Goal: Task Accomplishment & Management: Manage account settings

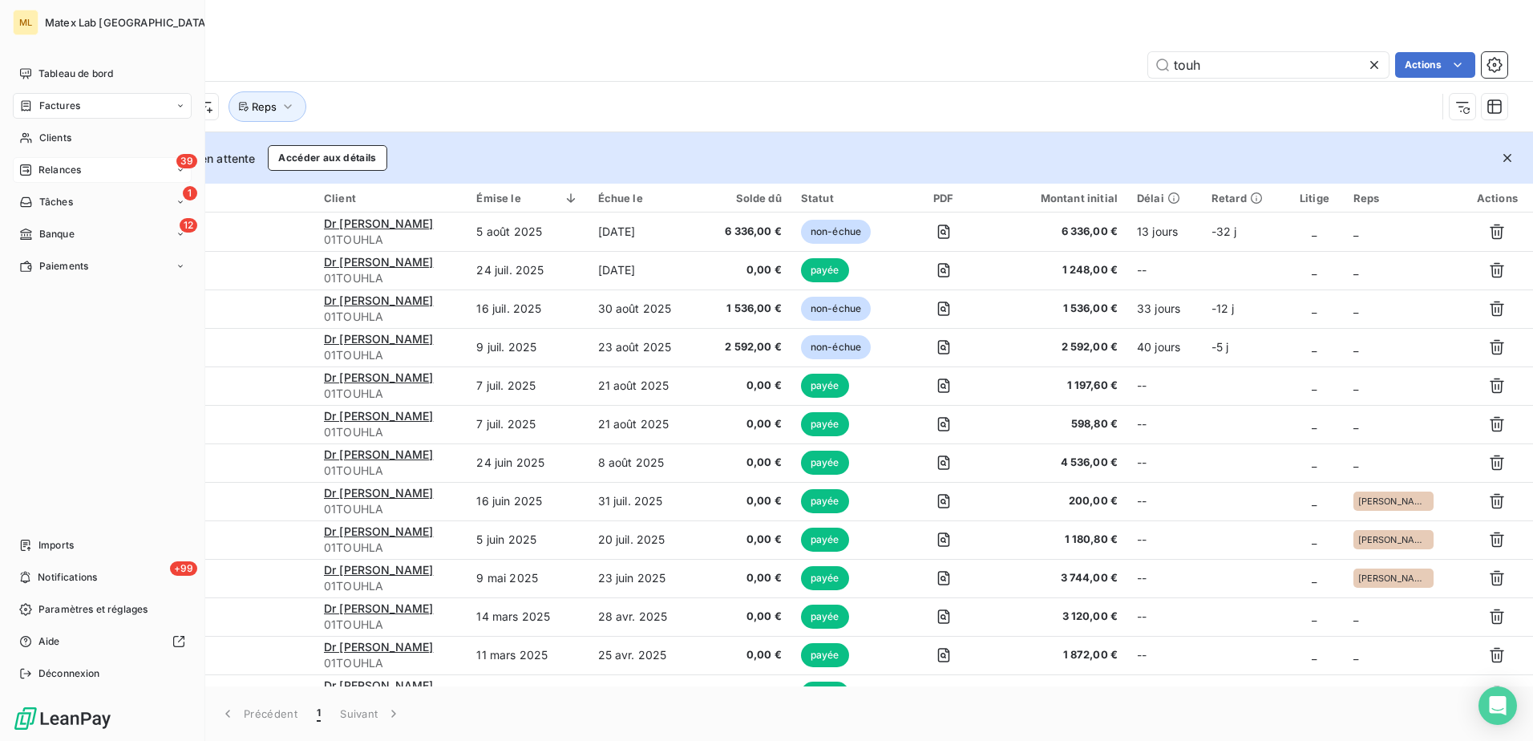
click at [38, 165] on span "Relances" at bounding box center [59, 170] width 42 height 14
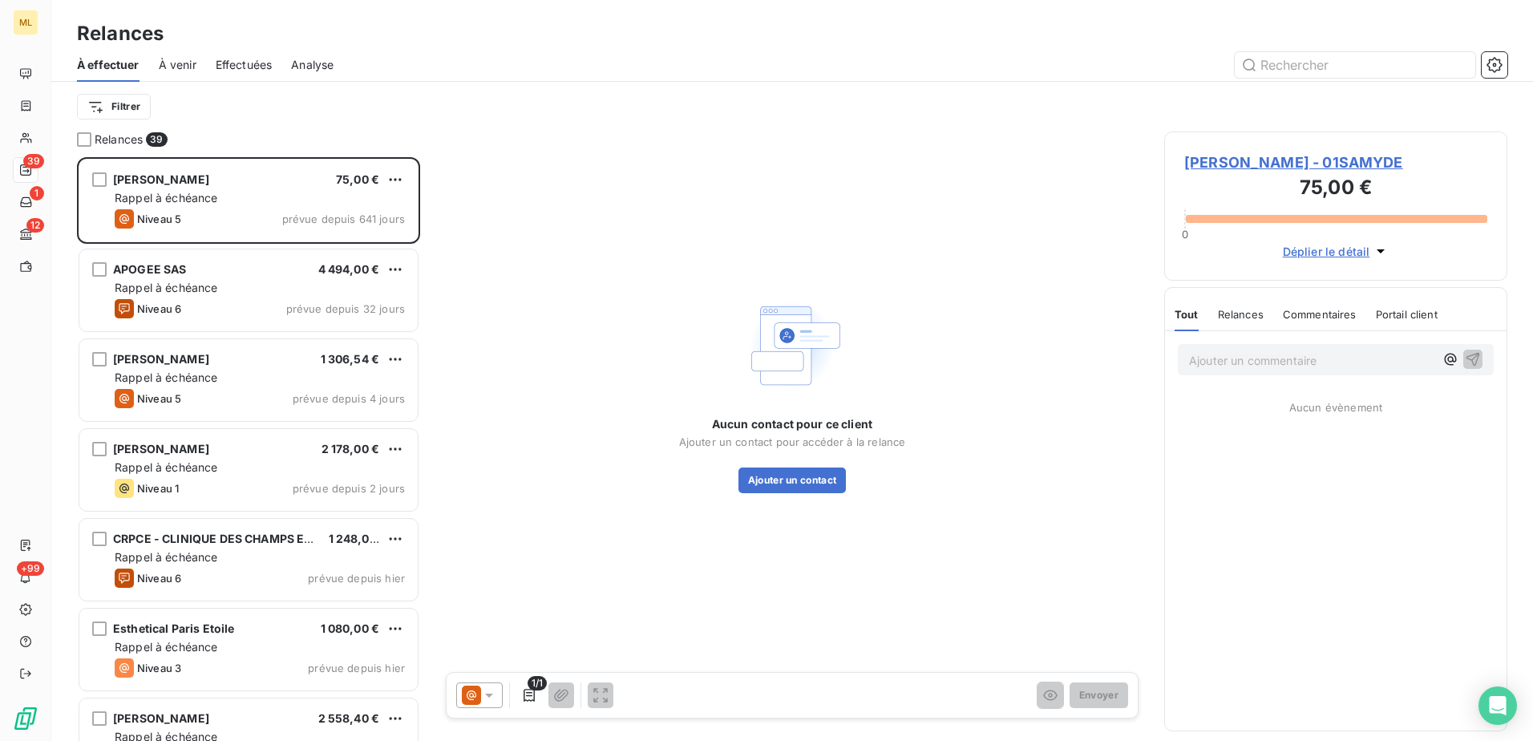
scroll to position [572, 331]
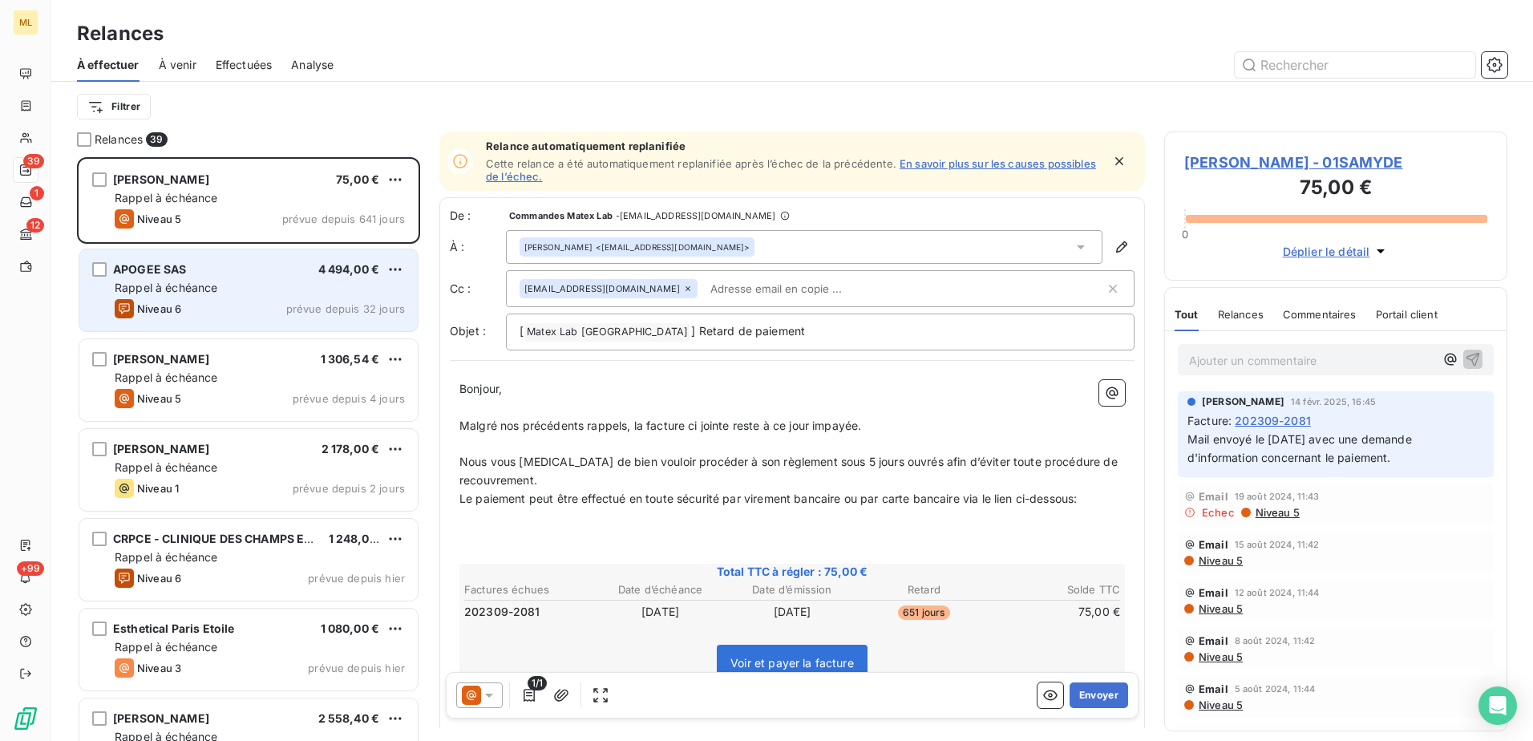
click at [237, 305] on div "Niveau 6 prévue depuis 32 jours" at bounding box center [260, 308] width 290 height 19
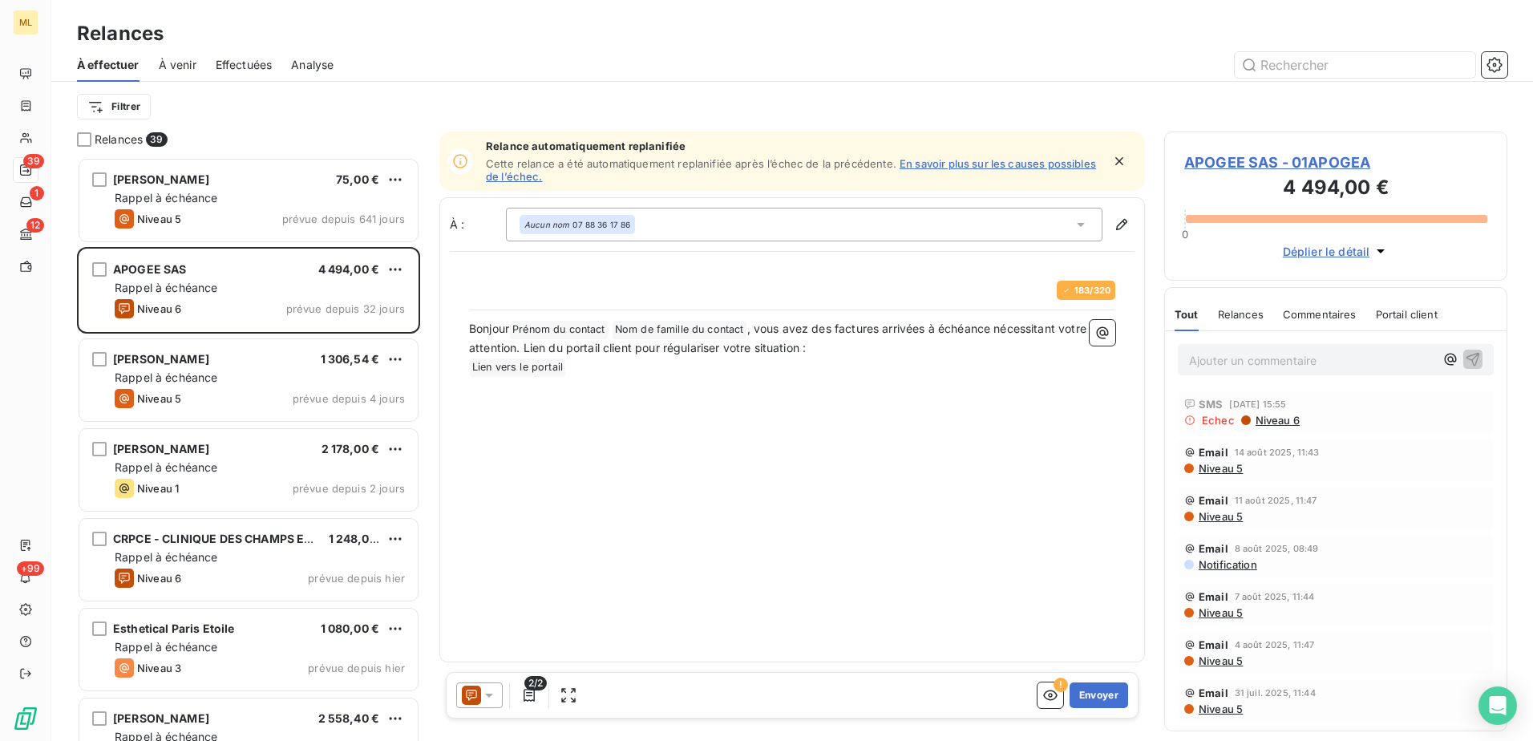
scroll to position [572, 331]
click at [1102, 694] on button "Envoyer" at bounding box center [1098, 695] width 59 height 26
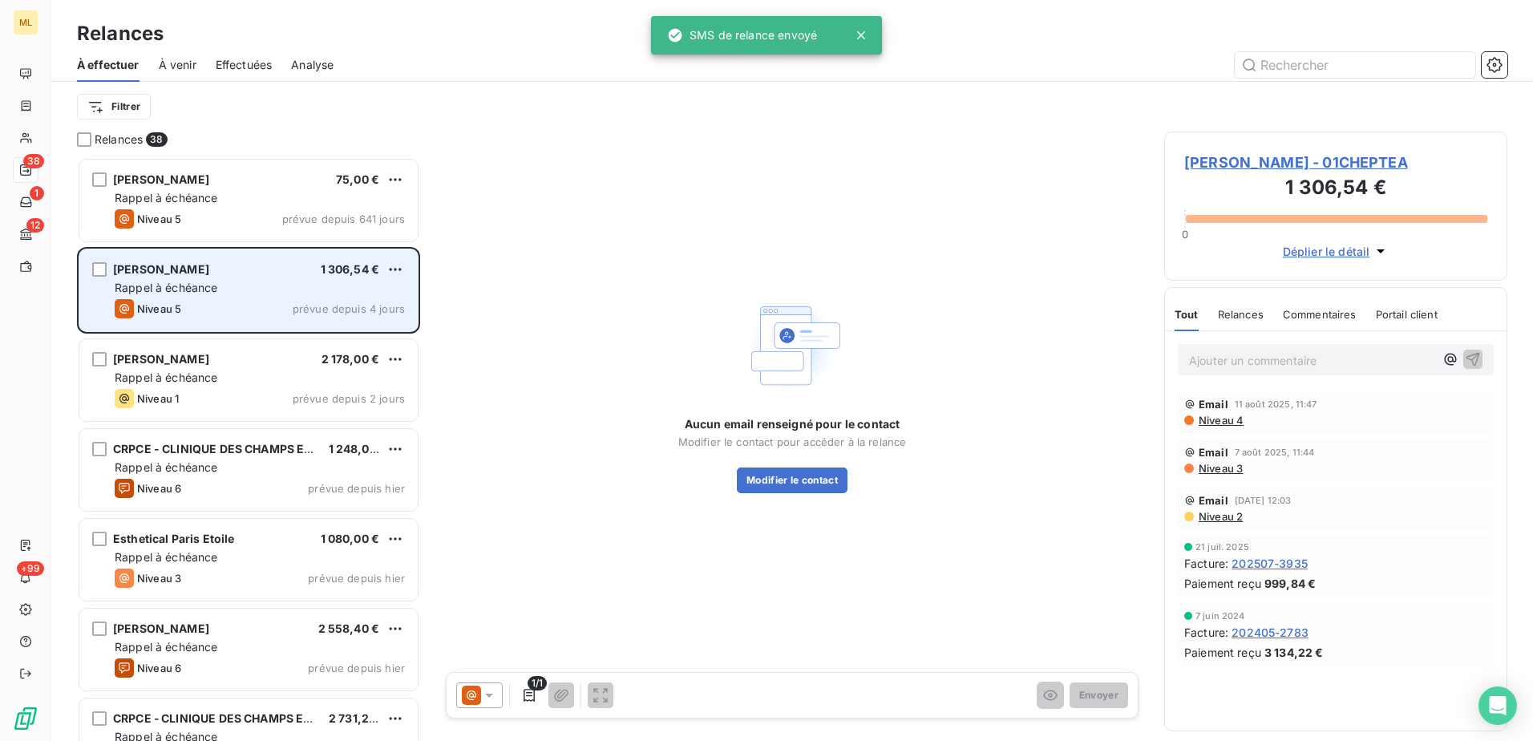
click at [224, 282] on div "Rappel à échéance" at bounding box center [260, 288] width 290 height 16
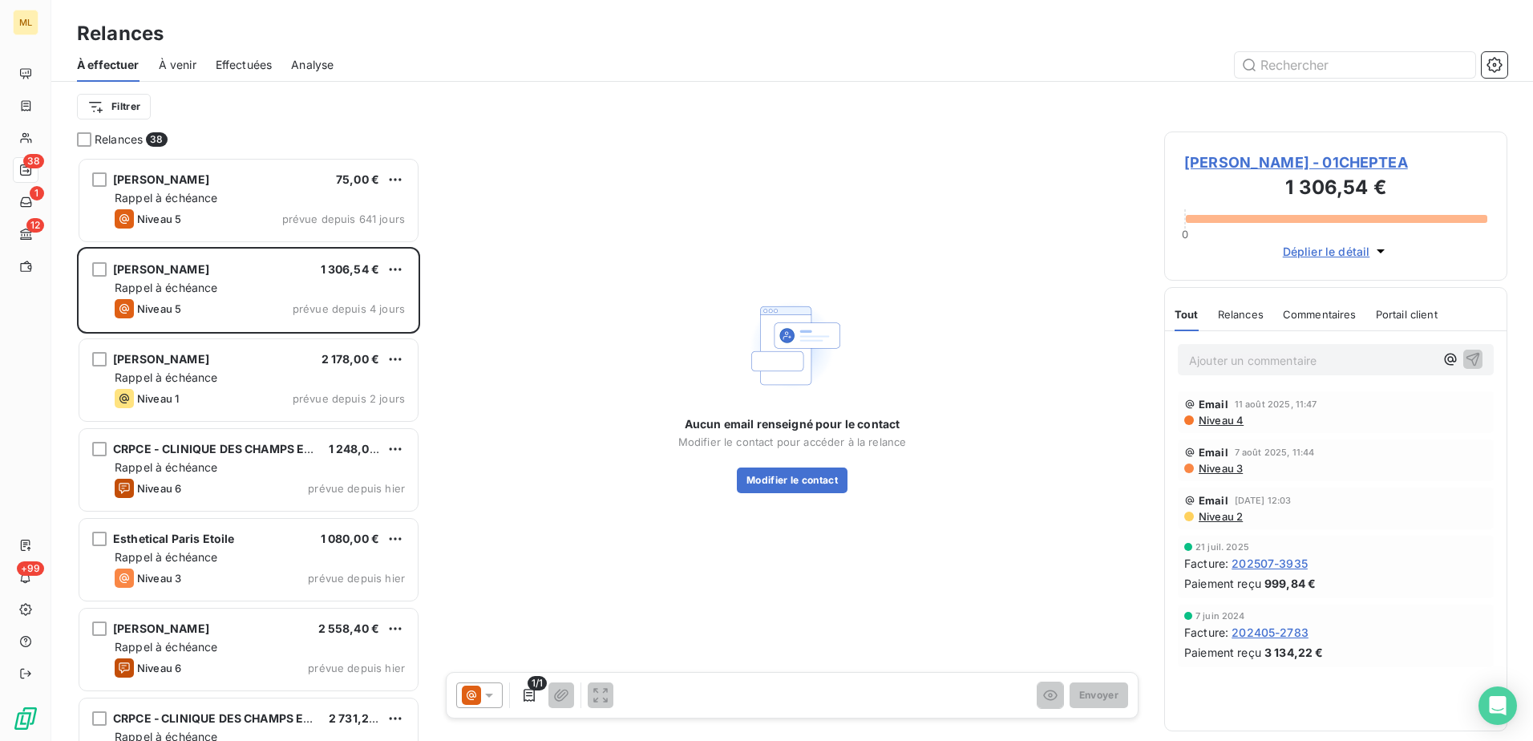
click at [582, 550] on div "Aucun email renseigné pour le contact Modifier le contact pour accéder à la rel…" at bounding box center [792, 393] width 706 height 524
click at [1339, 164] on span "[PERSON_NAME] - 01CHEPTEA" at bounding box center [1335, 163] width 303 height 22
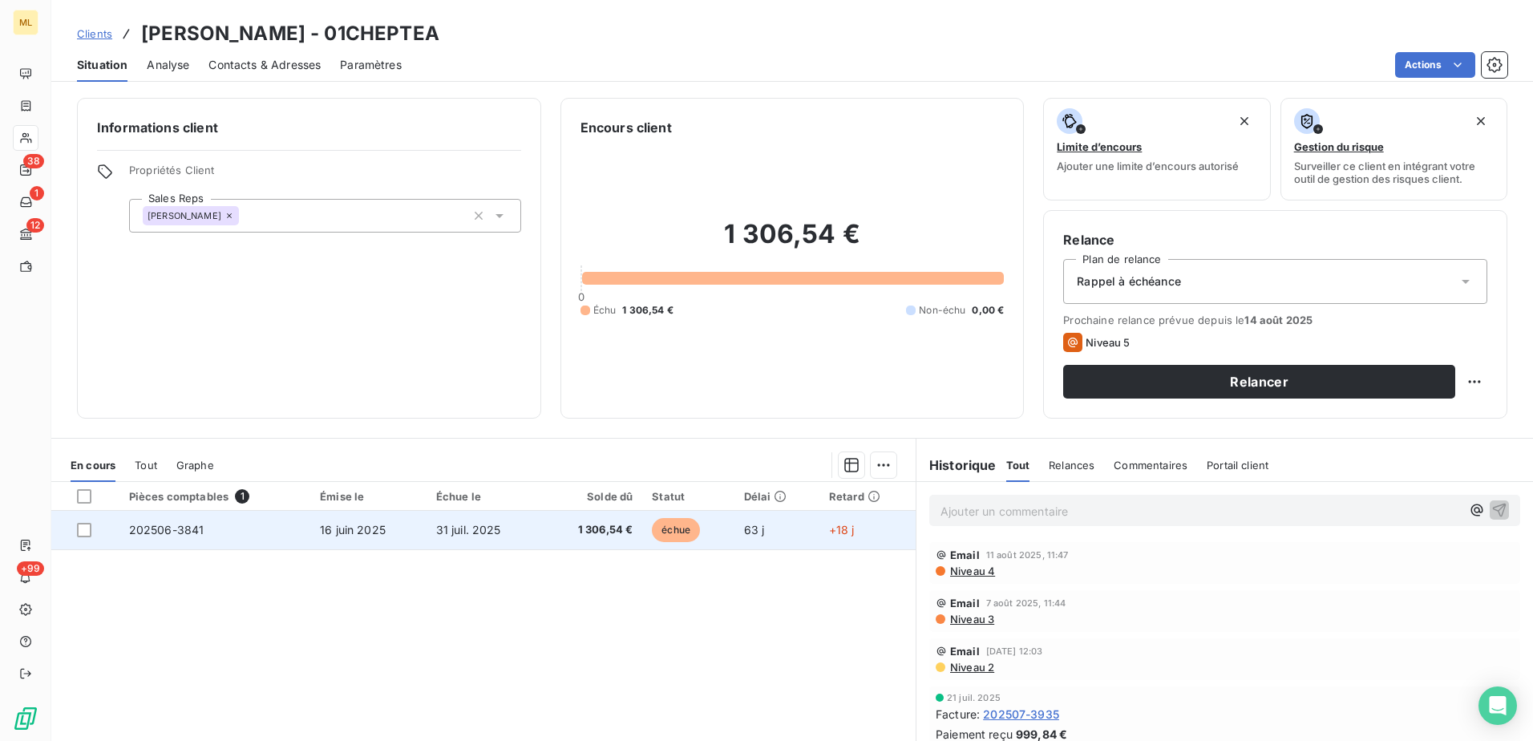
click at [220, 539] on td "202506-3841" at bounding box center [214, 530] width 191 height 38
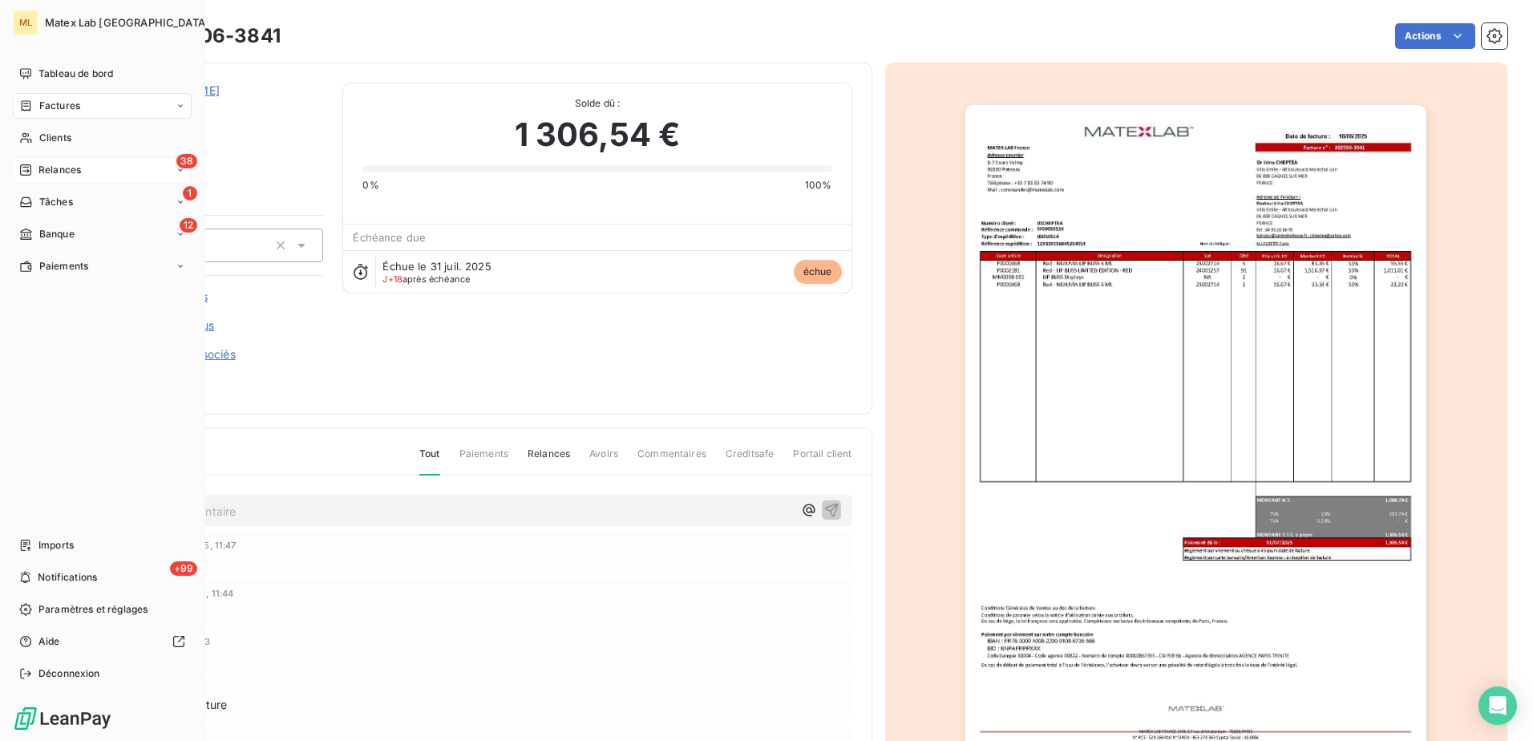
click at [40, 175] on span "Relances" at bounding box center [59, 170] width 42 height 14
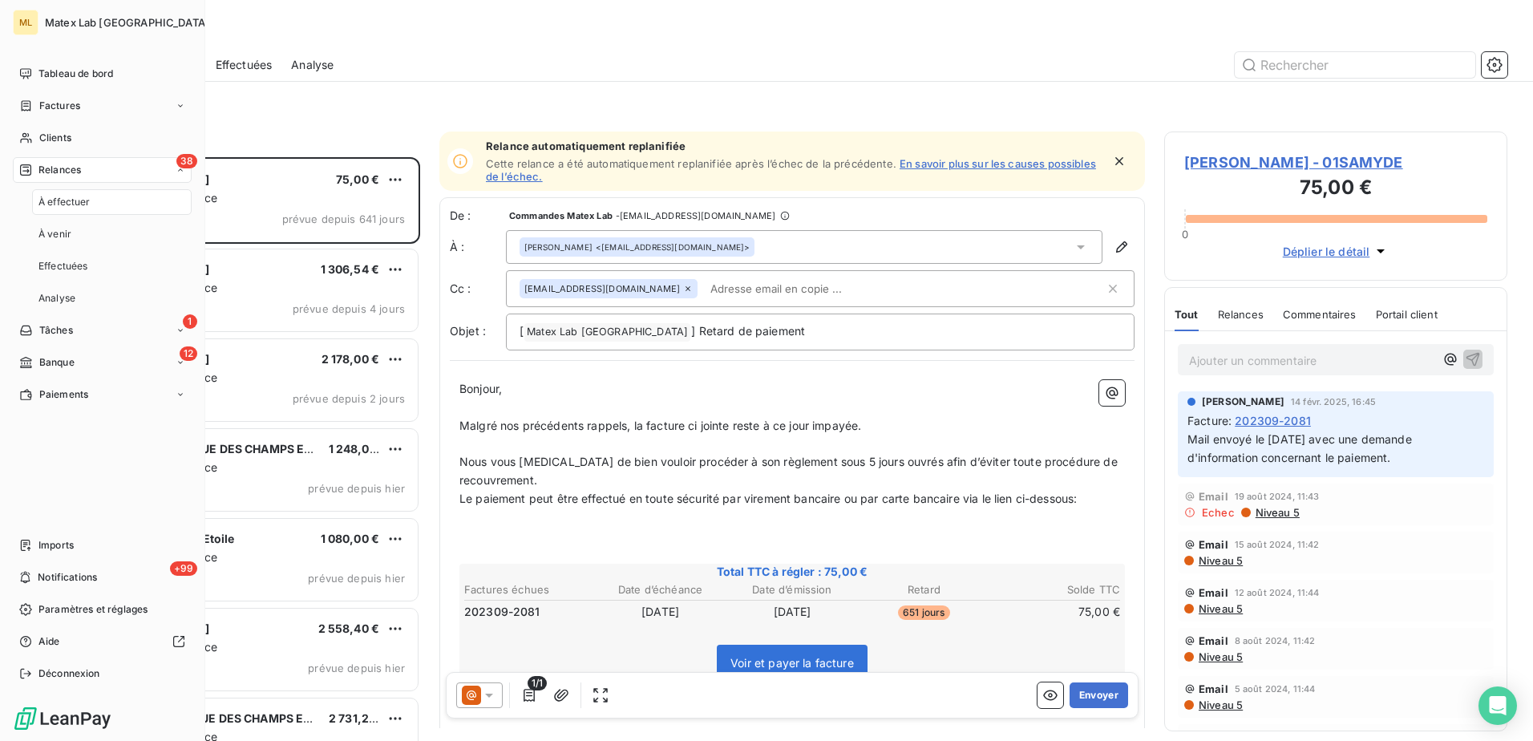
scroll to position [572, 331]
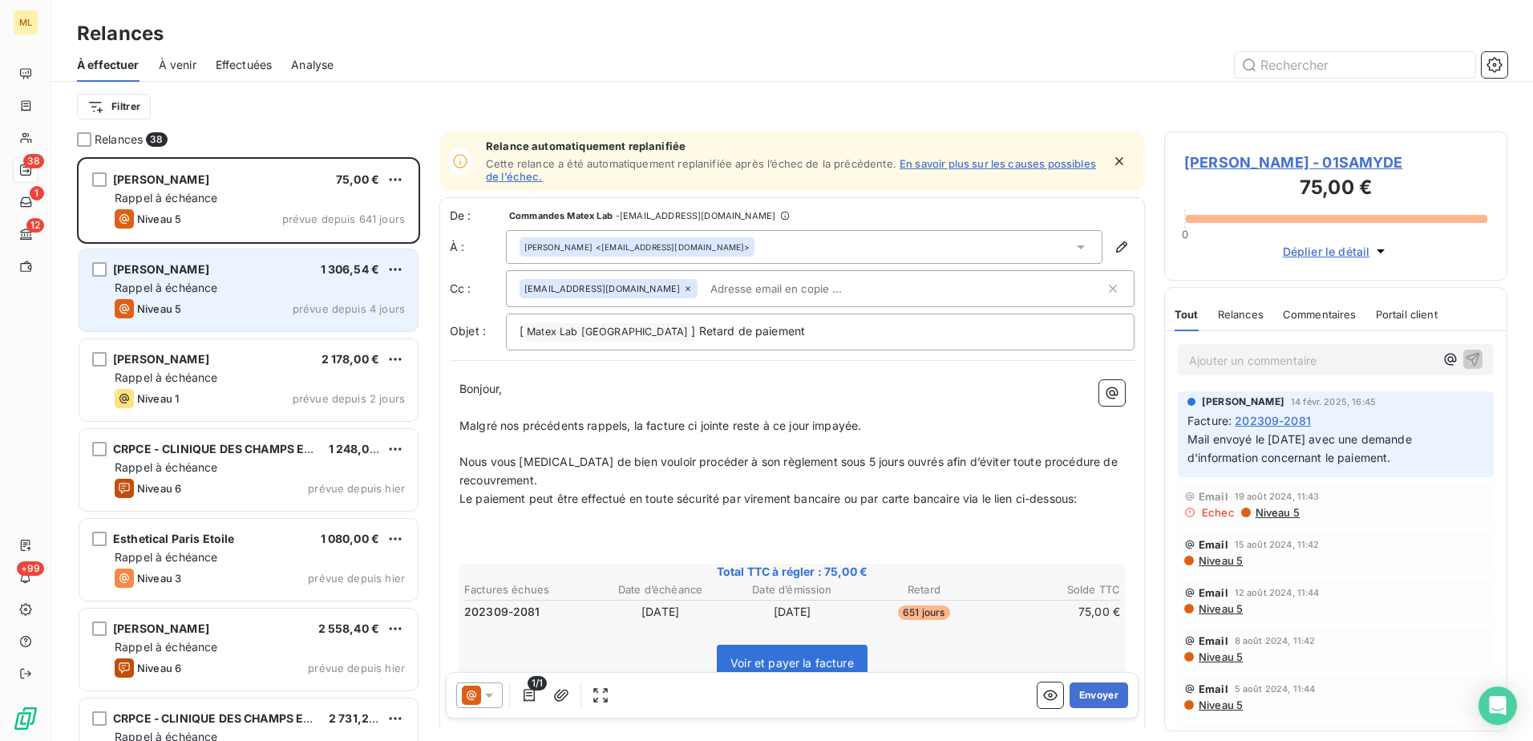
click at [228, 304] on div "Niveau 5 prévue depuis 4 jours" at bounding box center [260, 308] width 290 height 19
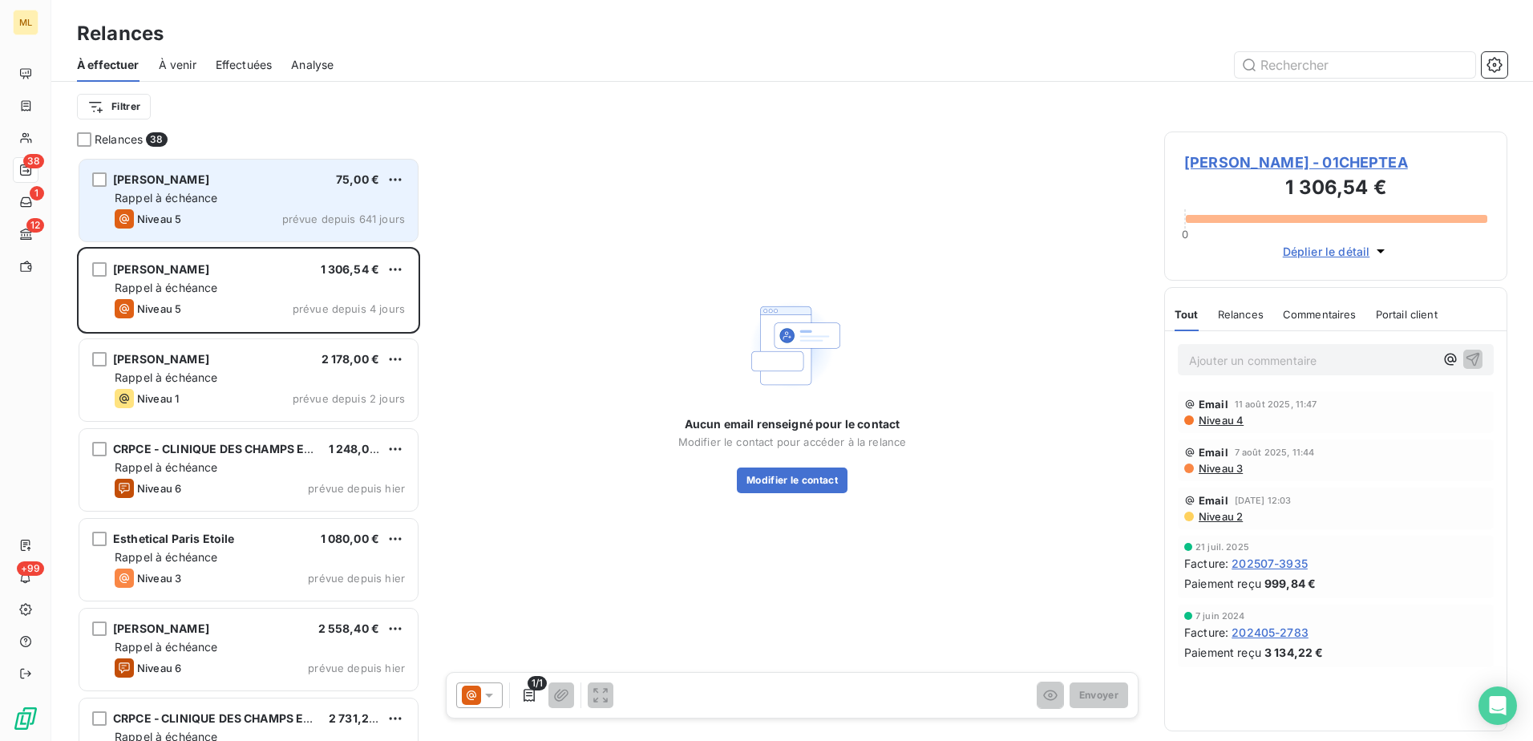
click at [252, 229] on div "[PERSON_NAME] 75,00 € Rappel à échéance Niveau 5 prévue depuis 641 jours" at bounding box center [248, 201] width 338 height 82
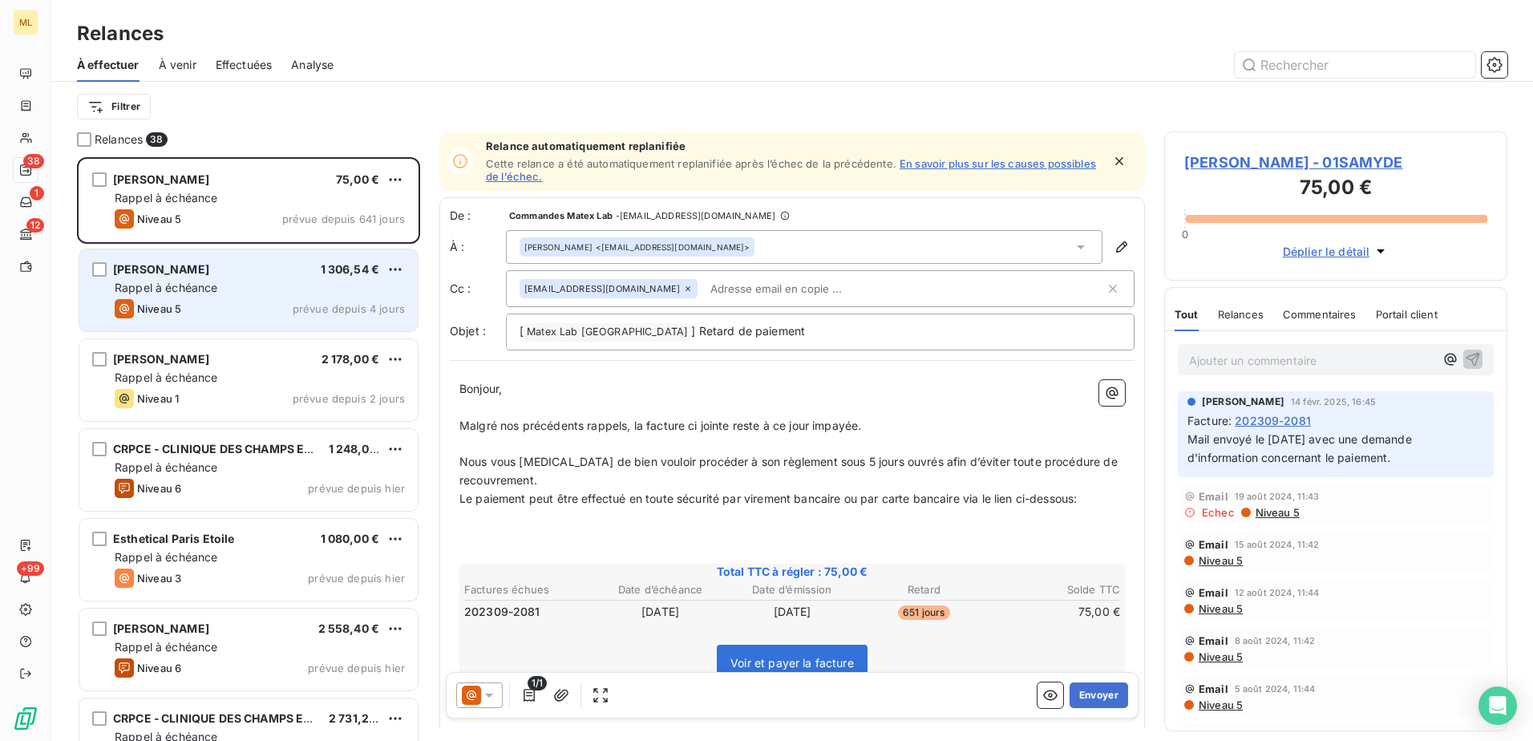
click at [241, 282] on div "Rappel à échéance" at bounding box center [260, 288] width 290 height 16
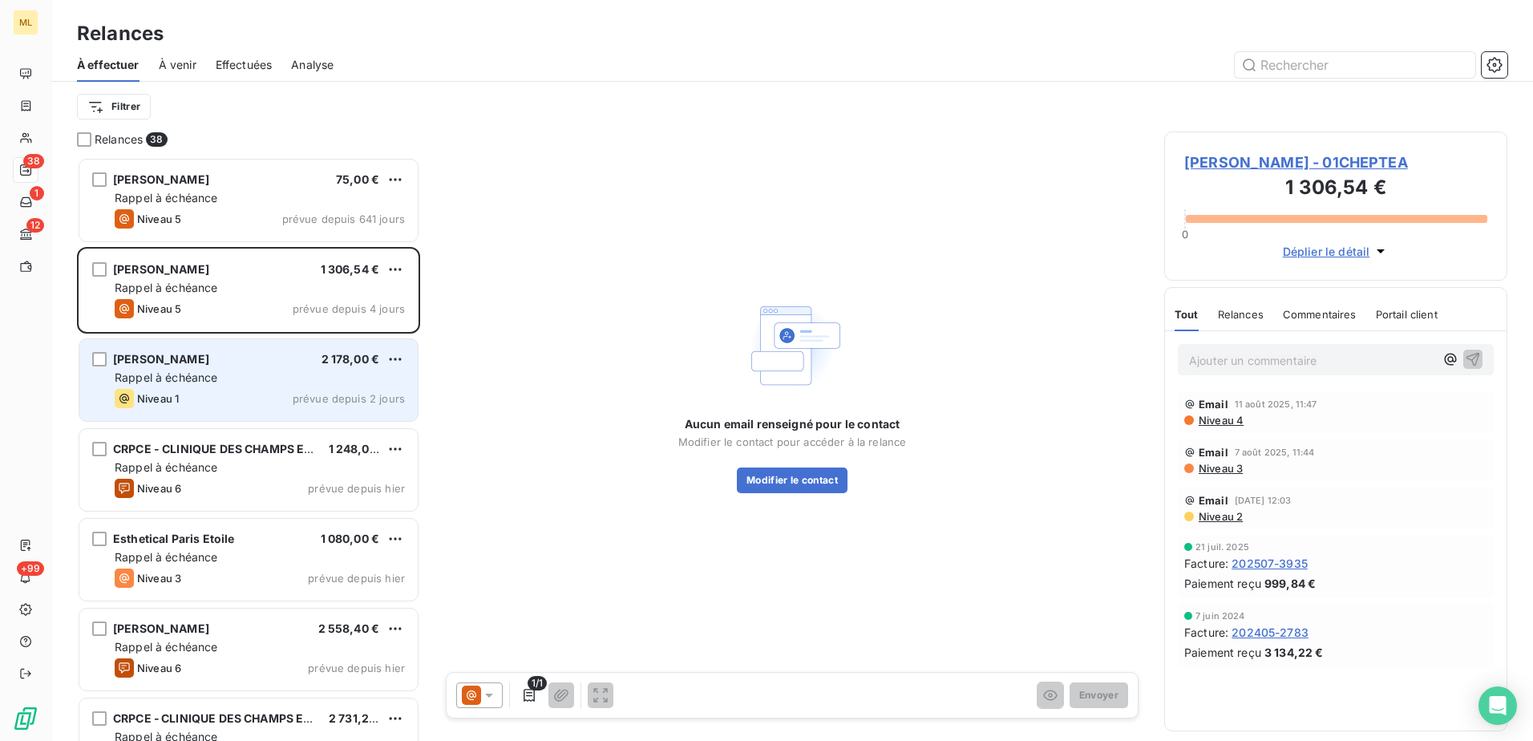
click at [198, 374] on span "Rappel à échéance" at bounding box center [166, 377] width 103 height 14
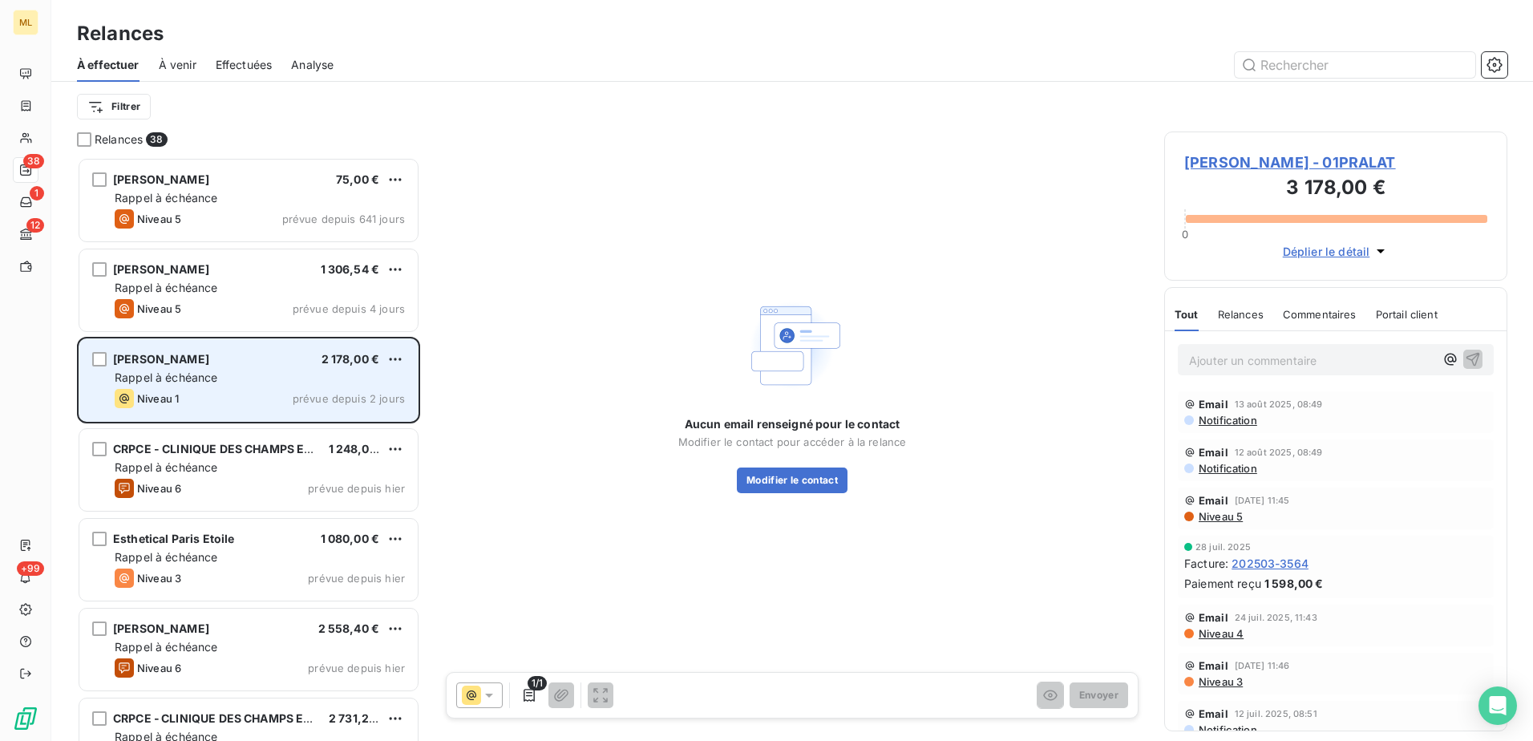
click at [227, 376] on div "Rappel à échéance" at bounding box center [260, 378] width 290 height 16
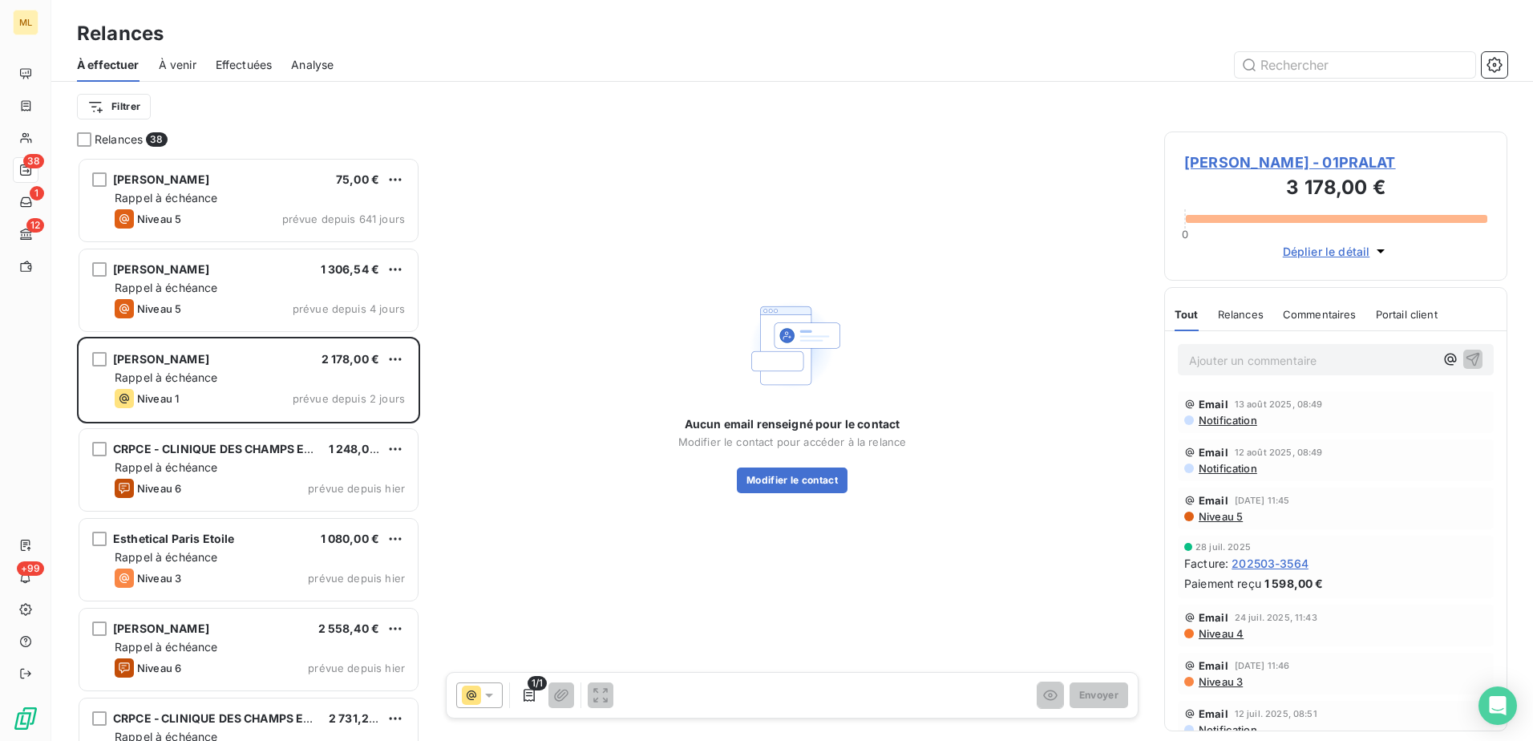
click at [1367, 152] on span "[PERSON_NAME] - 01PRALAT" at bounding box center [1335, 163] width 303 height 22
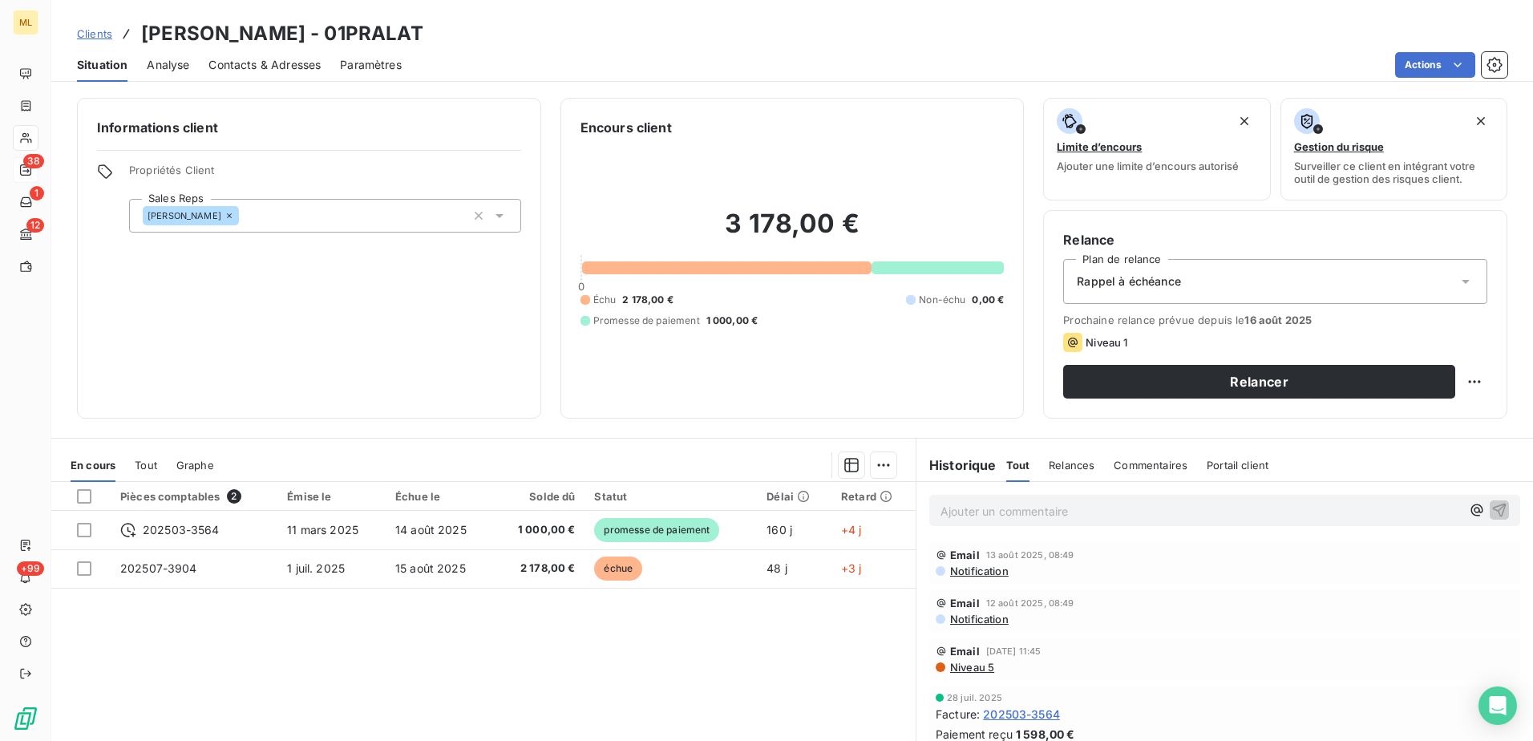
click at [188, 636] on div "Pièces comptables 2 Émise le Échue le Solde dû Statut Délai Retard 202503-3564 …" at bounding box center [483, 636] width 864 height 309
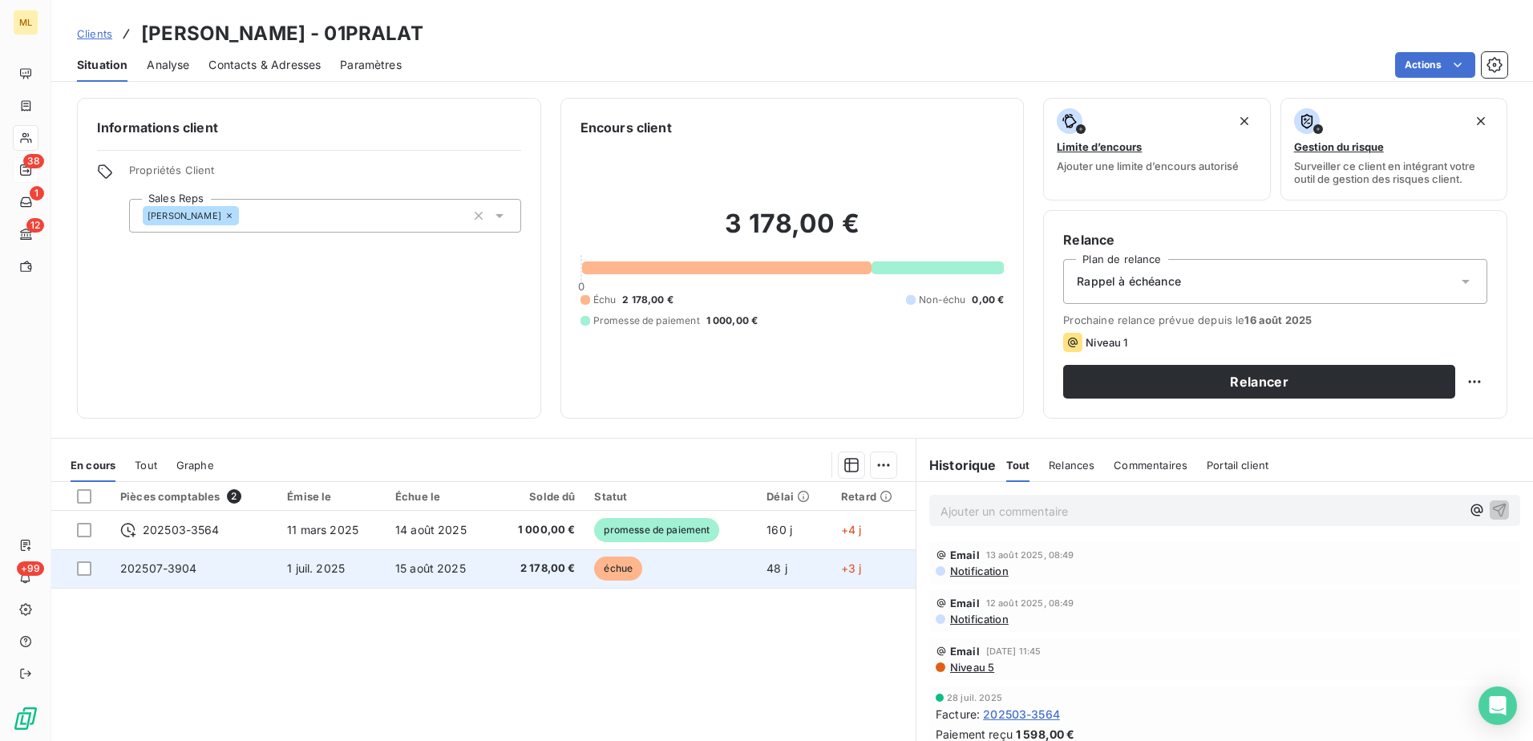
click at [454, 569] on span "15 août 2025" at bounding box center [430, 568] width 71 height 14
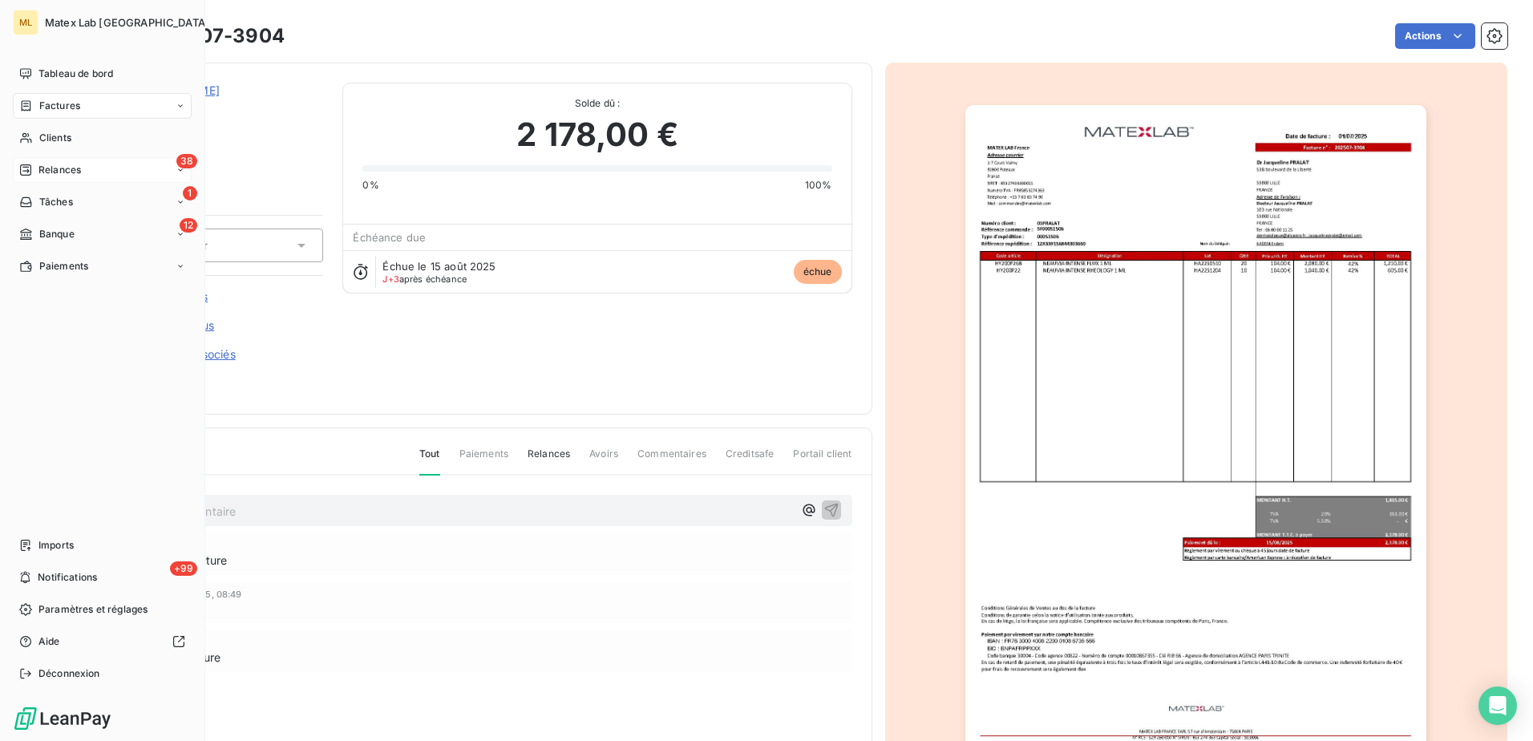
click at [57, 172] on span "Relances" at bounding box center [59, 170] width 42 height 14
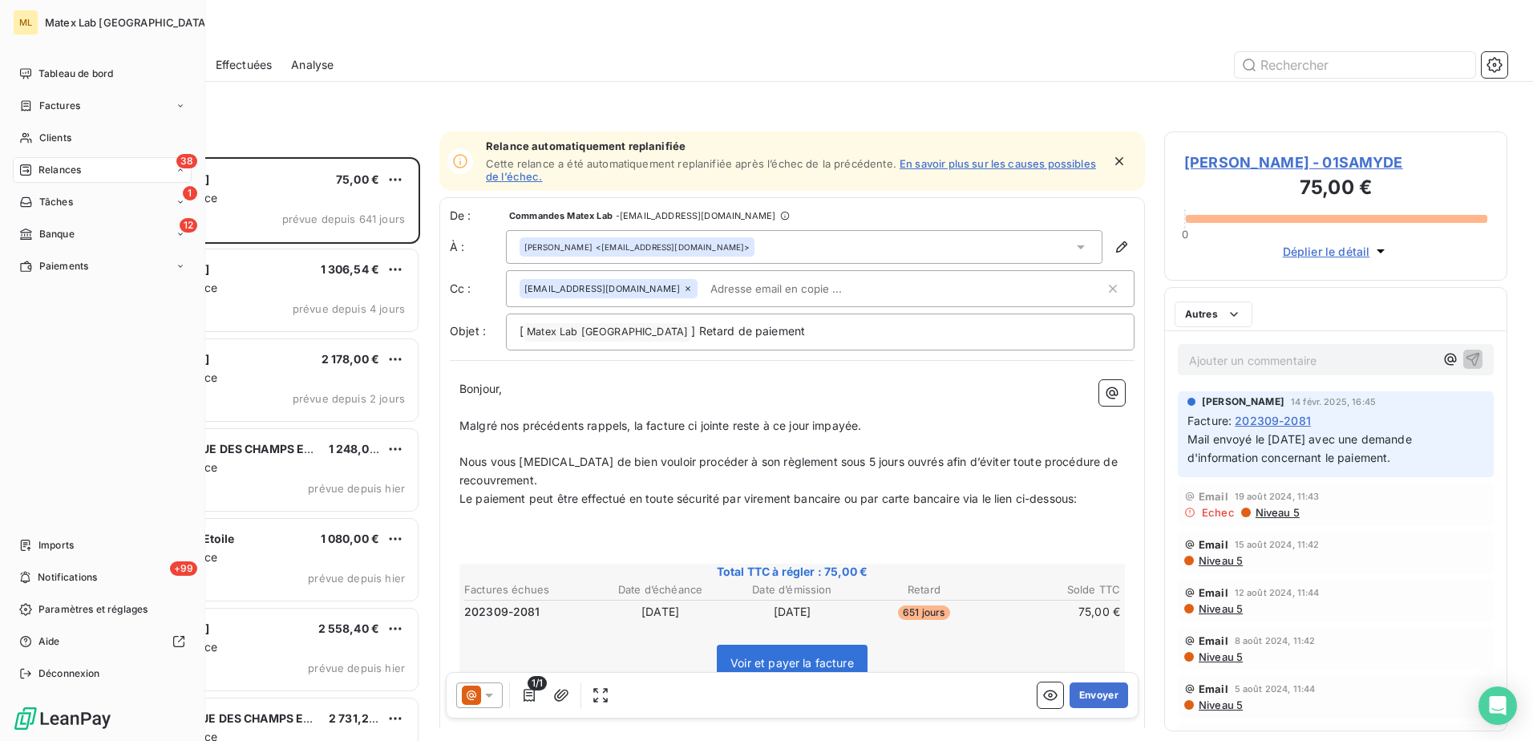
scroll to position [572, 331]
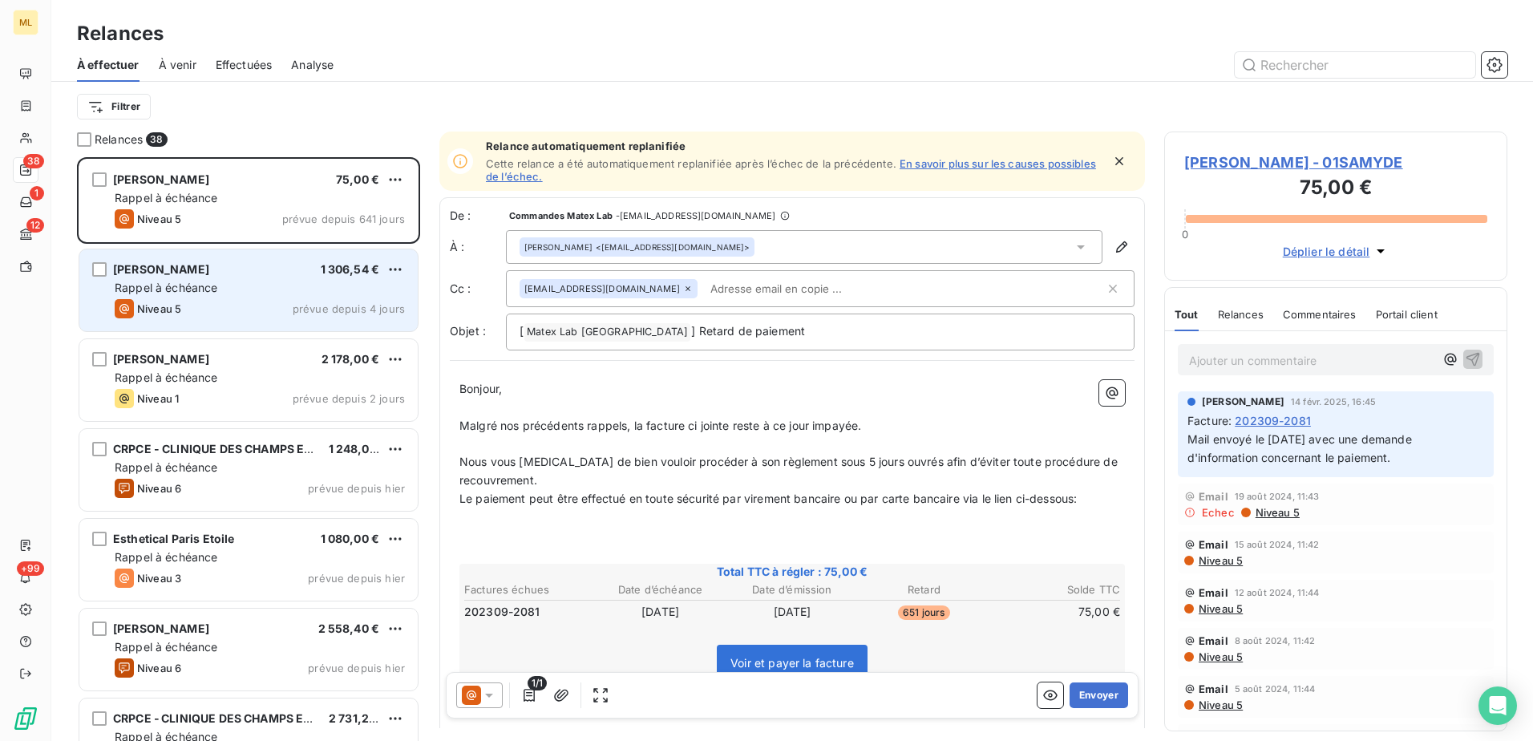
click at [209, 299] on div "Niveau 5 prévue depuis 4 jours" at bounding box center [260, 308] width 290 height 19
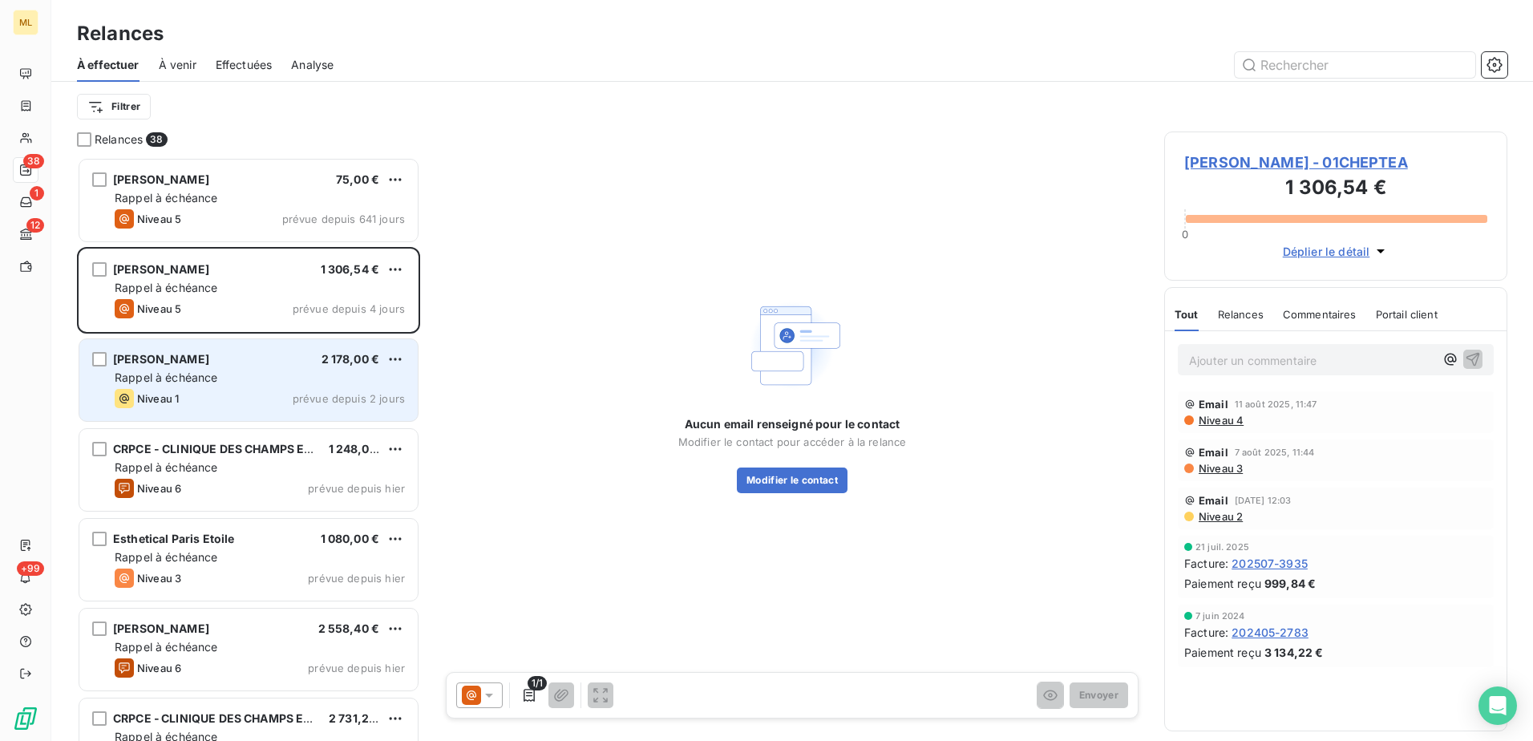
click at [237, 376] on div "Rappel à échéance" at bounding box center [260, 378] width 290 height 16
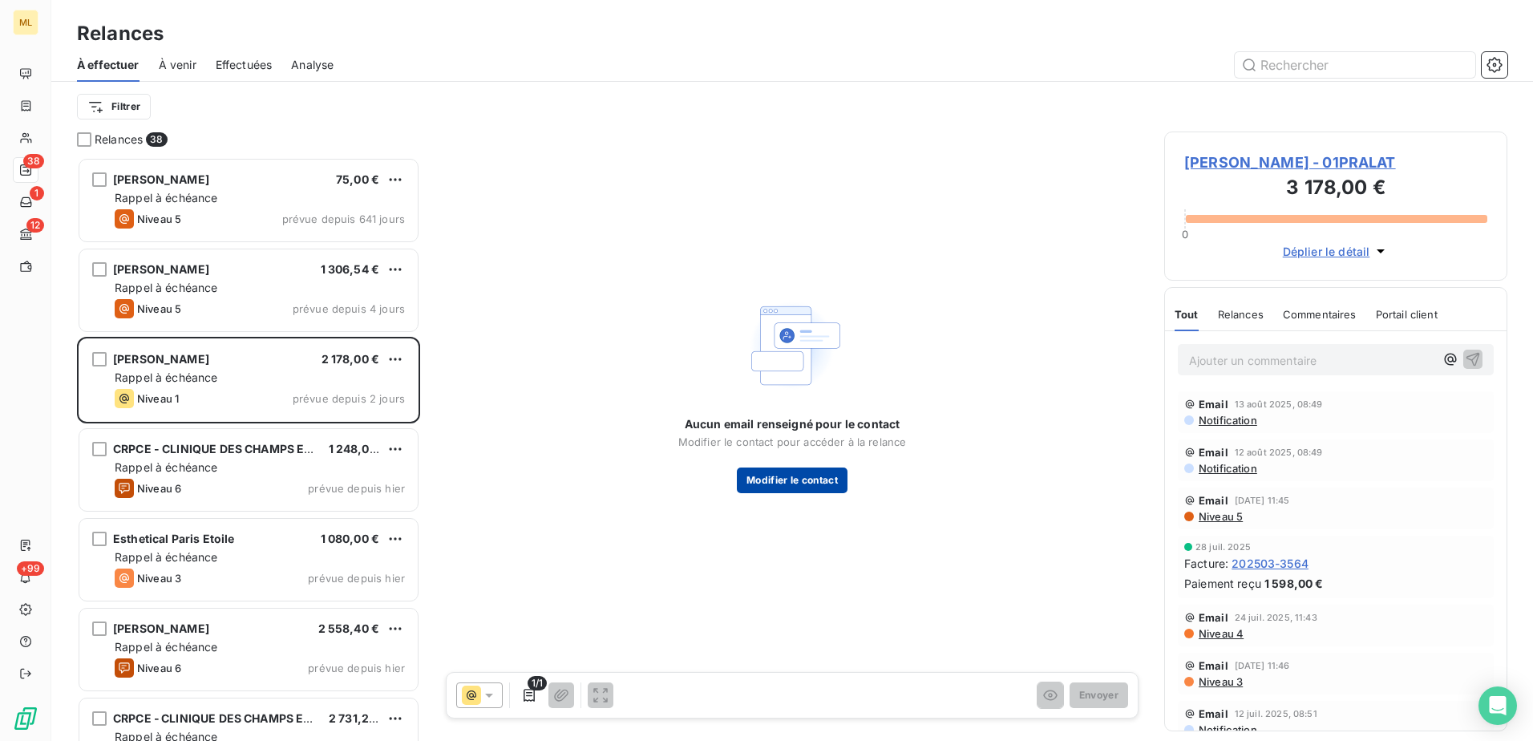
click at [807, 478] on button "Modifier le contact" at bounding box center [792, 480] width 111 height 26
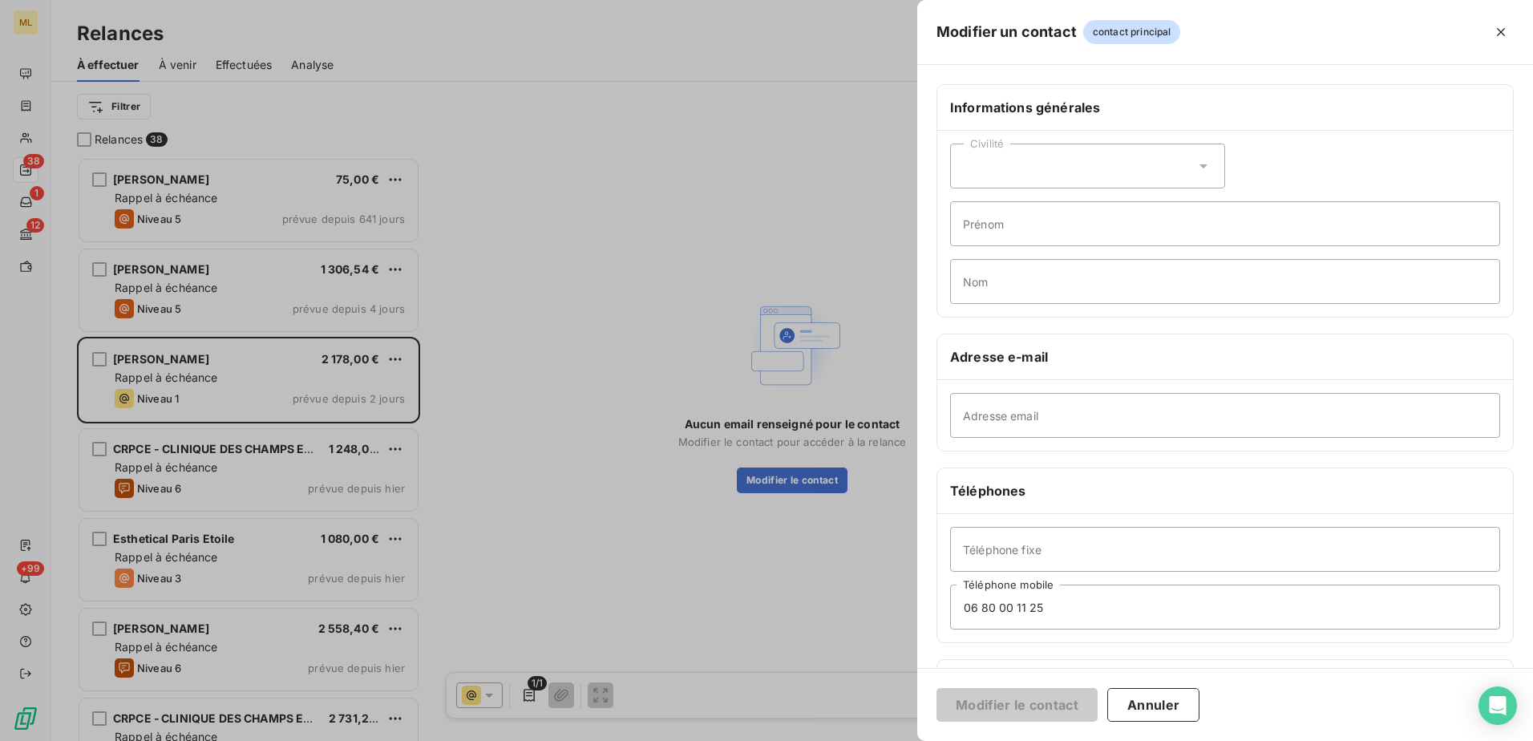
click at [553, 228] on div at bounding box center [766, 370] width 1533 height 741
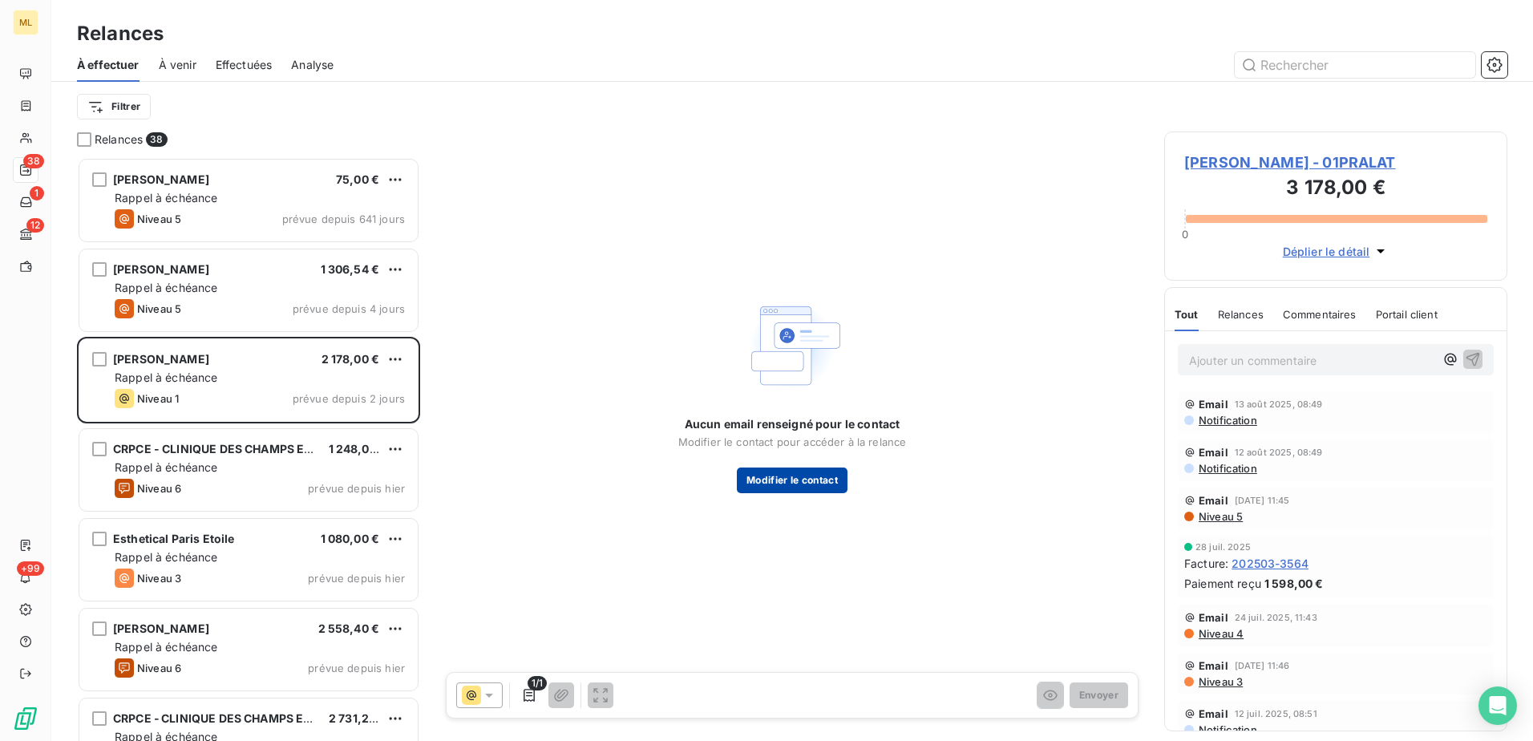
click at [825, 481] on button "Modifier le contact" at bounding box center [792, 480] width 111 height 26
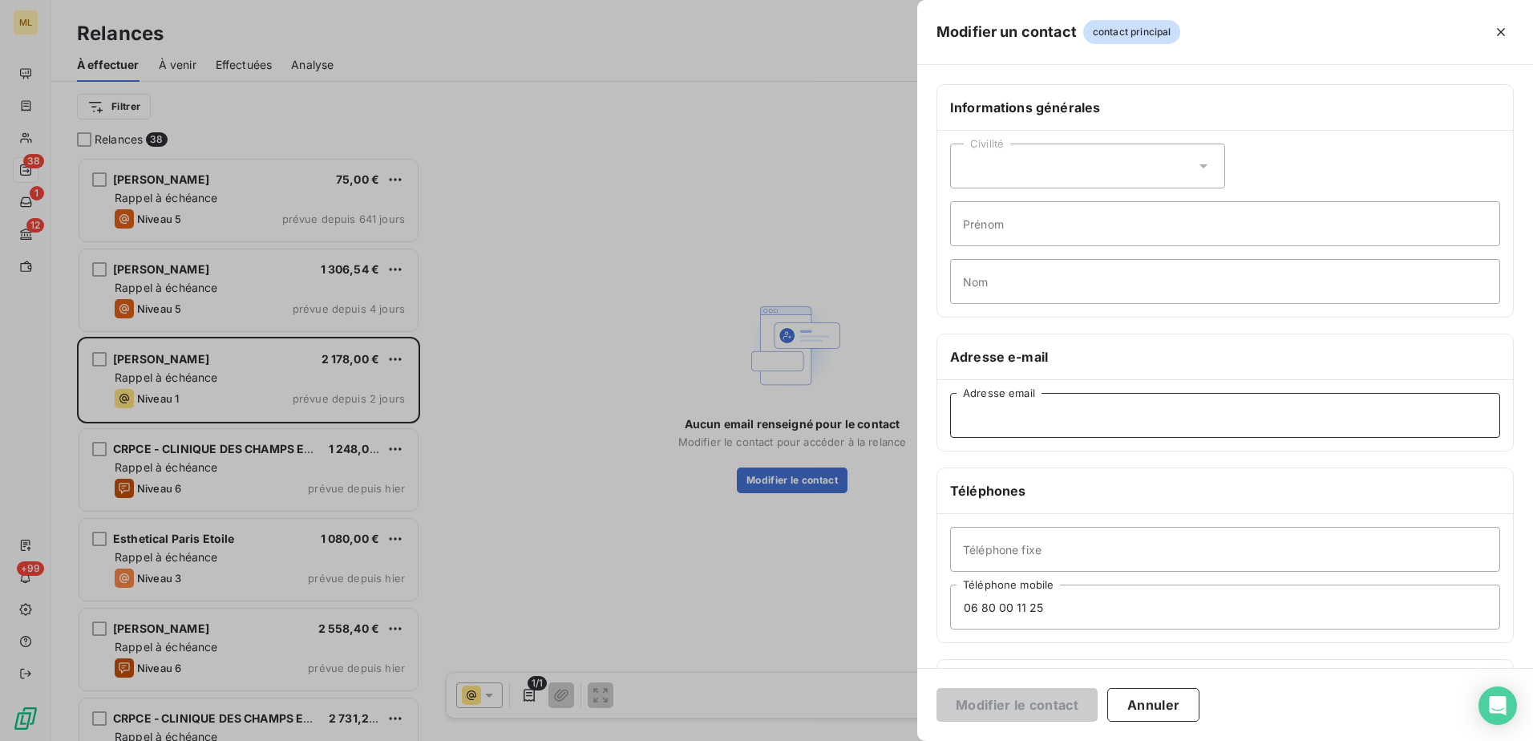
click at [1041, 414] on input "Adresse email" at bounding box center [1225, 415] width 550 height 45
paste input "[EMAIL_ADDRESS][DOMAIN_NAME]"
type input "[EMAIL_ADDRESS][DOMAIN_NAME]"
click at [1030, 705] on button "Modifier le contact" at bounding box center [1016, 705] width 161 height 34
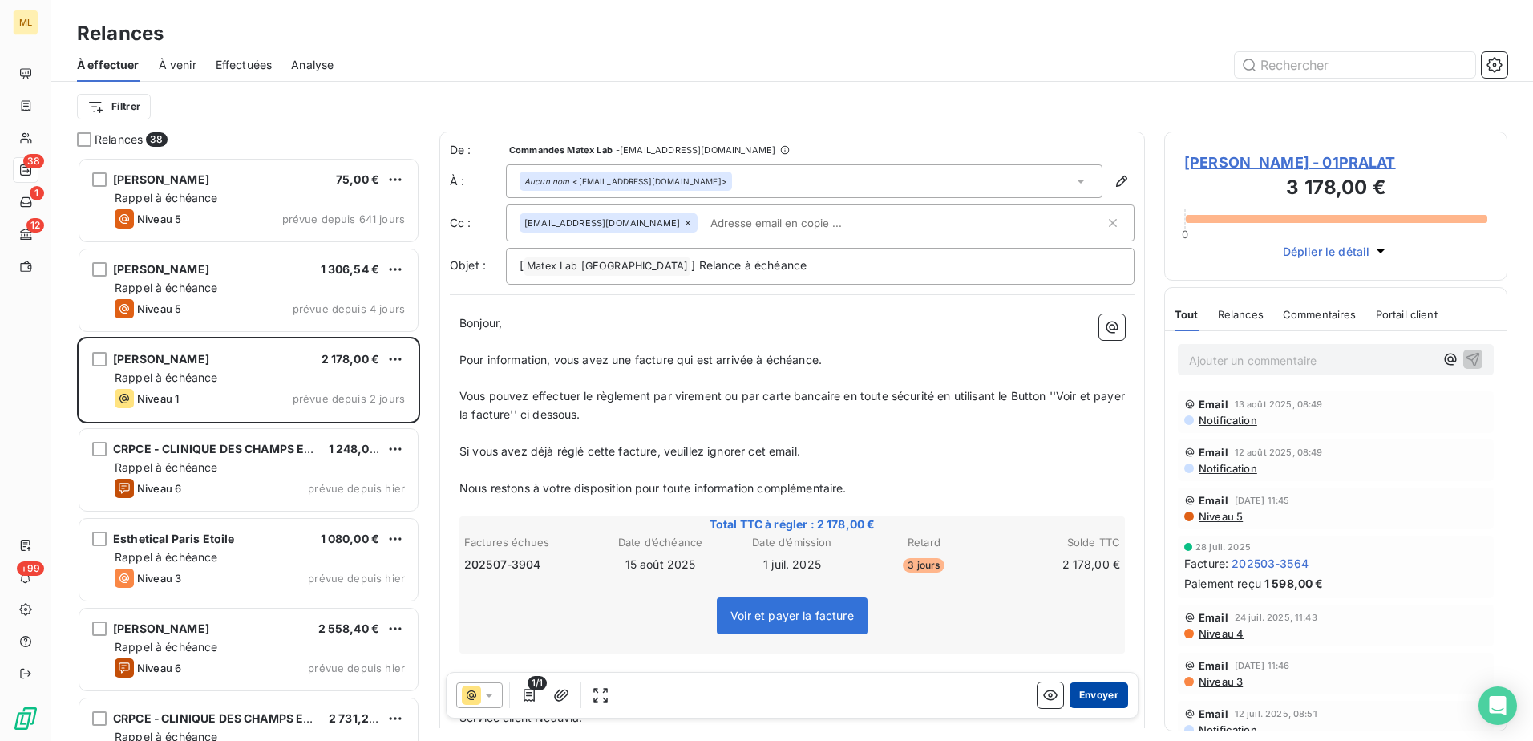
click at [1096, 689] on button "Envoyer" at bounding box center [1098, 695] width 59 height 26
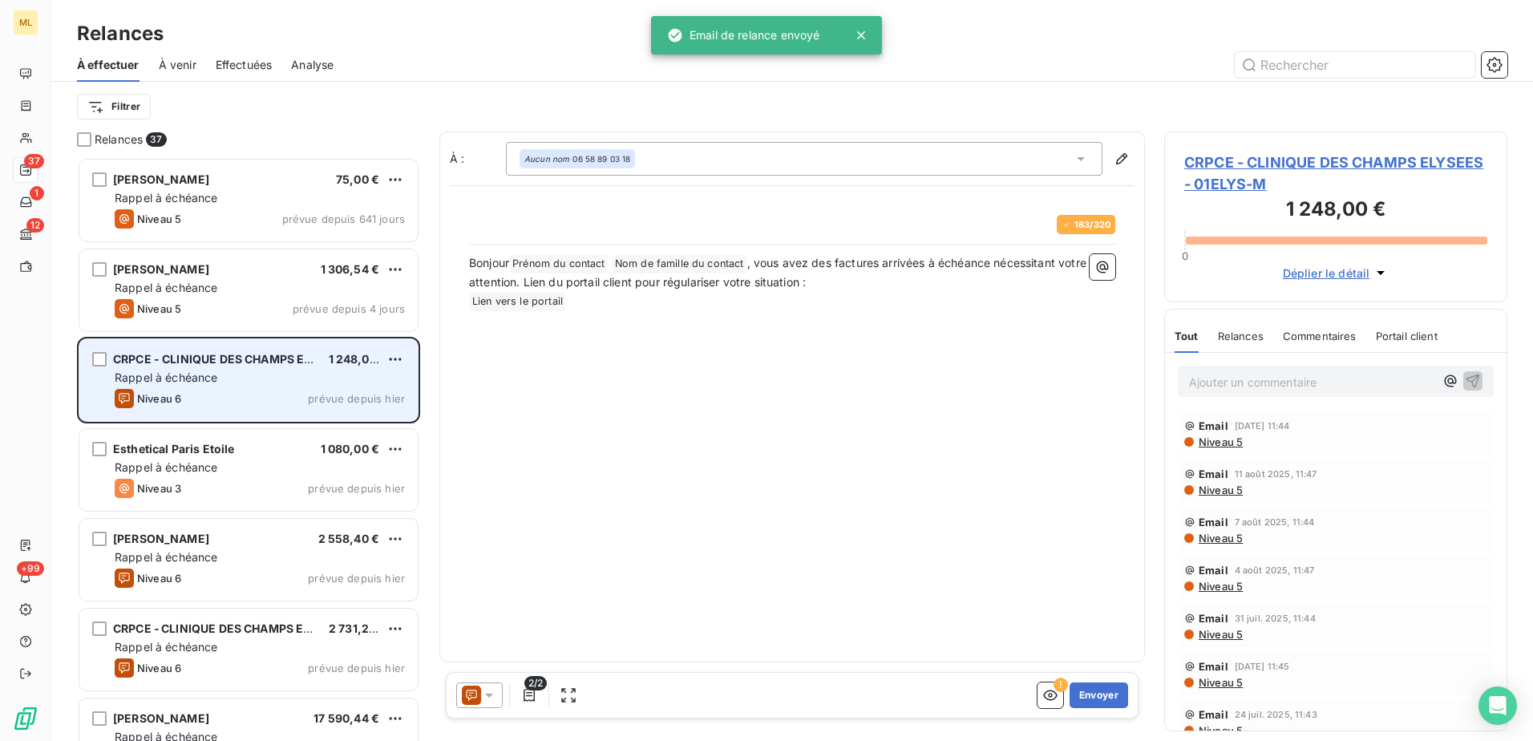
click at [199, 374] on span "Rappel à échéance" at bounding box center [166, 377] width 103 height 14
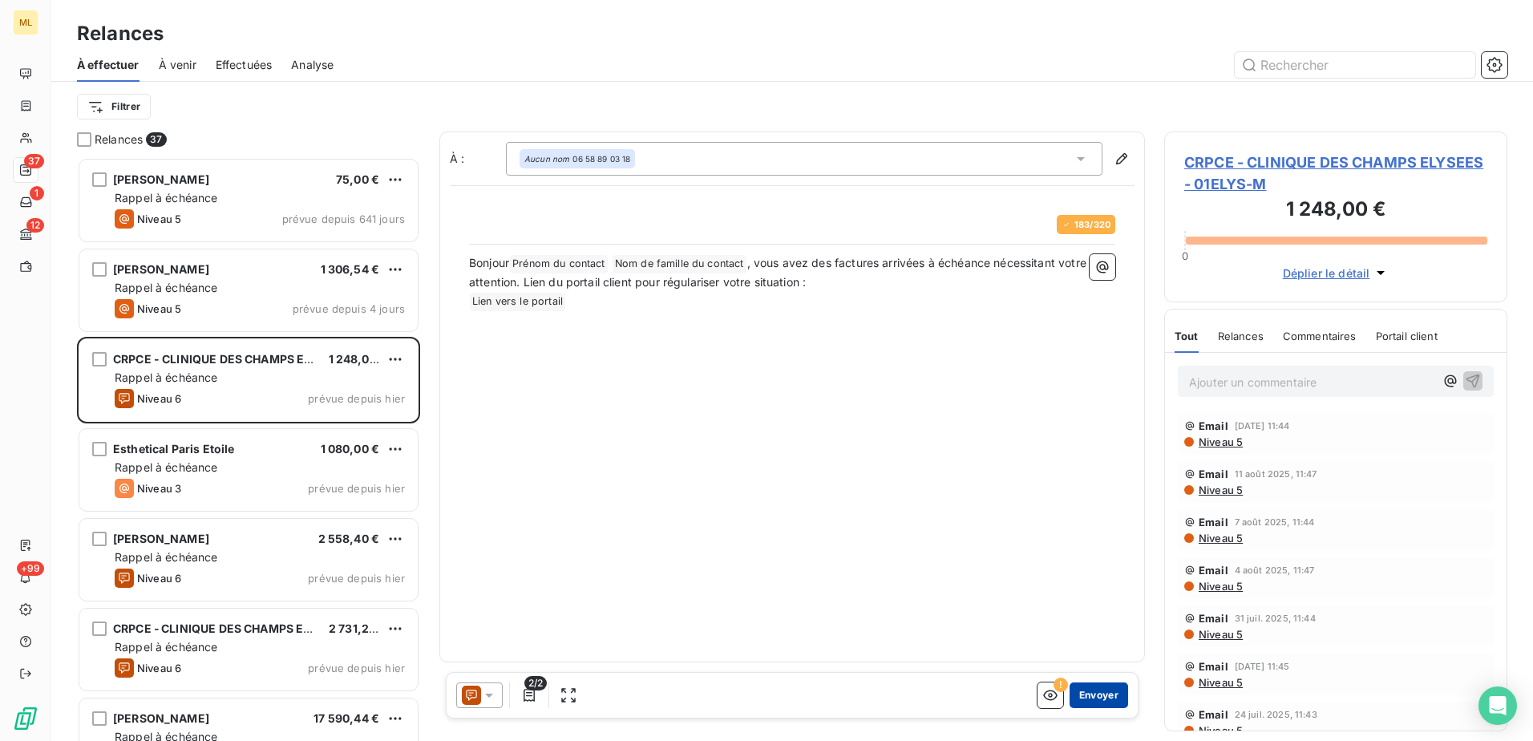
click at [1106, 697] on button "Envoyer" at bounding box center [1098, 695] width 59 height 26
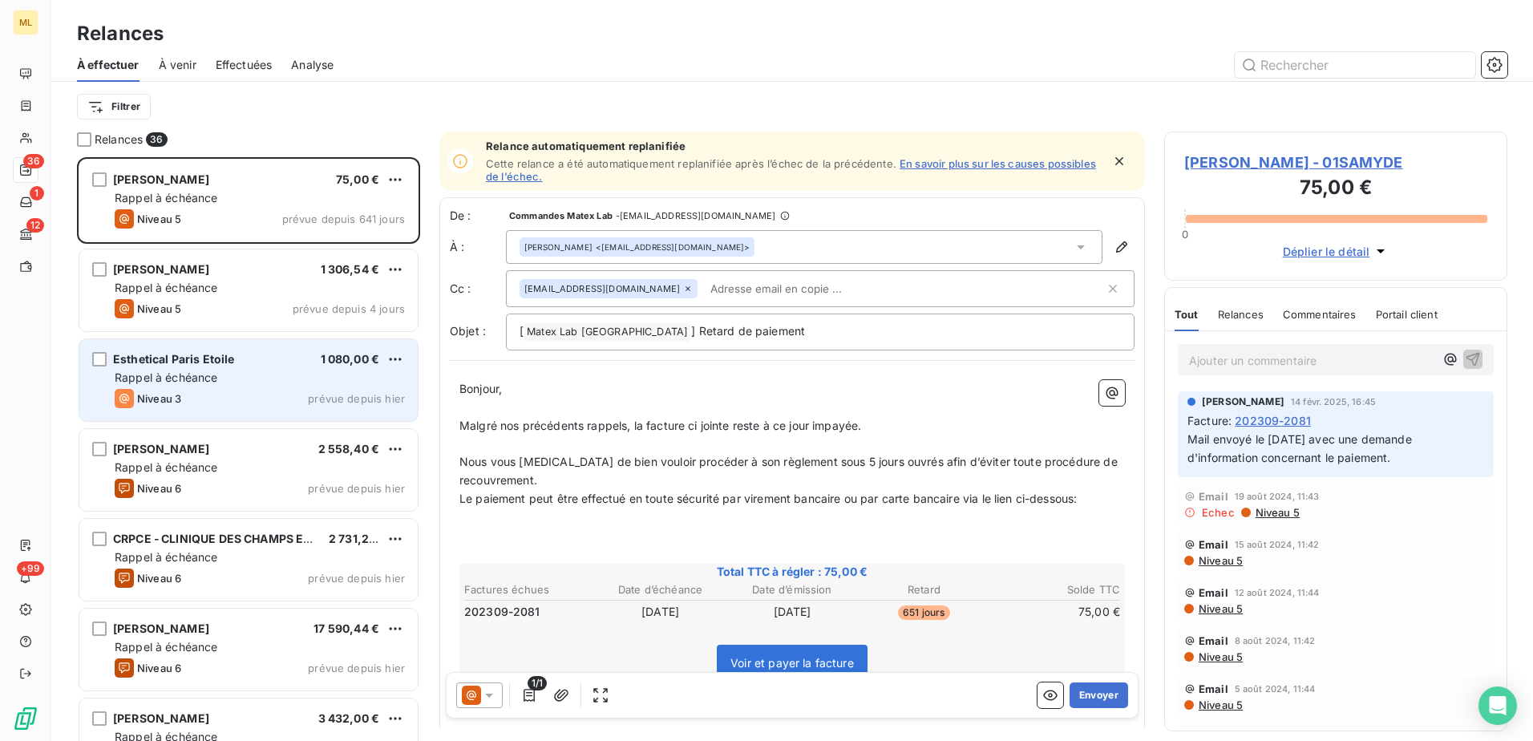
click at [222, 391] on div "Niveau 3 prévue depuis [DATE]" at bounding box center [260, 398] width 290 height 19
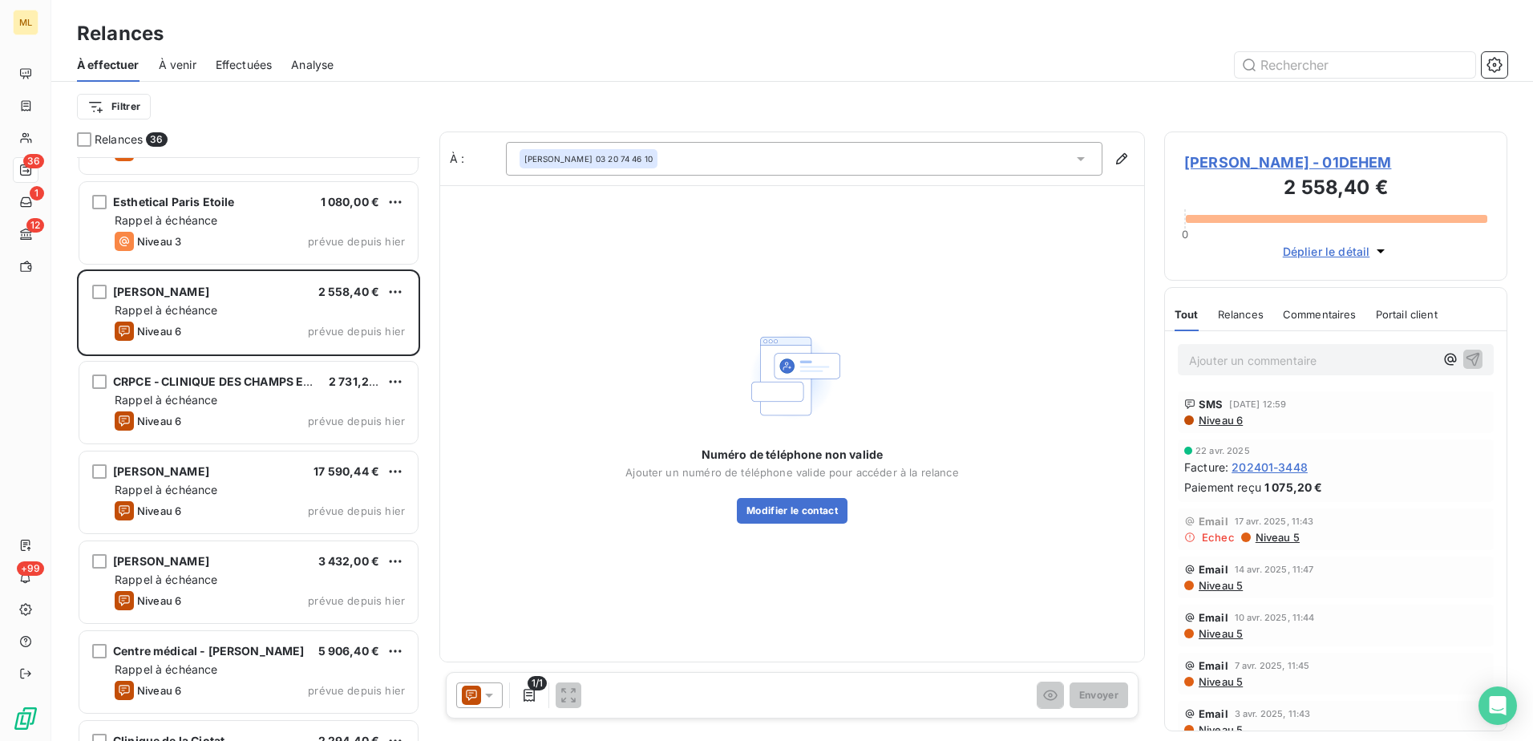
scroll to position [161, 0]
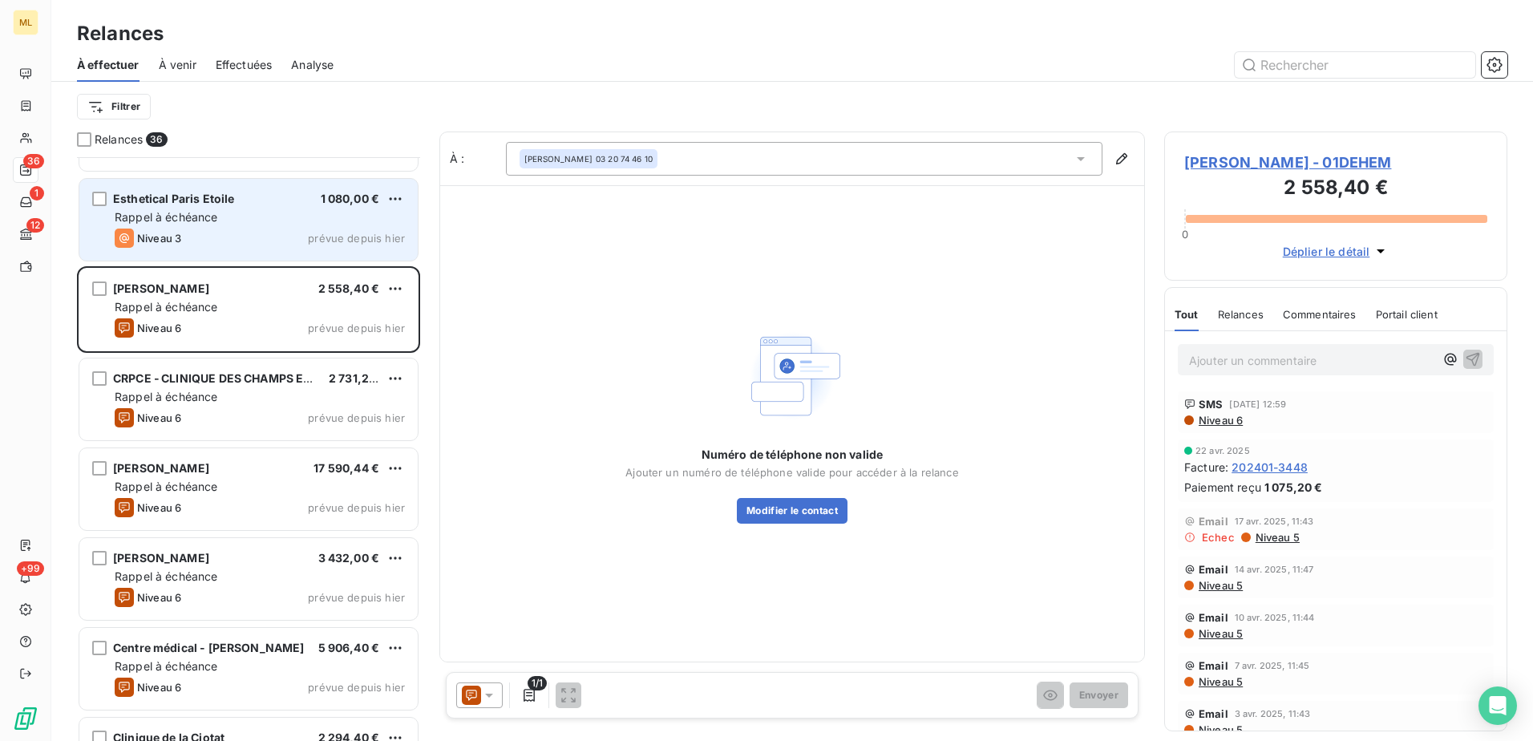
click at [202, 184] on div "Esthetical Paris Etoile 1 080,00 € Rappel à échéance Niveau 3 prévue depuis [DA…" at bounding box center [248, 220] width 338 height 82
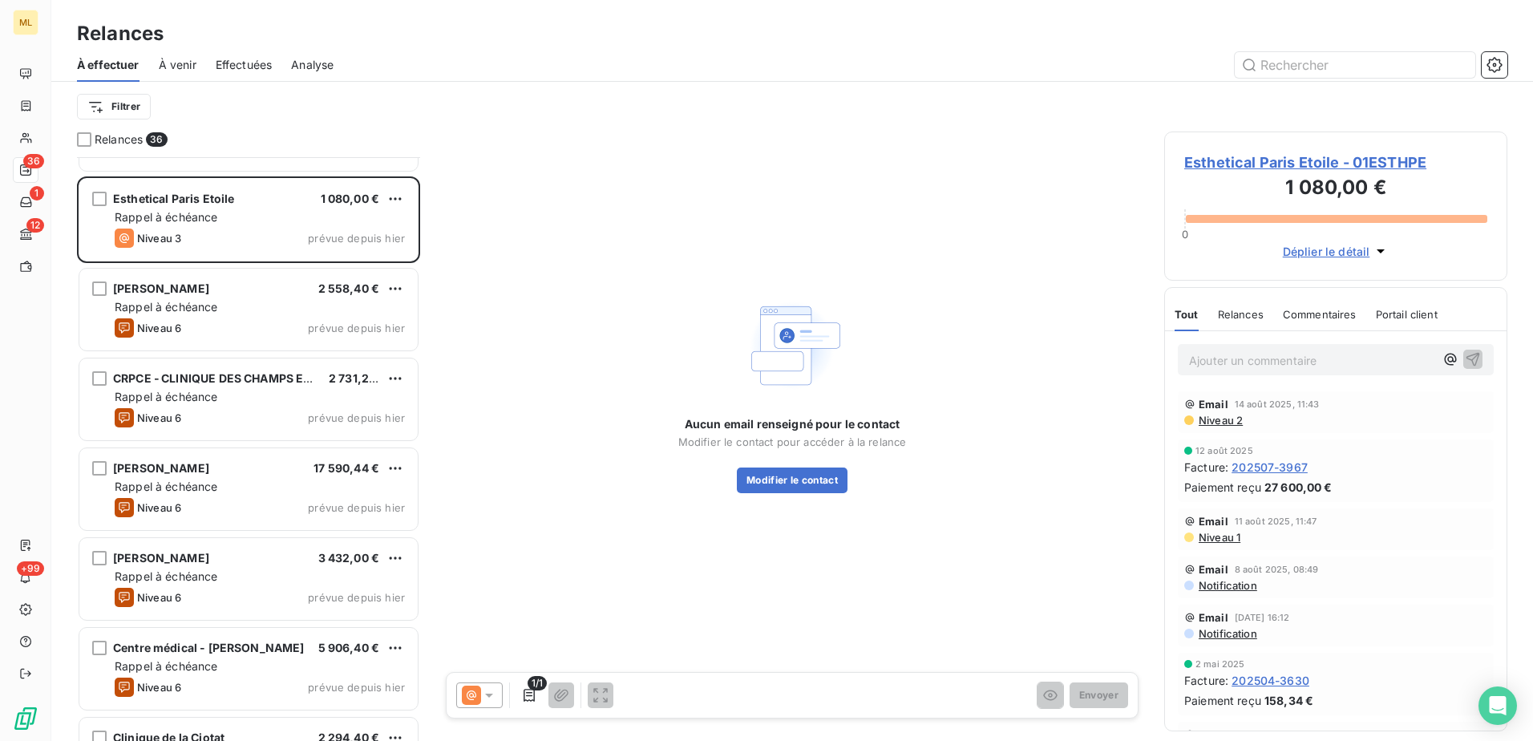
click at [1346, 155] on span "Esthetical Paris Etoile - 01ESTHPE" at bounding box center [1335, 163] width 303 height 22
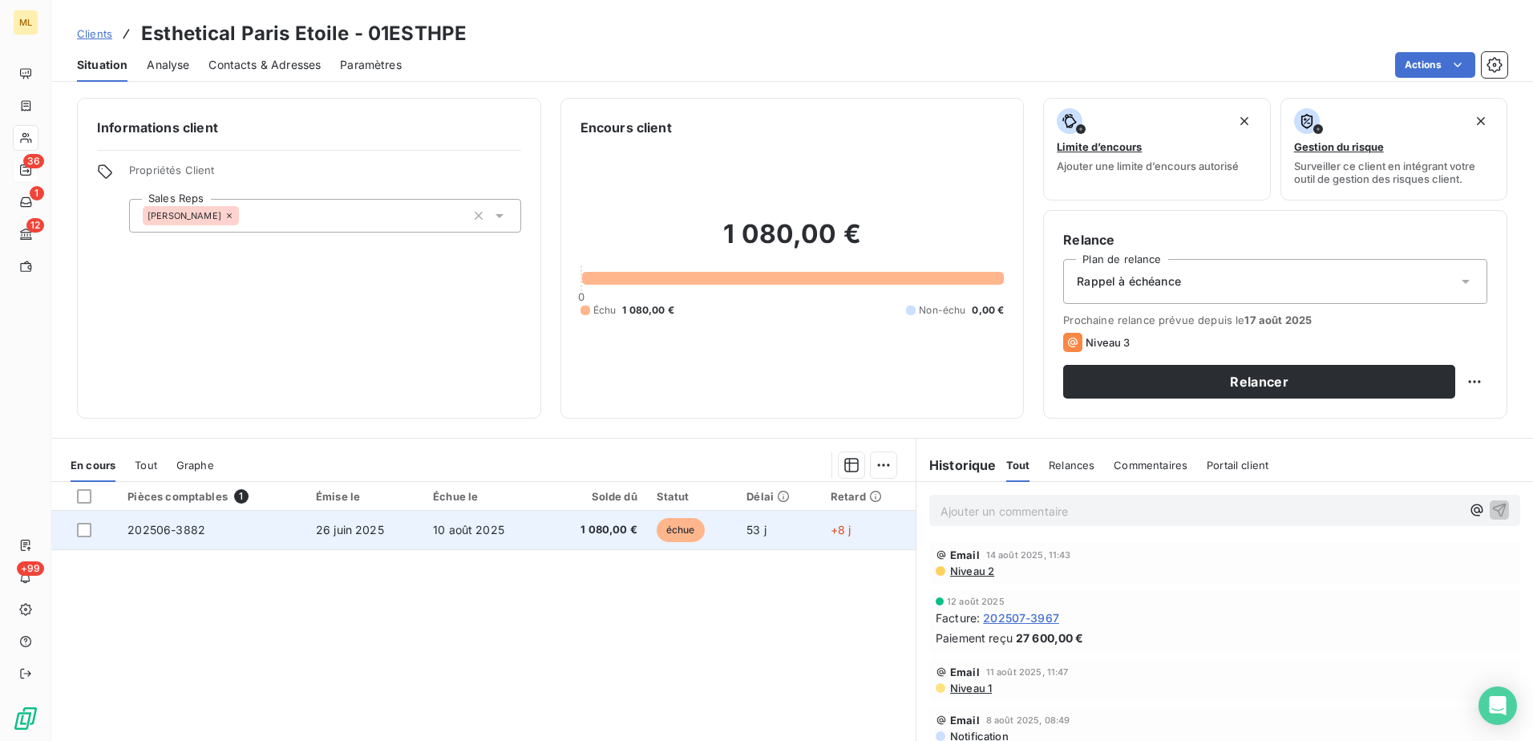
click at [425, 536] on td "10 août 2025" at bounding box center [484, 530] width 122 height 38
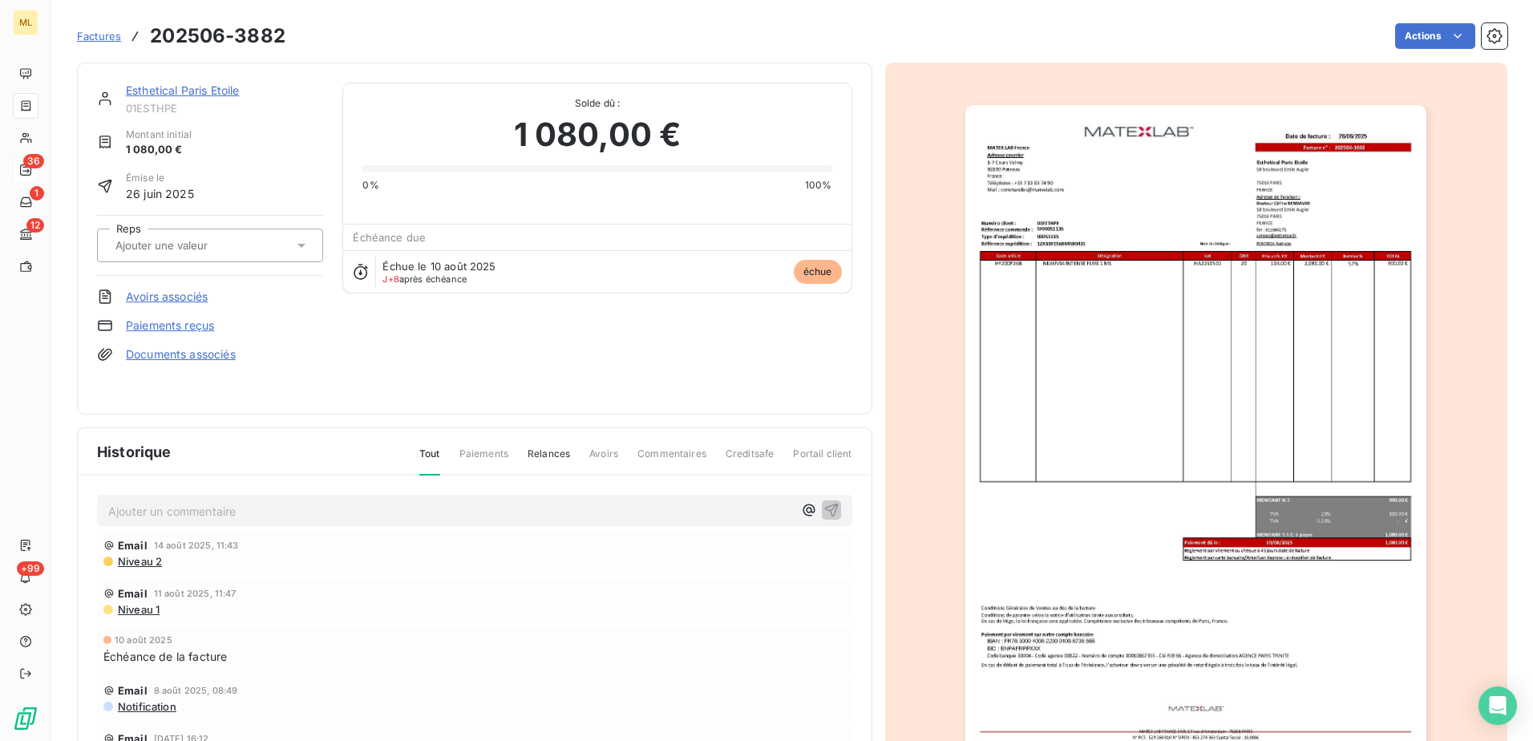
click at [1243, 269] on img "button" at bounding box center [1195, 431] width 461 height 653
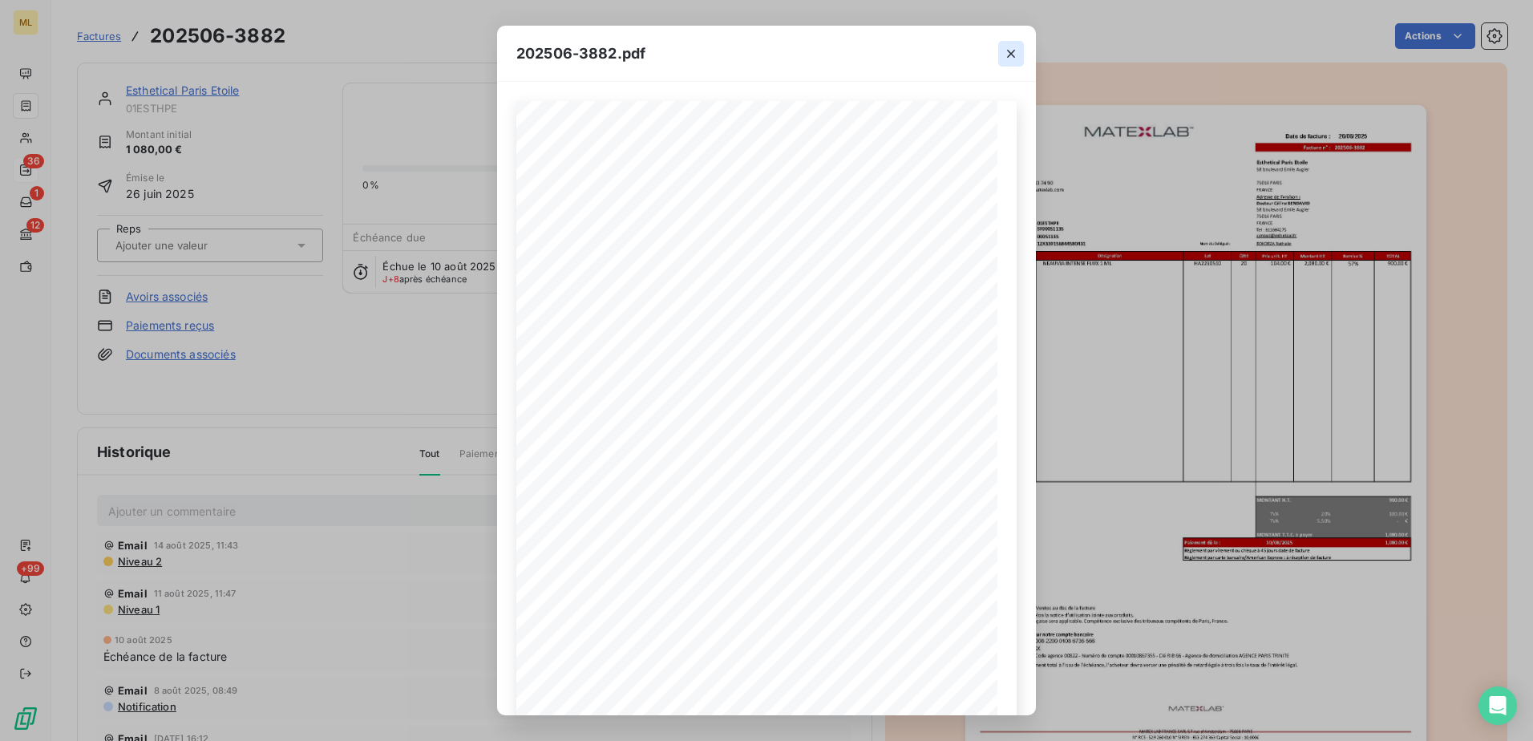
click at [1008, 55] on icon "button" at bounding box center [1011, 54] width 16 height 16
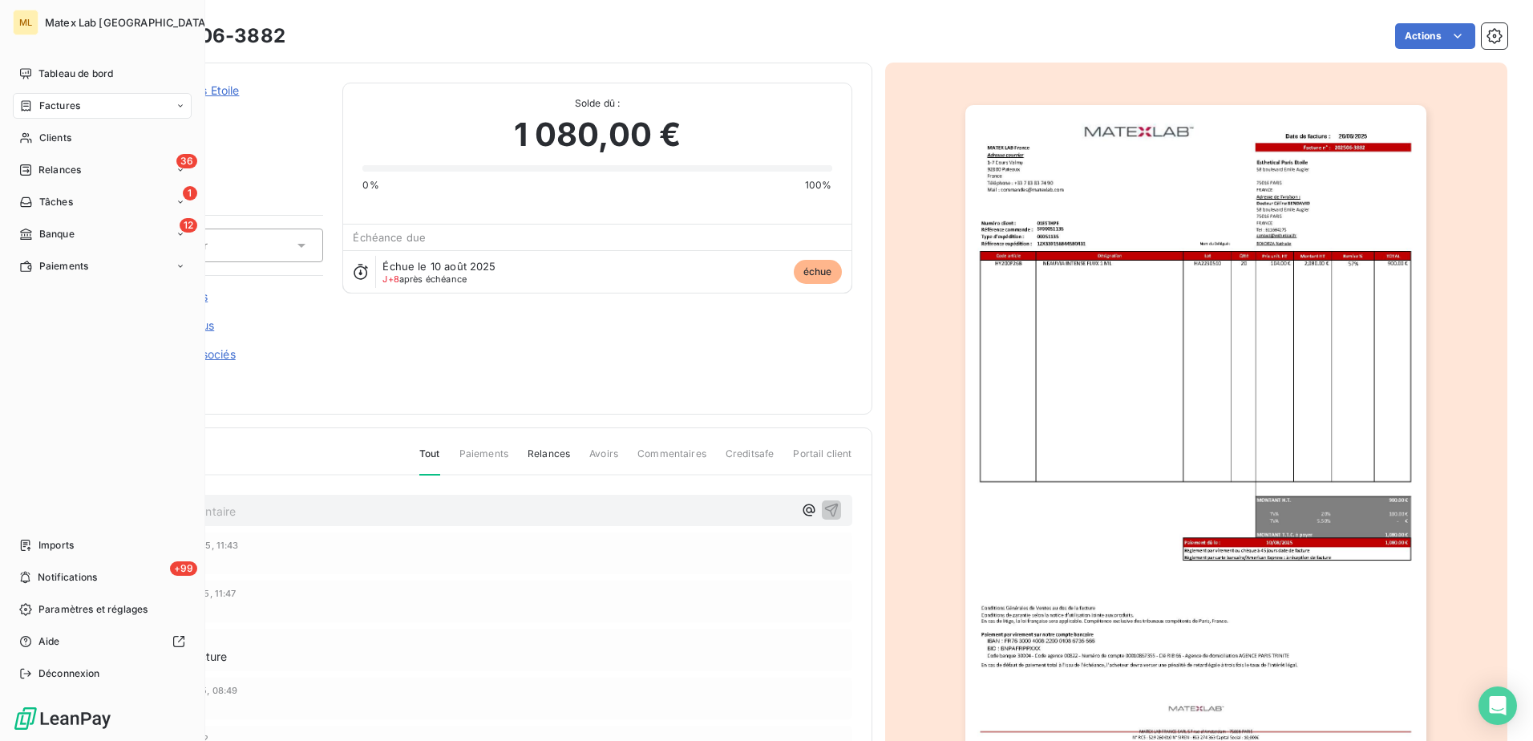
drag, startPoint x: 56, startPoint y: 168, endPoint x: 177, endPoint y: 307, distance: 184.1
click at [56, 168] on span "Relances" at bounding box center [59, 170] width 42 height 14
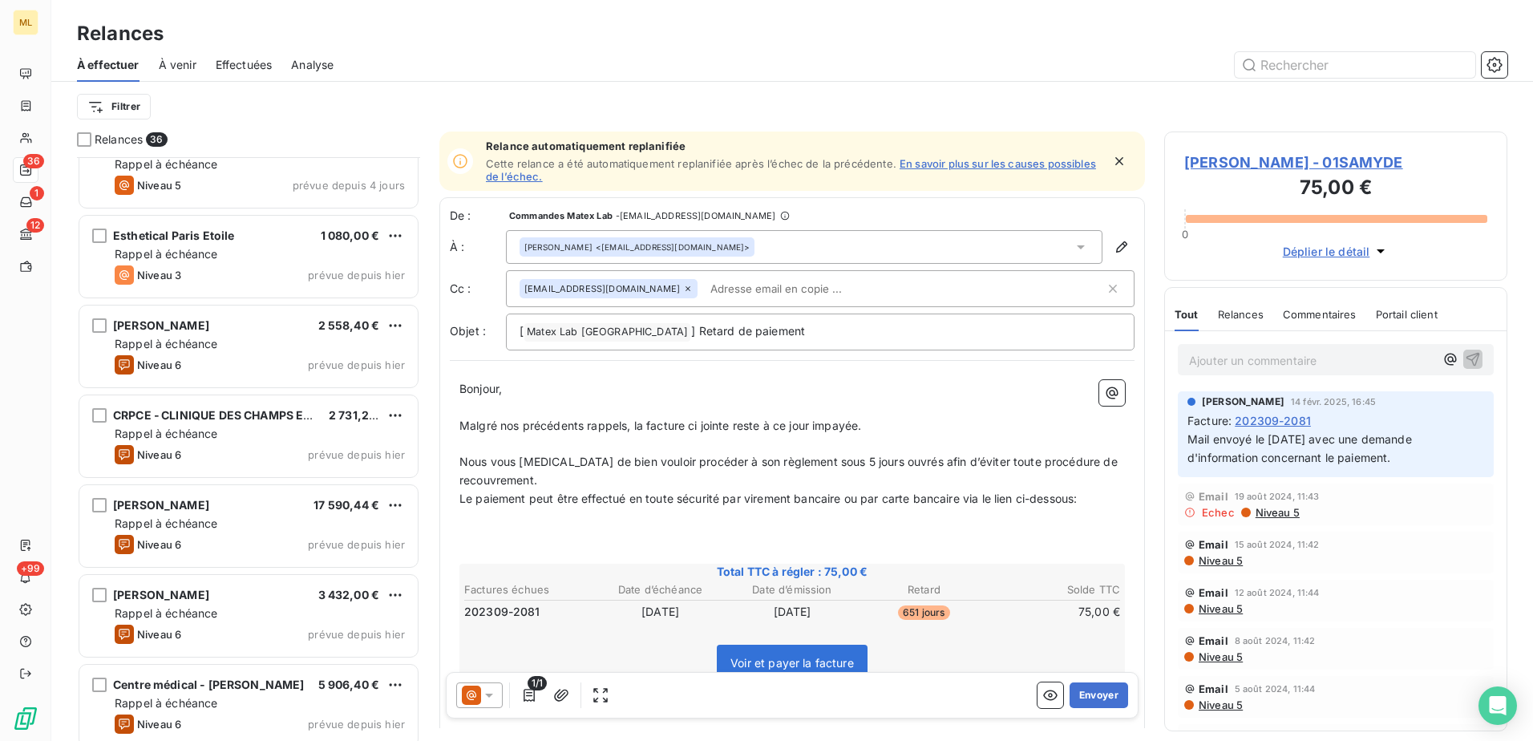
scroll to position [161, 0]
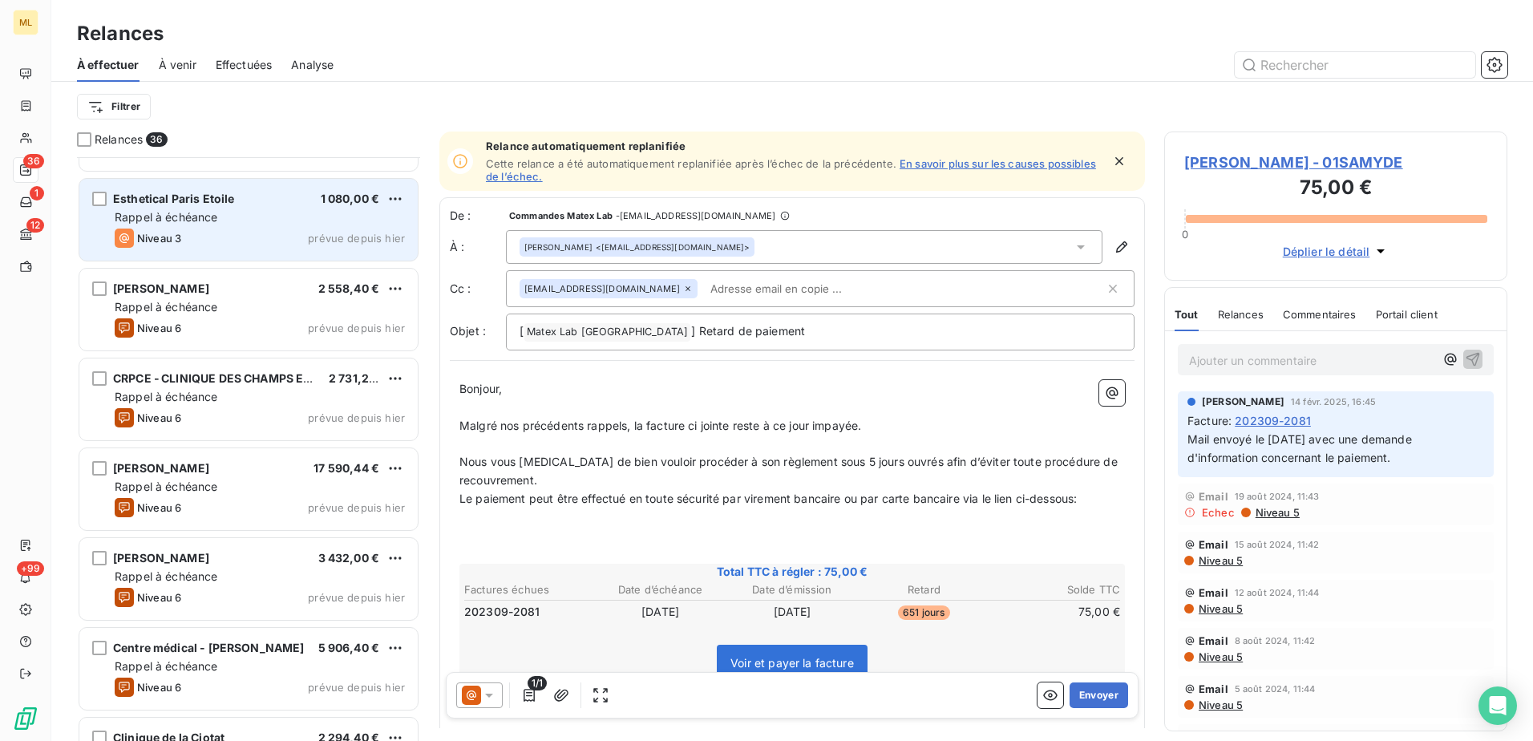
click at [207, 213] on span "Rappel à échéance" at bounding box center [166, 217] width 103 height 14
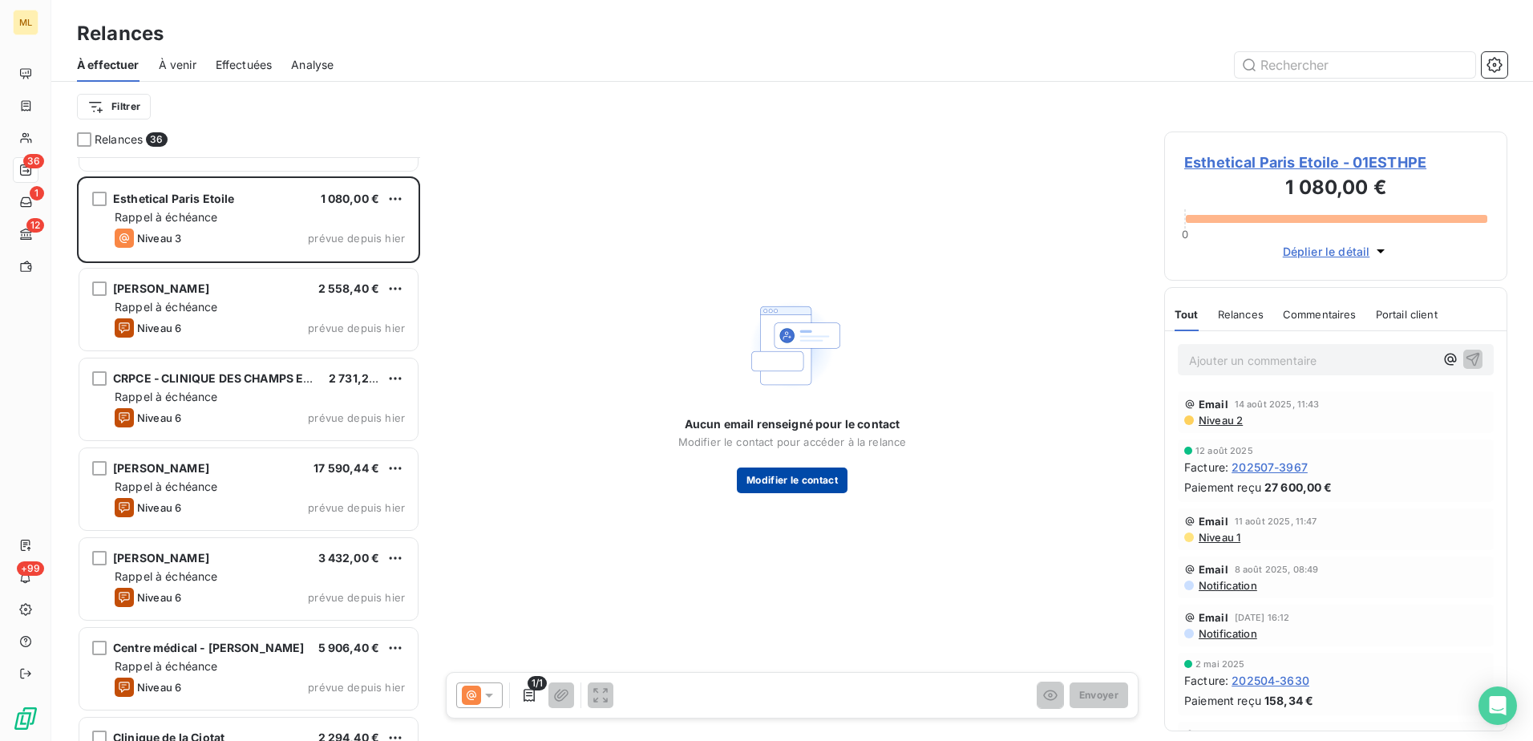
click at [796, 479] on button "Modifier le contact" at bounding box center [792, 480] width 111 height 26
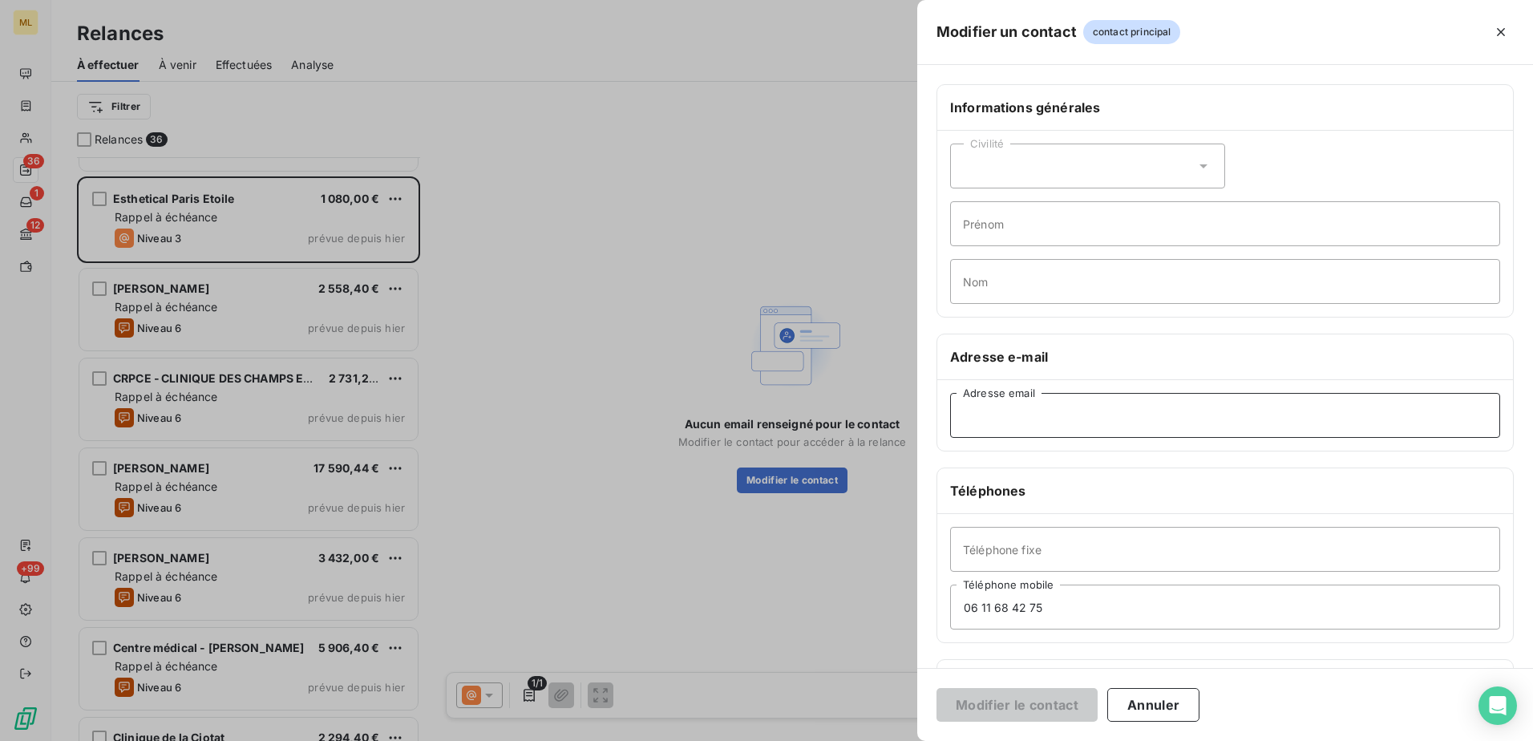
click at [1066, 409] on input "Adresse email" at bounding box center [1225, 415] width 550 height 45
paste input "[EMAIL_ADDRESS][DOMAIN_NAME]"
type input "[EMAIL_ADDRESS][DOMAIN_NAME]"
click at [1023, 706] on button "Modifier le contact" at bounding box center [1016, 705] width 161 height 34
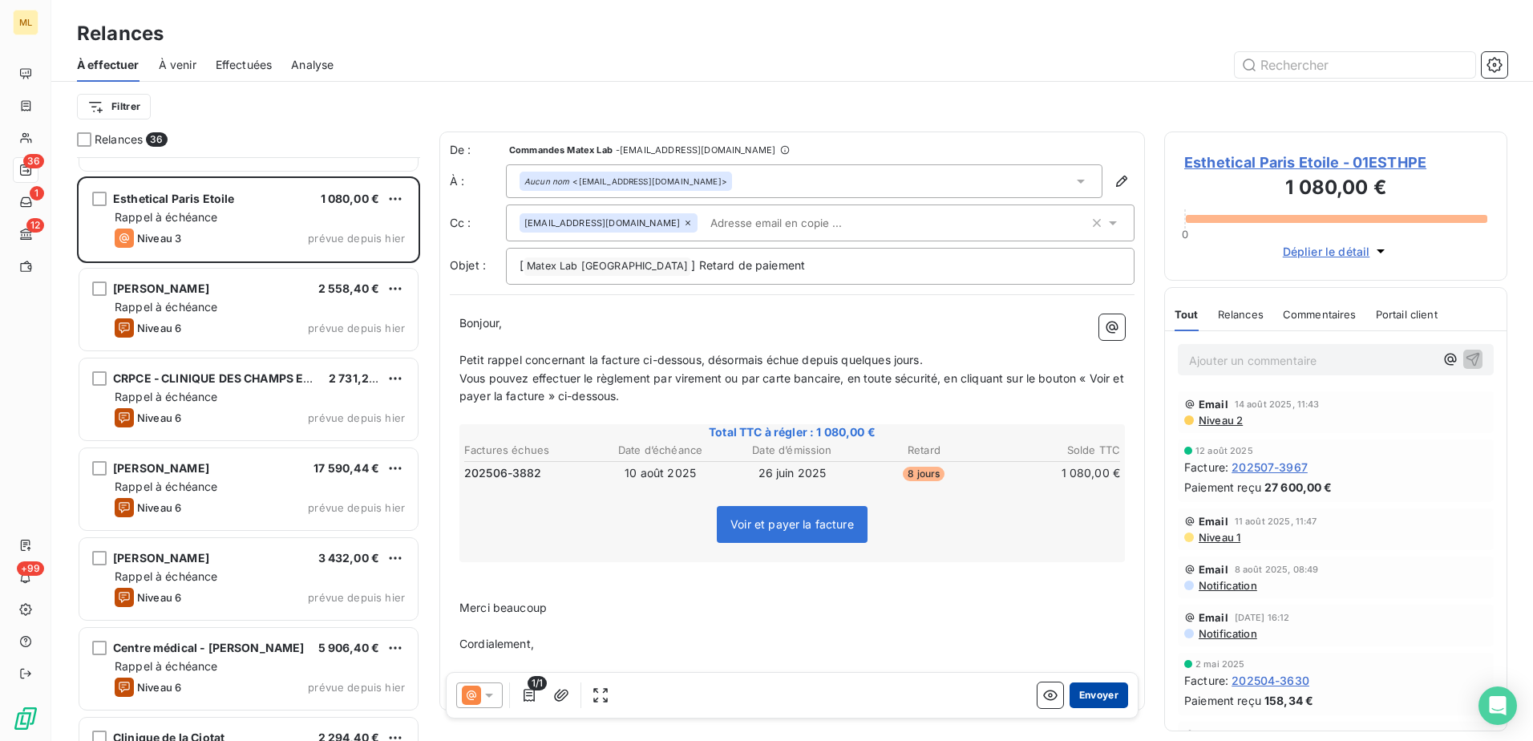
click at [1088, 699] on button "Envoyer" at bounding box center [1098, 695] width 59 height 26
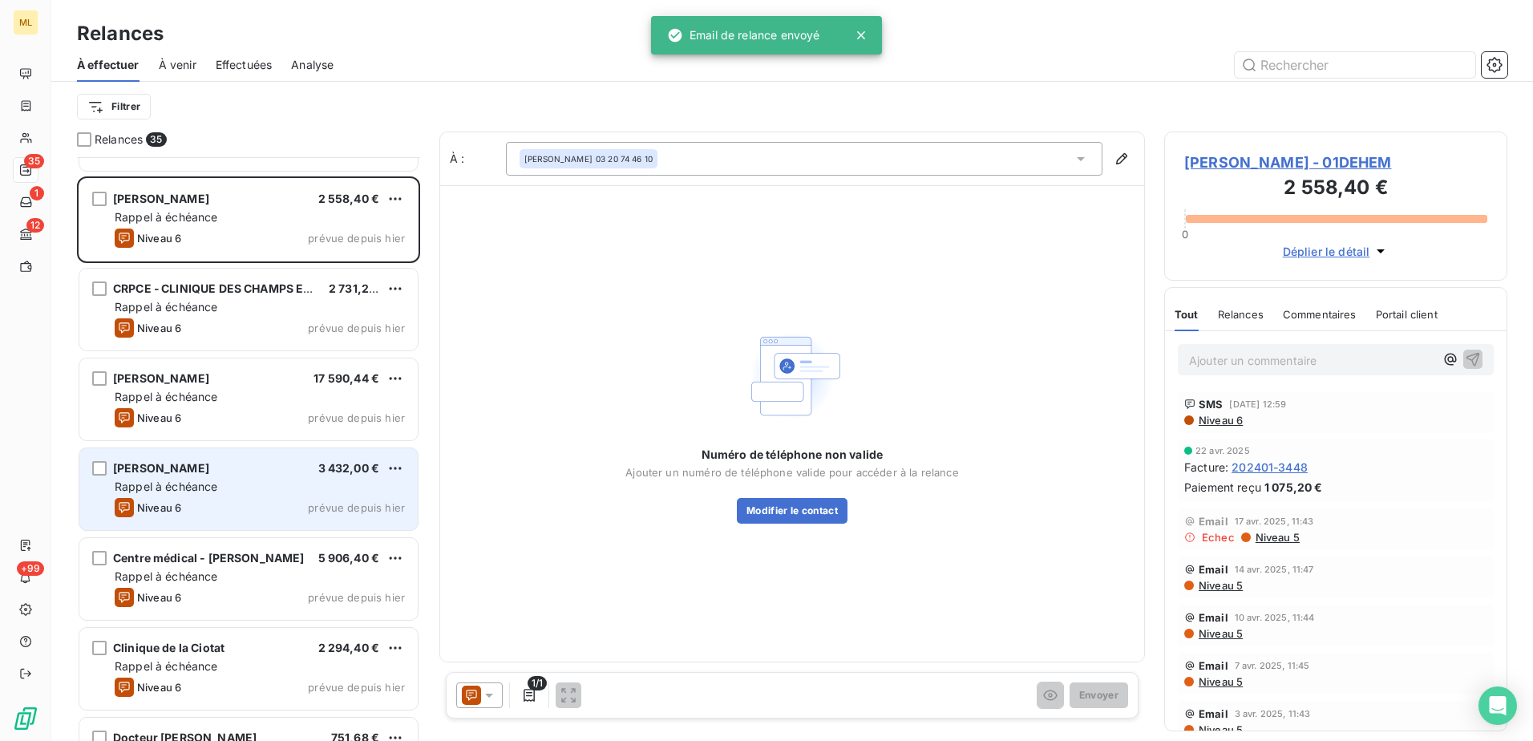
click at [171, 485] on span "Rappel à échéance" at bounding box center [166, 486] width 103 height 14
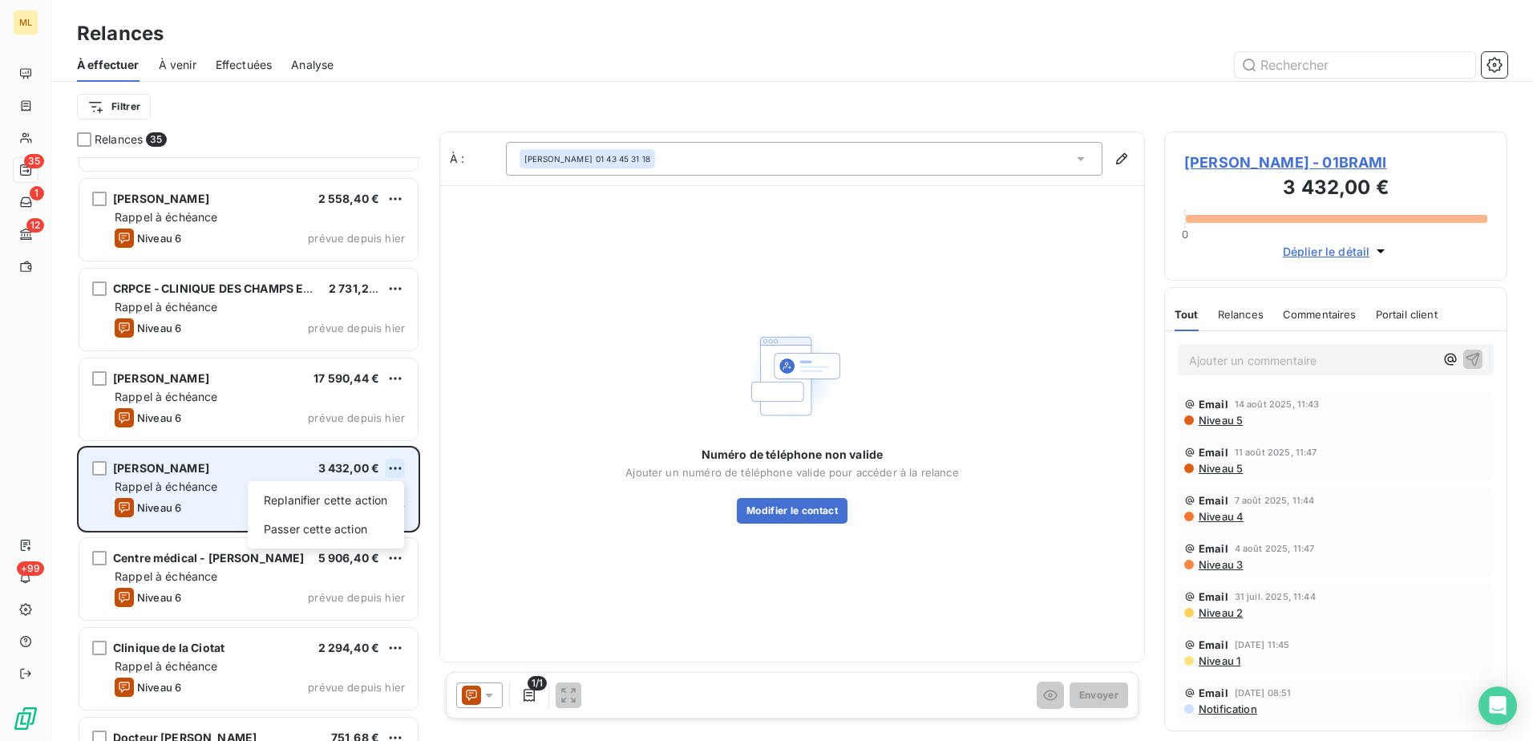
click at [401, 467] on html "ML 35 1 12 +99 Relances À effectuer À venir Effectuées Analyse Filtrer Relances…" at bounding box center [766, 370] width 1533 height 741
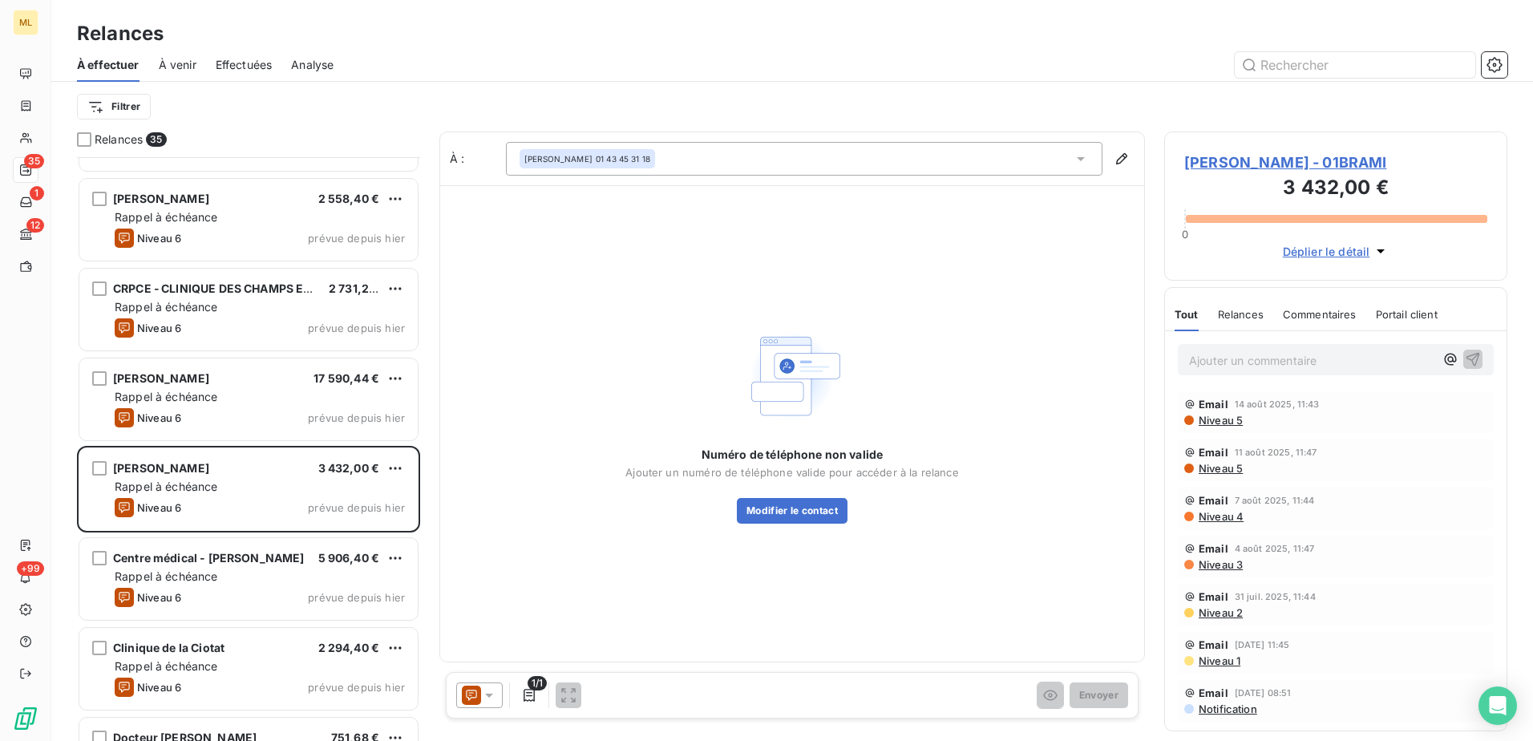
click at [697, 165] on html "ML 35 1 12 +99 Relances À effectuer À venir Effectuées Analyse Filtrer Relances…" at bounding box center [766, 370] width 1533 height 741
click at [819, 514] on button "Modifier le contact" at bounding box center [792, 511] width 111 height 26
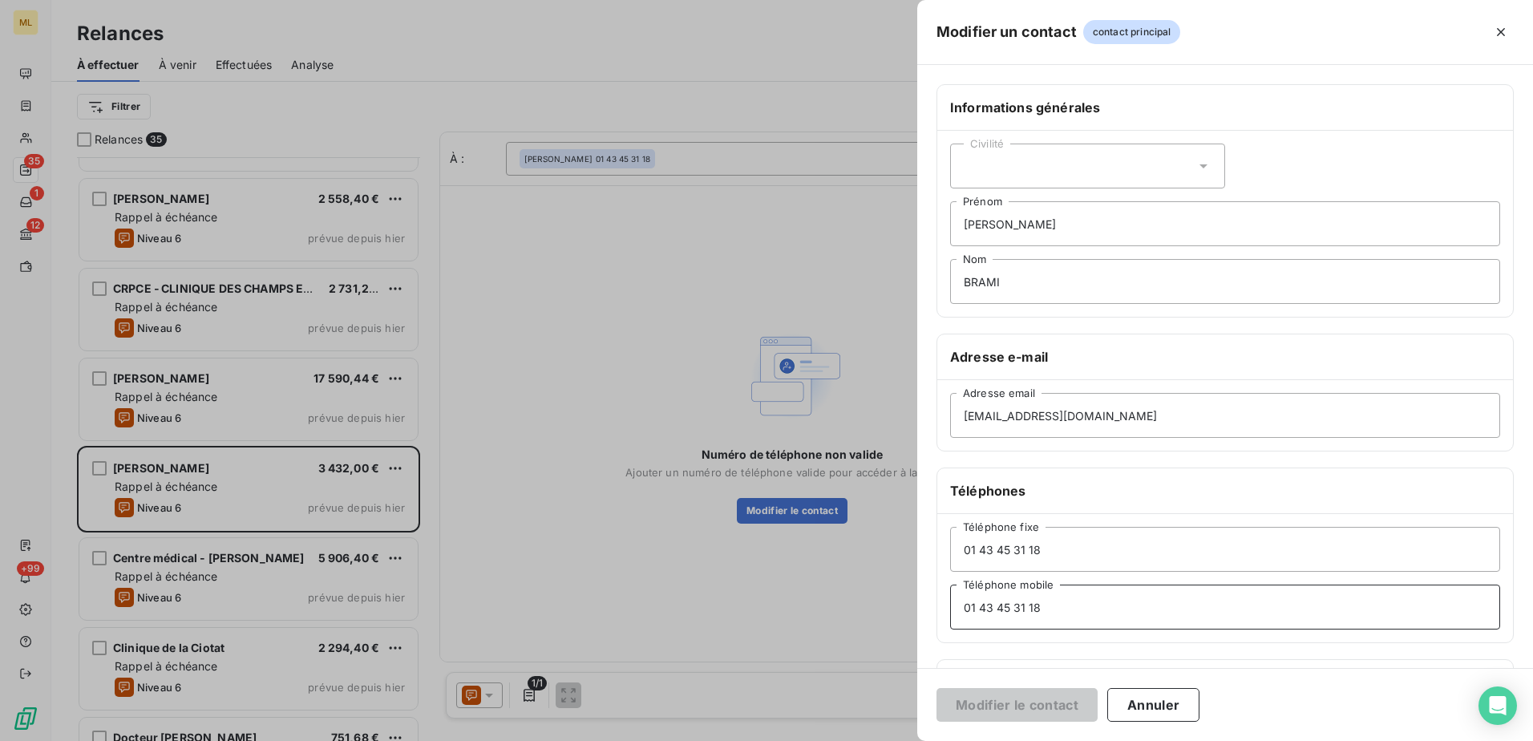
click at [1086, 602] on input "01 43 45 31 18" at bounding box center [1225, 606] width 550 height 45
drag, startPoint x: 1077, startPoint y: 551, endPoint x: 843, endPoint y: 557, distance: 234.2
click at [843, 740] on div "Modifier un contact contact principal Informations générales Civilité [PERSON_N…" at bounding box center [766, 741] width 1533 height 0
drag, startPoint x: 984, startPoint y: 615, endPoint x: 883, endPoint y: 619, distance: 101.9
click at [880, 740] on div "Modifier un contact contact principal Informations générales Civilité [PERSON_N…" at bounding box center [766, 741] width 1533 height 0
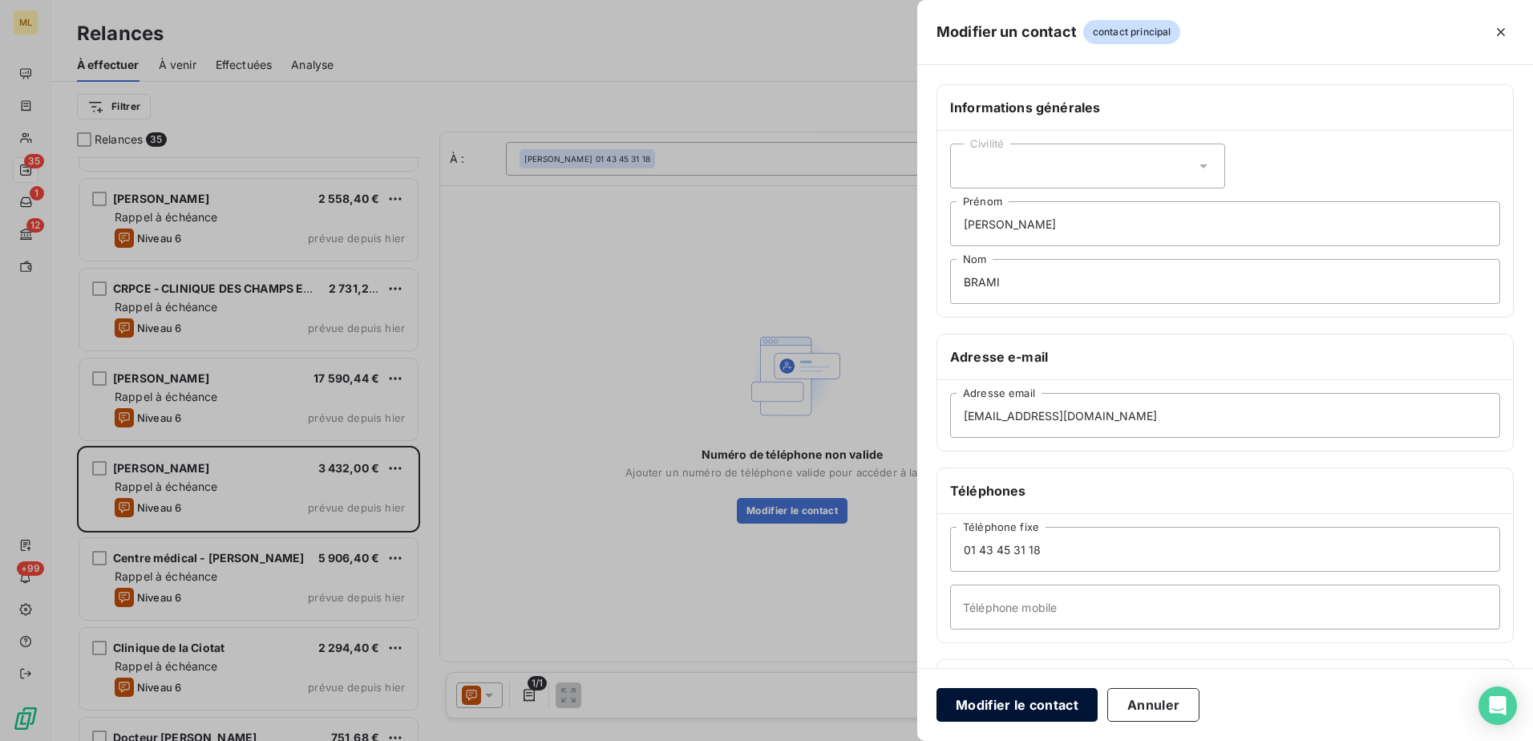
click at [1043, 700] on button "Modifier le contact" at bounding box center [1016, 705] width 161 height 34
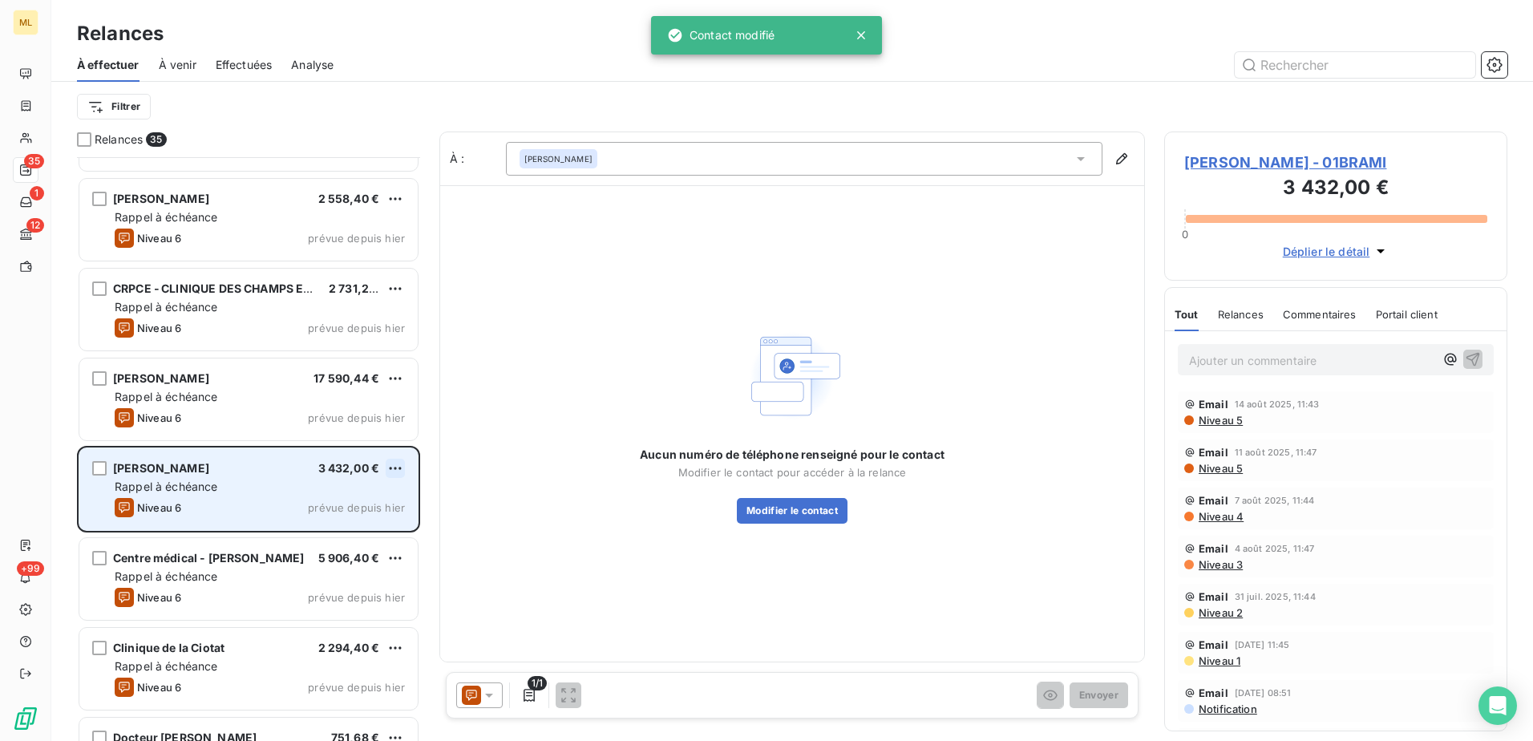
click at [398, 467] on html "ML 35 1 12 +99 Relances À effectuer À venir Effectuées Analyse Filtrer Relances…" at bounding box center [766, 370] width 1533 height 741
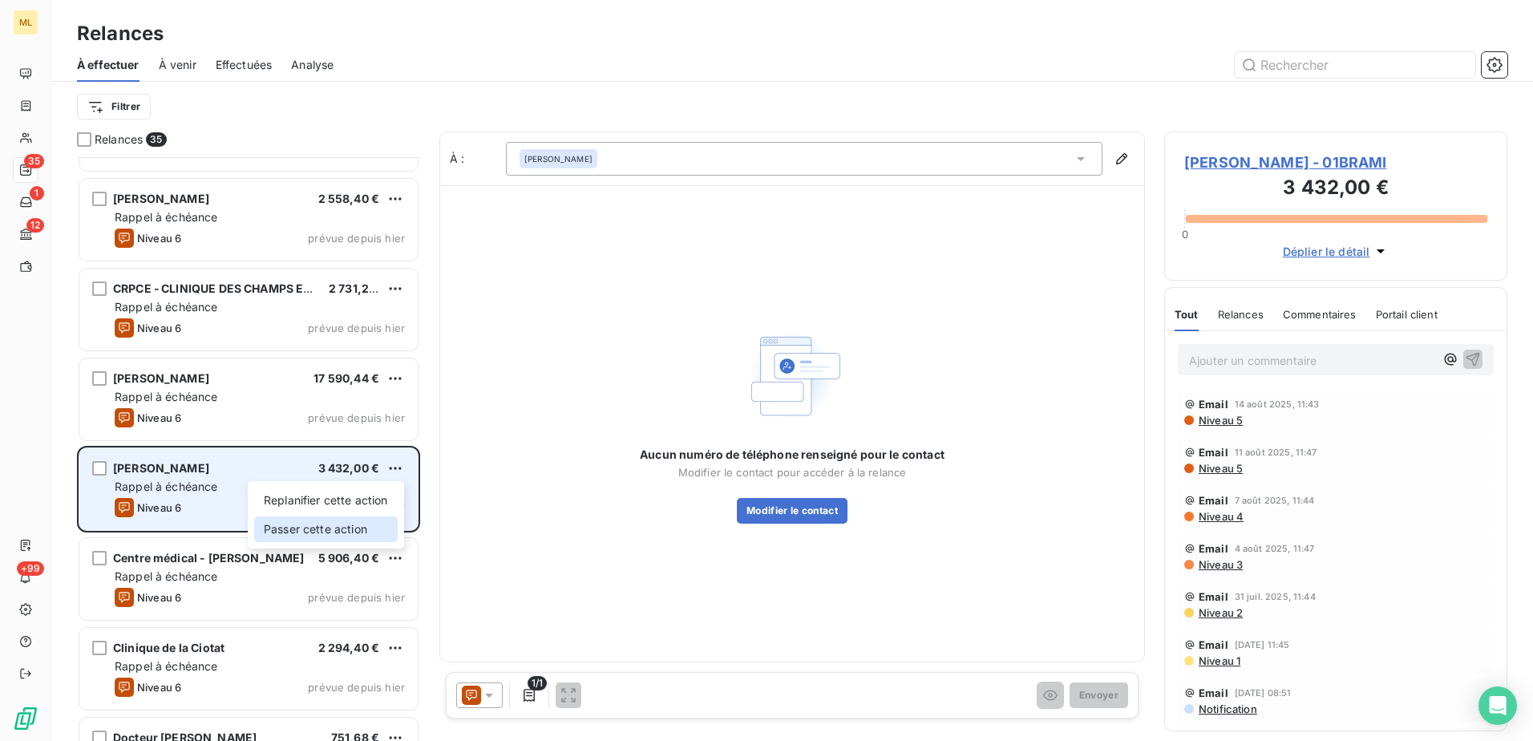
click at [329, 525] on div "Passer cette action" at bounding box center [326, 529] width 144 height 26
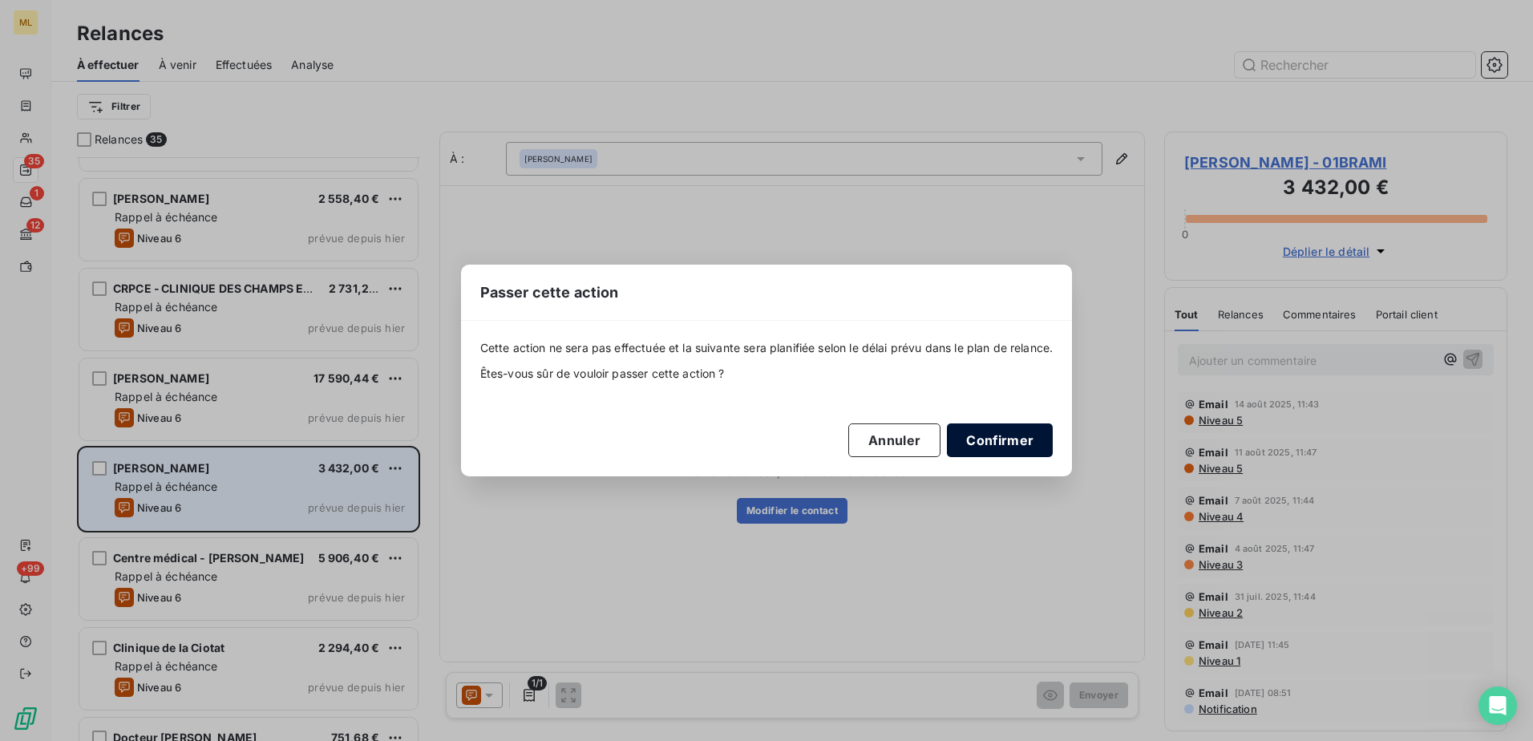
click at [1001, 447] on button "Confirmer" at bounding box center [1000, 440] width 106 height 34
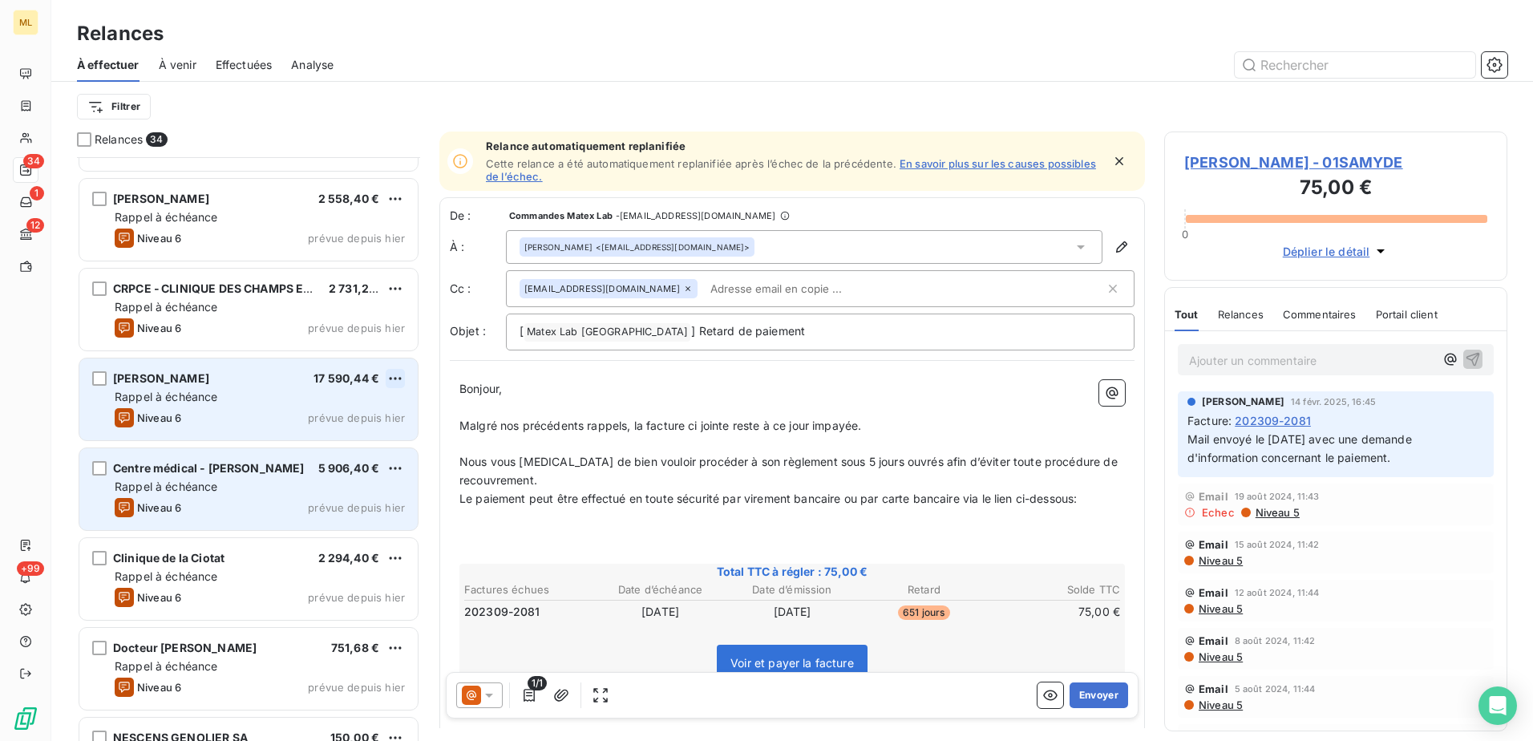
click at [399, 380] on html "ML 34 1 12 +99 Relances À effectuer À venir Effectuées Analyse Filtrer Relances…" at bounding box center [766, 370] width 1533 height 741
click at [325, 439] on div "Passer cette action" at bounding box center [326, 440] width 144 height 26
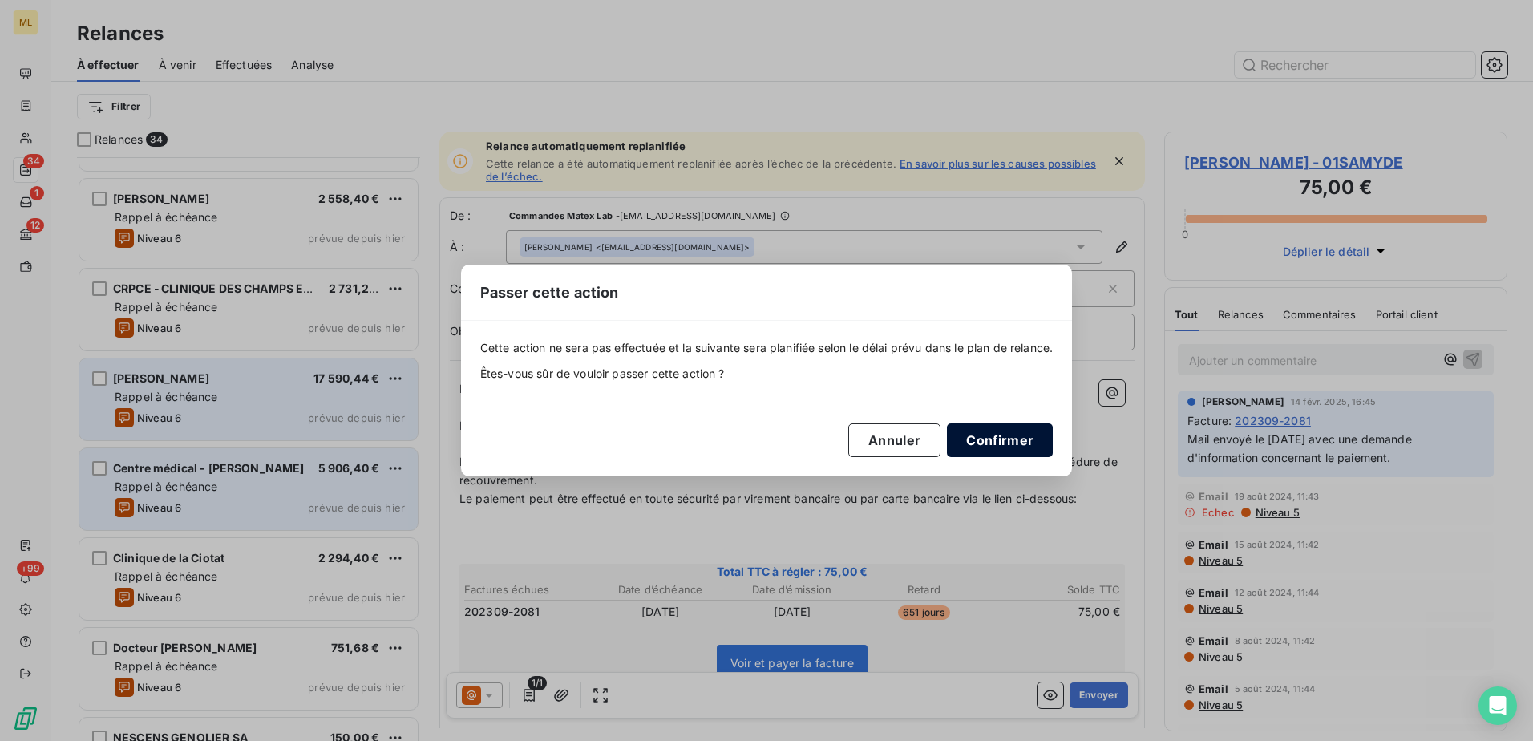
click at [993, 439] on button "Confirmer" at bounding box center [1000, 440] width 106 height 34
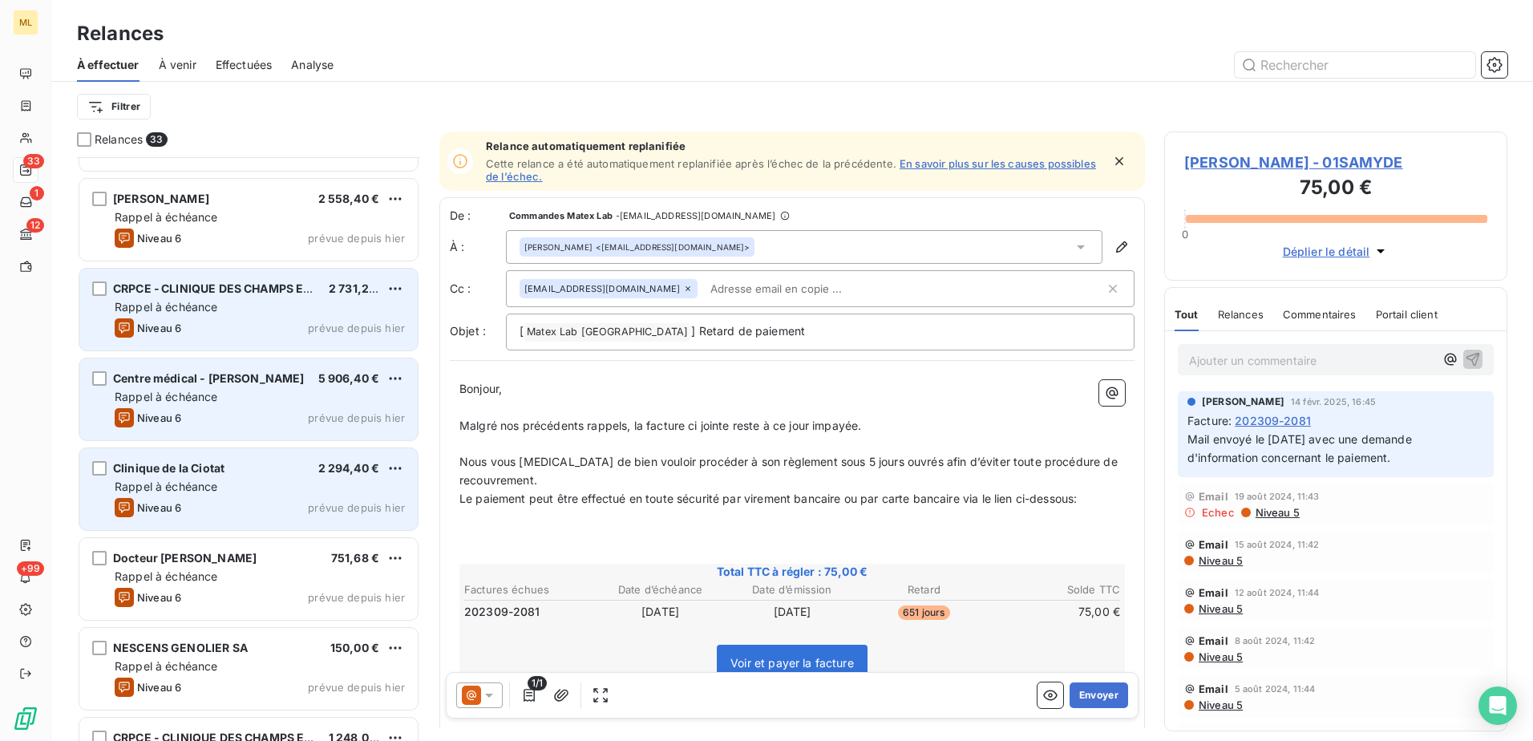
click at [257, 302] on div "Rappel à échéance" at bounding box center [260, 307] width 290 height 16
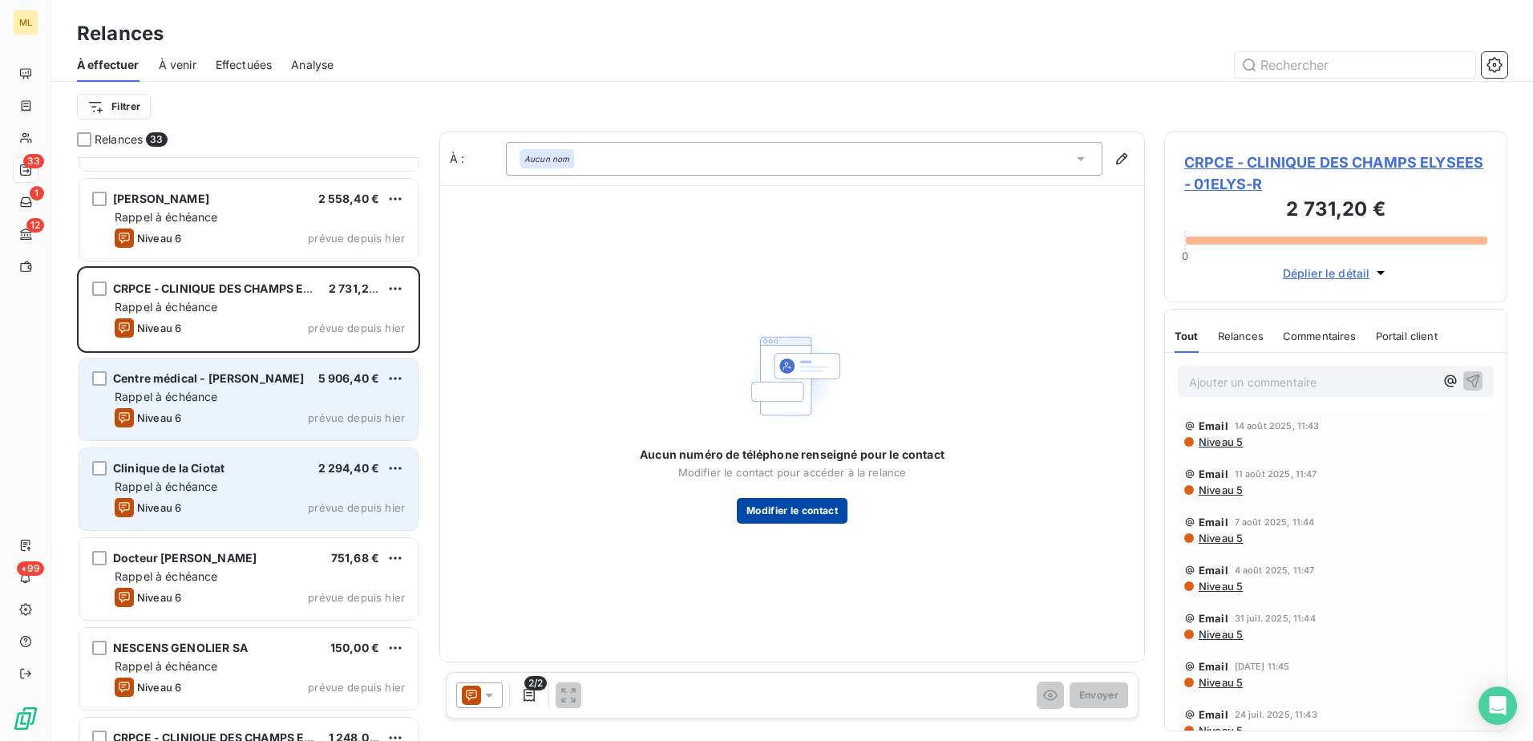
click at [791, 509] on button "Modifier le contact" at bounding box center [792, 511] width 111 height 26
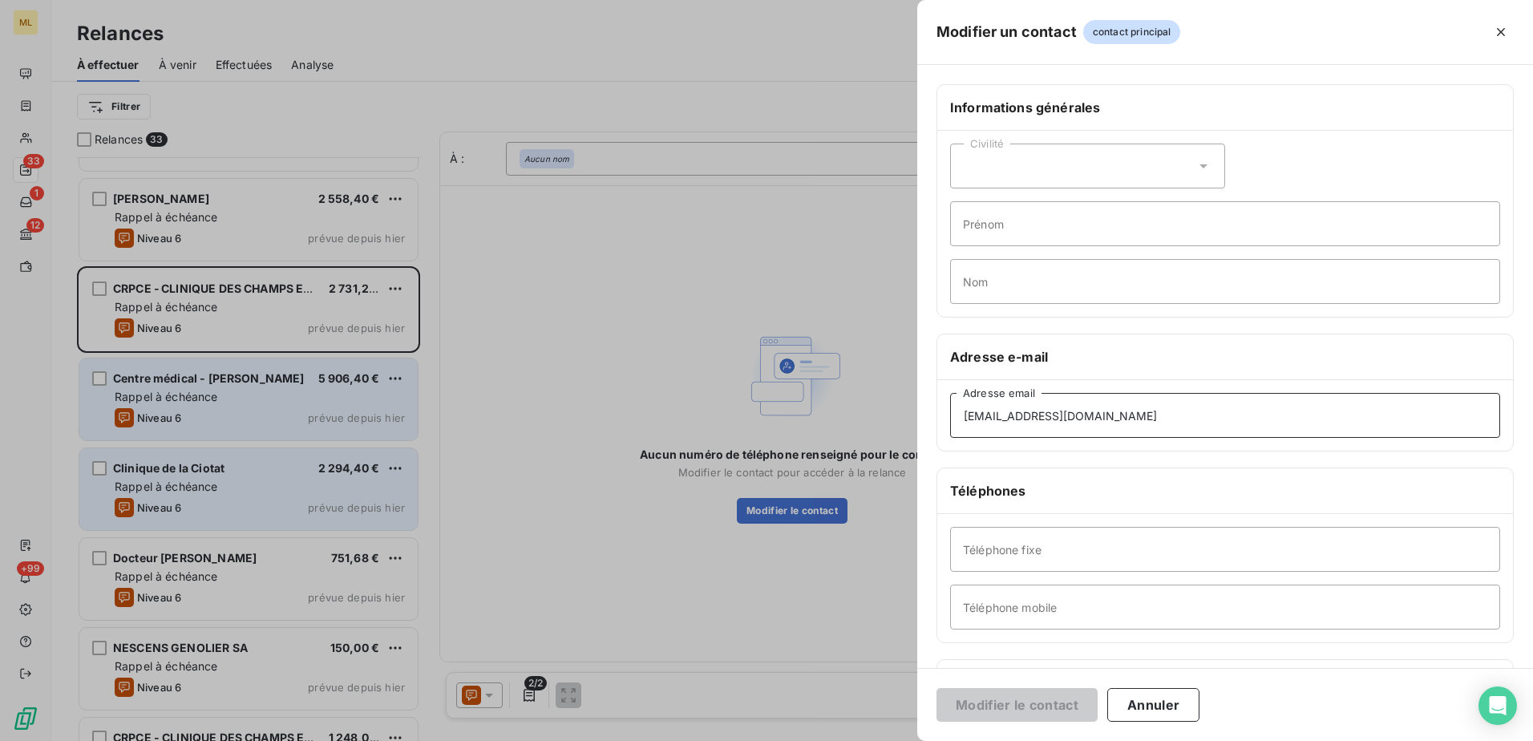
click at [1130, 413] on input "[EMAIL_ADDRESS][DOMAIN_NAME]" at bounding box center [1225, 415] width 550 height 45
click at [1120, 409] on input "[EMAIL_ADDRESS][DOMAIN_NAME]" at bounding box center [1225, 415] width 550 height 45
type input "[EMAIL_ADDRESS][DOMAIN_NAME]"
click at [1151, 704] on button "Annuler" at bounding box center [1153, 705] width 92 height 34
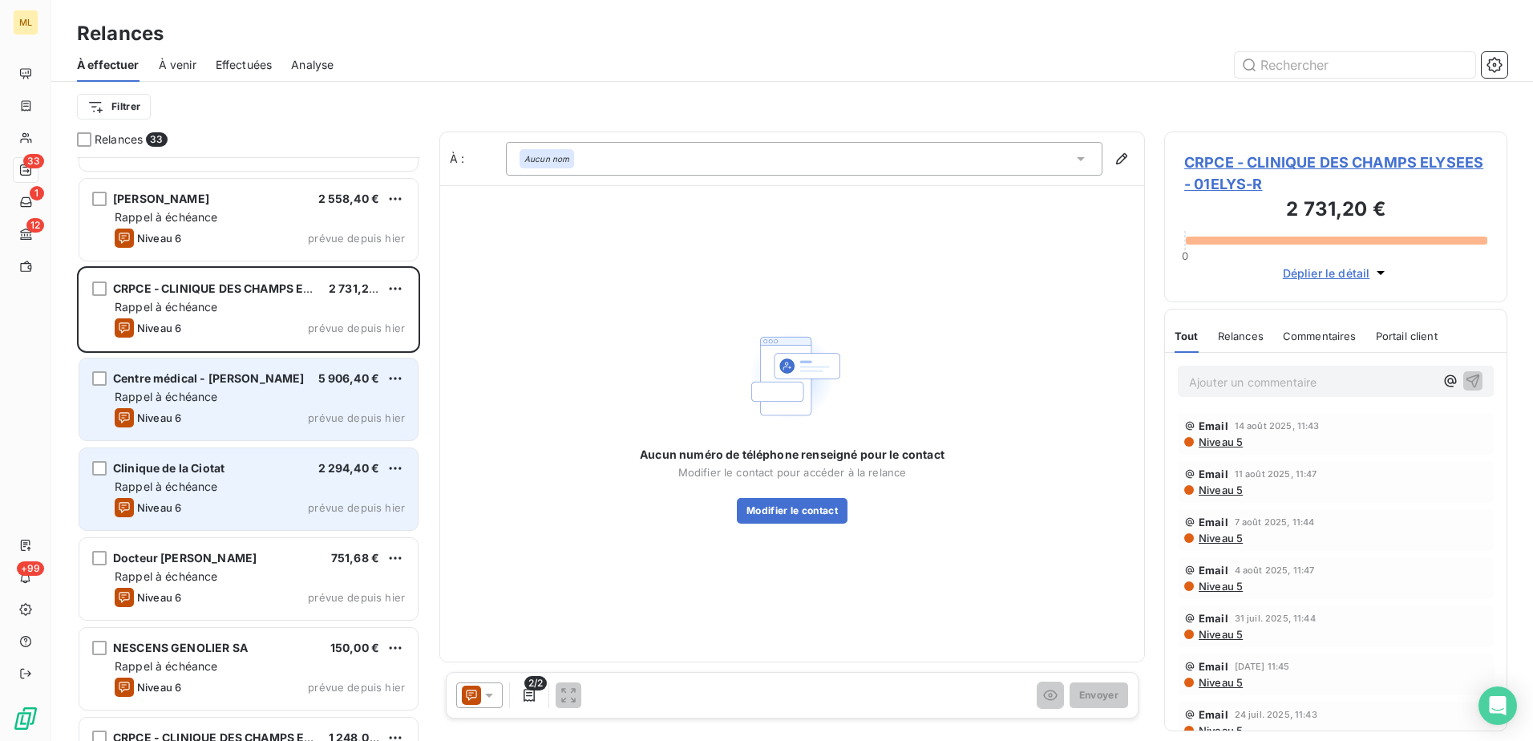
click at [554, 157] on em "Aucun nom" at bounding box center [546, 158] width 45 height 11
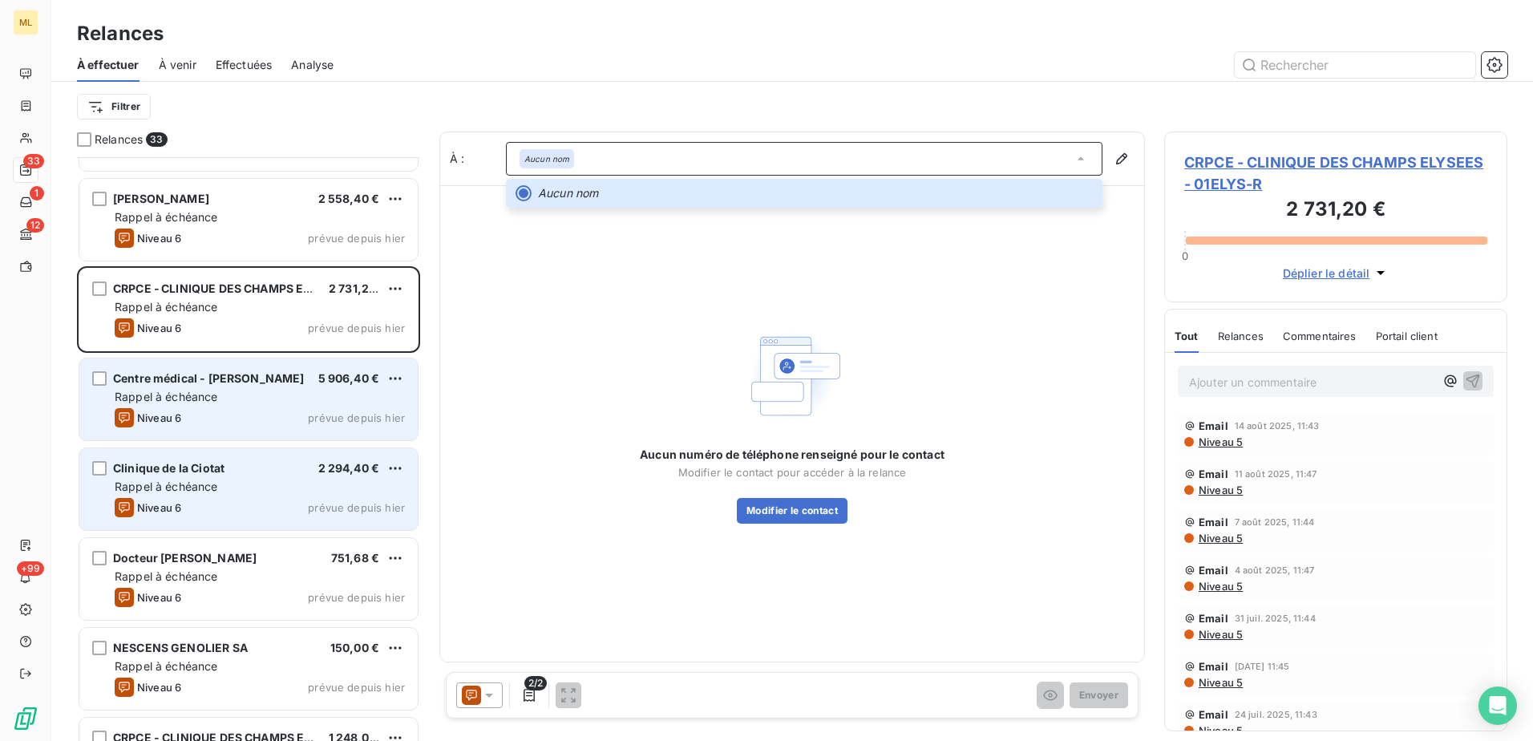
click at [538, 371] on div "Aucun numéro de téléphone renseigné pour le contact Modifier le contact pour ac…" at bounding box center [792, 423] width 704 height 476
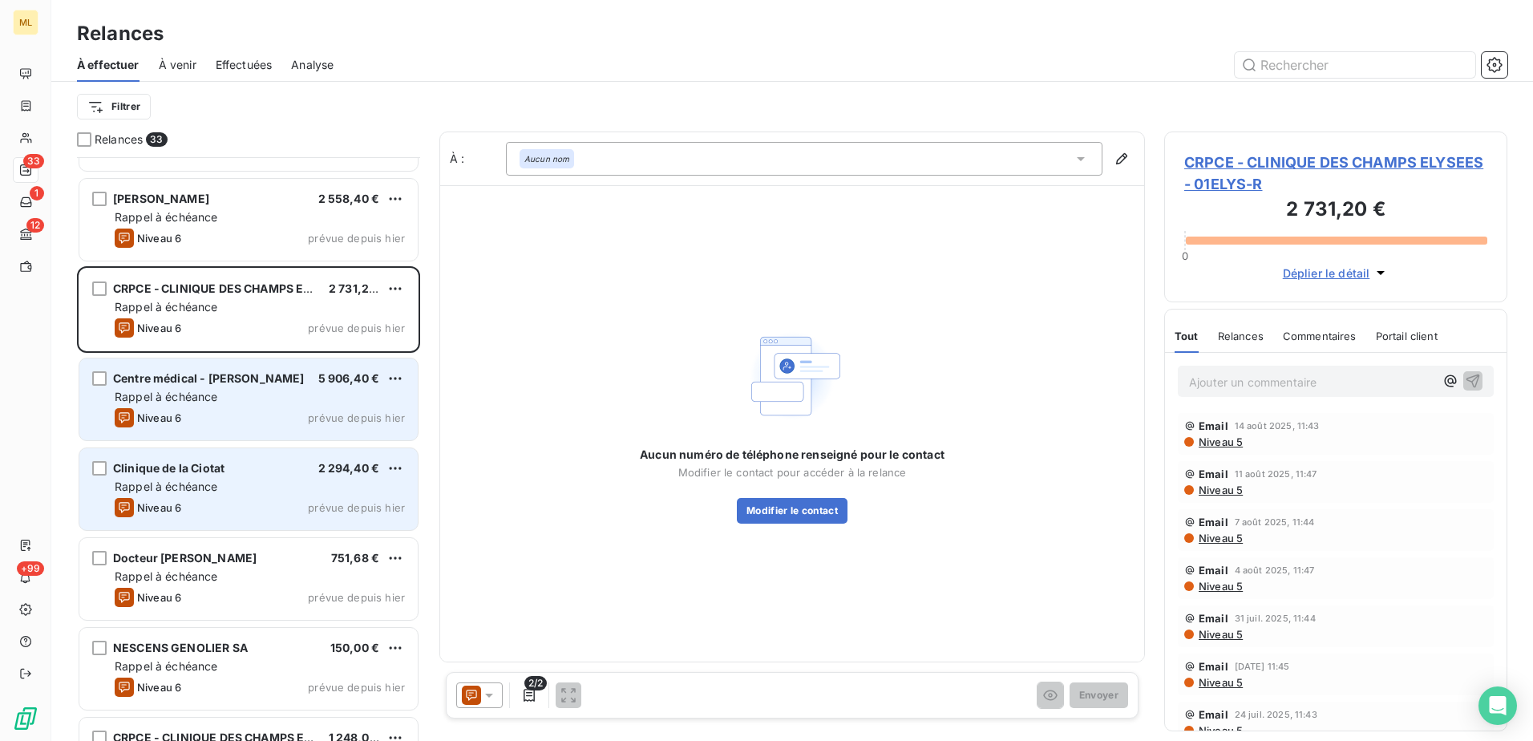
scroll to position [241, 0]
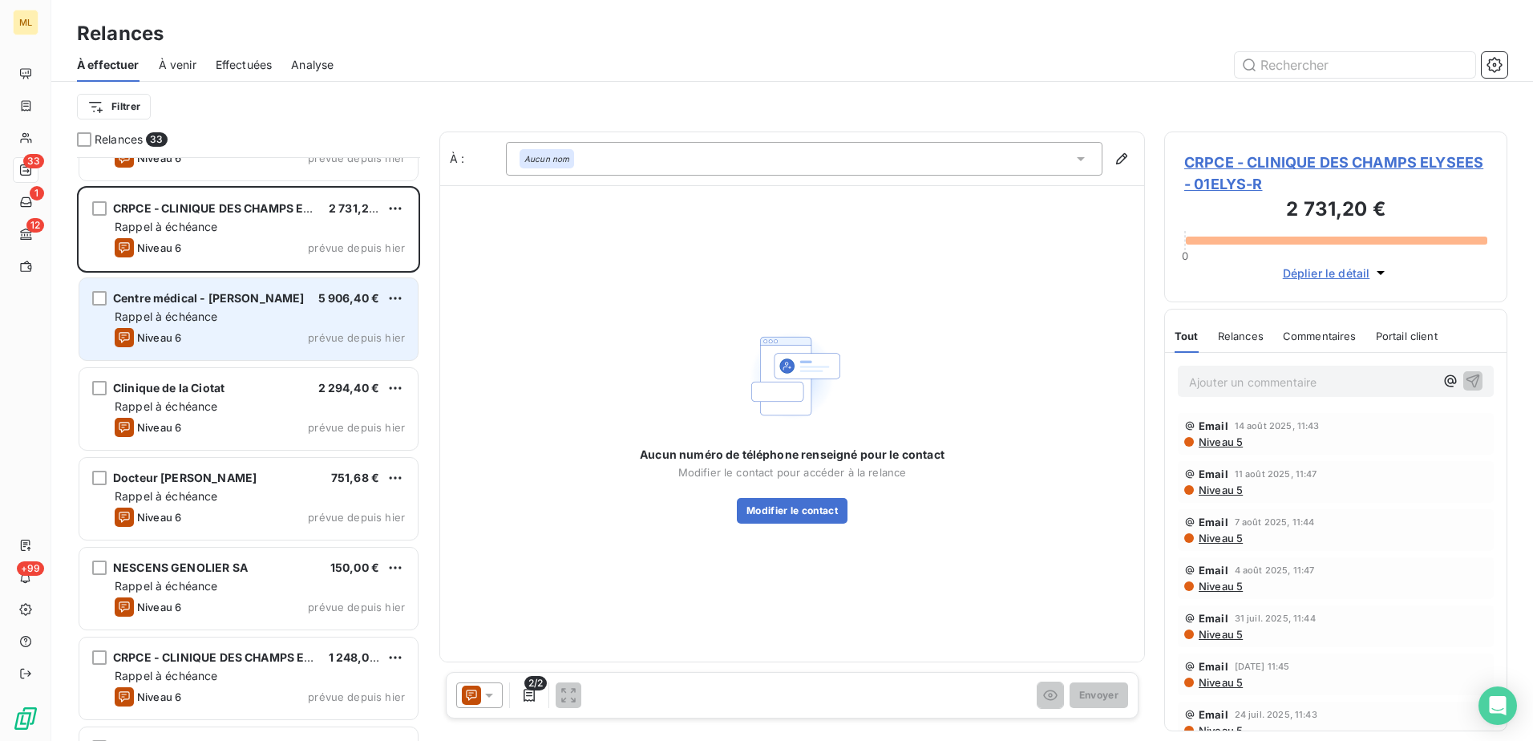
click at [646, 272] on div "Aucun numéro de téléphone renseigné pour le contact Modifier le contact pour ac…" at bounding box center [792, 423] width 704 height 476
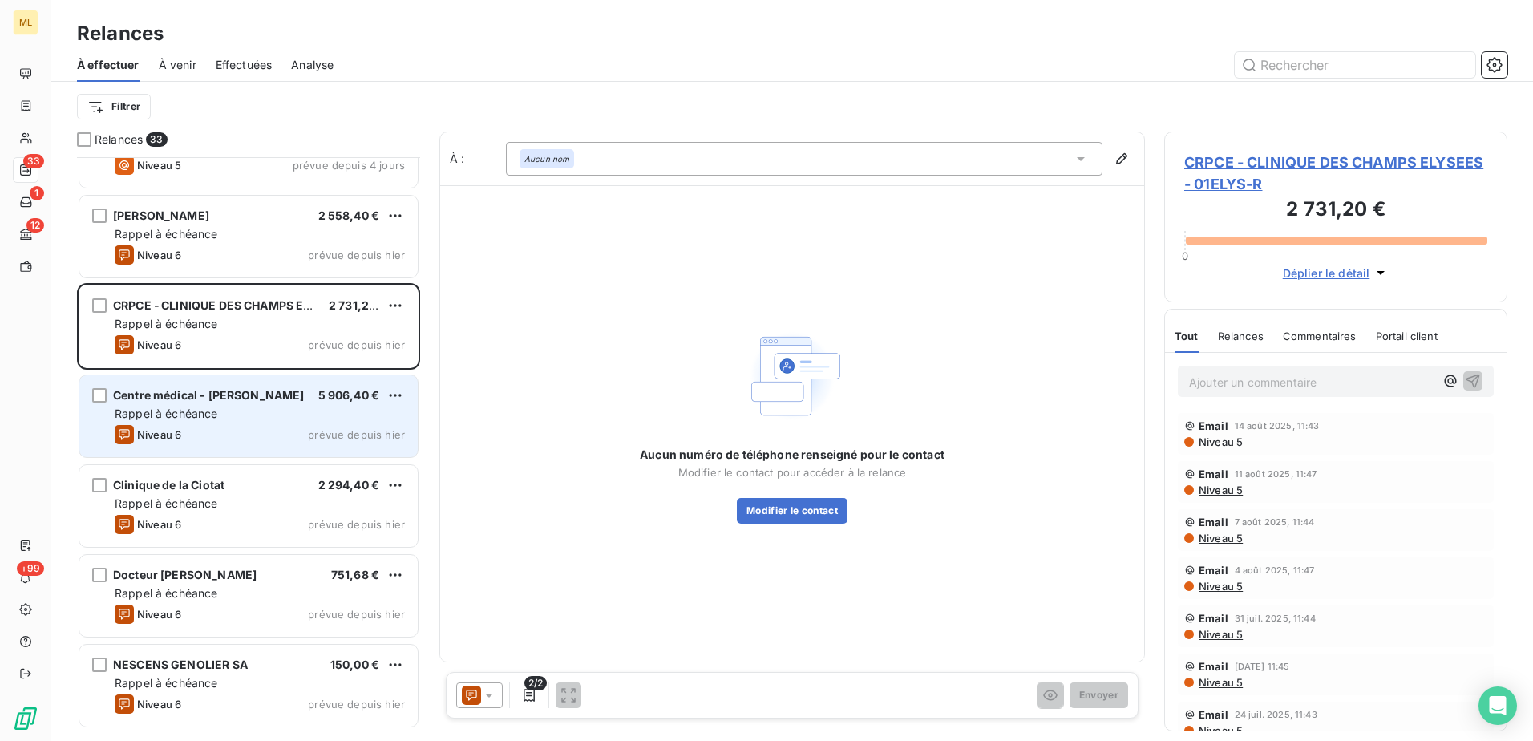
scroll to position [1, 0]
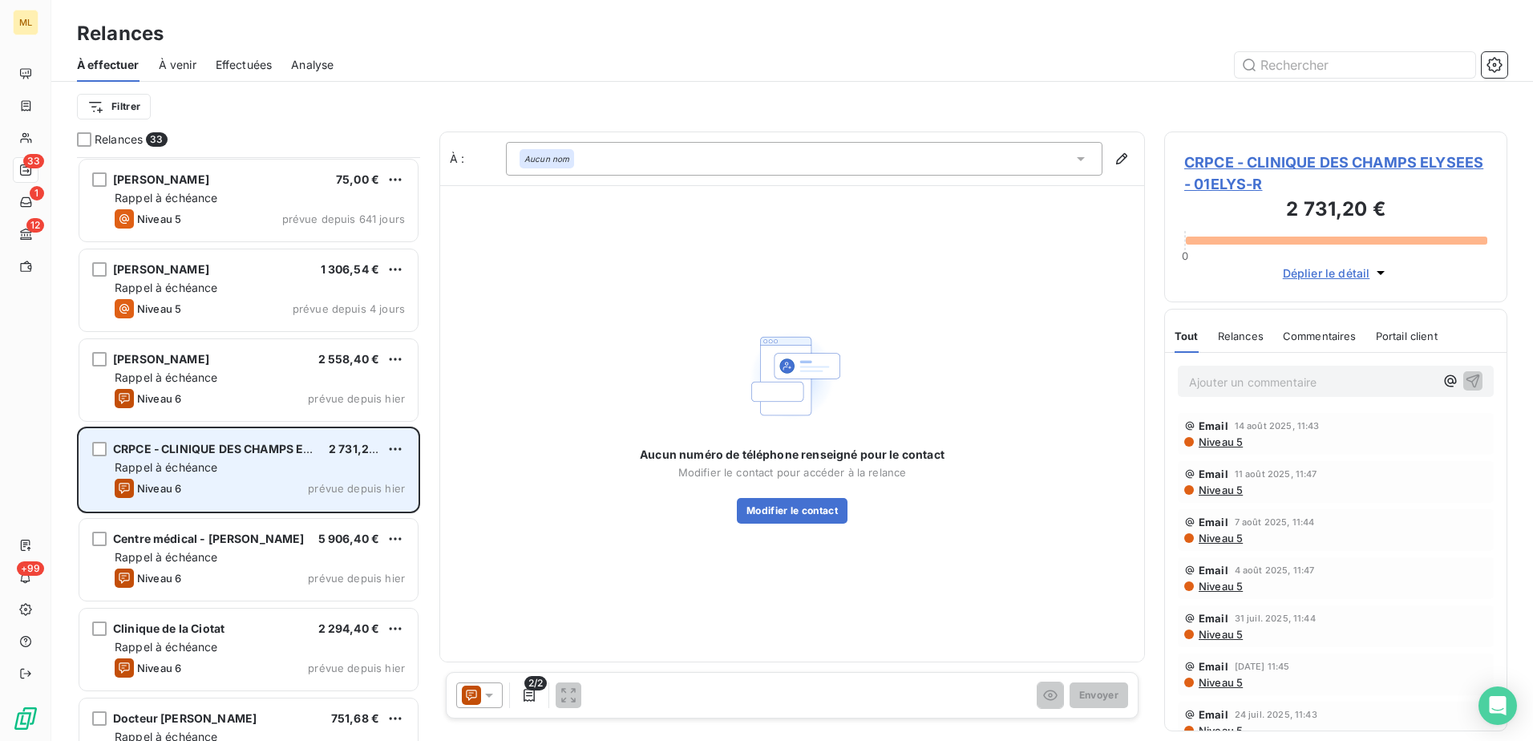
click at [296, 471] on div "Rappel à échéance" at bounding box center [260, 467] width 290 height 16
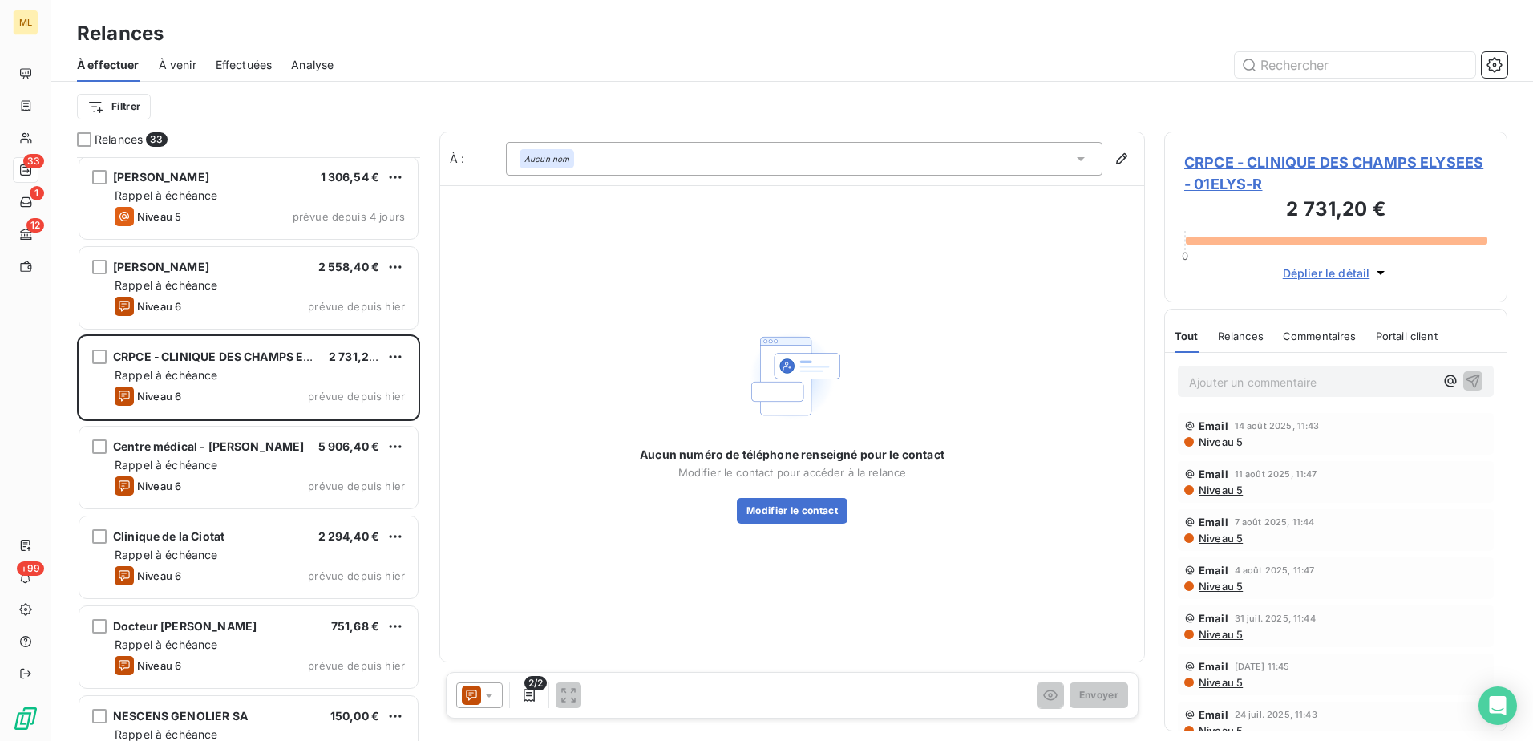
scroll to position [161, 0]
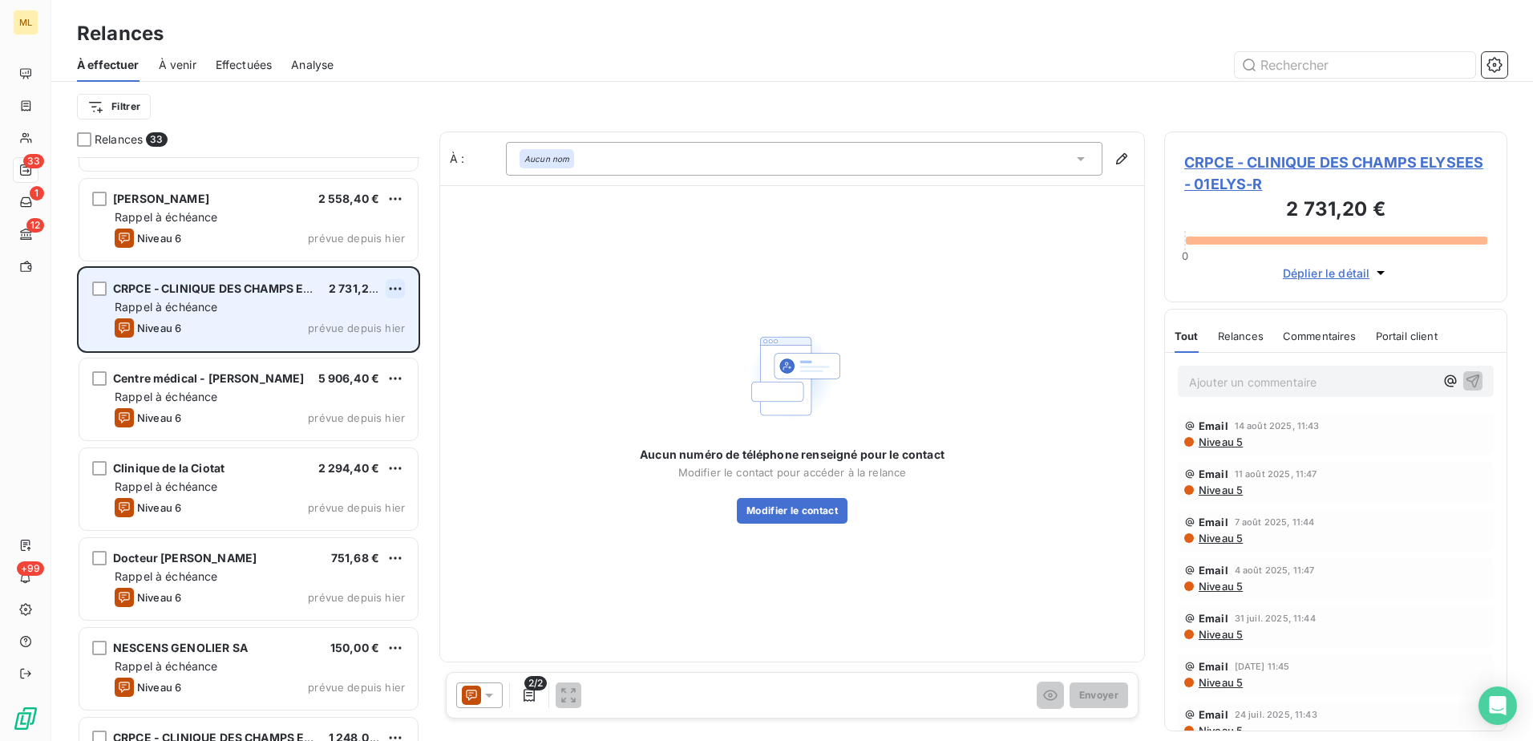
click at [400, 289] on html "ML 33 1 12 +99 Relances À effectuer À venir Effectuées Analyse Filtrer Relances…" at bounding box center [766, 370] width 1533 height 741
click at [333, 356] on div "Passer cette action" at bounding box center [326, 350] width 144 height 26
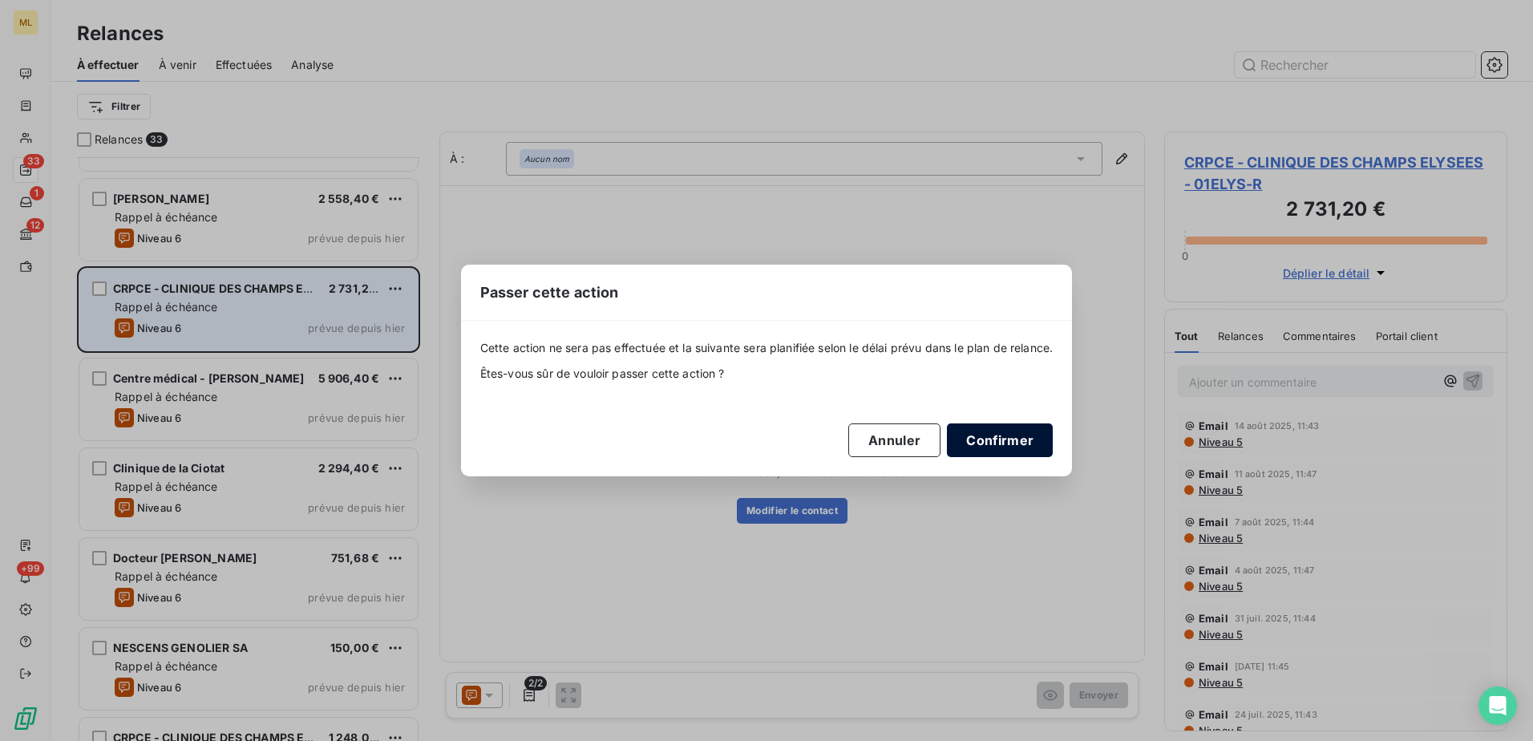
click at [1017, 439] on button "Confirmer" at bounding box center [1000, 440] width 106 height 34
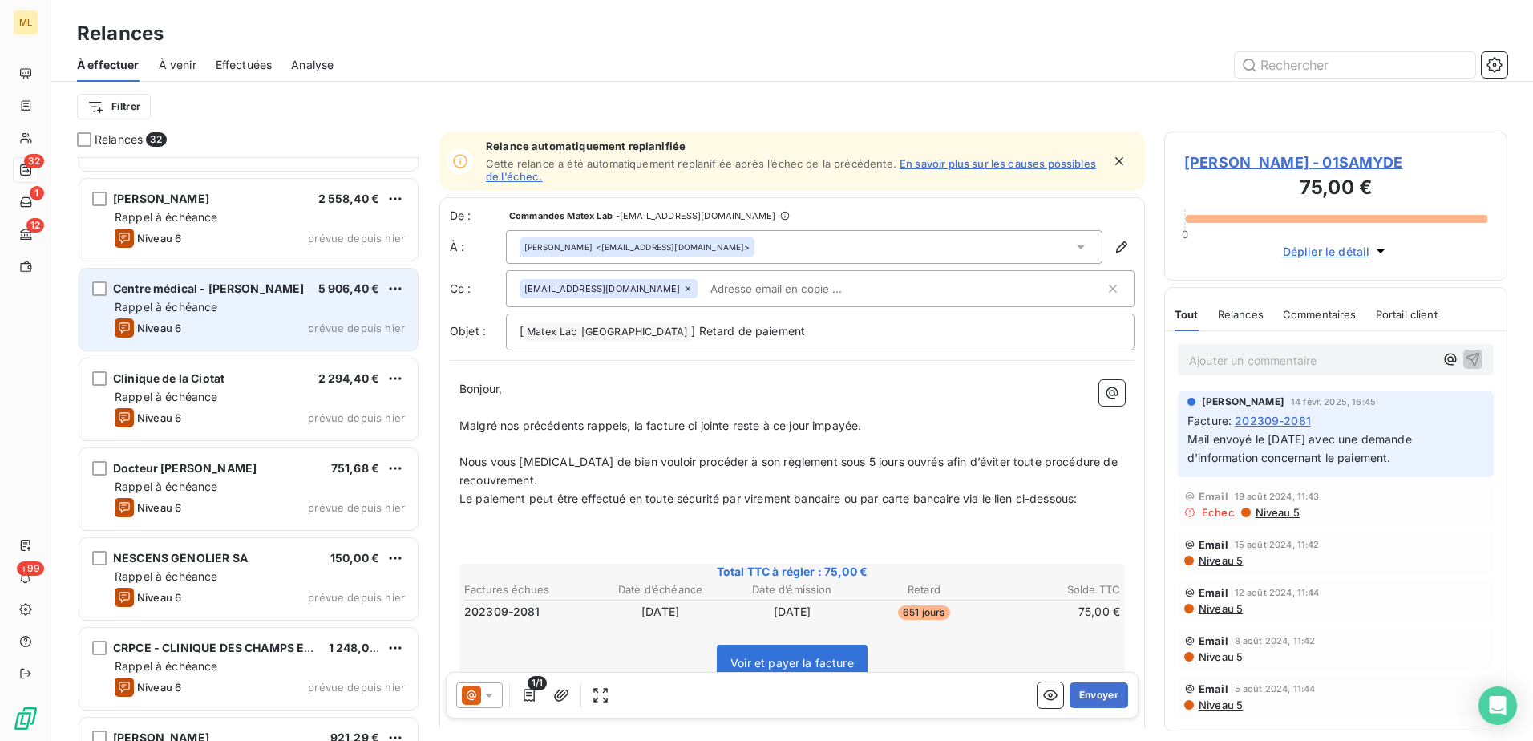
click at [245, 310] on div "Rappel à échéance" at bounding box center [260, 307] width 290 height 16
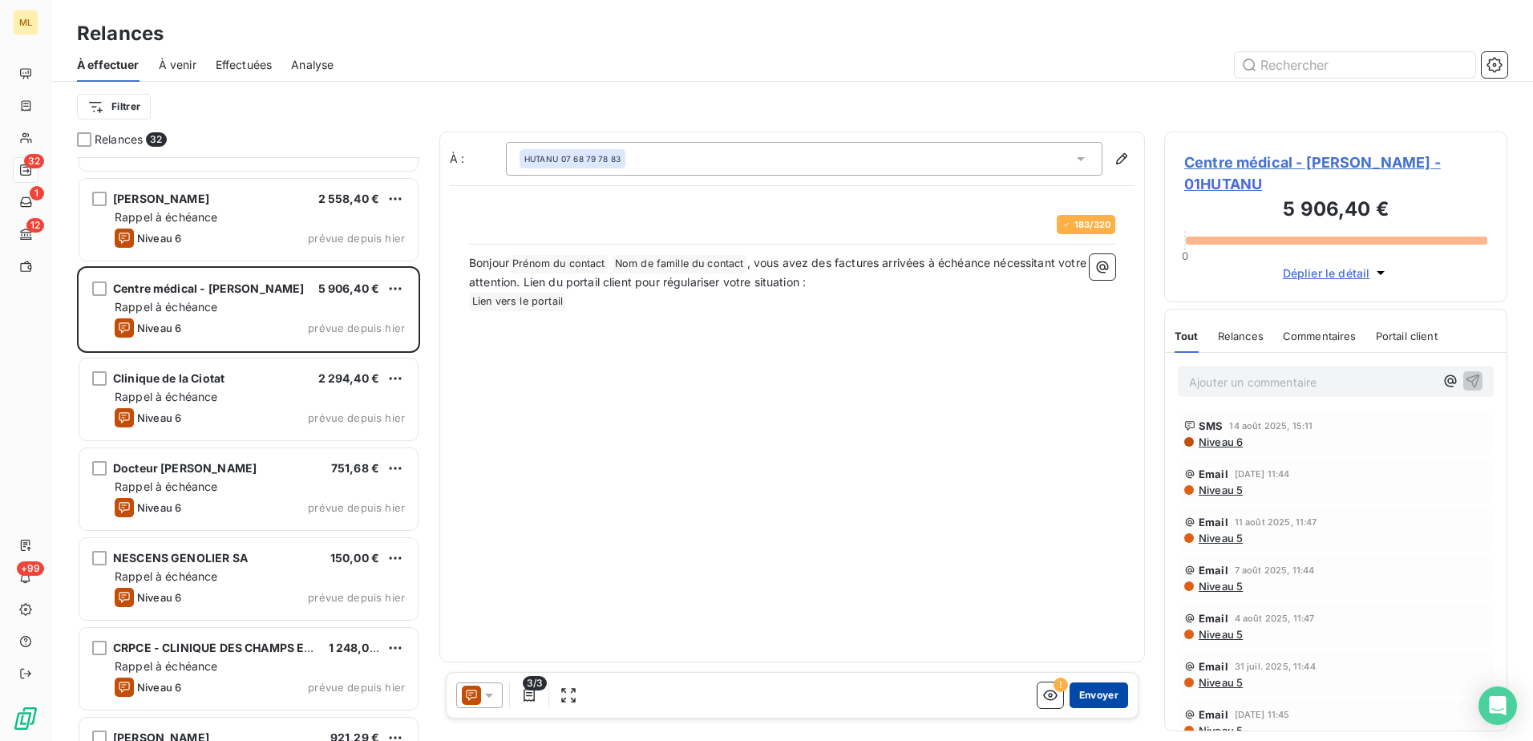
click at [1103, 696] on button "Envoyer" at bounding box center [1098, 695] width 59 height 26
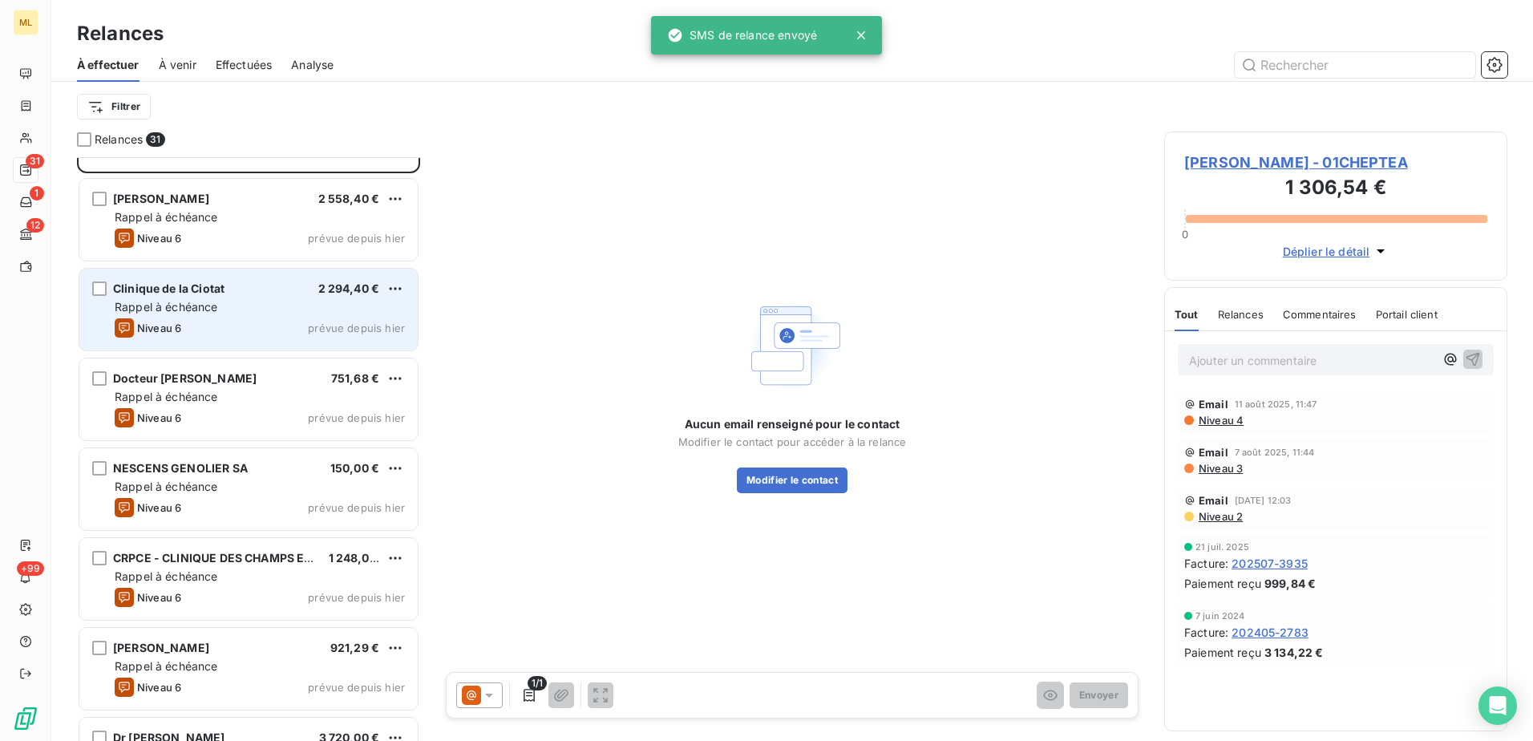
click at [192, 343] on div "Clinique de la Ciotat 2 294,40 € Rappel à échéance Niveau 6 prévue depuis [DATE]" at bounding box center [248, 310] width 338 height 82
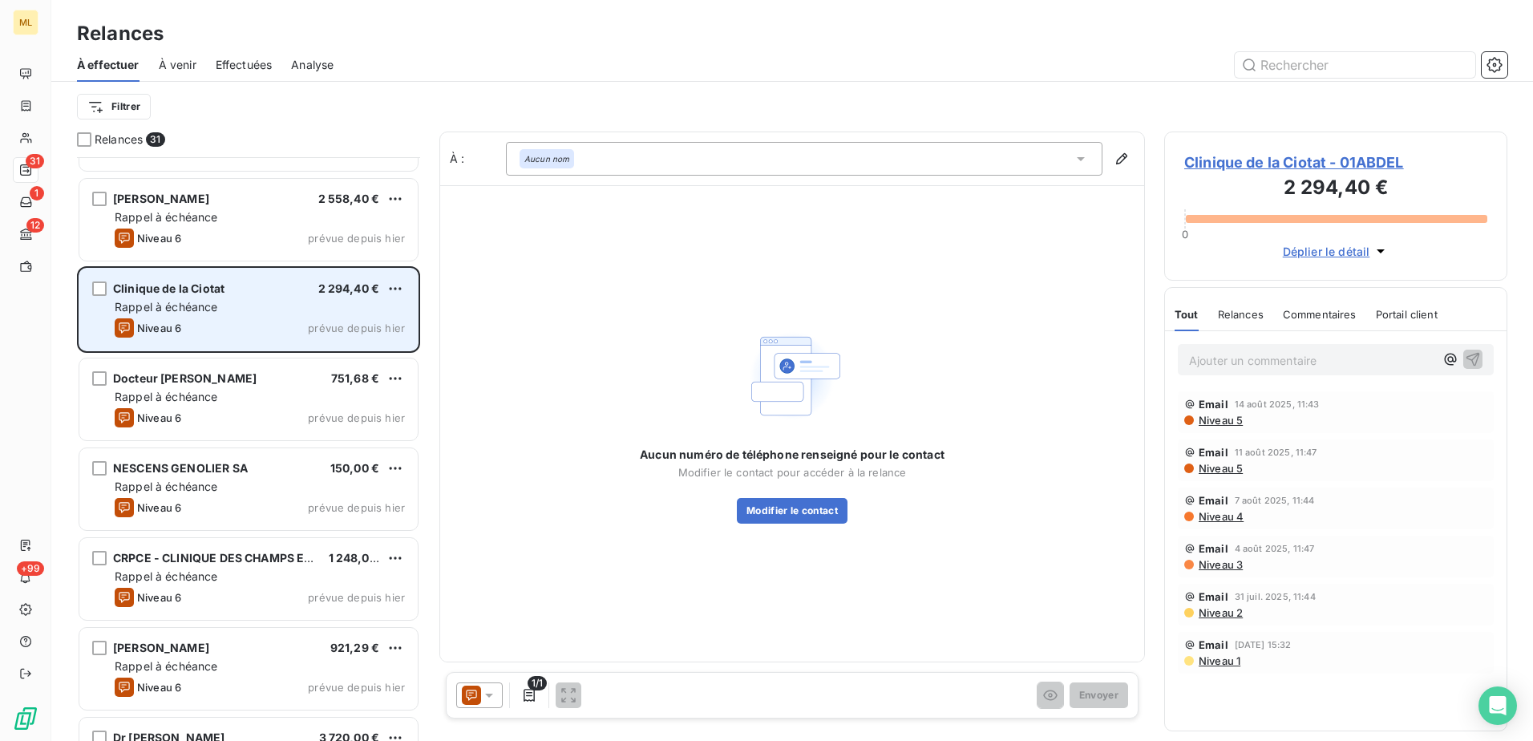
click at [196, 320] on div "Niveau 6 prévue depuis [DATE]" at bounding box center [260, 327] width 290 height 19
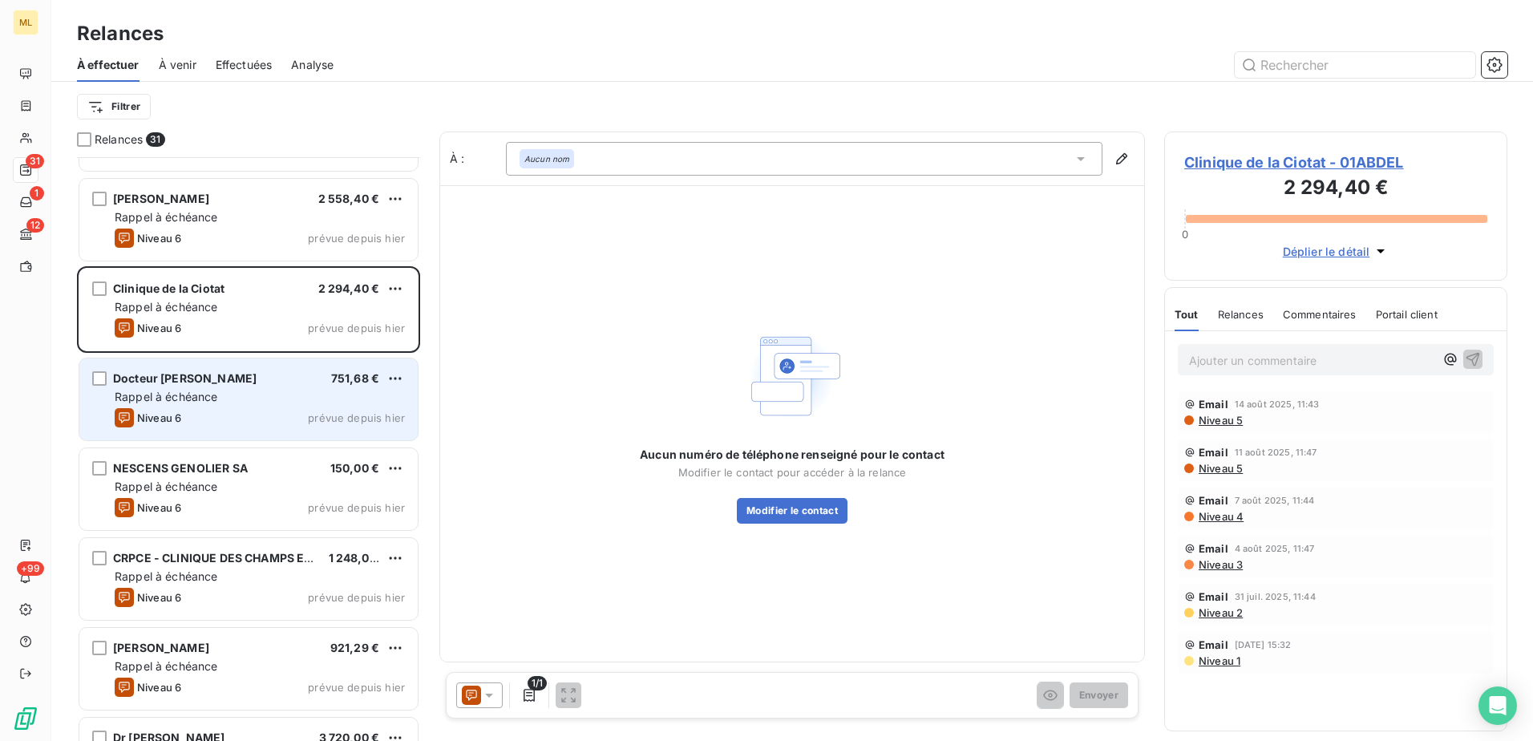
click at [168, 392] on span "Rappel à échéance" at bounding box center [166, 397] width 103 height 14
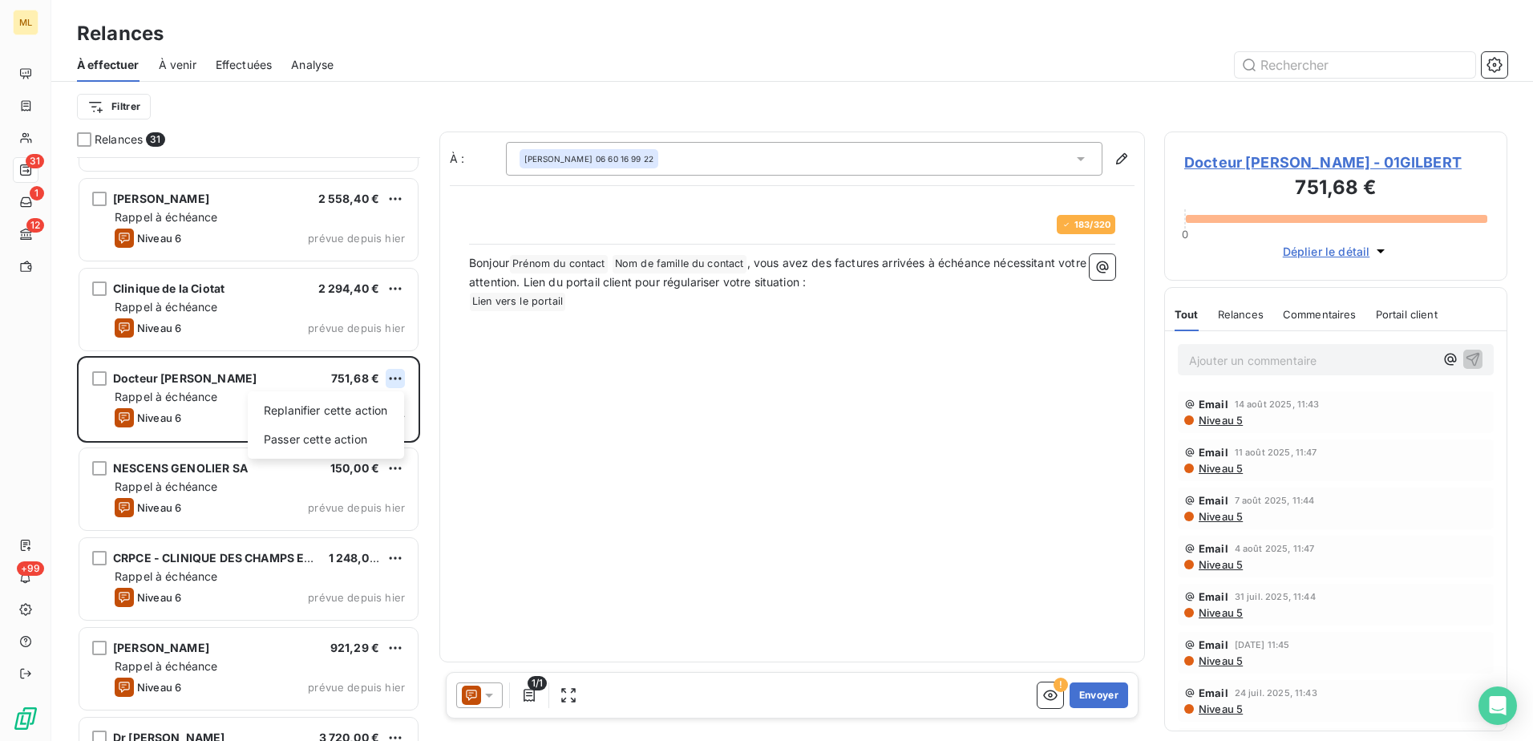
click at [387, 374] on html "ML 31 1 12 +99 Relances À effectuer À venir Effectuées Analyse Filtrer Relances…" at bounding box center [766, 370] width 1533 height 741
click at [341, 442] on div "Passer cette action" at bounding box center [326, 440] width 144 height 26
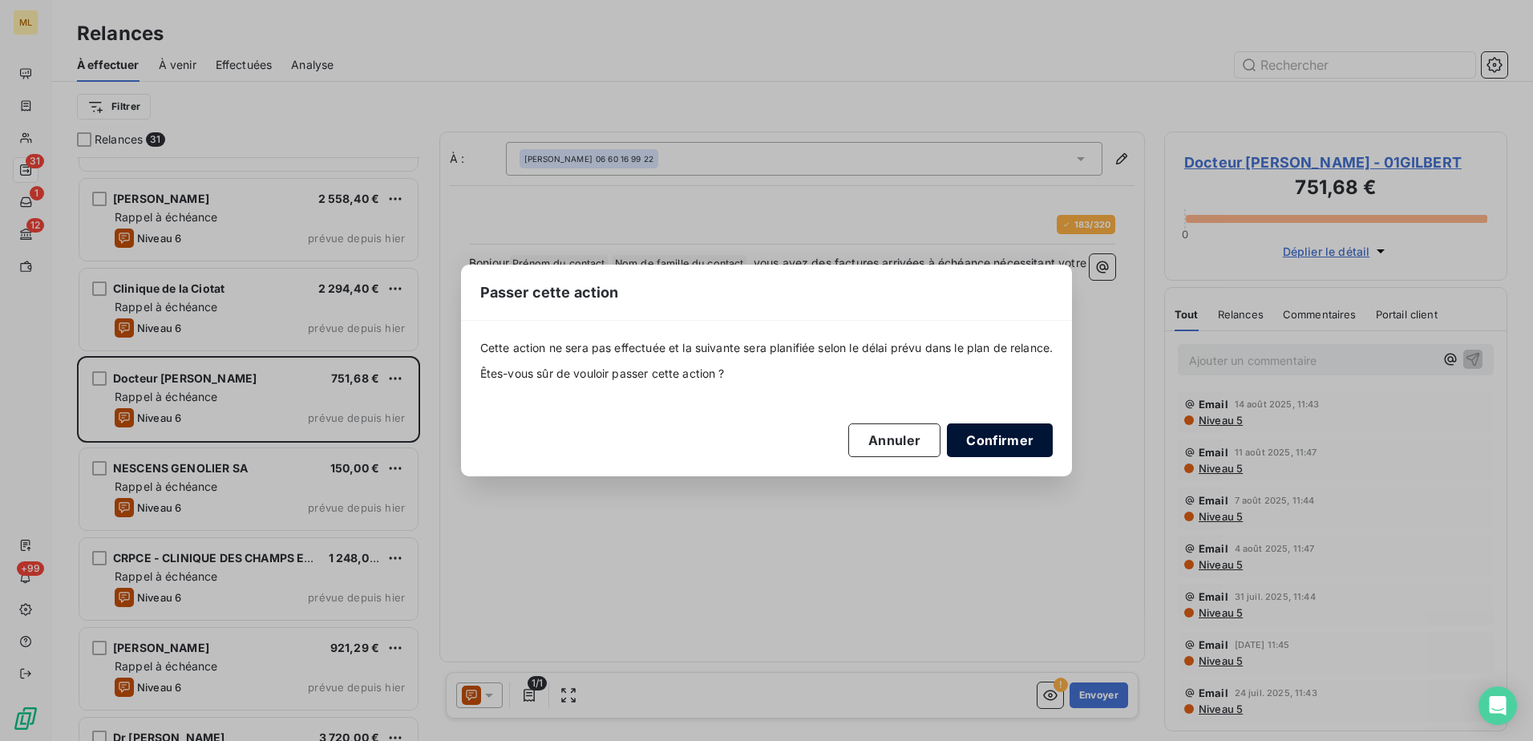
click at [1023, 443] on button "Confirmer" at bounding box center [1000, 440] width 106 height 34
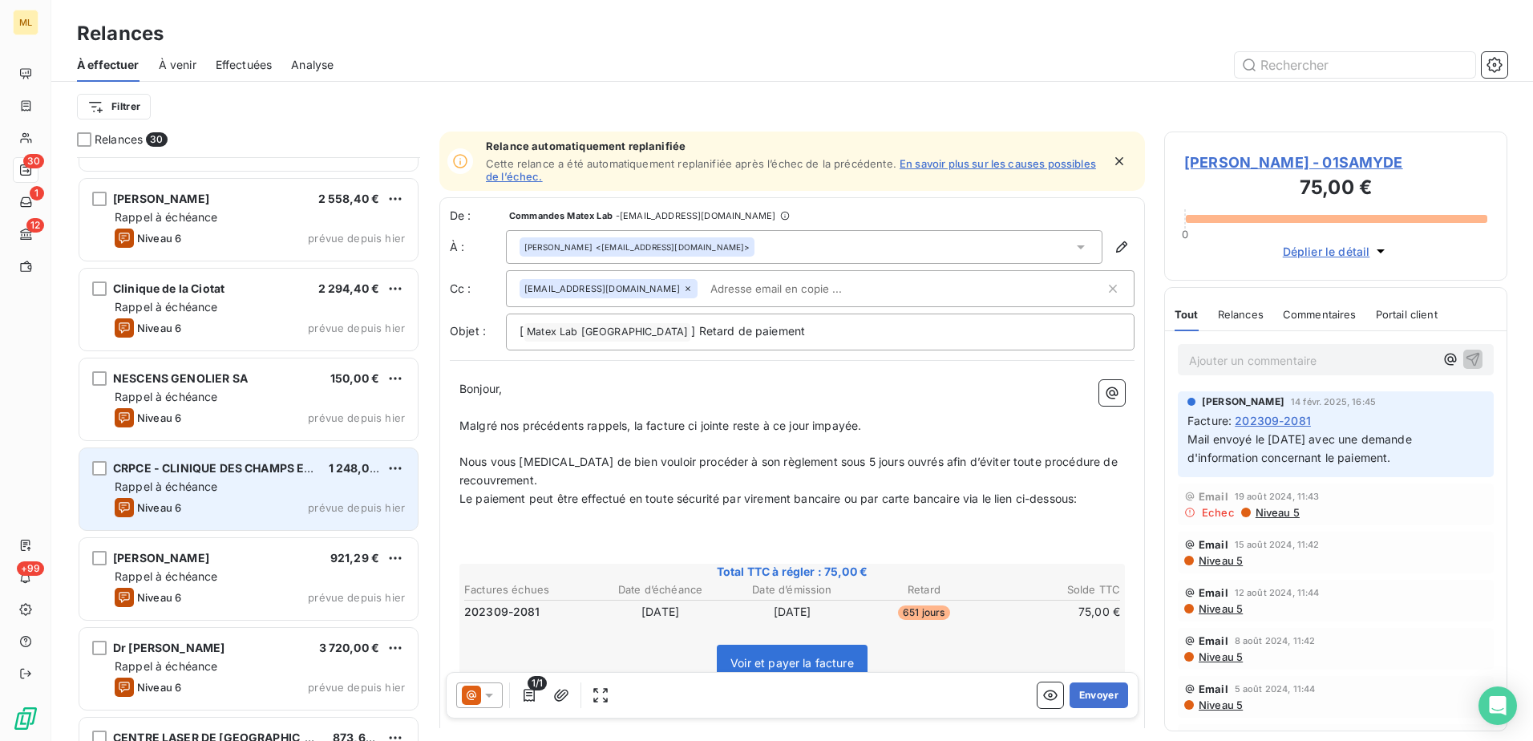
click at [272, 473] on span "CRPCE - CLINIQUE DES CHAMPS ELYSEES" at bounding box center [230, 468] width 234 height 14
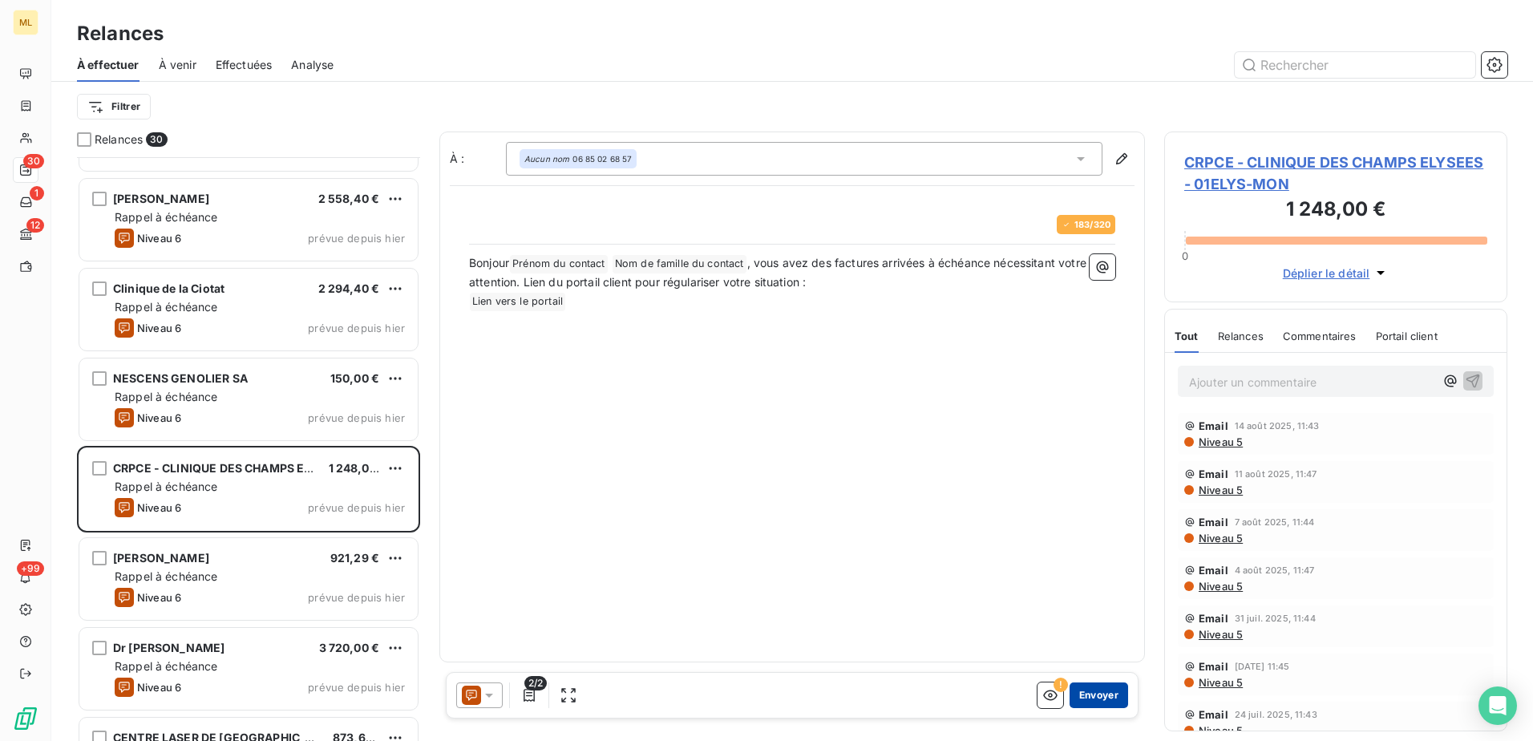
click at [1103, 693] on button "Envoyer" at bounding box center [1098, 695] width 59 height 26
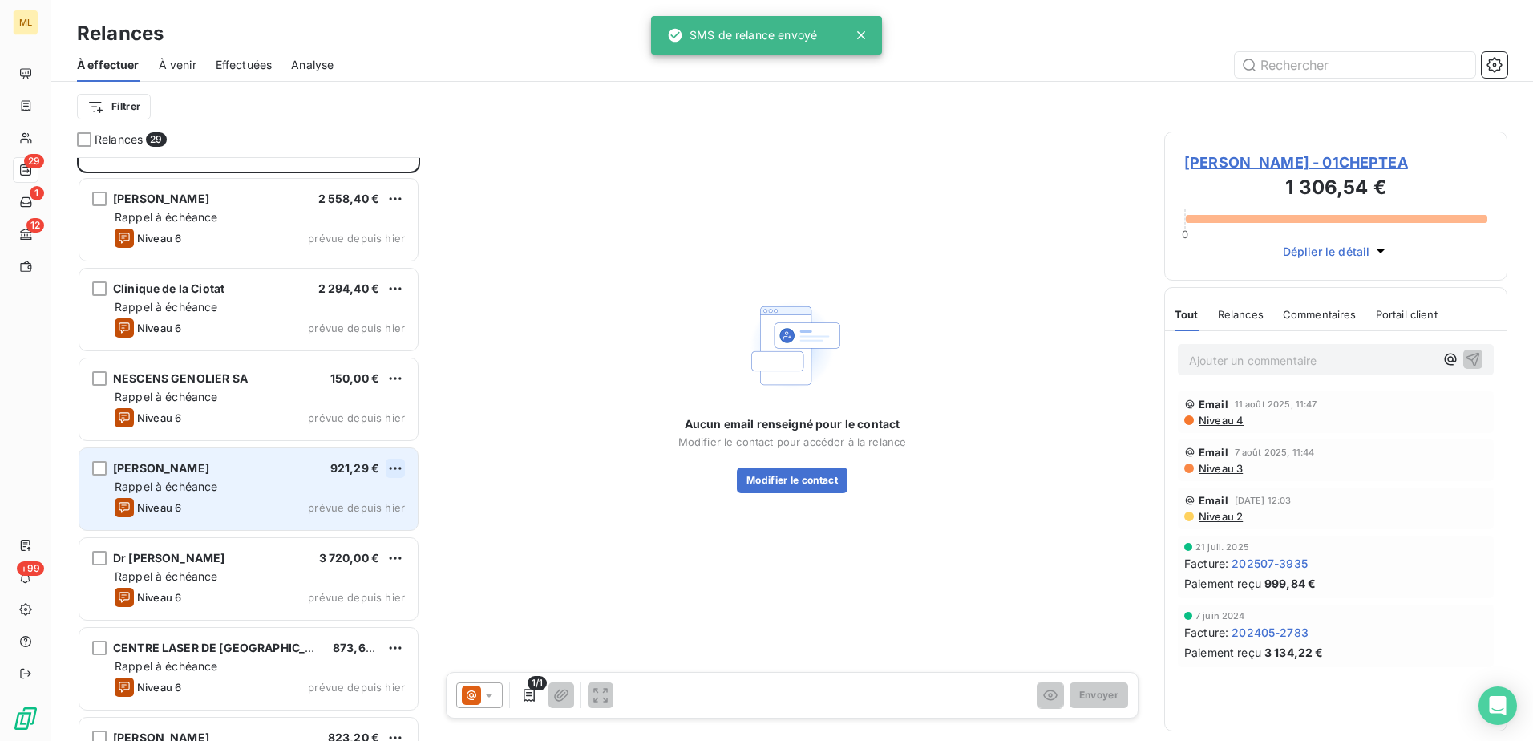
click at [388, 467] on html "ML 29 1 12 +99 Relances À effectuer À venir Effectuées Analyse Filtrer Relances…" at bounding box center [766, 370] width 1533 height 741
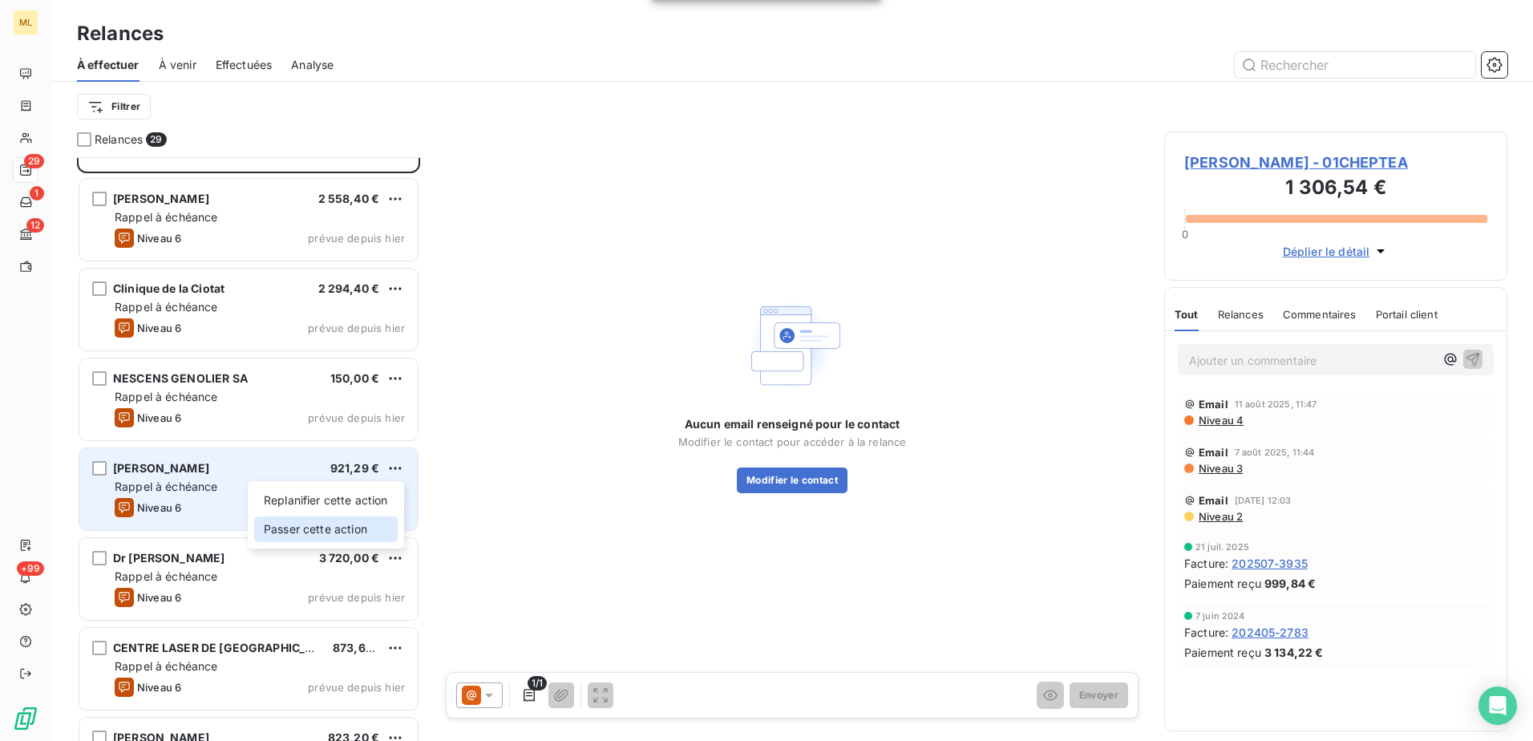
click at [340, 529] on div "Passer cette action" at bounding box center [326, 529] width 144 height 26
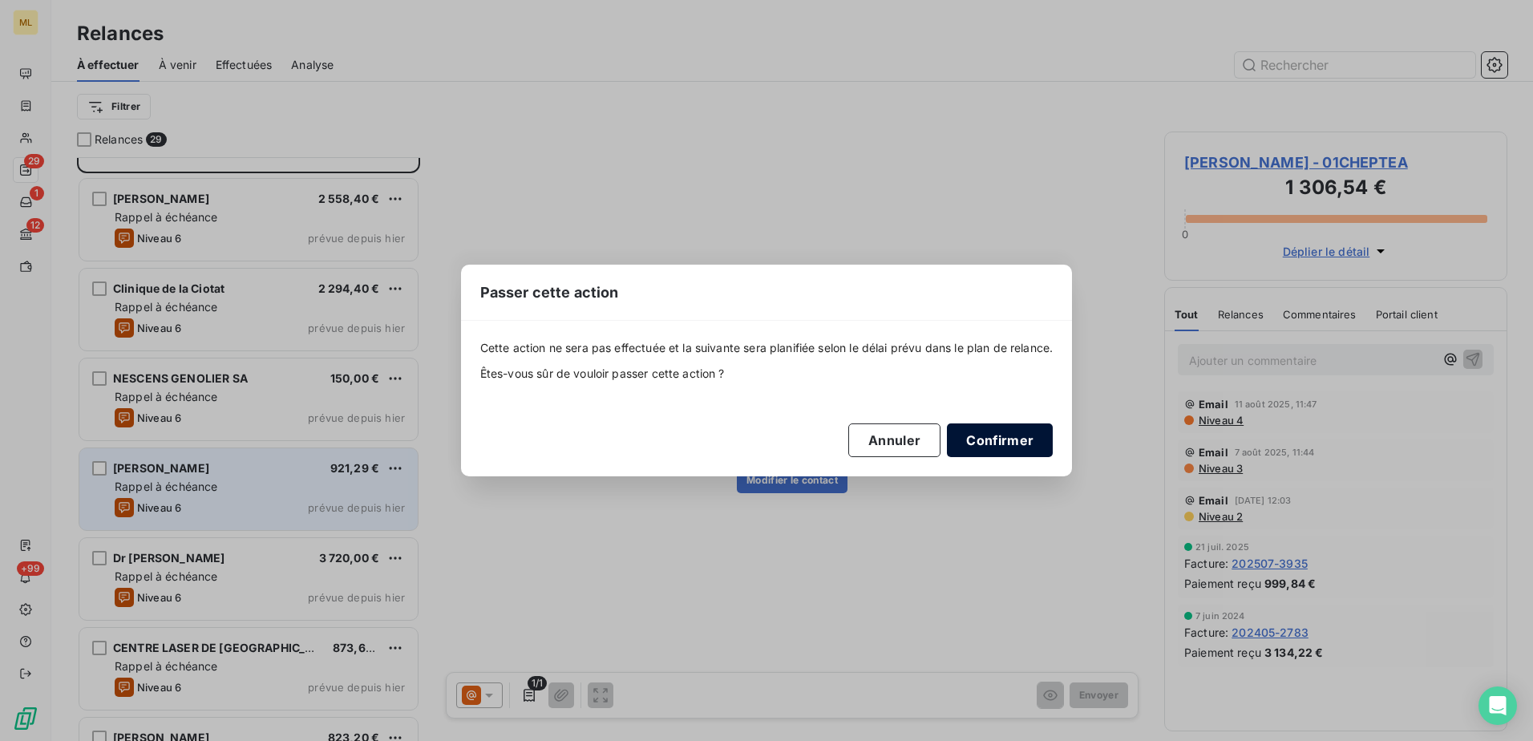
click at [1040, 439] on button "Confirmer" at bounding box center [1000, 440] width 106 height 34
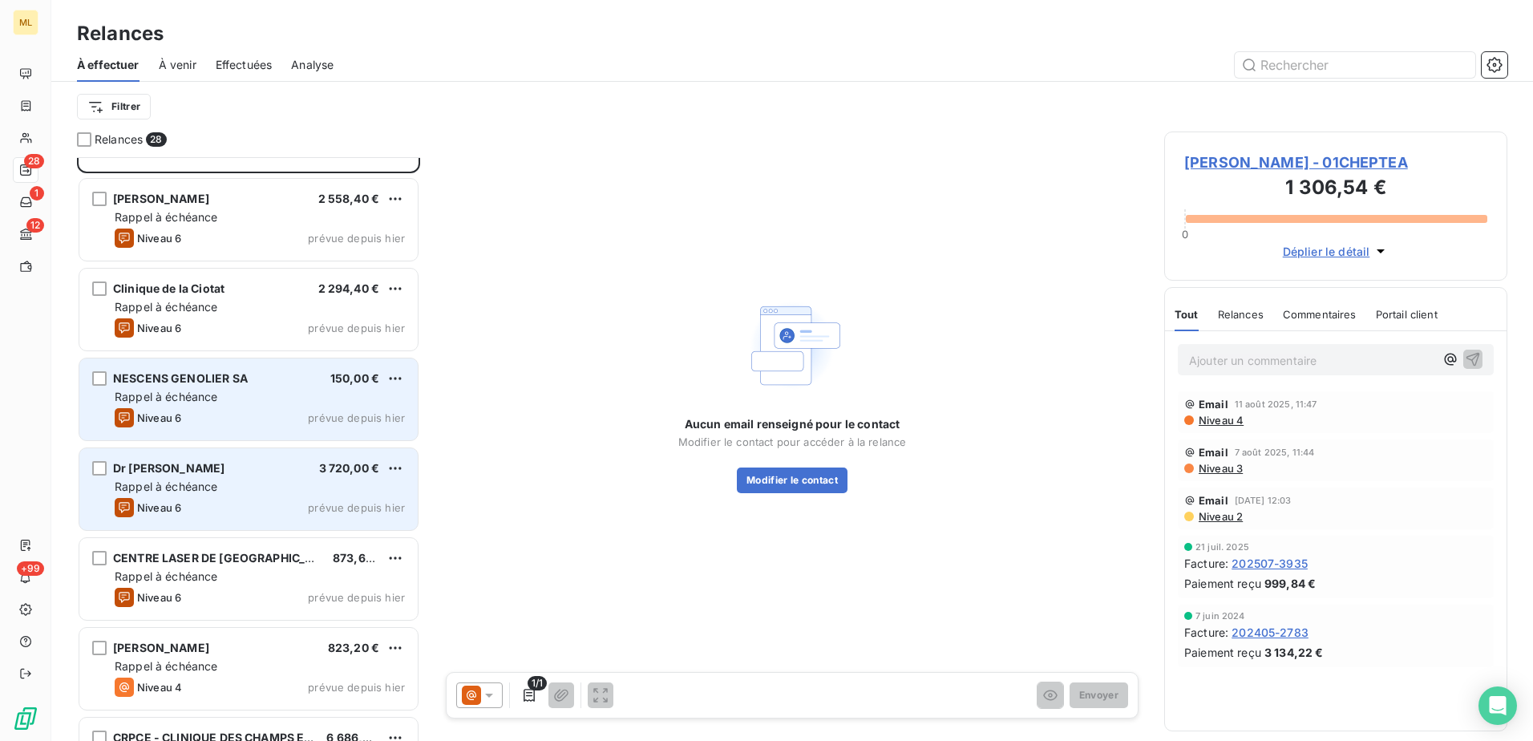
click at [230, 398] on div "Rappel à échéance" at bounding box center [260, 397] width 290 height 16
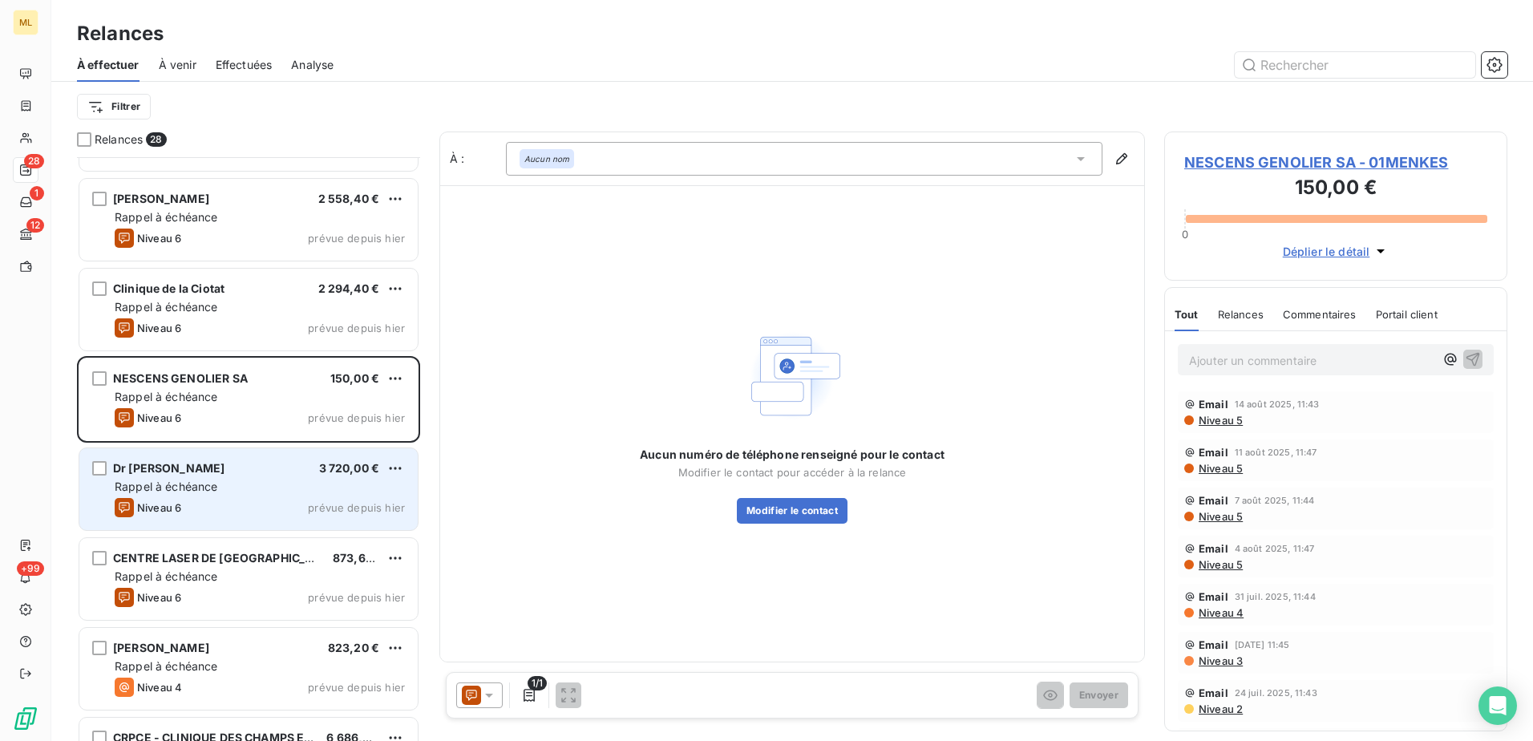
click at [1318, 157] on span "NESCENS GENOLIER SA - 01MENKES" at bounding box center [1335, 163] width 303 height 22
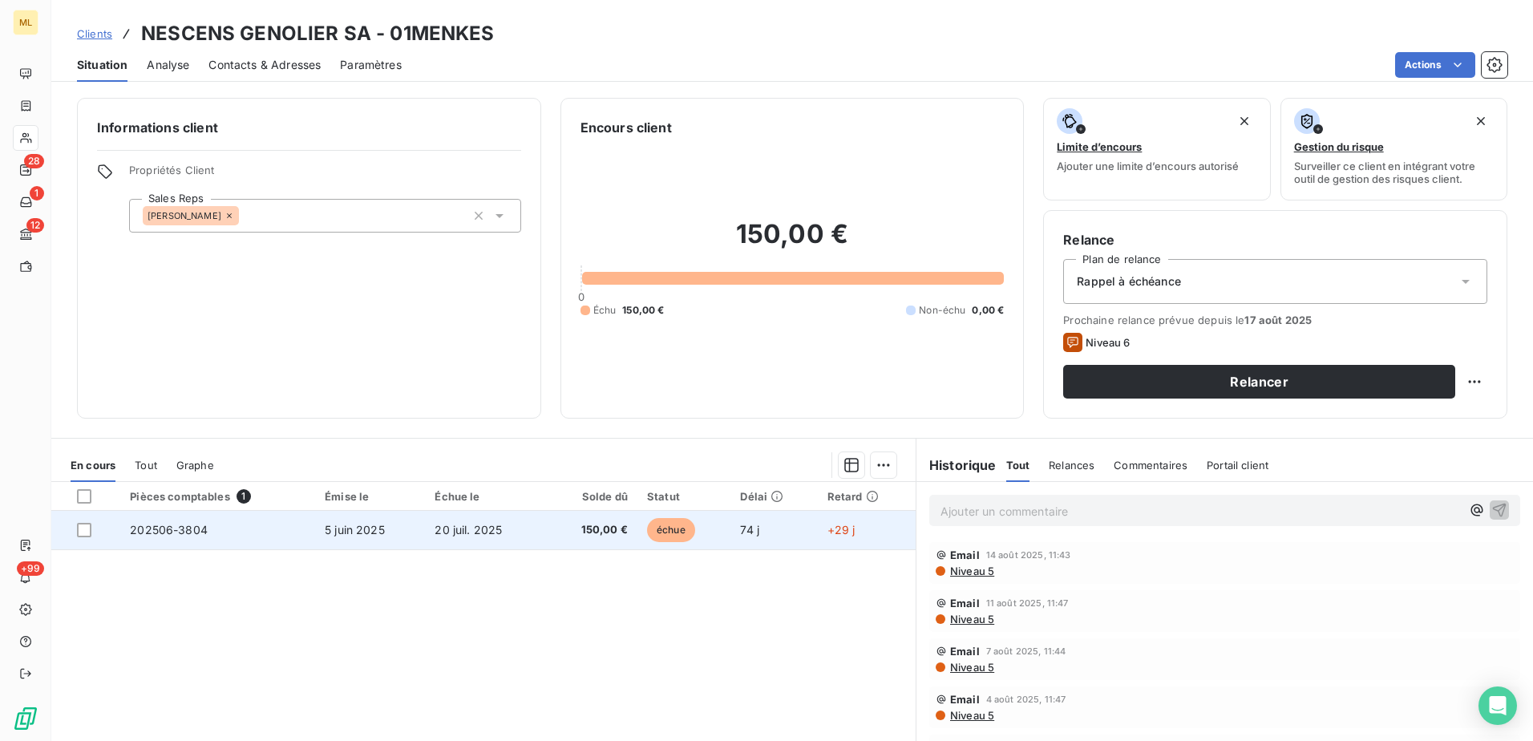
click at [366, 524] on span "5 juin 2025" at bounding box center [355, 530] width 60 height 14
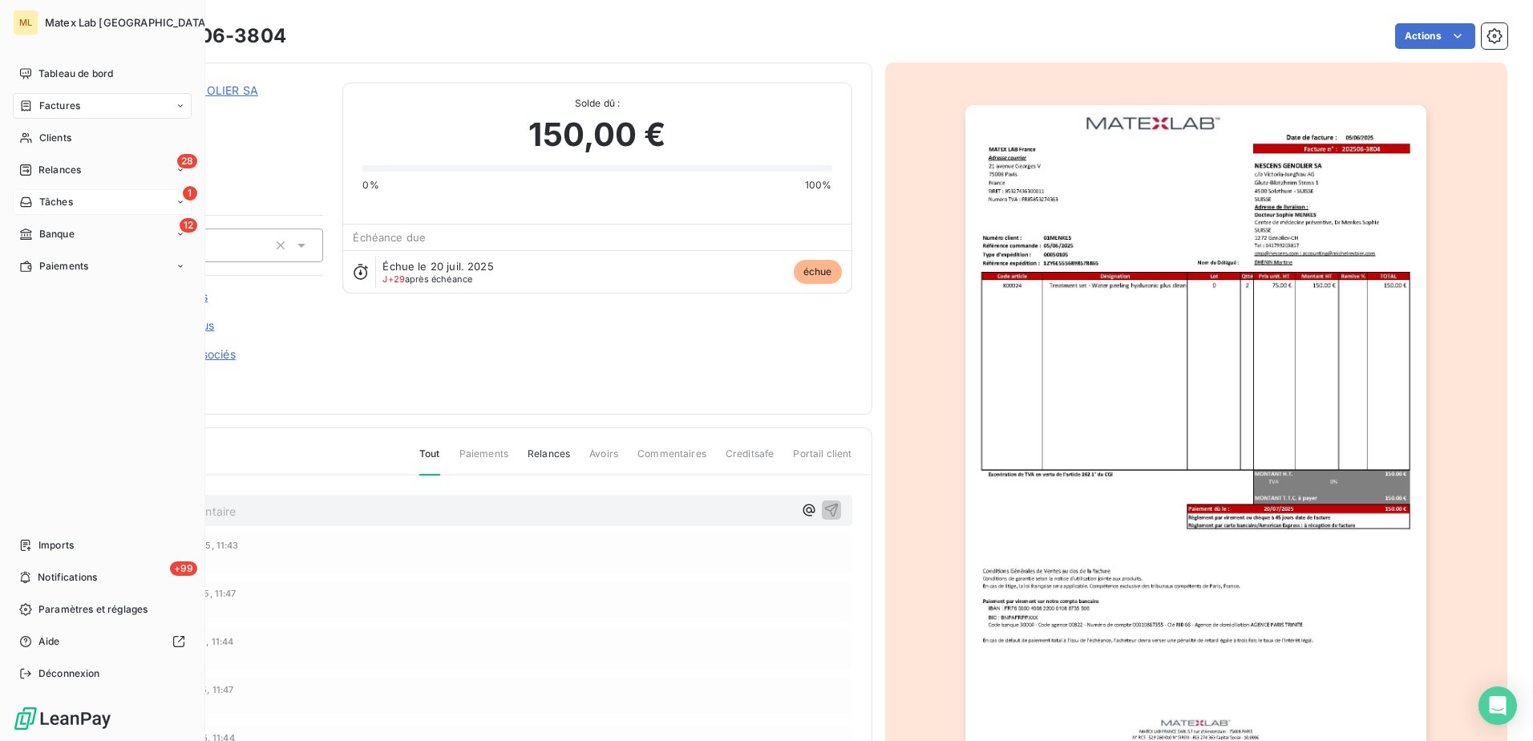
drag, startPoint x: 88, startPoint y: 172, endPoint x: 137, endPoint y: 204, distance: 58.9
click at [88, 172] on div "28 Relances" at bounding box center [102, 170] width 179 height 26
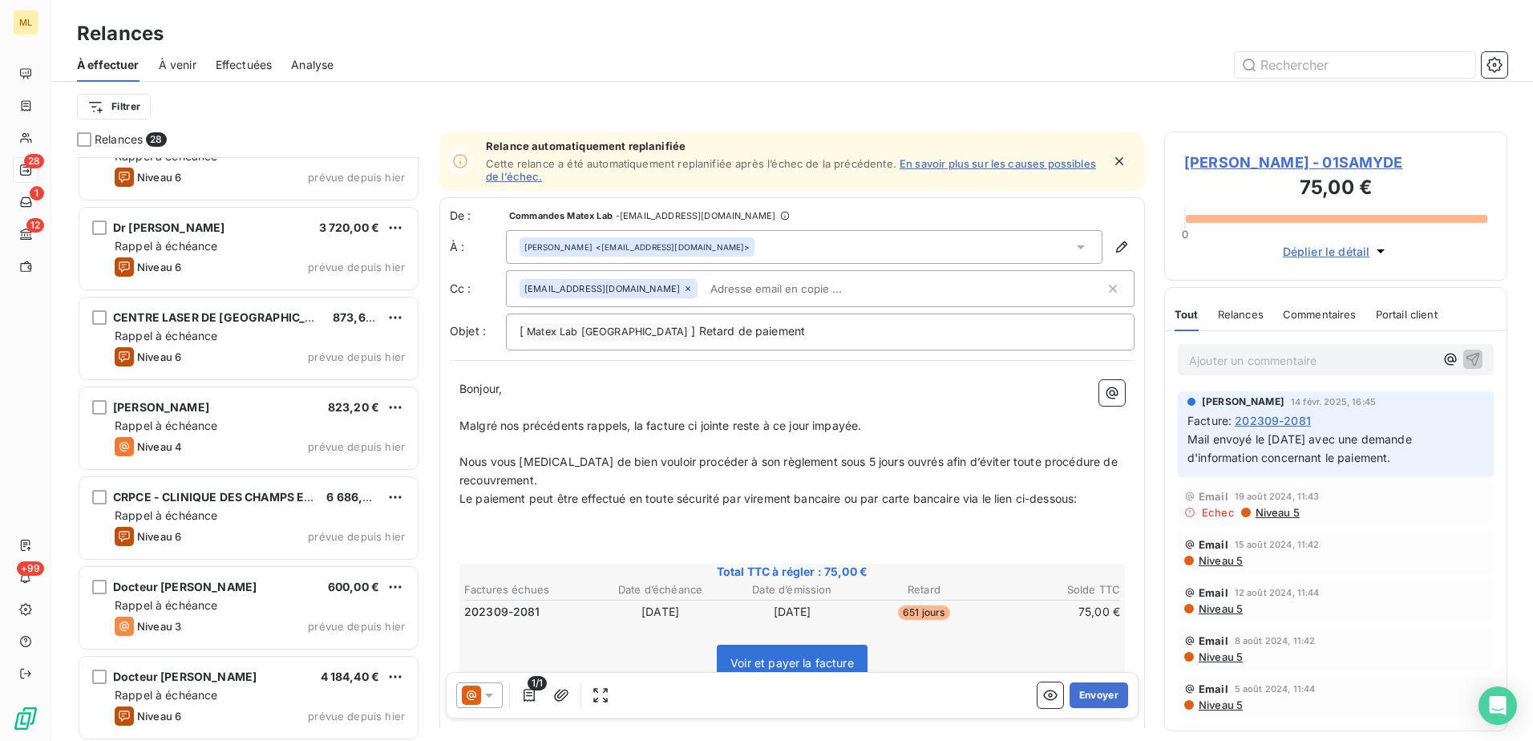
scroll to position [722, 0]
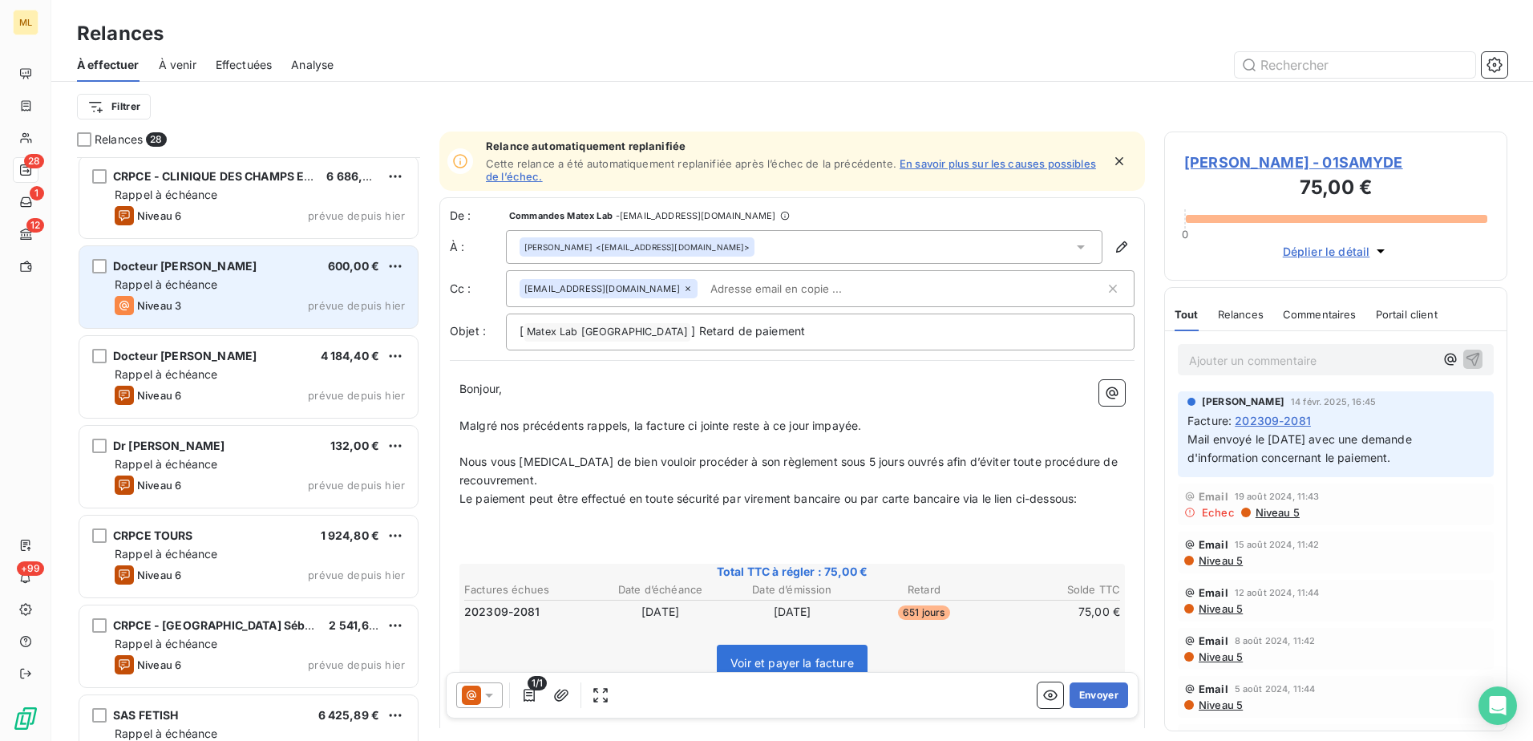
click at [228, 295] on div "Docteur [PERSON_NAME] 600,00 € Rappel à échéance Niveau 3 prévue depuis [DATE]" at bounding box center [248, 287] width 338 height 82
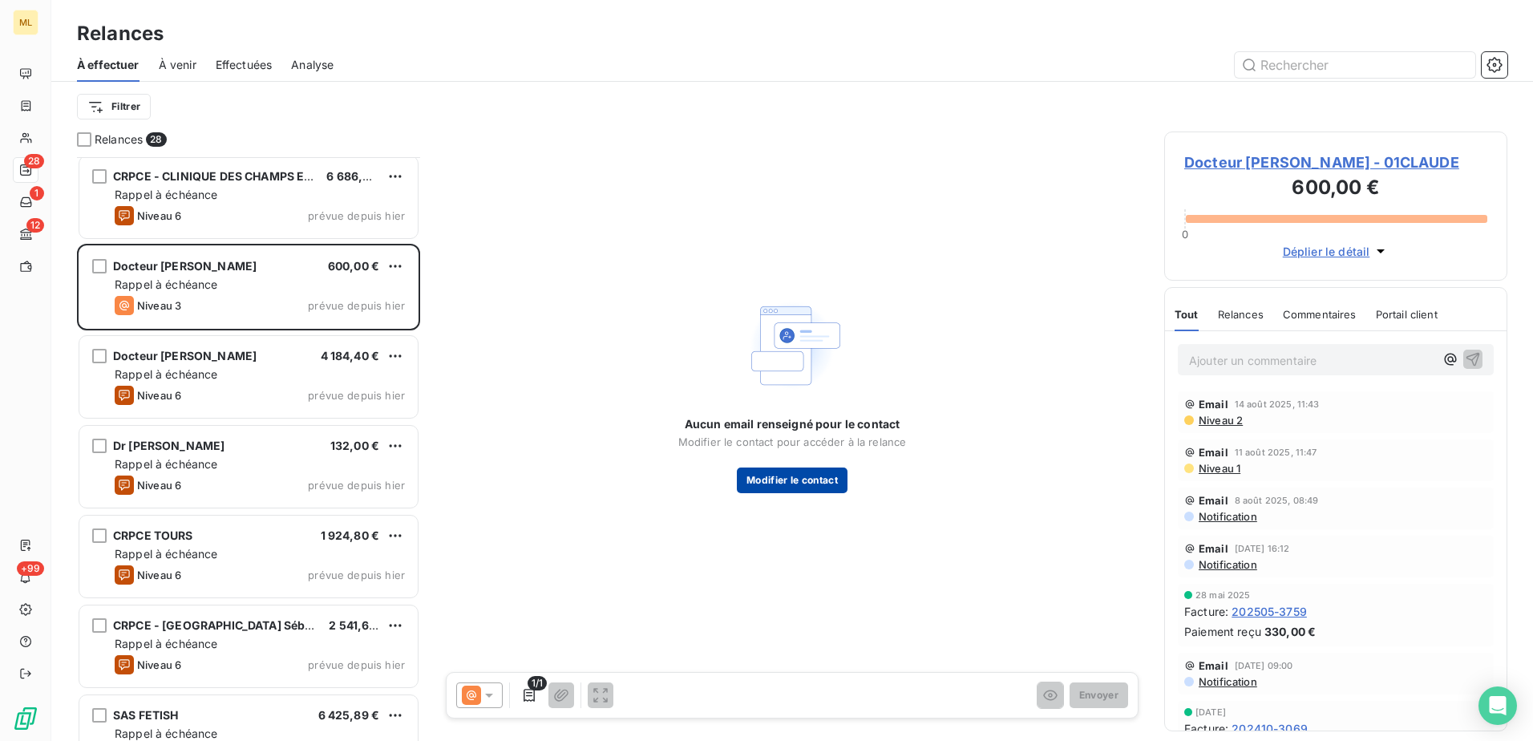
click at [808, 485] on button "Modifier le contact" at bounding box center [792, 480] width 111 height 26
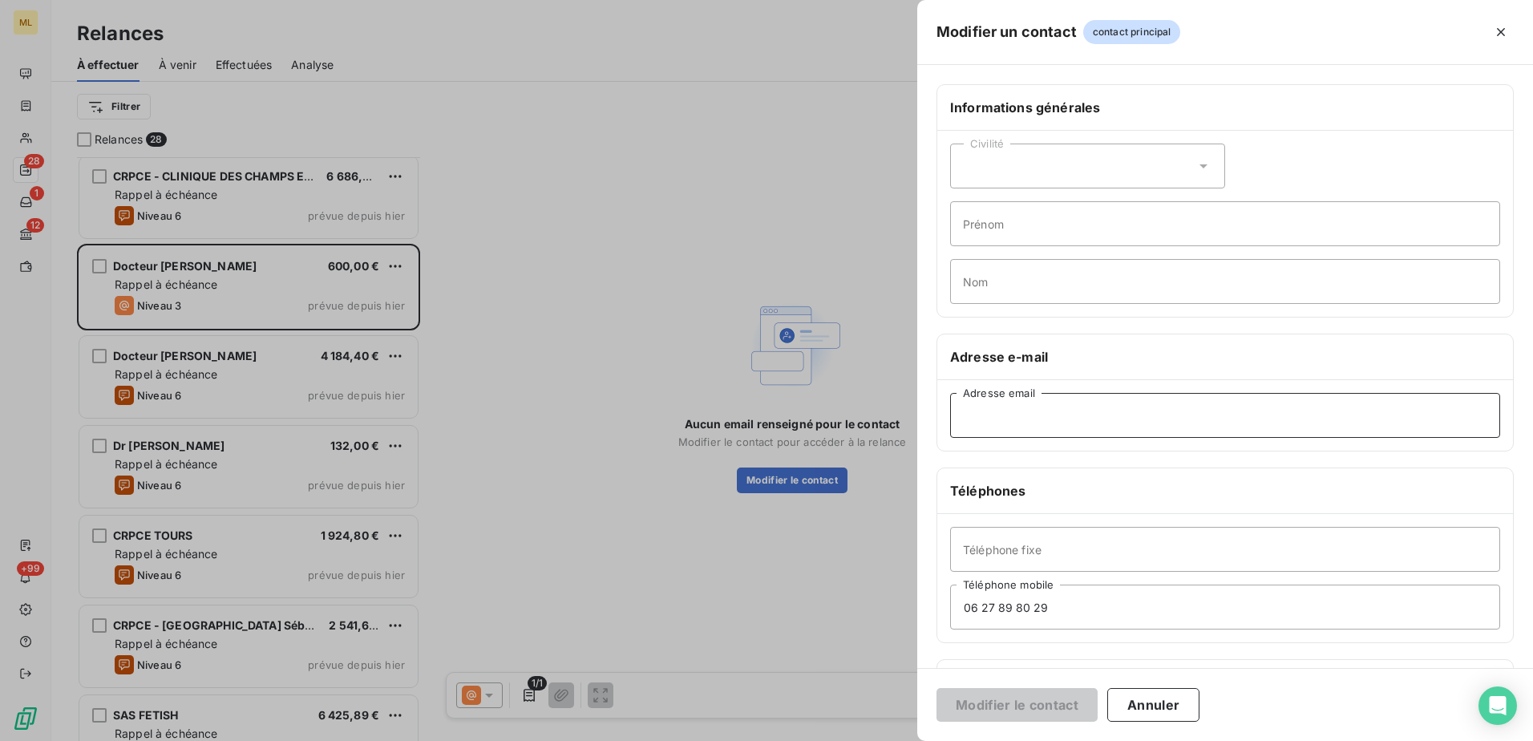
click at [1044, 429] on input "Adresse email" at bounding box center [1225, 415] width 550 height 45
paste input "[EMAIL_ADDRESS][DOMAIN_NAME]"
type input "[EMAIL_ADDRESS][DOMAIN_NAME]"
click at [1018, 704] on button "Modifier le contact" at bounding box center [1016, 705] width 161 height 34
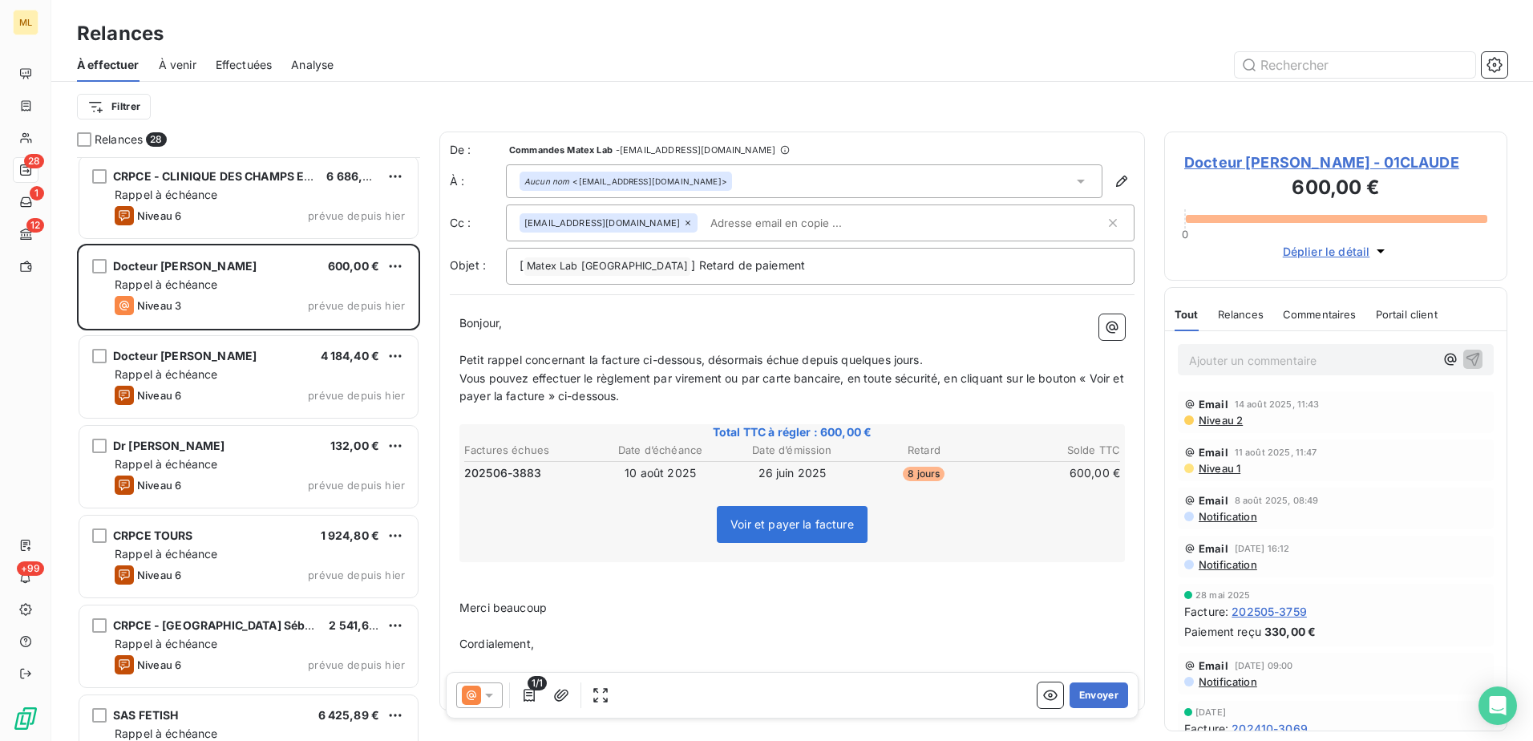
click at [1315, 167] on span "Docteur [PERSON_NAME] - 01CLAUDE" at bounding box center [1335, 163] width 303 height 22
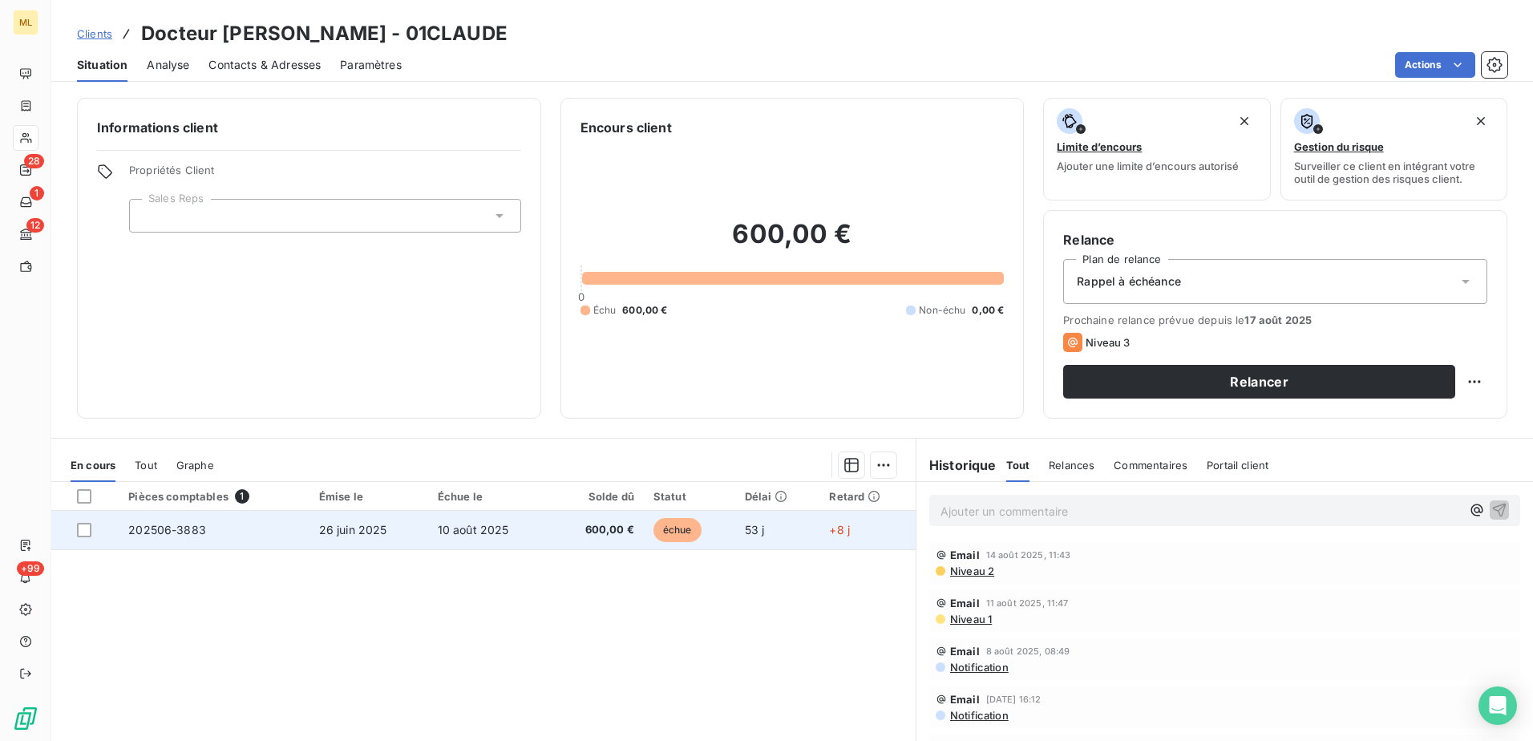
click at [325, 532] on span "26 juin 2025" at bounding box center [353, 530] width 68 height 14
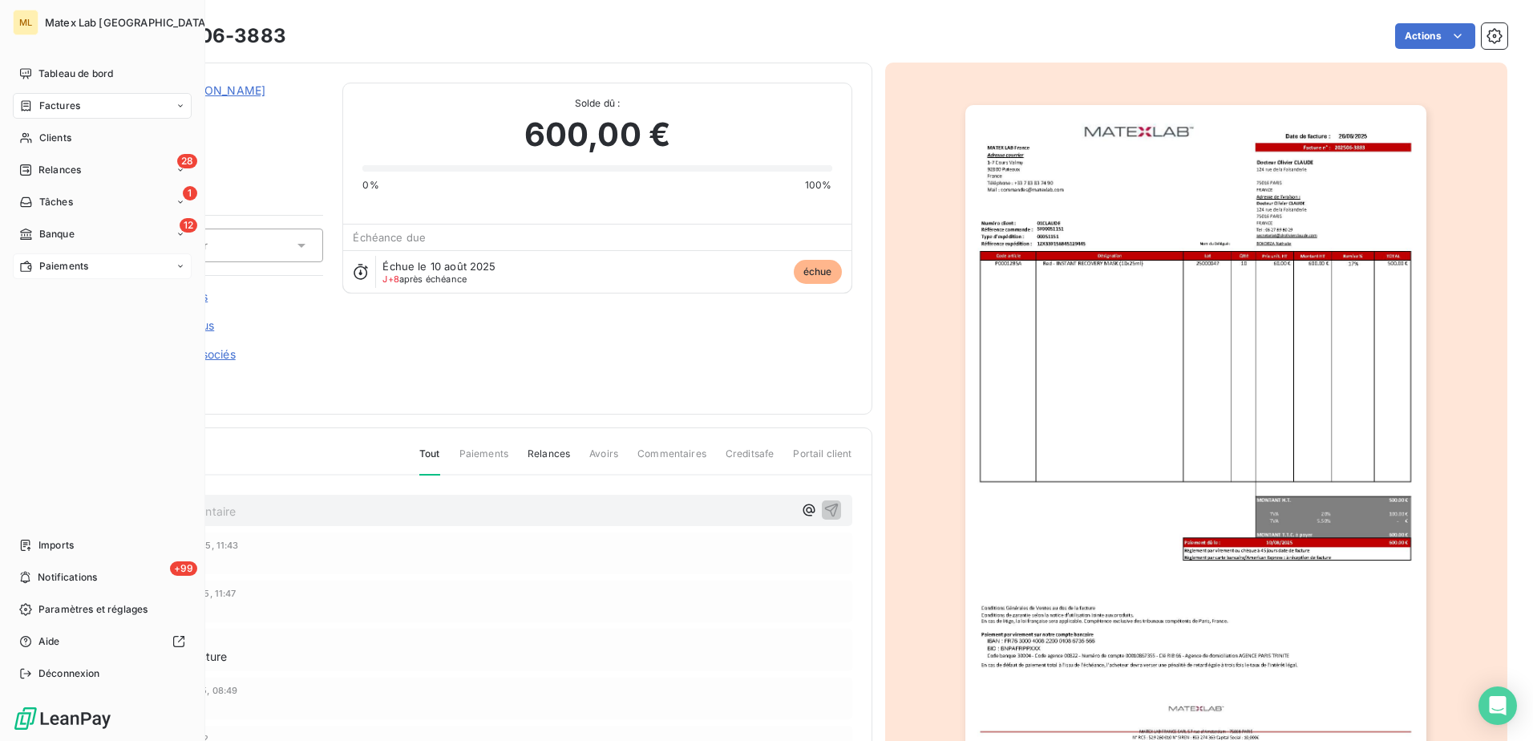
drag, startPoint x: 69, startPoint y: 167, endPoint x: 172, endPoint y: 273, distance: 148.0
click at [69, 167] on span "Relances" at bounding box center [59, 170] width 42 height 14
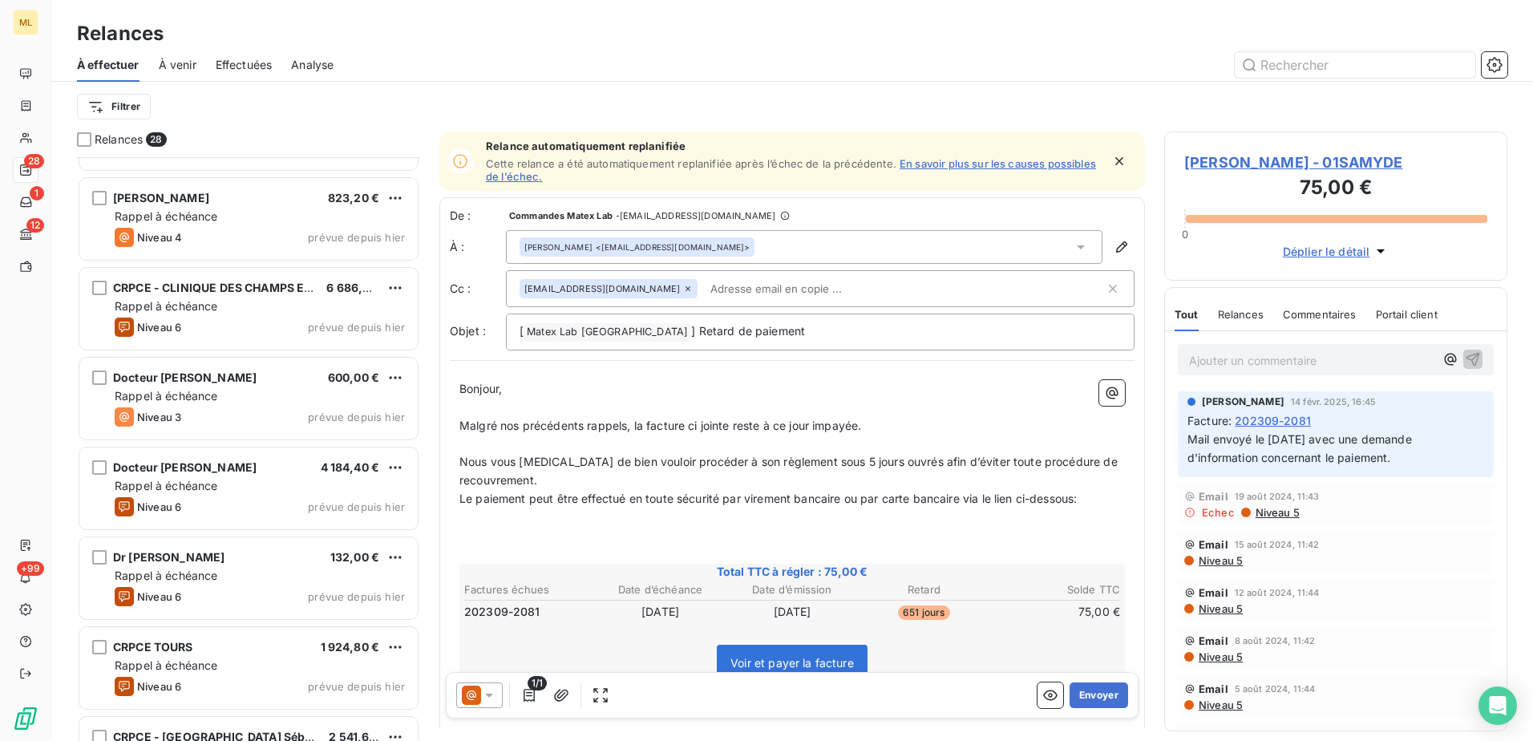
scroll to position [642, 0]
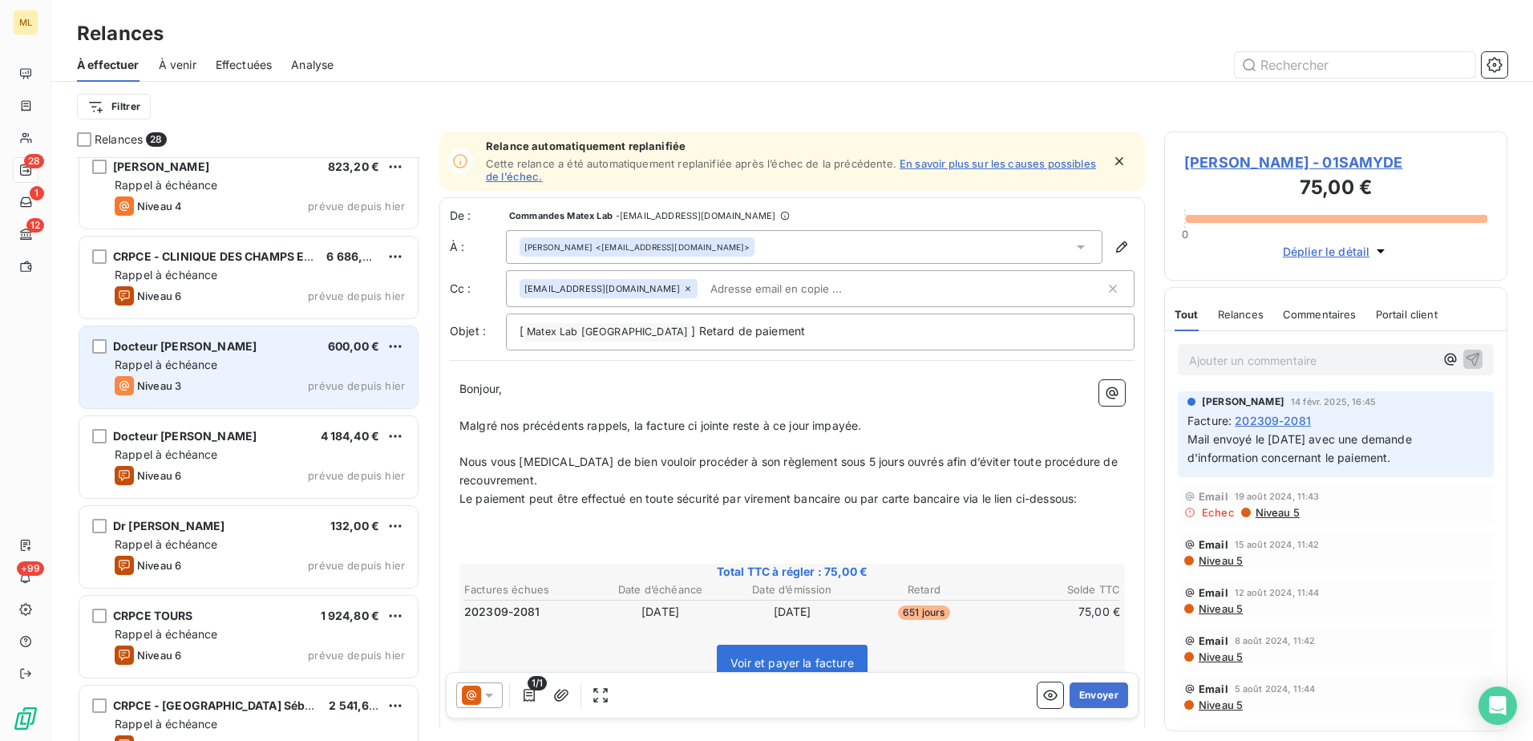
click at [224, 375] on div "Docteur [PERSON_NAME] 600,00 € Rappel à échéance Niveau 3 prévue depuis [DATE]" at bounding box center [248, 367] width 338 height 82
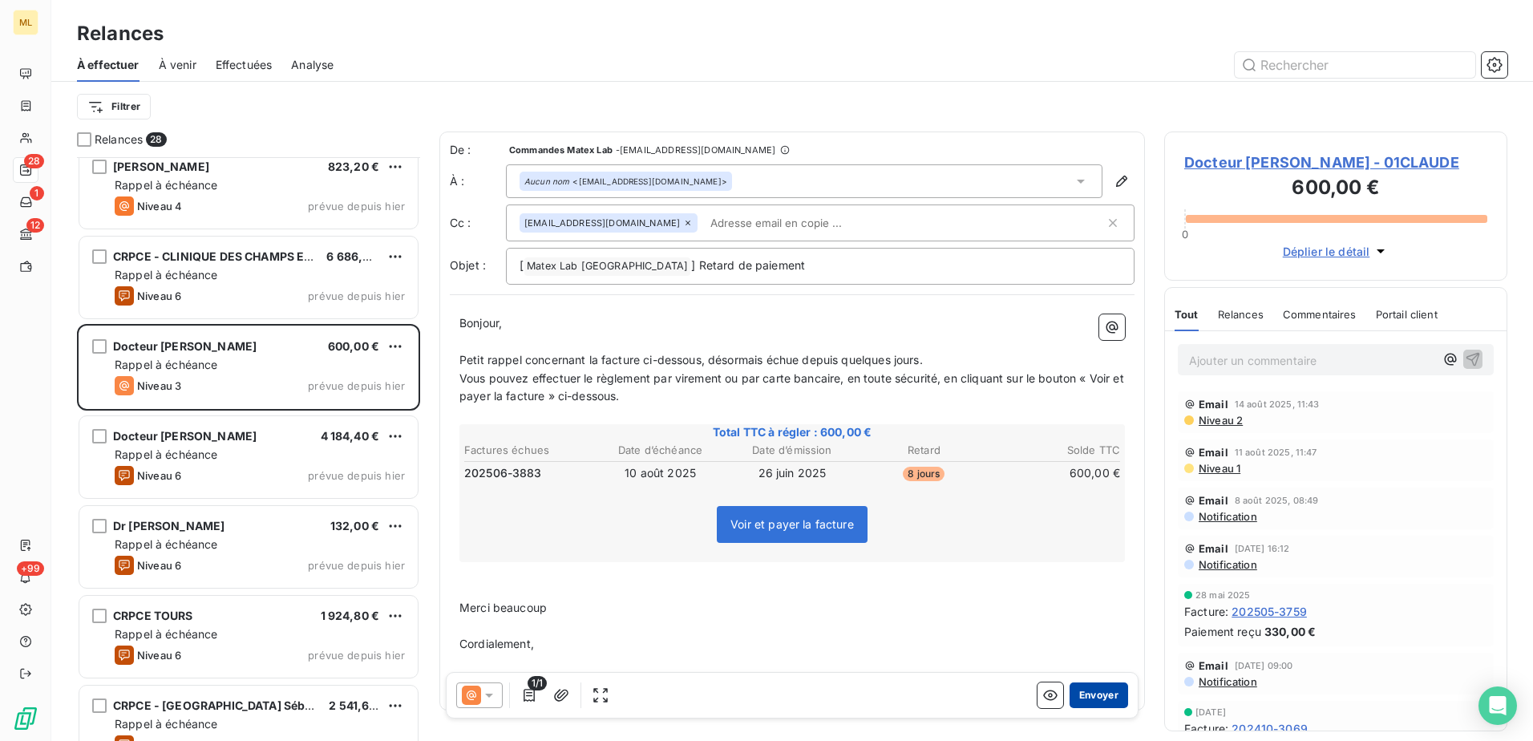
click at [1094, 693] on button "Envoyer" at bounding box center [1098, 695] width 59 height 26
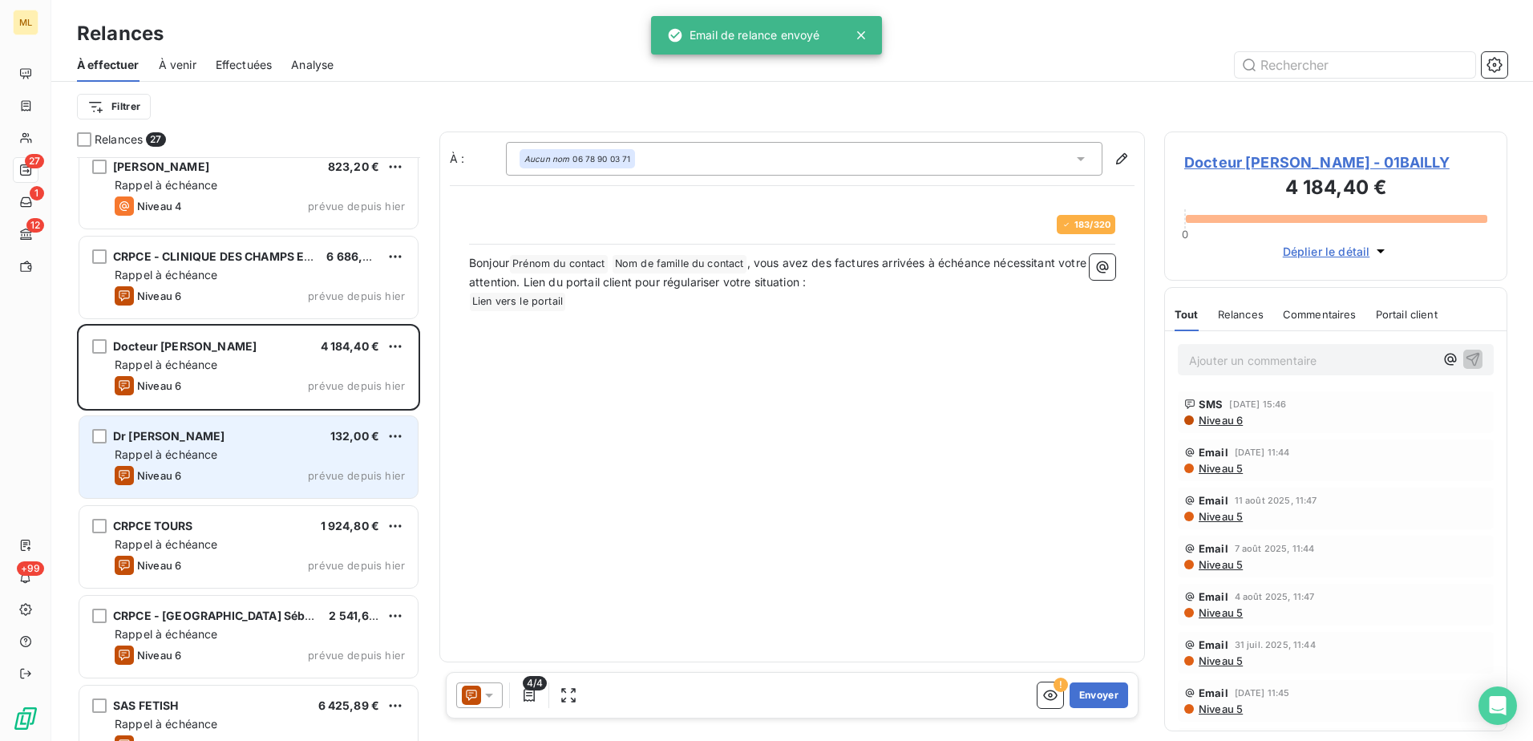
click at [249, 459] on div "Rappel à échéance" at bounding box center [260, 455] width 290 height 16
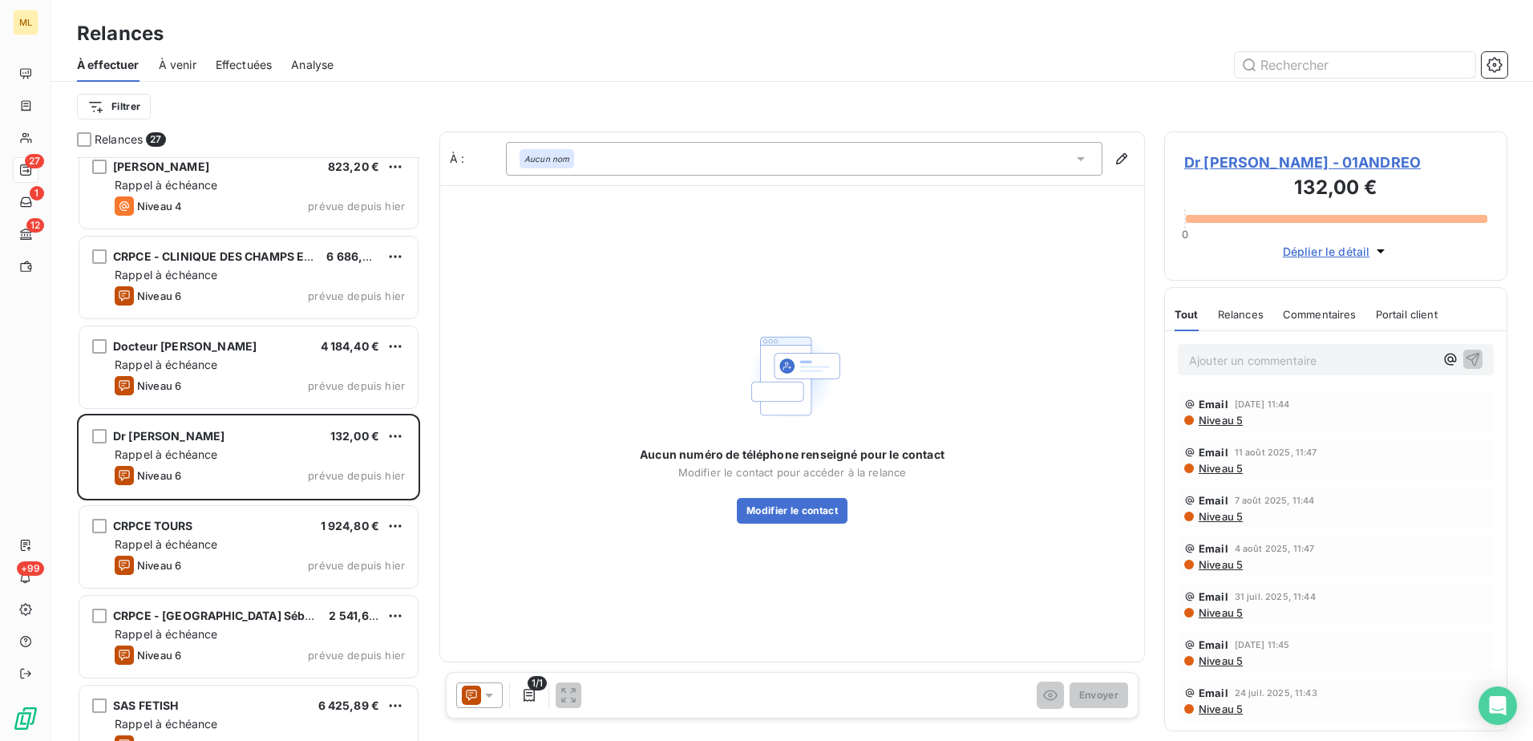
click at [1310, 168] on span "Dr [PERSON_NAME] - 01ANDREO" at bounding box center [1335, 163] width 303 height 22
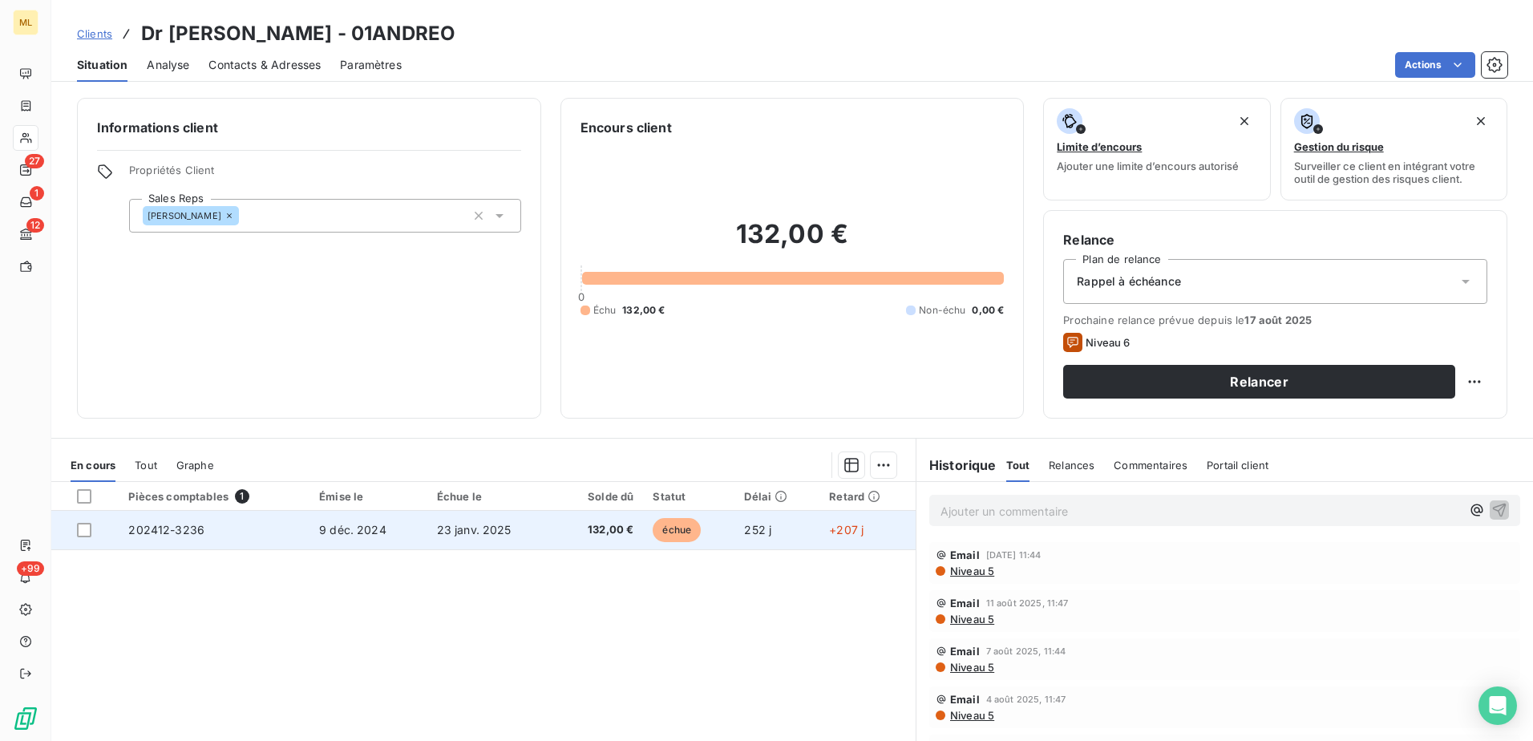
click at [293, 535] on td "202412-3236" at bounding box center [214, 530] width 191 height 38
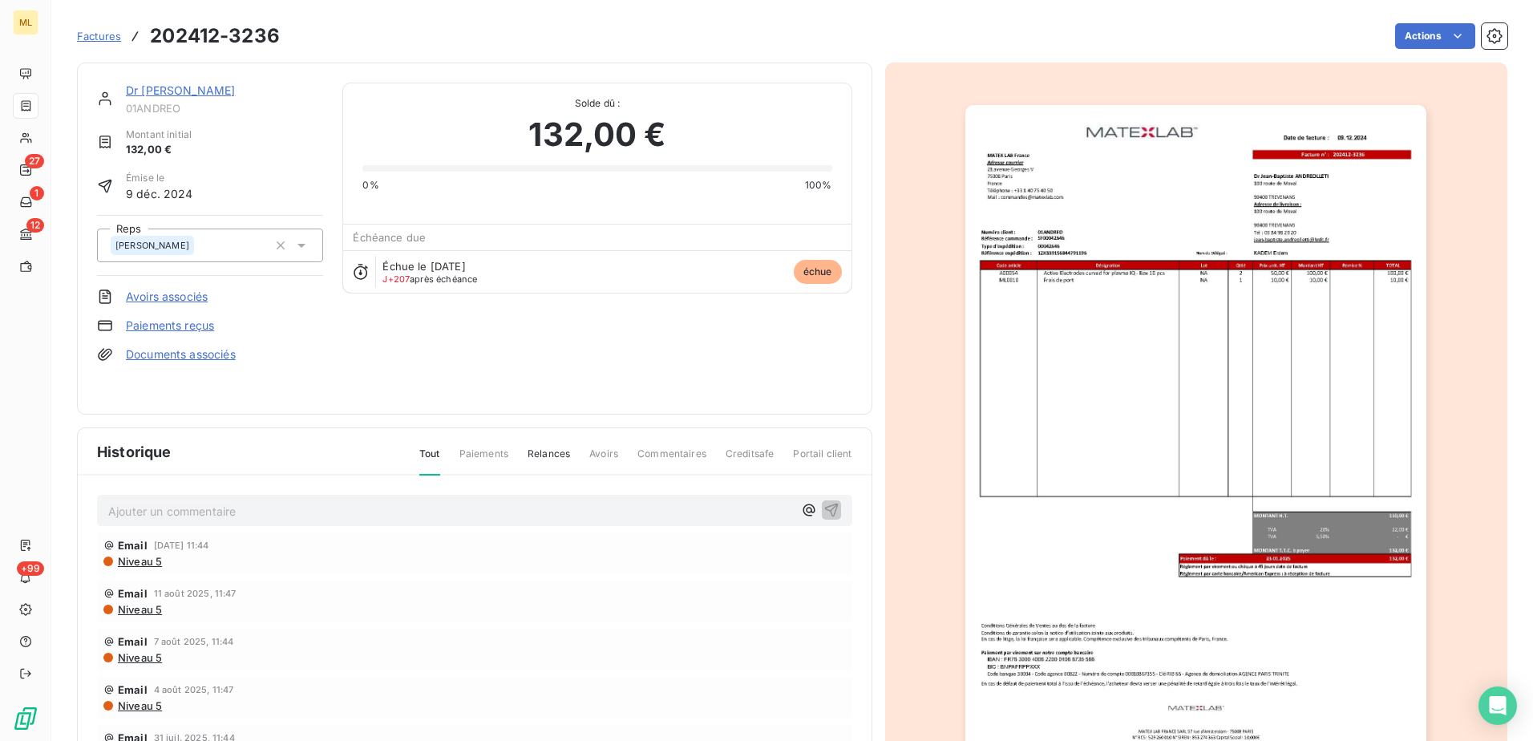
click at [475, 381] on div "Dr [PERSON_NAME] 01ANDREO Montant initial 132,00 € Émise le [DATE] Reps [PERSON…" at bounding box center [474, 239] width 755 height 312
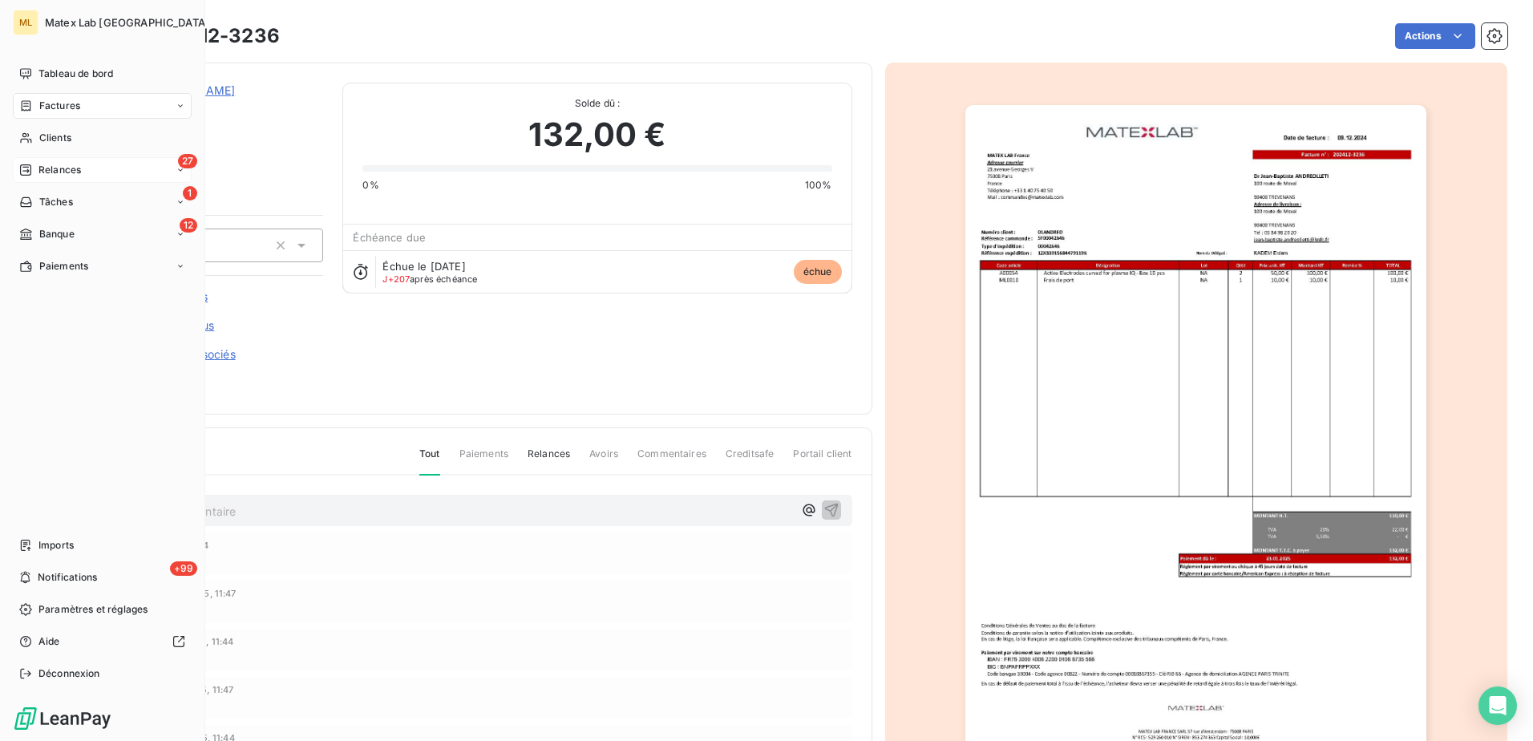
drag, startPoint x: 67, startPoint y: 166, endPoint x: 74, endPoint y: 172, distance: 9.7
click at [67, 166] on span "Relances" at bounding box center [59, 170] width 42 height 14
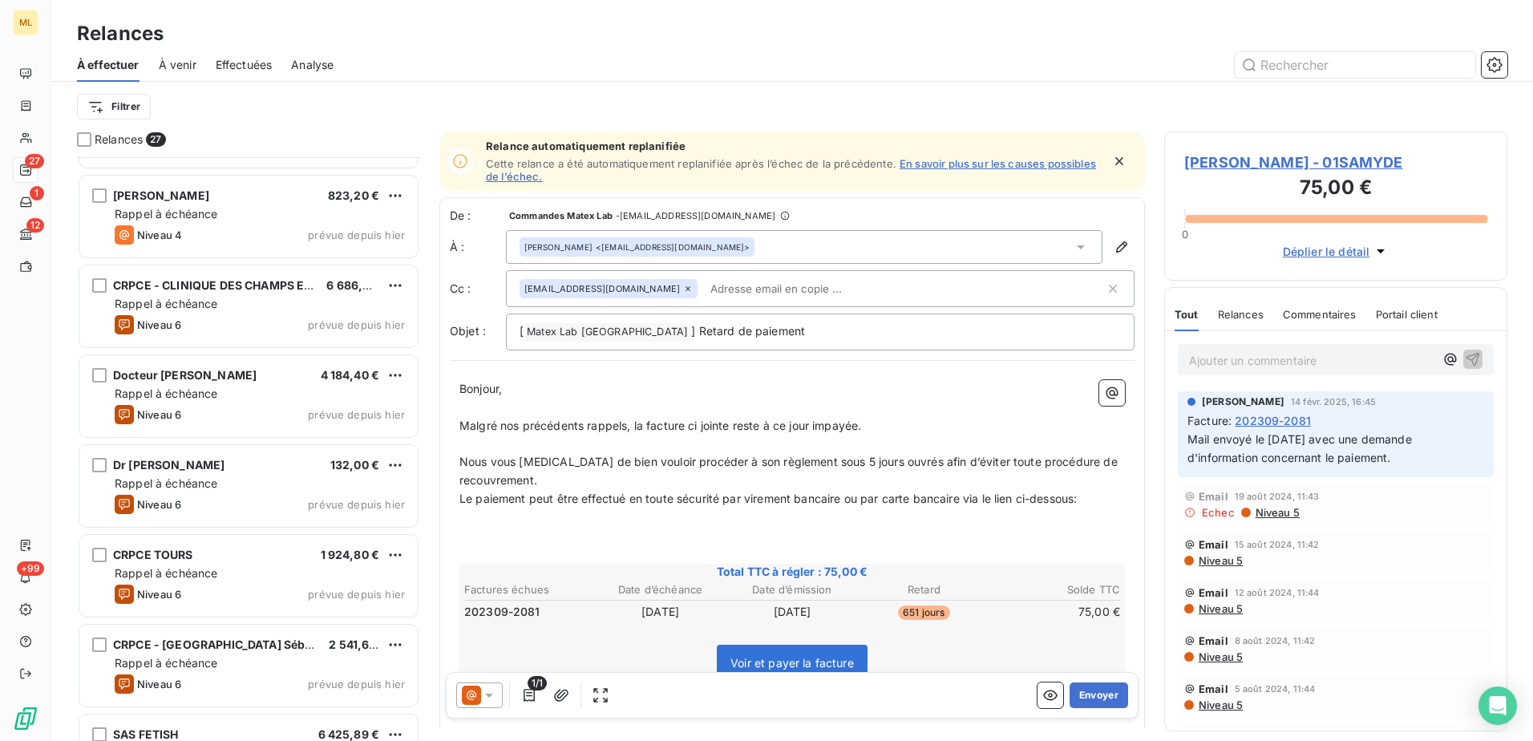
scroll to position [642, 0]
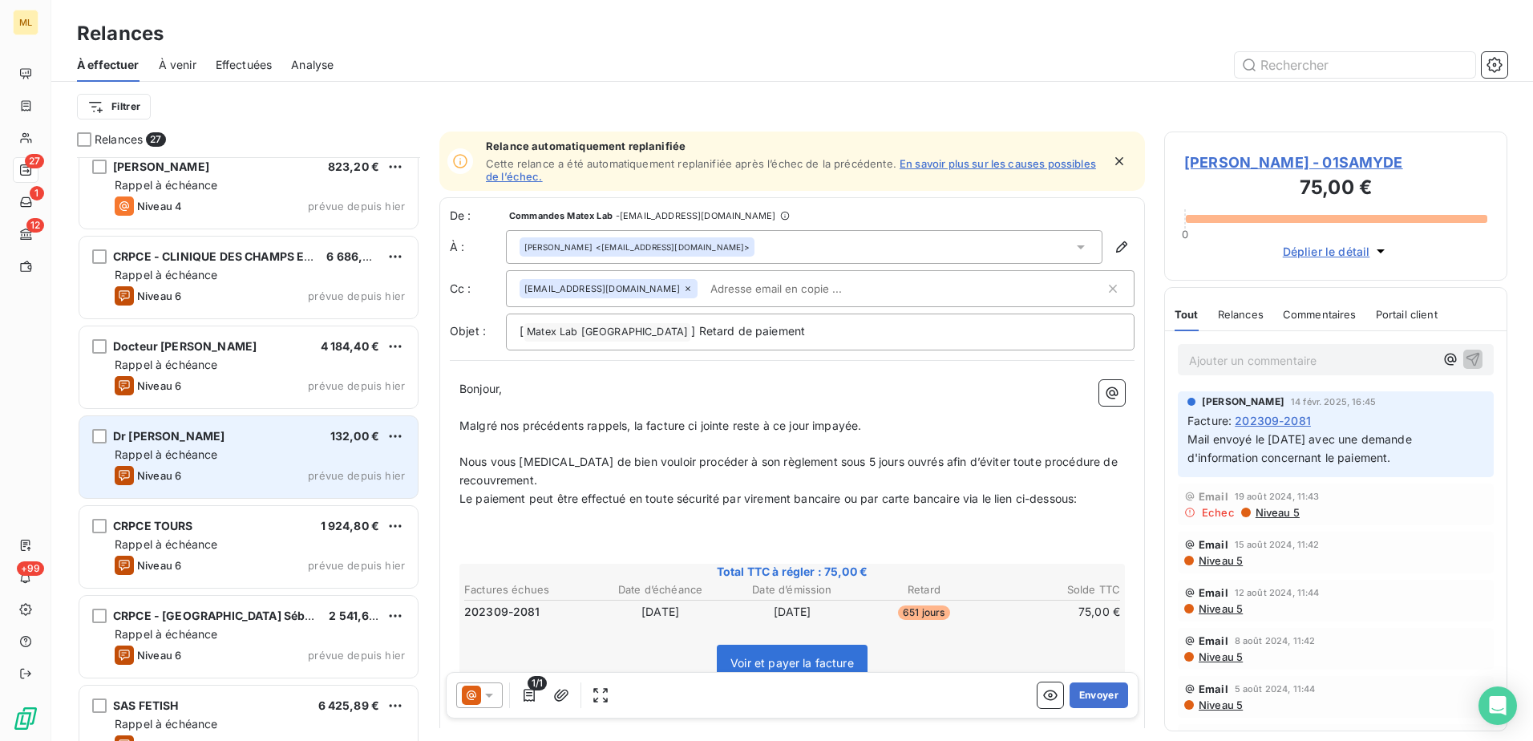
click at [224, 436] on span "Dr [PERSON_NAME]" at bounding box center [168, 436] width 111 height 14
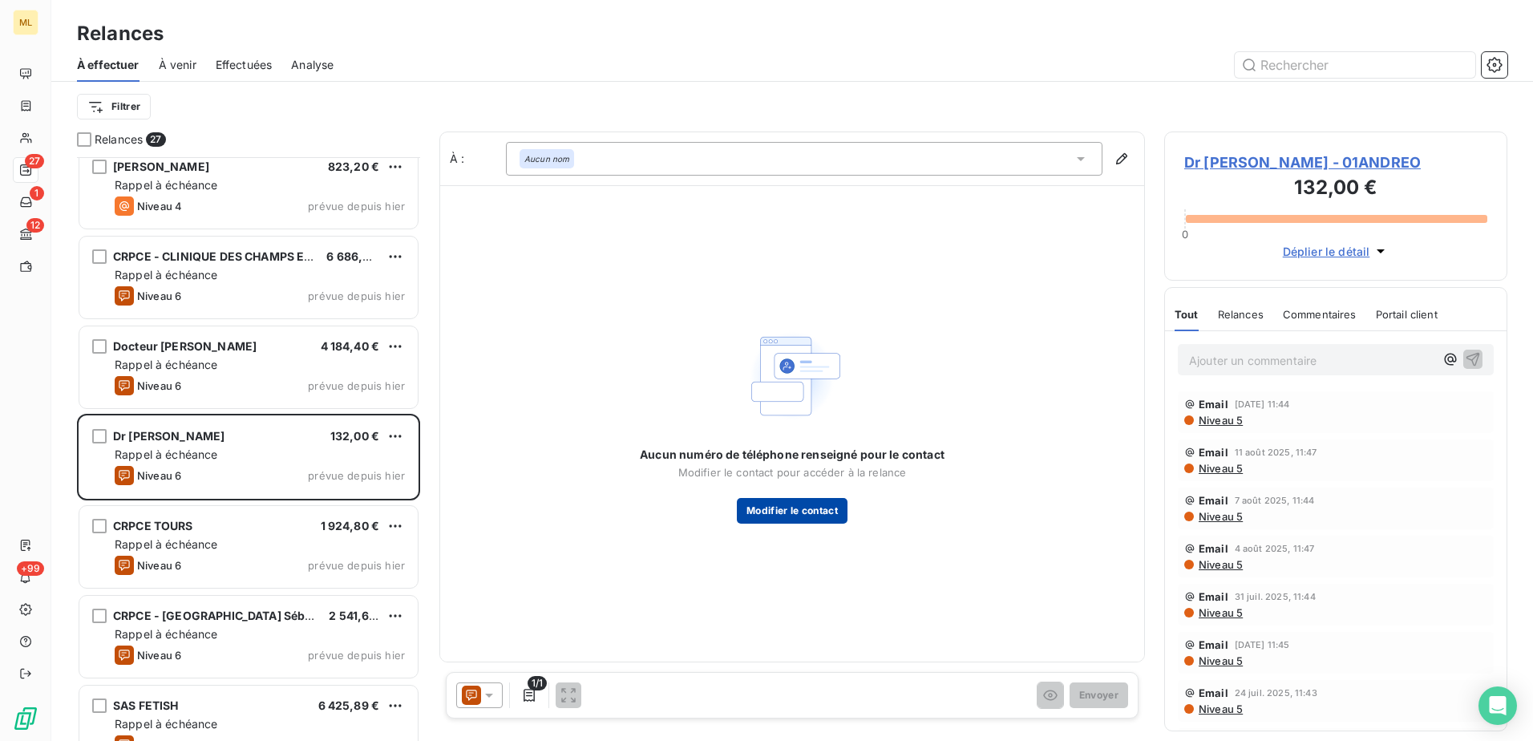
click at [815, 514] on button "Modifier le contact" at bounding box center [792, 511] width 111 height 26
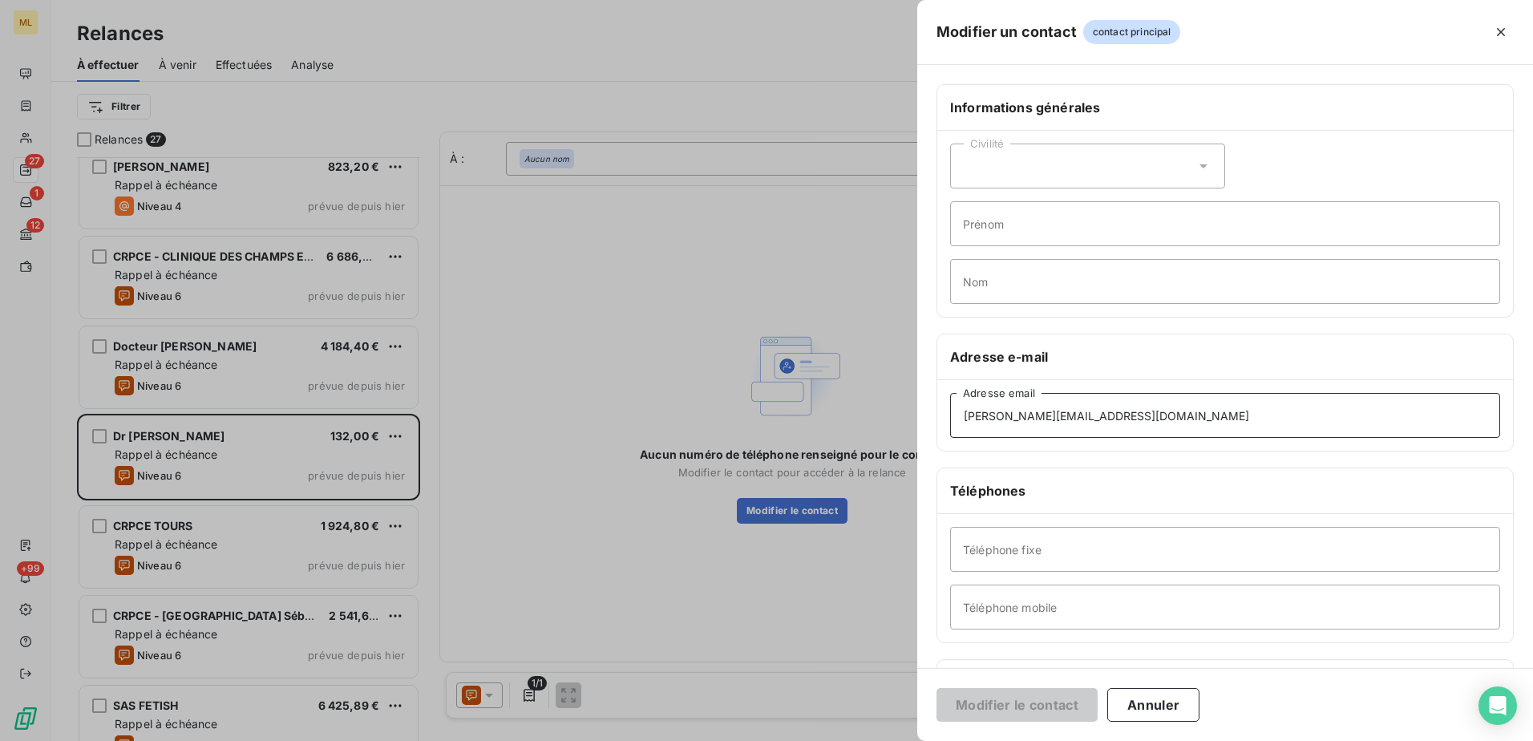
click at [1129, 420] on input "[PERSON_NAME][EMAIL_ADDRESS][DOMAIN_NAME]" at bounding box center [1225, 415] width 550 height 45
click at [1179, 420] on input "[PERSON_NAME][EMAIL_ADDRESS][DOMAIN_NAME]" at bounding box center [1225, 415] width 550 height 45
click at [1141, 429] on input "[PERSON_NAME][EMAIL_ADDRESS][DOMAIN_NAME]" at bounding box center [1225, 415] width 550 height 45
drag, startPoint x: 1137, startPoint y: 414, endPoint x: 939, endPoint y: 411, distance: 198.0
click at [939, 411] on div "[PERSON_NAME][EMAIL_ADDRESS][DOMAIN_NAME] Adresse email" at bounding box center [1225, 415] width 576 height 71
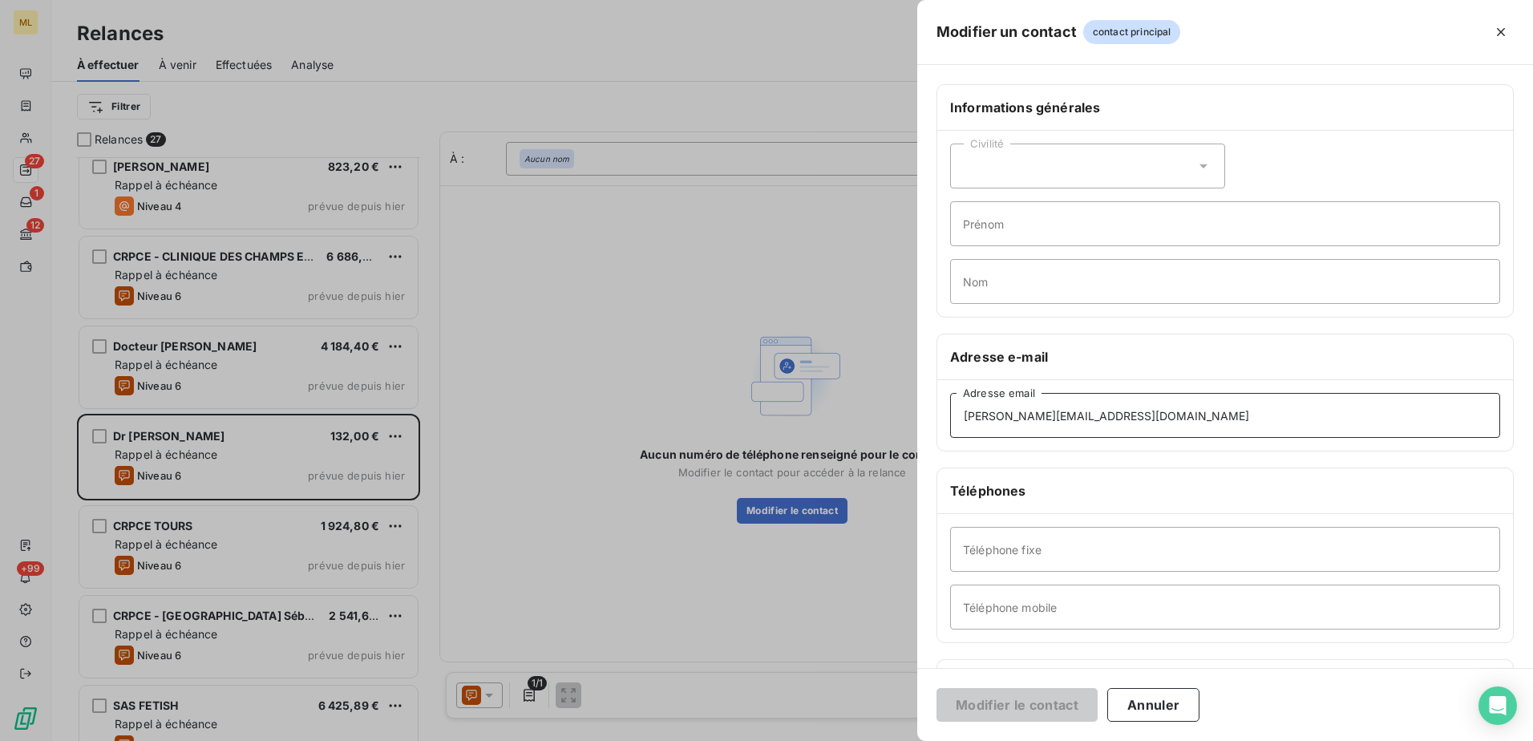
click at [1195, 409] on input "[PERSON_NAME][EMAIL_ADDRESS][DOMAIN_NAME]" at bounding box center [1225, 415] width 550 height 45
click at [1198, 328] on div "Informations générales Civilité Prénom Nom Adresse e-mail [PERSON_NAME][EMAIL_A…" at bounding box center [1225, 440] width 616 height 712
click at [1128, 431] on input "[PERSON_NAME][EMAIL_ADDRESS][DOMAIN_NAME]" at bounding box center [1225, 415] width 550 height 45
drag, startPoint x: 1181, startPoint y: 419, endPoint x: 952, endPoint y: 410, distance: 228.7
click at [952, 410] on input "[PERSON_NAME][EMAIL_ADDRESS][DOMAIN_NAME]" at bounding box center [1225, 415] width 550 height 45
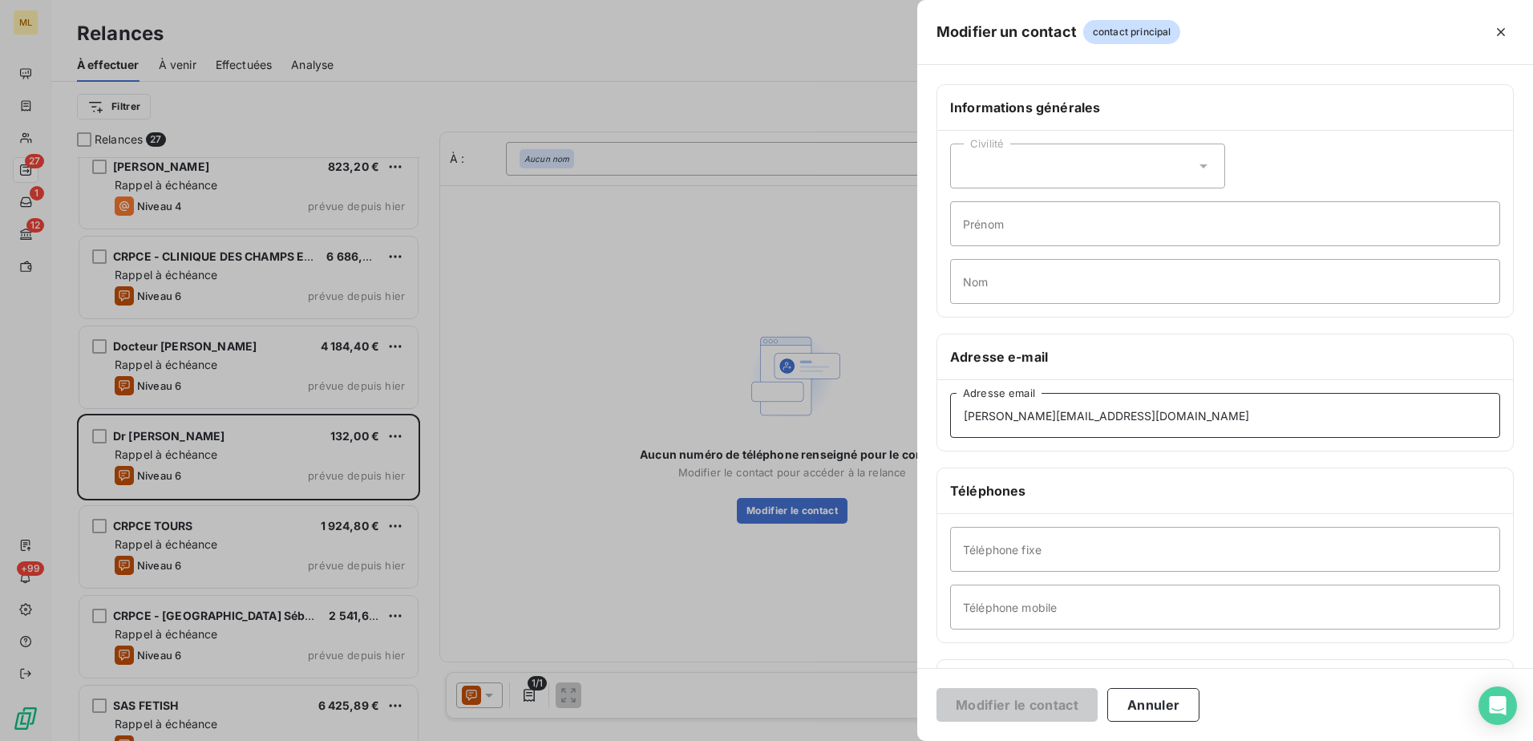
paste input "[PERSON_NAME].[PERSON_NAME]"
click at [1202, 426] on input "[PERSON_NAME][EMAIL_ADDRESS][DOMAIN_NAME]" at bounding box center [1225, 415] width 550 height 45
type input "[PERSON_NAME][EMAIL_ADDRESS]"
click at [1033, 706] on button "Modifier le contact" at bounding box center [1016, 705] width 161 height 34
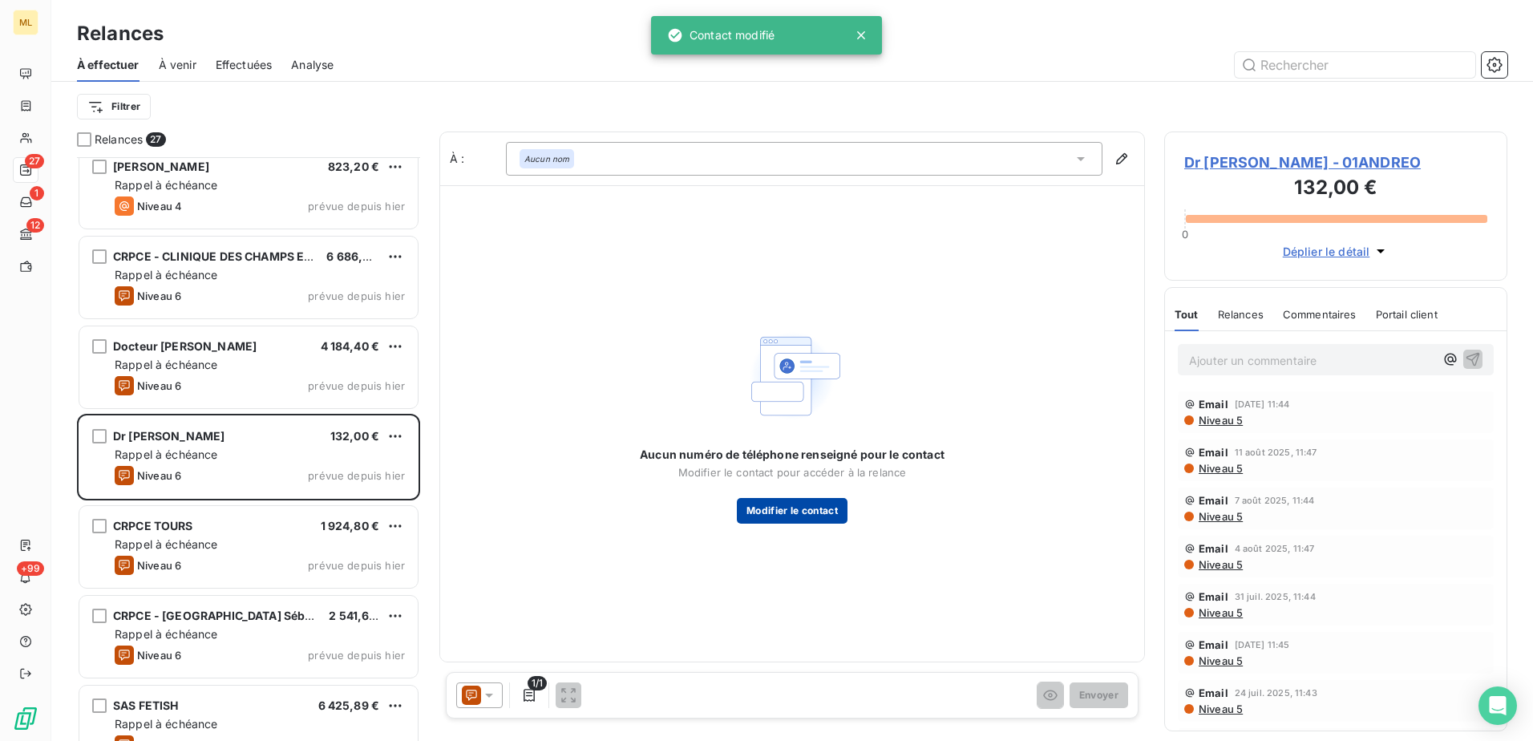
click at [841, 512] on button "Modifier le contact" at bounding box center [792, 511] width 111 height 26
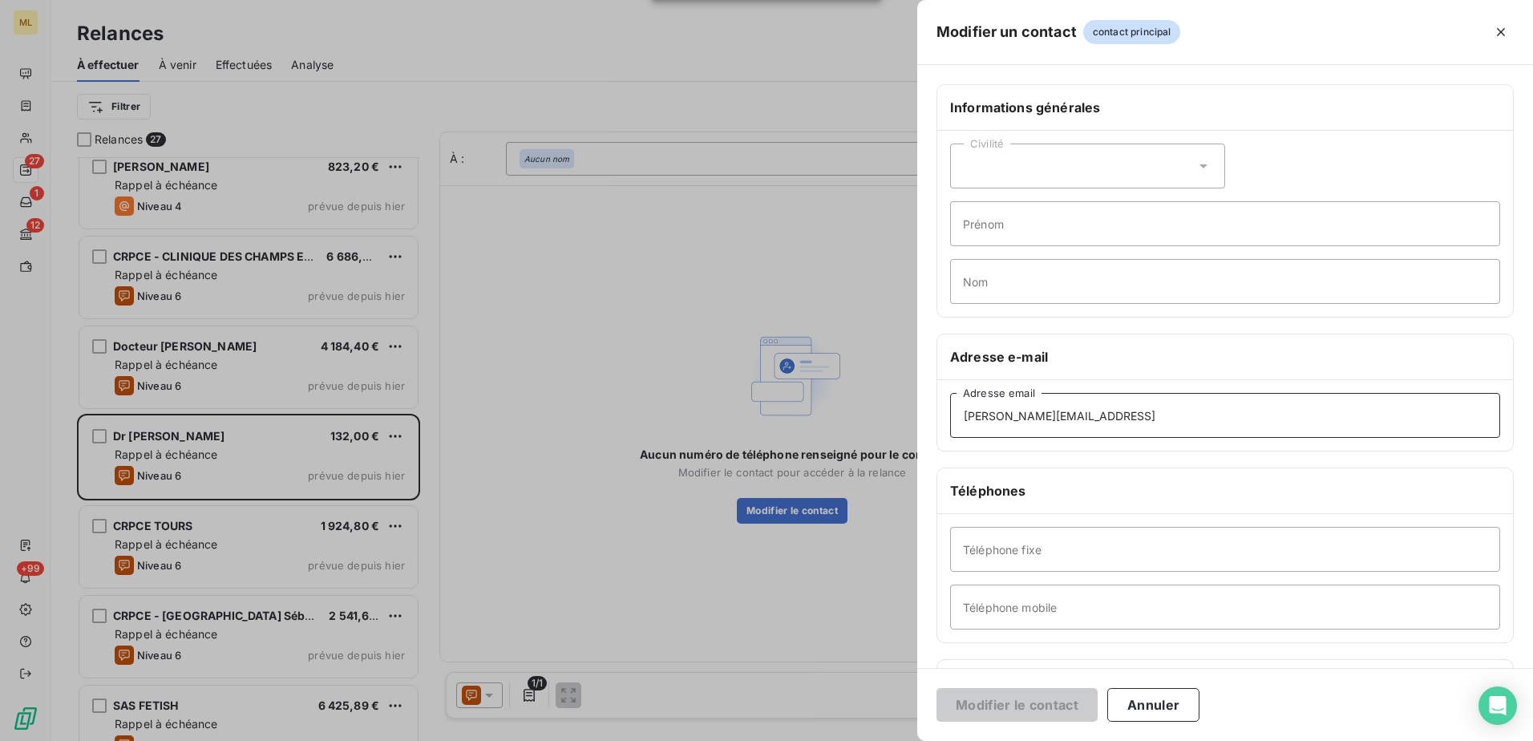
click at [1102, 427] on input "[PERSON_NAME][EMAIL_ADDRESS]" at bounding box center [1225, 415] width 550 height 45
type input "[PERSON_NAME][EMAIL_ADDRESS][DOMAIN_NAME]"
click at [1049, 715] on button "Modifier le contact" at bounding box center [1016, 705] width 161 height 34
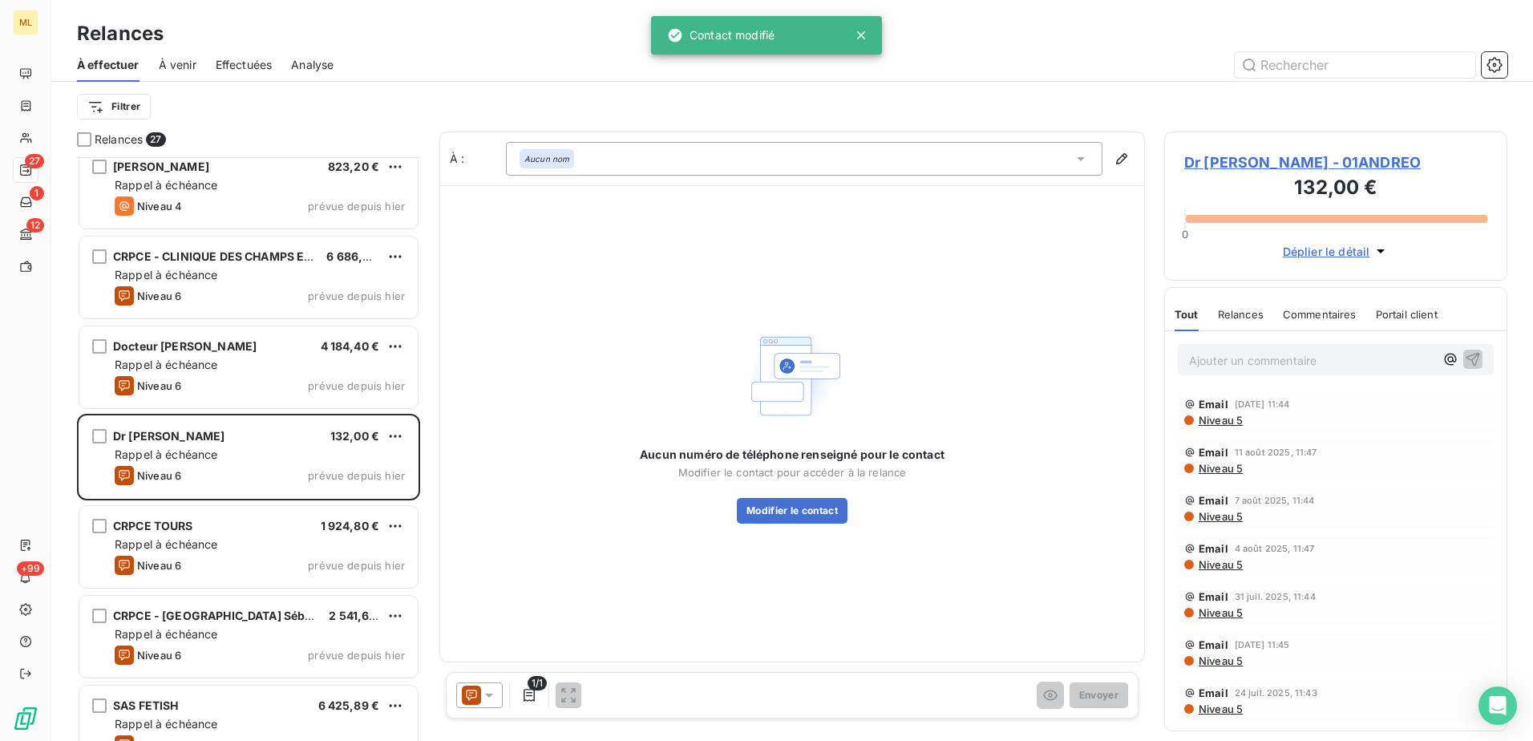
click at [560, 165] on div "Aucun nom" at bounding box center [547, 158] width 55 height 19
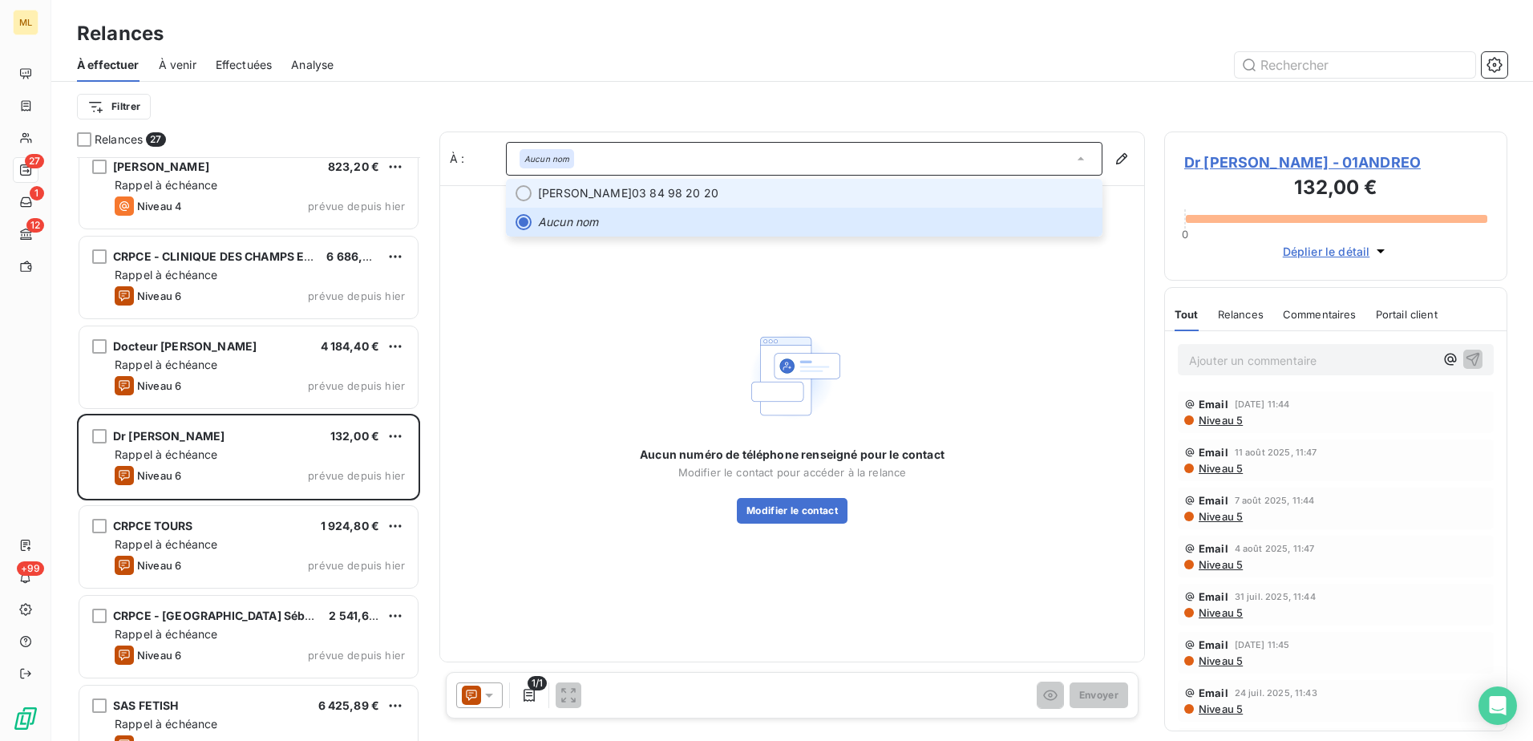
click at [530, 191] on div at bounding box center [523, 193] width 16 height 16
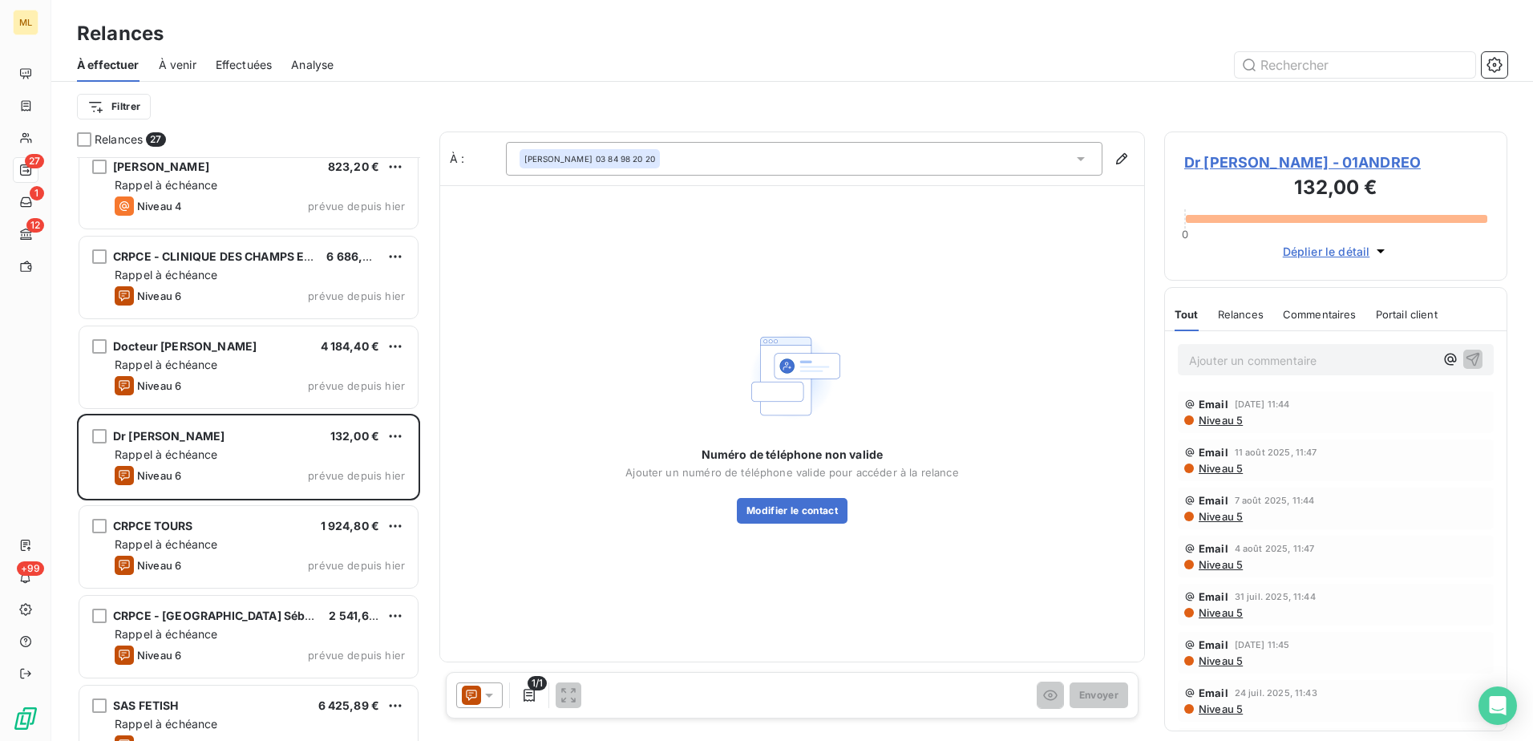
click at [749, 160] on div "[PERSON_NAME] 03 84 98 20 20" at bounding box center [804, 159] width 596 height 34
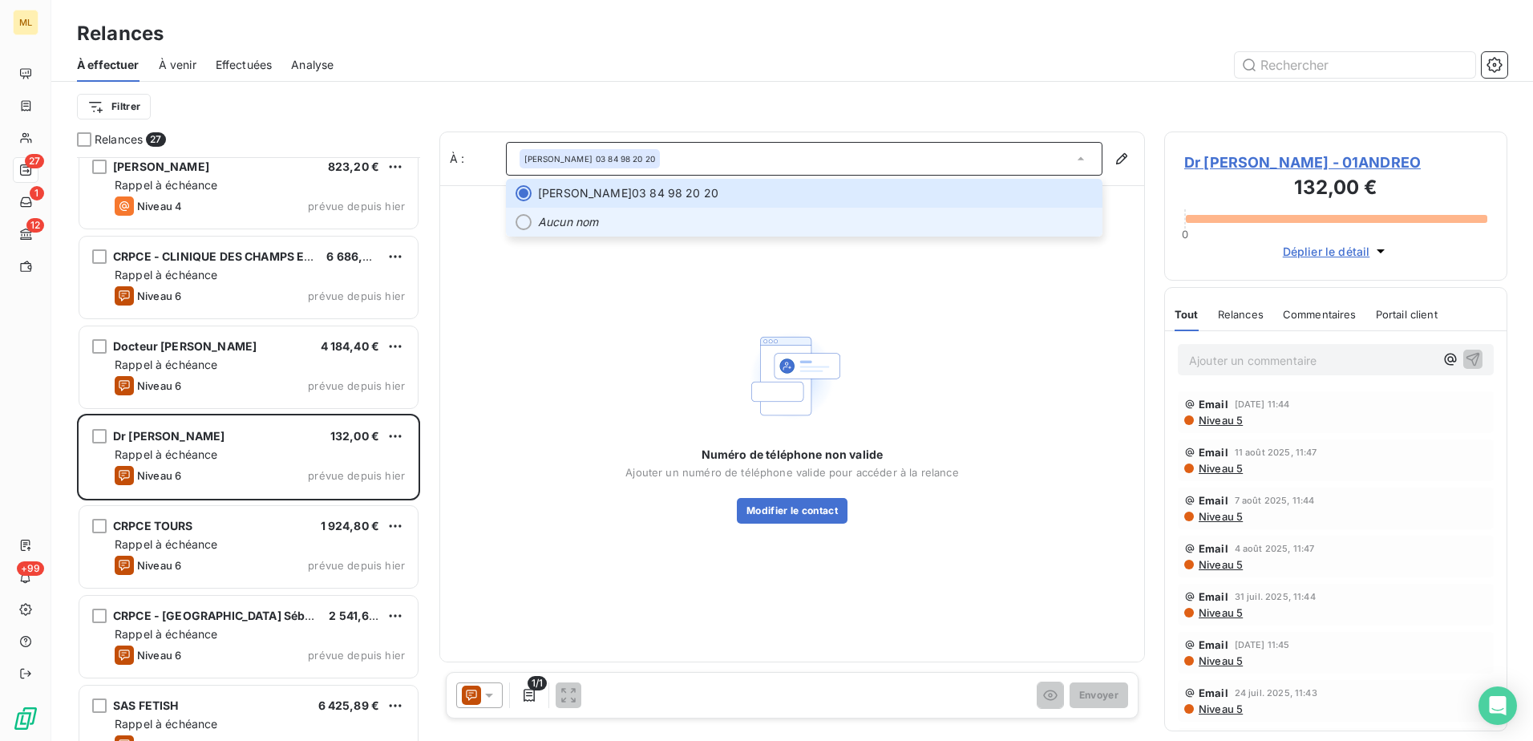
click at [576, 219] on em "Aucun nom" at bounding box center [568, 222] width 60 height 16
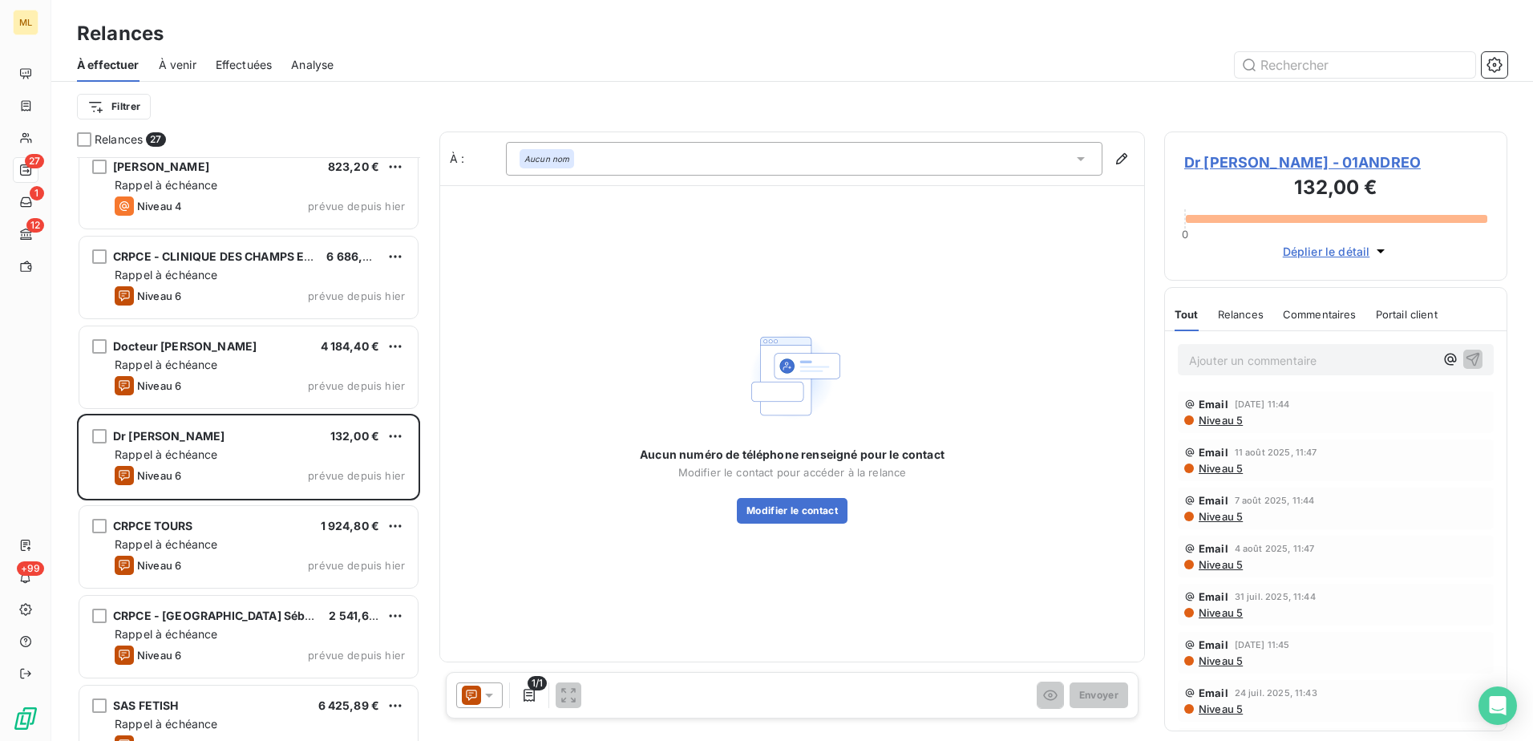
click at [1338, 156] on span "Dr [PERSON_NAME] - 01ANDREO" at bounding box center [1335, 163] width 303 height 22
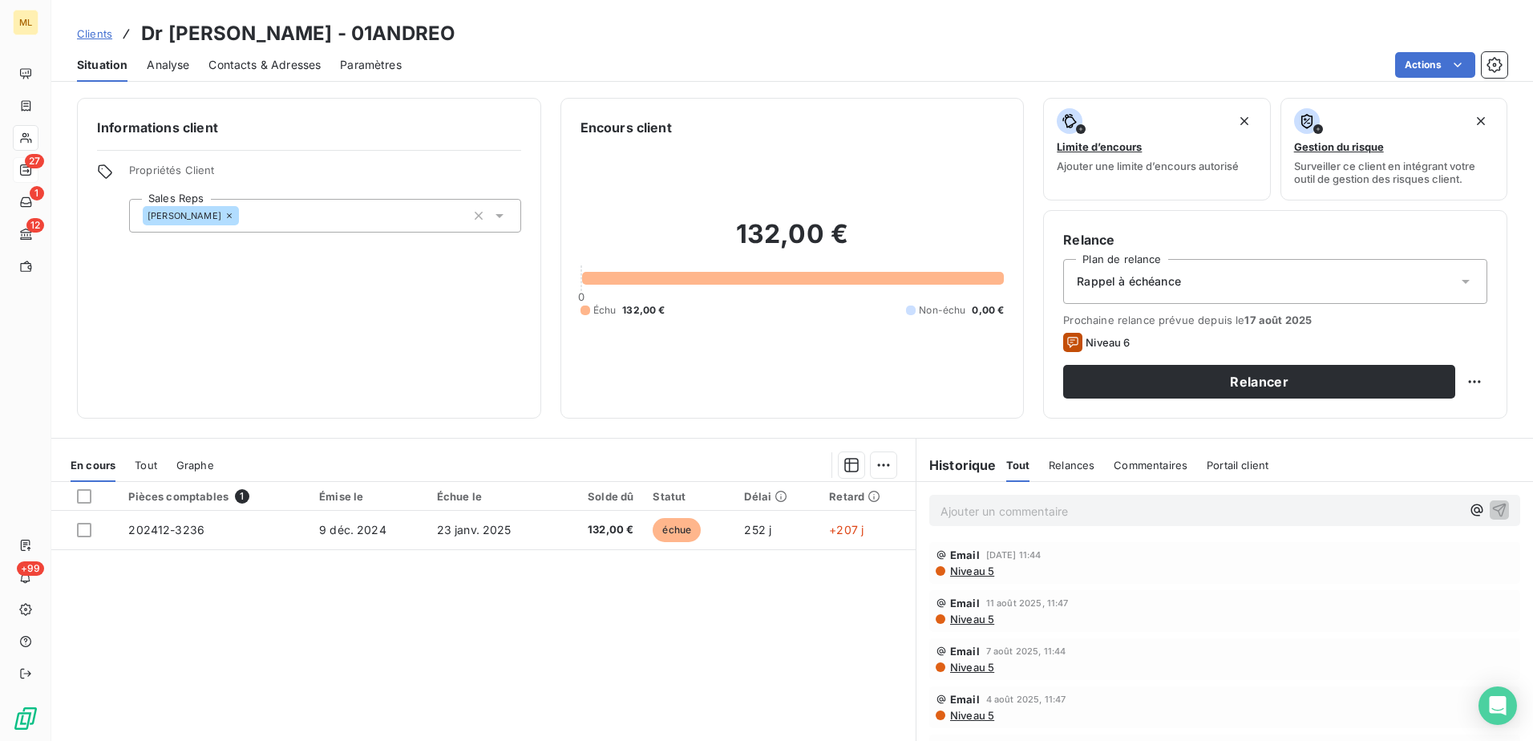
click at [237, 59] on span "Contacts & Adresses" at bounding box center [264, 65] width 112 height 16
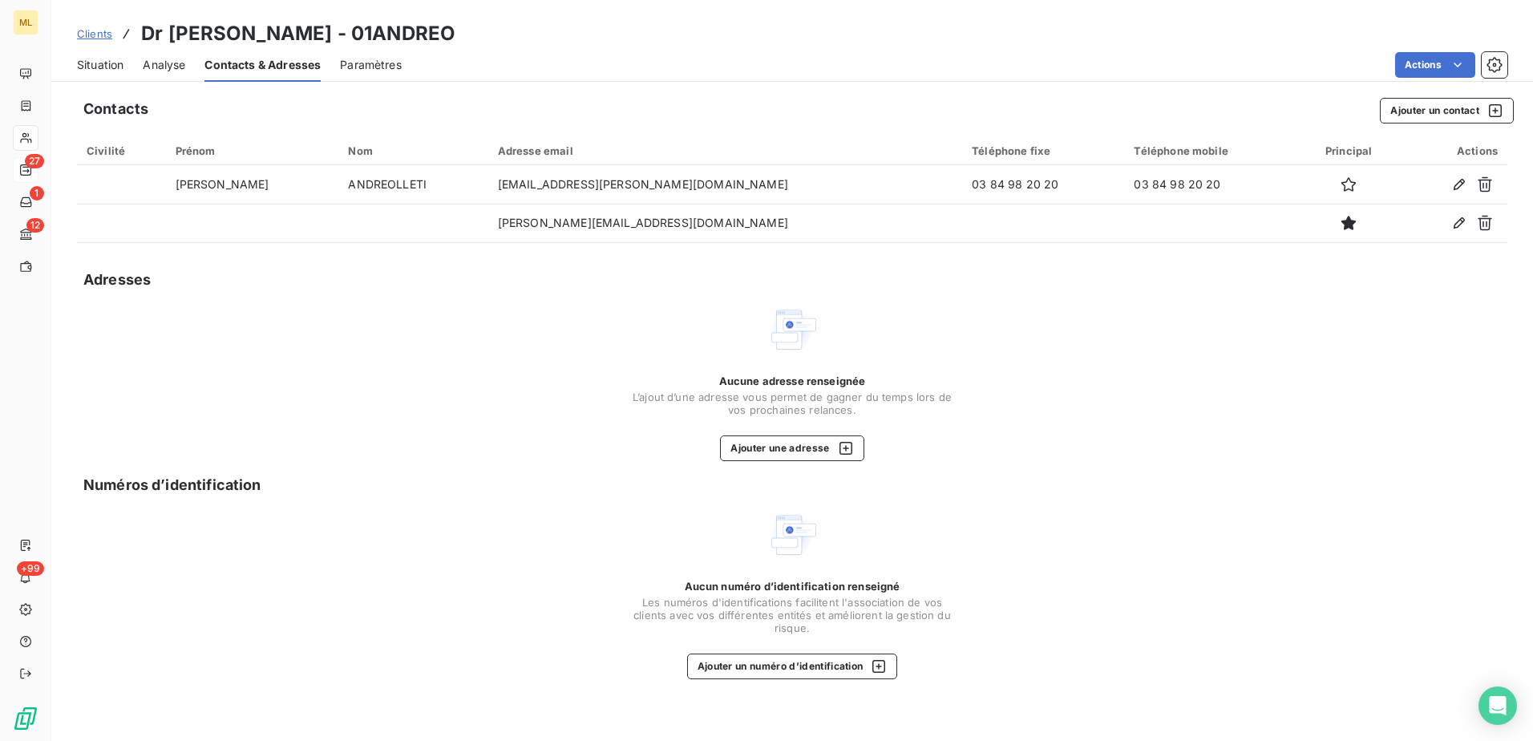
click at [418, 442] on div "Aucune adresse renseignée L’ajout d’une adresse vous permet de gagner du temps …" at bounding box center [792, 382] width 1430 height 157
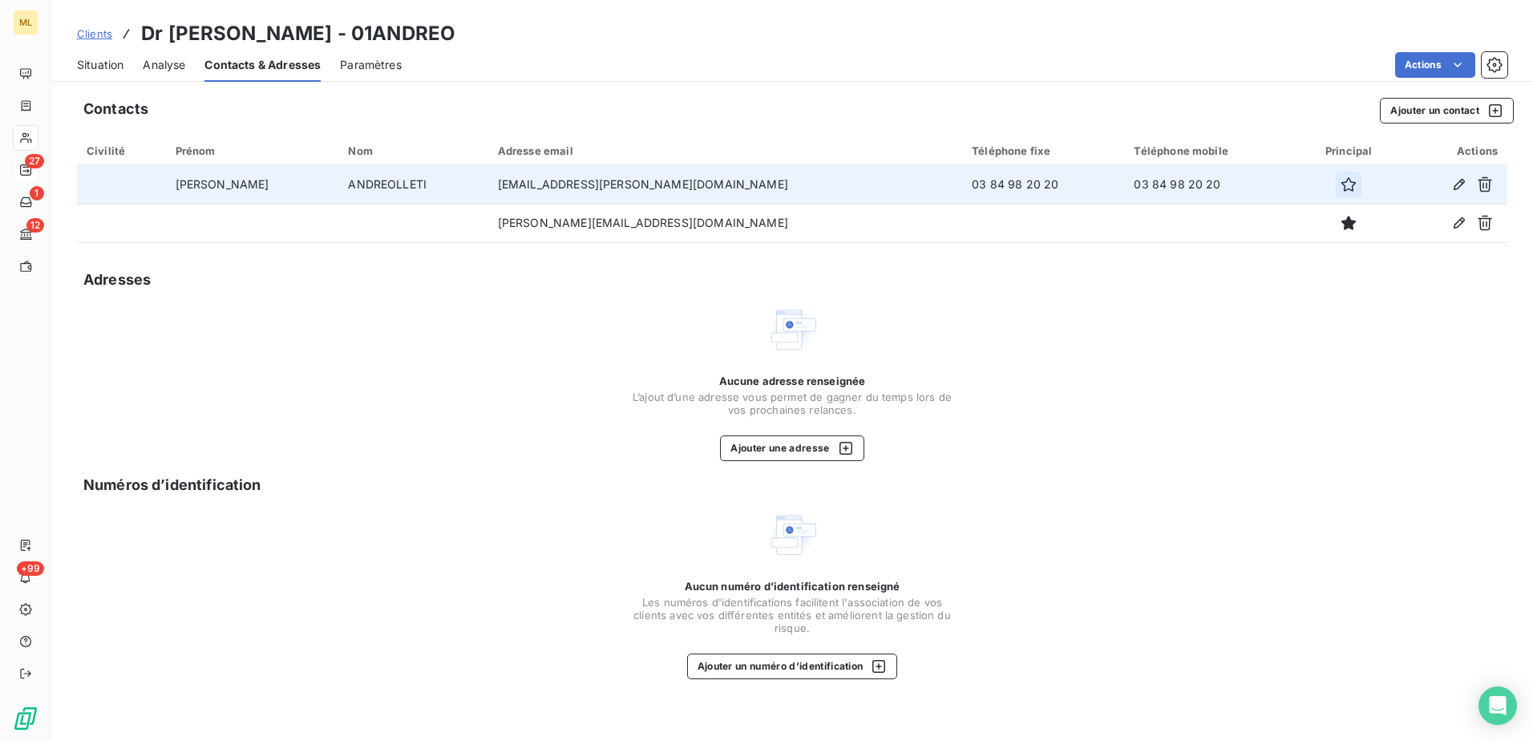
click at [1340, 184] on icon "button" at bounding box center [1348, 184] width 16 height 16
click at [475, 443] on div "Aucune adresse renseignée L’ajout d’une adresse vous permet de gagner du temps …" at bounding box center [792, 382] width 1430 height 157
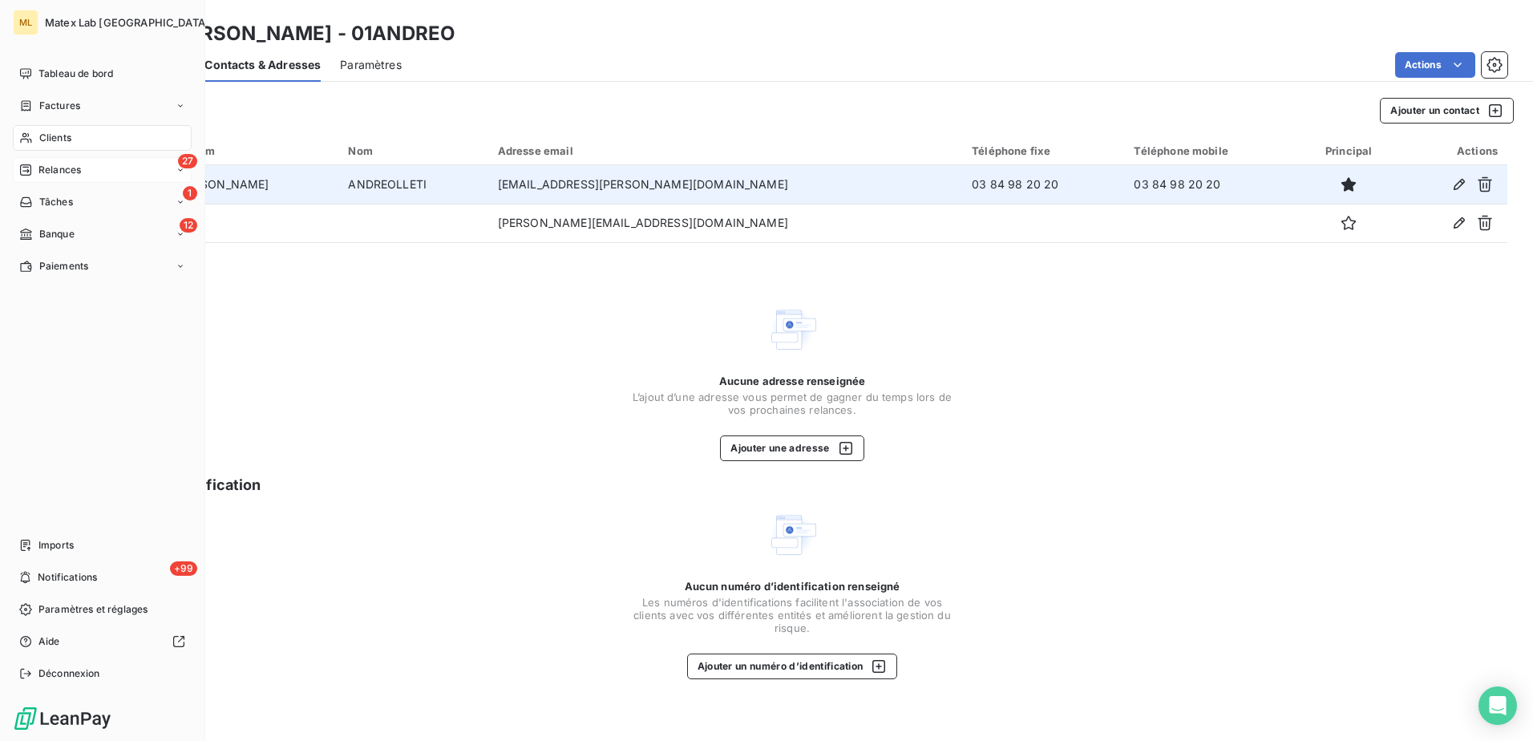
click at [47, 166] on span "Relances" at bounding box center [59, 170] width 42 height 14
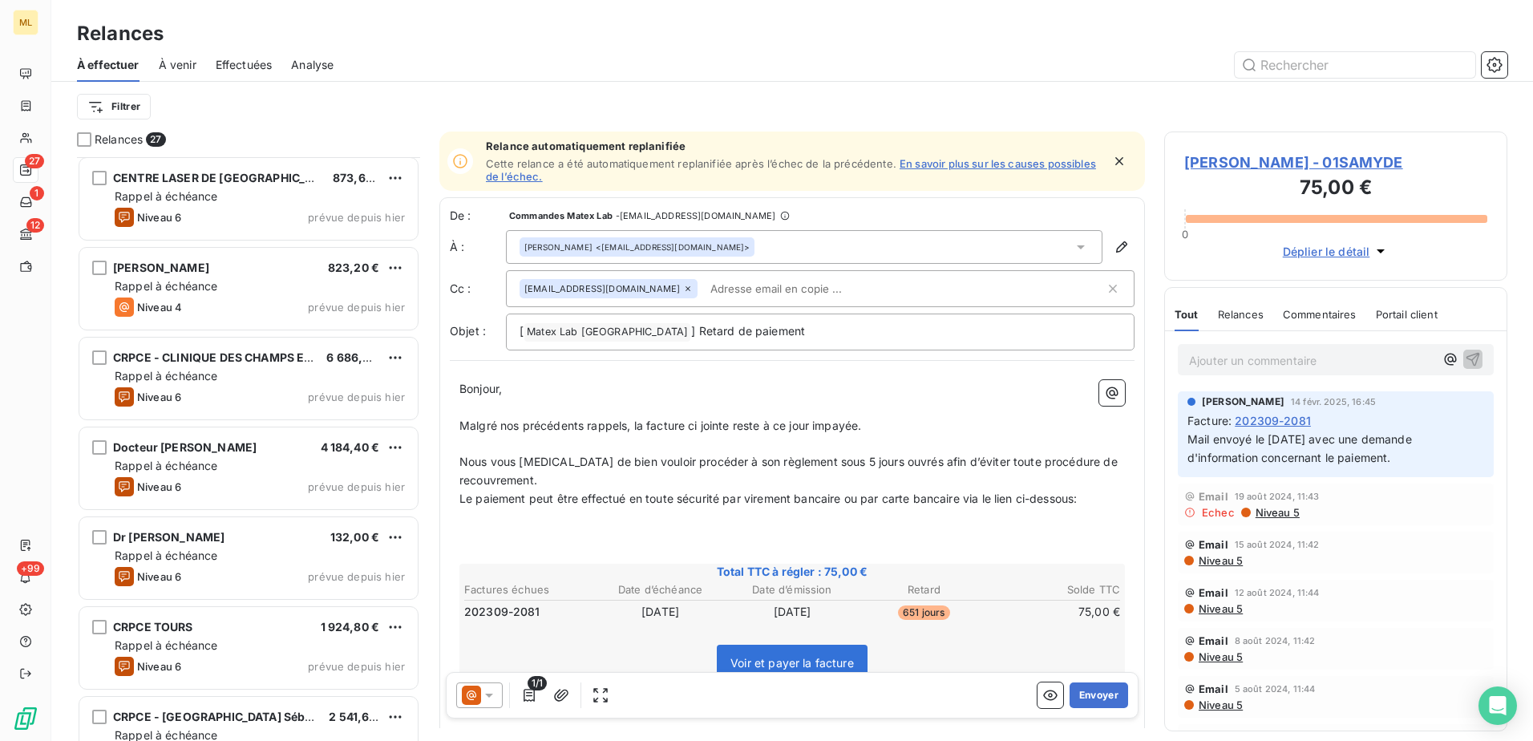
scroll to position [642, 0]
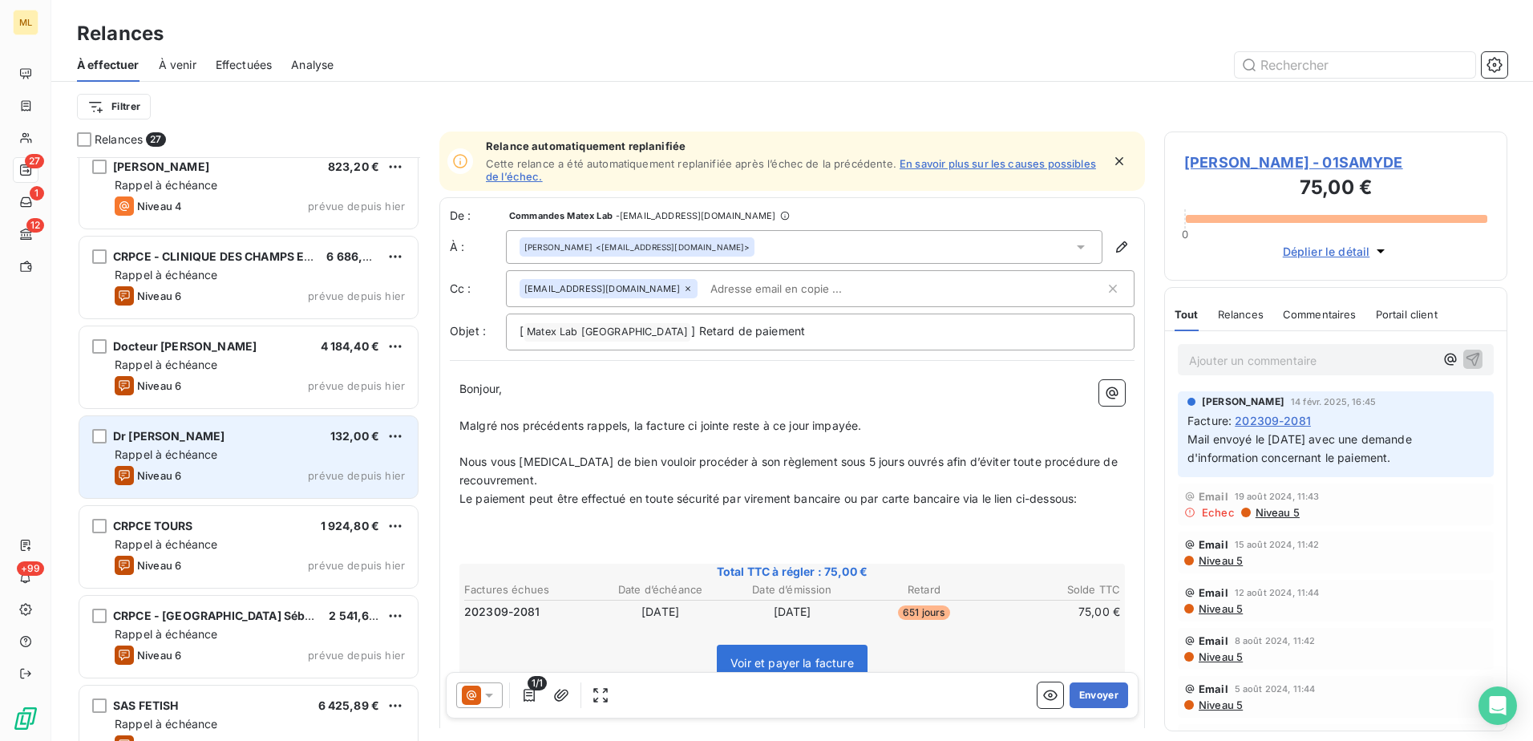
click at [261, 448] on div "Rappel à échéance" at bounding box center [260, 455] width 290 height 16
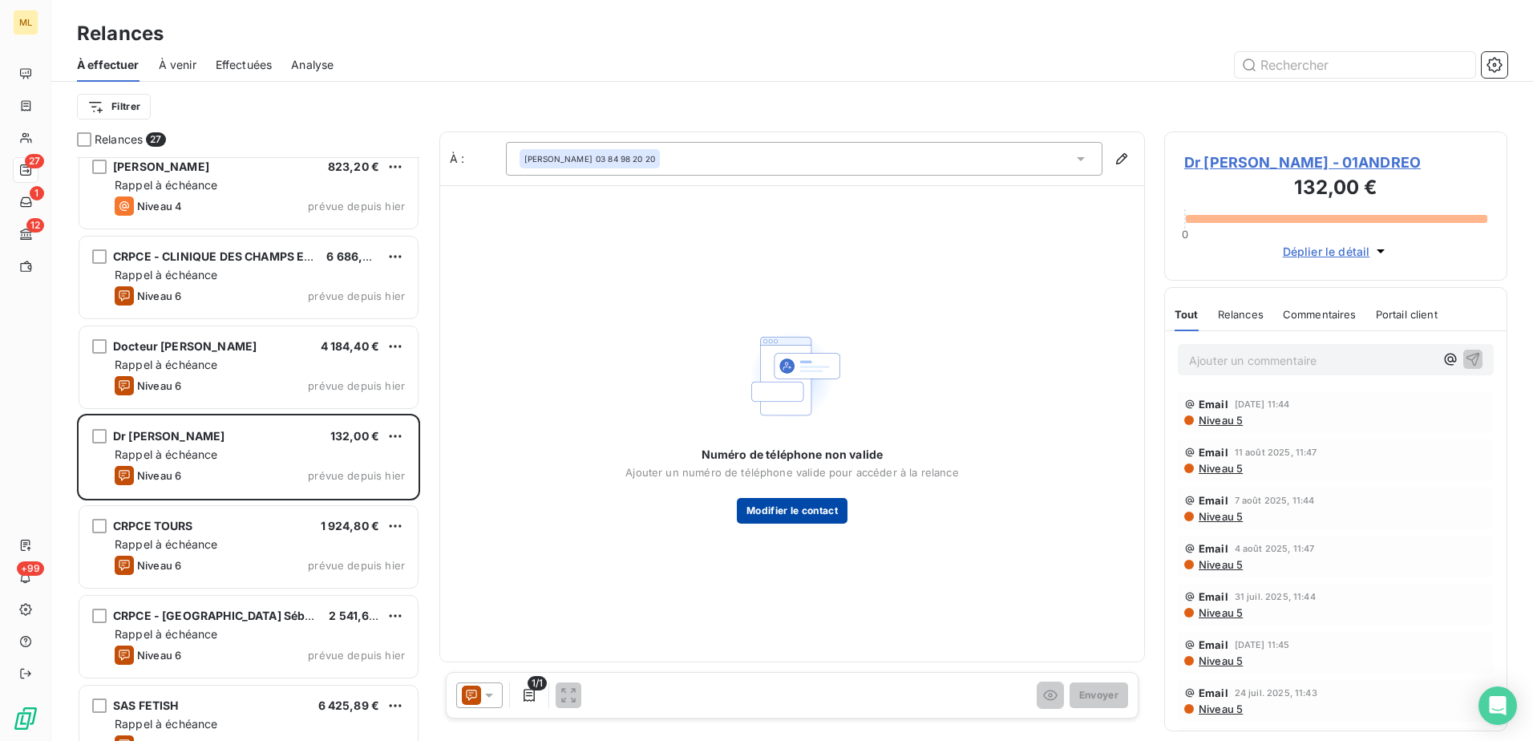
click at [813, 514] on button "Modifier le contact" at bounding box center [792, 511] width 111 height 26
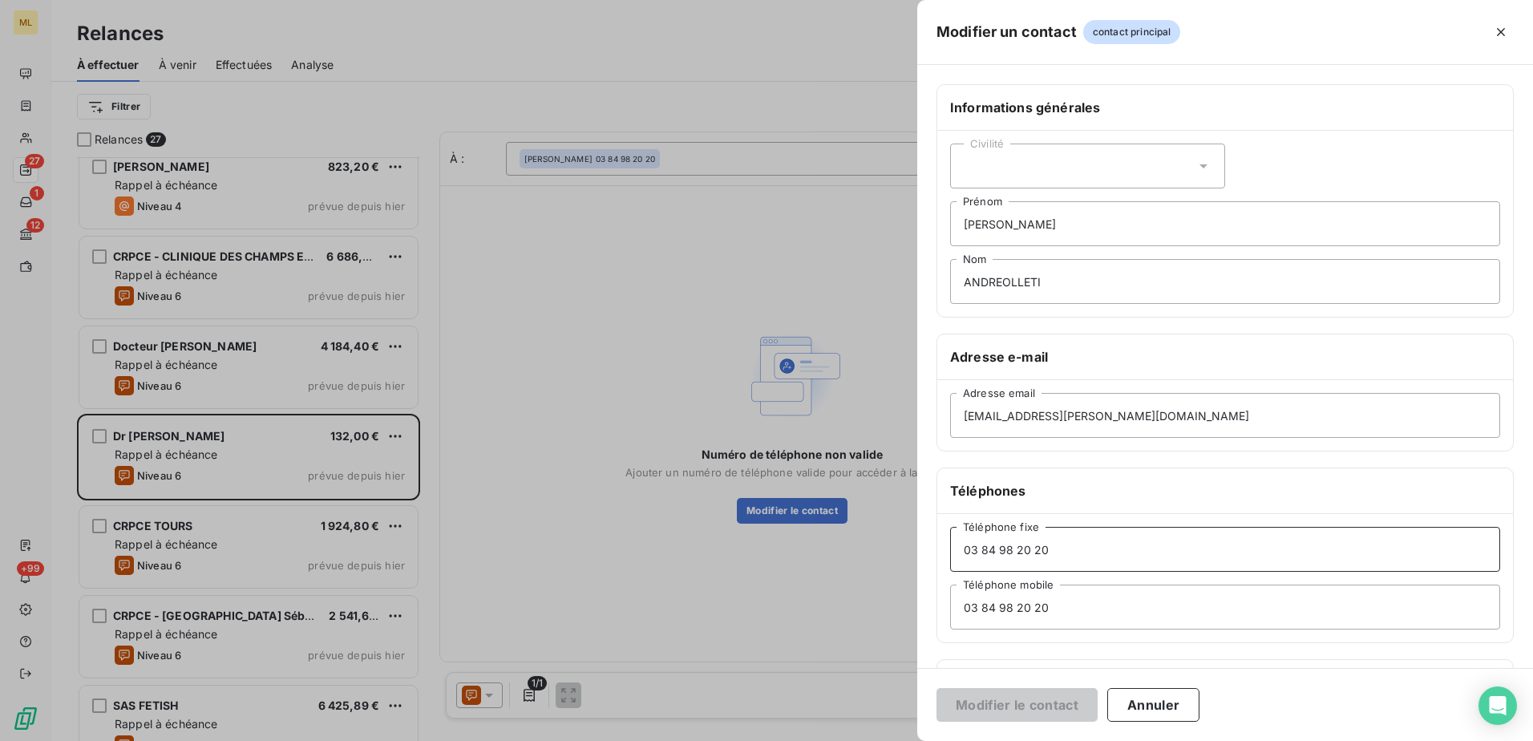
click at [1094, 551] on input "03 84 98 20 20" at bounding box center [1225, 549] width 550 height 45
drag, startPoint x: 1082, startPoint y: 608, endPoint x: 884, endPoint y: 610, distance: 198.0
click at [884, 740] on div "Modifier un contact contact principal Informations générales Civilité [PERSON_N…" at bounding box center [766, 741] width 1533 height 0
click at [1006, 714] on button "Modifier le contact" at bounding box center [1016, 705] width 161 height 34
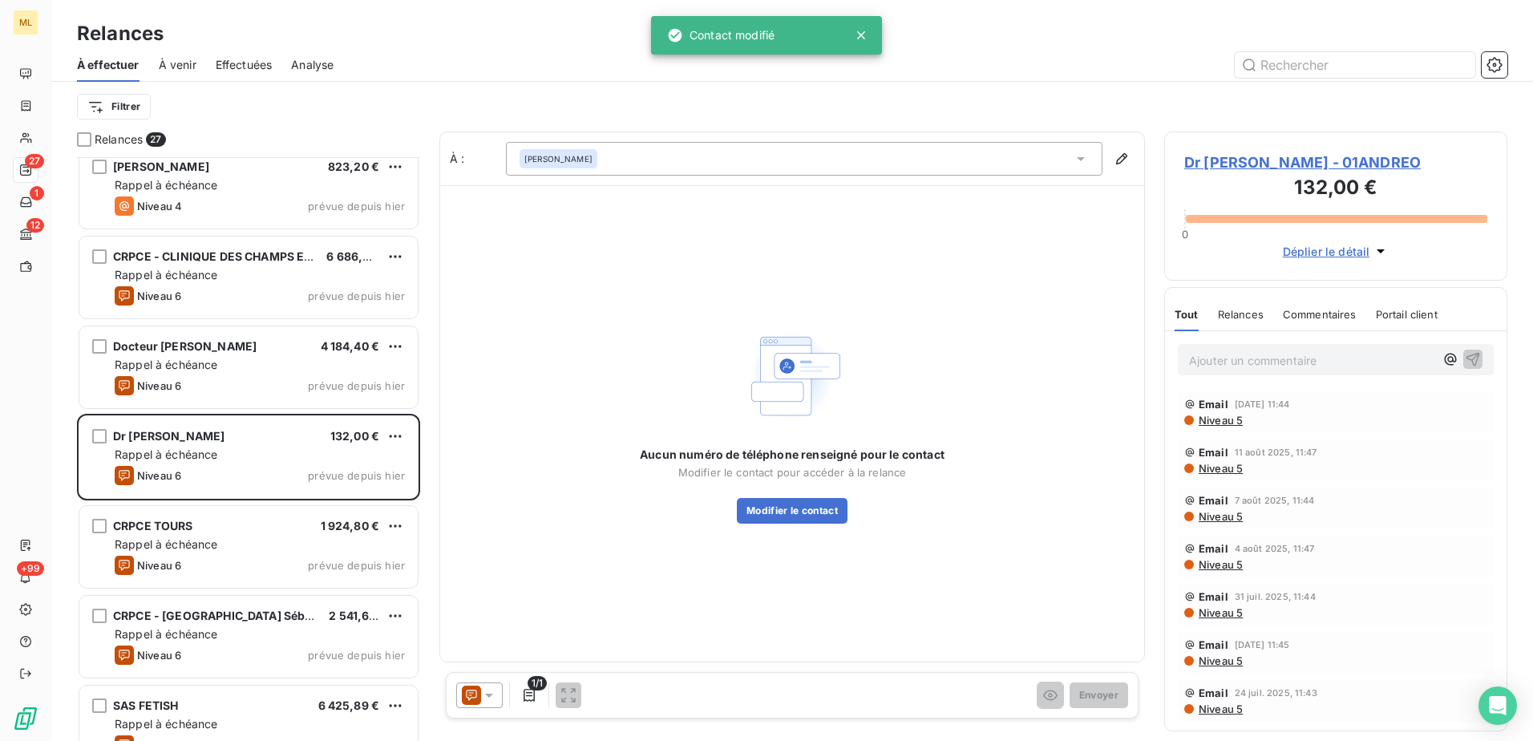
click at [551, 567] on div "Aucun numéro de téléphone renseigné pour le contact Modifier le contact pour ac…" at bounding box center [792, 423] width 704 height 476
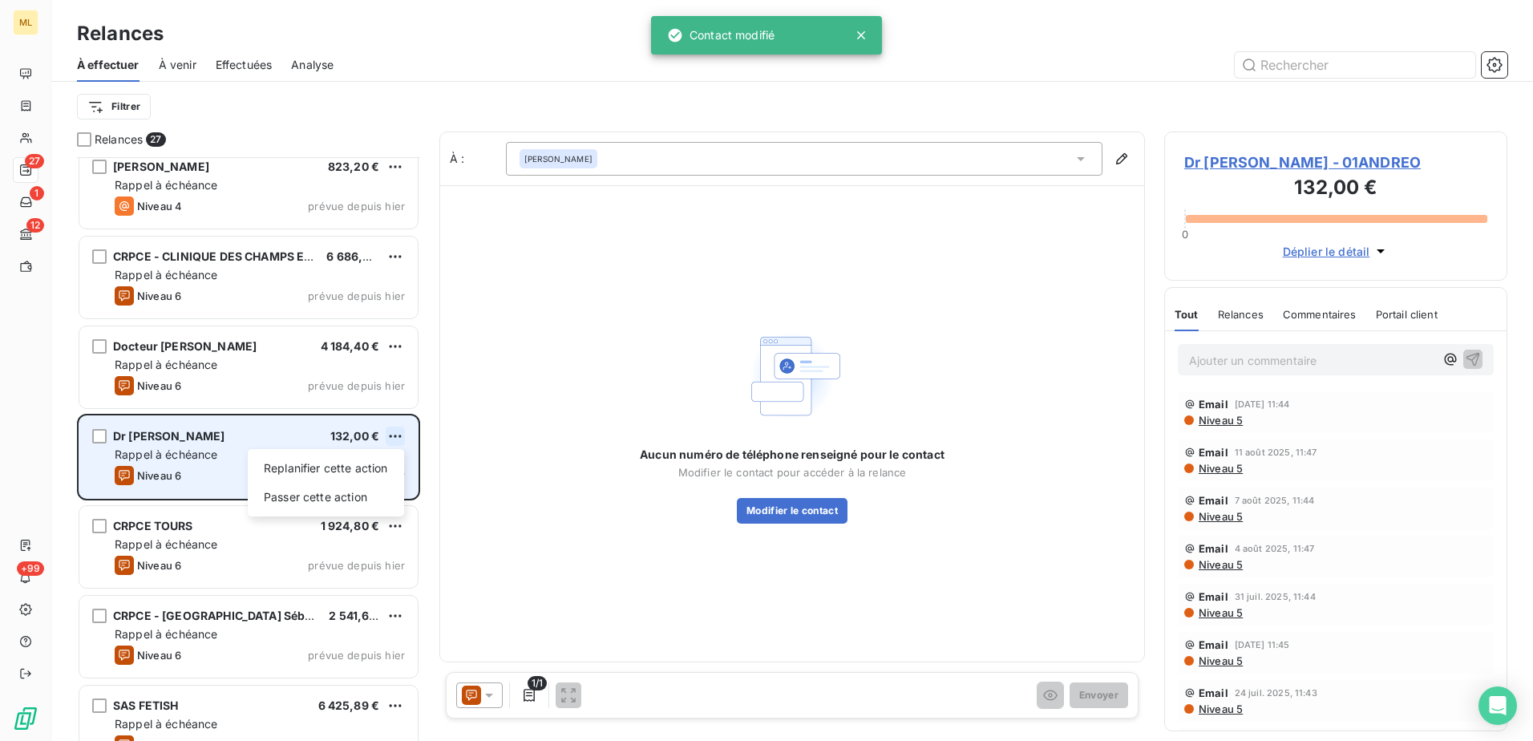
click at [395, 435] on html "ML 27 1 12 +99 Relances À effectuer À venir Effectuées Analyse Filtrer Relances…" at bounding box center [766, 370] width 1533 height 741
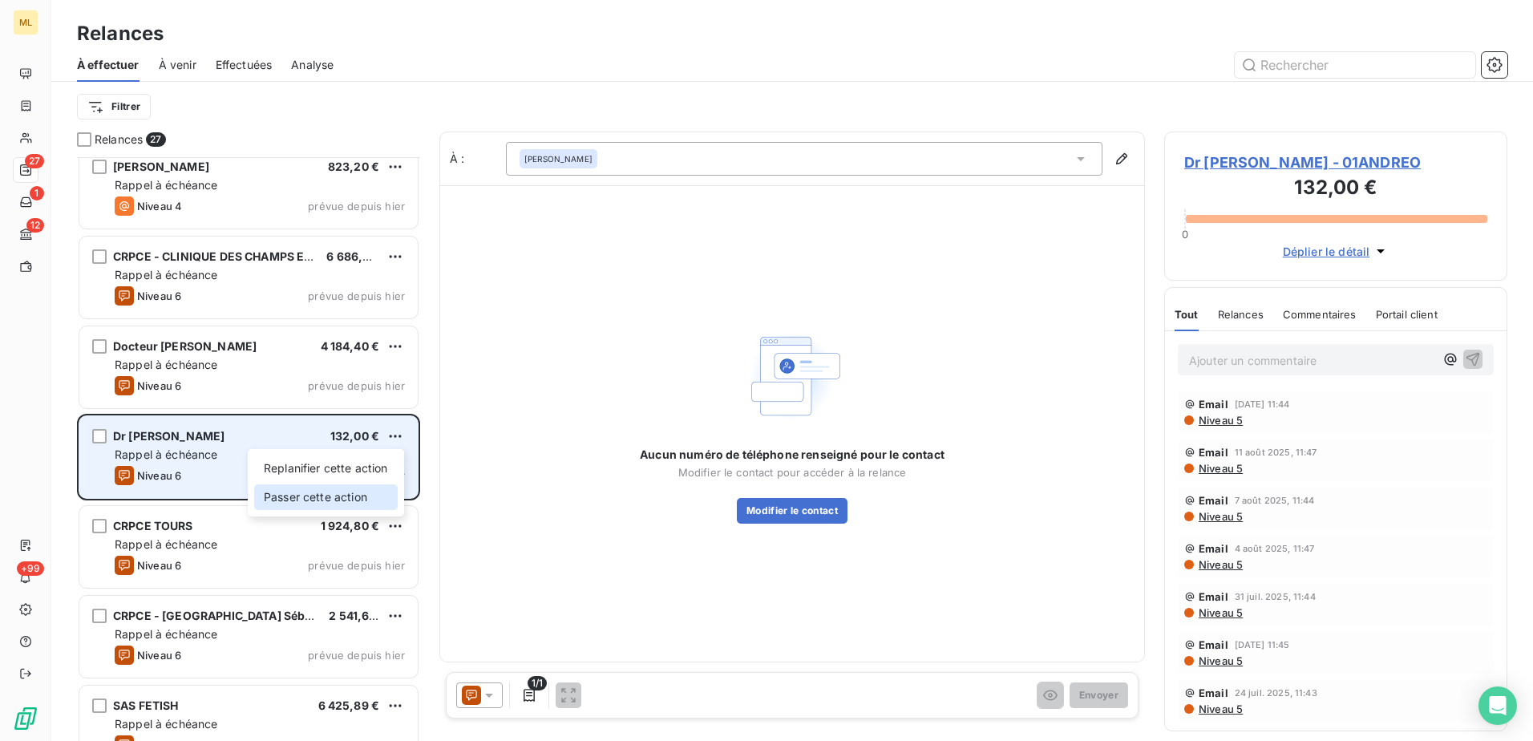
click at [332, 498] on div "Passer cette action" at bounding box center [326, 497] width 144 height 26
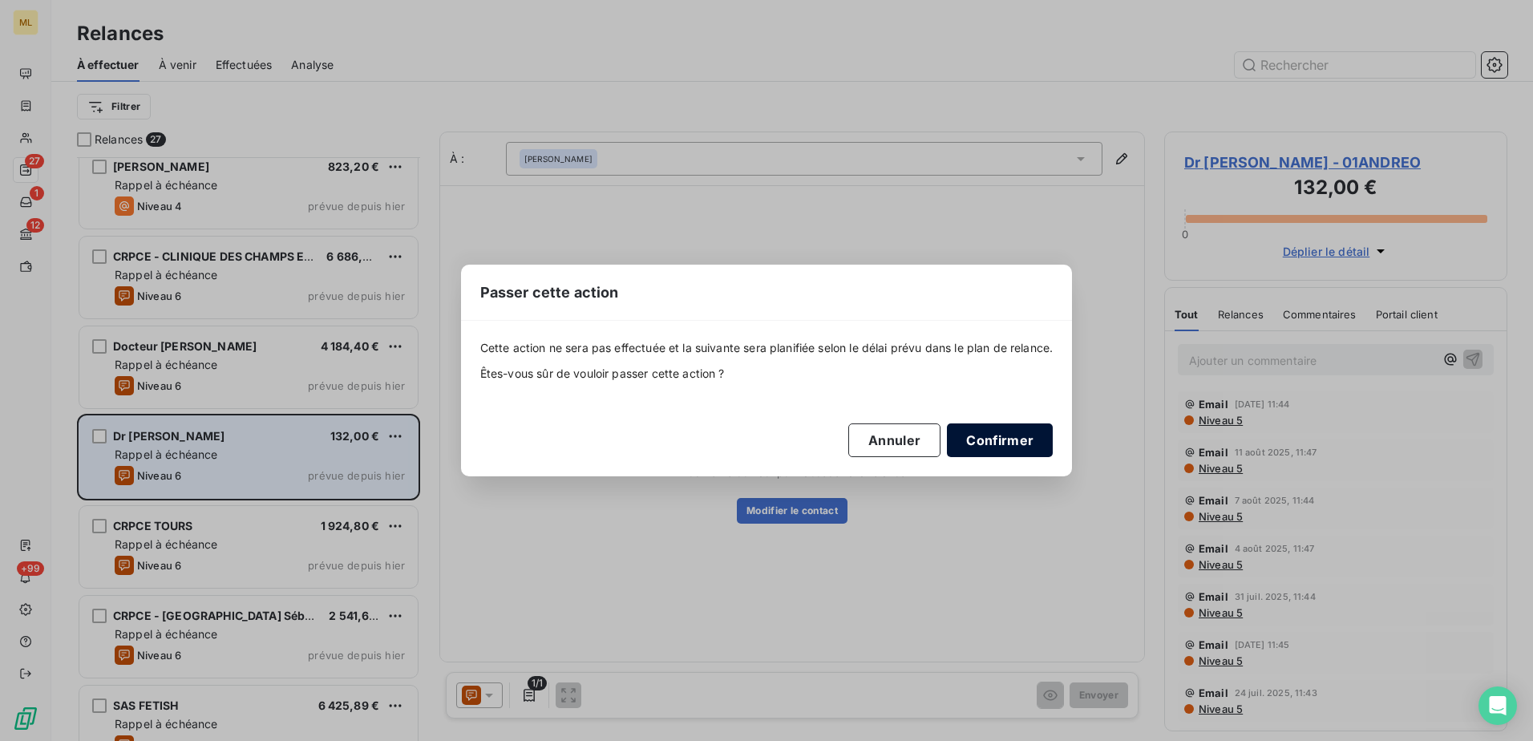
click at [981, 436] on button "Confirmer" at bounding box center [1000, 440] width 106 height 34
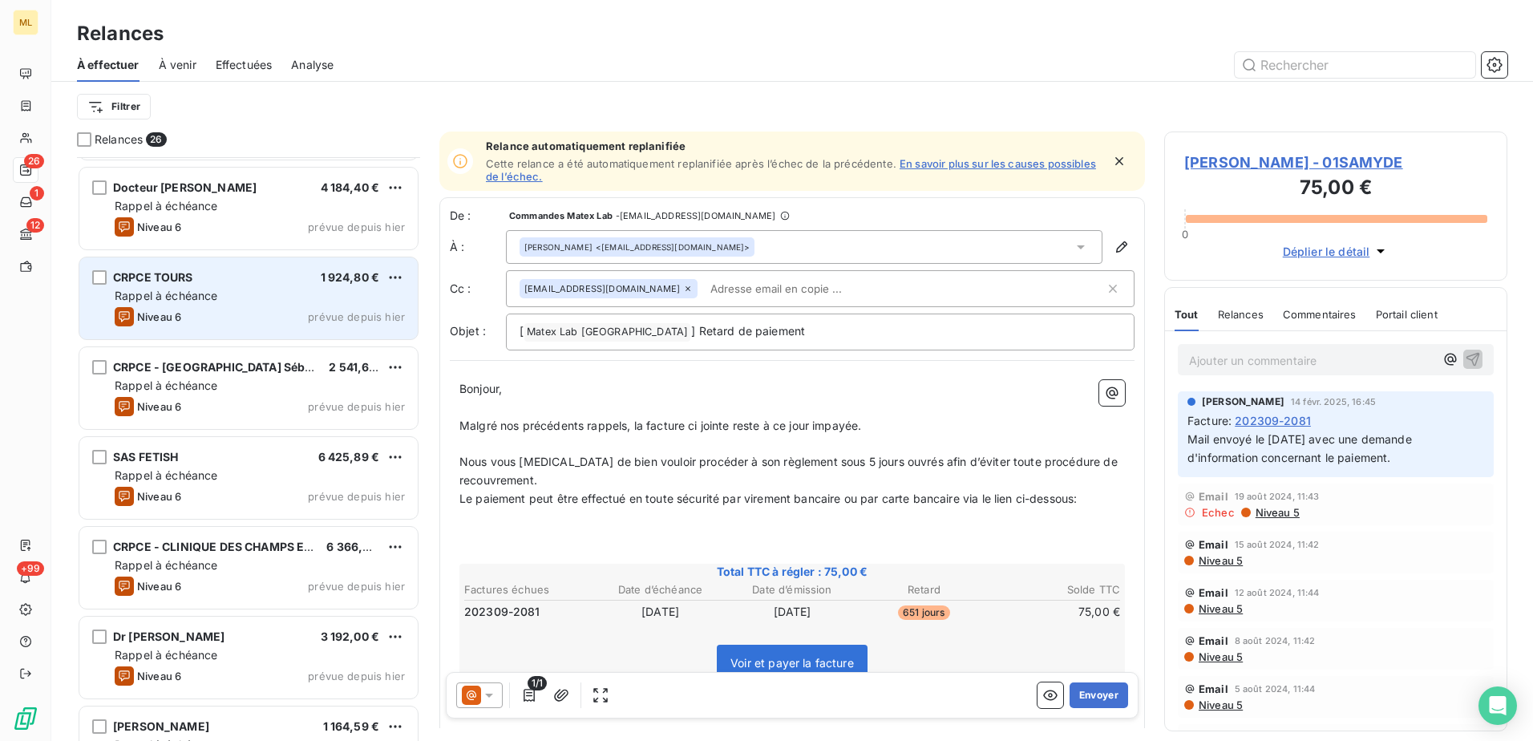
scroll to position [803, 0]
click at [239, 325] on div "CRPCE TOURS 1 924,80 € Rappel à échéance Niveau 6 prévue depuis [DATE]" at bounding box center [248, 297] width 338 height 82
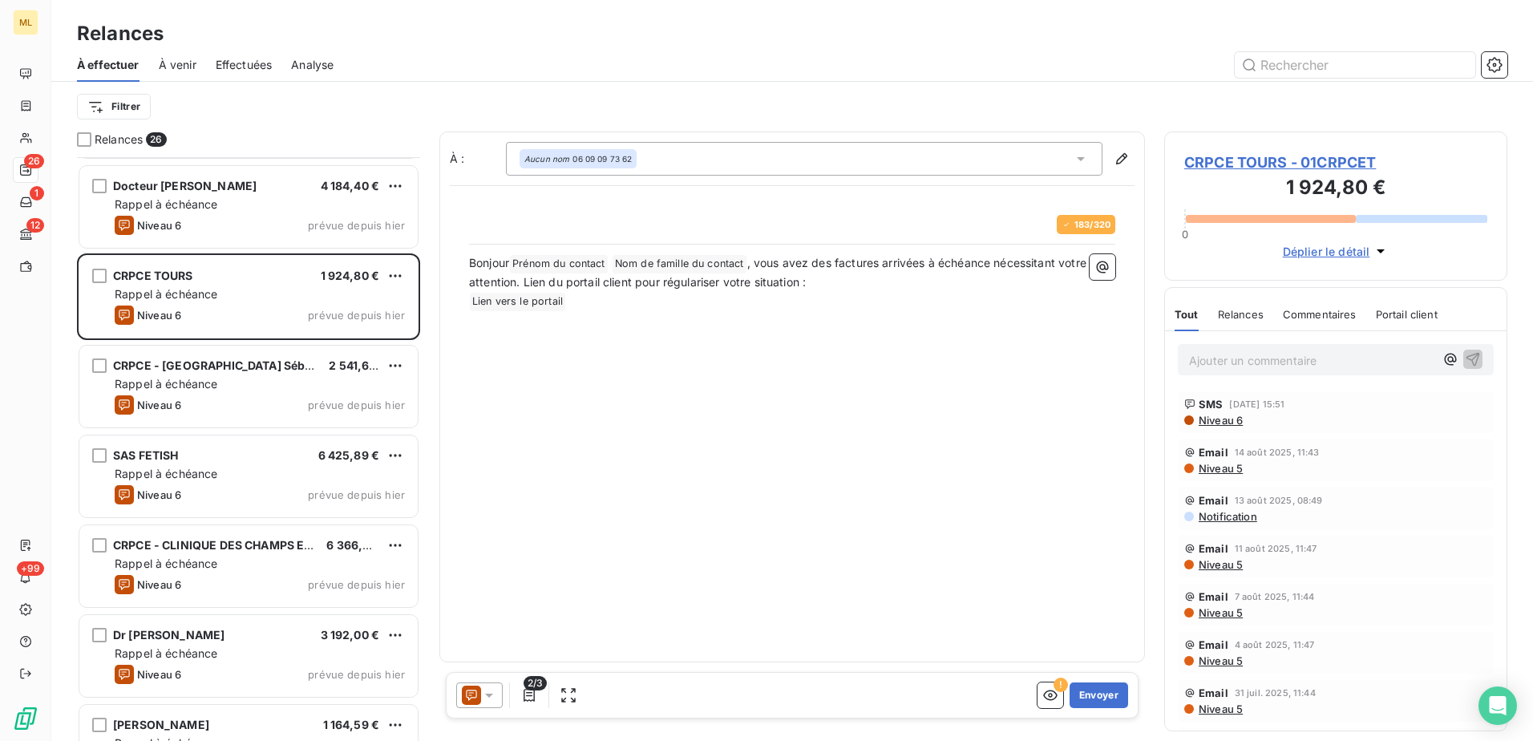
click at [892, 454] on div "À : Aucun nom 06 09 09 73 62 183 / 320 Bonjour Prénom du contact ﻿ Nom de famil…" at bounding box center [792, 396] width 706 height 531
click at [1103, 689] on button "Envoyer" at bounding box center [1098, 695] width 59 height 26
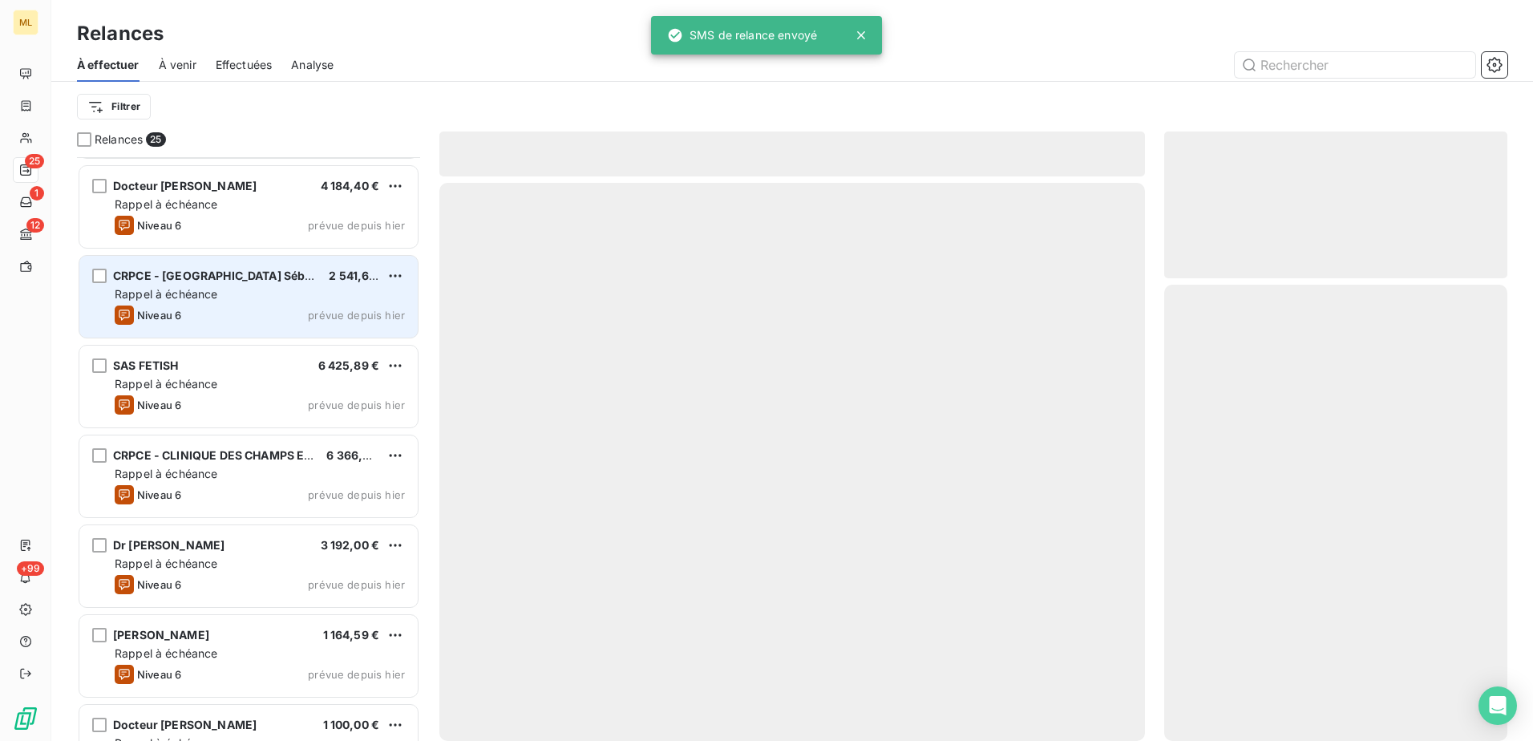
click at [206, 307] on div "Niveau 6 prévue depuis [DATE]" at bounding box center [260, 314] width 290 height 19
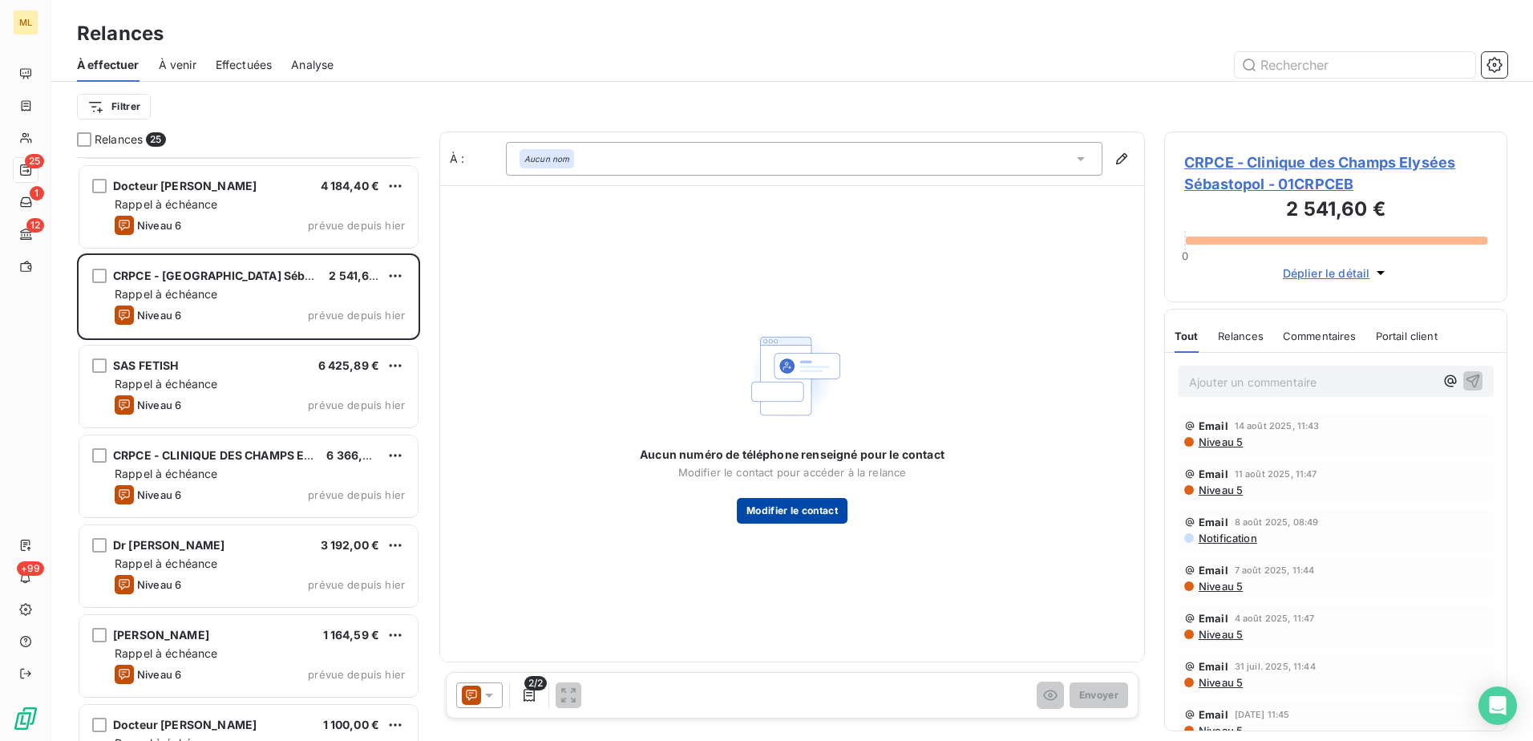
click at [815, 510] on button "Modifier le contact" at bounding box center [792, 511] width 111 height 26
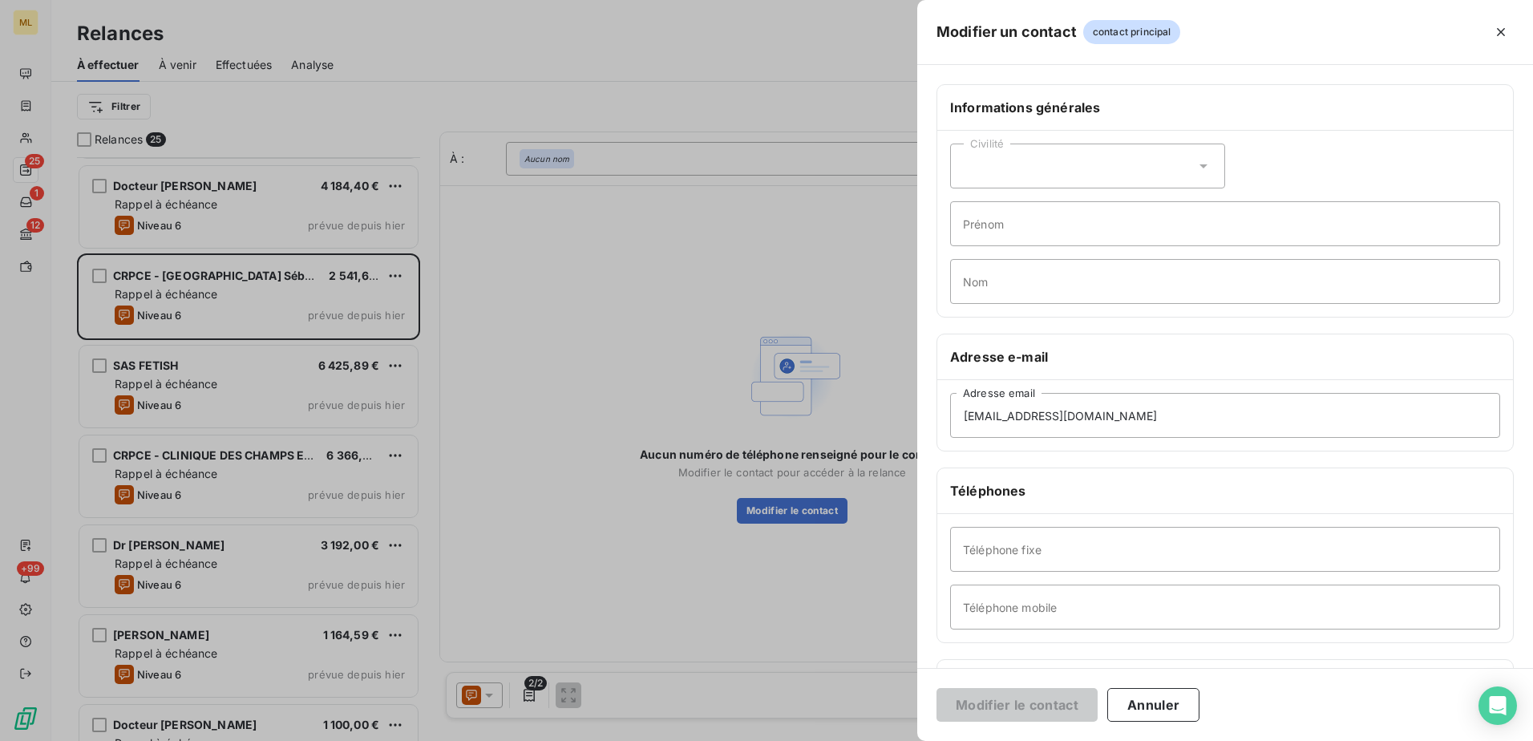
click at [1234, 127] on div "Informations générales" at bounding box center [1225, 108] width 576 height 46
click at [742, 152] on div at bounding box center [766, 370] width 1533 height 741
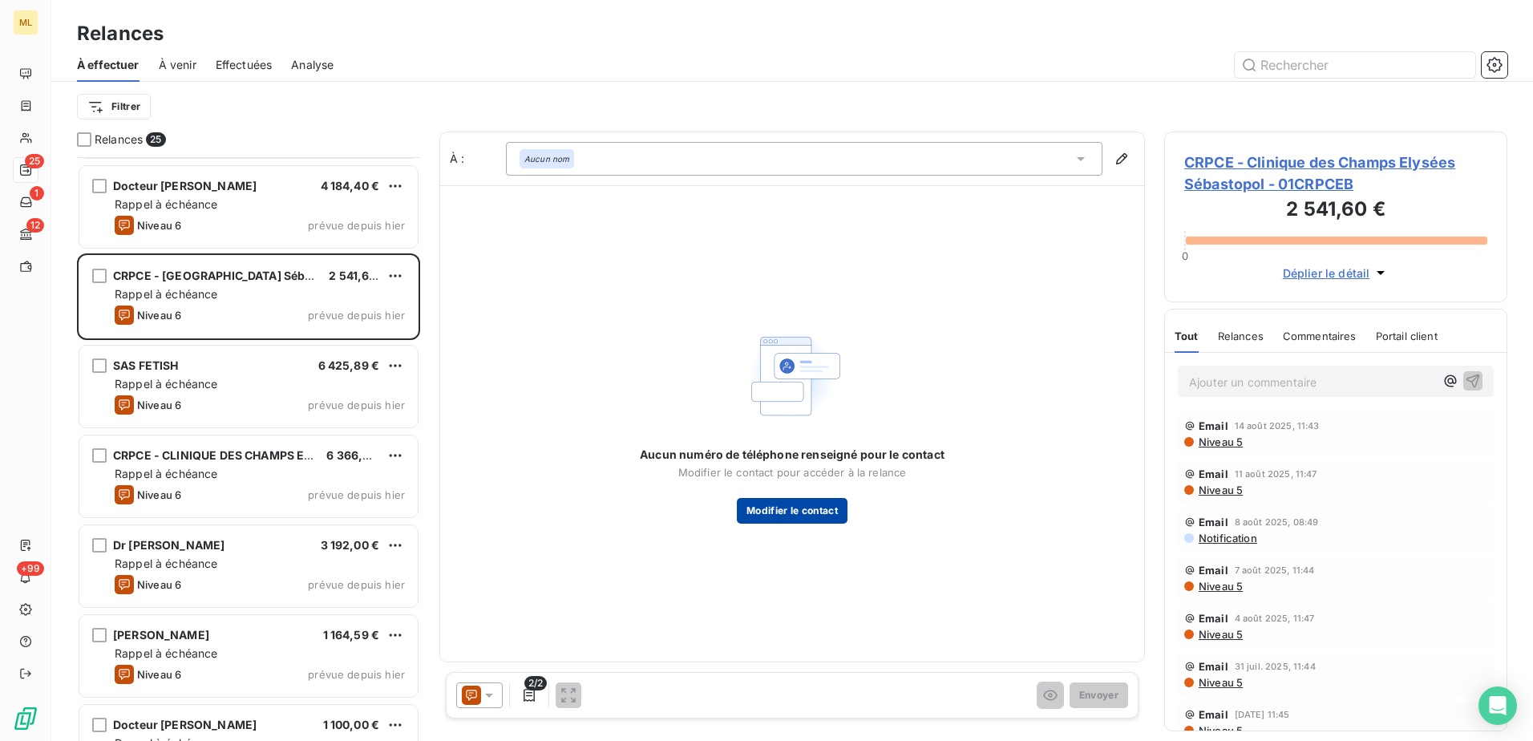
click at [821, 505] on button "Modifier le contact" at bounding box center [792, 511] width 111 height 26
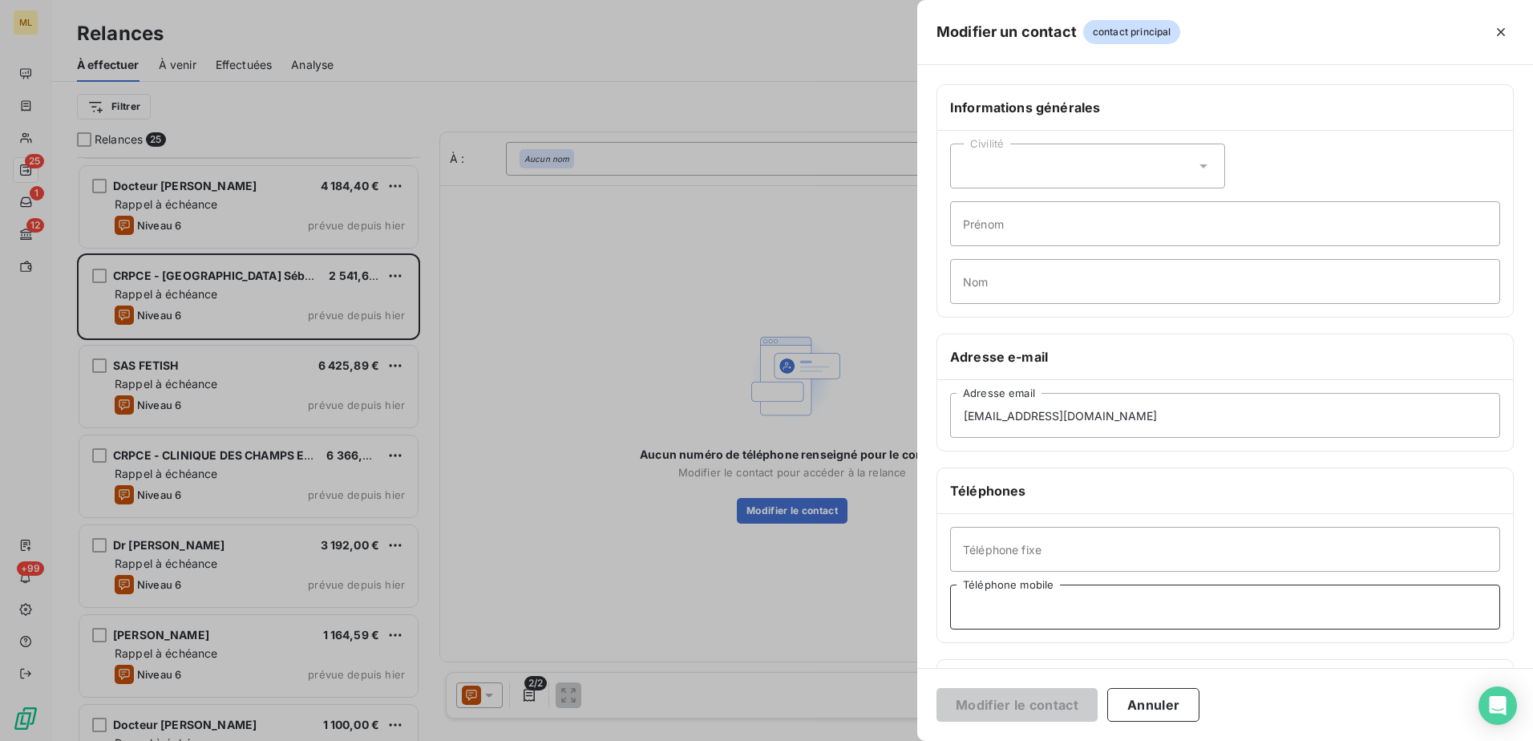
click at [1046, 621] on input "Téléphone mobile" at bounding box center [1225, 606] width 550 height 45
paste input "06 83 21 37 55"
type input "06 83 21 37 55"
click at [989, 690] on button "Modifier le contact" at bounding box center [1016, 705] width 161 height 34
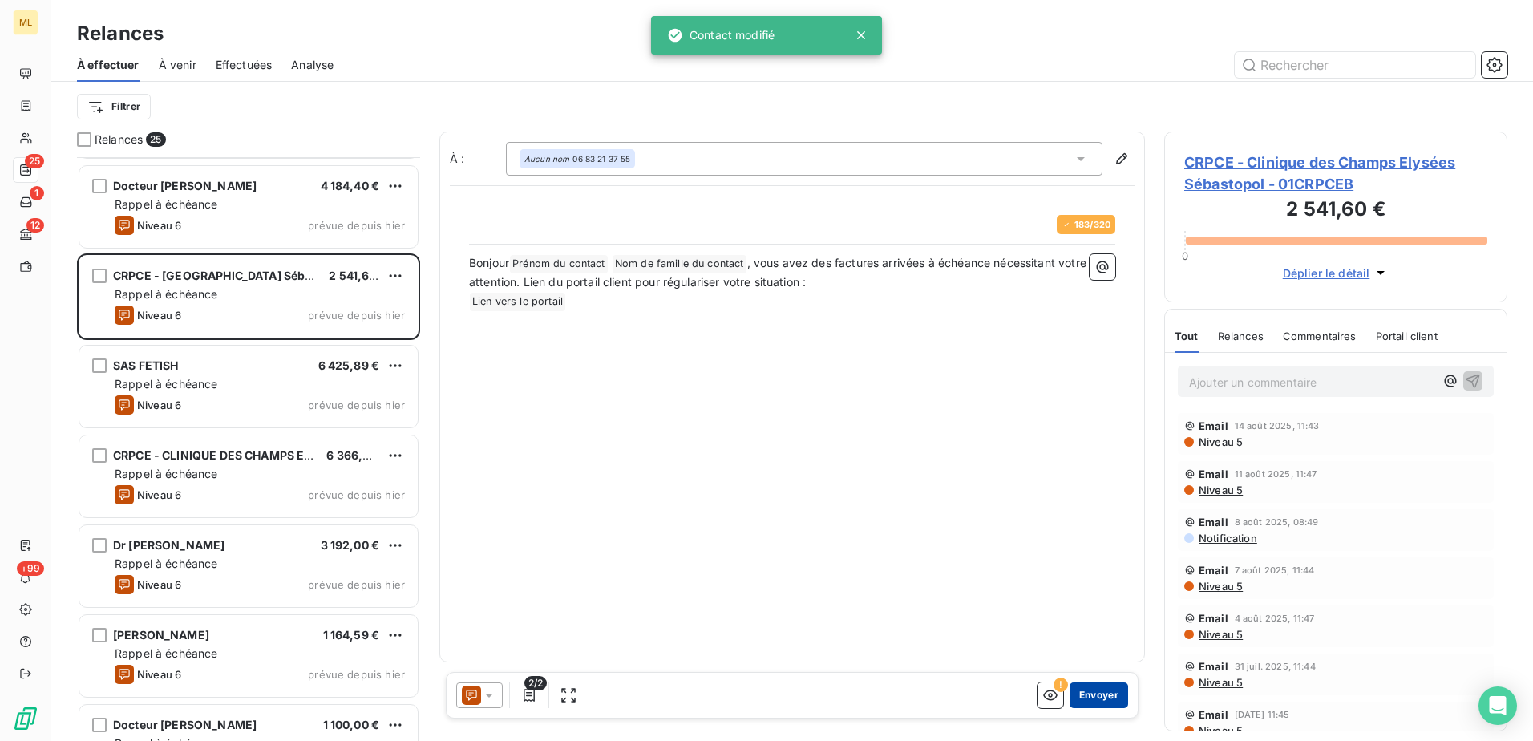
click at [1093, 693] on button "Envoyer" at bounding box center [1098, 695] width 59 height 26
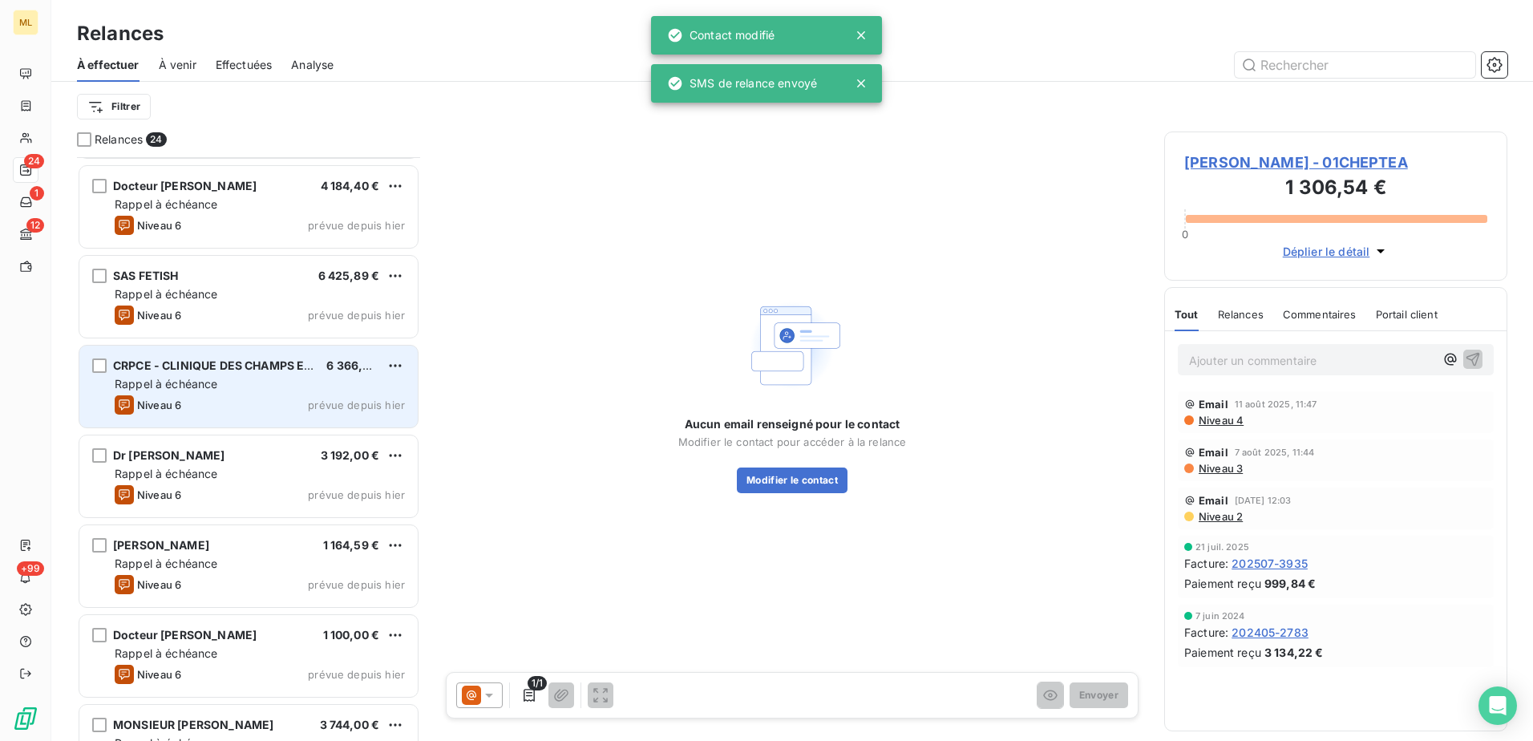
click at [221, 394] on div "CRPCE - CLINIQUE DES CHAMPS ELYSEES 6 366,00 € Rappel à échéance Niveau 6 prévu…" at bounding box center [248, 387] width 338 height 82
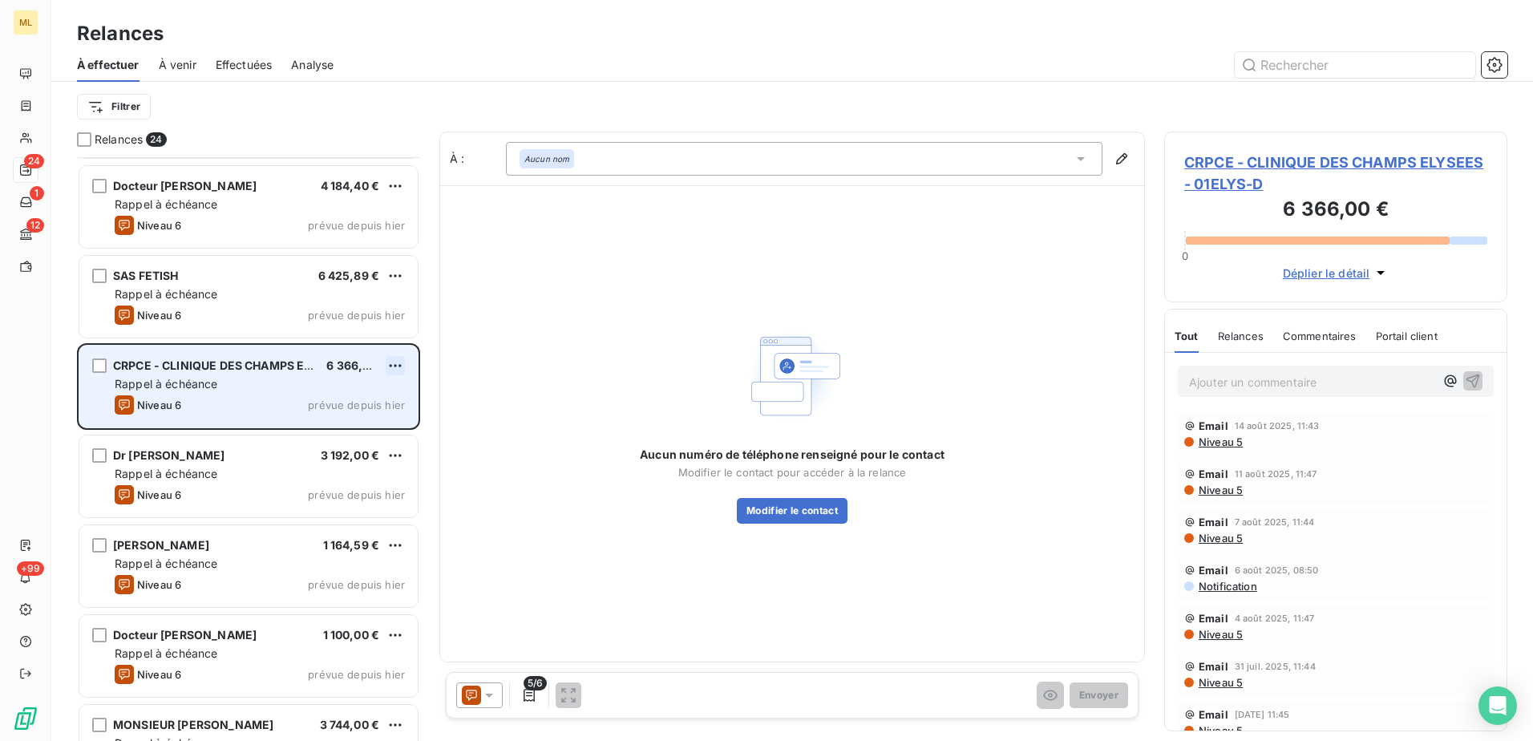
click at [402, 369] on html "ML 24 1 12 +99 Relances À effectuer À venir Effectuées Analyse Filtrer Relances…" at bounding box center [766, 370] width 1533 height 741
click at [327, 427] on div "Passer cette action" at bounding box center [326, 427] width 144 height 26
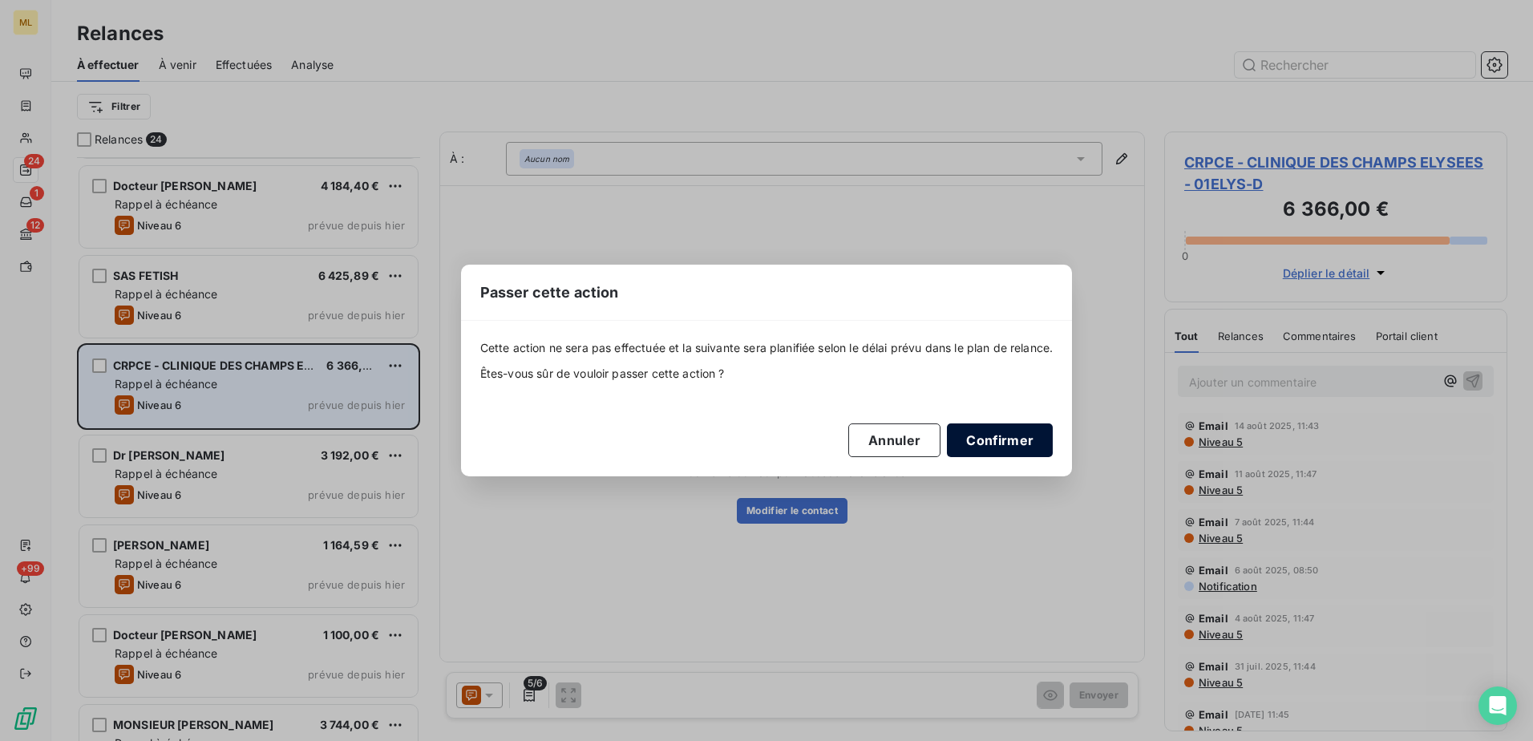
click at [996, 440] on button "Confirmer" at bounding box center [1000, 440] width 106 height 34
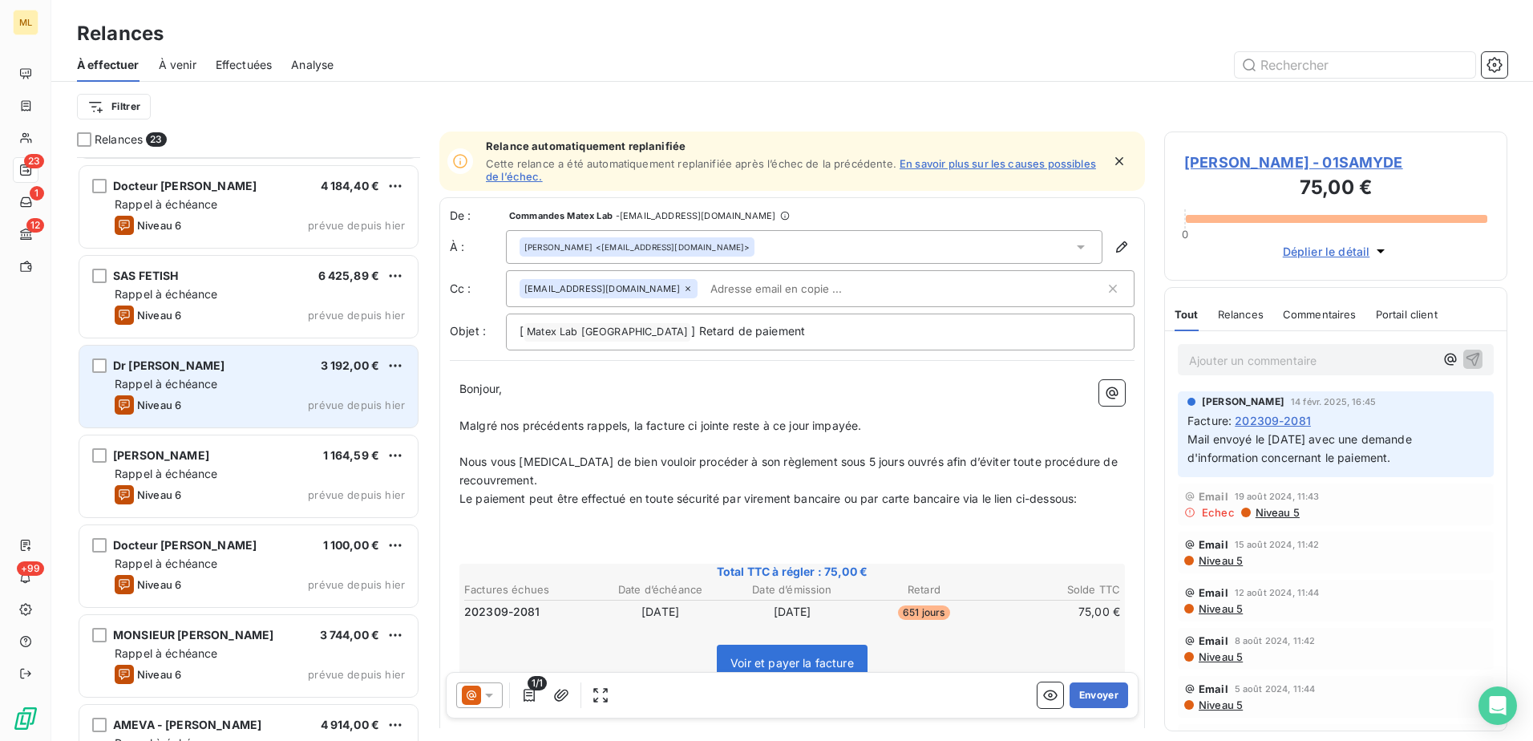
click at [235, 384] on div "Rappel à échéance" at bounding box center [260, 384] width 290 height 16
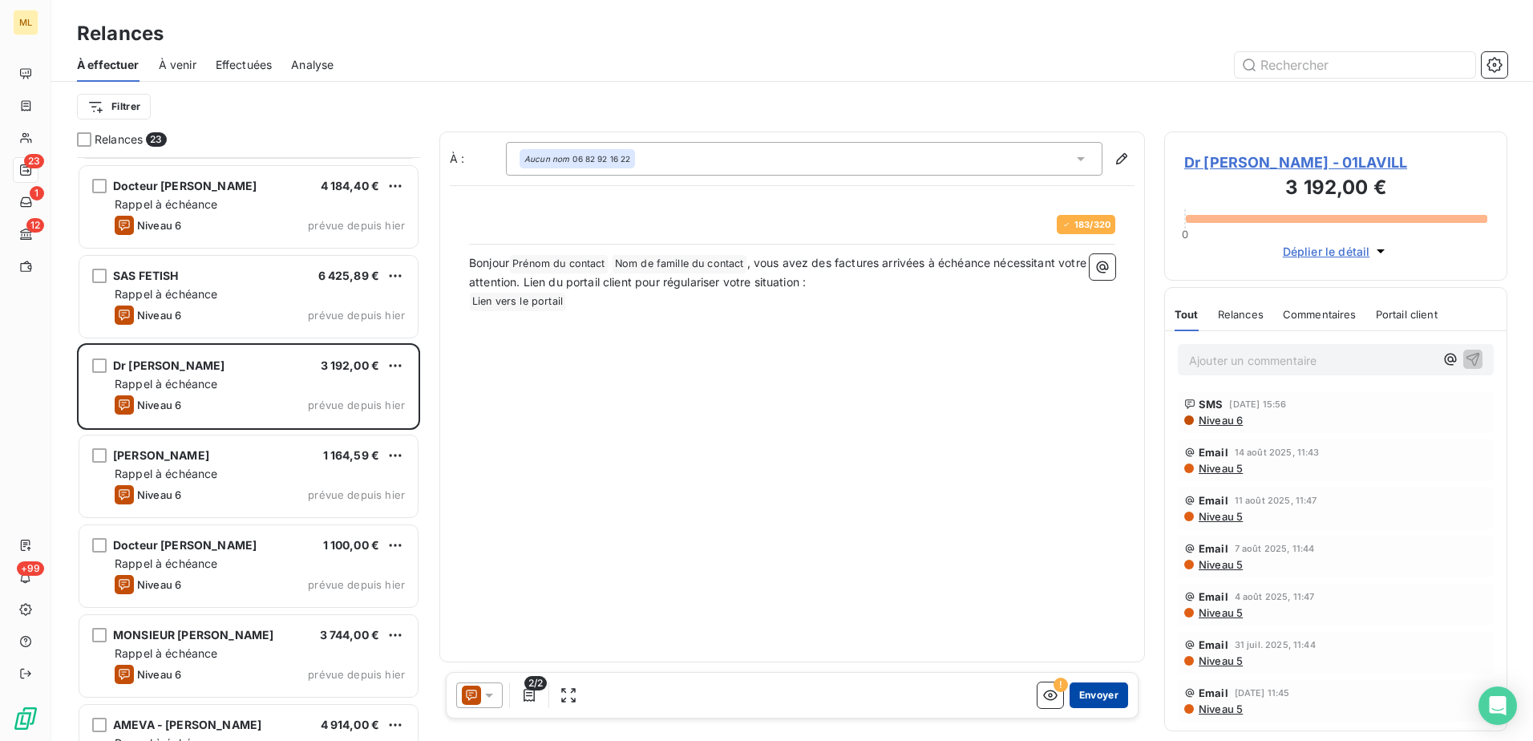
click at [1094, 697] on button "Envoyer" at bounding box center [1098, 695] width 59 height 26
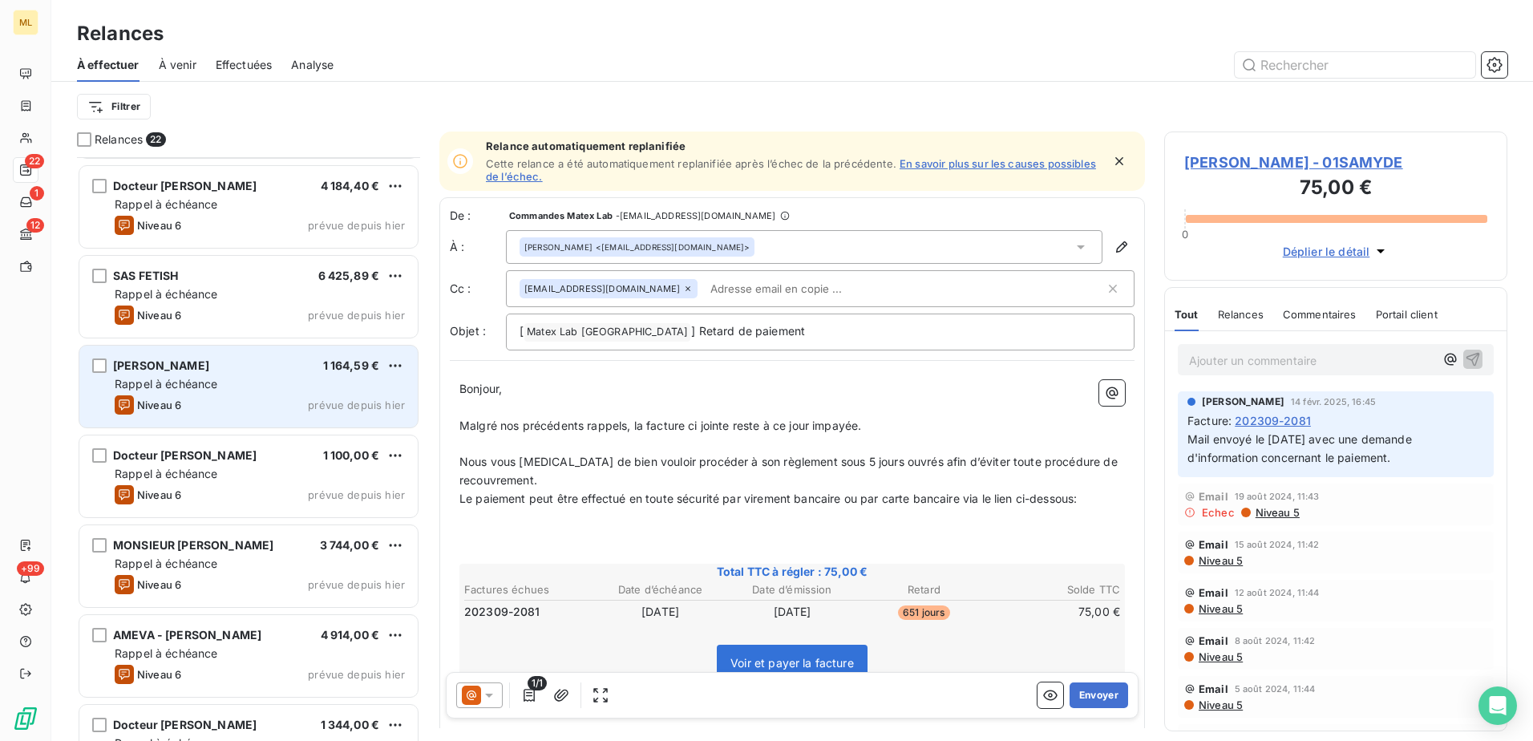
click at [287, 402] on div "Niveau 6 prévue depuis [DATE]" at bounding box center [260, 404] width 290 height 19
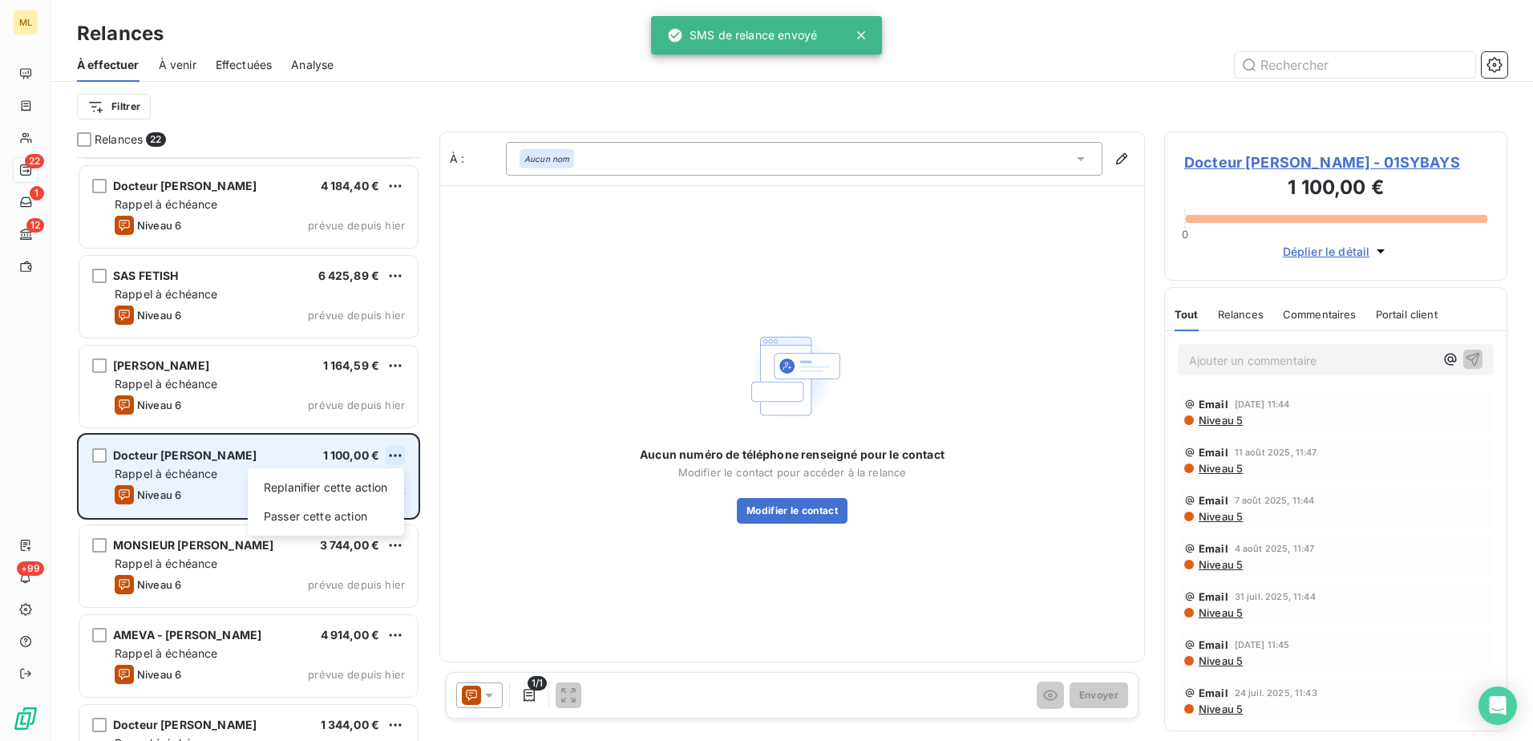
click at [394, 456] on html "ML 22 1 12 +99 Relances À effectuer À venir Effectuées Analyse Filtrer Relances…" at bounding box center [766, 370] width 1533 height 741
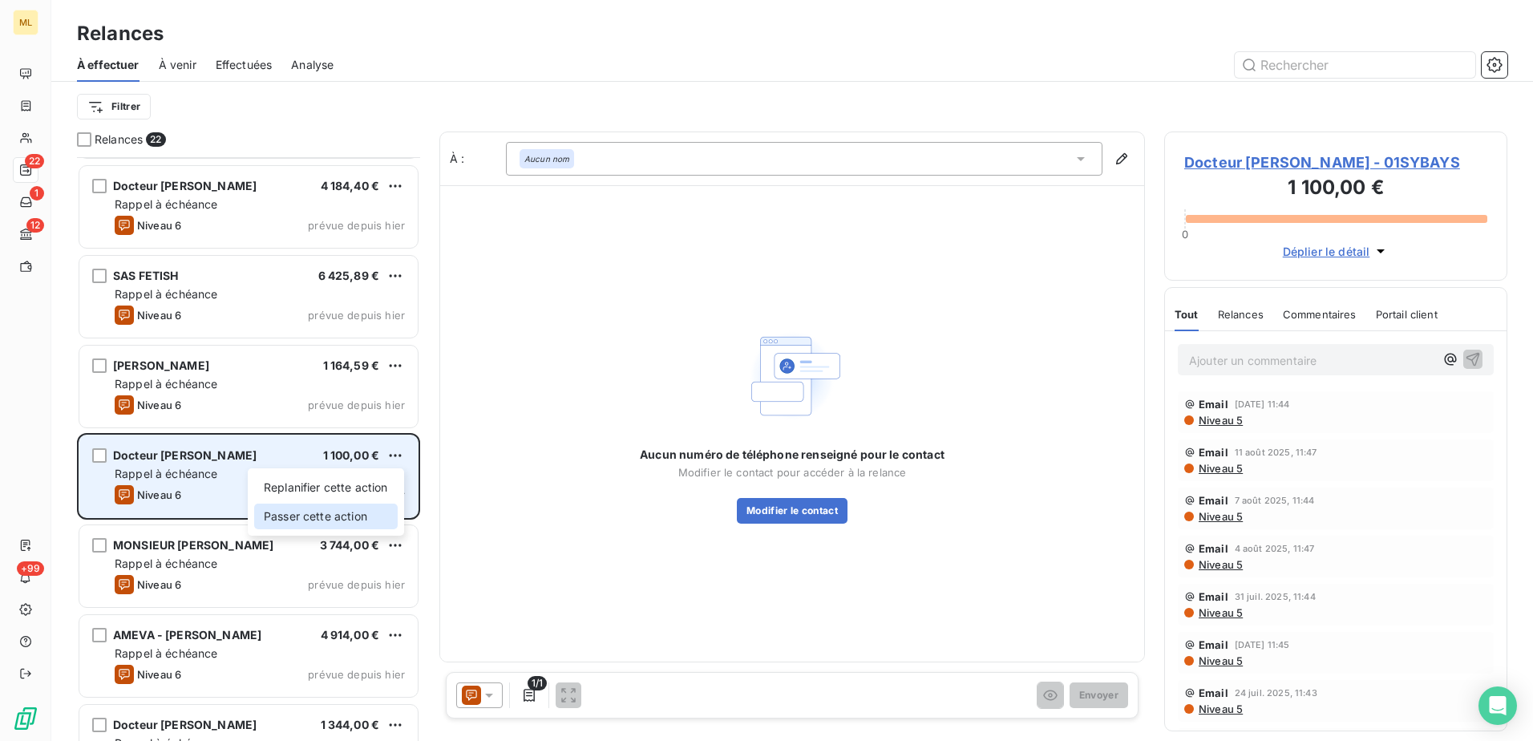
click at [331, 524] on div "Passer cette action" at bounding box center [326, 516] width 144 height 26
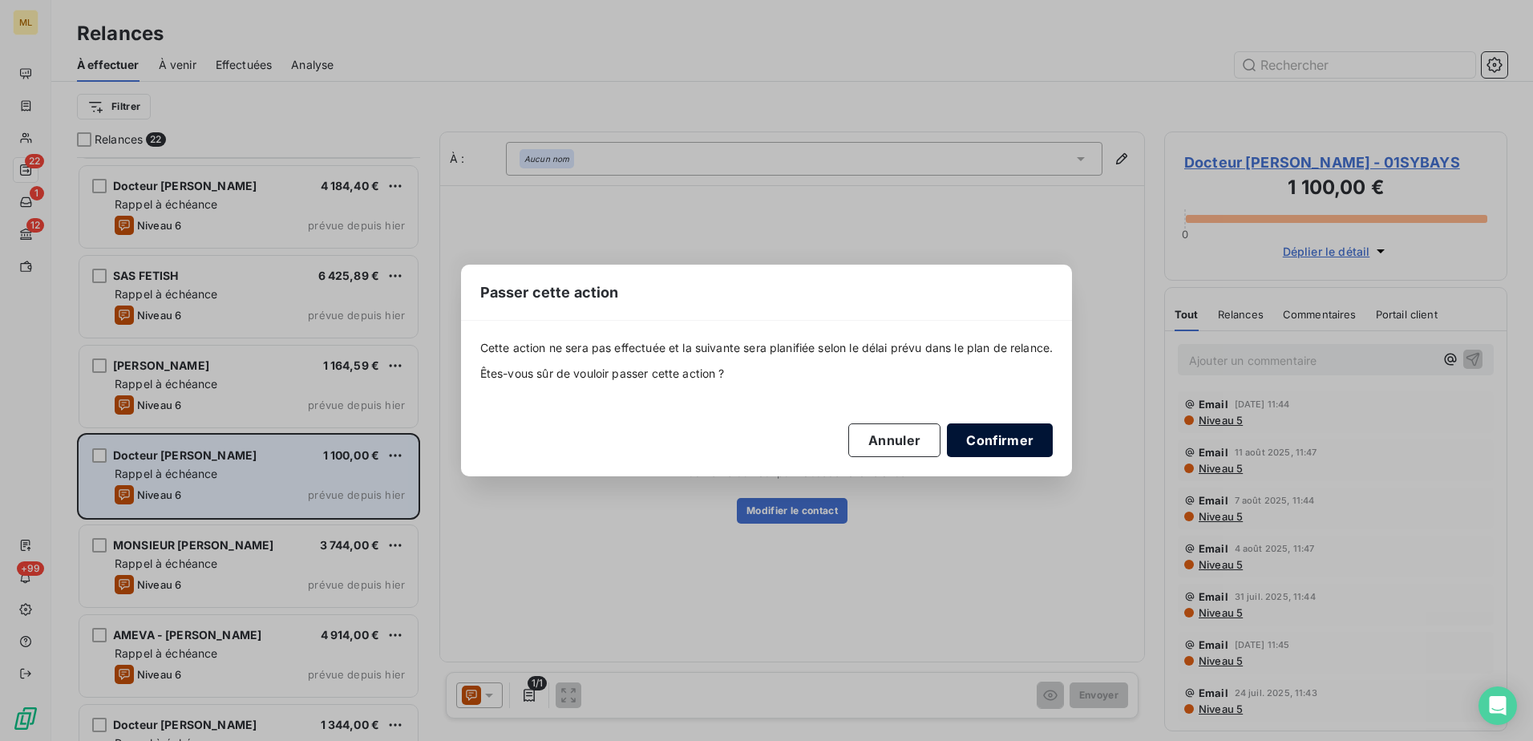
click at [1005, 436] on button "Confirmer" at bounding box center [1000, 440] width 106 height 34
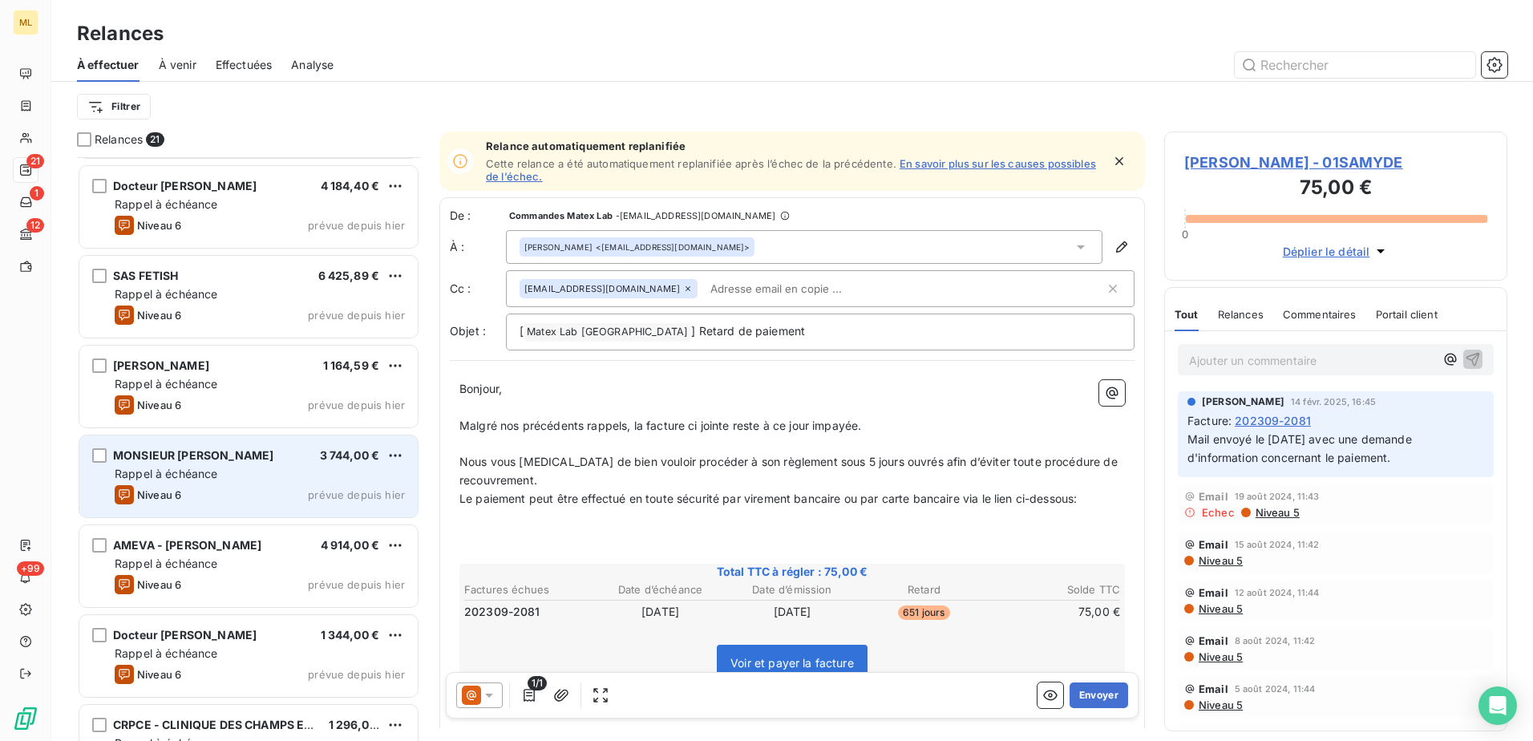
click at [213, 462] on div "MONSIEUR [PERSON_NAME]" at bounding box center [193, 455] width 160 height 16
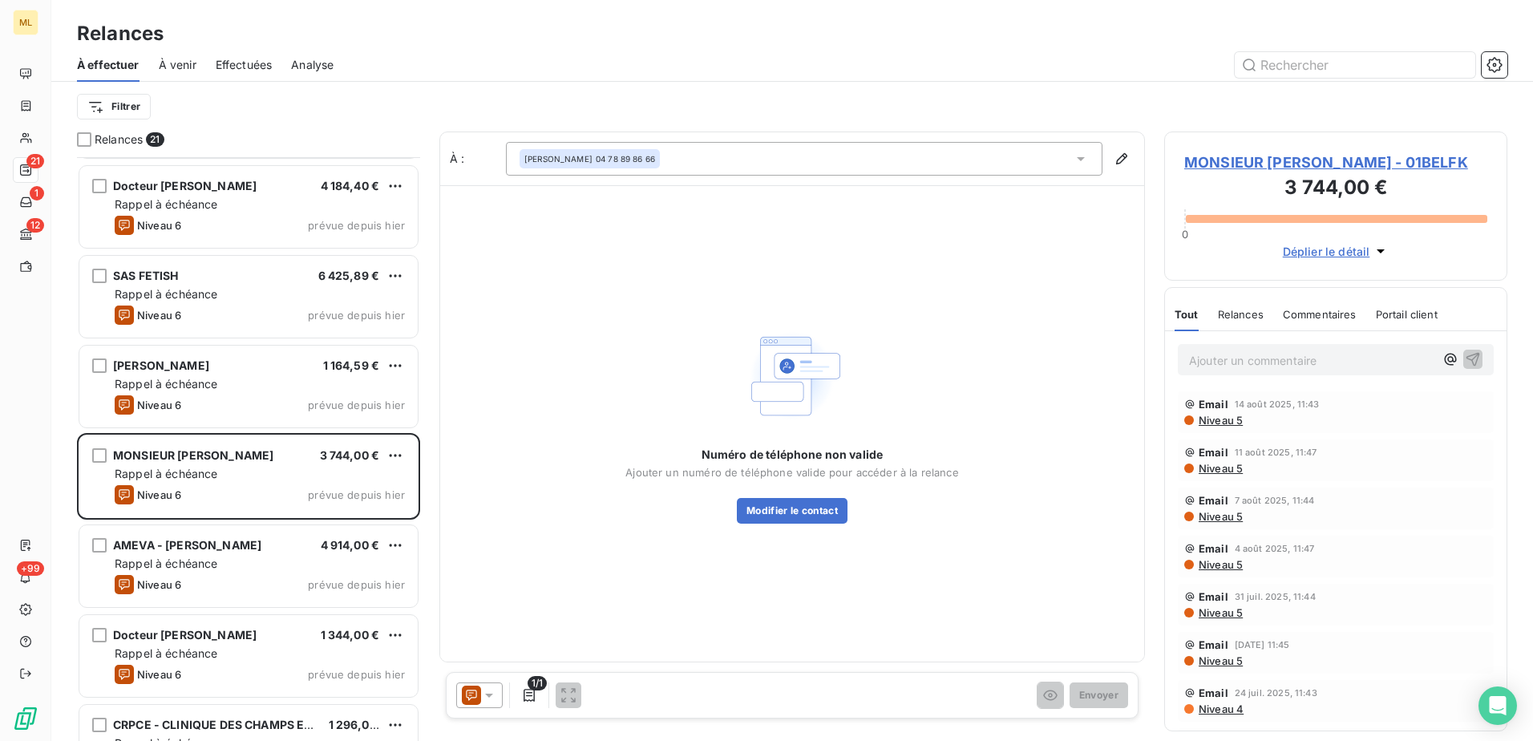
click at [812, 524] on div "Numéro de téléphone non valide Ajouter un numéro de téléphone valide pour accéd…" at bounding box center [792, 423] width 704 height 476
click at [822, 512] on button "Modifier le contact" at bounding box center [792, 511] width 111 height 26
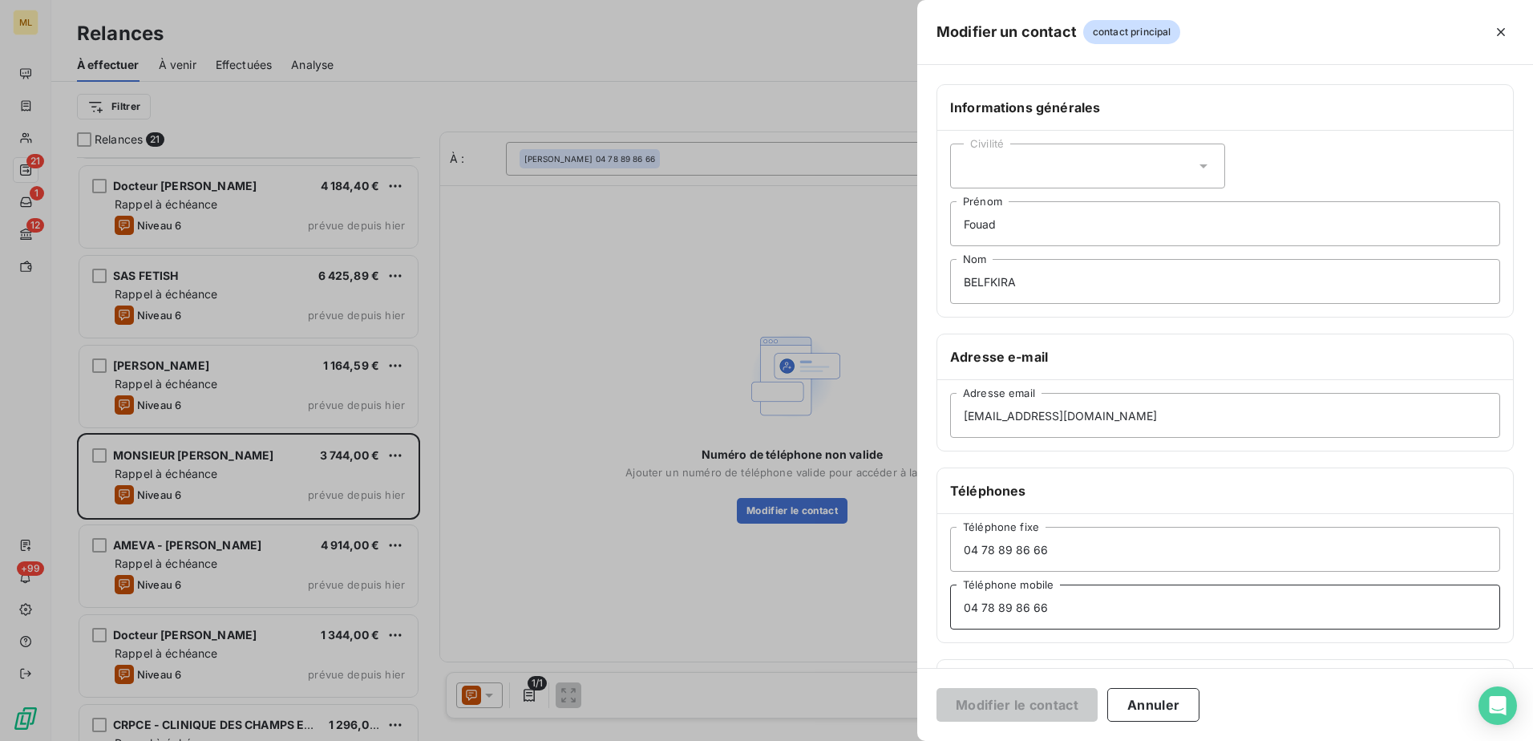
drag, startPoint x: 1102, startPoint y: 604, endPoint x: 931, endPoint y: 589, distance: 171.4
click at [931, 589] on div "Informations générales Civilité Fouad [PERSON_NAME] Nom Adresse e-mail [EMAIL_A…" at bounding box center [1225, 440] width 616 height 712
click at [993, 721] on button "Modifier le contact" at bounding box center [1016, 705] width 161 height 34
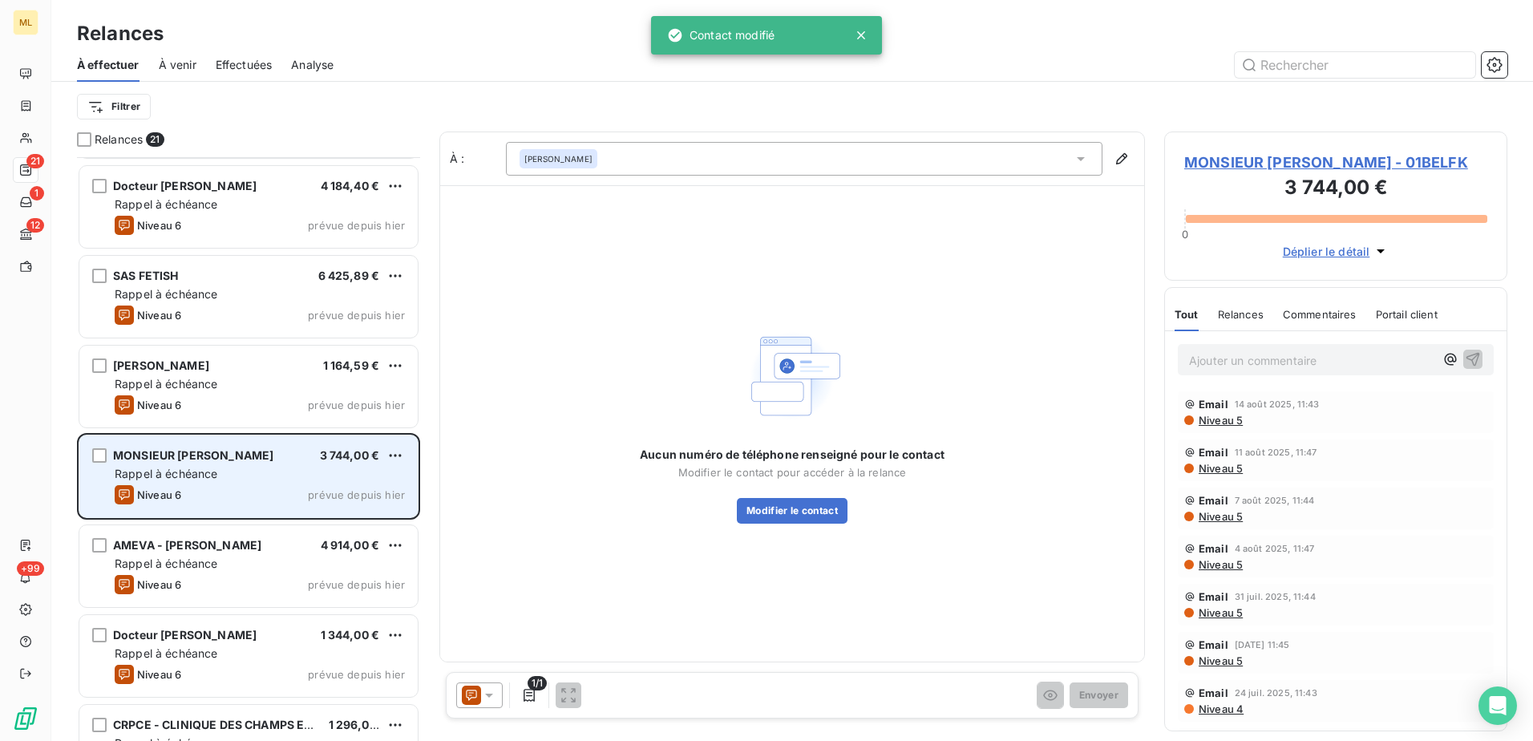
click at [406, 453] on div "MONSIEUR [PERSON_NAME] 3 744,00 € Rappel à échéance Niveau 6 prévue depuis [DAT…" at bounding box center [248, 476] width 338 height 82
click at [392, 455] on html "ML 21 1 12 +99 Relances À effectuer À venir Effectuées Analyse Filtrer Relances…" at bounding box center [766, 370] width 1533 height 741
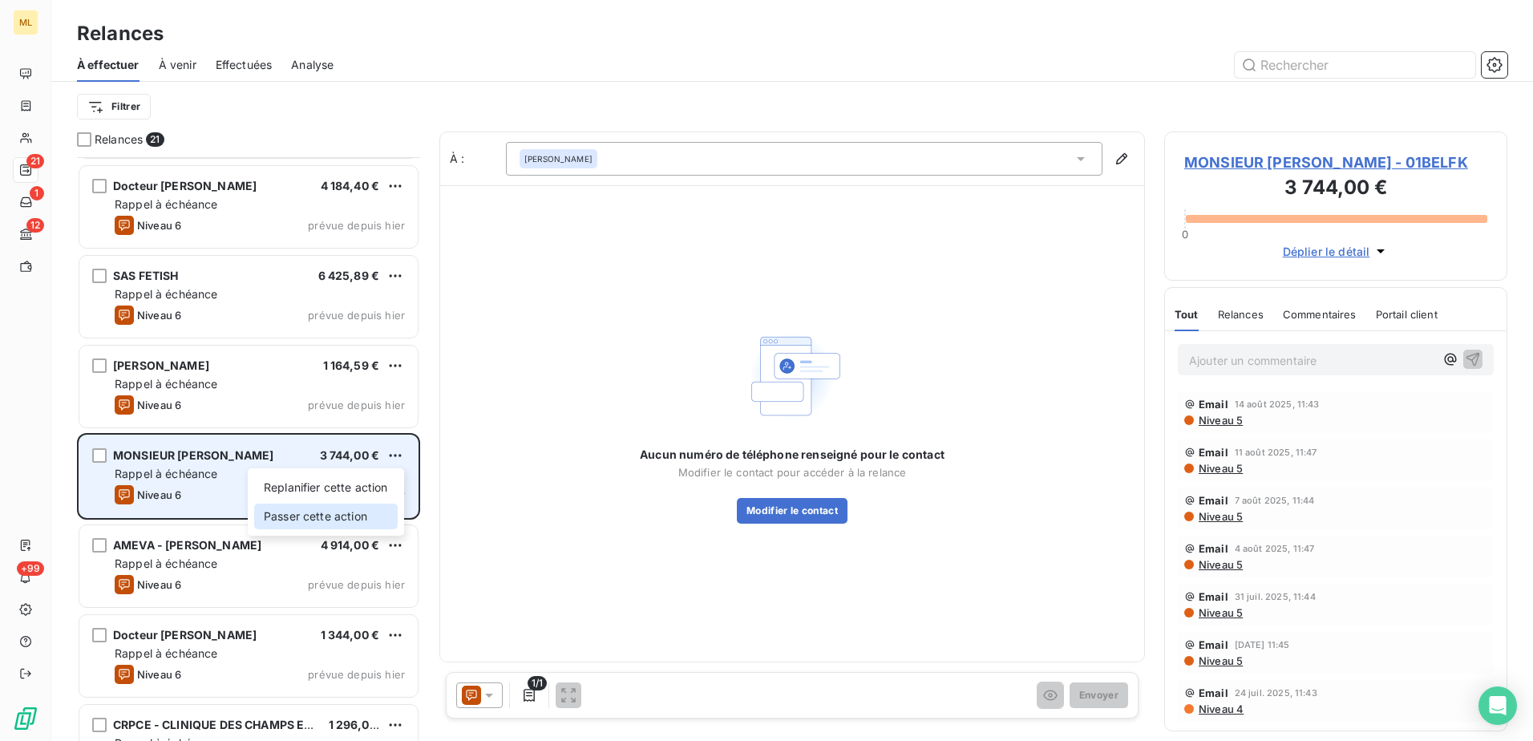
click at [373, 512] on div "Passer cette action" at bounding box center [326, 516] width 144 height 26
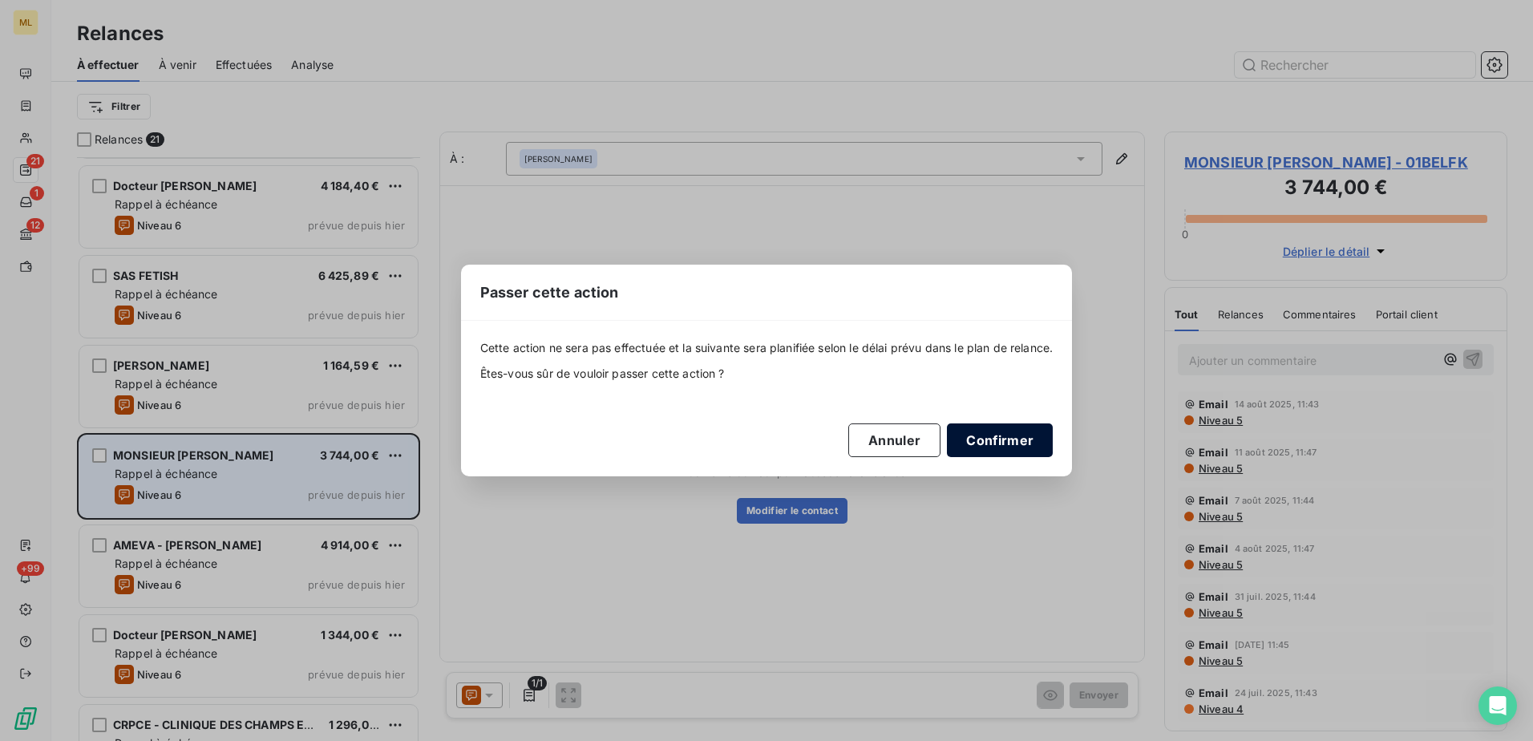
click at [989, 453] on button "Confirmer" at bounding box center [1000, 440] width 106 height 34
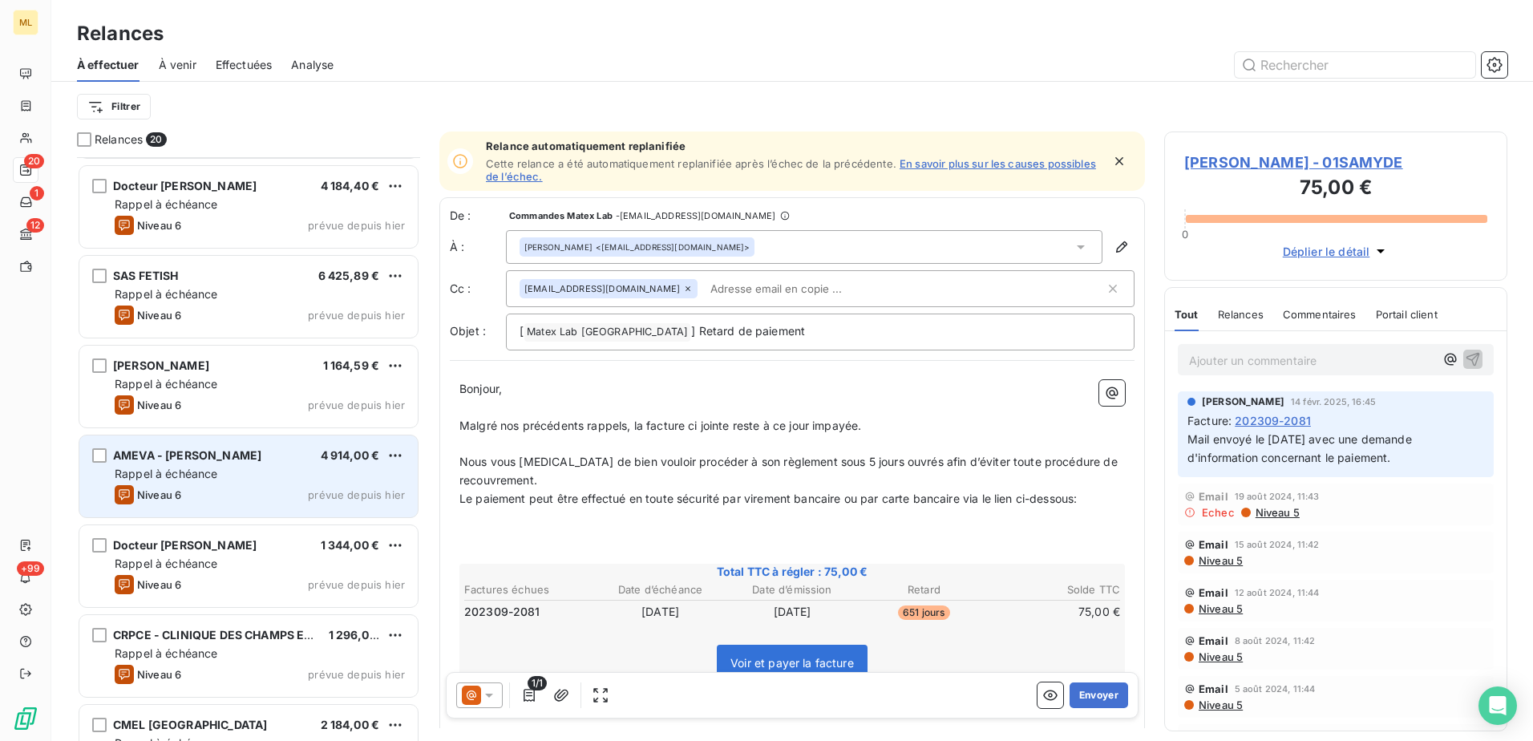
click at [284, 453] on div "AMEVA - [PERSON_NAME] 4 914,00 €" at bounding box center [260, 455] width 290 height 14
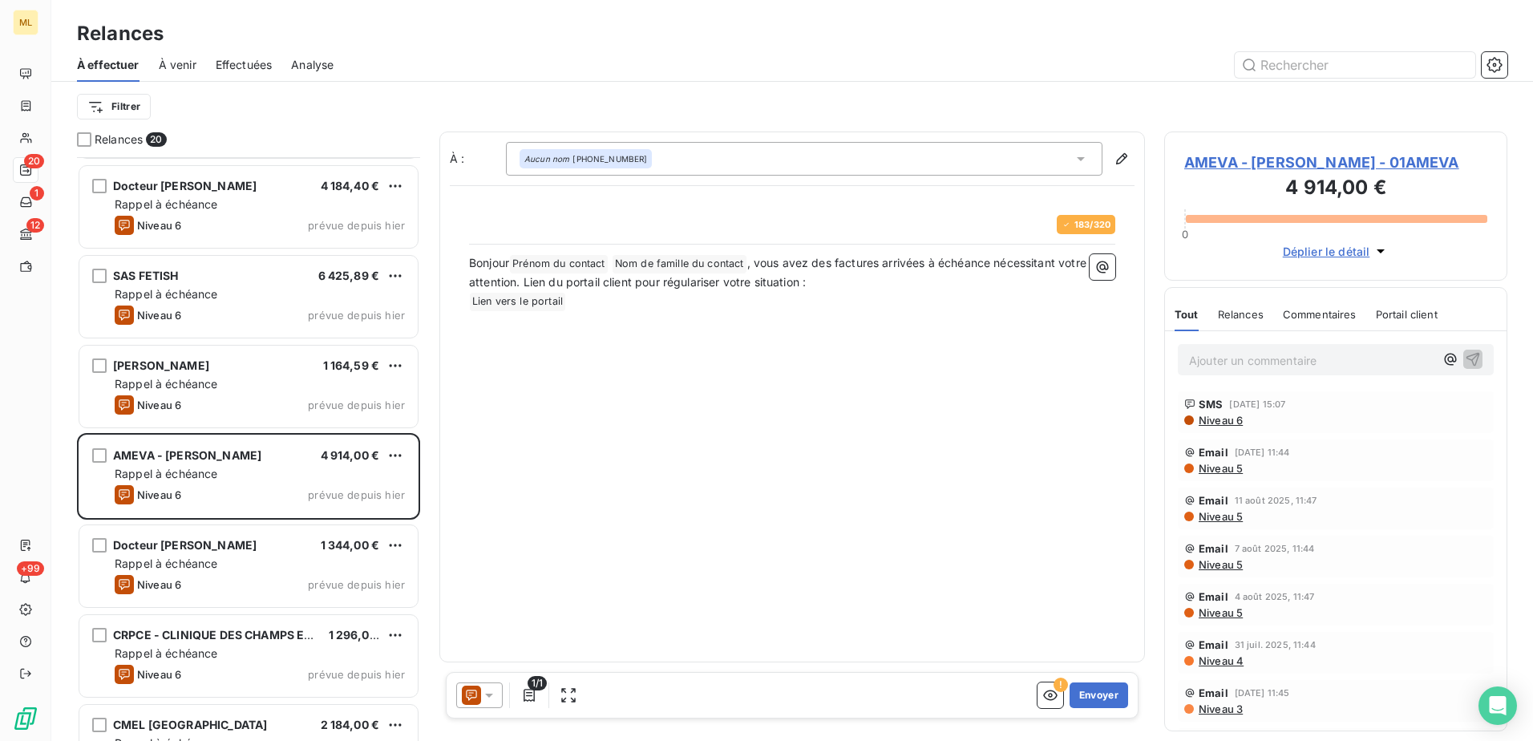
click at [1443, 152] on span "AMEVA - [PERSON_NAME] - 01AMEVA" at bounding box center [1335, 163] width 303 height 22
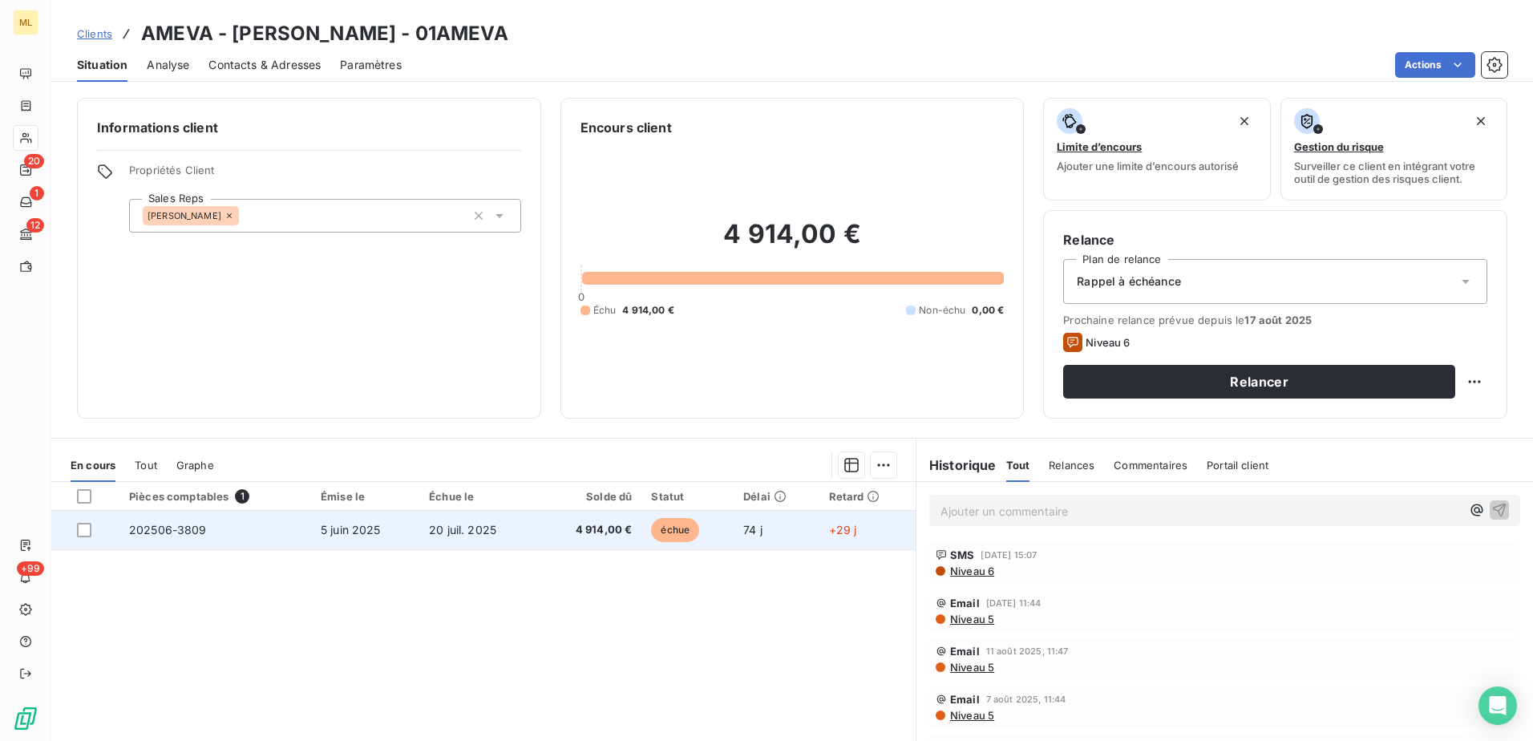
click at [304, 524] on td "202506-3809" at bounding box center [215, 530] width 192 height 38
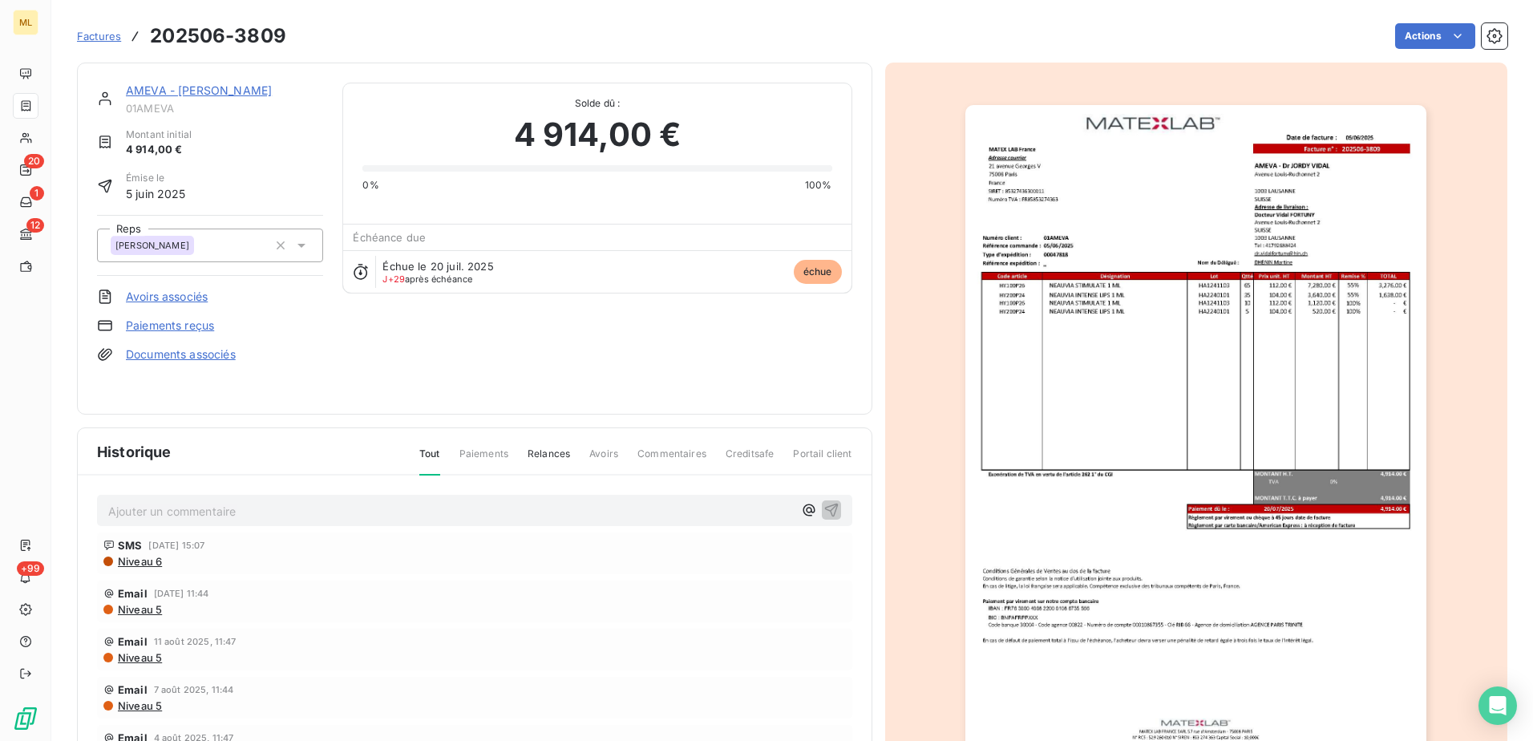
click at [568, 39] on div "Actions" at bounding box center [906, 36] width 1202 height 26
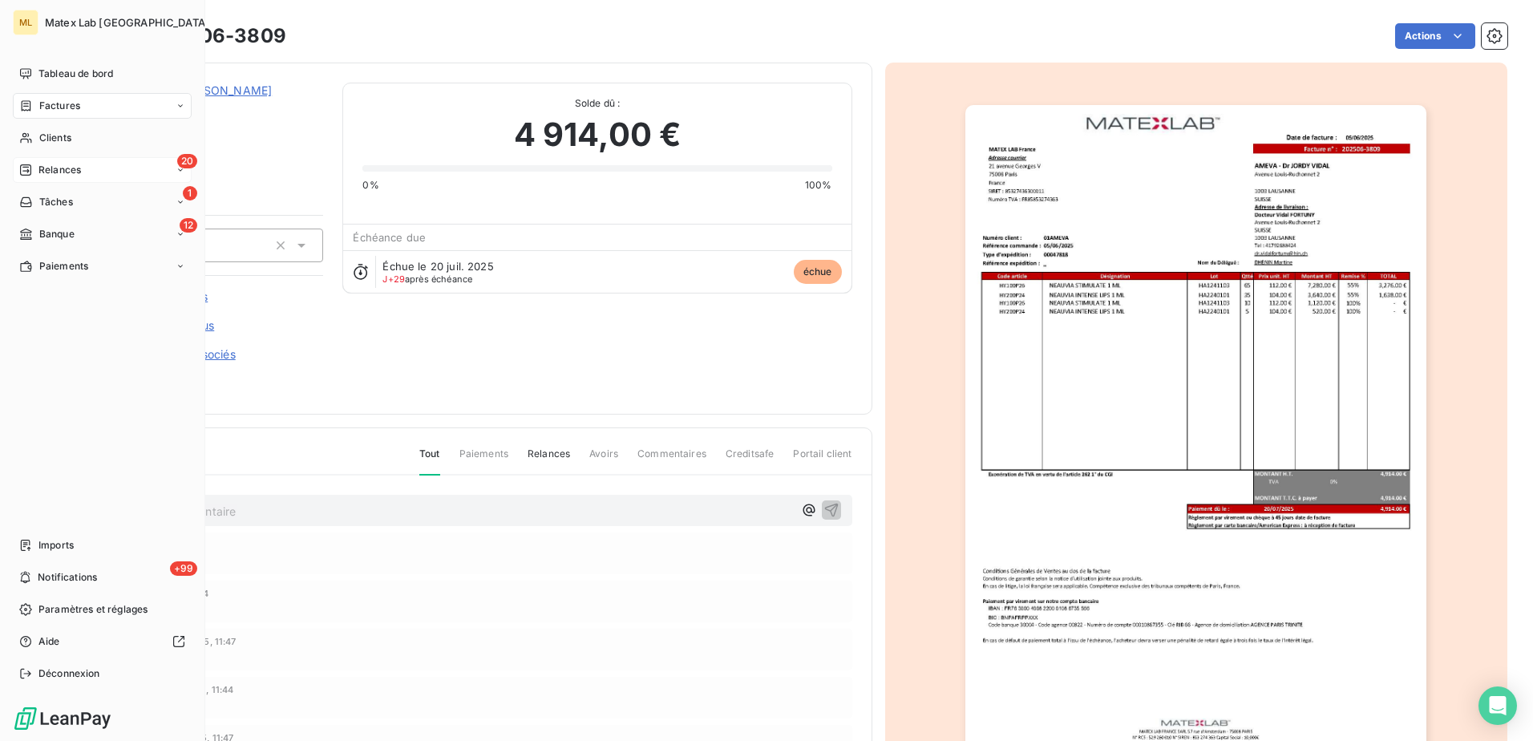
click at [59, 166] on span "Relances" at bounding box center [59, 170] width 42 height 14
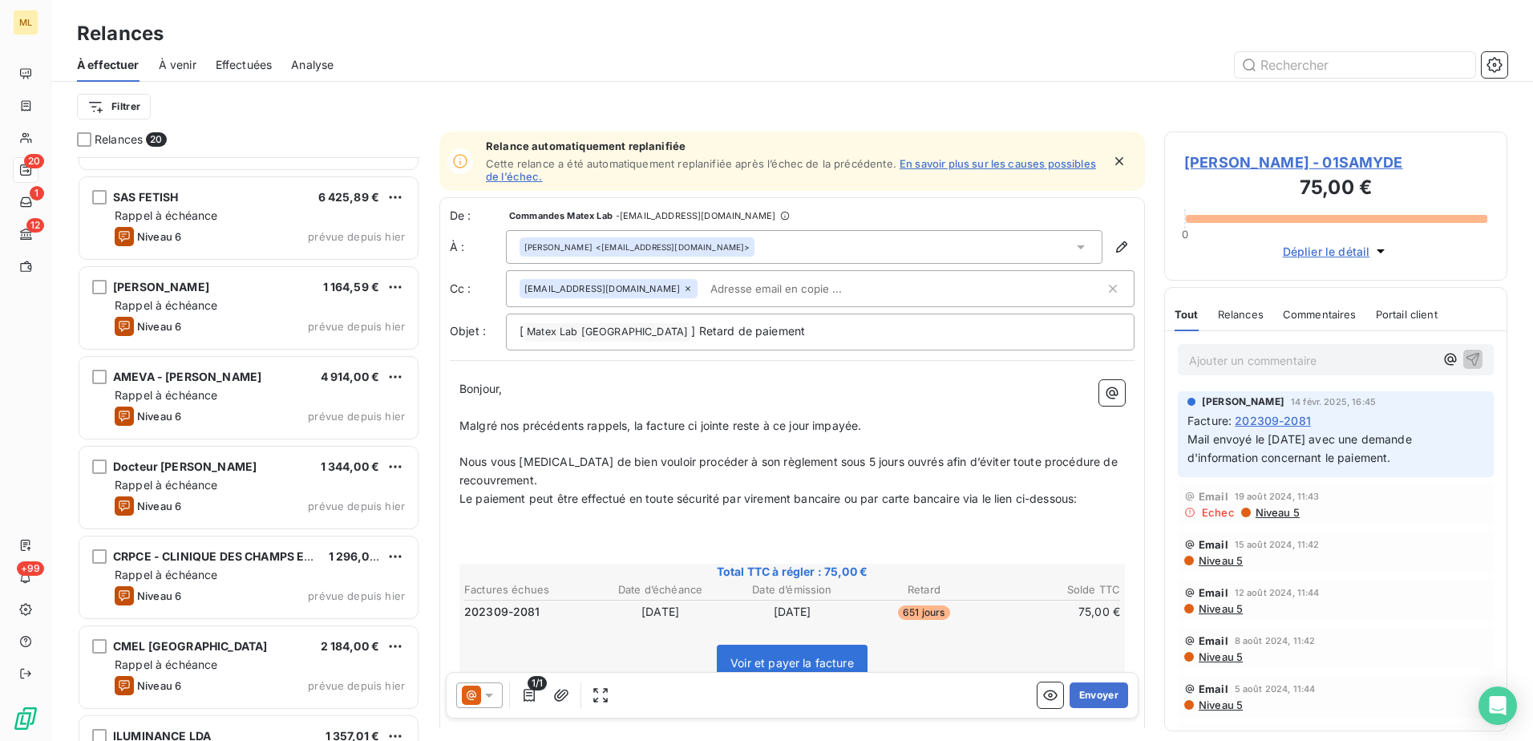
scroll to position [883, 0]
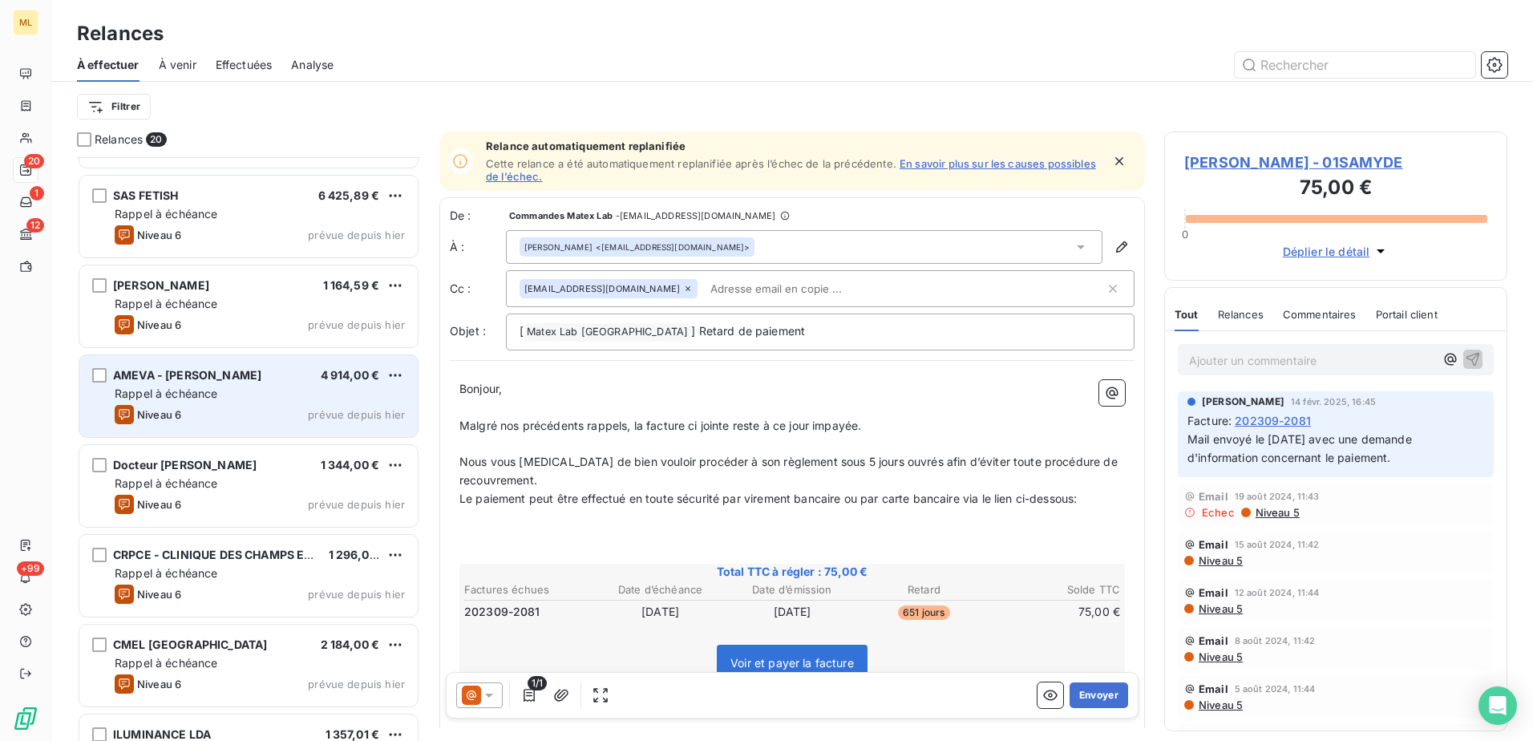
click at [216, 393] on span "Rappel à échéance" at bounding box center [166, 393] width 103 height 14
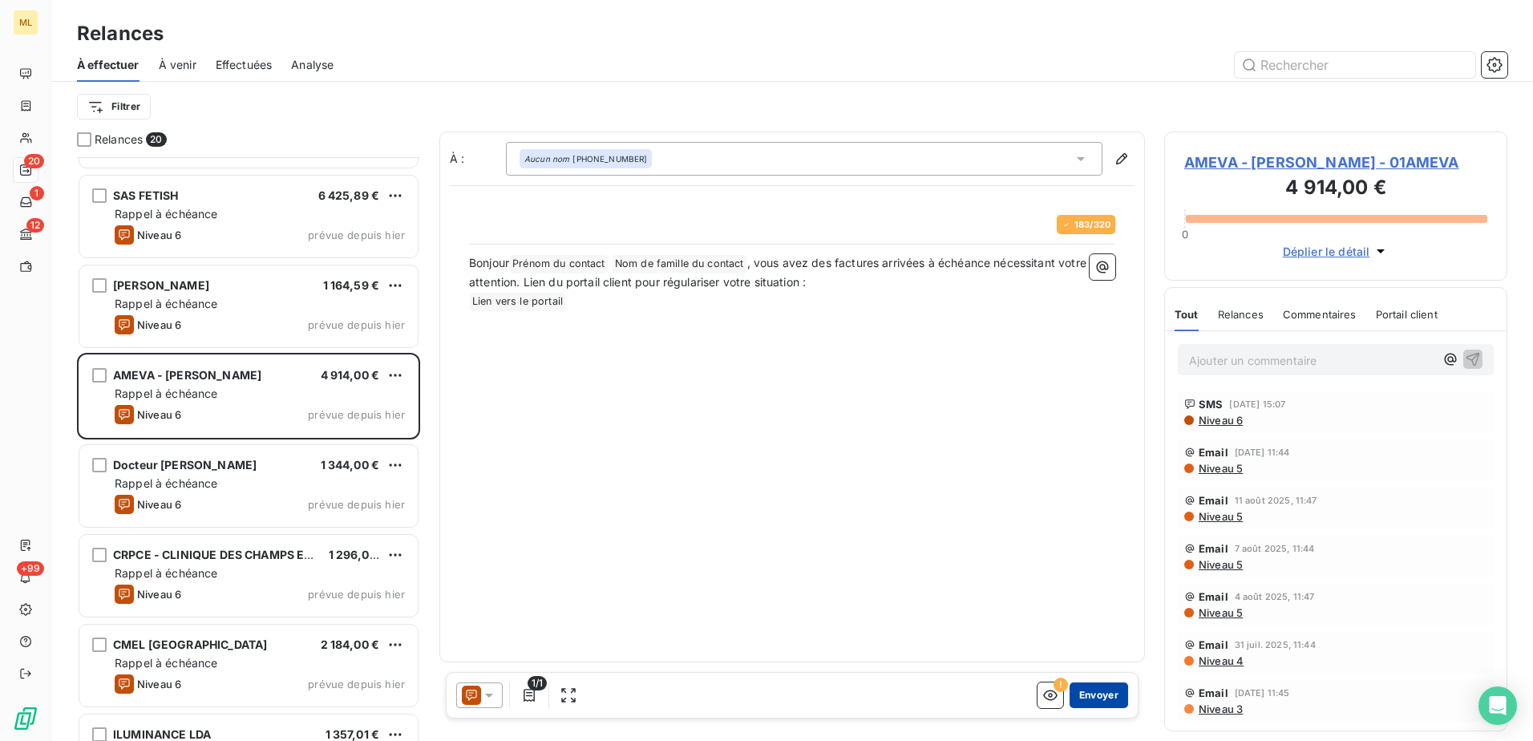
click at [1106, 697] on button "Envoyer" at bounding box center [1098, 695] width 59 height 26
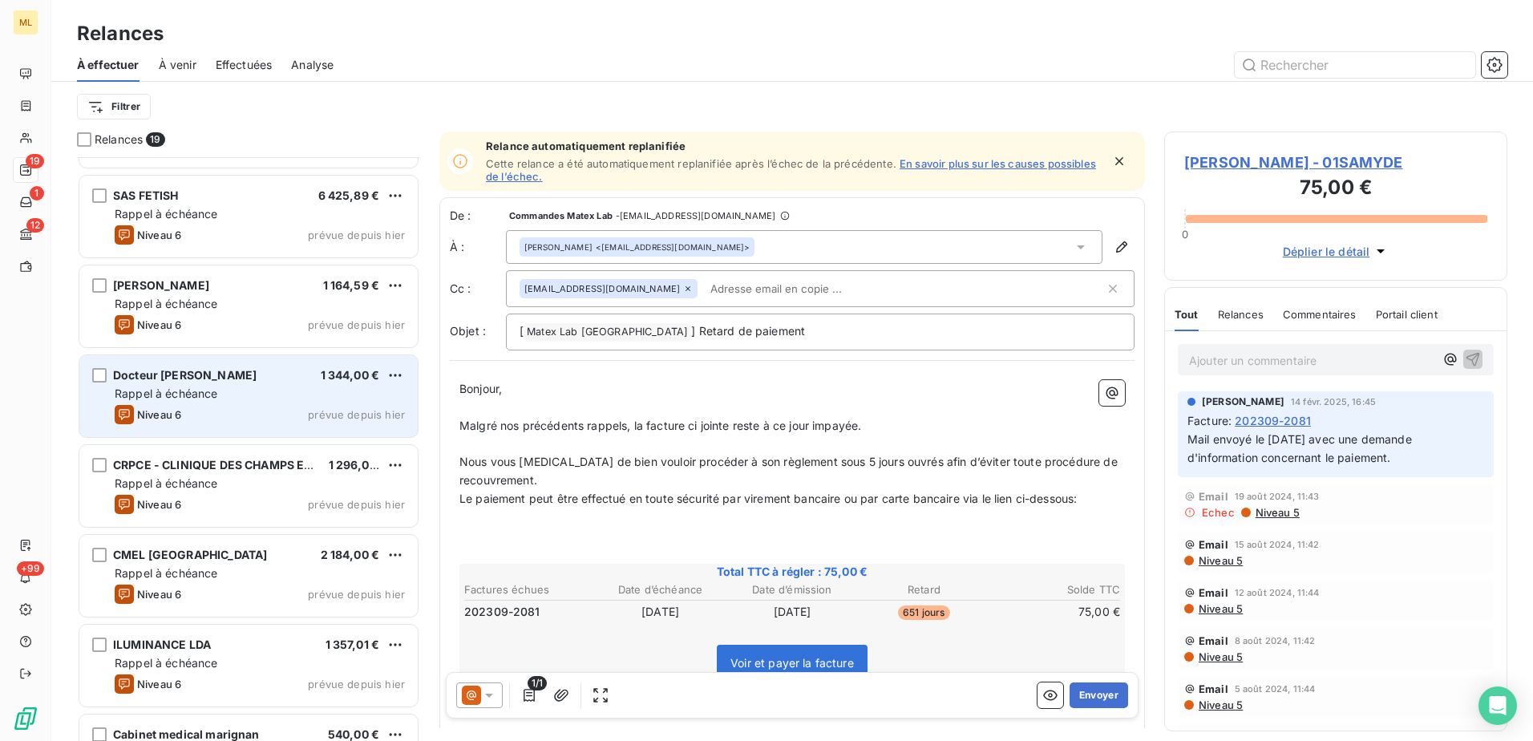
click at [251, 382] on div "Docteur [PERSON_NAME] 1 344,00 € Rappel à échéance Niveau 6 prévue depuis [DATE]" at bounding box center [248, 396] width 338 height 82
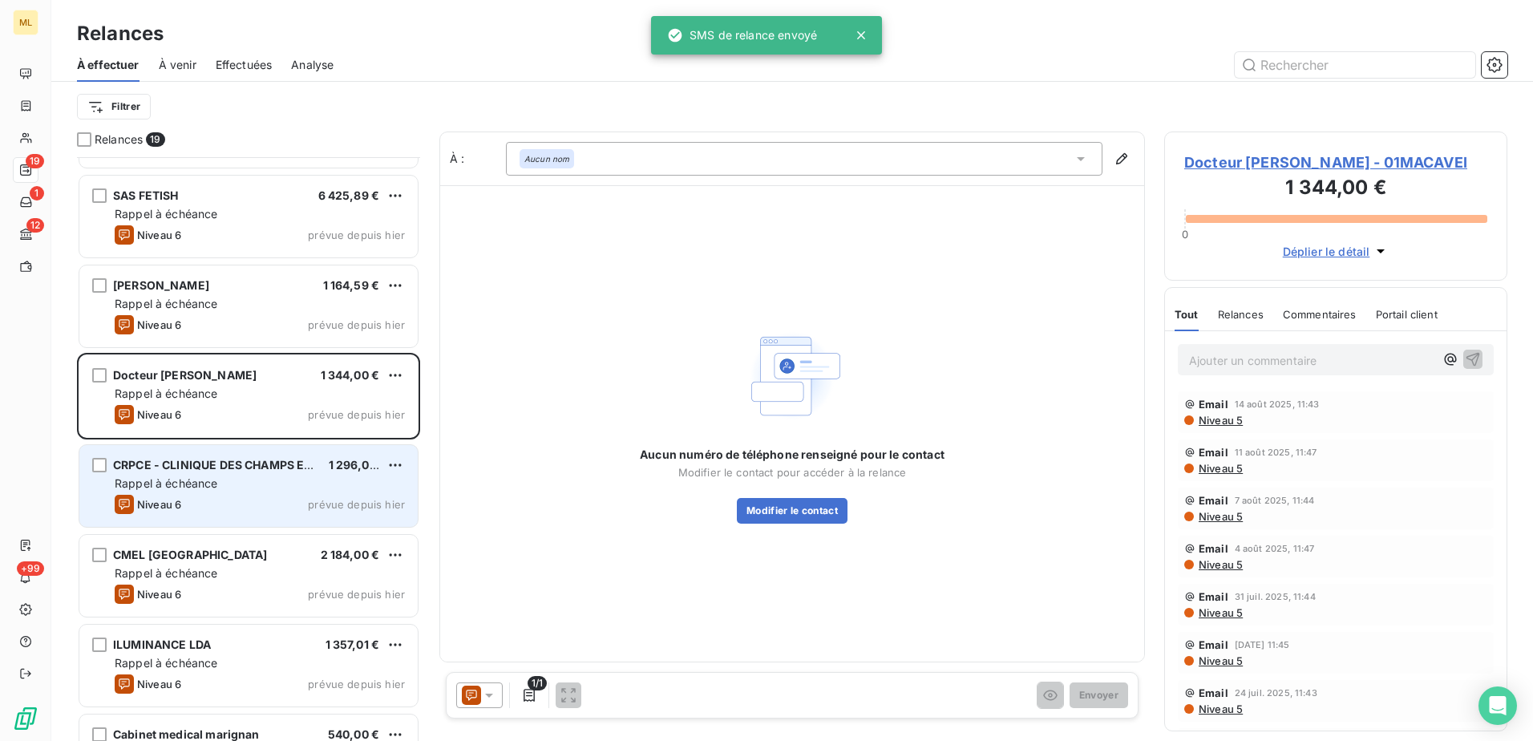
click at [214, 491] on div "Rappel à échéance" at bounding box center [260, 483] width 290 height 16
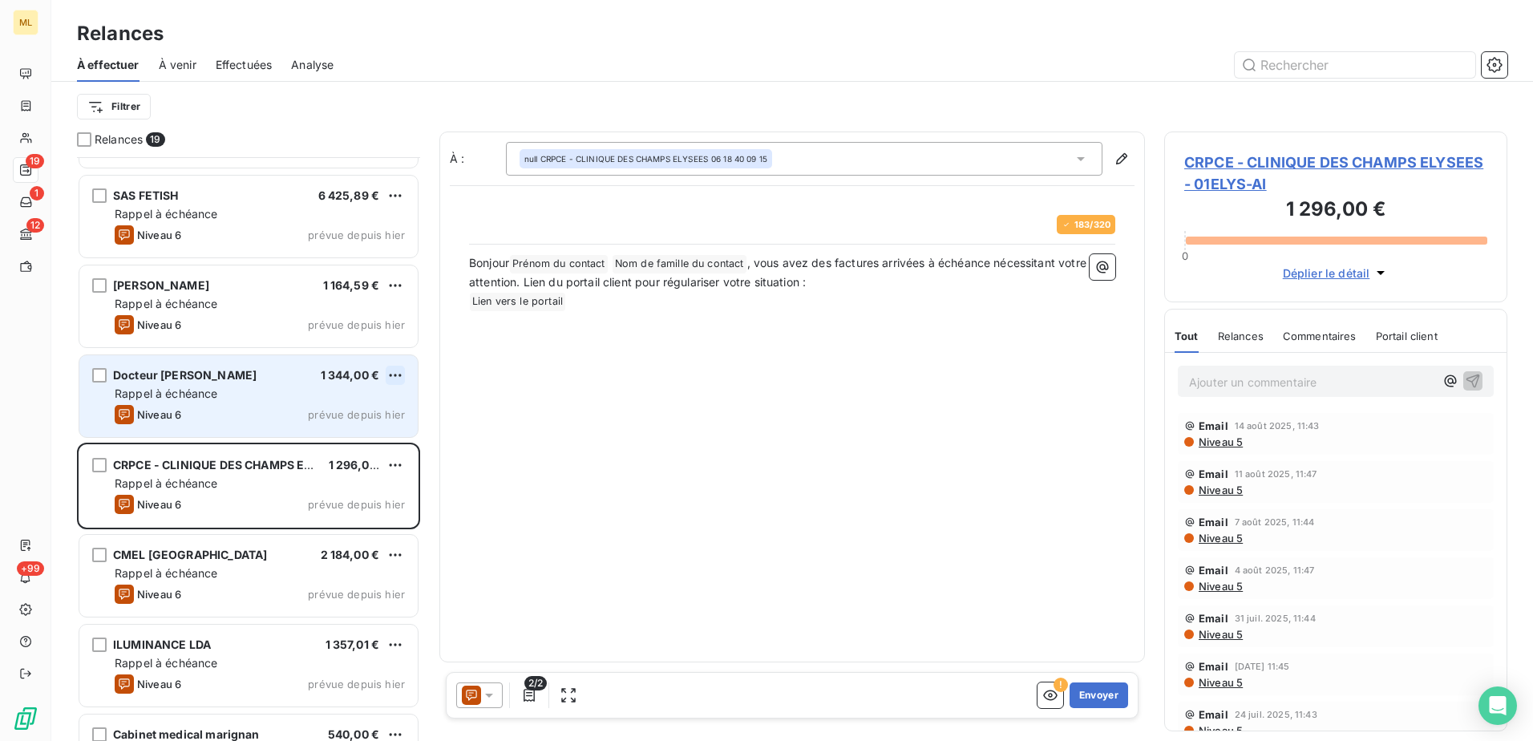
click at [395, 375] on html "ML 19 1 12 +99 Relances À effectuer À venir Effectuées Analyse Filtrer Relances…" at bounding box center [766, 370] width 1533 height 741
click at [322, 428] on div "Passer cette action" at bounding box center [326, 436] width 144 height 26
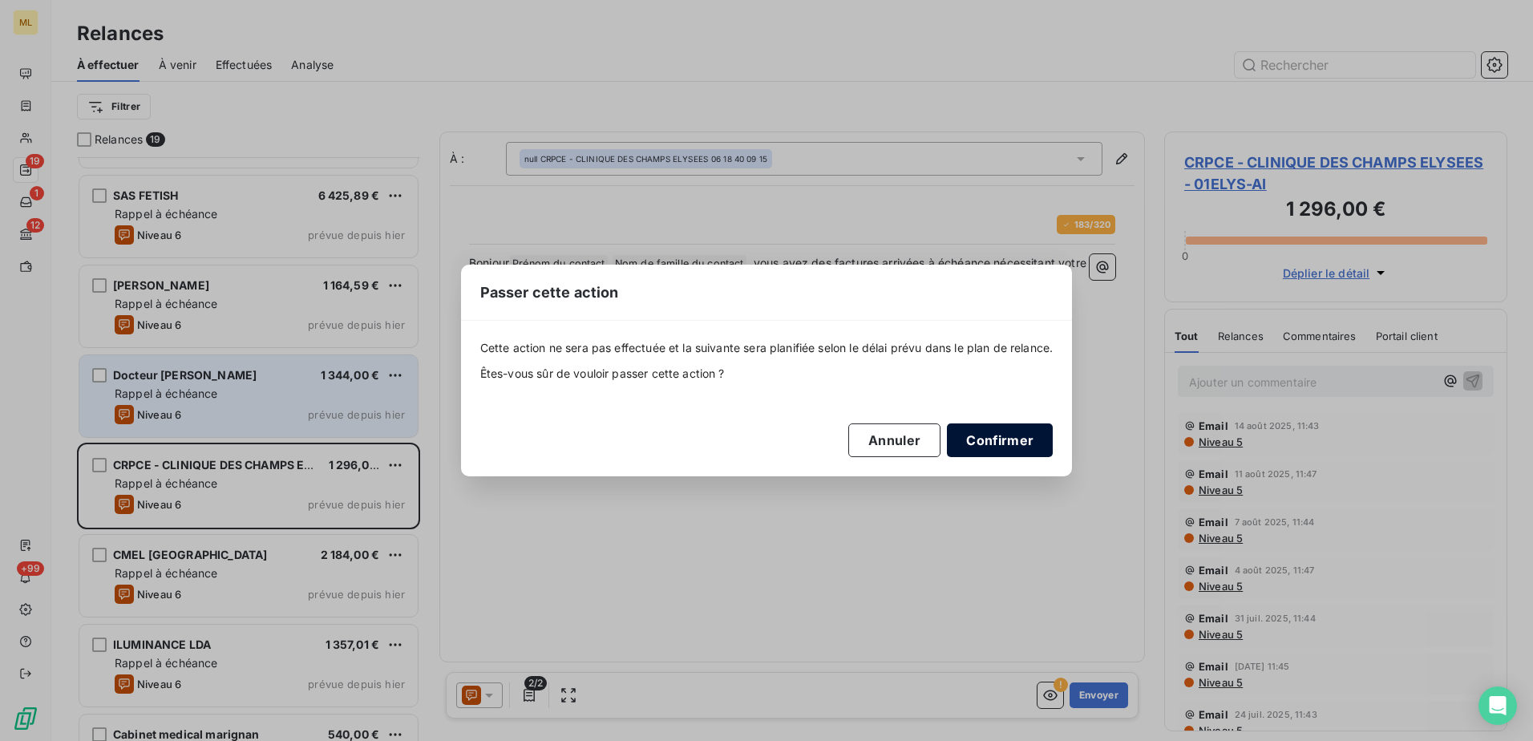
click at [1005, 447] on button "Confirmer" at bounding box center [1000, 440] width 106 height 34
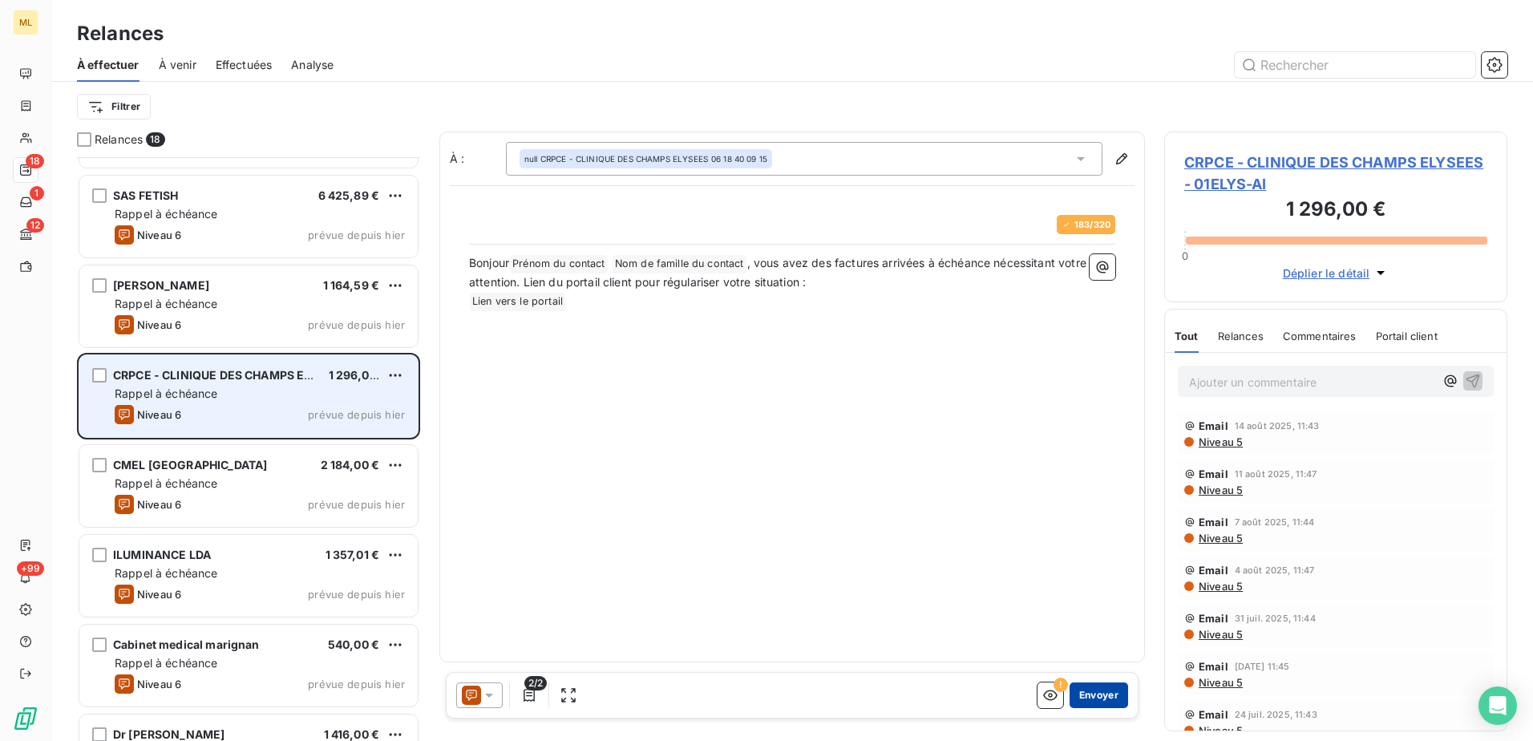
click at [1106, 689] on button "Envoyer" at bounding box center [1098, 695] width 59 height 26
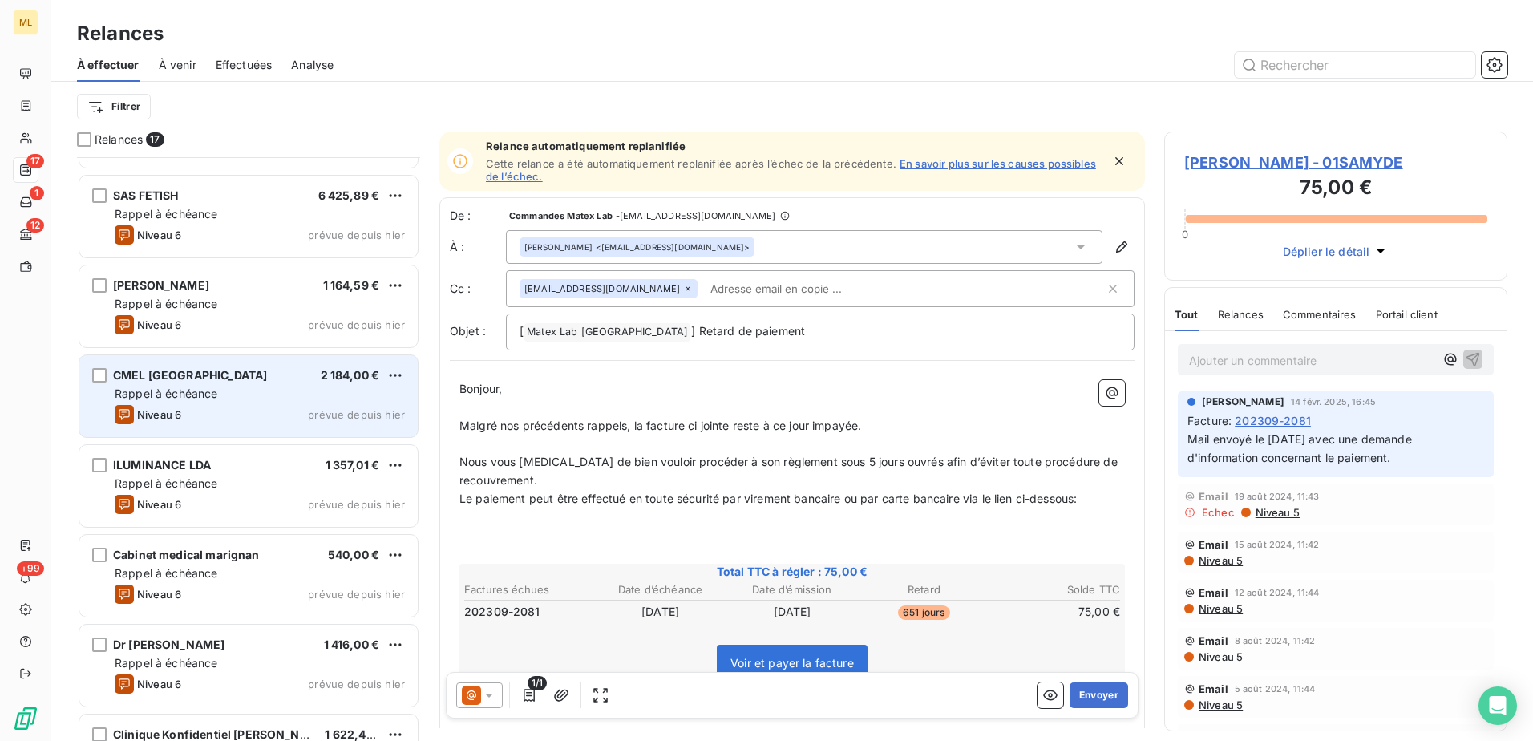
click at [232, 409] on div "Niveau 6 prévue depuis [DATE]" at bounding box center [260, 414] width 290 height 19
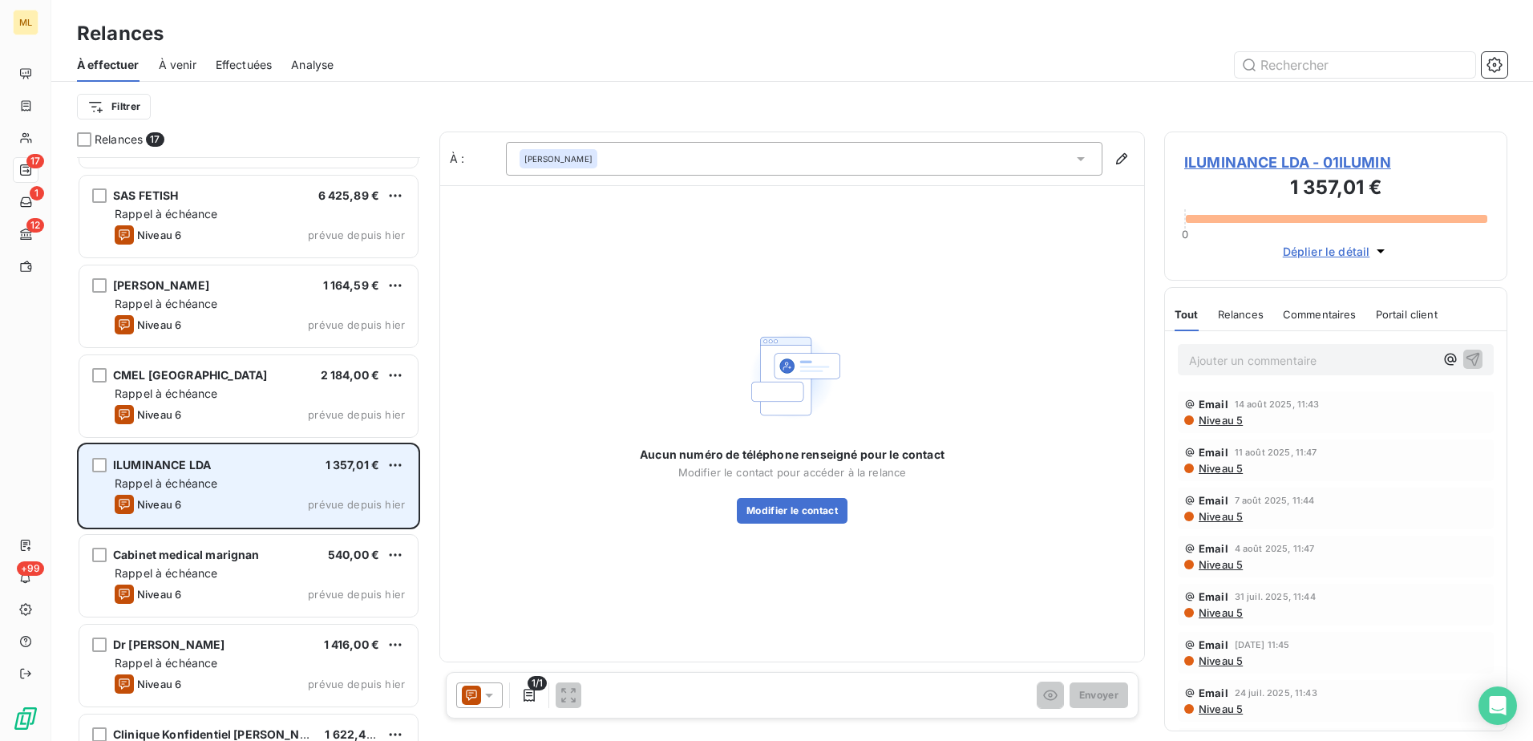
click at [259, 458] on div "ILUMINANCE LDA 1 357,01 €" at bounding box center [260, 465] width 290 height 14
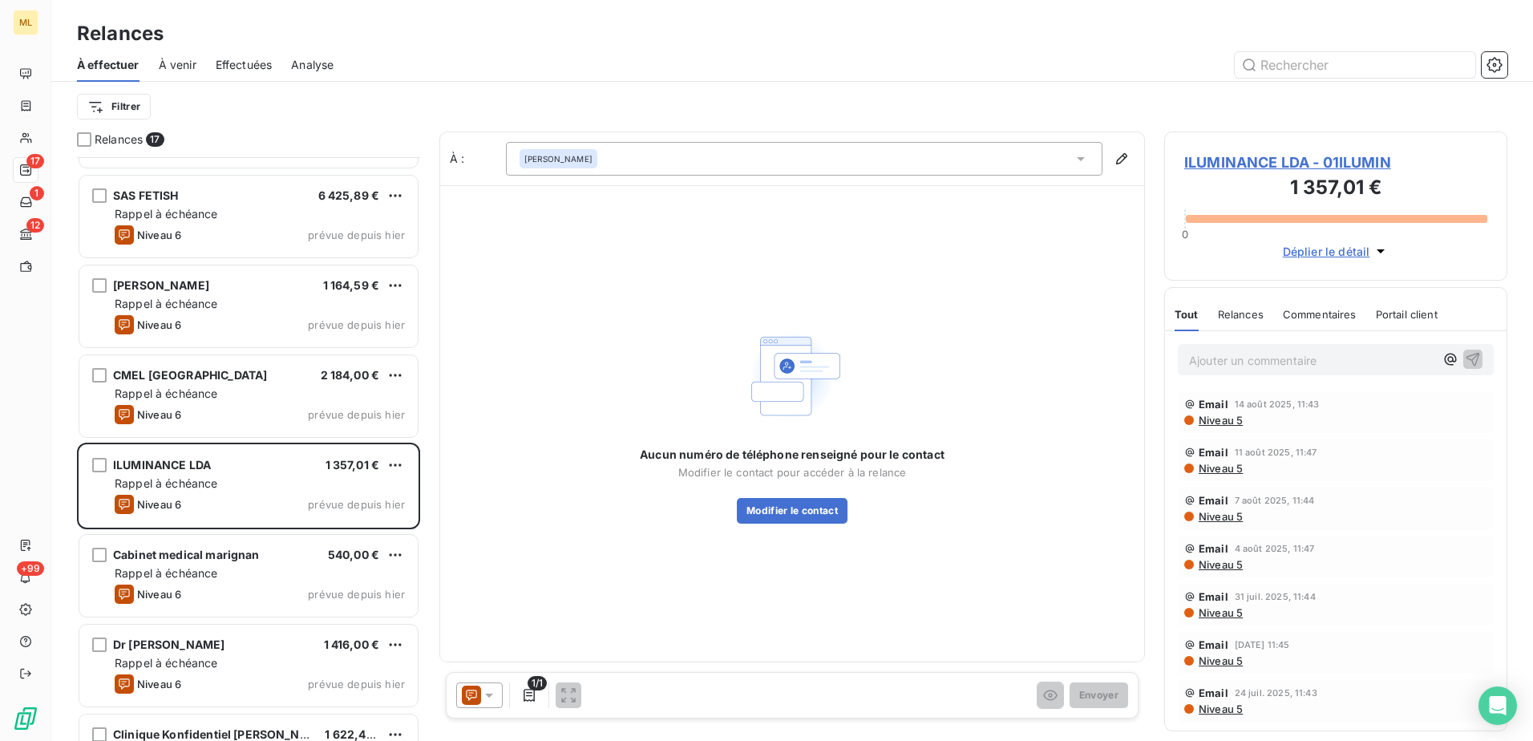
click at [1352, 157] on span "ILUMINANCE LDA - 01ILUMIN" at bounding box center [1335, 163] width 303 height 22
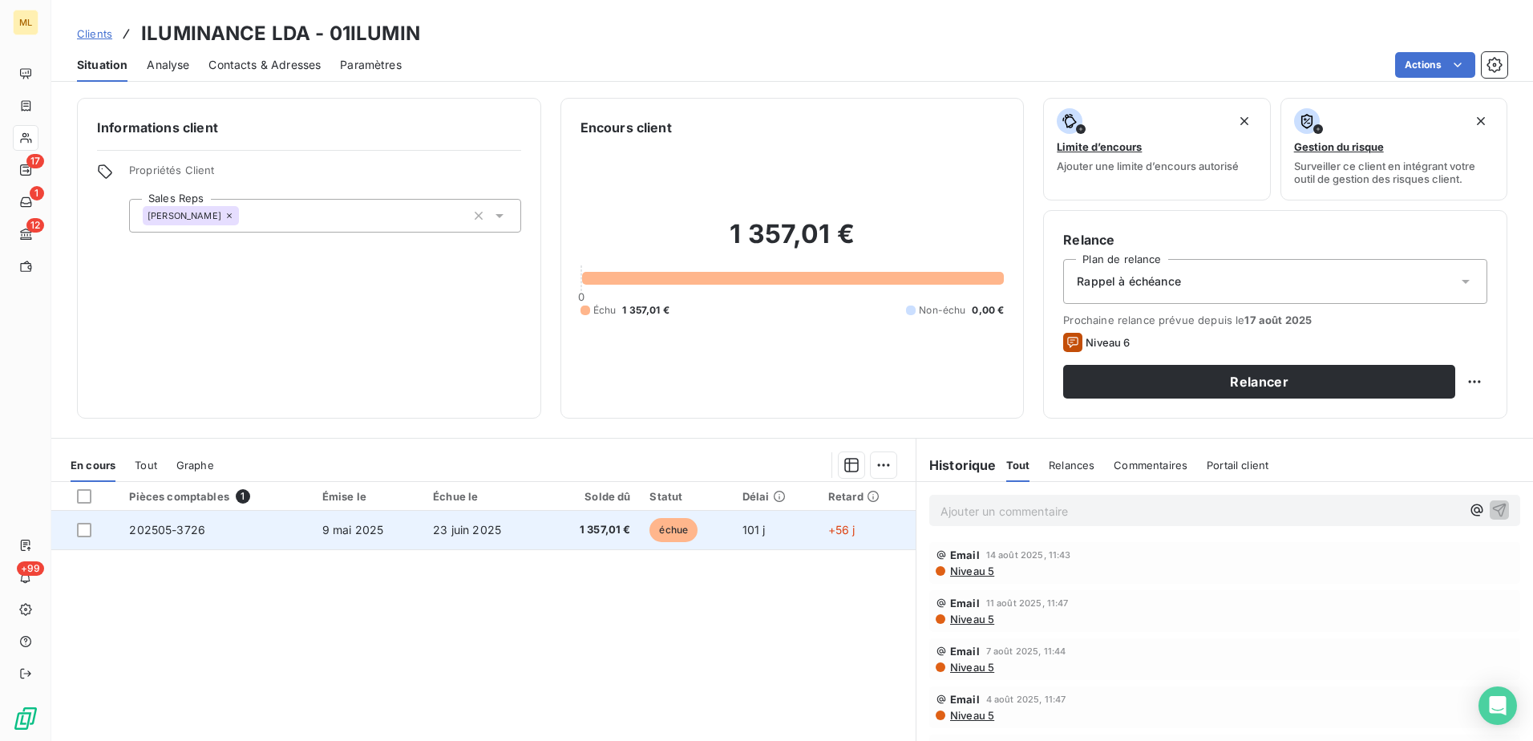
click at [336, 541] on td "9 mai 2025" at bounding box center [368, 530] width 111 height 38
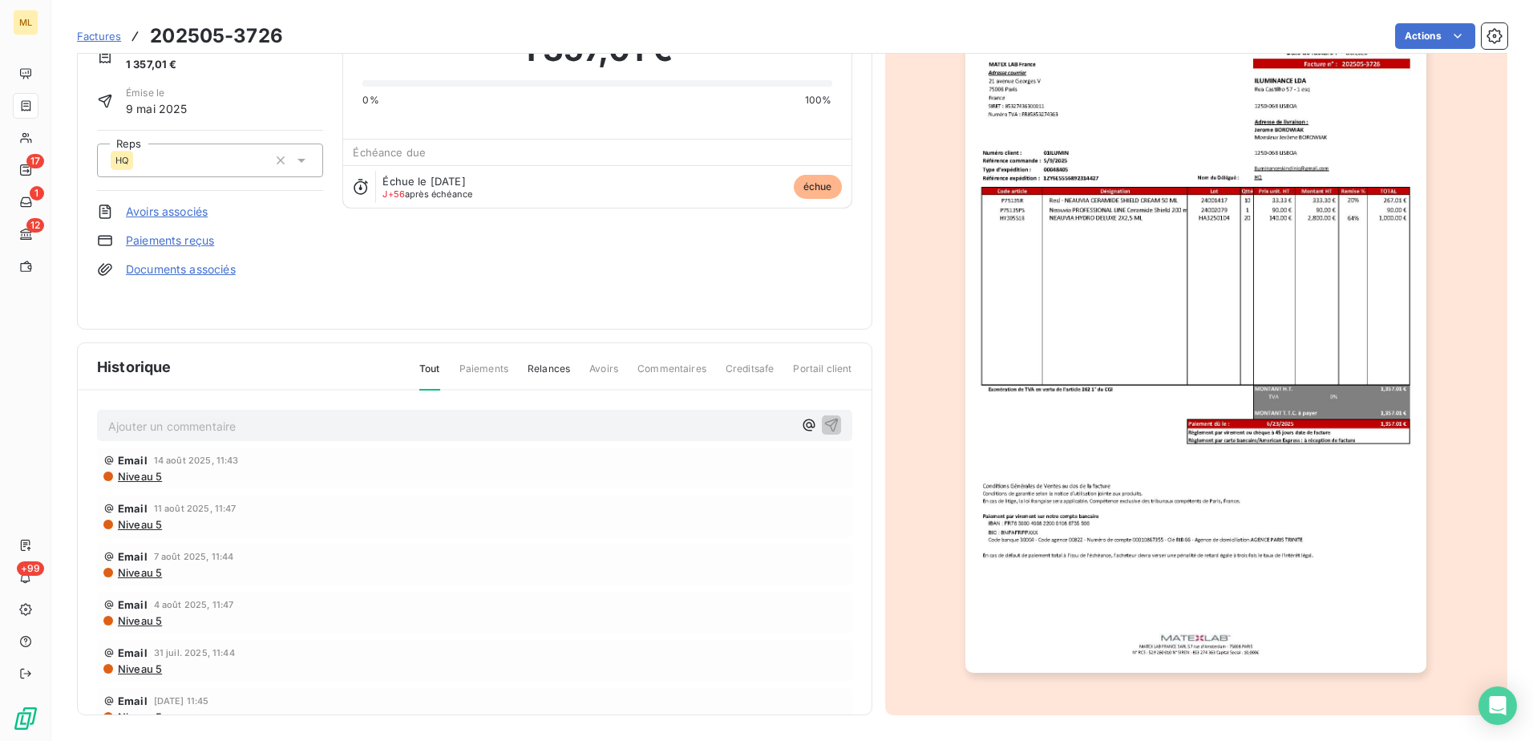
click at [456, 270] on div "ILUMINANCE LDA 01ILUMIN Montant initial 1 357,01 € Émise le [DATE] Reps HQ Avoi…" at bounding box center [474, 154] width 755 height 312
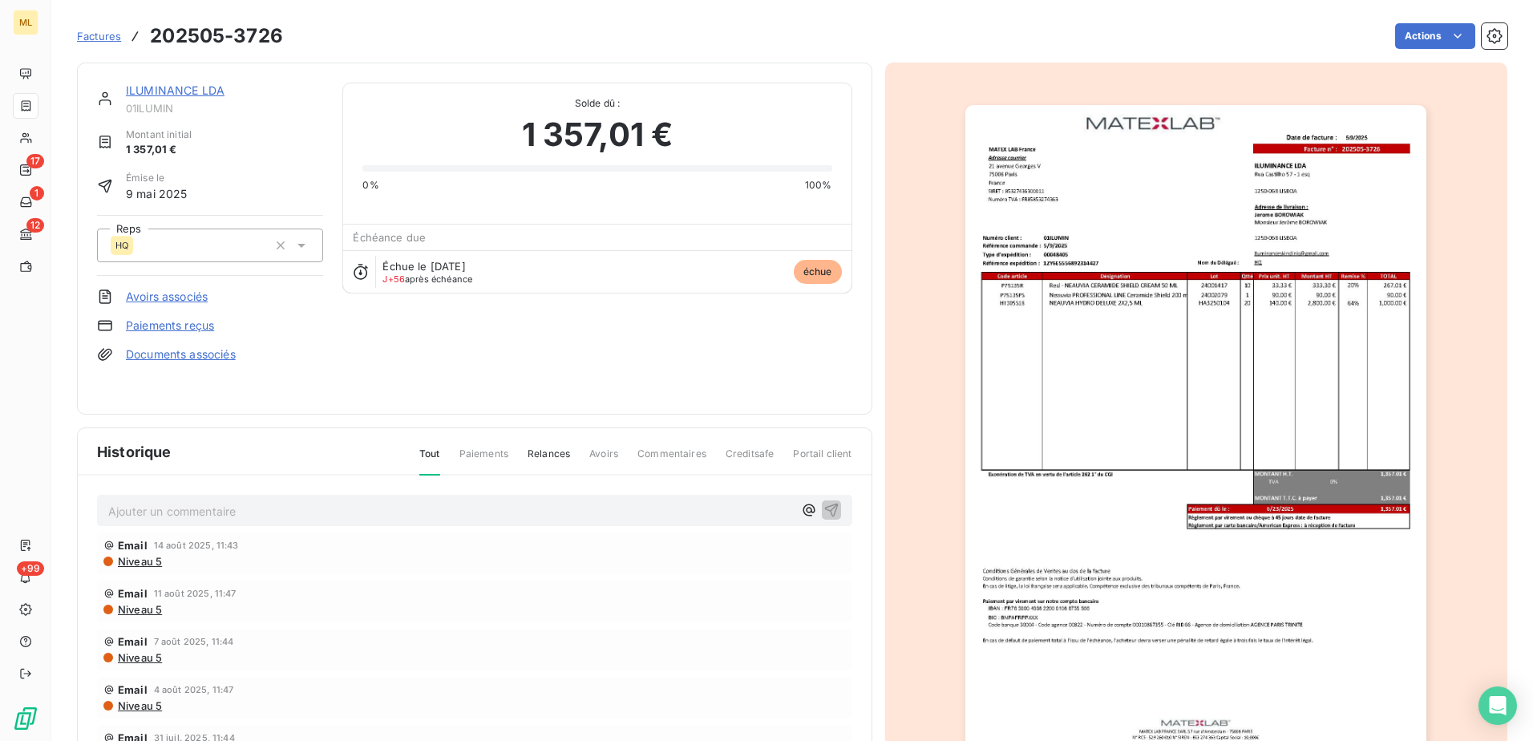
click at [1307, 261] on img "button" at bounding box center [1195, 431] width 461 height 653
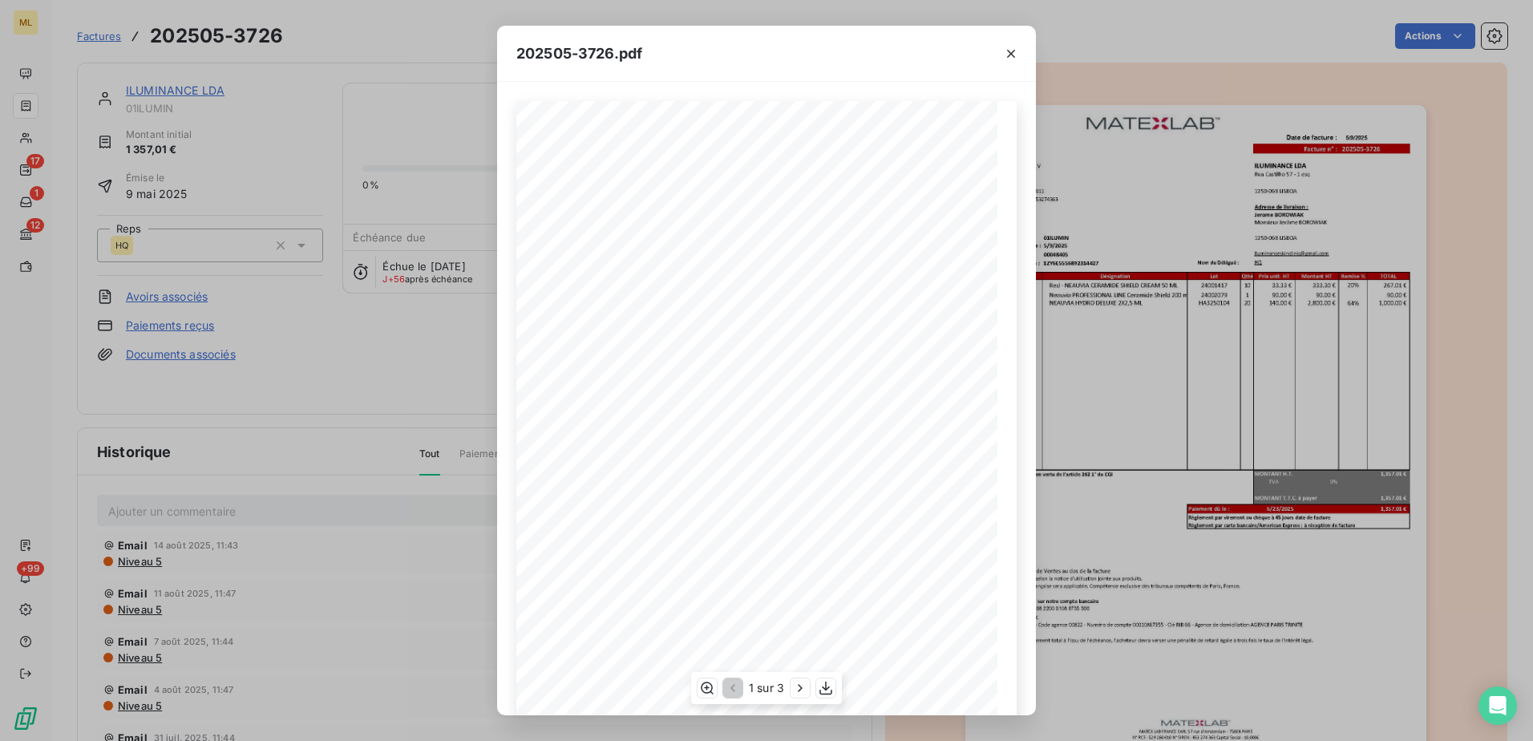
click at [850, 254] on span "[EMAIL_ADDRESS][DOMAIN_NAME]" at bounding box center [870, 255] width 87 height 6
click at [1013, 53] on icon "button" at bounding box center [1011, 54] width 16 height 16
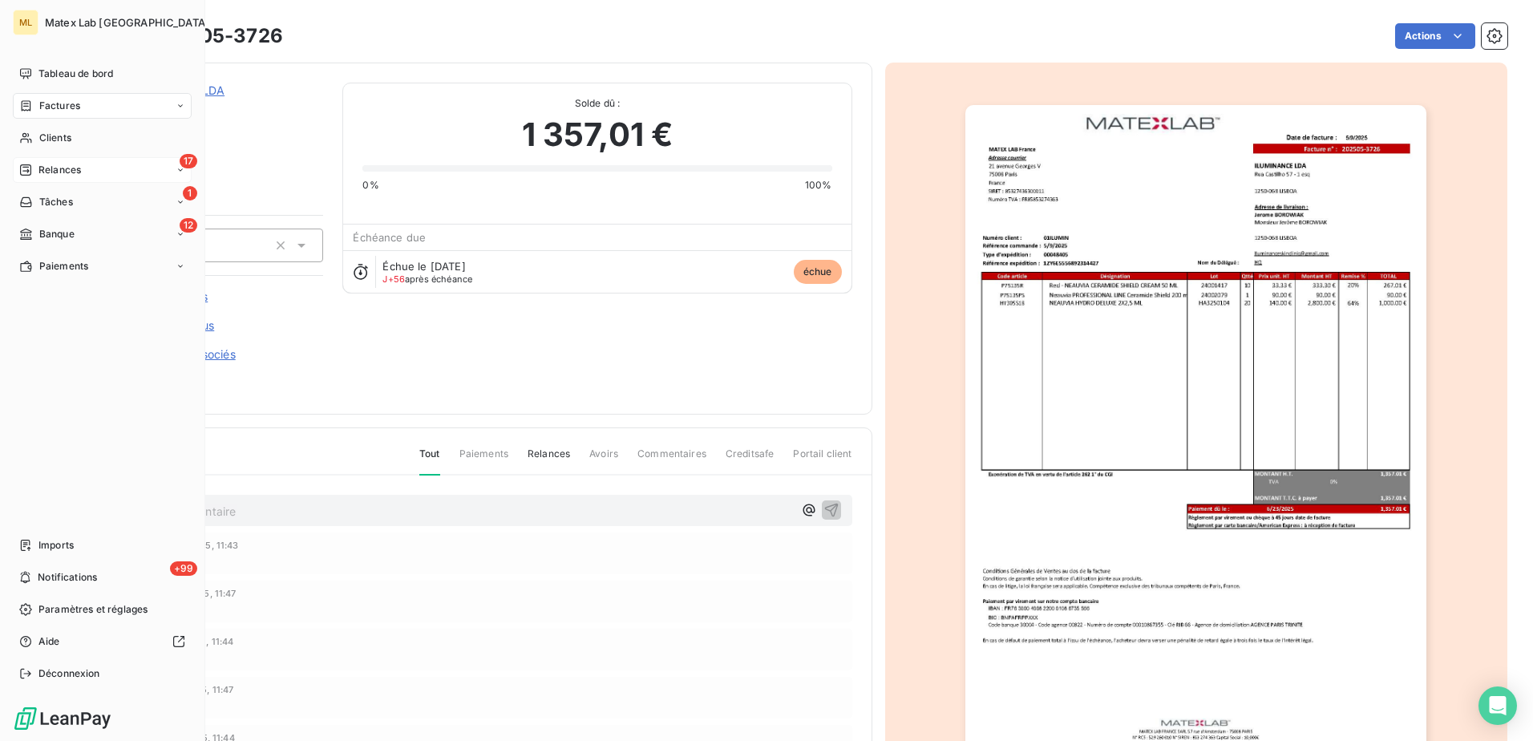
click at [83, 174] on div "17 Relances" at bounding box center [102, 170] width 179 height 26
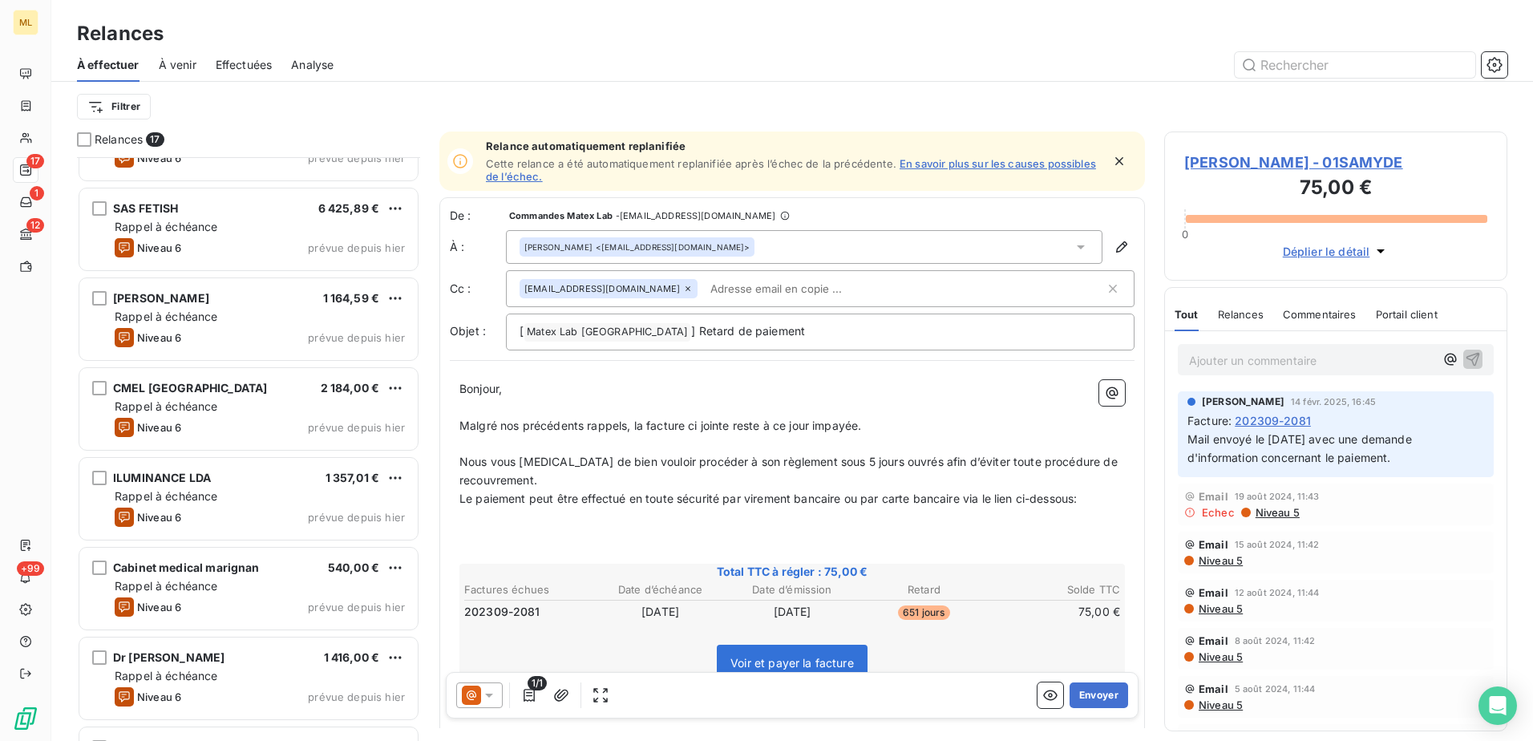
scroll to position [944, 0]
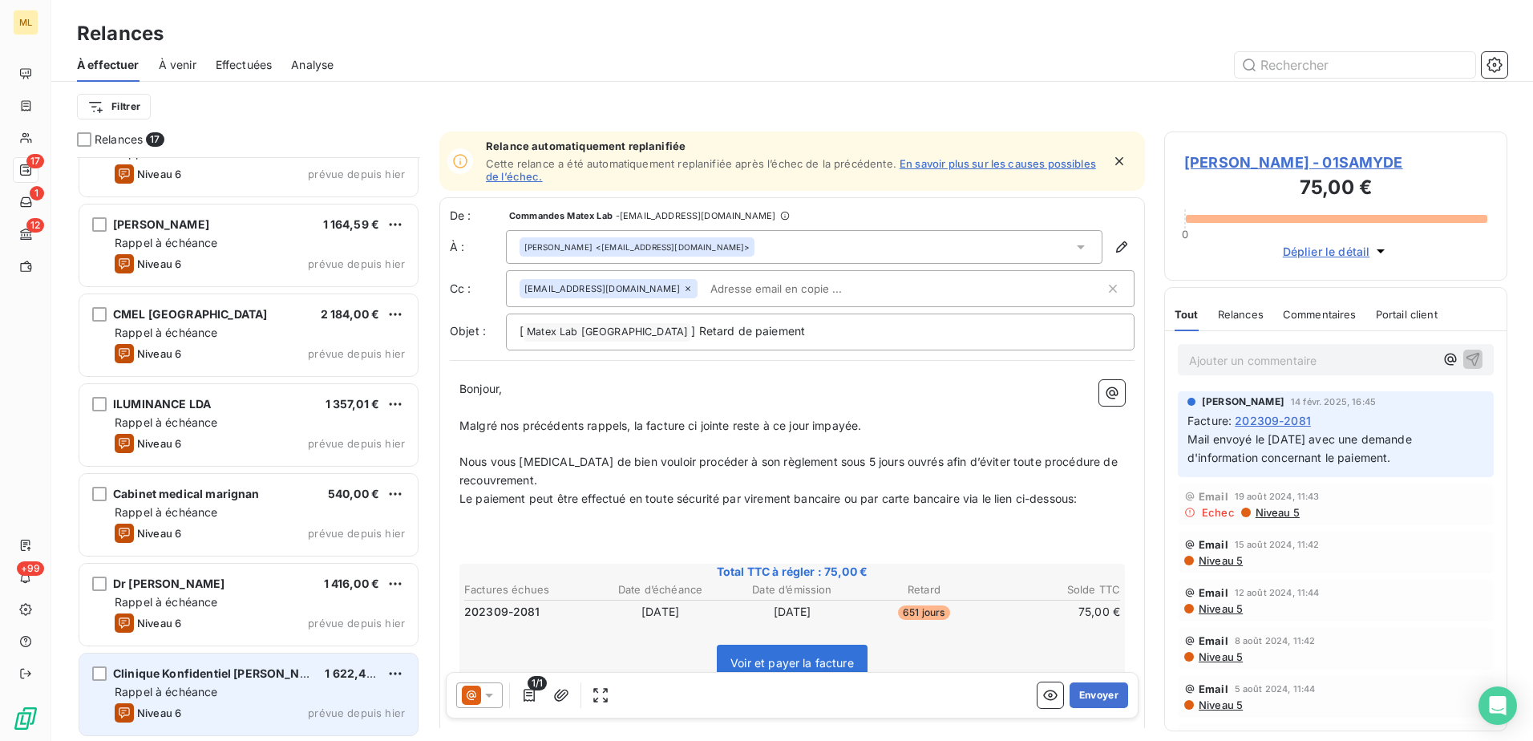
click at [218, 701] on div "Clinique Konfidentiel Montaigne 1 622,40 € Rappel à échéance Niveau 6 prévue de…" at bounding box center [248, 694] width 338 height 82
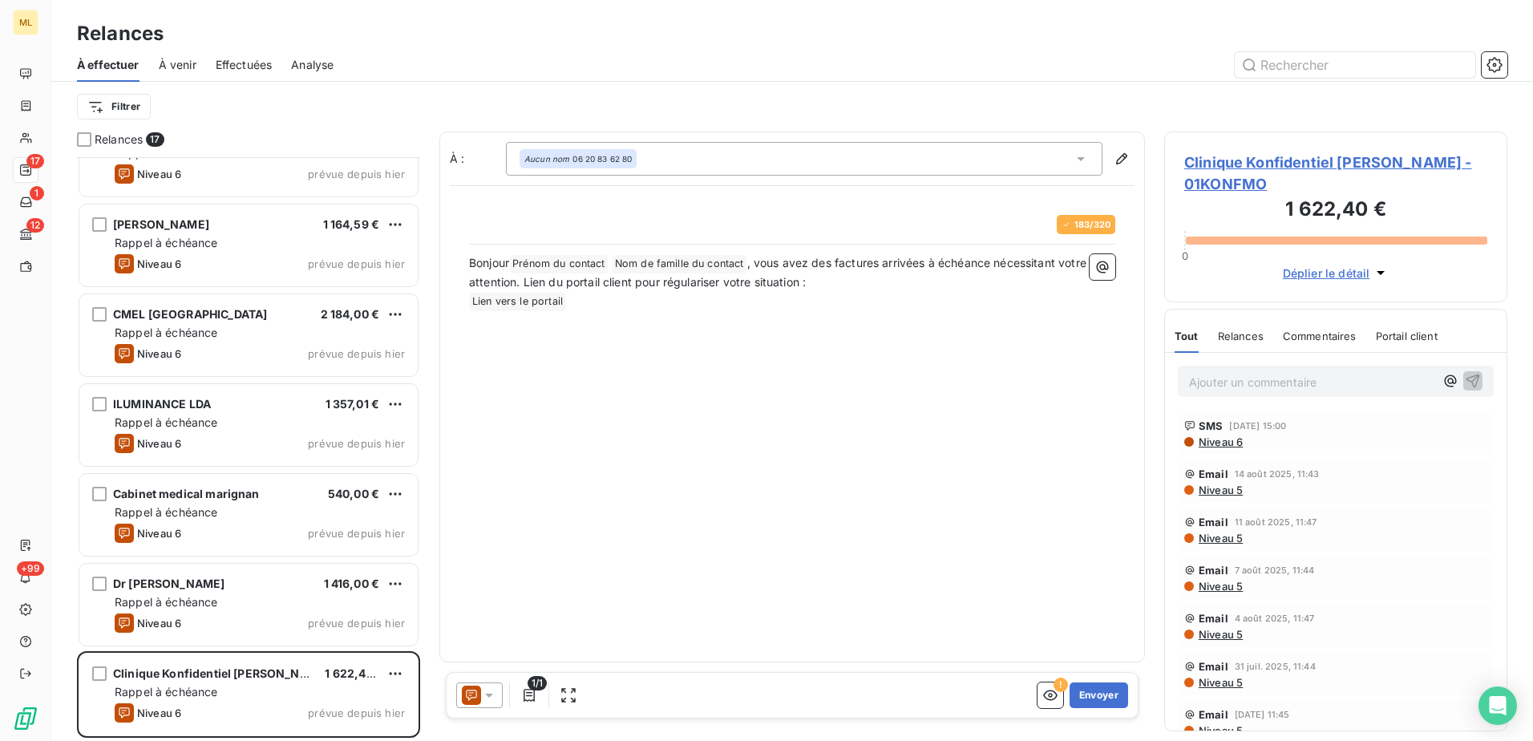
click at [541, 55] on div at bounding box center [930, 65] width 1154 height 26
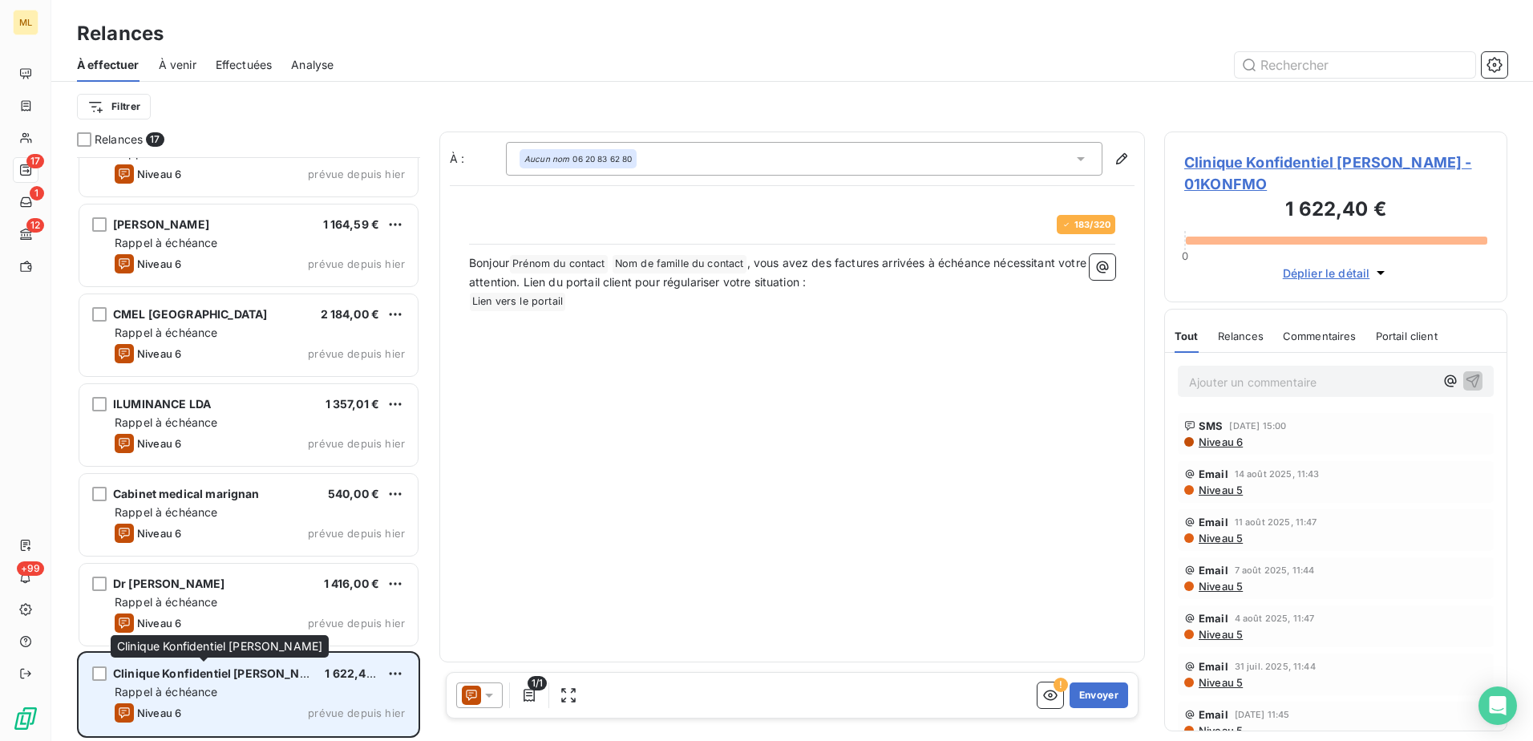
click at [200, 680] on div "Clinique Konfidentiel [PERSON_NAME]" at bounding box center [212, 673] width 199 height 16
click at [221, 710] on div "Niveau 6 prévue depuis [DATE]" at bounding box center [260, 712] width 290 height 19
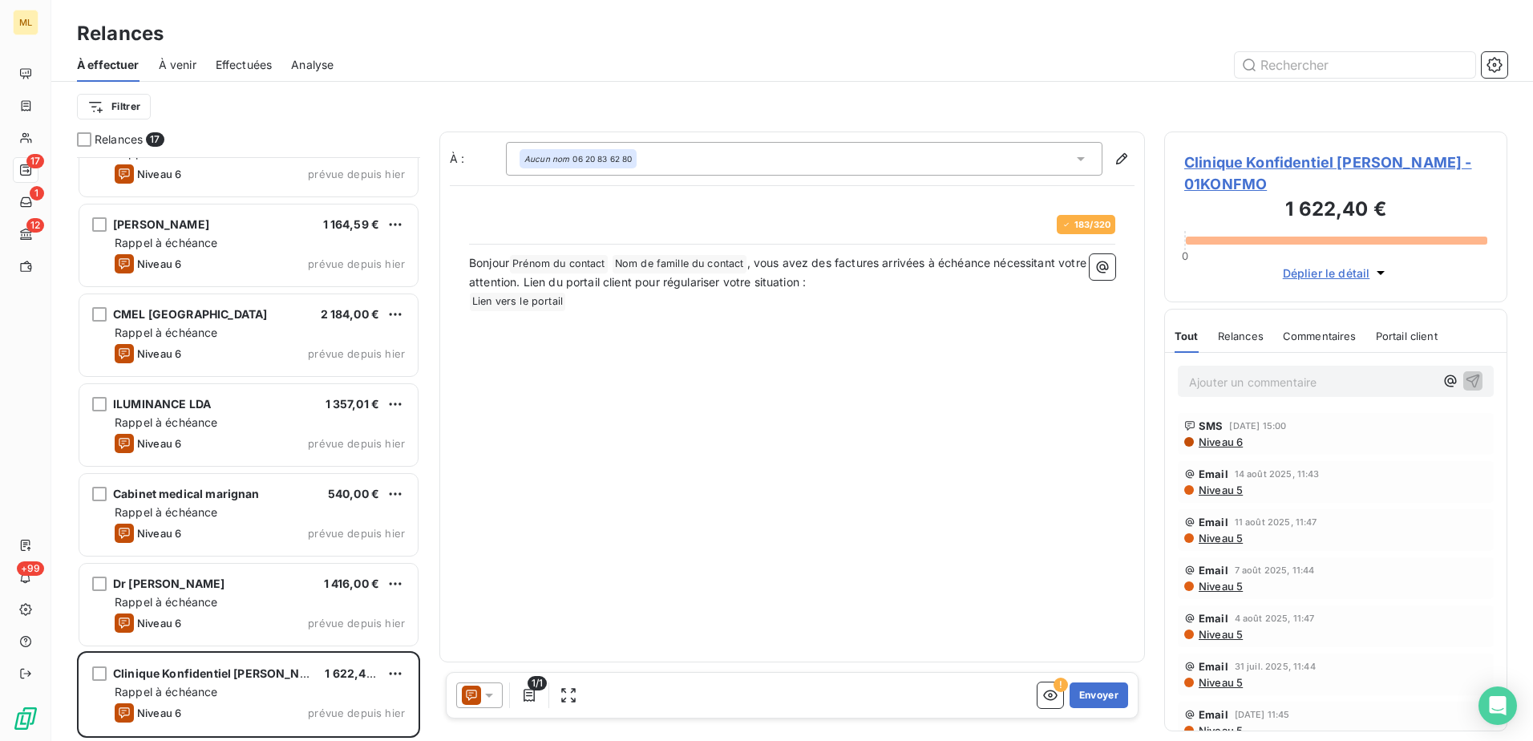
click at [1373, 269] on icon "button" at bounding box center [1381, 273] width 16 height 16
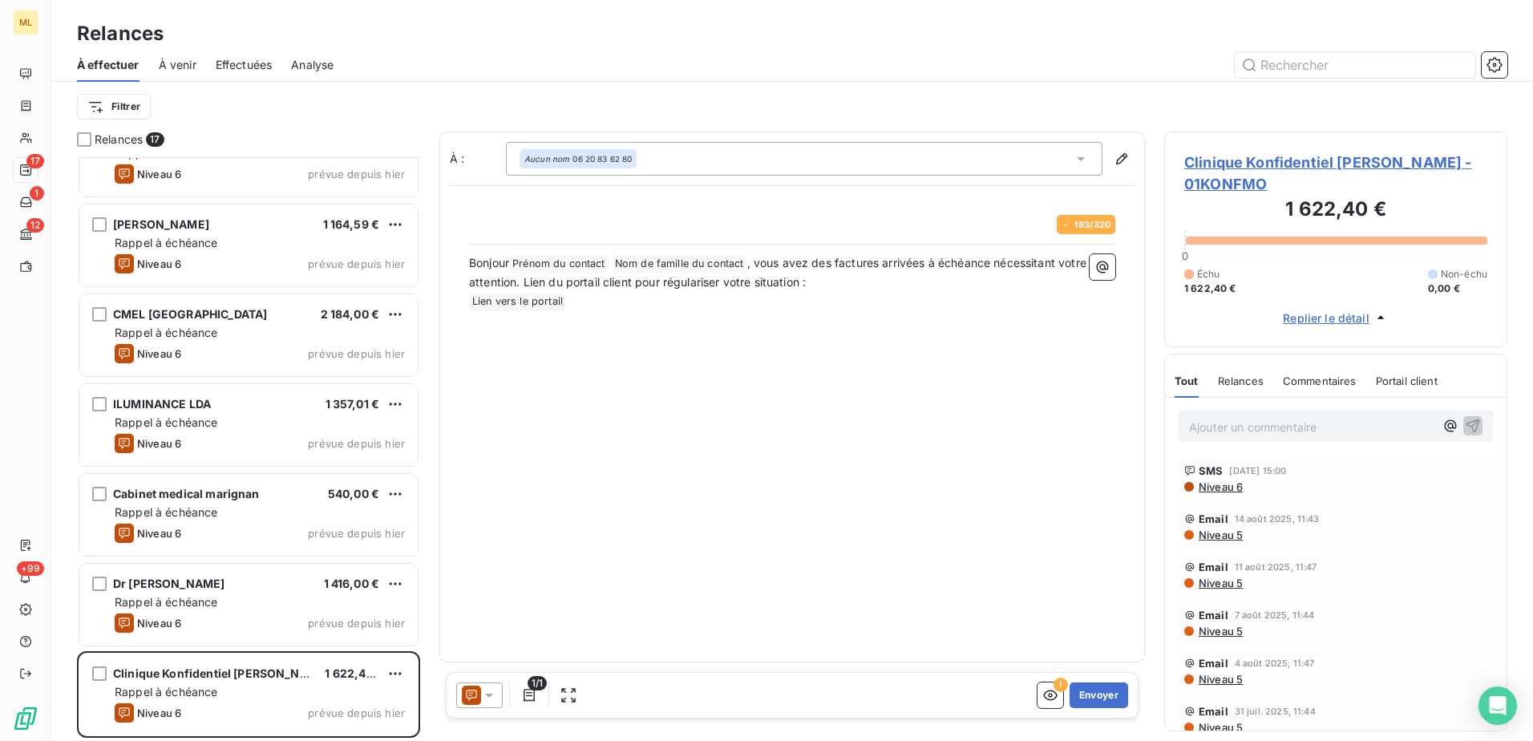
click at [1377, 319] on icon "button" at bounding box center [1381, 317] width 16 height 16
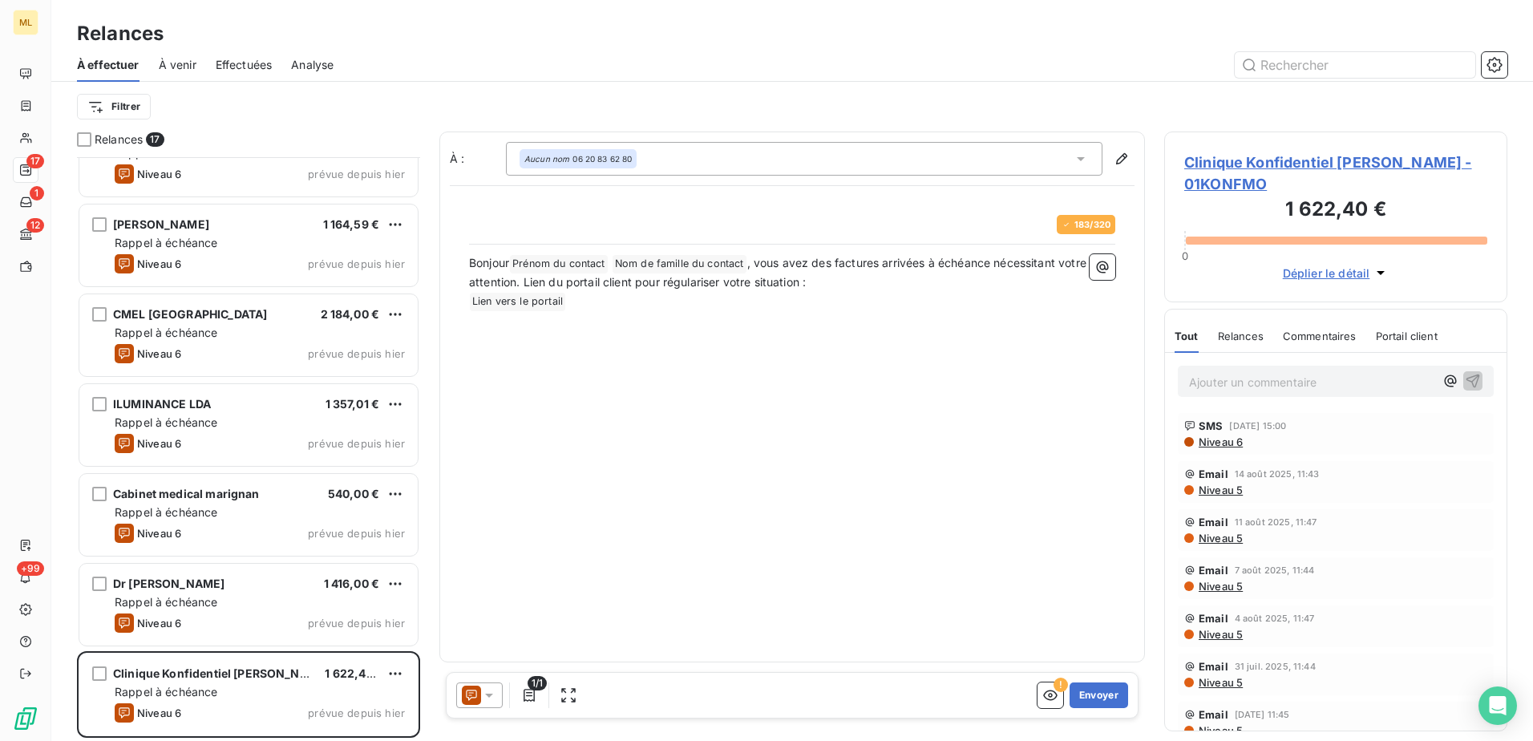
click at [1277, 156] on span "Clinique Konfidentiel [PERSON_NAME] - 01KONFMO" at bounding box center [1335, 173] width 303 height 43
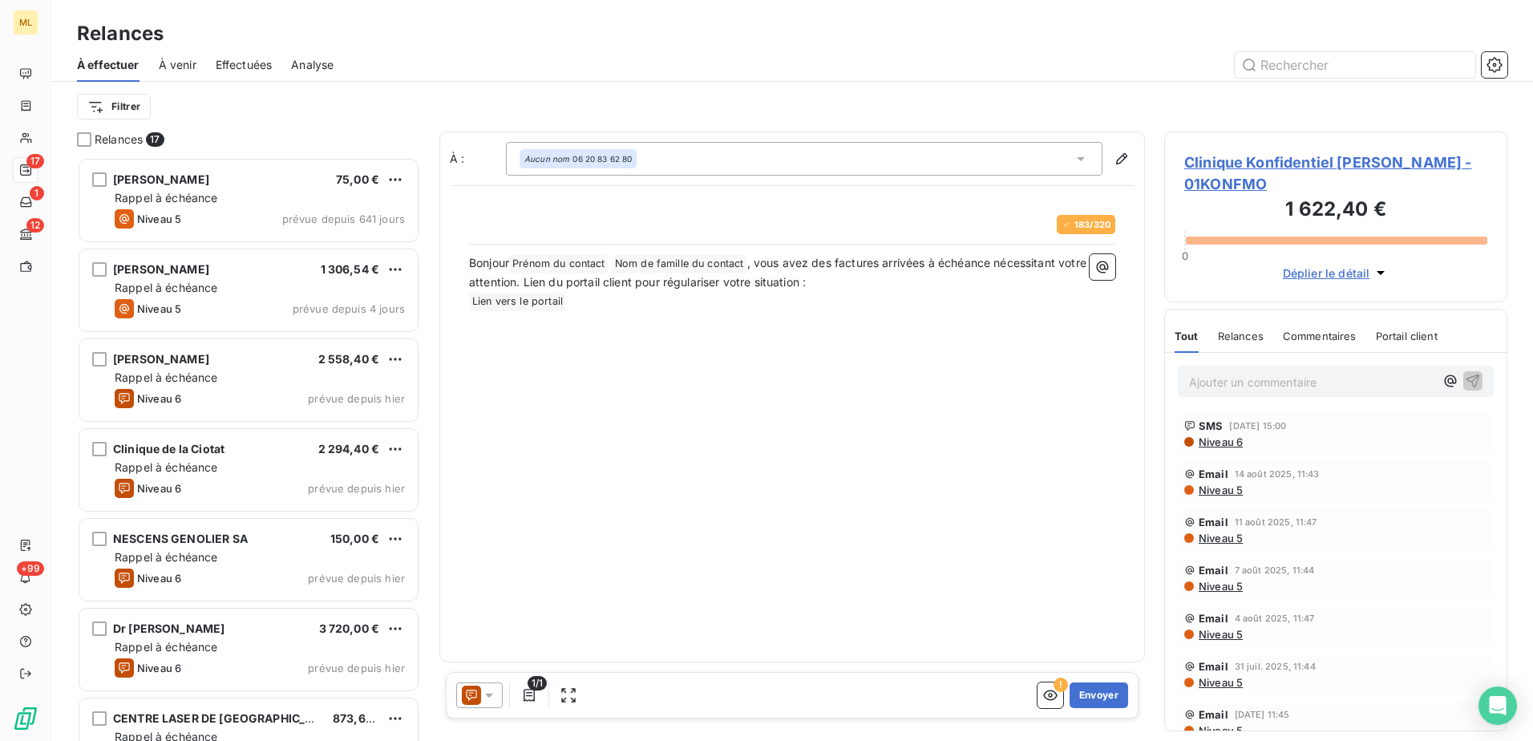
scroll to position [572, 331]
click at [1102, 688] on button "Envoyer" at bounding box center [1098, 695] width 59 height 26
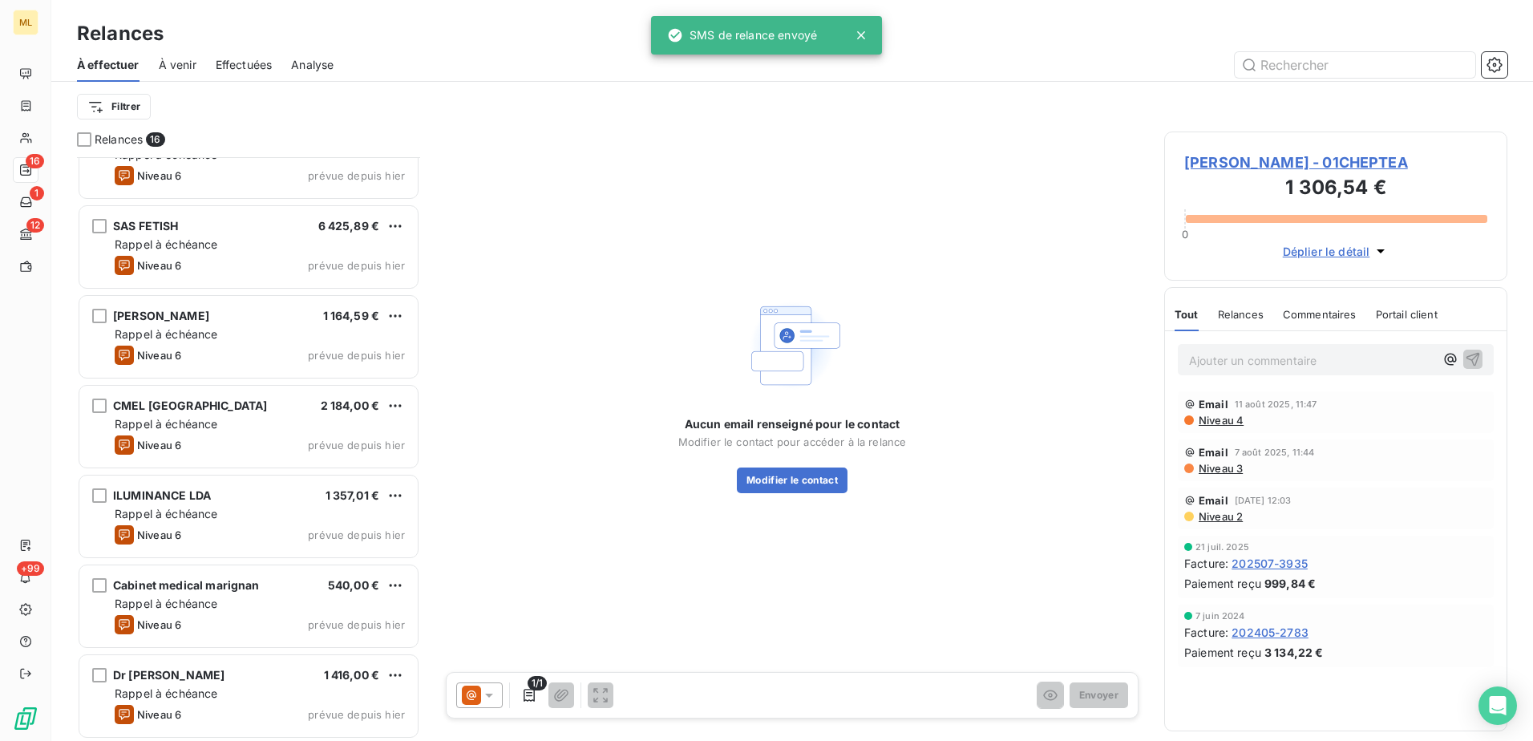
scroll to position [854, 0]
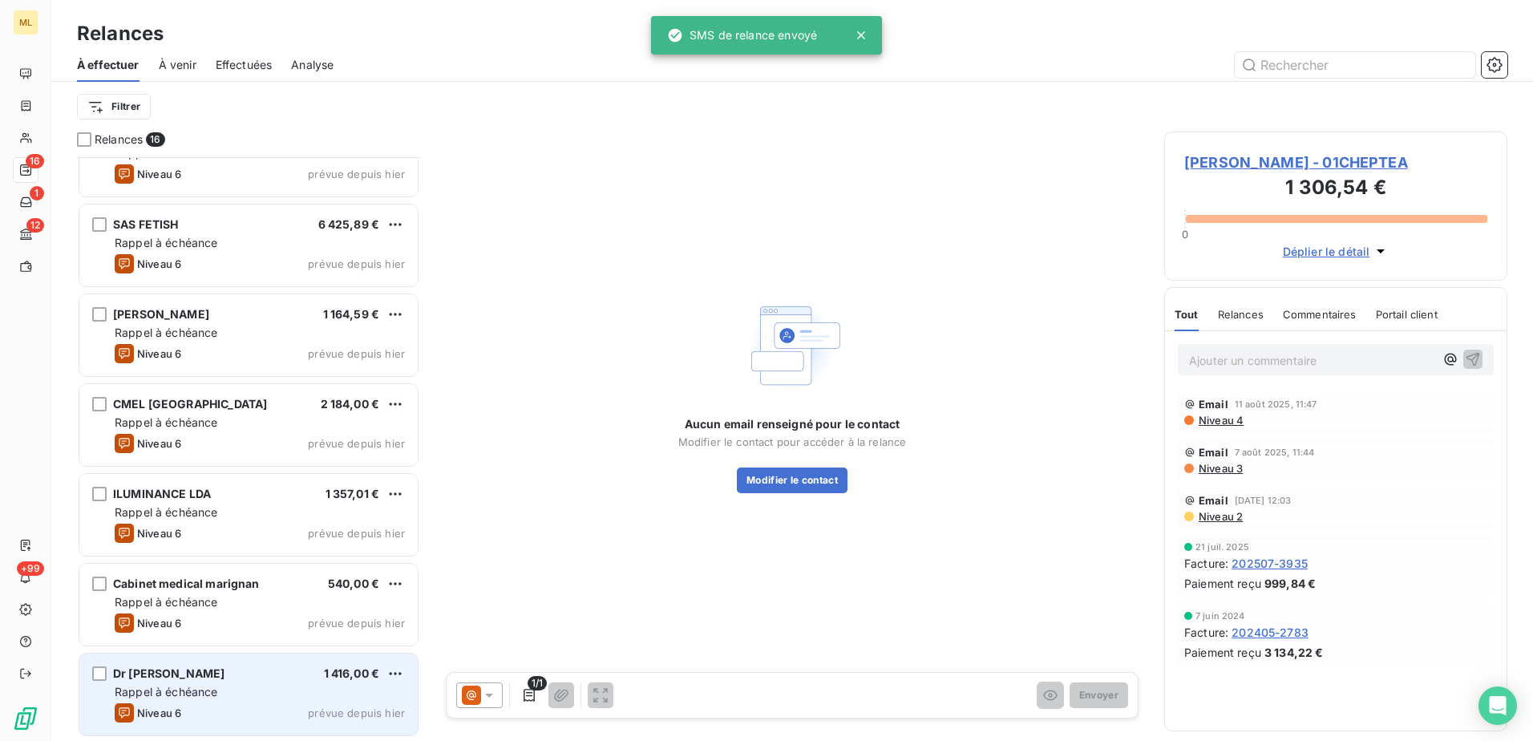
click at [212, 692] on span "Rappel à échéance" at bounding box center [166, 692] width 103 height 14
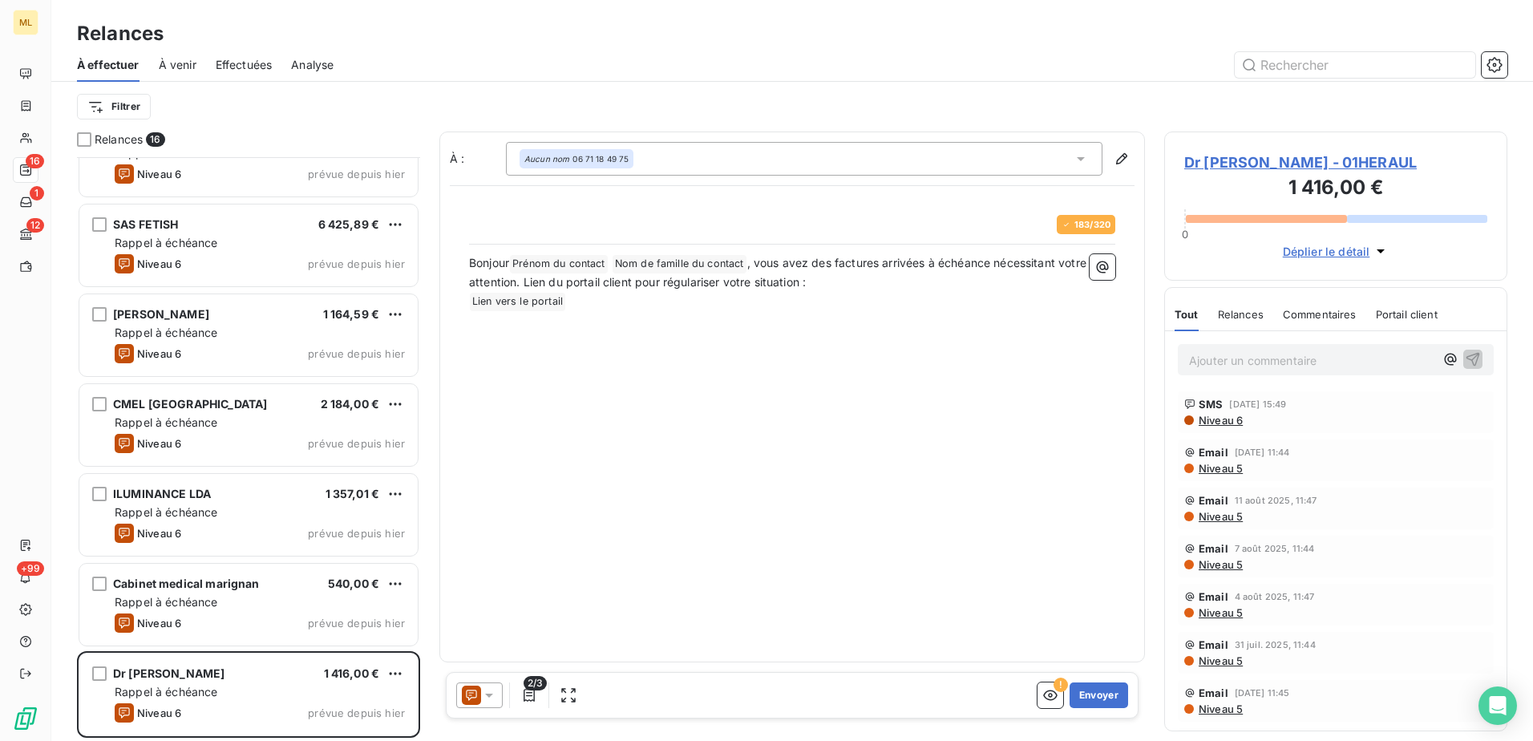
click at [1283, 168] on span "Dr [PERSON_NAME] - 01HERAUL" at bounding box center [1335, 163] width 303 height 22
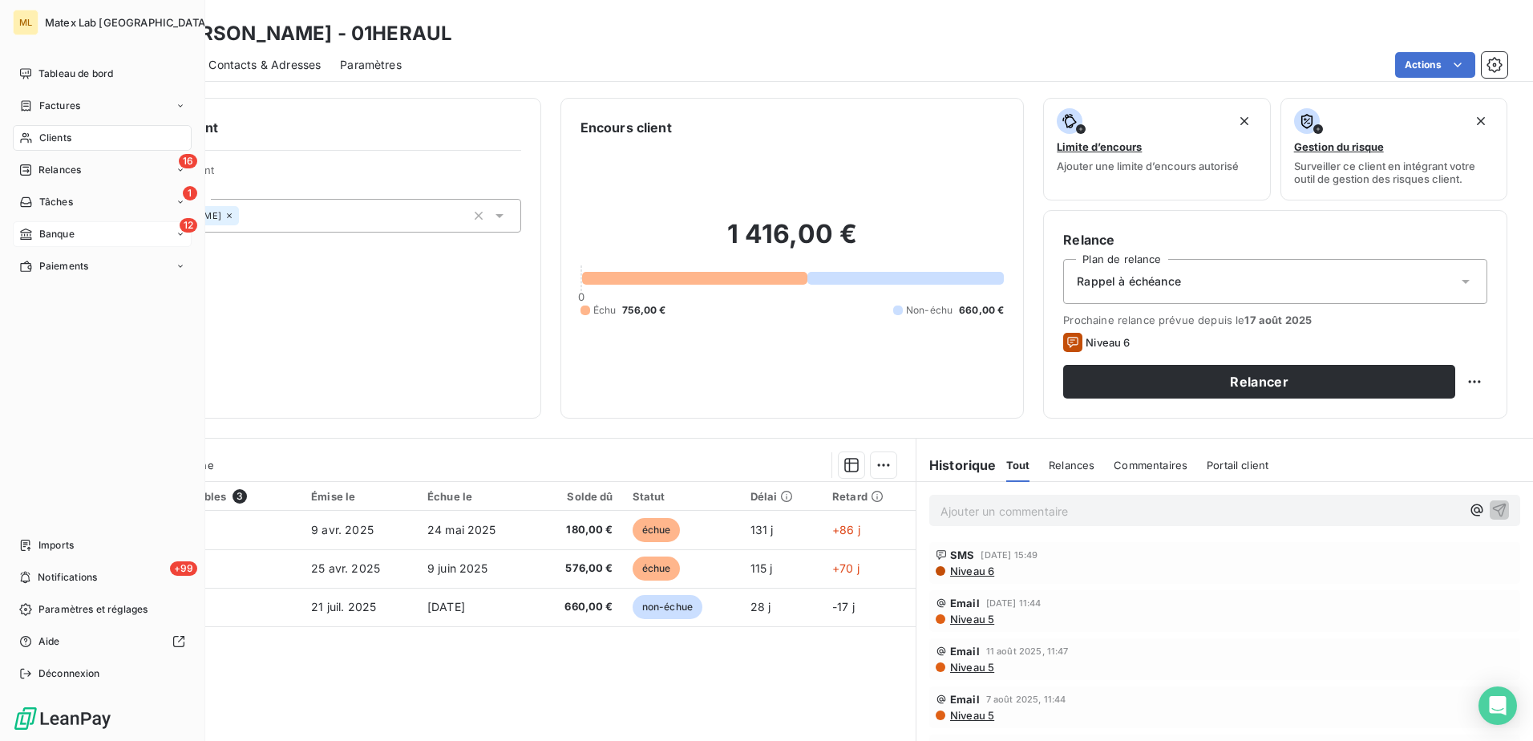
drag, startPoint x: 58, startPoint y: 176, endPoint x: 139, endPoint y: 233, distance: 99.4
click at [58, 176] on span "Relances" at bounding box center [59, 170] width 42 height 14
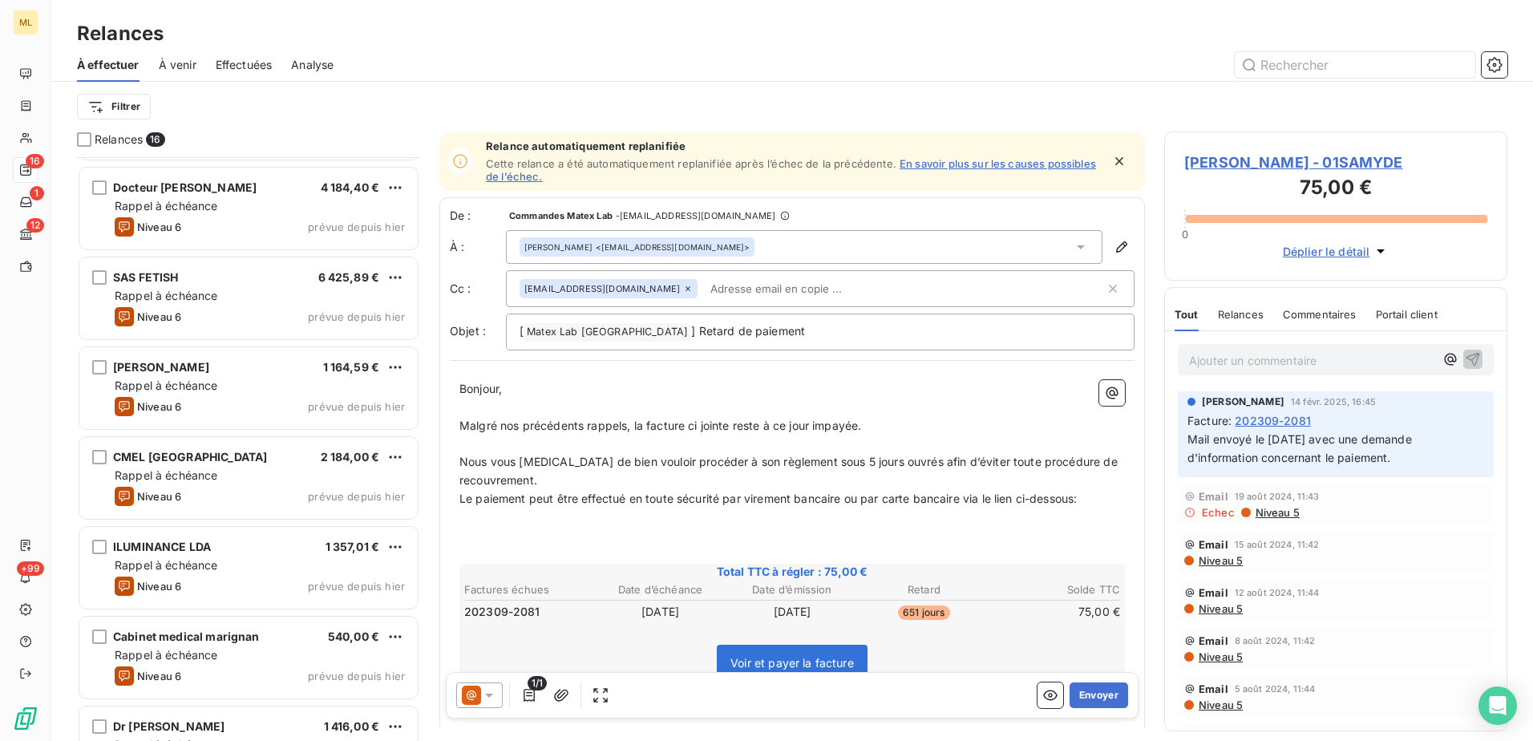
scroll to position [854, 0]
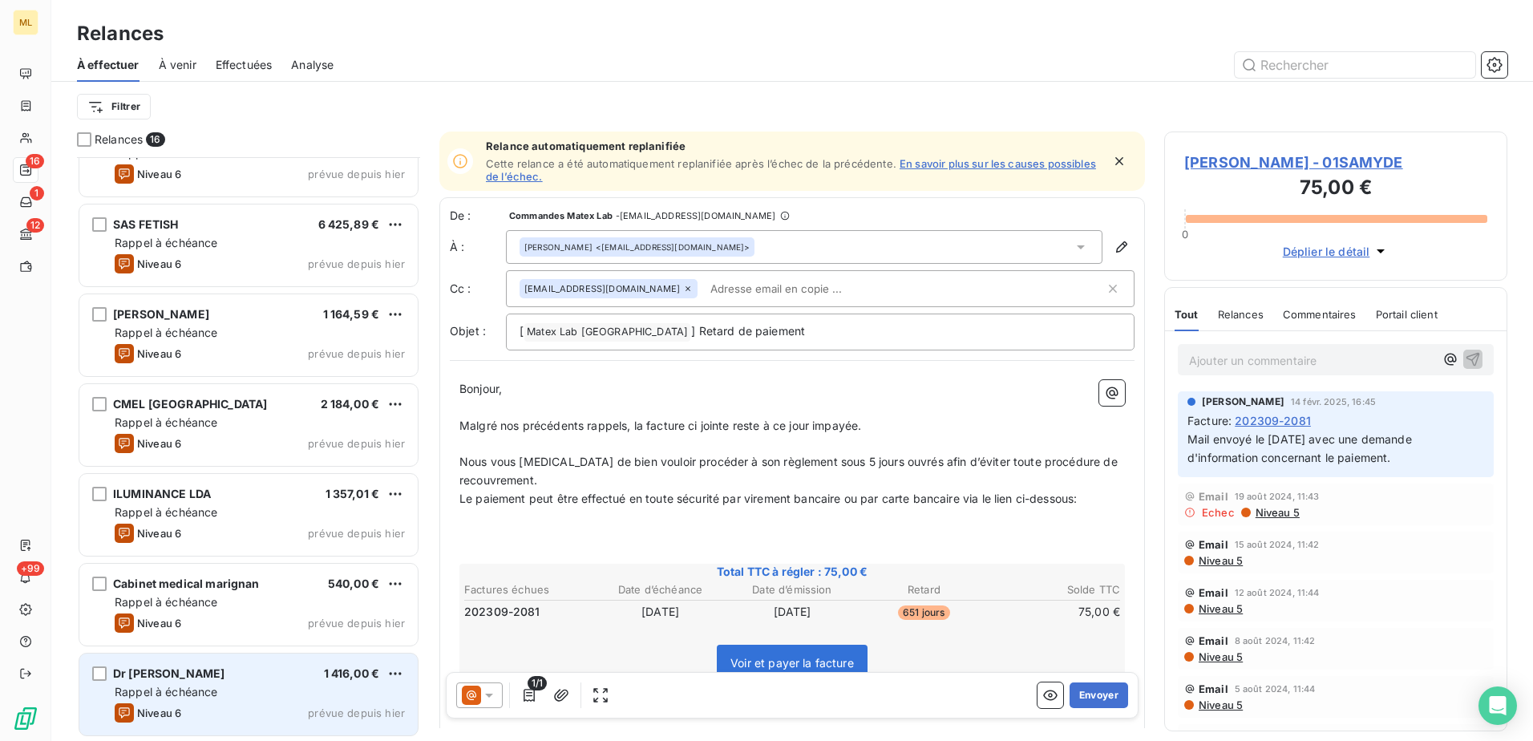
click at [194, 715] on div "Niveau 6 prévue depuis [DATE]" at bounding box center [260, 712] width 290 height 19
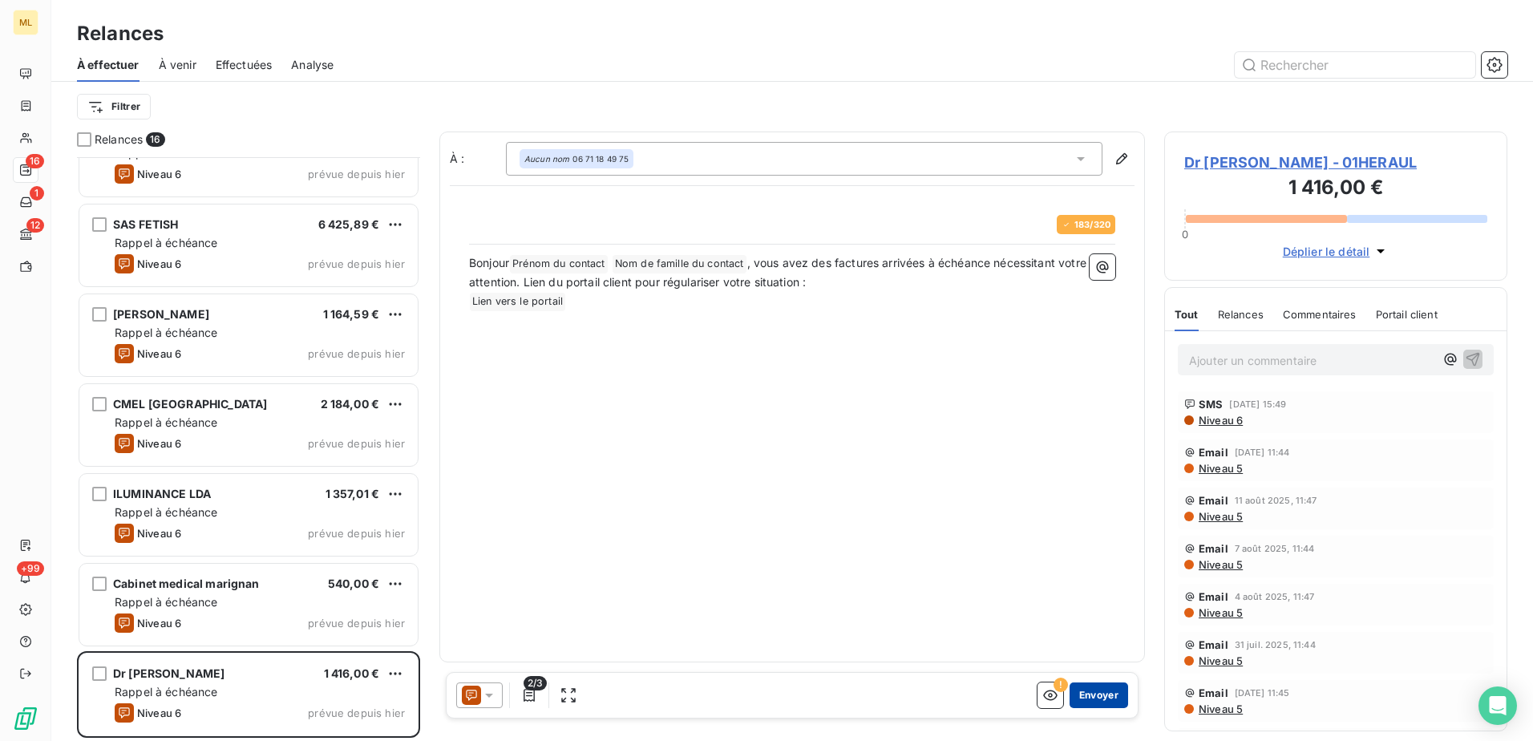
click at [1099, 693] on button "Envoyer" at bounding box center [1098, 695] width 59 height 26
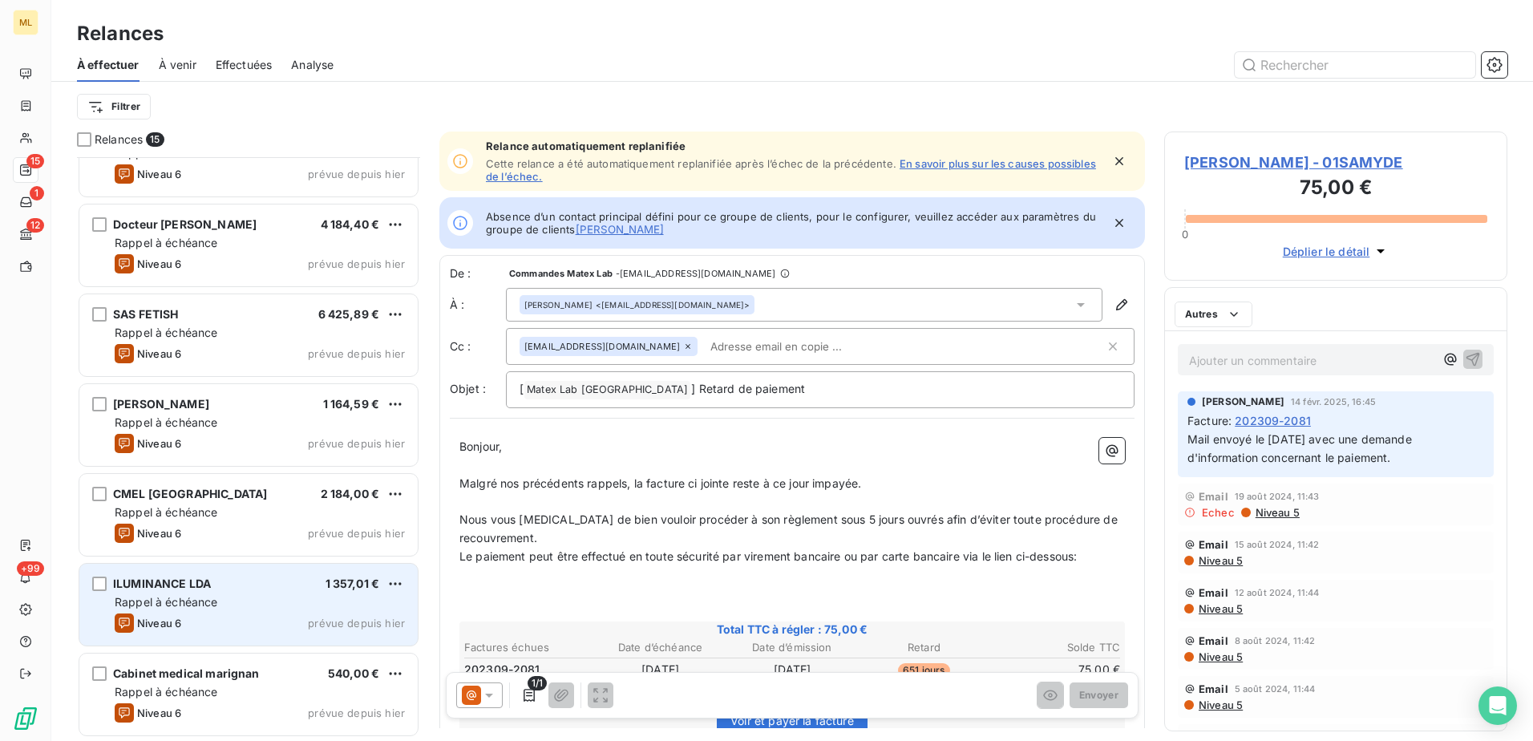
scroll to position [763, 0]
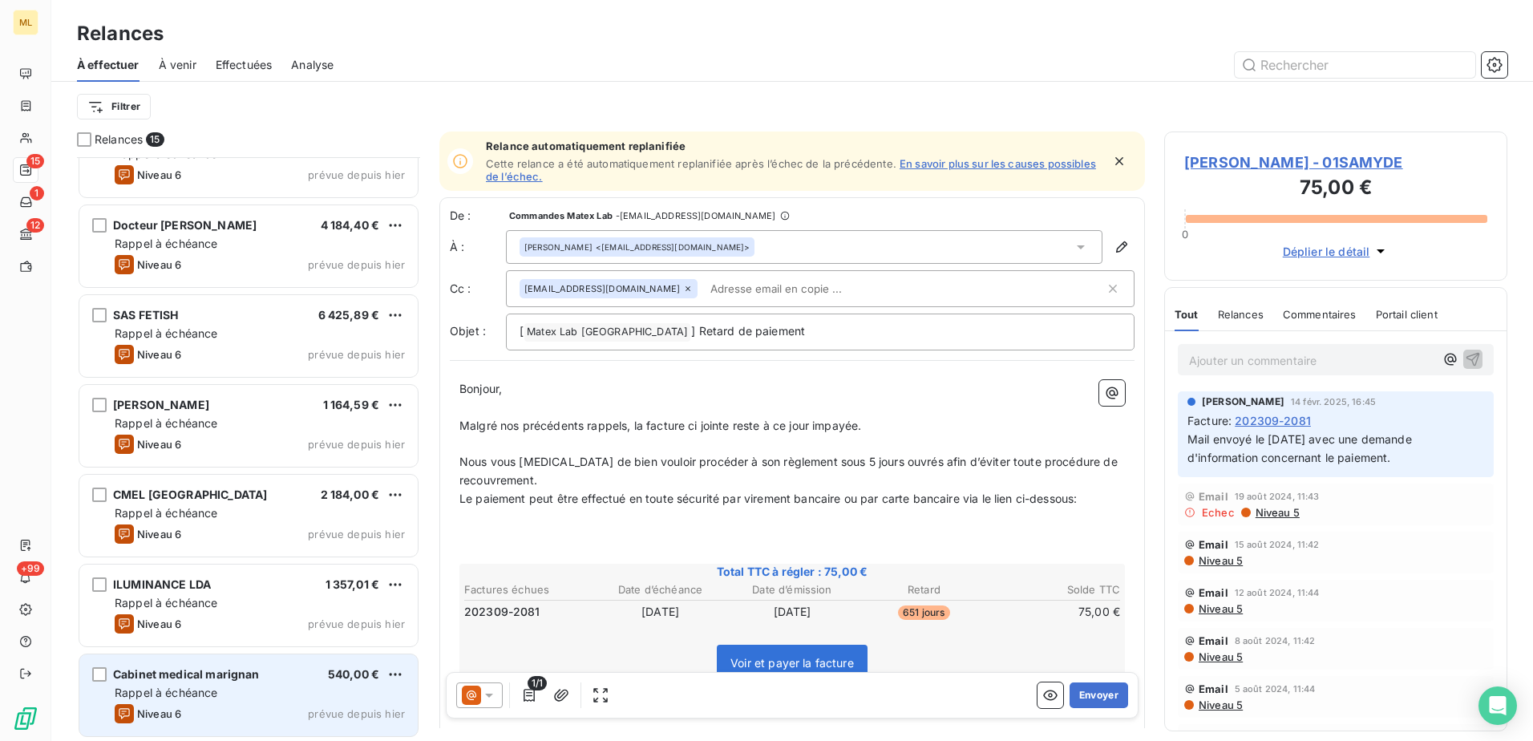
click at [186, 701] on div "Cabinet medical marignan 540,00 € Rappel à échéance Niveau 6 prévue depuis [DAT…" at bounding box center [248, 695] width 338 height 82
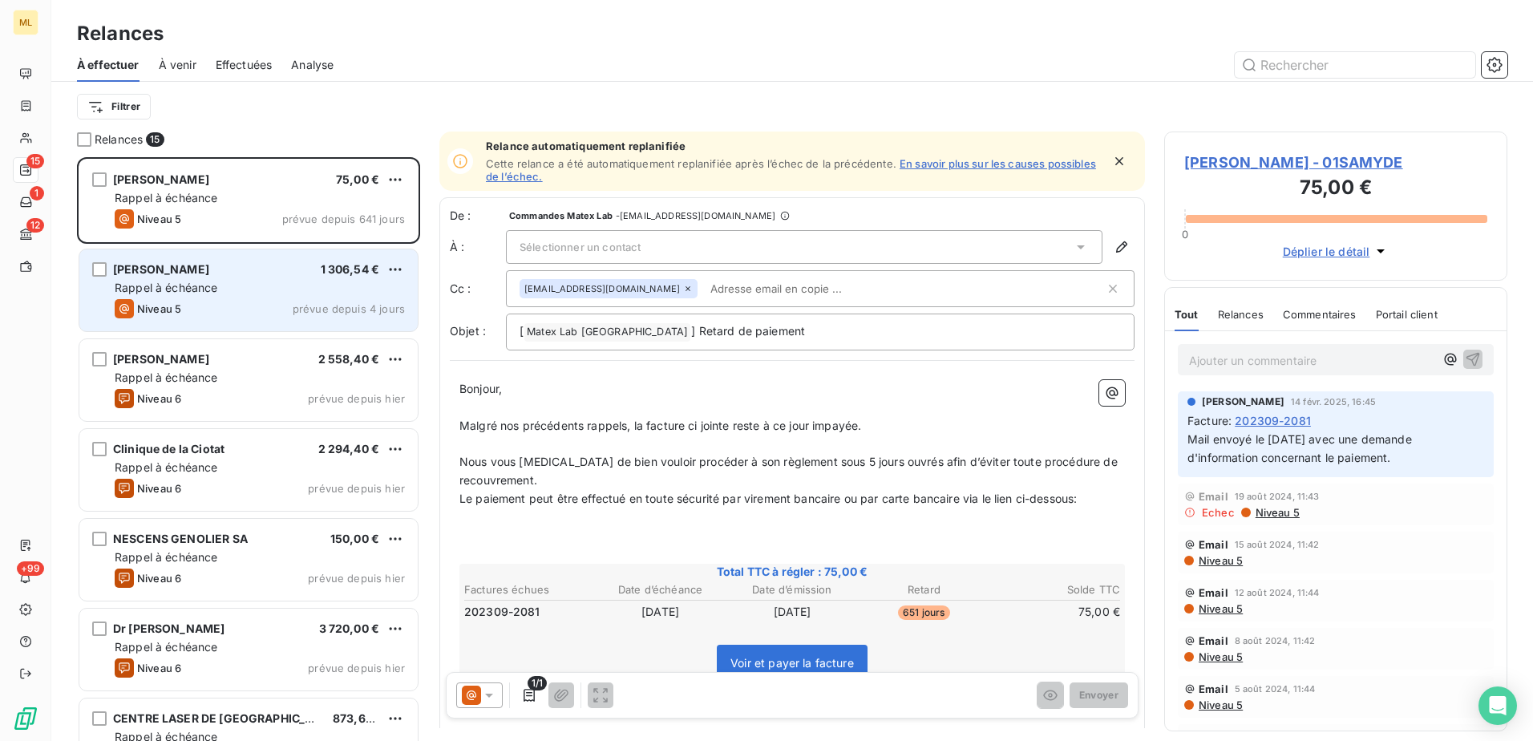
click at [245, 280] on div "Rappel à échéance" at bounding box center [260, 288] width 290 height 16
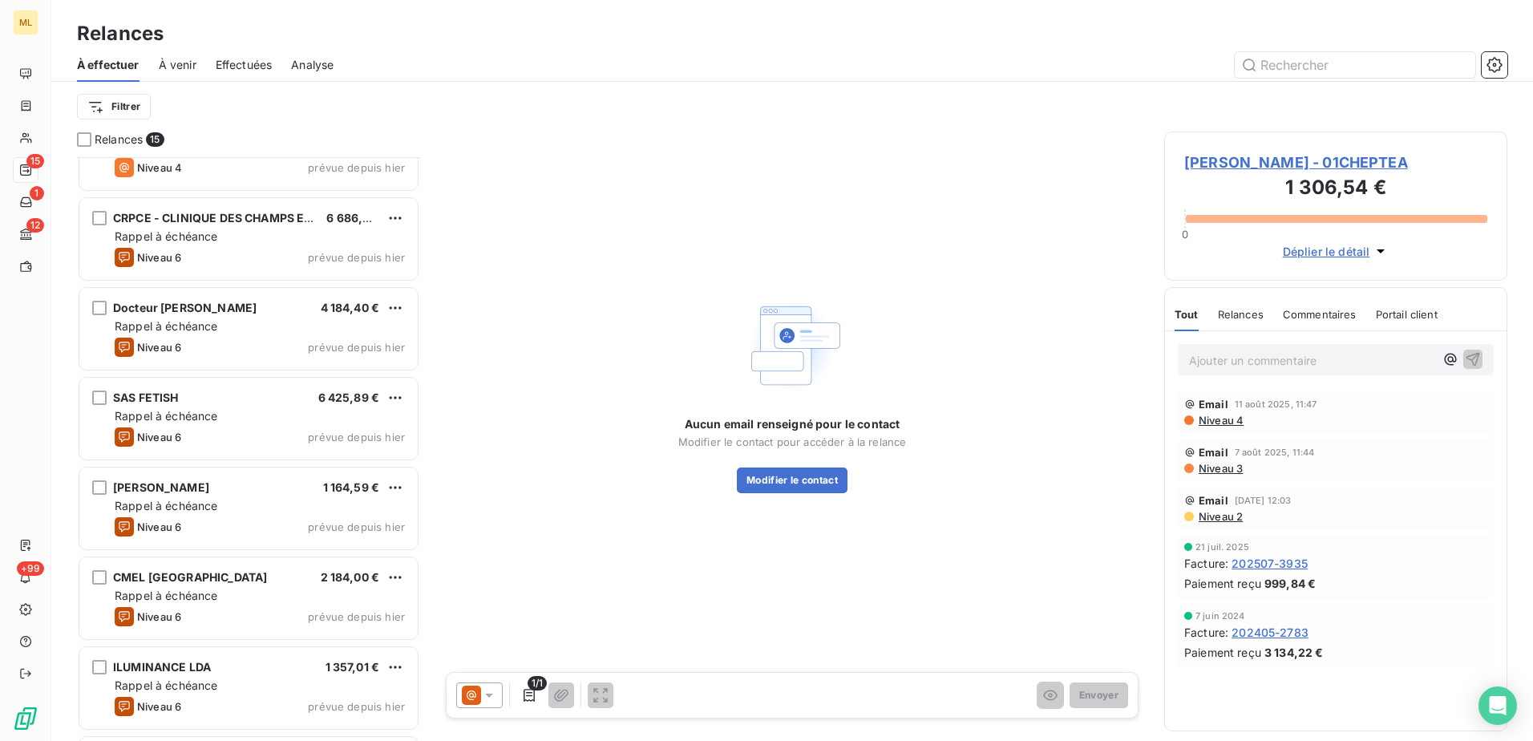
scroll to position [764, 0]
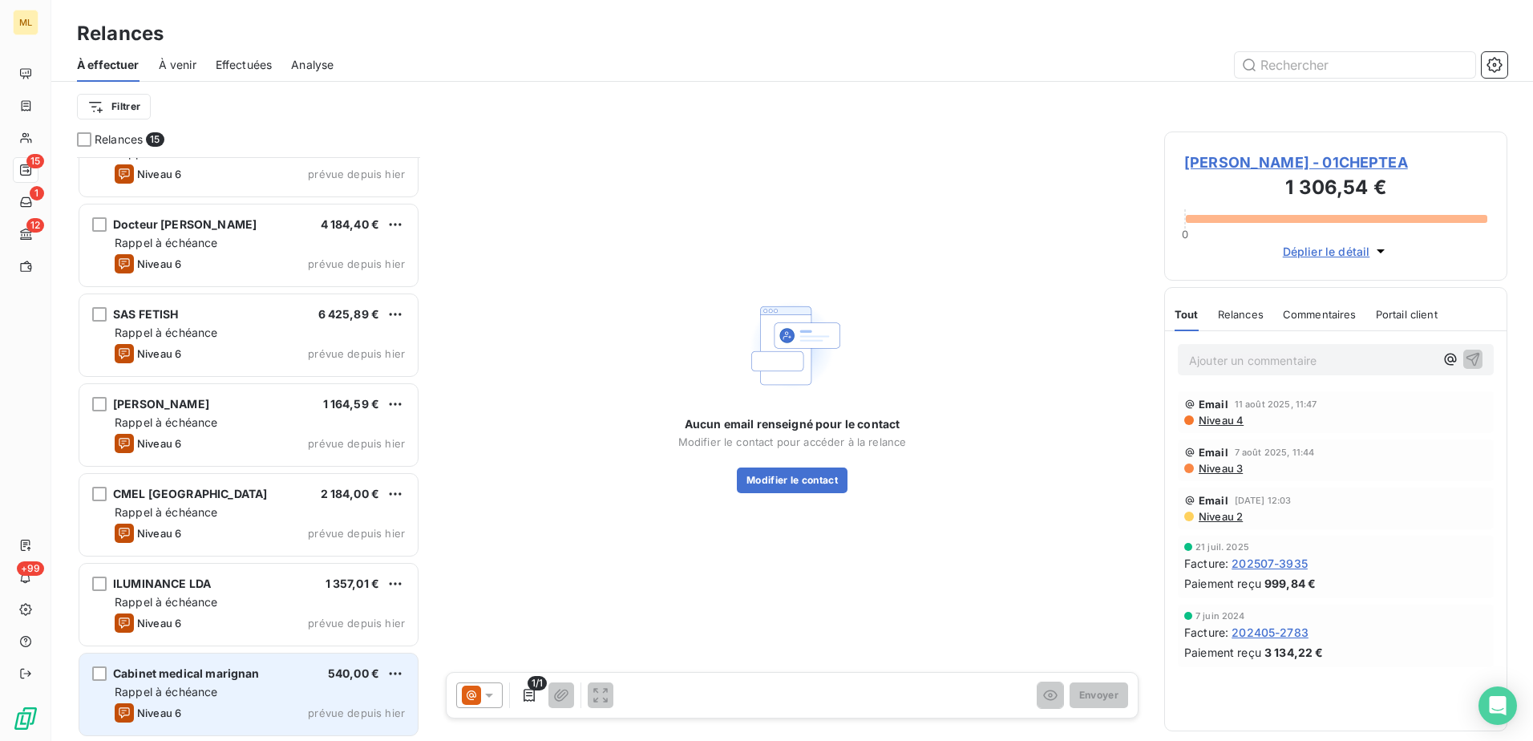
click at [230, 695] on div "Rappel à échéance" at bounding box center [260, 692] width 290 height 16
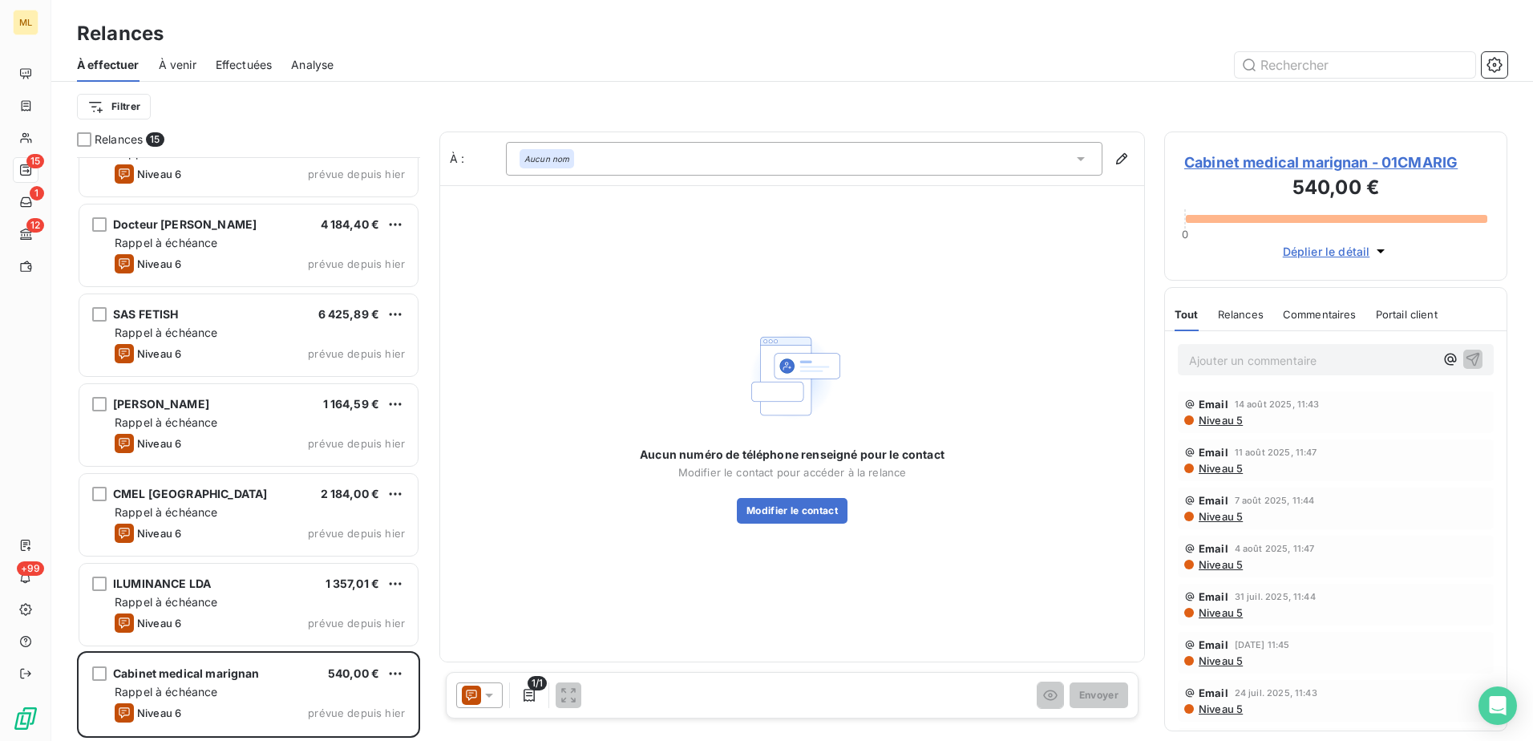
click at [1345, 159] on span "Cabinet medical marignan - 01CMARIG" at bounding box center [1335, 163] width 303 height 22
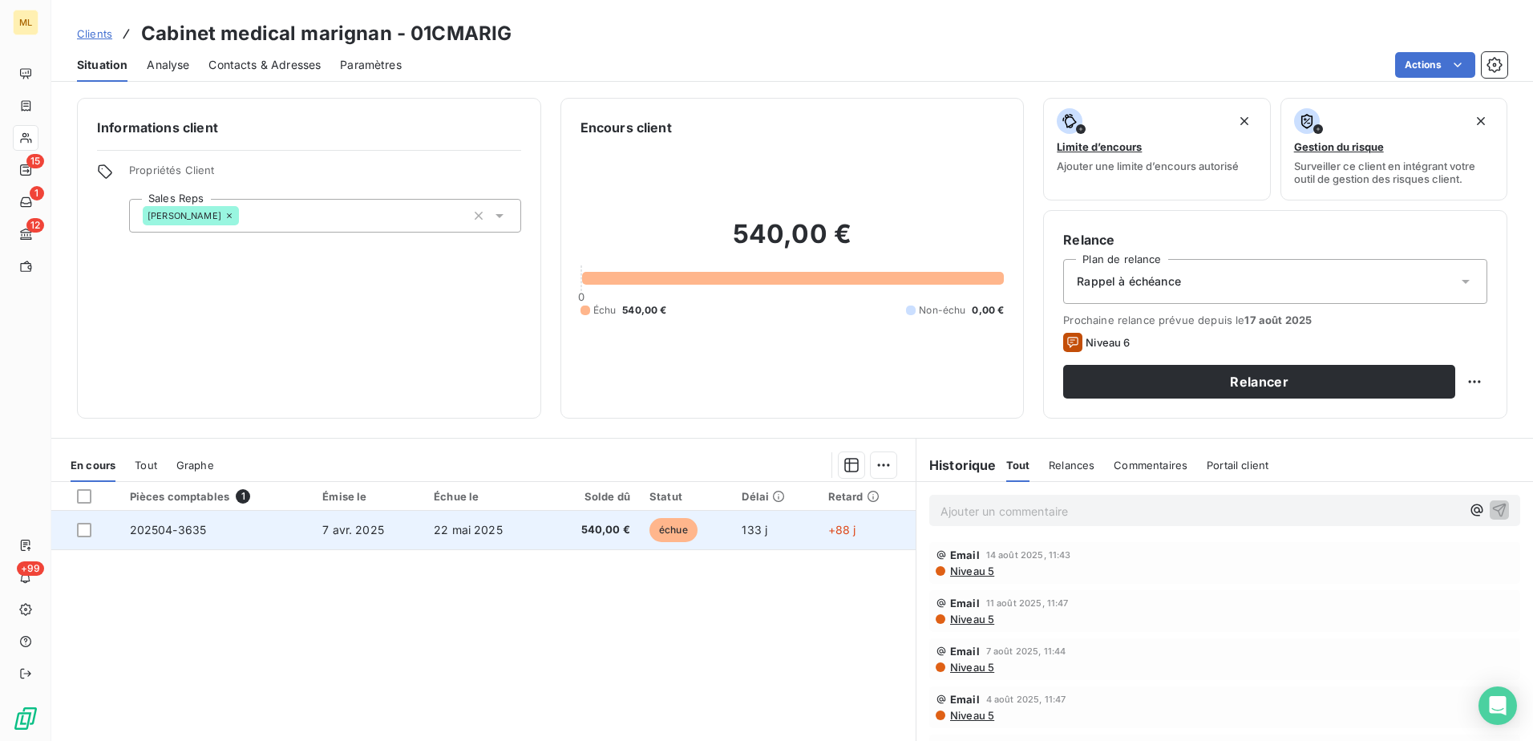
click at [480, 535] on span "22 mai 2025" at bounding box center [468, 530] width 69 height 14
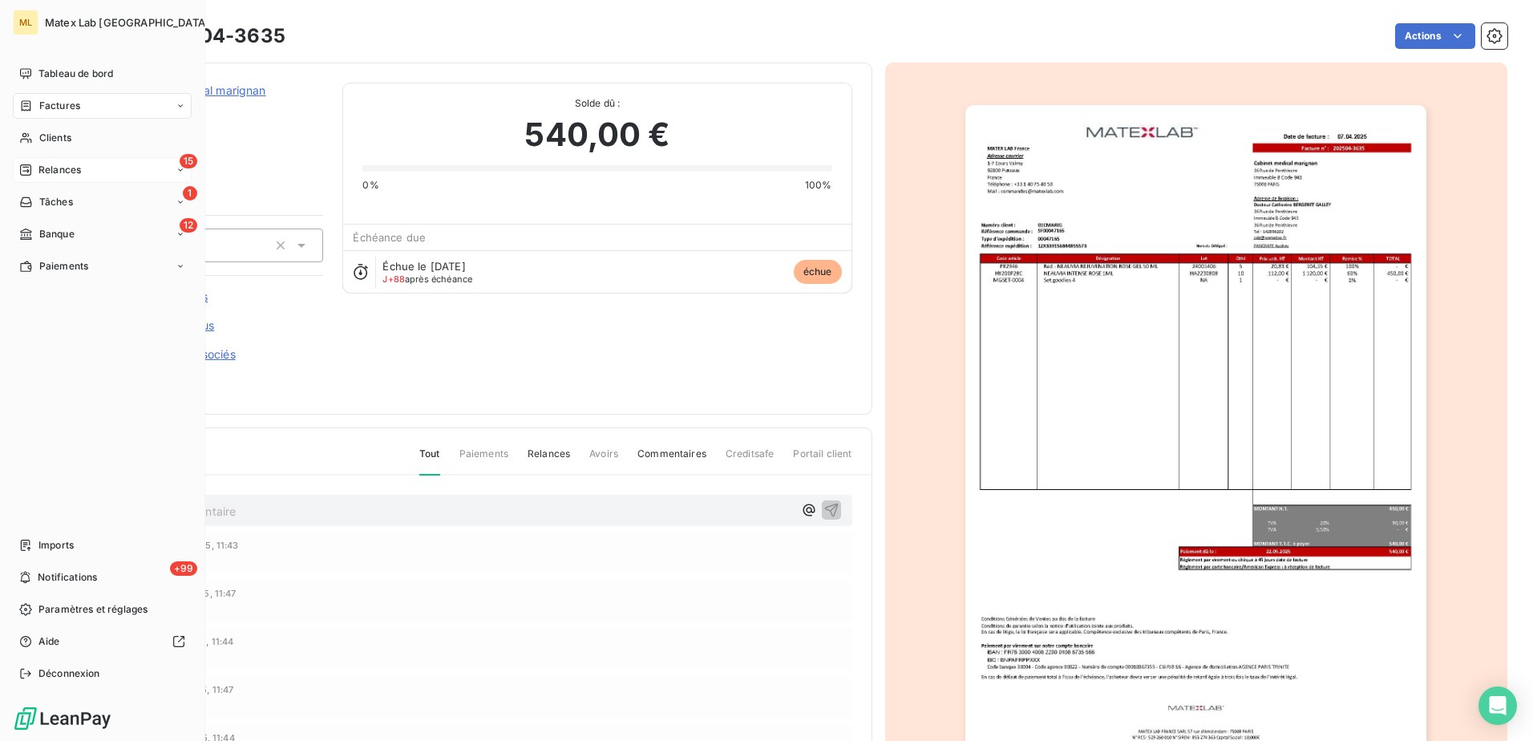
click at [66, 168] on span "Relances" at bounding box center [59, 170] width 42 height 14
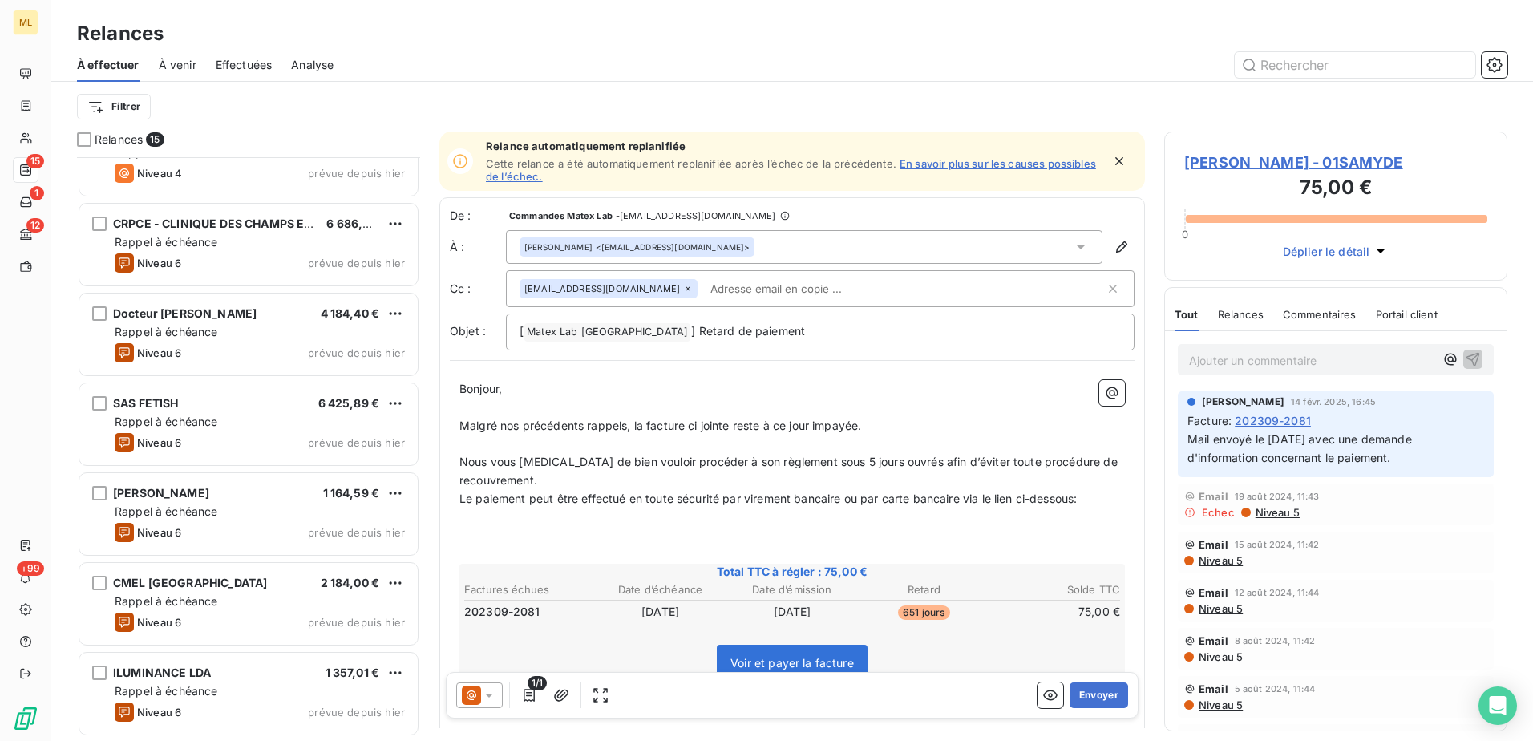
scroll to position [764, 0]
click at [846, 73] on div at bounding box center [930, 65] width 1154 height 26
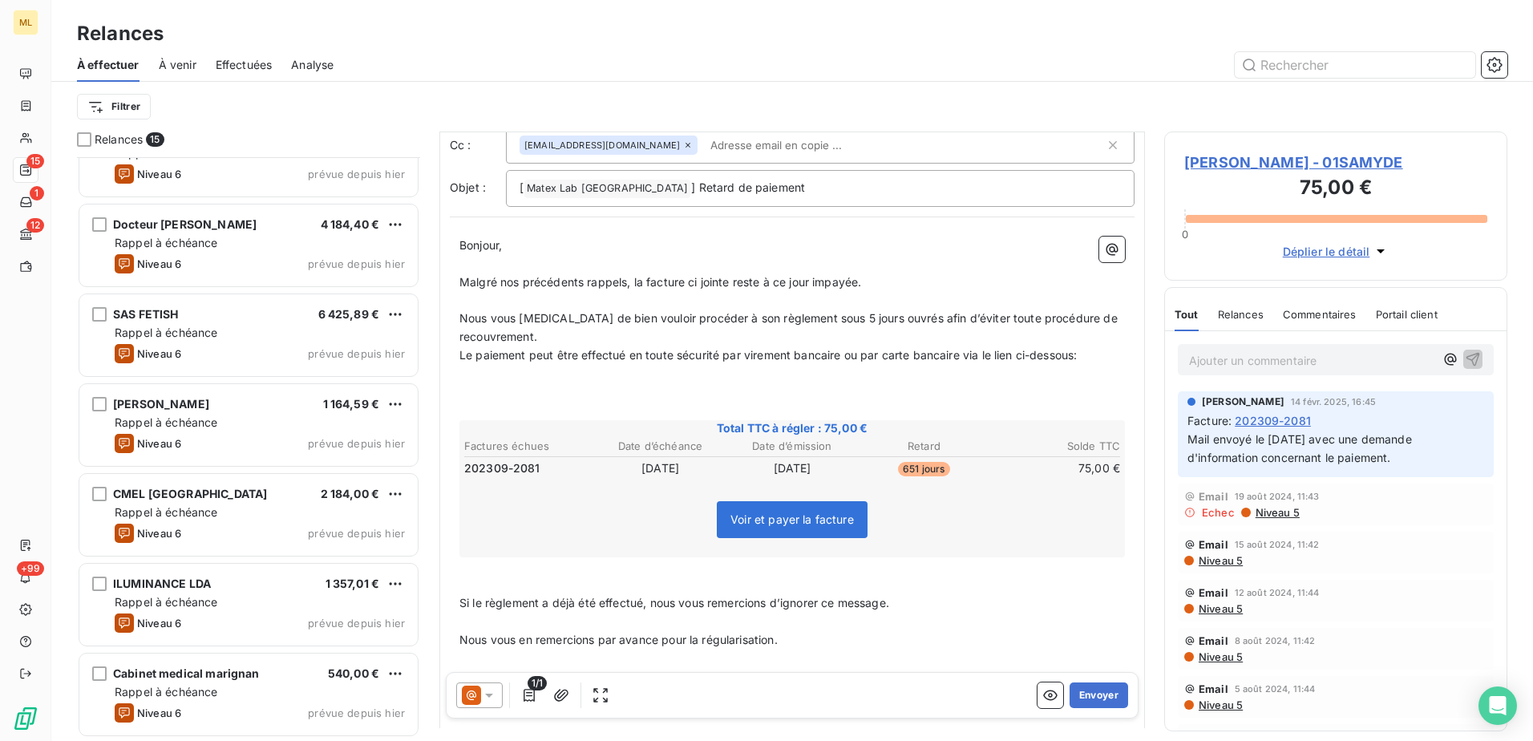
scroll to position [0, 0]
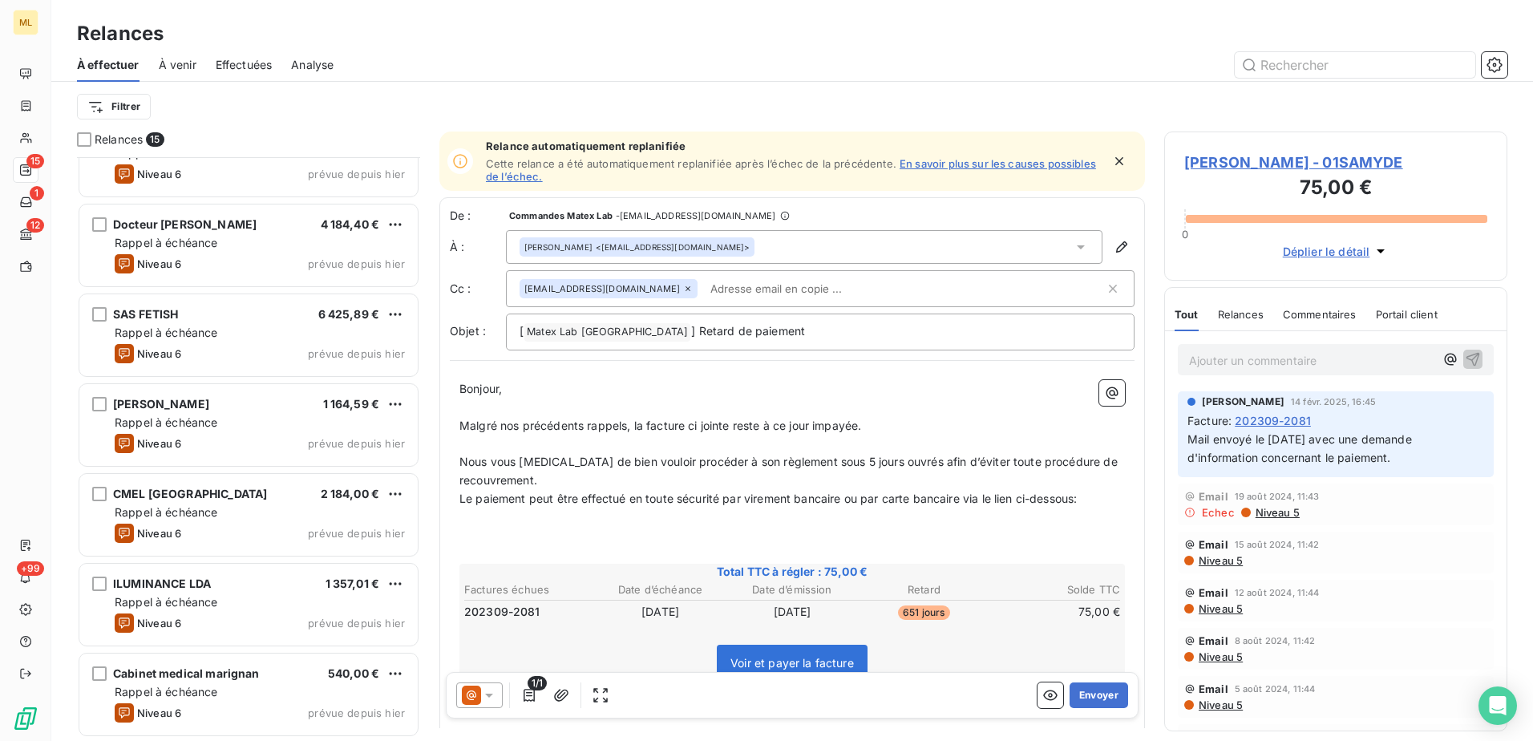
click at [664, 26] on div "Relances" at bounding box center [792, 33] width 1482 height 29
click at [1115, 159] on icon "button" at bounding box center [1119, 161] width 8 height 8
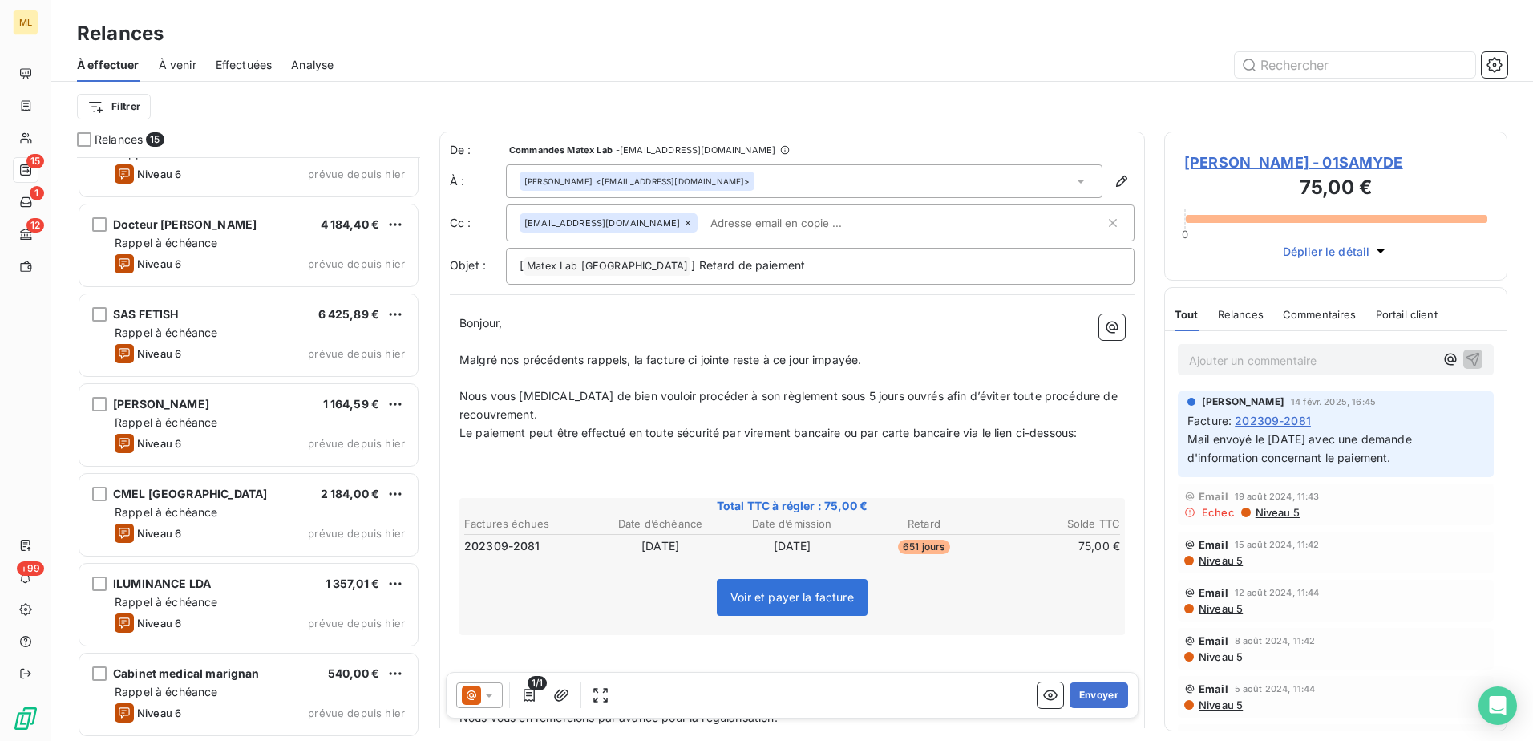
click at [679, 69] on div at bounding box center [930, 65] width 1154 height 26
click at [679, 59] on div at bounding box center [930, 65] width 1154 height 26
click at [613, 69] on div at bounding box center [930, 65] width 1154 height 26
click at [618, 55] on div at bounding box center [930, 65] width 1154 height 26
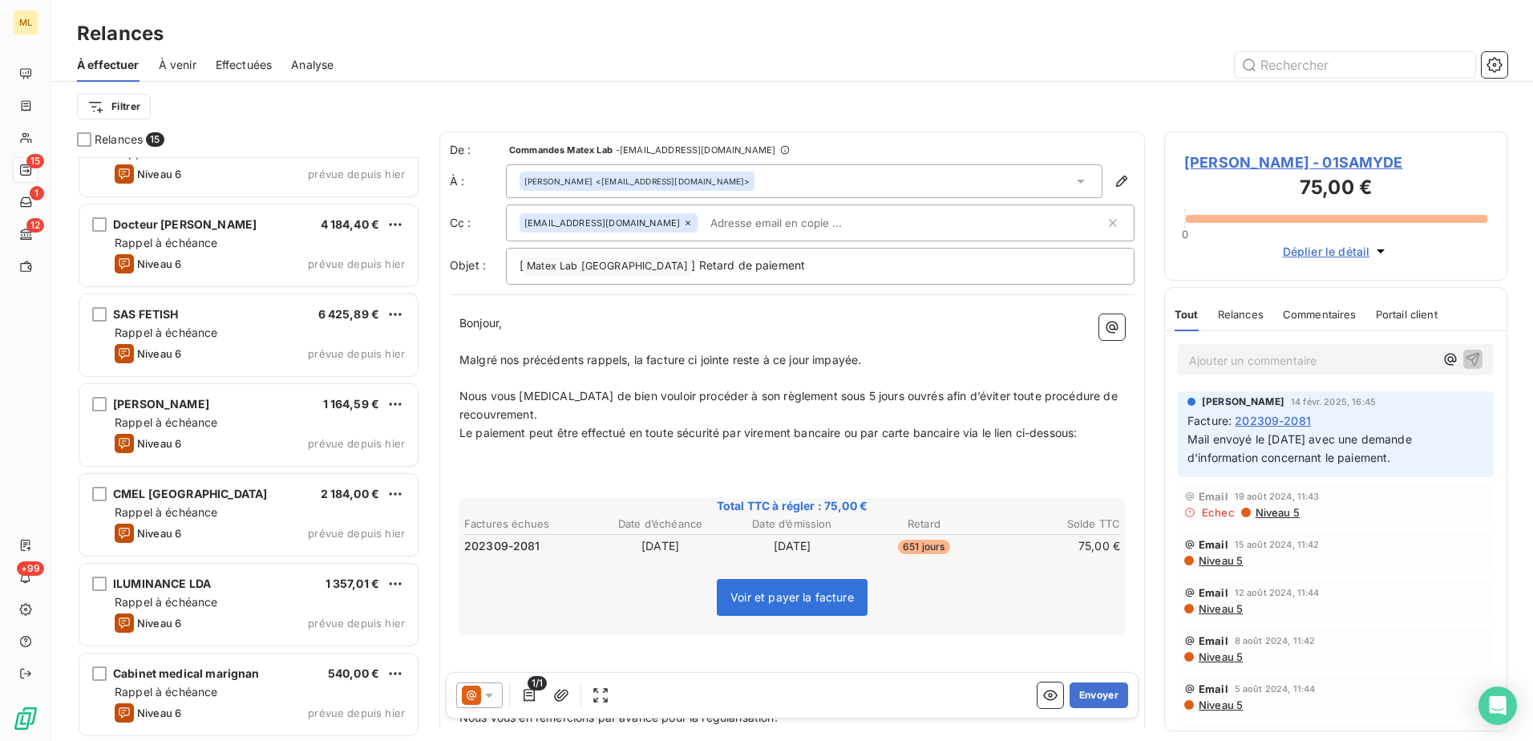
click at [738, 67] on div at bounding box center [930, 65] width 1154 height 26
click at [584, 64] on div at bounding box center [930, 65] width 1154 height 26
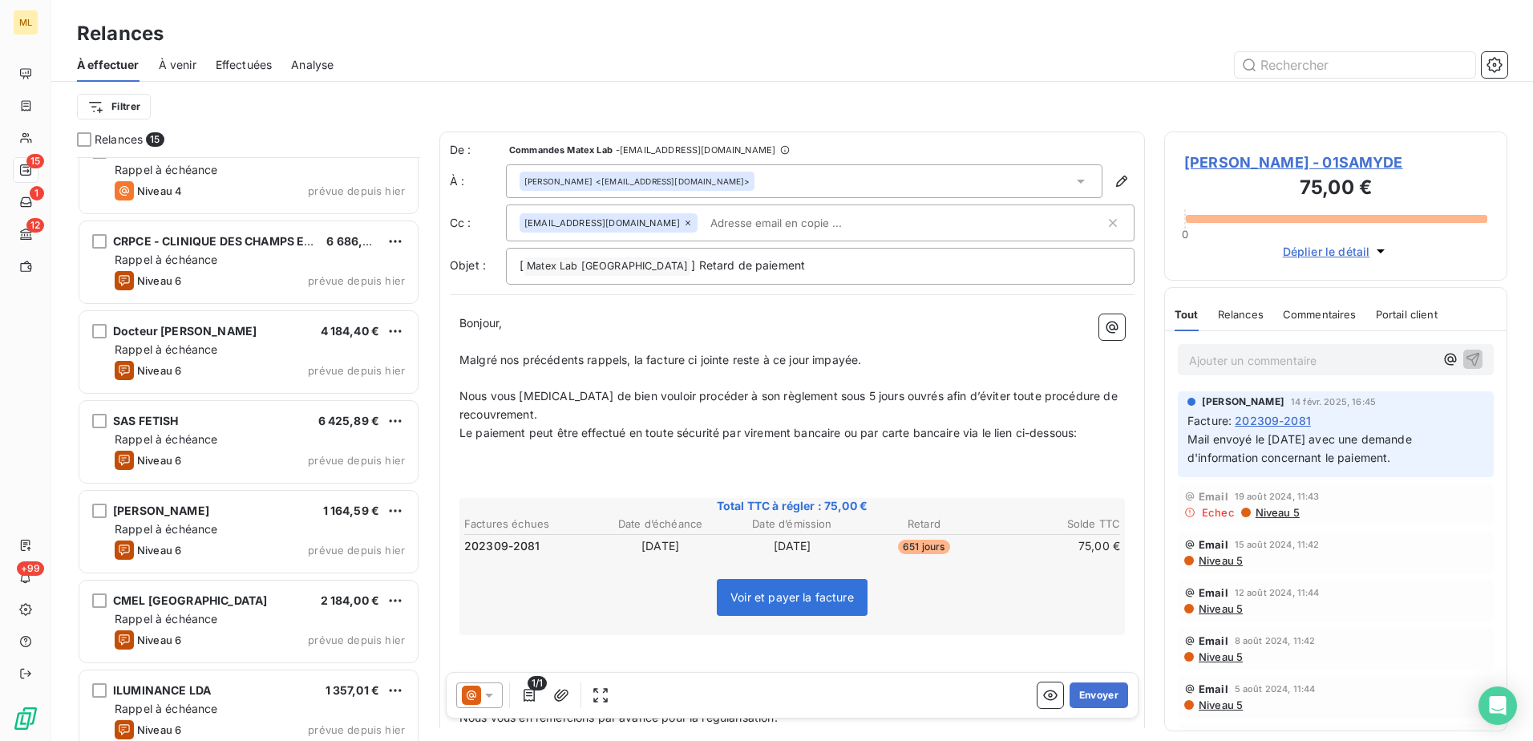
scroll to position [764, 0]
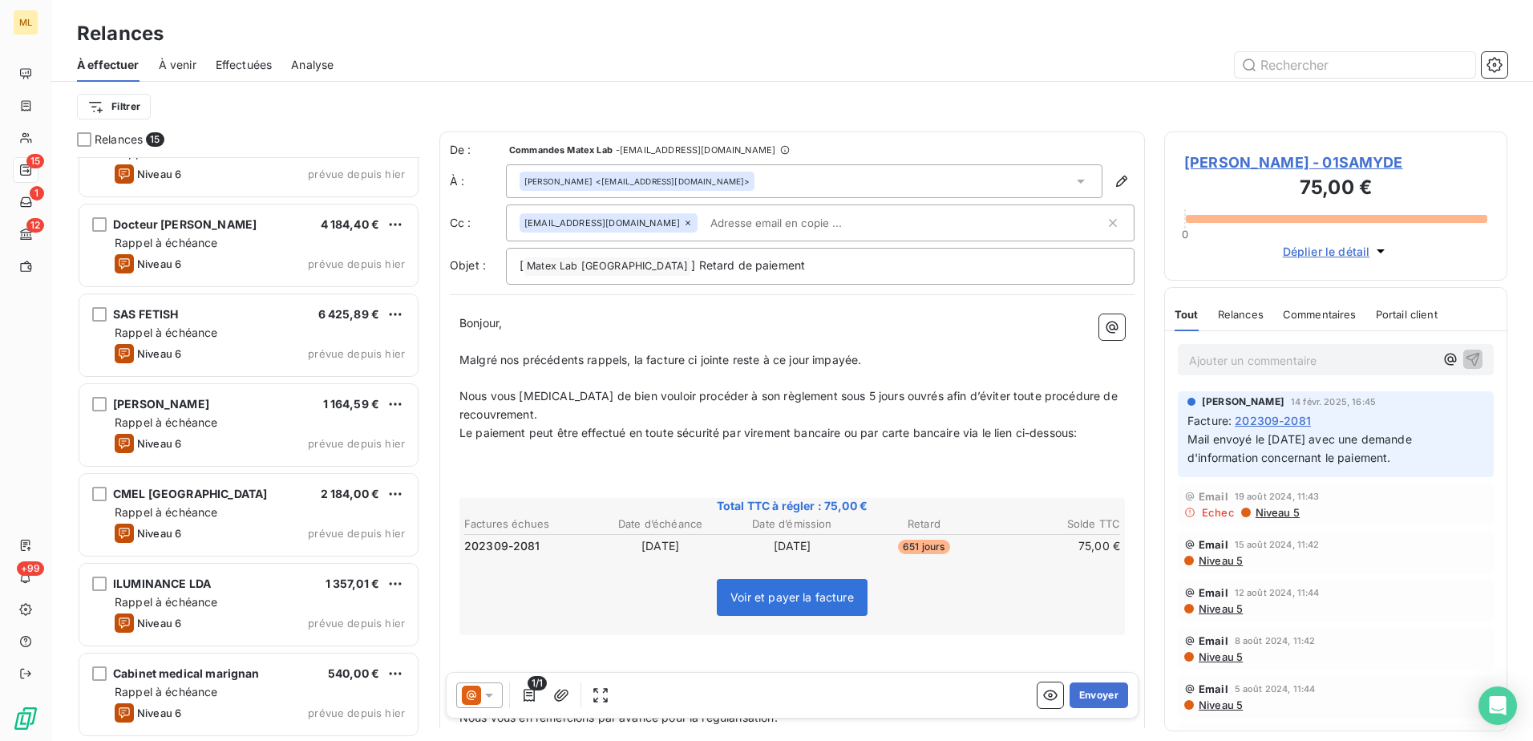
click at [727, 49] on div "À effectuer À venir Effectuées Analyse" at bounding box center [792, 65] width 1482 height 34
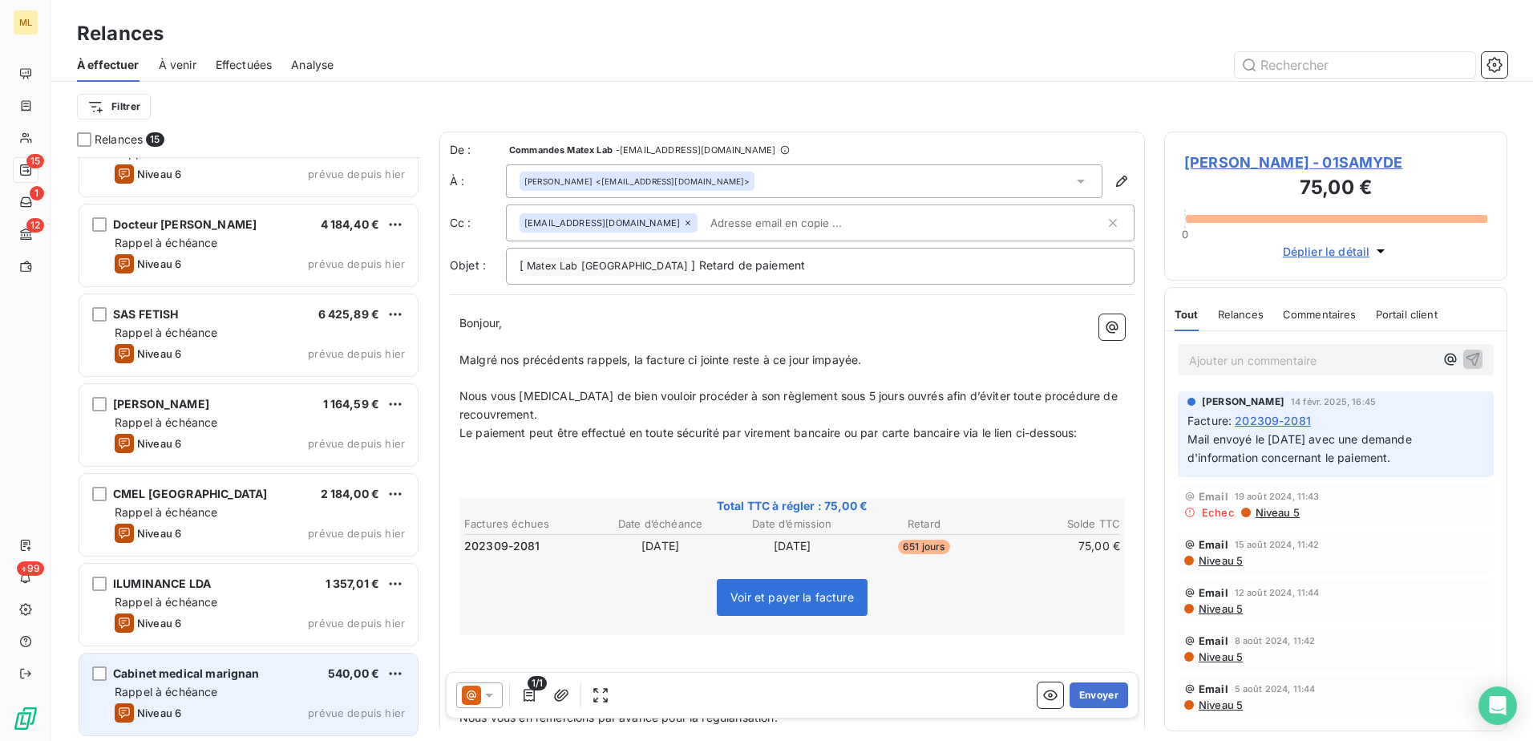
click at [233, 708] on div "Niveau 6 prévue depuis [DATE]" at bounding box center [260, 712] width 290 height 19
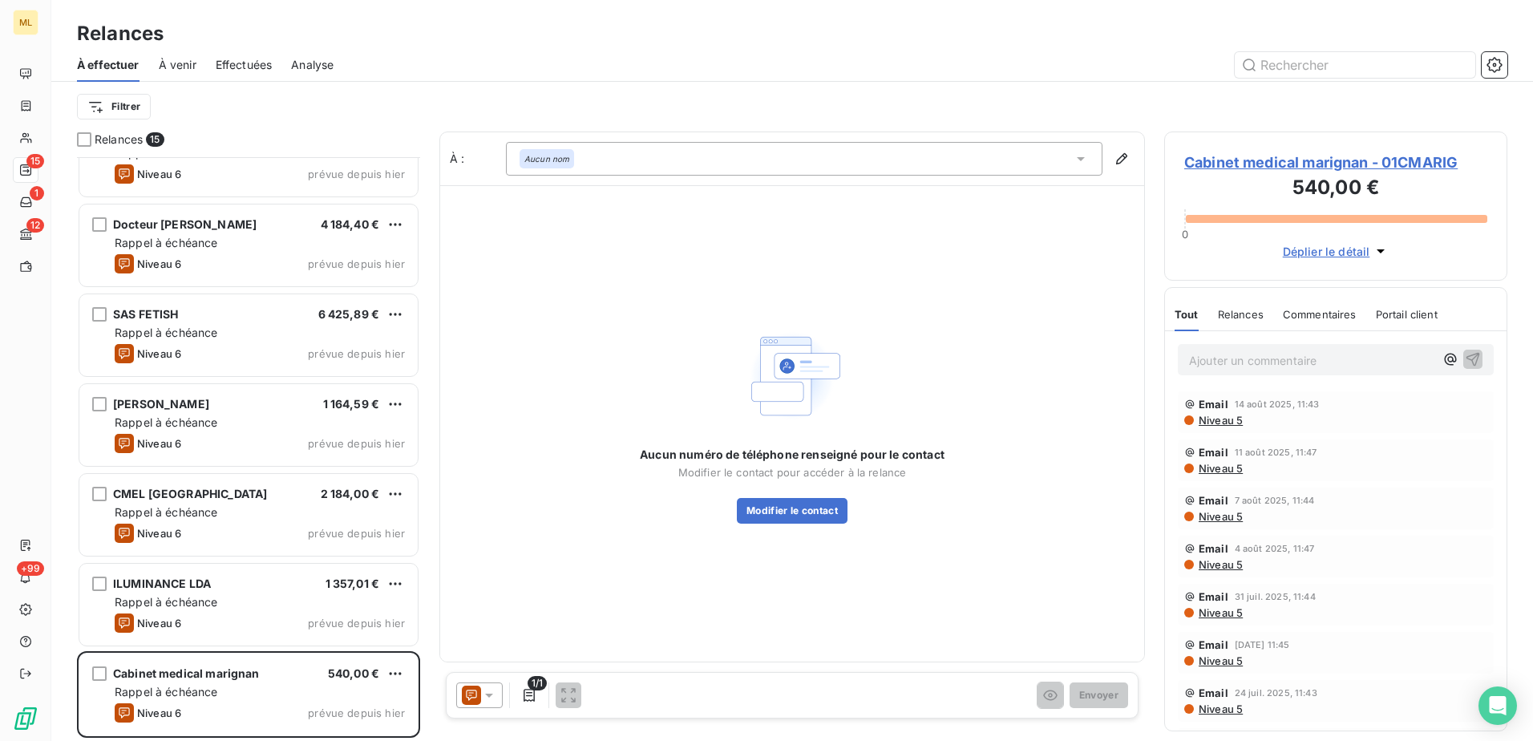
click at [818, 532] on div "Aucun numéro de téléphone renseigné pour le contact Modifier le contact pour ac…" at bounding box center [792, 423] width 704 height 476
click at [830, 513] on button "Modifier le contact" at bounding box center [792, 511] width 111 height 26
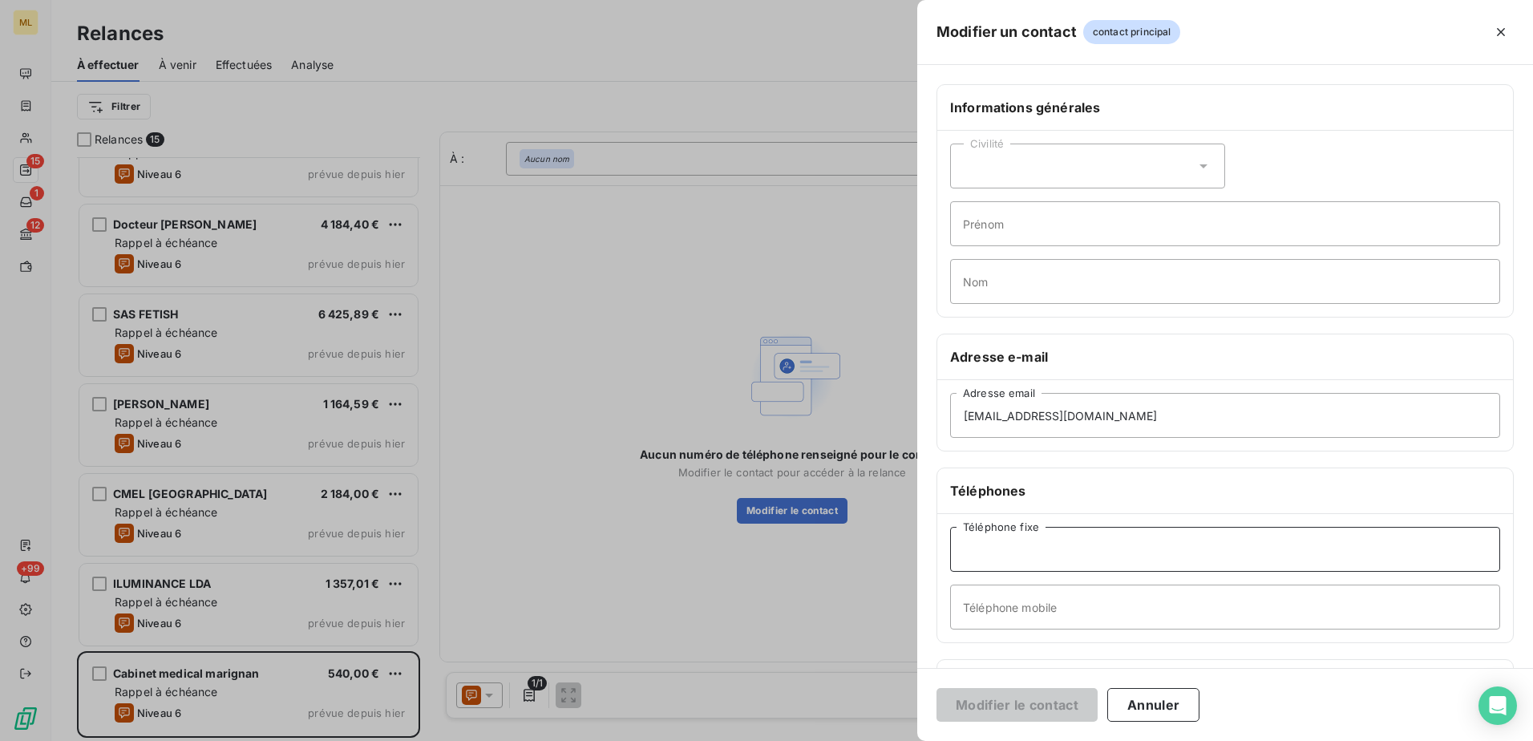
click at [1141, 560] on input "Téléphone fixe" at bounding box center [1225, 549] width 550 height 45
click at [963, 429] on input "[EMAIL_ADDRESS][DOMAIN_NAME]" at bounding box center [1225, 415] width 550 height 45
click at [1123, 426] on input "[EMAIL_ADDRESS][DOMAIN_NAME]" at bounding box center [1225, 415] width 550 height 45
click at [766, 127] on div at bounding box center [766, 370] width 1533 height 741
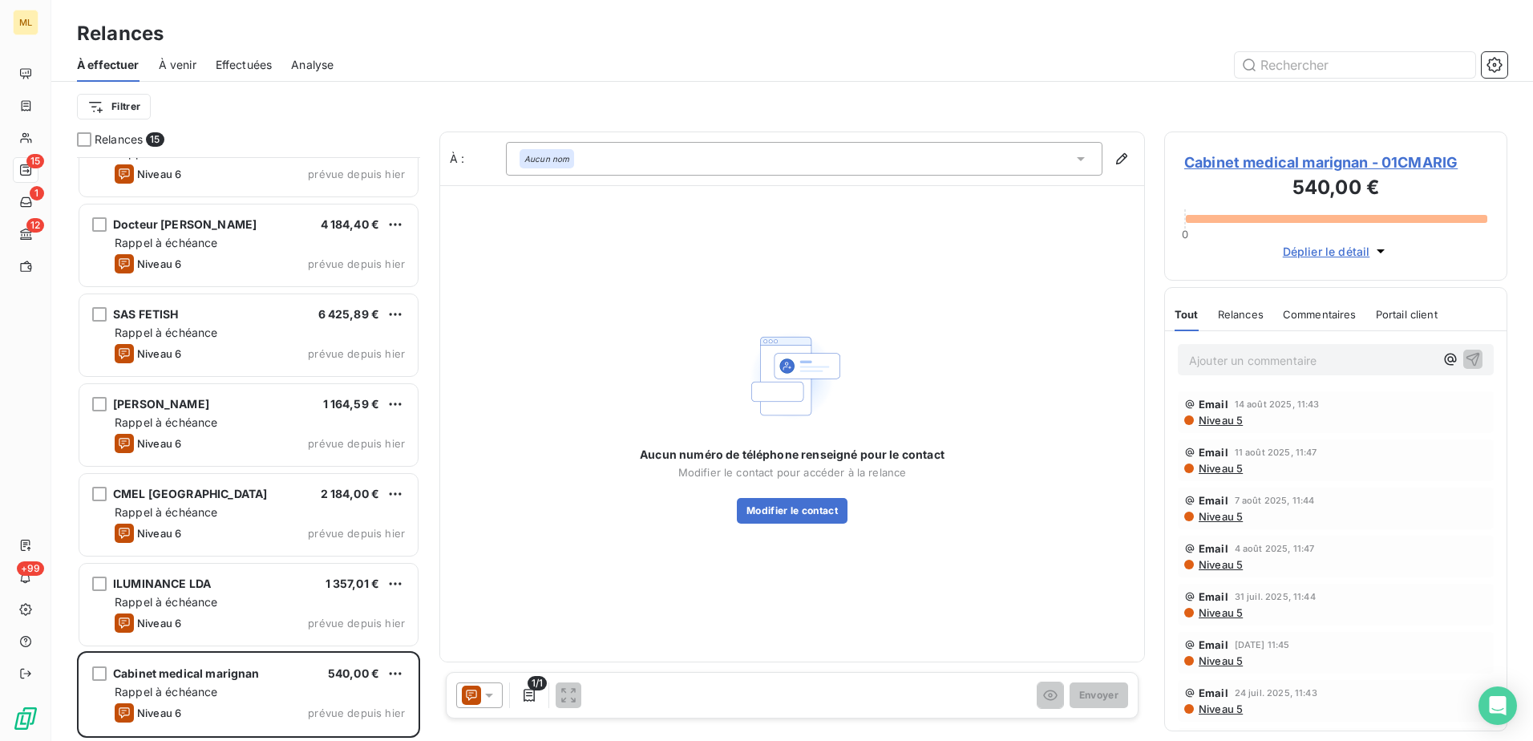
click at [1270, 169] on span "Cabinet medical marignan - 01CMARIG" at bounding box center [1335, 163] width 303 height 22
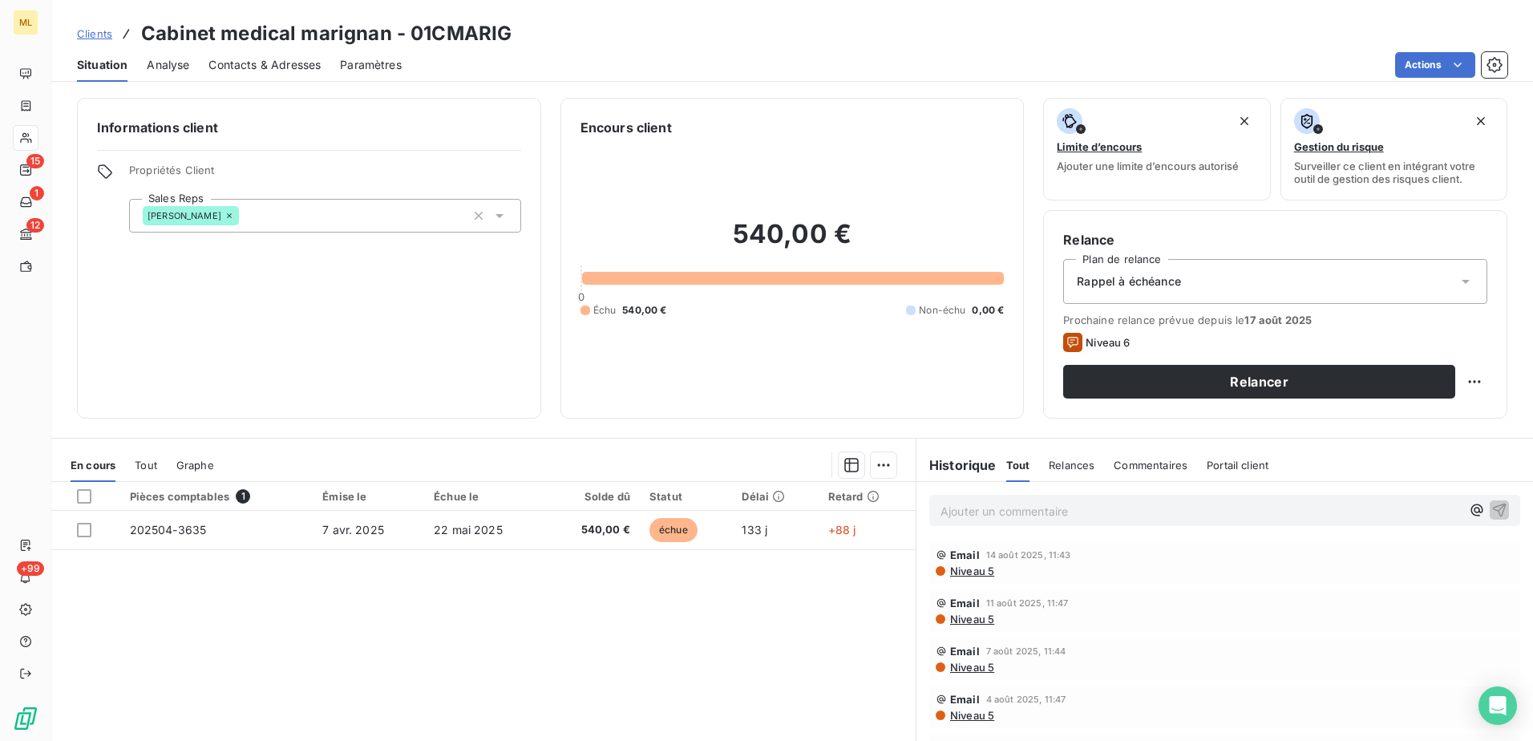
click at [267, 59] on span "Contacts & Adresses" at bounding box center [264, 65] width 112 height 16
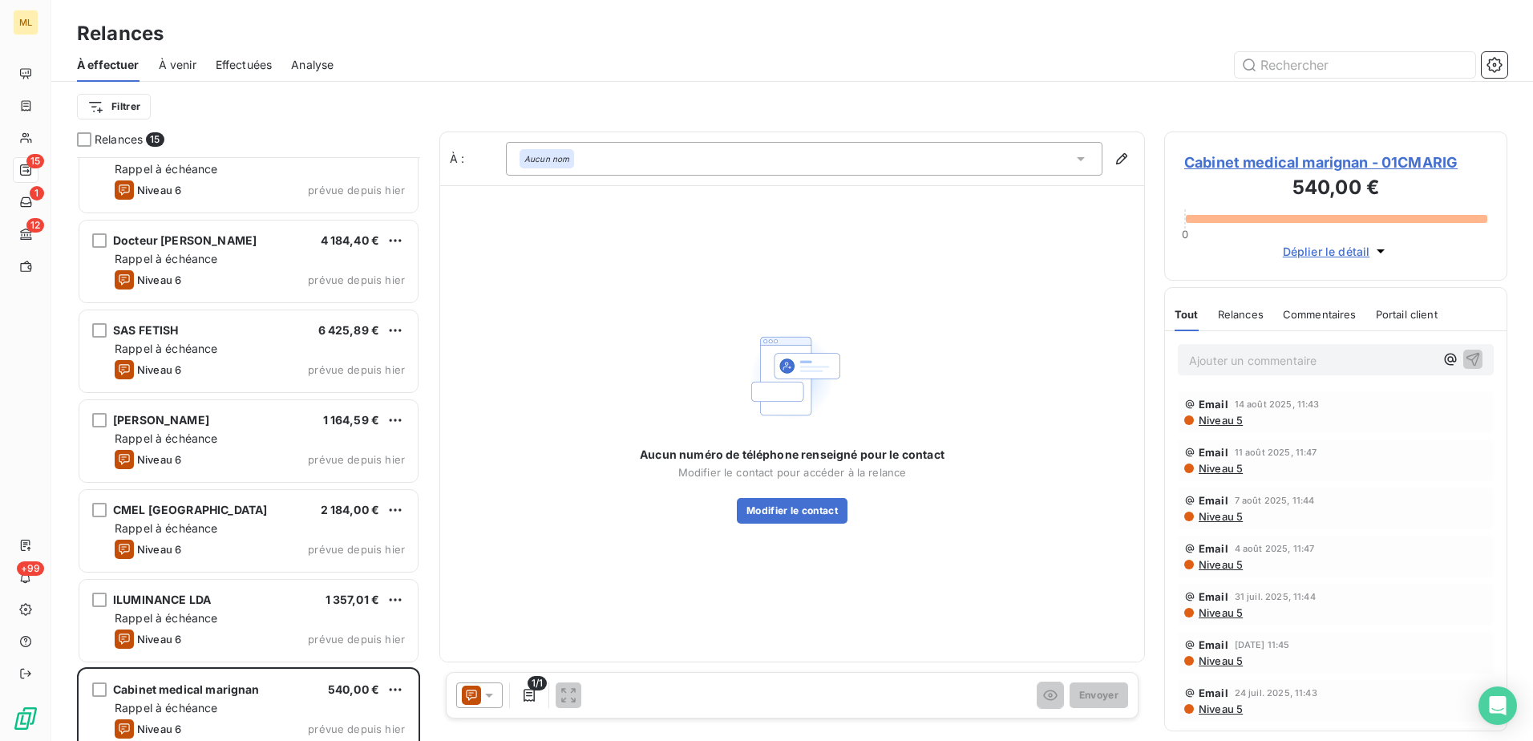
scroll to position [764, 0]
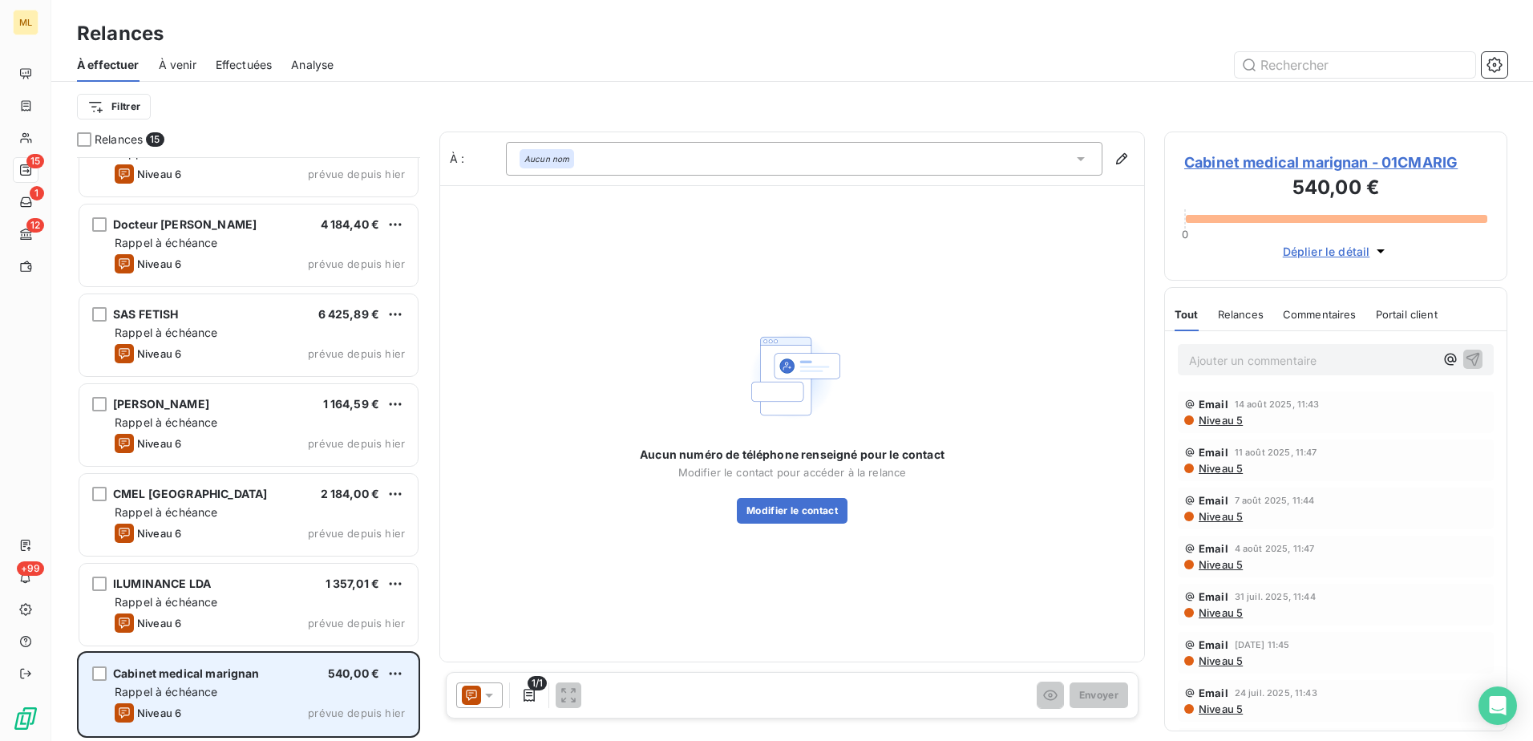
click at [266, 709] on div "Niveau 6 prévue depuis [DATE]" at bounding box center [260, 712] width 290 height 19
click at [408, 672] on div "Cabinet medical marignan 540,00 € Rappel à échéance Niveau 6 prévue depuis [DAT…" at bounding box center [248, 694] width 338 height 82
click at [390, 676] on html "ML 15 1 12 +99 Relances À effectuer À venir Effectuées Analyse Filtrer Relances…" at bounding box center [766, 370] width 1533 height 741
click at [346, 644] on div "Passer cette action" at bounding box center [326, 642] width 144 height 26
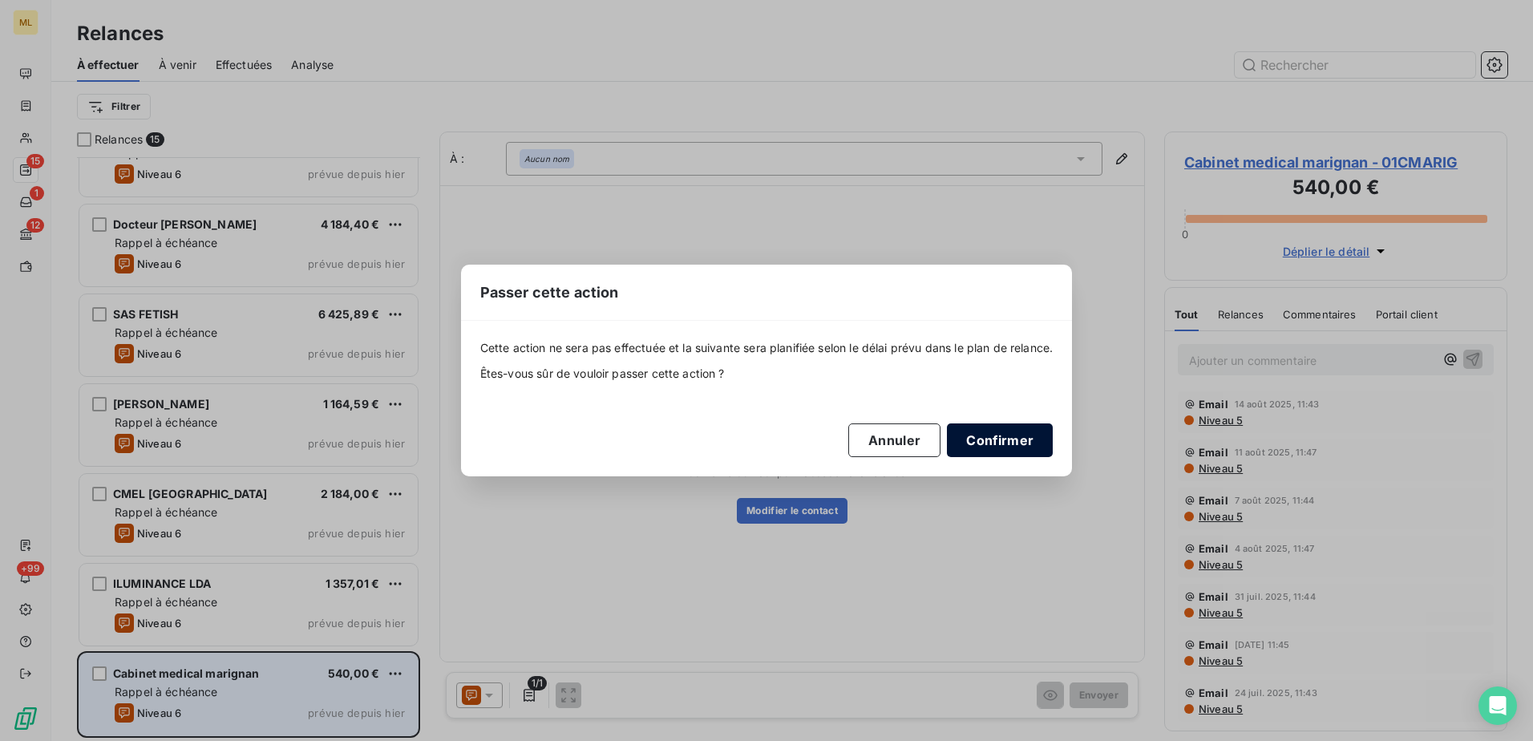
click at [1030, 435] on button "Confirmer" at bounding box center [1000, 440] width 106 height 34
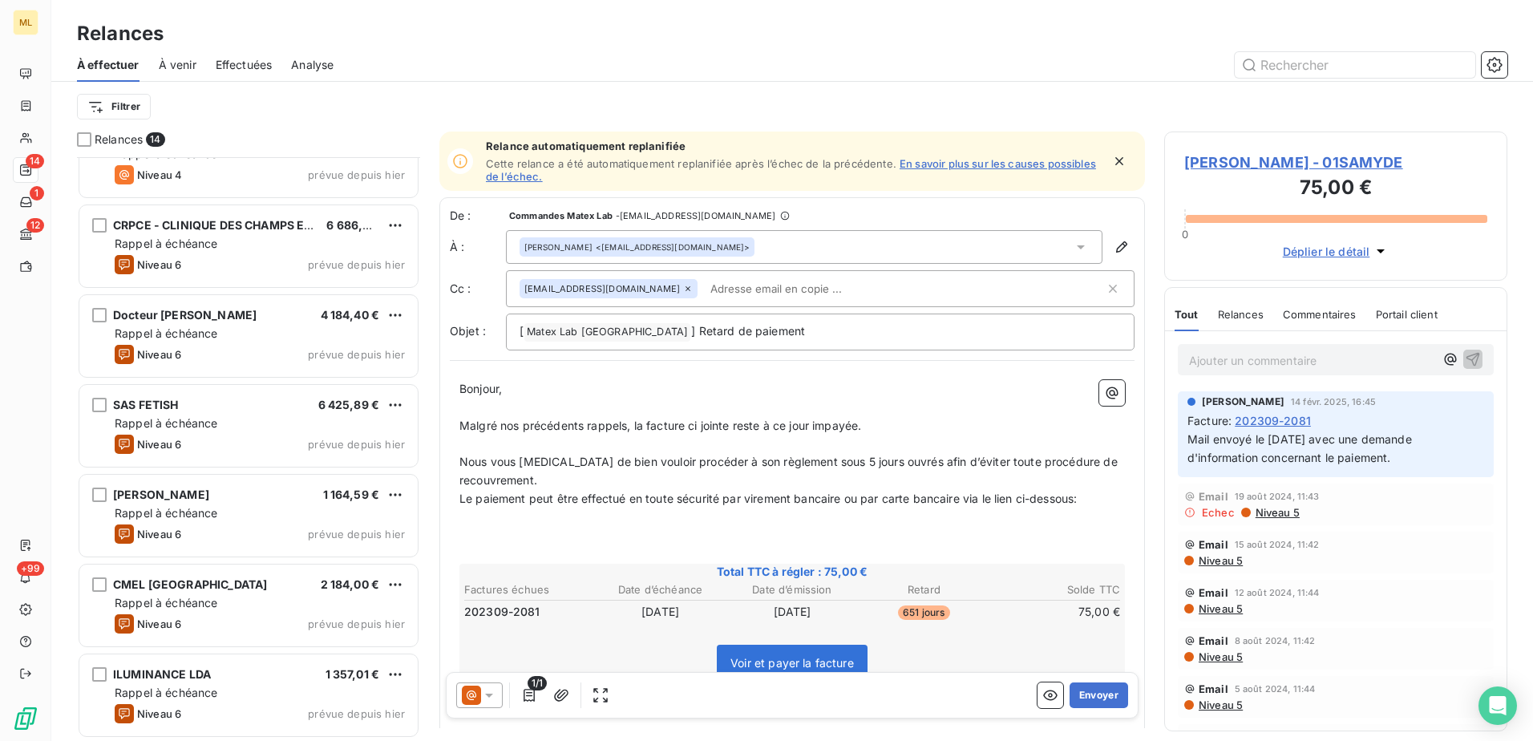
scroll to position [674, 0]
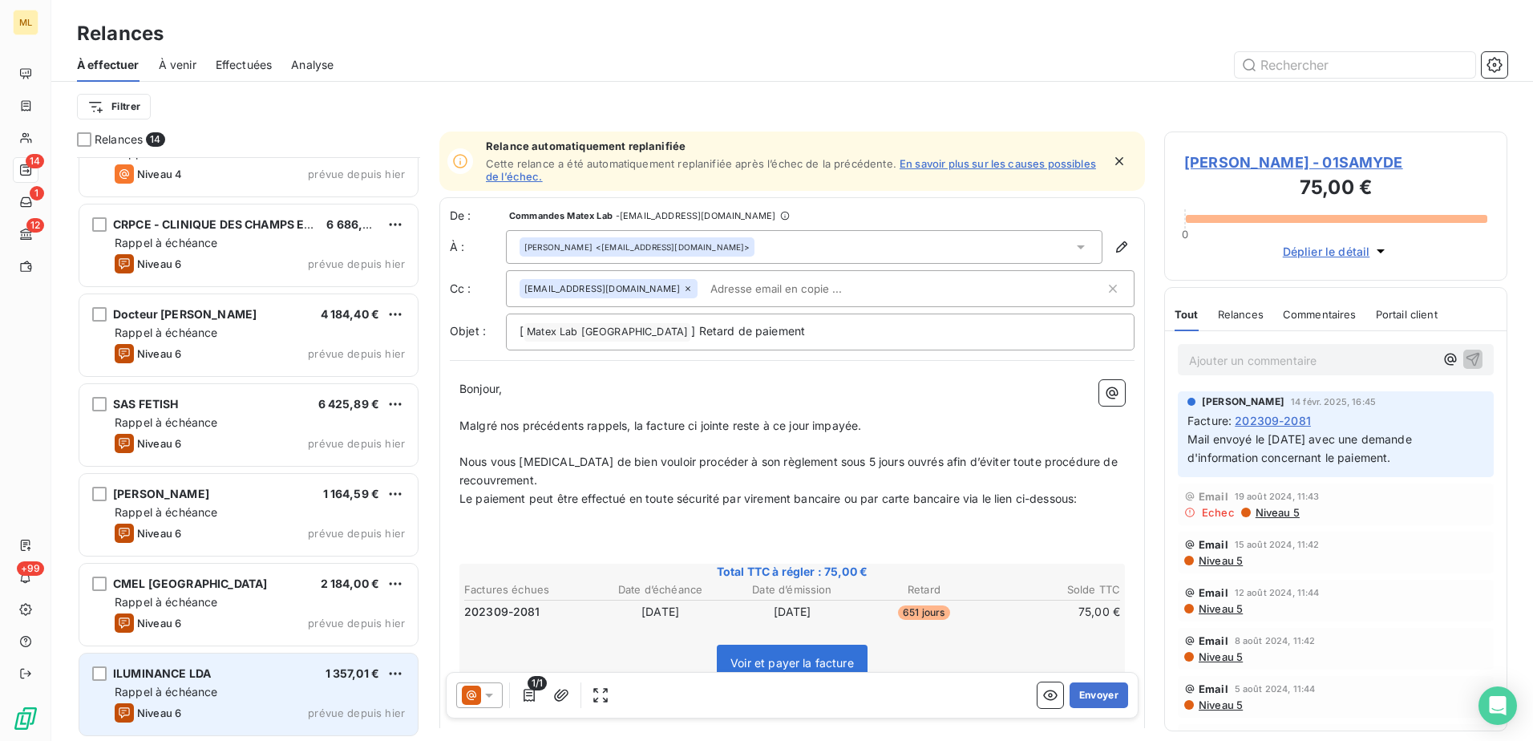
click at [216, 698] on div "Rappel à échéance" at bounding box center [260, 692] width 290 height 16
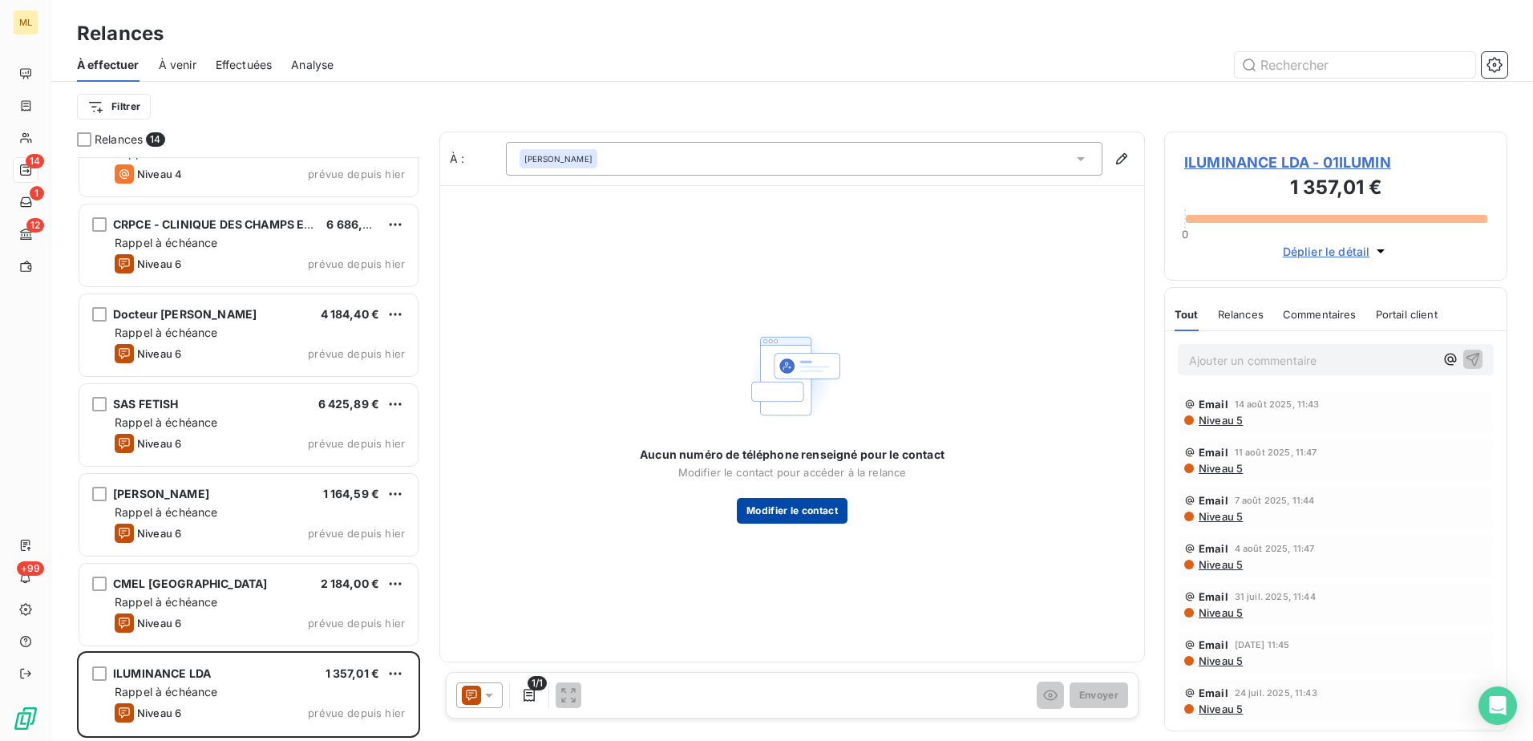
click at [823, 512] on button "Modifier le contact" at bounding box center [792, 511] width 111 height 26
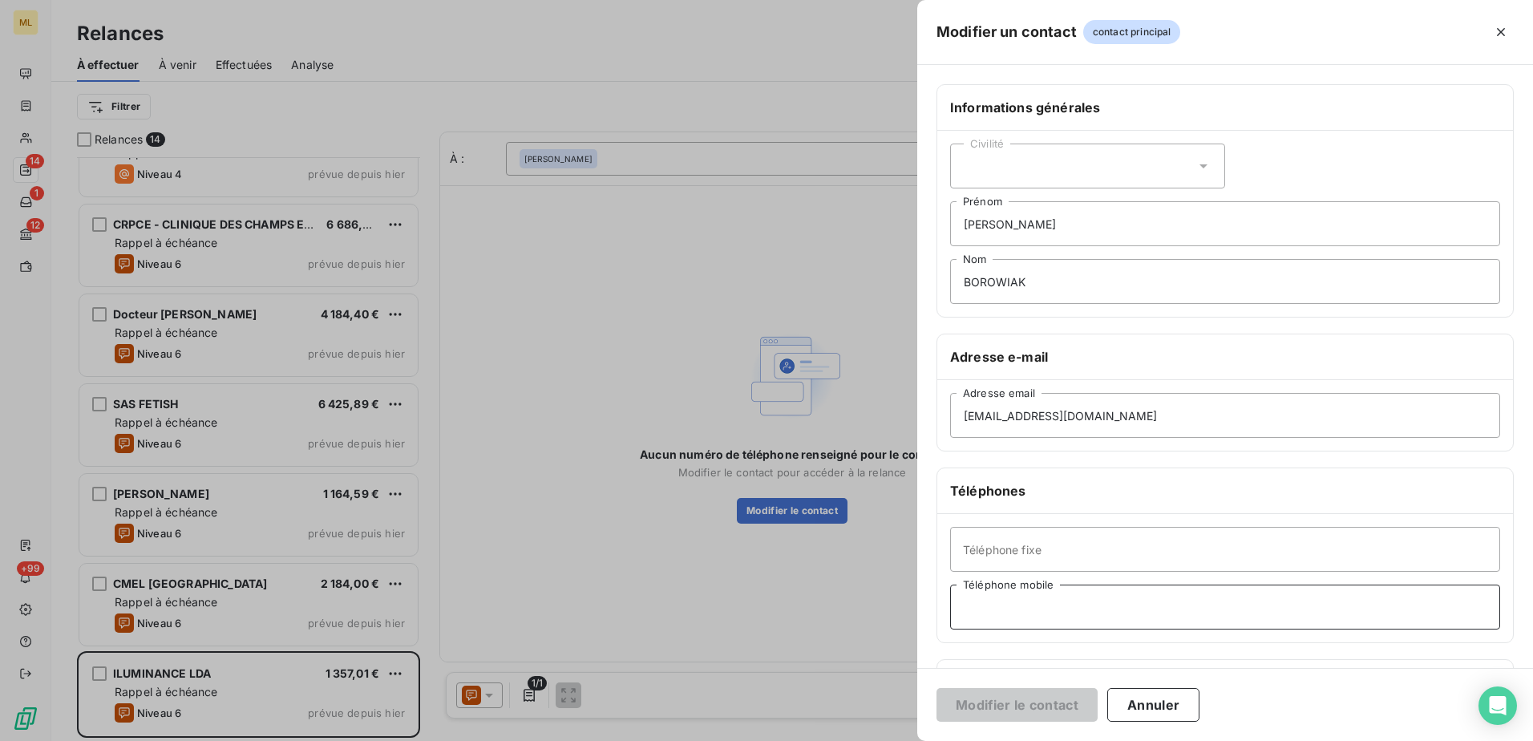
click at [1076, 609] on input "Téléphone mobile" at bounding box center [1225, 606] width 550 height 45
paste input "06 77 43 20 46"
type input "06 77 43 20 46"
click at [1024, 706] on button "Modifier le contact" at bounding box center [1016, 705] width 161 height 34
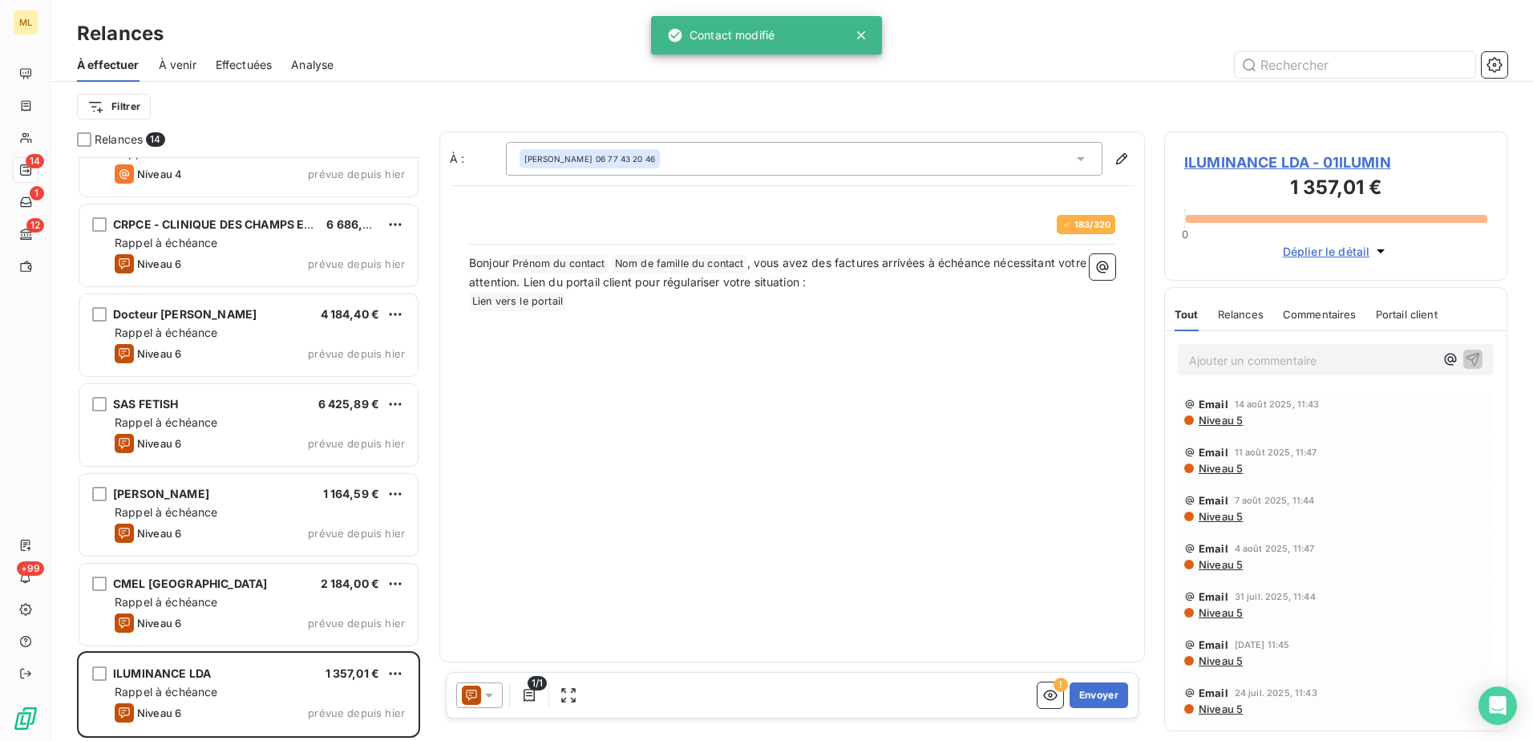
click at [1024, 479] on div "À : [PERSON_NAME] 06 77 43 20 46 183 / 320 Bonjour Prénom du contact ﻿ Nom de f…" at bounding box center [792, 396] width 706 height 531
click at [1371, 161] on span "ILUMINANCE LDA - 01ILUMIN" at bounding box center [1335, 163] width 303 height 22
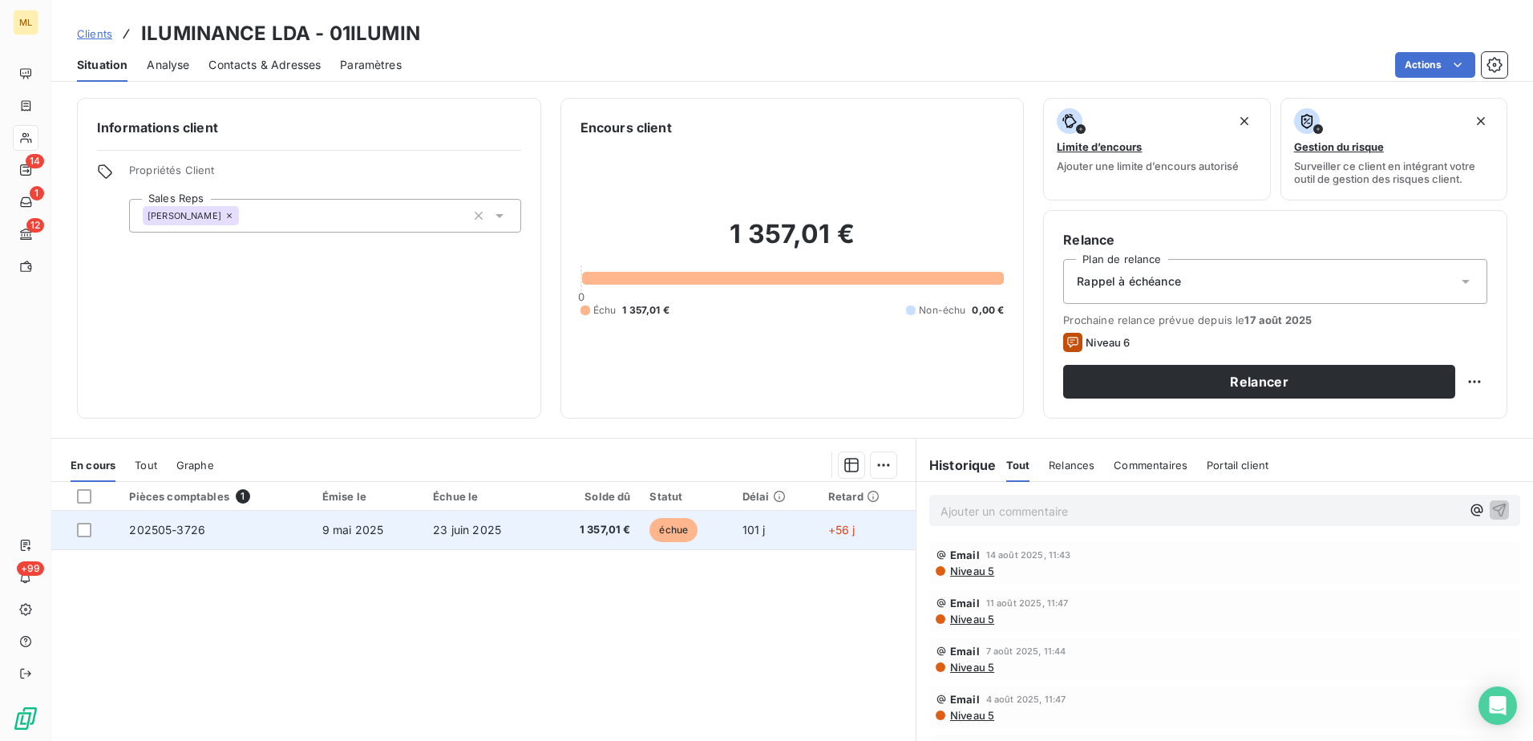
click at [350, 532] on span "9 mai 2025" at bounding box center [353, 530] width 62 height 14
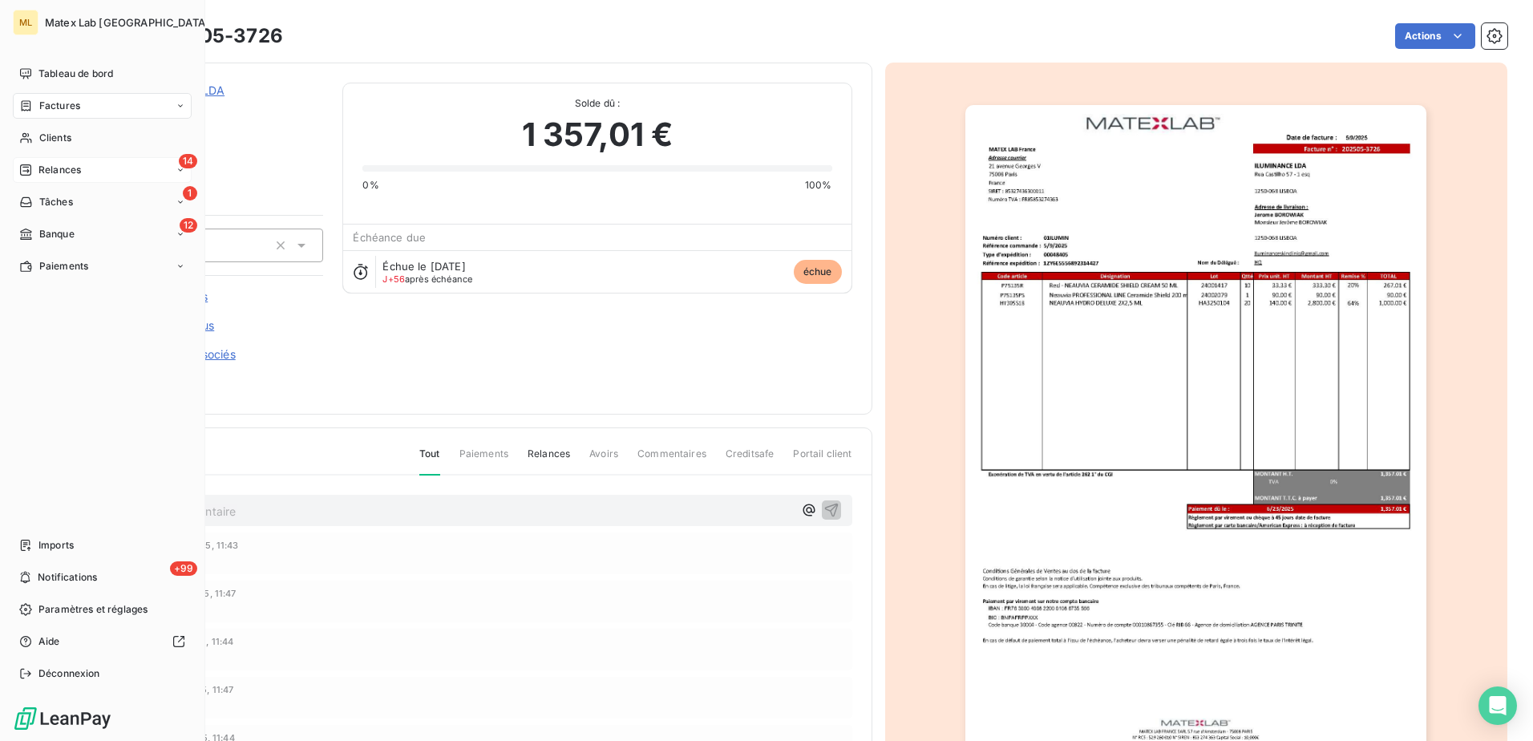
click at [48, 175] on span "Relances" at bounding box center [59, 170] width 42 height 14
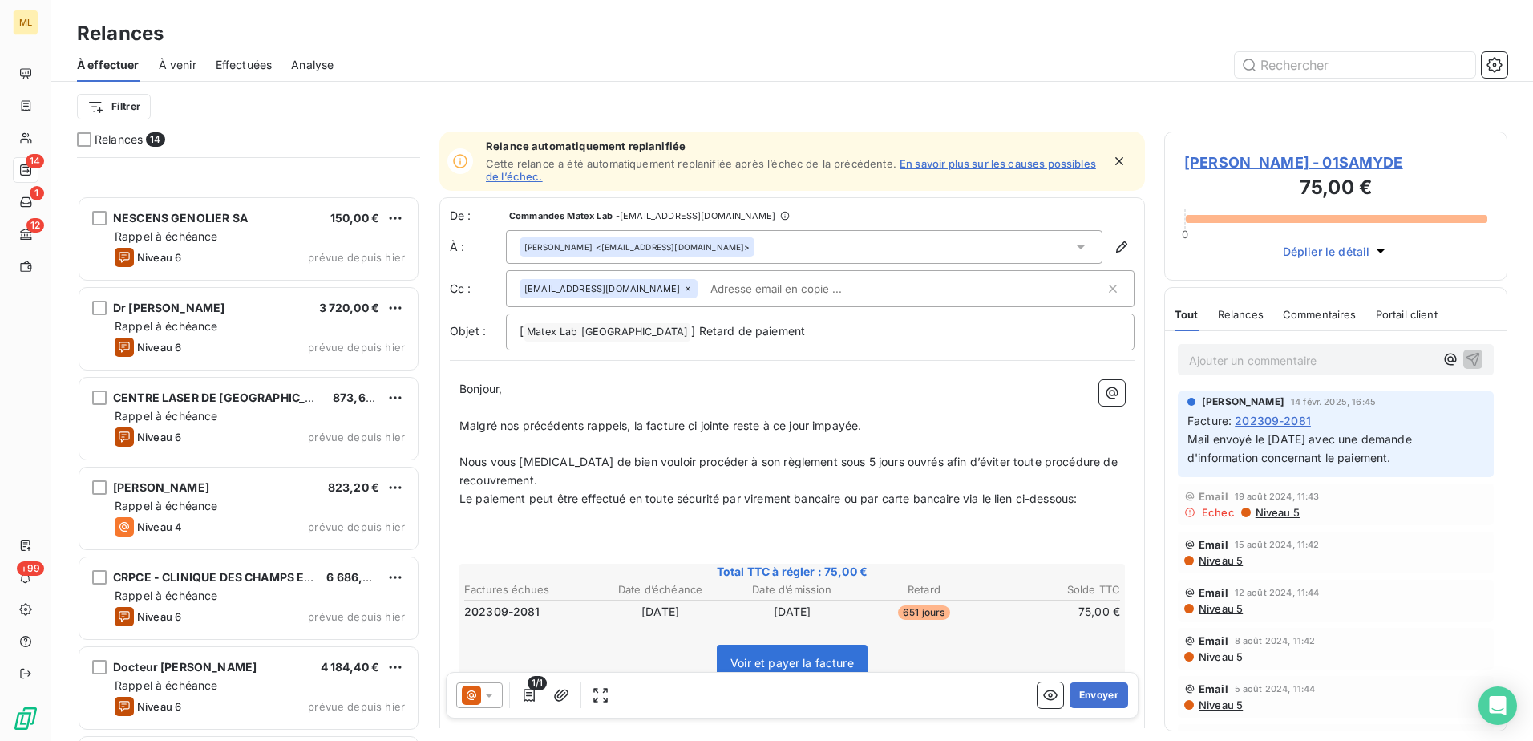
scroll to position [674, 0]
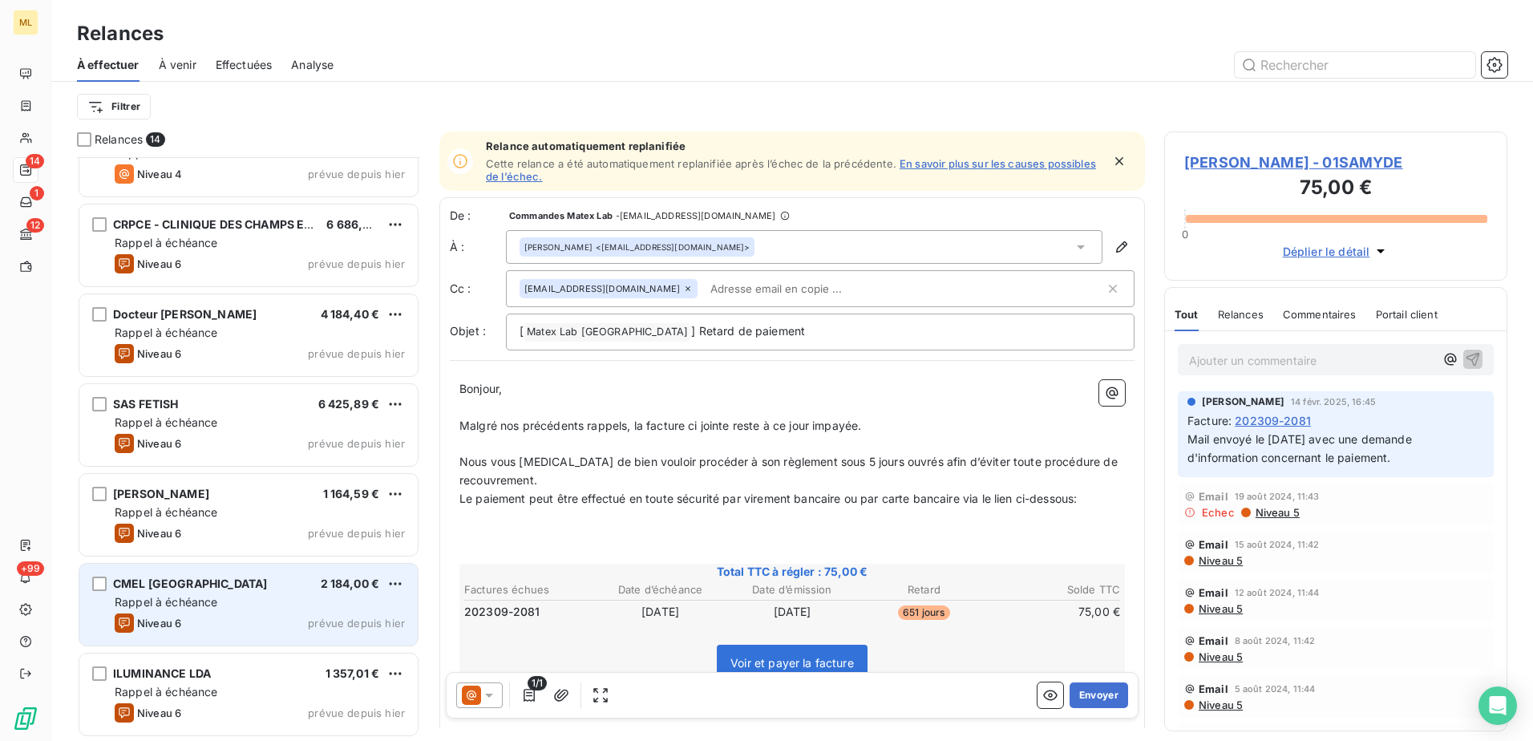
click at [199, 608] on span "Rappel à échéance" at bounding box center [166, 602] width 103 height 14
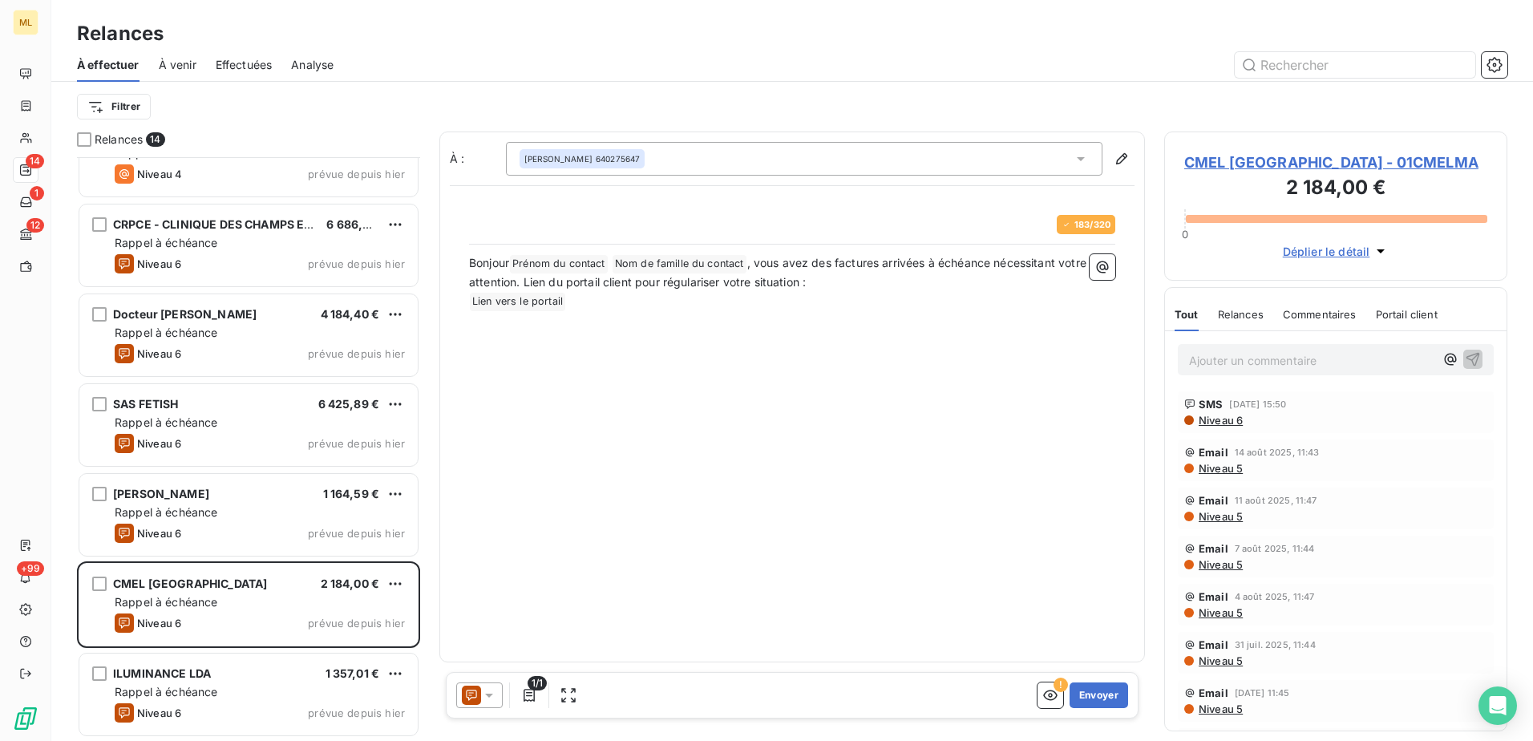
click at [1321, 153] on span "CMEL [GEOGRAPHIC_DATA] - 01CMELMA" at bounding box center [1335, 163] width 303 height 22
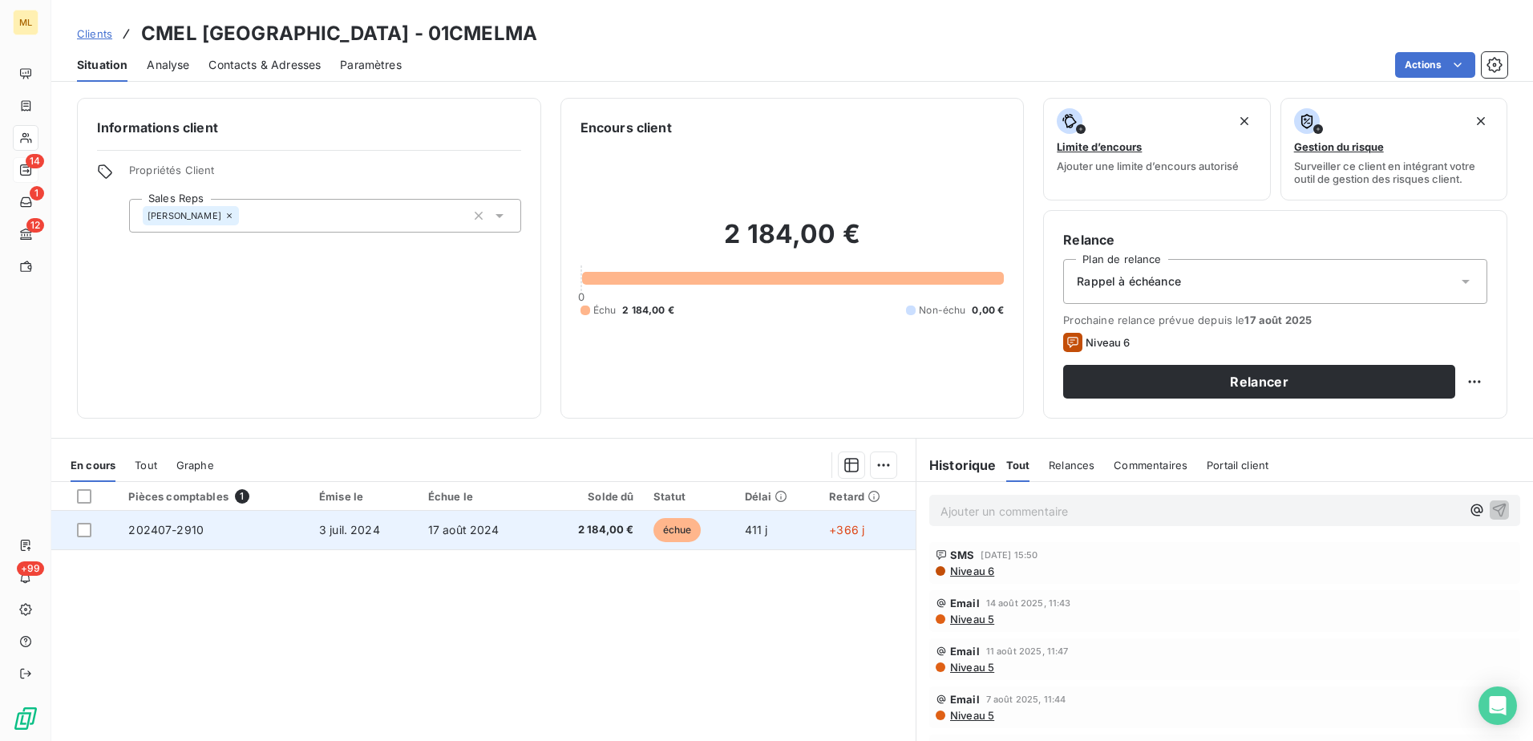
click at [350, 538] on td "3 juil. 2024" at bounding box center [363, 530] width 109 height 38
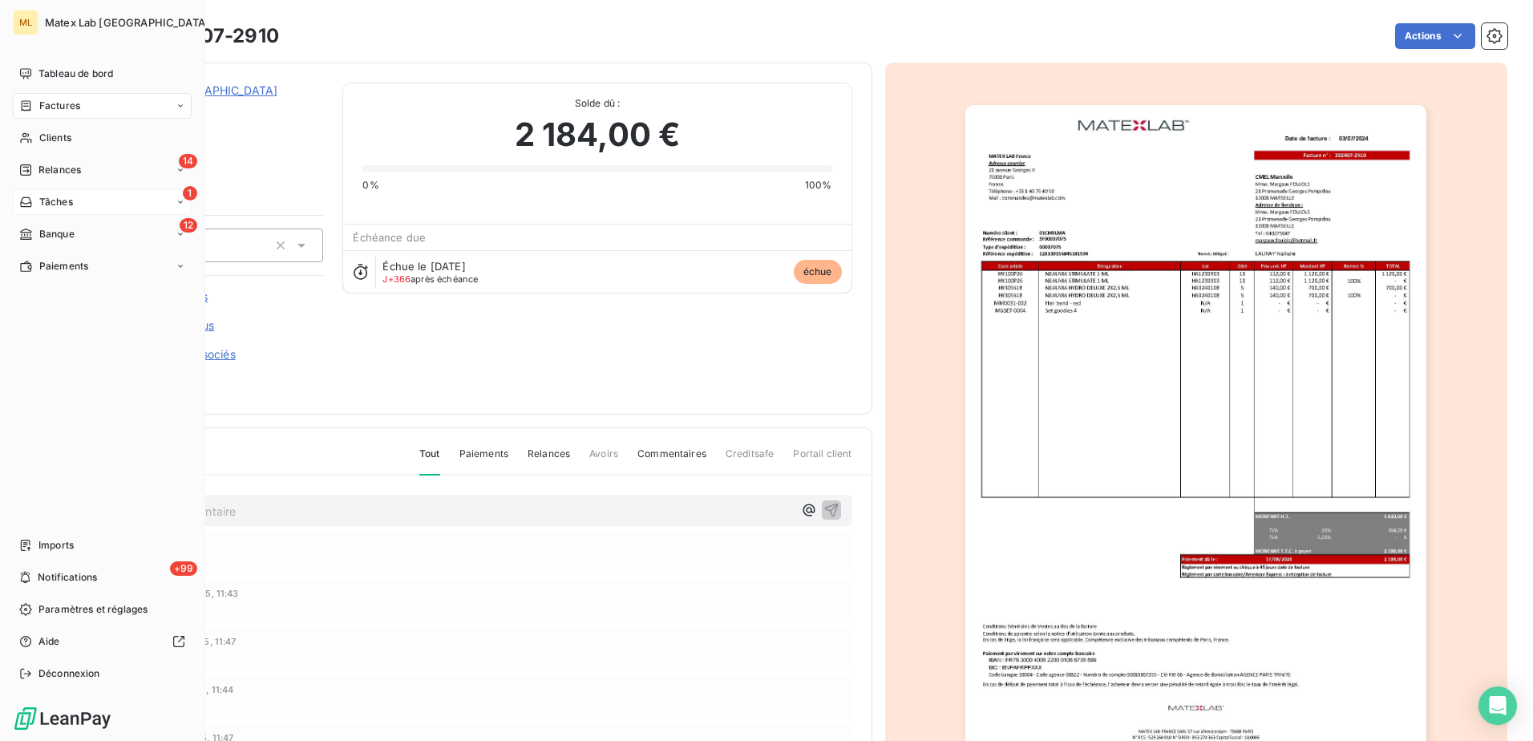
drag, startPoint x: 62, startPoint y: 170, endPoint x: 70, endPoint y: 203, distance: 33.8
click at [62, 170] on span "Relances" at bounding box center [59, 170] width 42 height 14
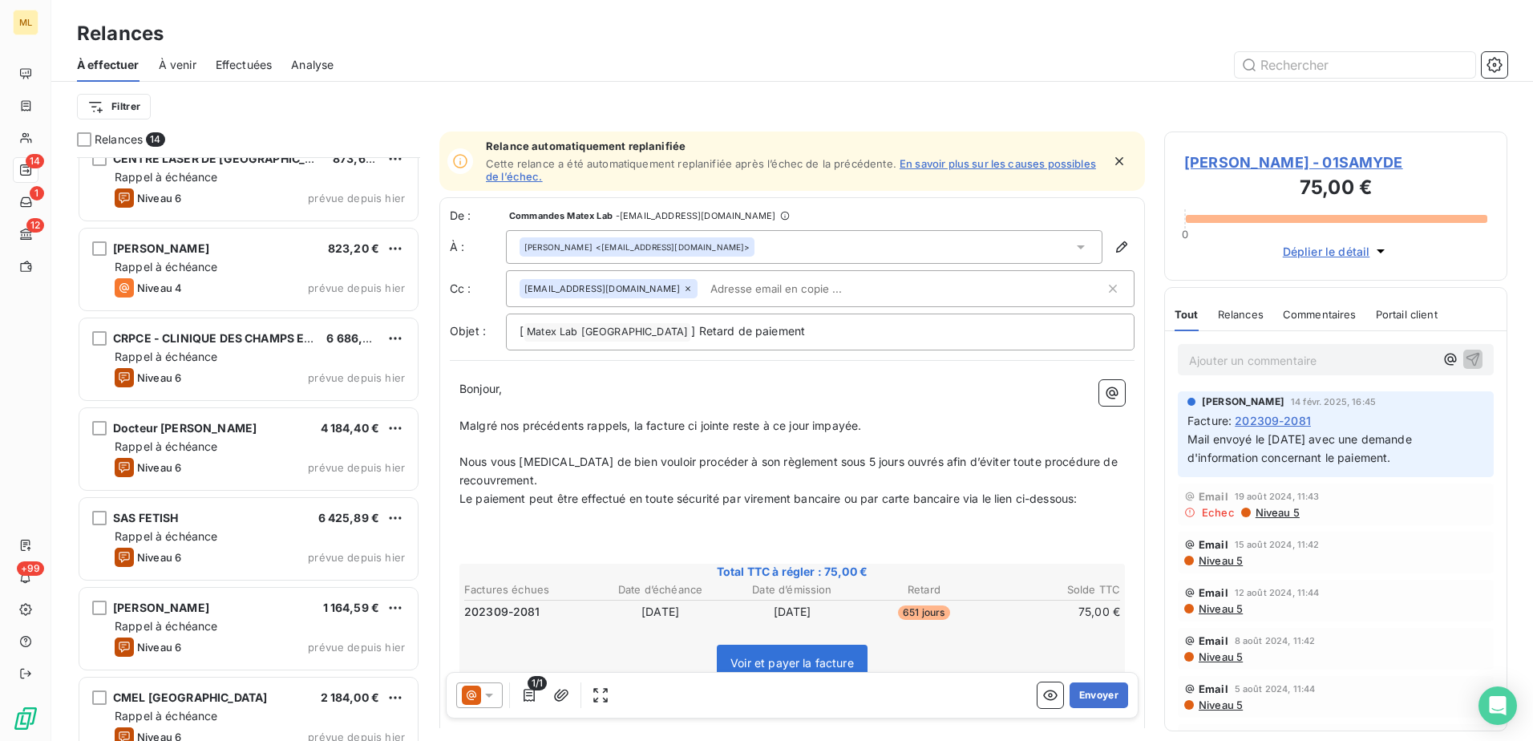
scroll to position [674, 0]
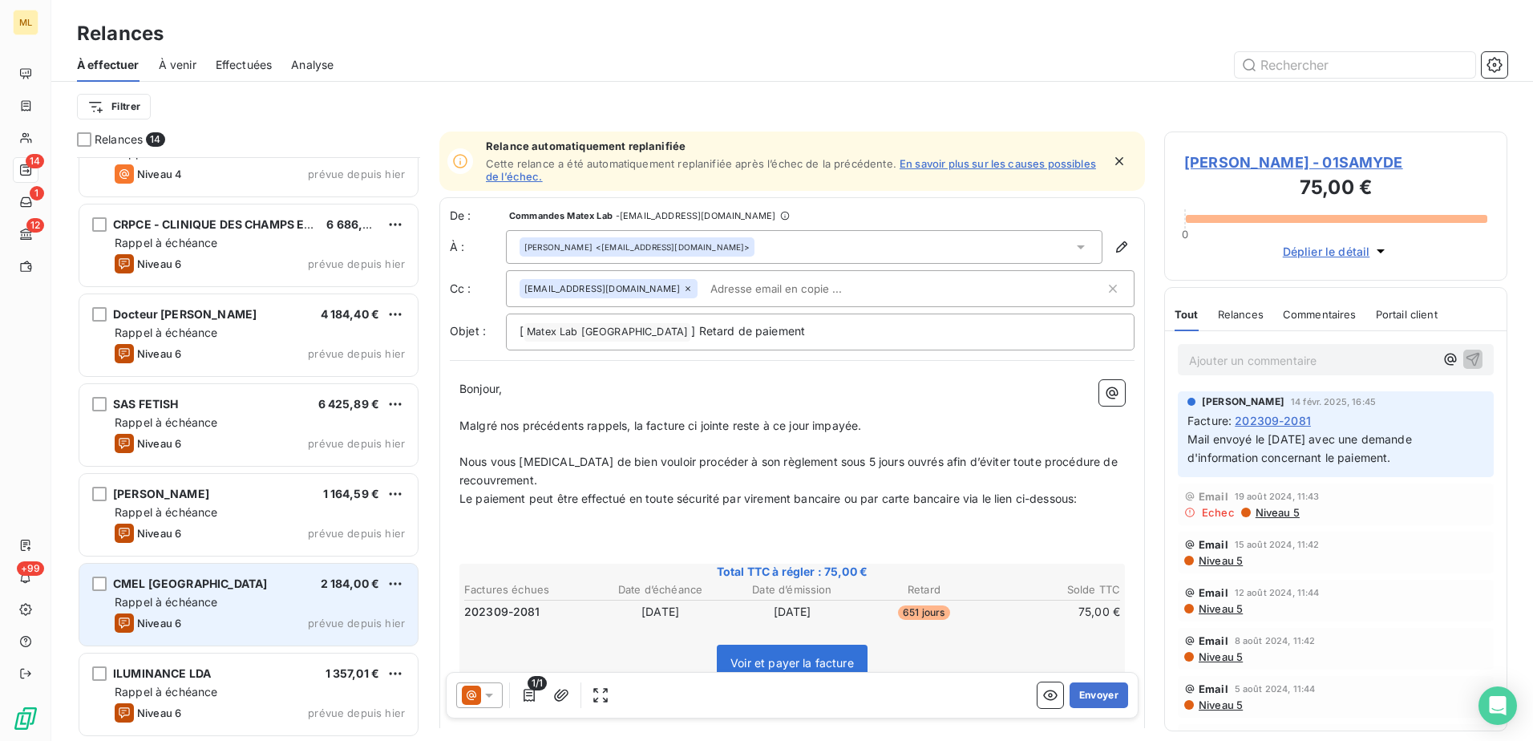
click at [227, 614] on div "Niveau 6 prévue depuis [DATE]" at bounding box center [260, 622] width 290 height 19
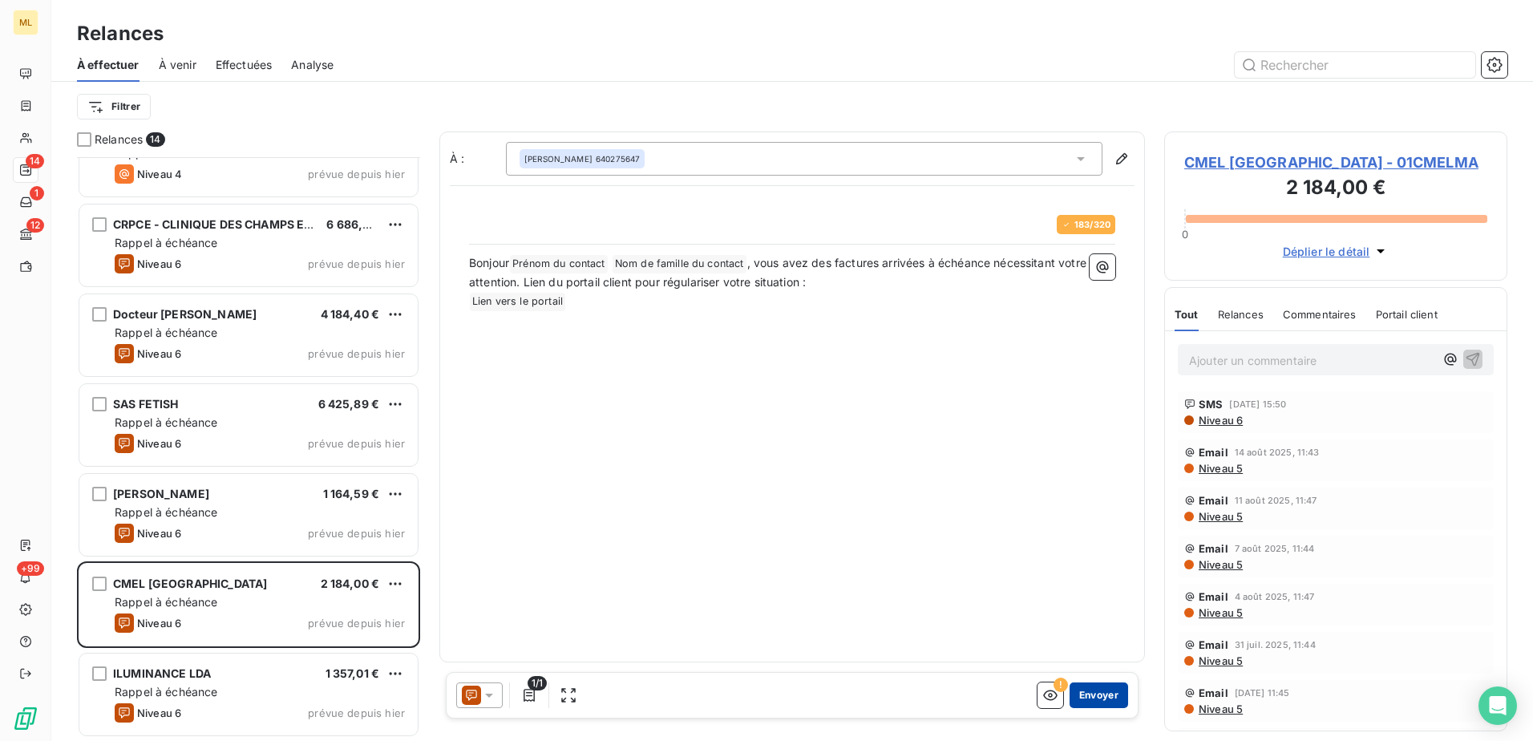
click at [1106, 692] on button "Envoyer" at bounding box center [1098, 695] width 59 height 26
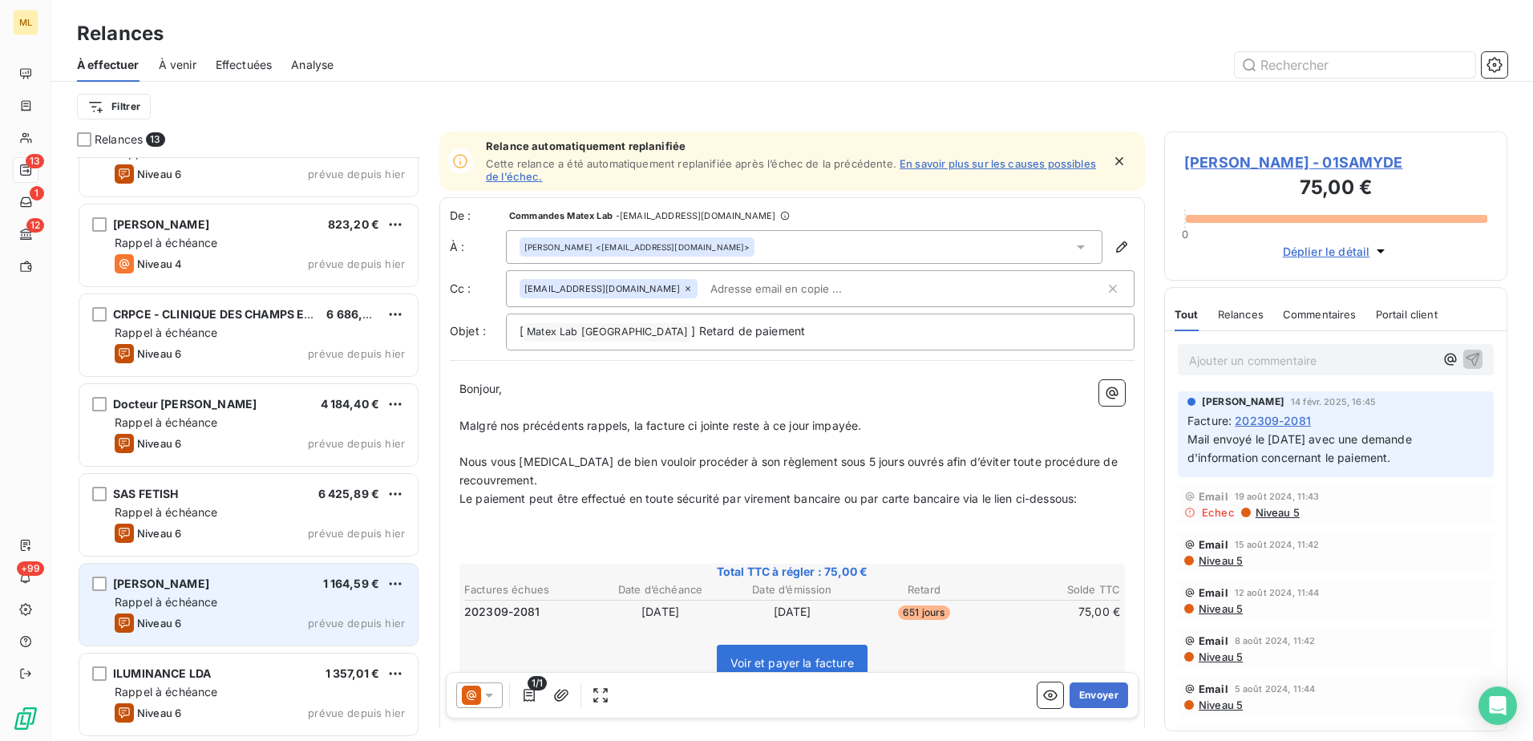
scroll to position [584, 0]
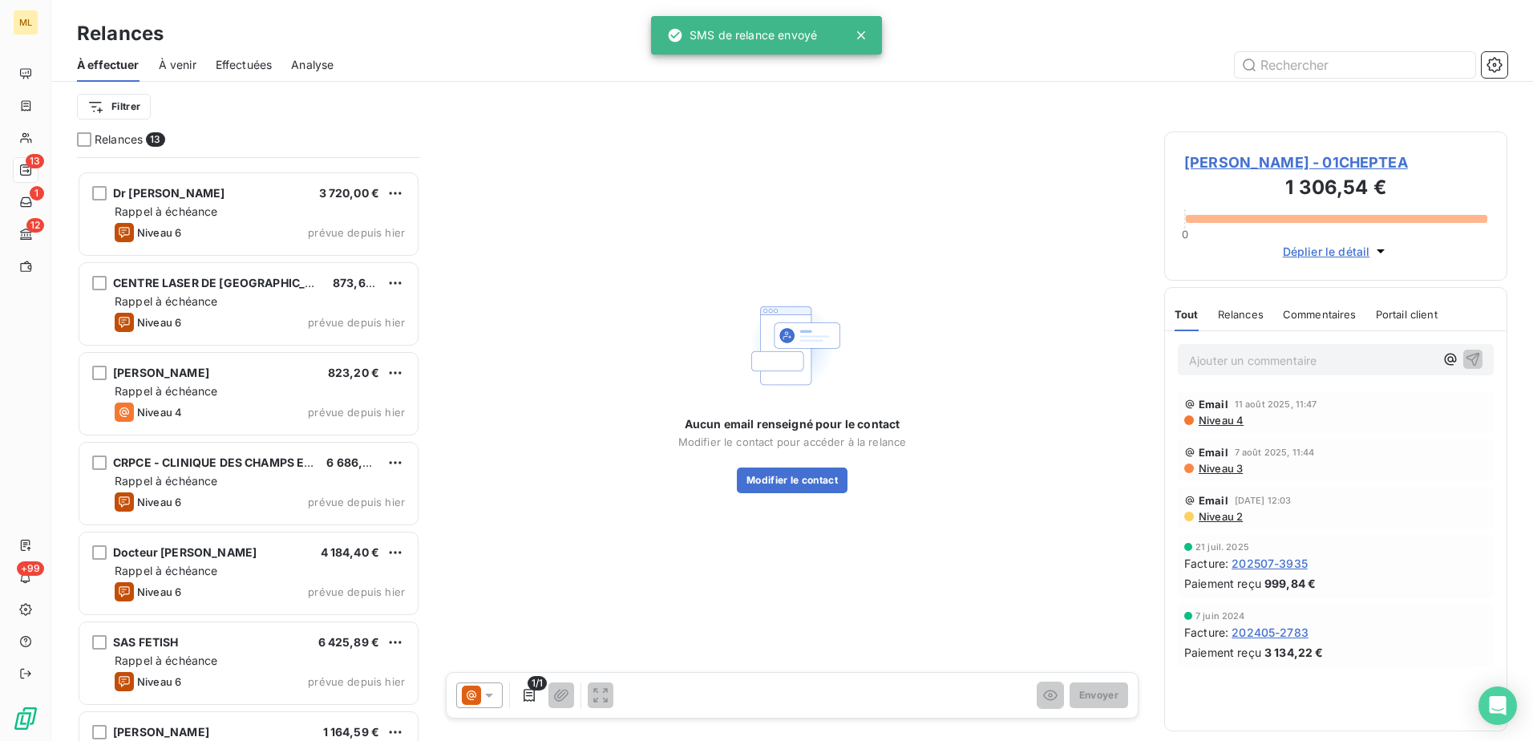
scroll to position [584, 0]
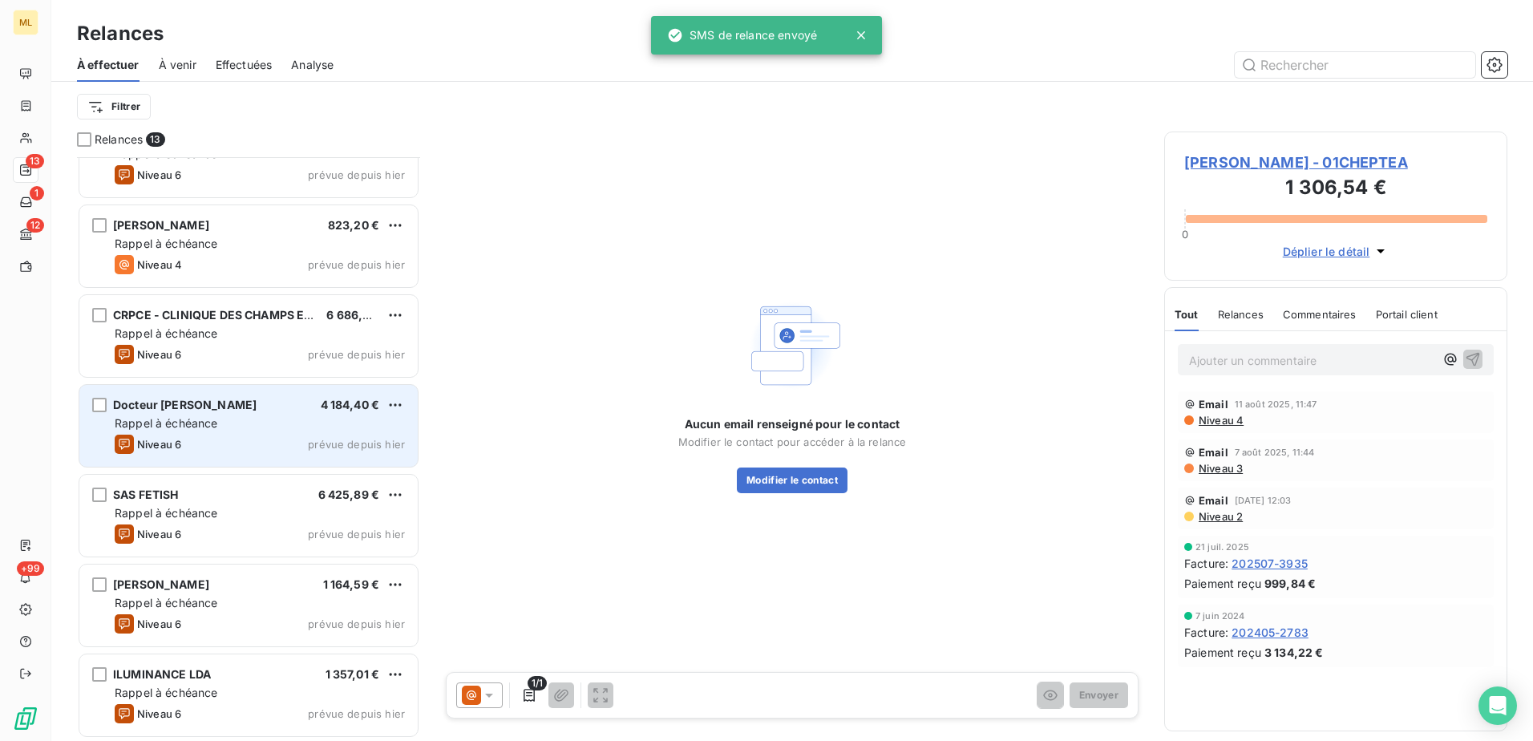
click at [228, 420] on div "Rappel à échéance" at bounding box center [260, 423] width 290 height 16
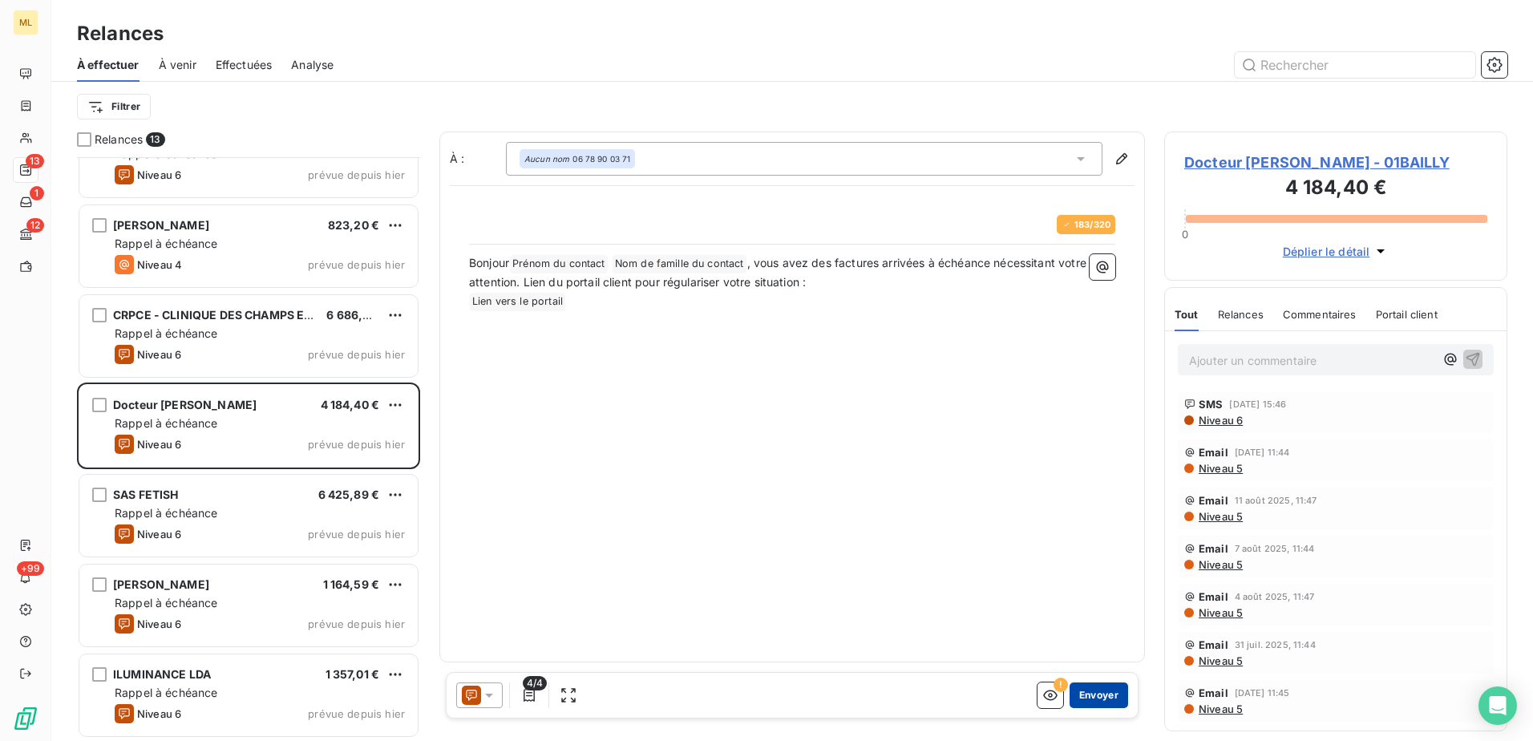
click at [1095, 693] on button "Envoyer" at bounding box center [1098, 695] width 59 height 26
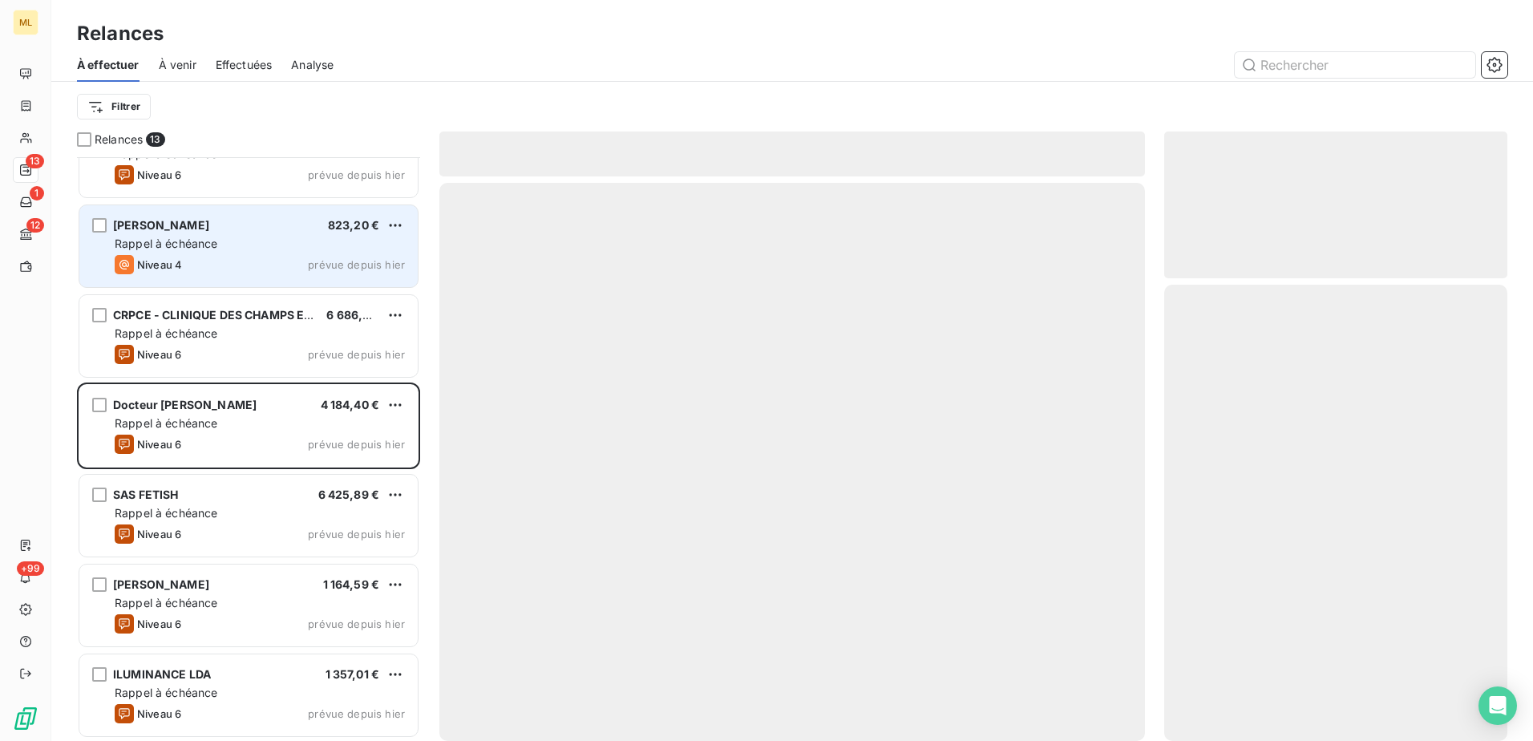
scroll to position [494, 0]
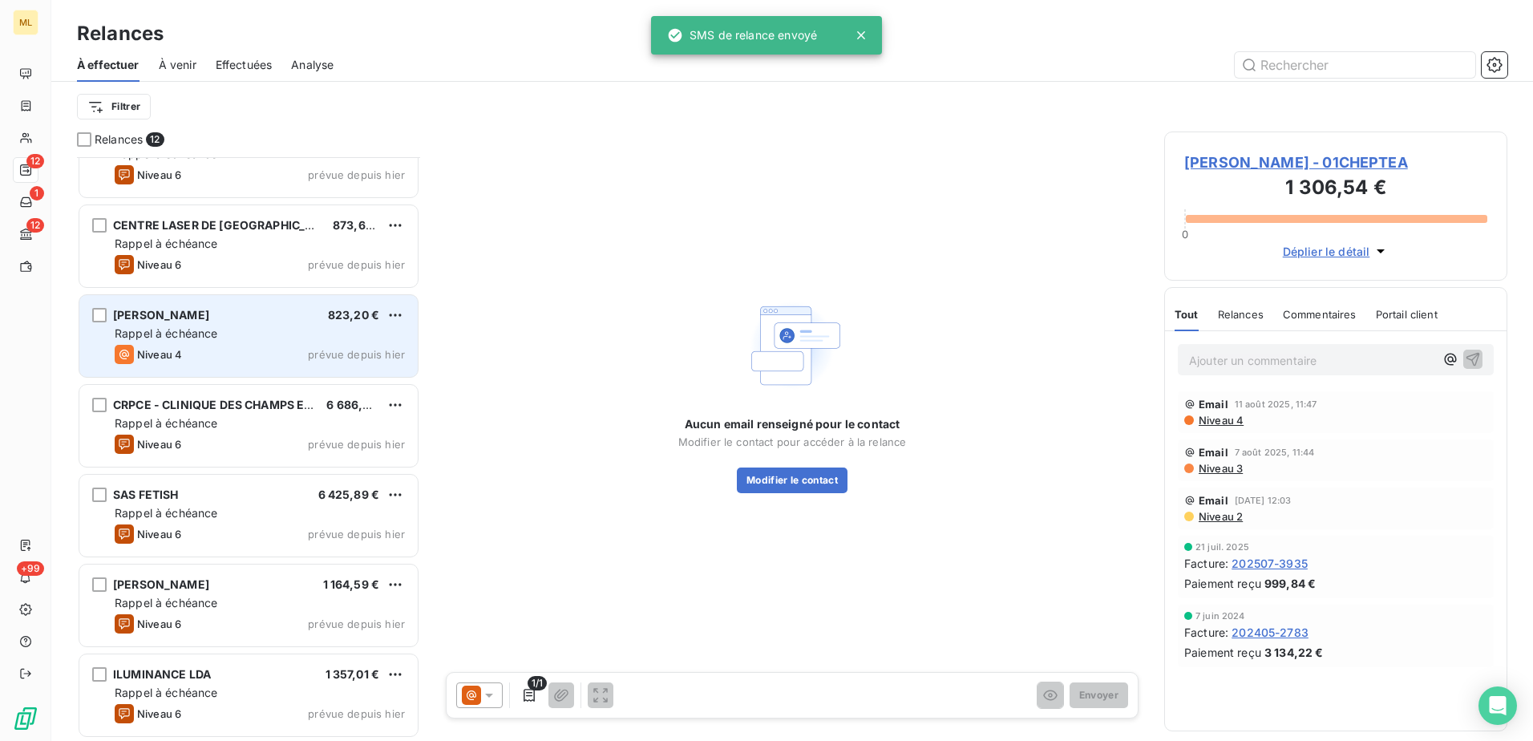
click at [248, 366] on div "[PERSON_NAME] 823,20 € Rappel à échéance Niveau 4 prévue depuis [DATE]" at bounding box center [248, 336] width 338 height 82
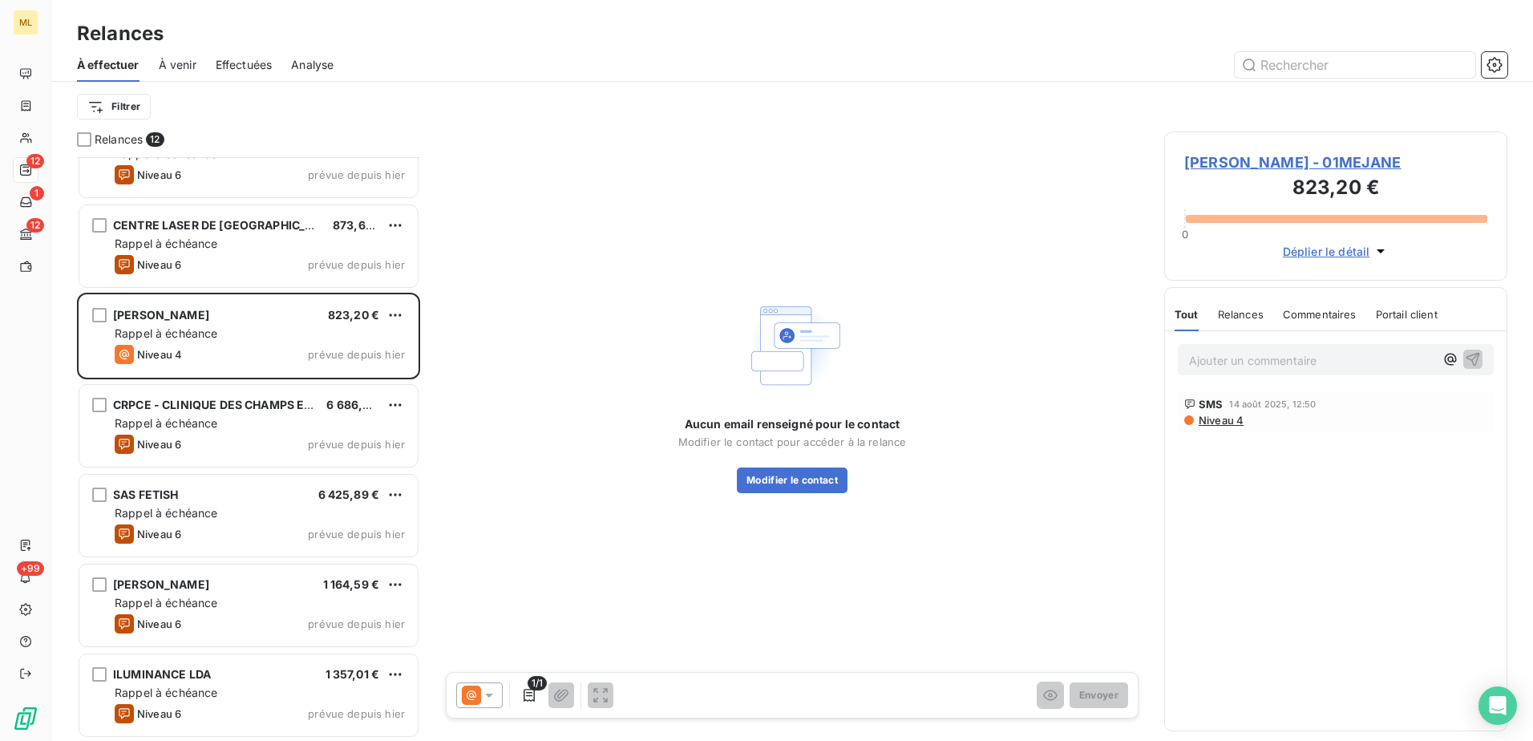
click at [1392, 163] on span "[PERSON_NAME] - 01MEJANE" at bounding box center [1335, 163] width 303 height 22
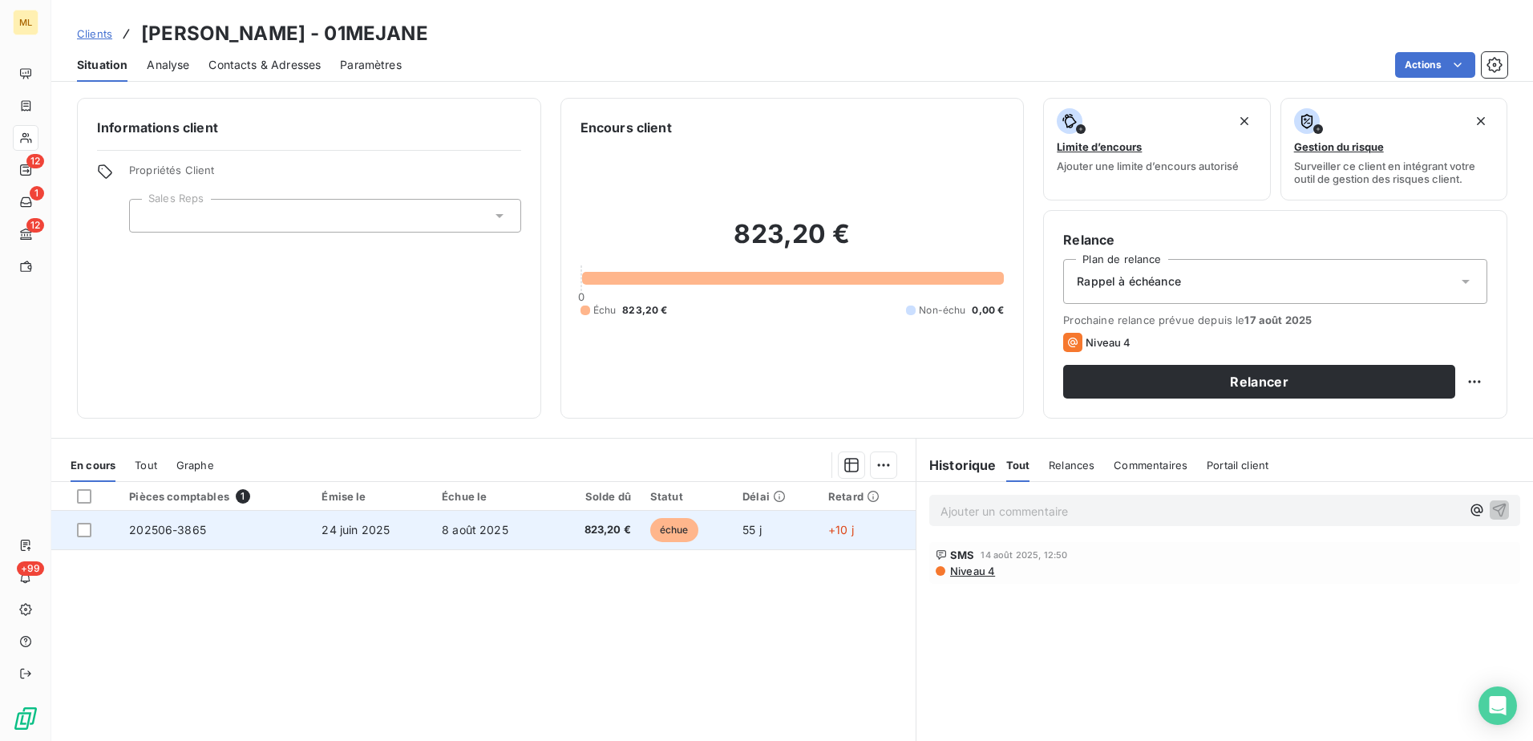
click at [294, 532] on td "202506-3865" at bounding box center [215, 530] width 192 height 38
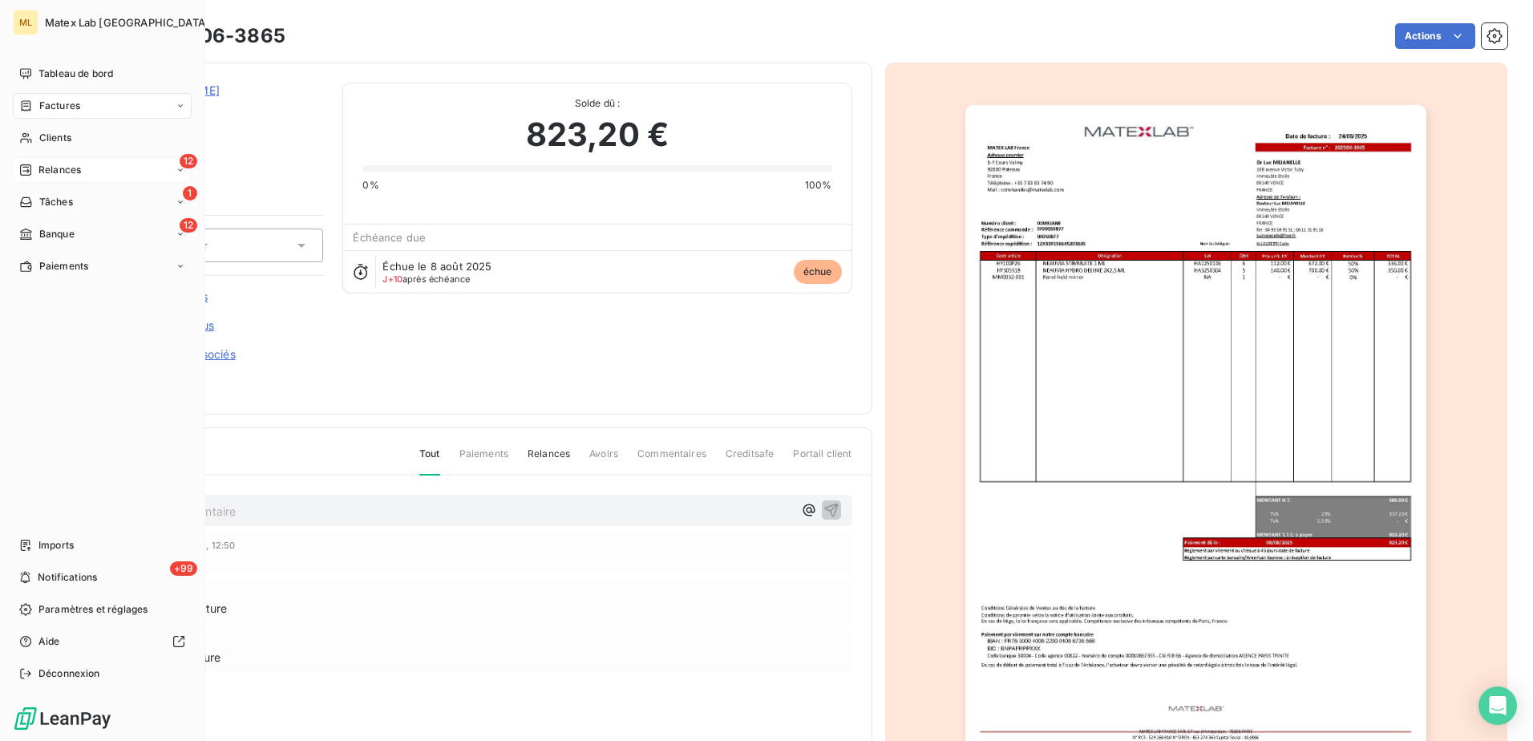
click at [51, 171] on span "Relances" at bounding box center [59, 170] width 42 height 14
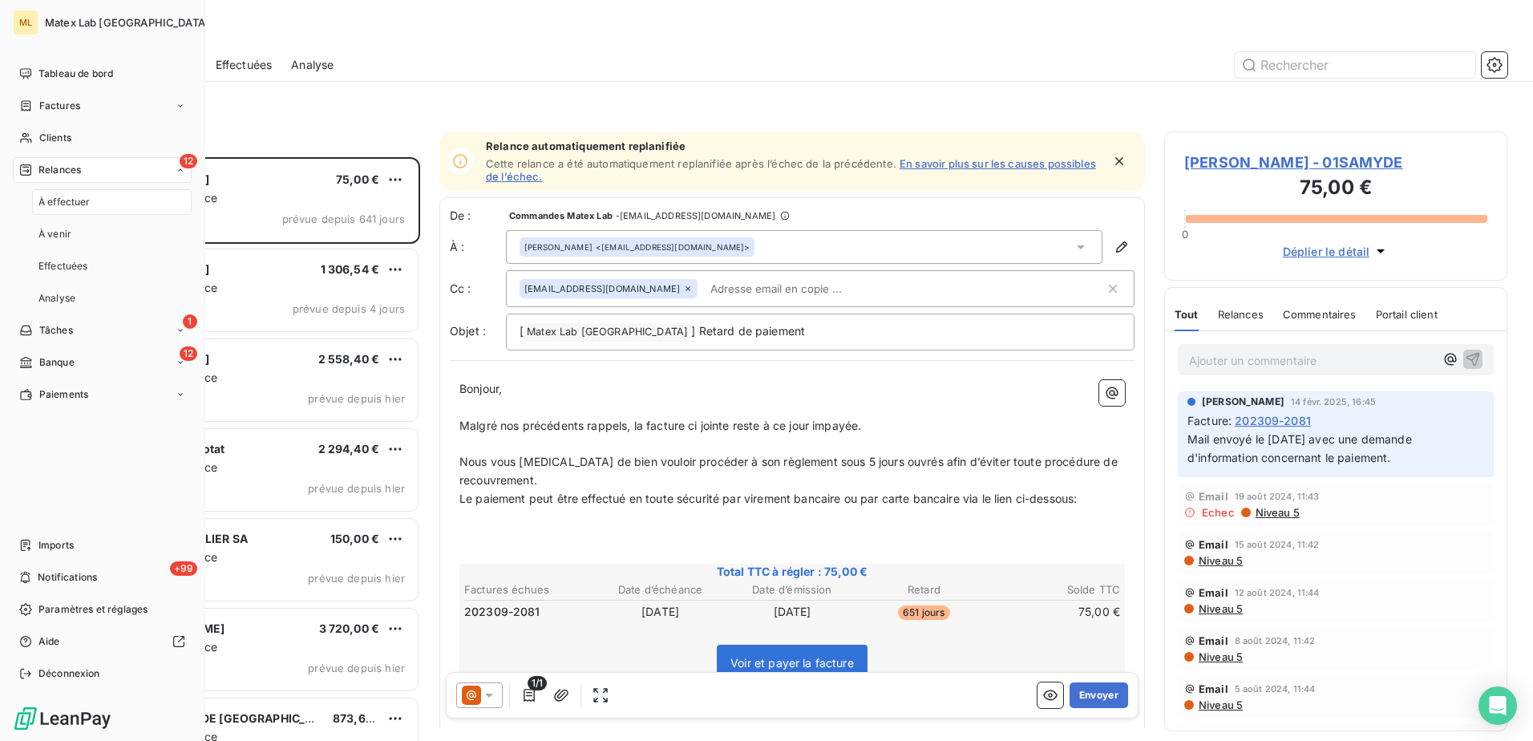
scroll to position [572, 331]
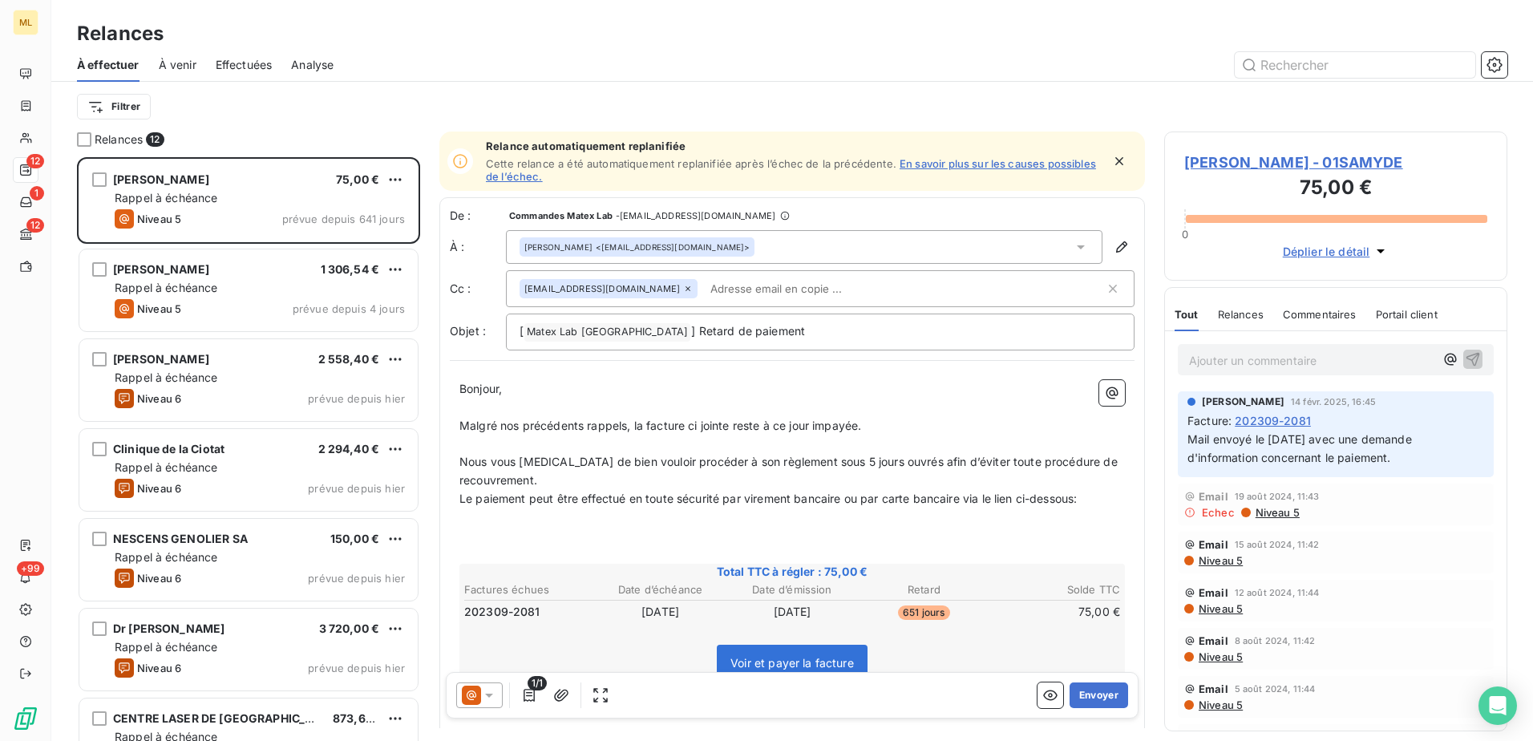
drag, startPoint x: 548, startPoint y: 86, endPoint x: 529, endPoint y: 94, distance: 20.8
click at [549, 86] on div "Filtrer" at bounding box center [792, 107] width 1430 height 50
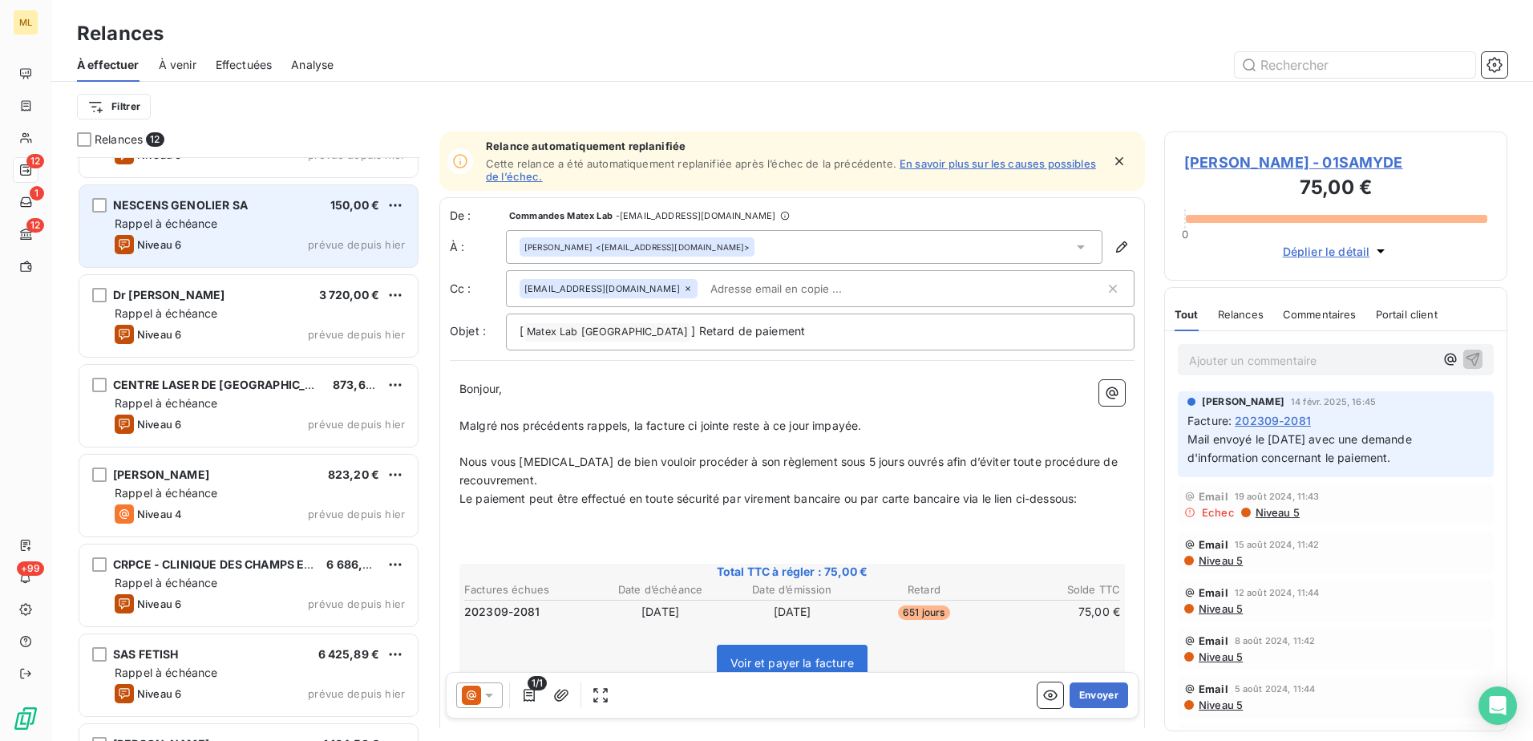
scroll to position [414, 0]
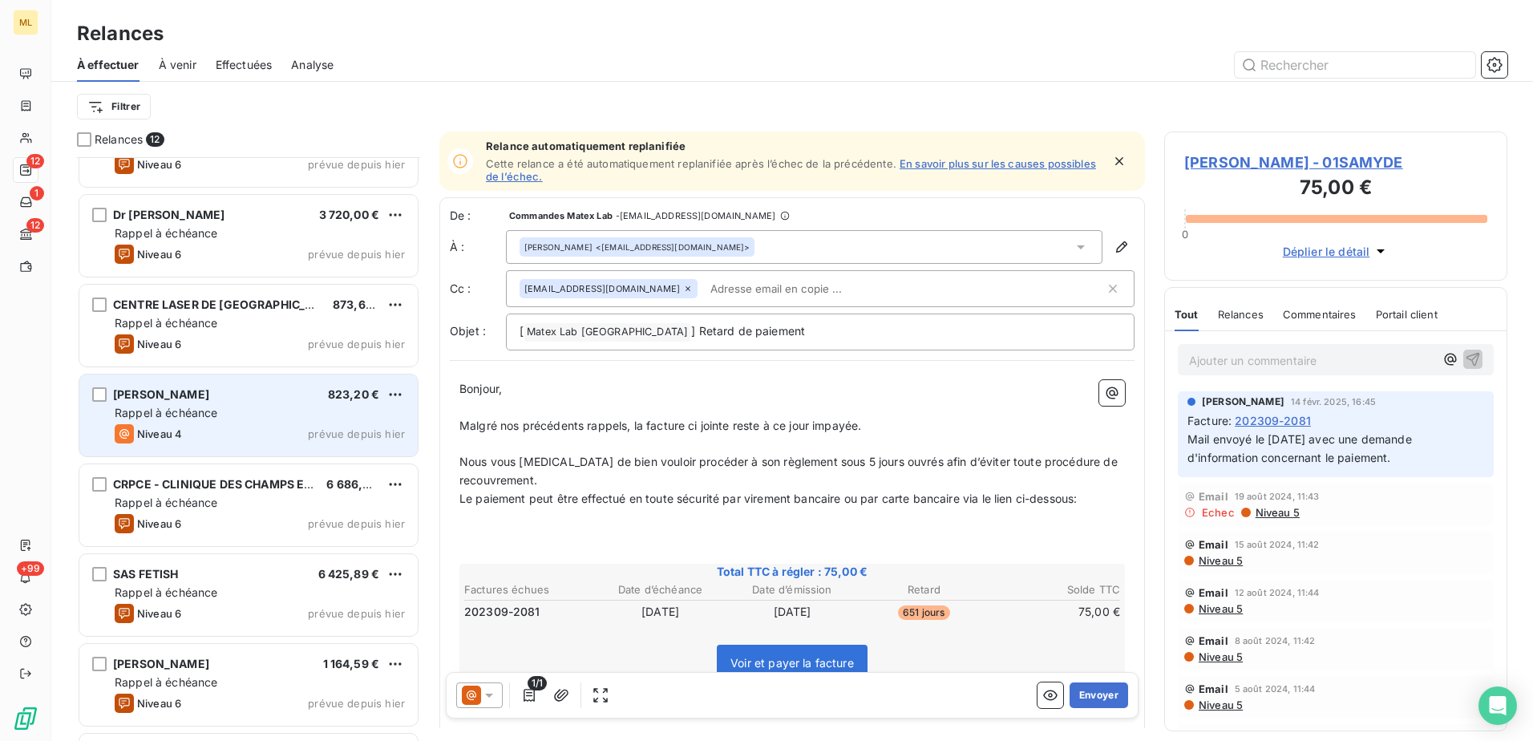
click at [249, 427] on div "Niveau 4 prévue depuis [DATE]" at bounding box center [260, 433] width 290 height 19
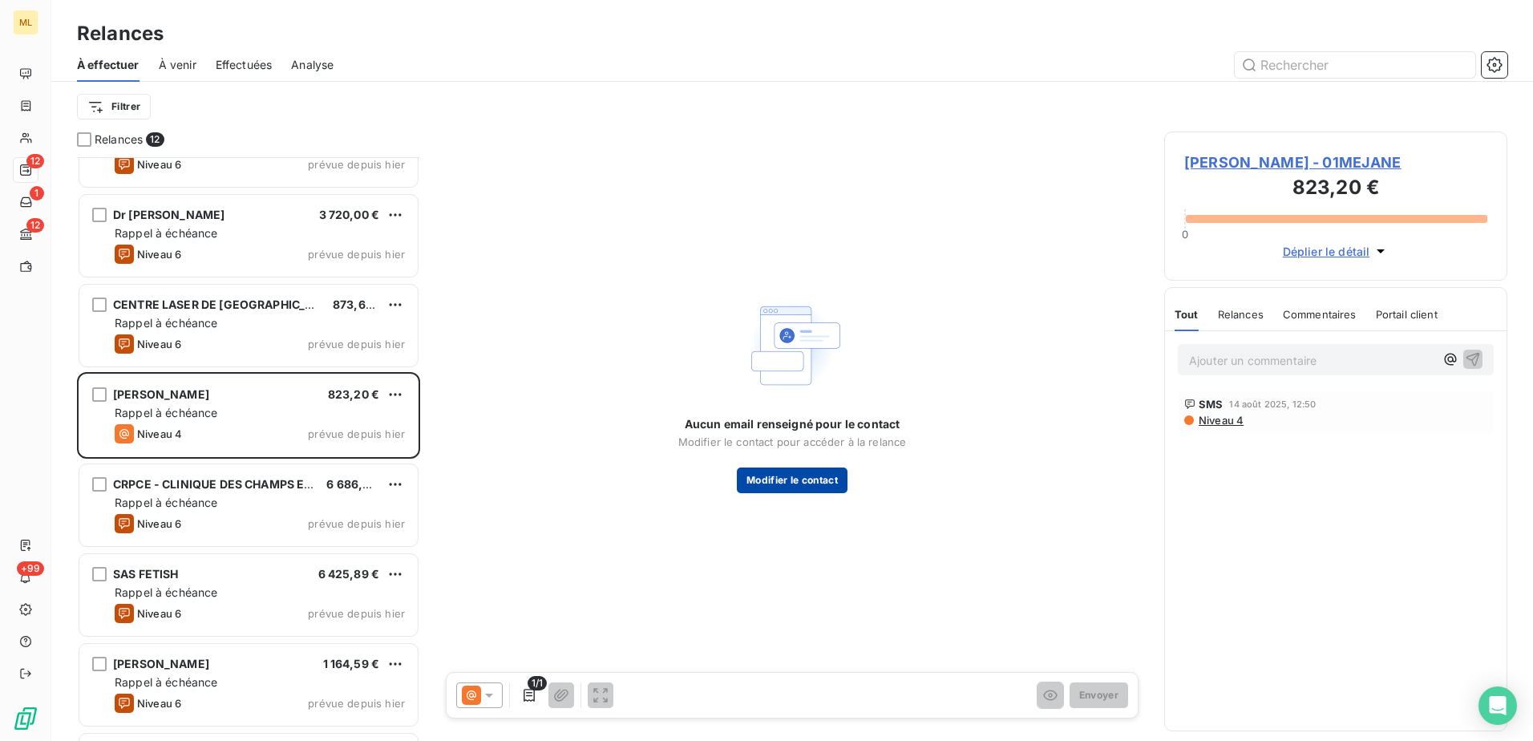
click at [823, 483] on button "Modifier le contact" at bounding box center [792, 480] width 111 height 26
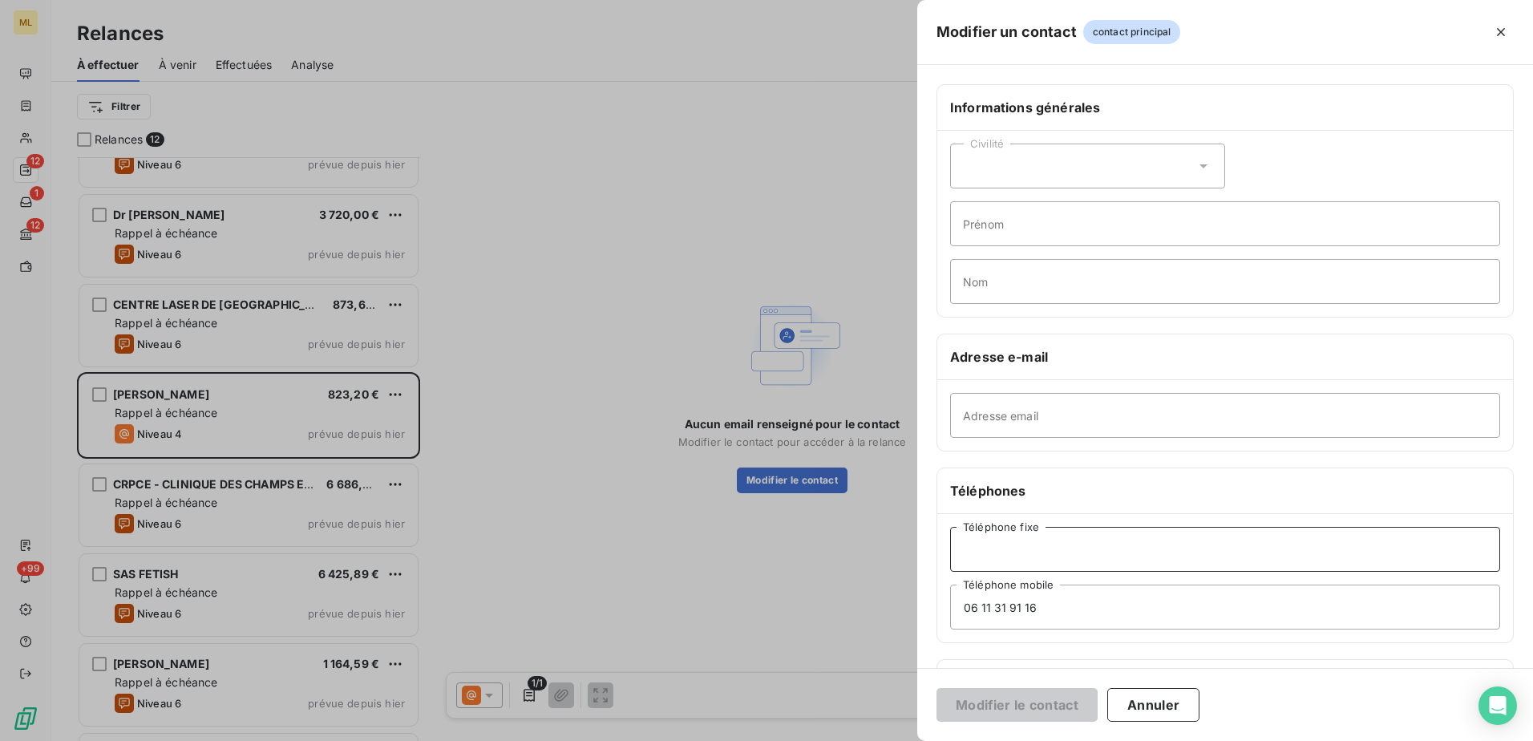
click at [1047, 549] on input "Téléphone fixe" at bounding box center [1225, 549] width 550 height 45
click at [968, 422] on input "Adresse email" at bounding box center [1225, 415] width 550 height 45
paste input "[EMAIL_ADDRESS][DOMAIN_NAME]"
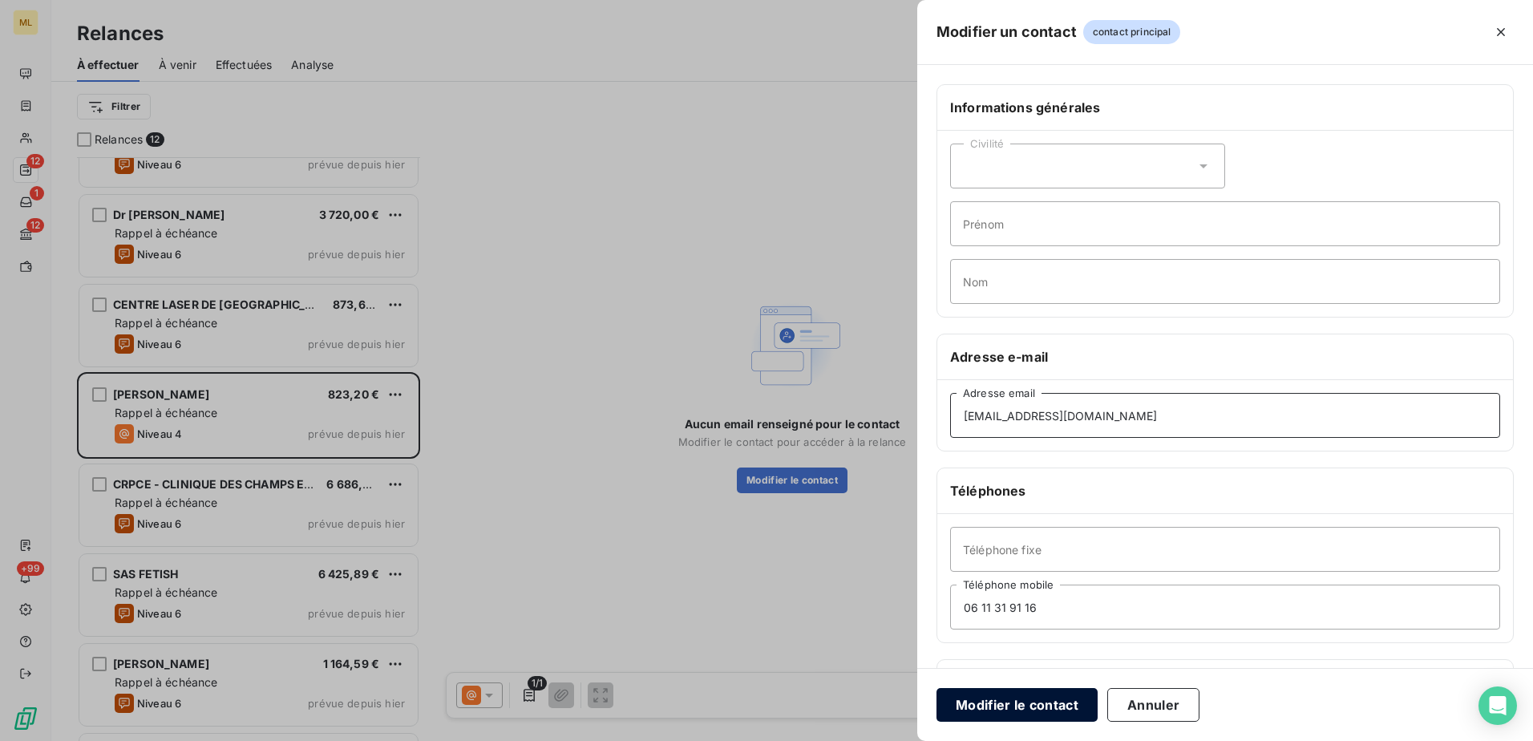
type input "[EMAIL_ADDRESS][DOMAIN_NAME]"
click at [1005, 695] on button "Modifier le contact" at bounding box center [1016, 705] width 161 height 34
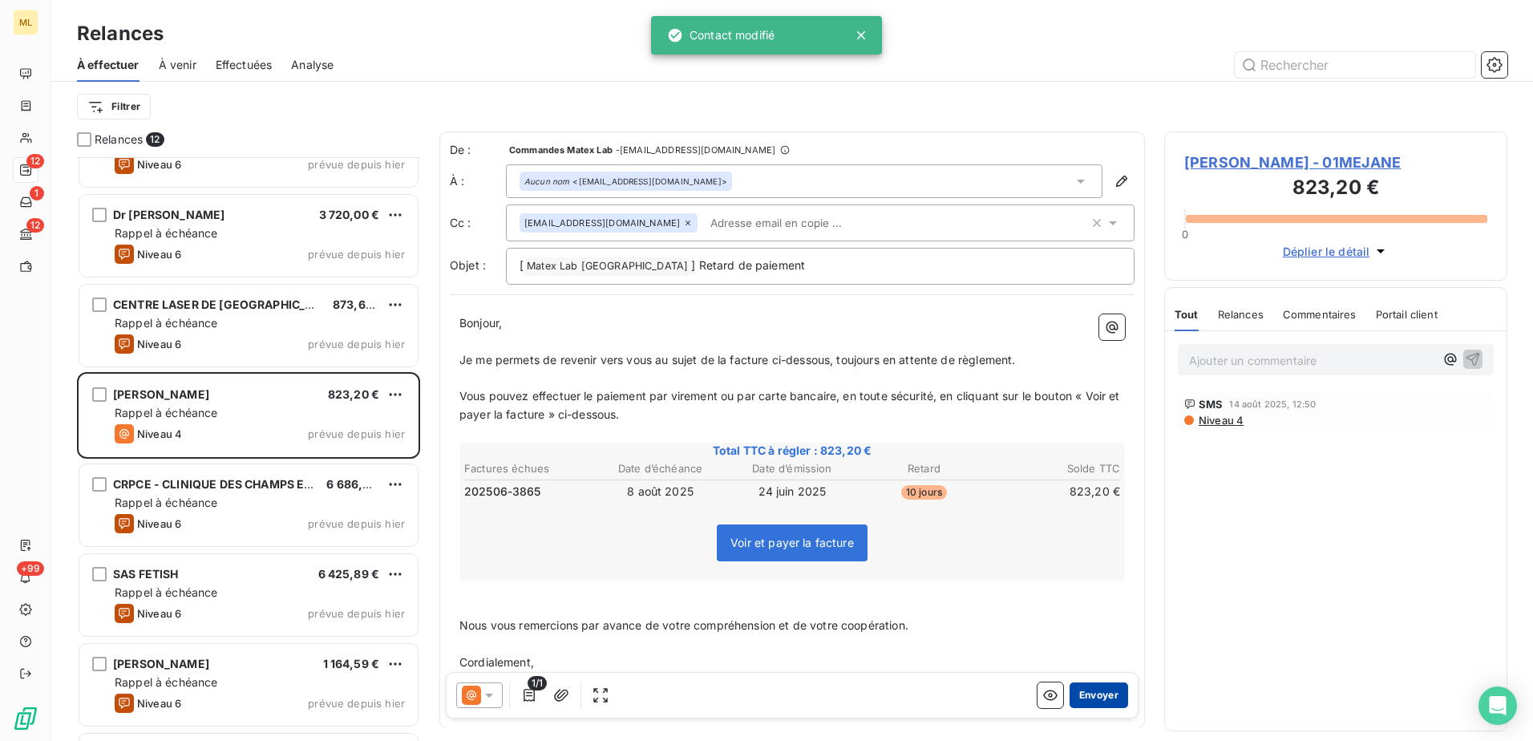
click at [1095, 695] on button "Envoyer" at bounding box center [1098, 695] width 59 height 26
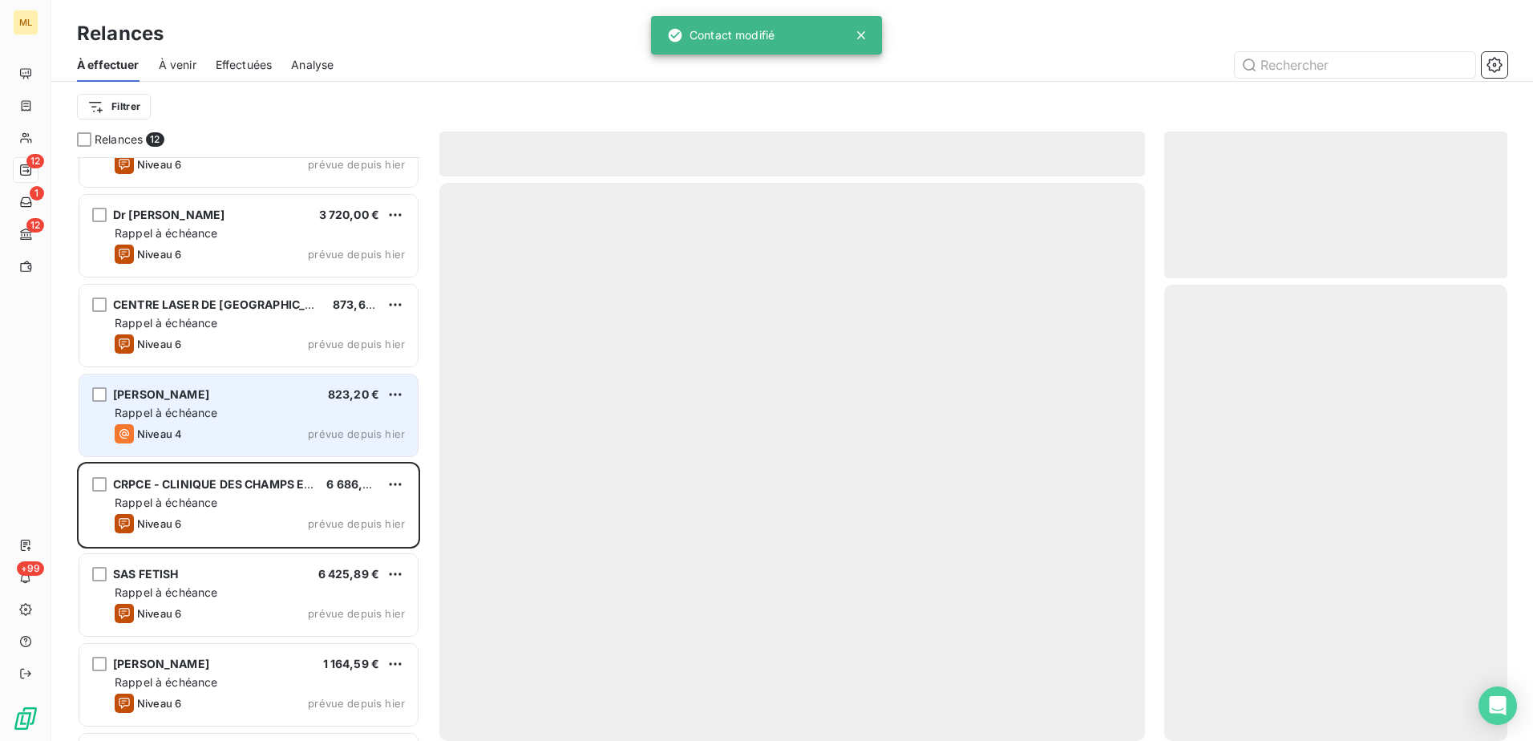
scroll to position [404, 0]
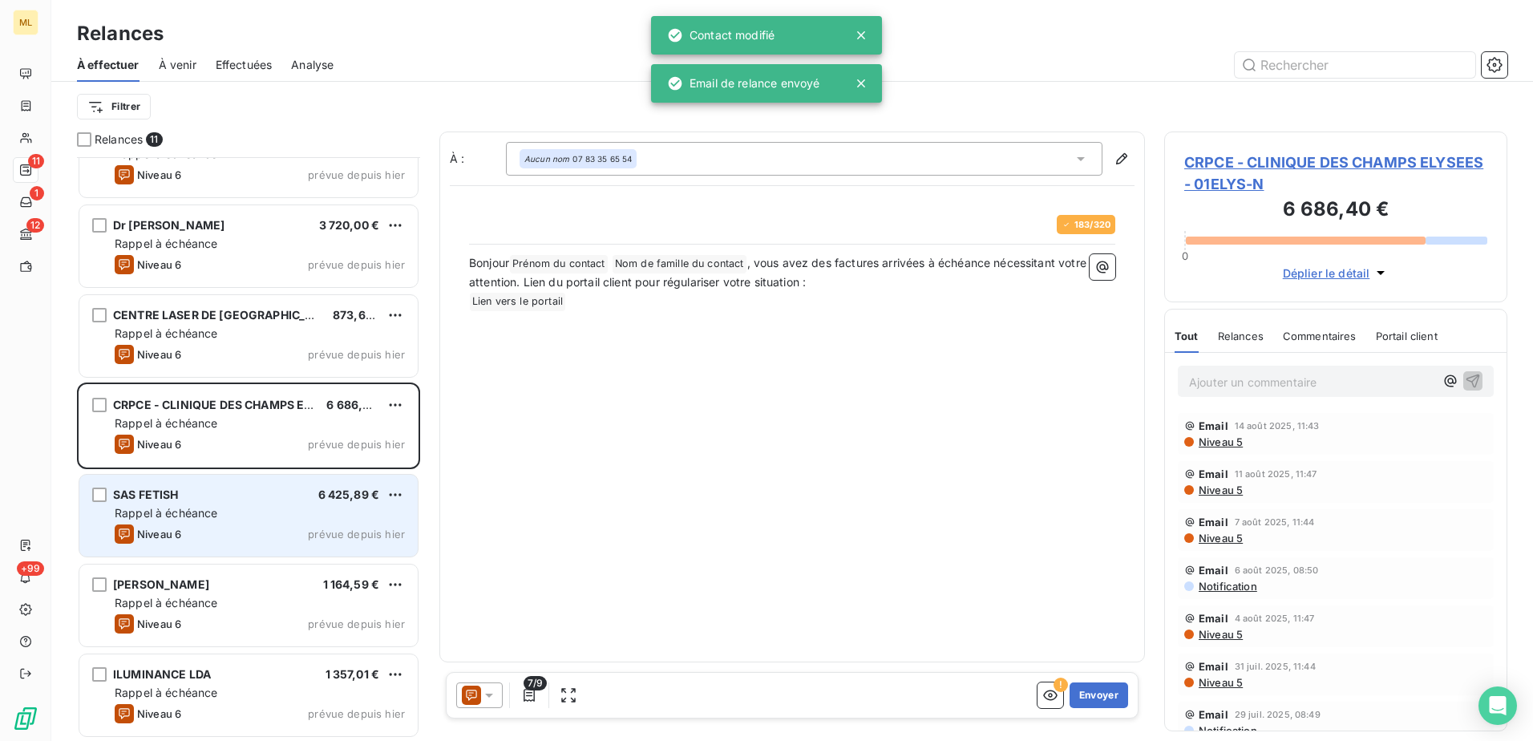
click at [201, 515] on span "Rappel à échéance" at bounding box center [166, 513] width 103 height 14
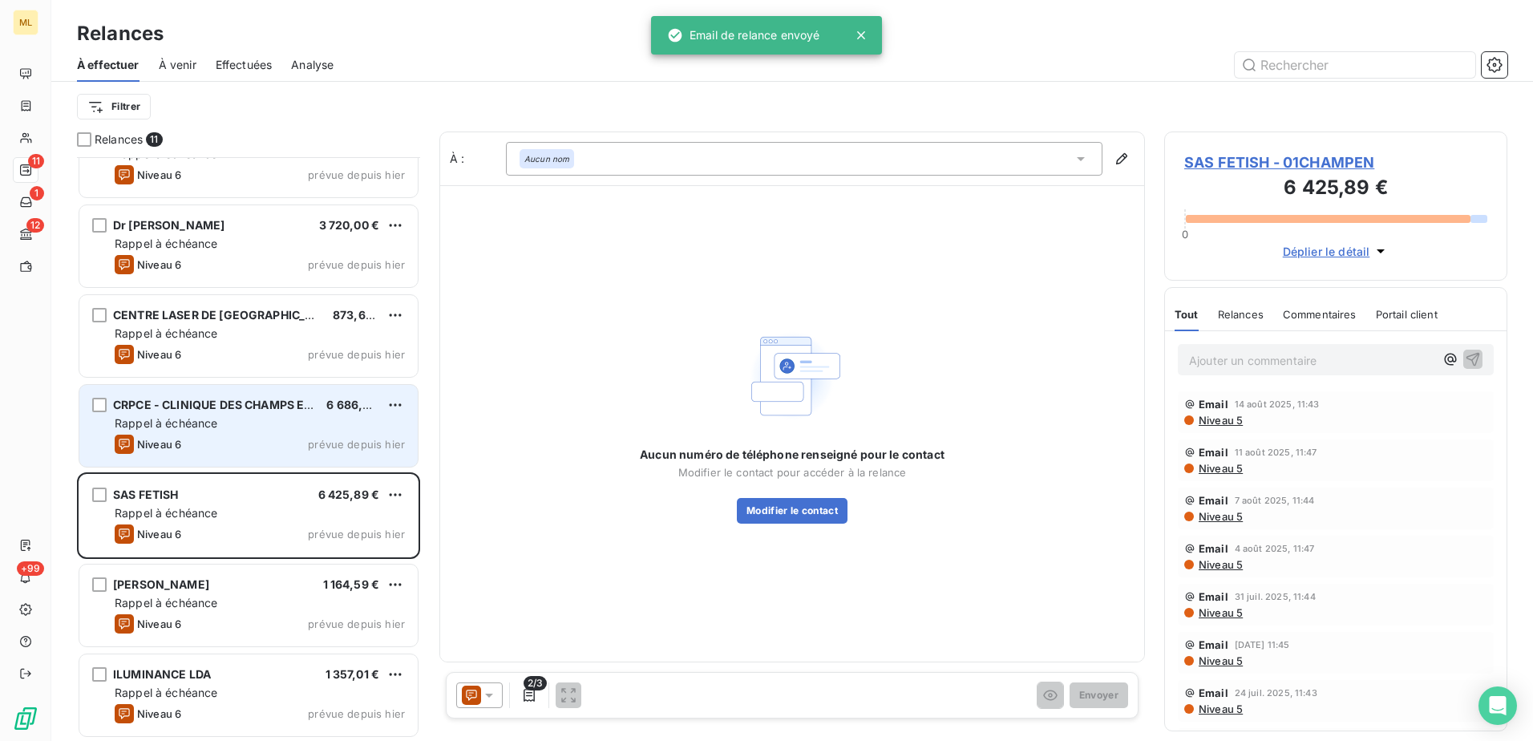
click at [200, 430] on div "Rappel à échéance" at bounding box center [260, 423] width 290 height 16
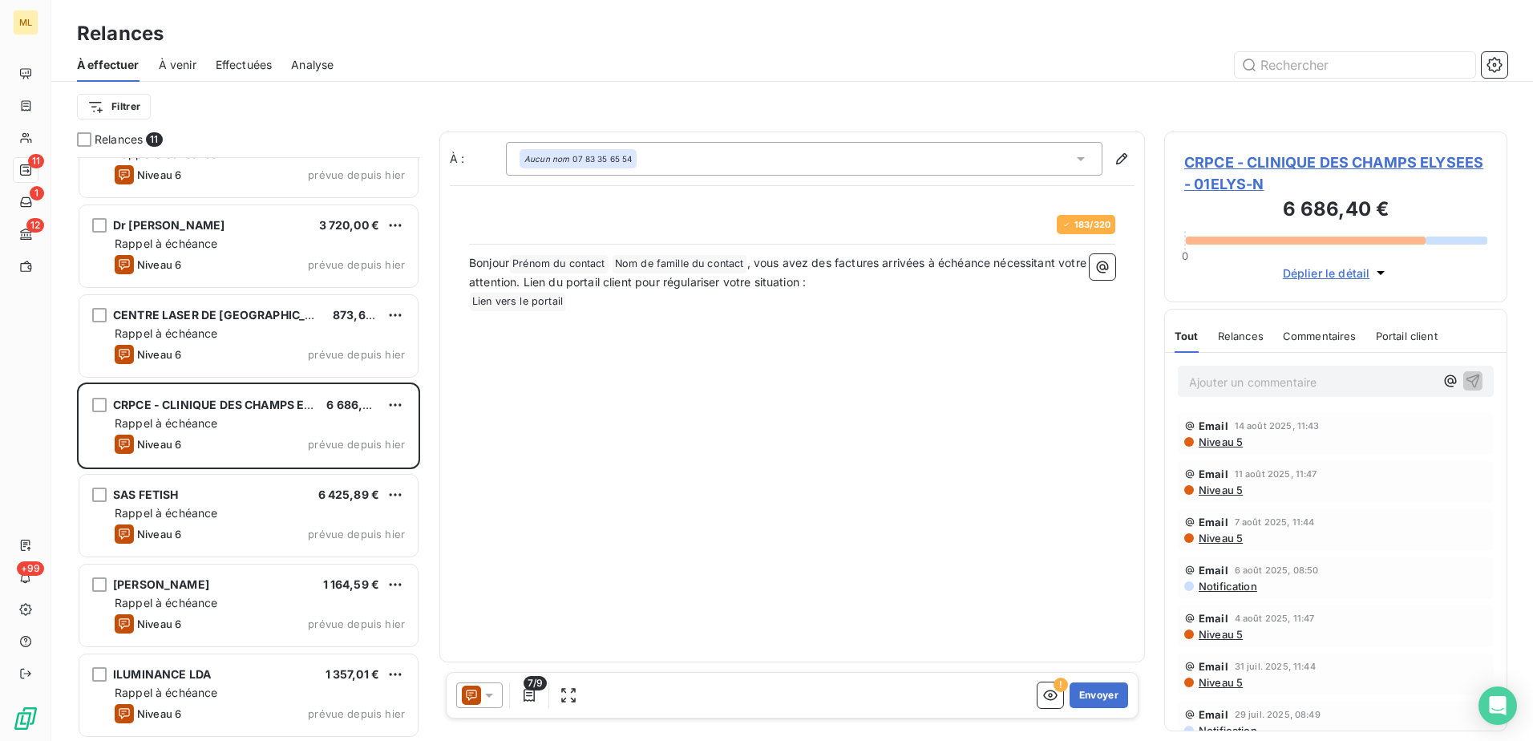
click at [696, 452] on div "À : Aucun nom 07 83 35 65 54 183 / 320 Bonjour Prénom du contact ﻿ Nom de famil…" at bounding box center [792, 396] width 706 height 531
click at [621, 362] on div "Bonjour Prénom du contact ﻿ Nom de famille du contact ﻿ , vous avez des facture…" at bounding box center [792, 334] width 646 height 160
click at [1092, 693] on button "Envoyer" at bounding box center [1098, 695] width 59 height 26
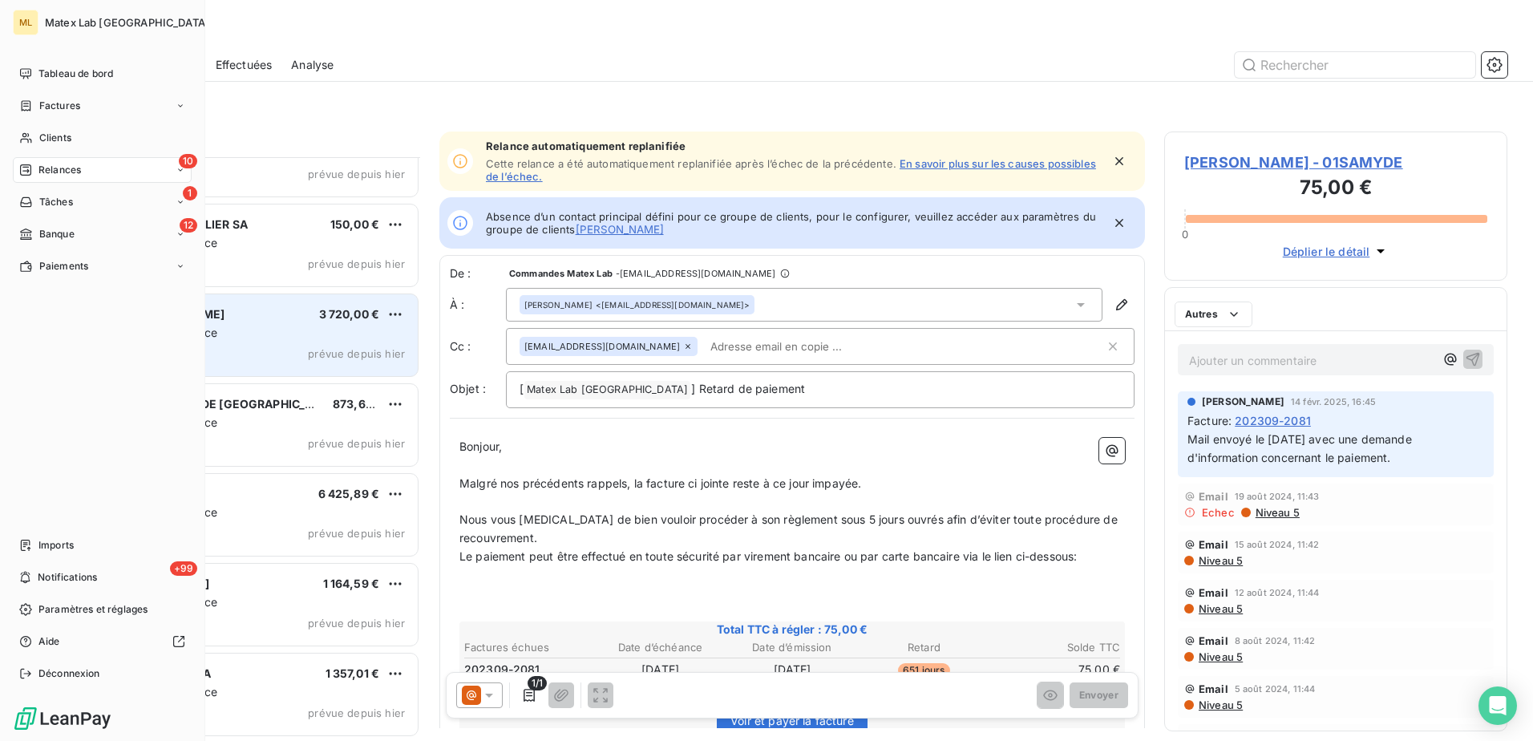
scroll to position [314, 0]
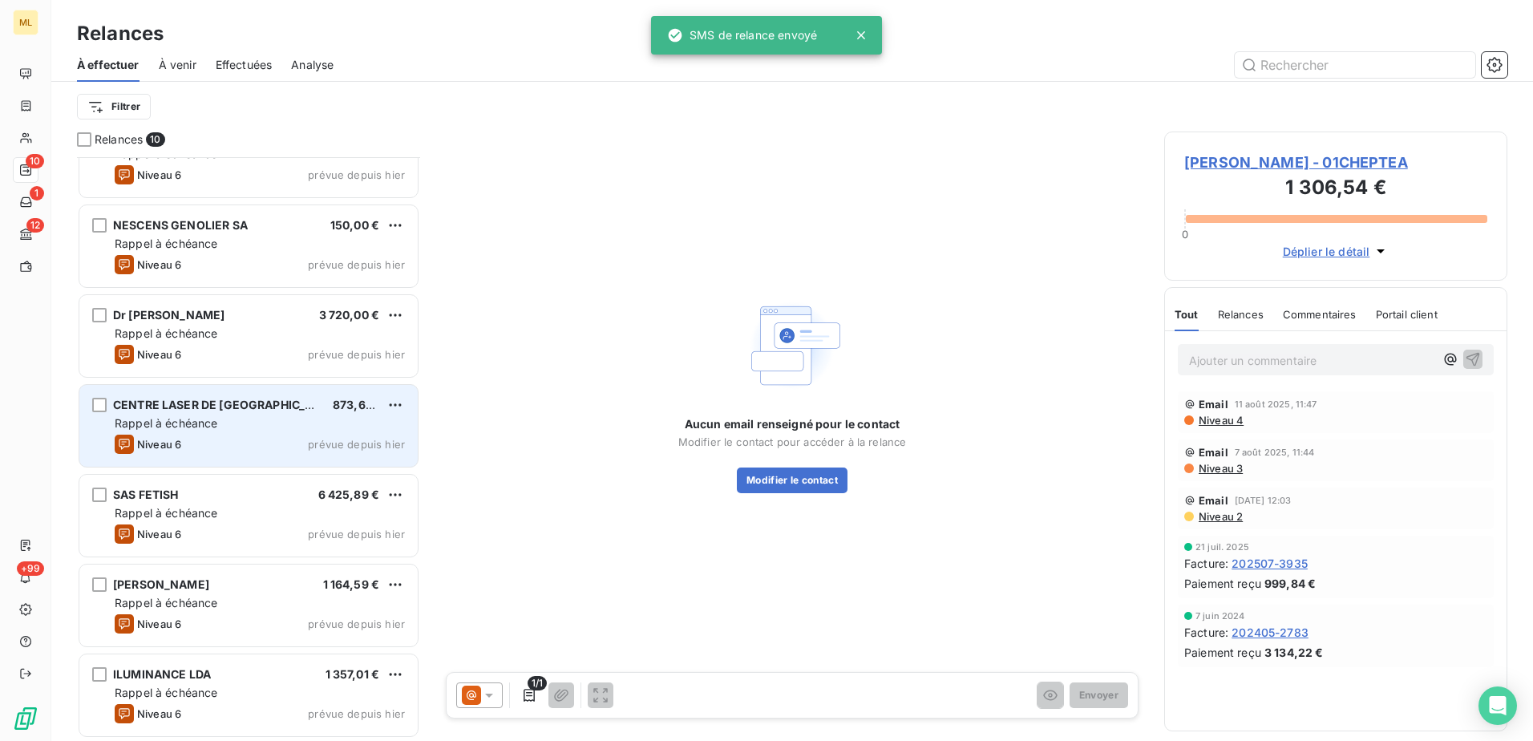
click at [179, 443] on span "Niveau 6" at bounding box center [159, 444] width 44 height 13
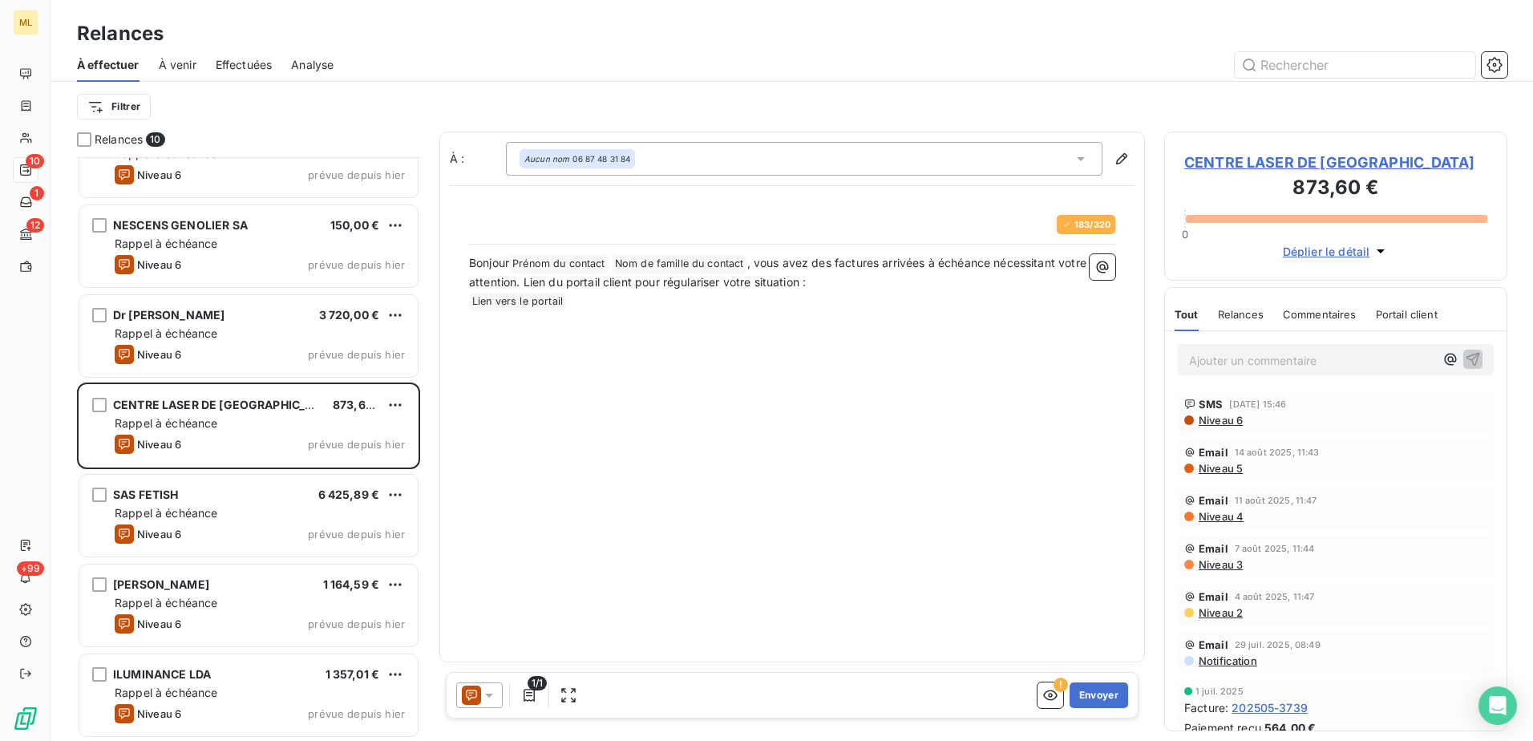
click at [878, 395] on div "Bonjour Prénom du contact ﻿ Nom de famille du contact ﻿ , vous avez des facture…" at bounding box center [792, 334] width 646 height 160
click at [1396, 159] on span "CENTRE LASER DE [GEOGRAPHIC_DATA]" at bounding box center [1335, 163] width 303 height 22
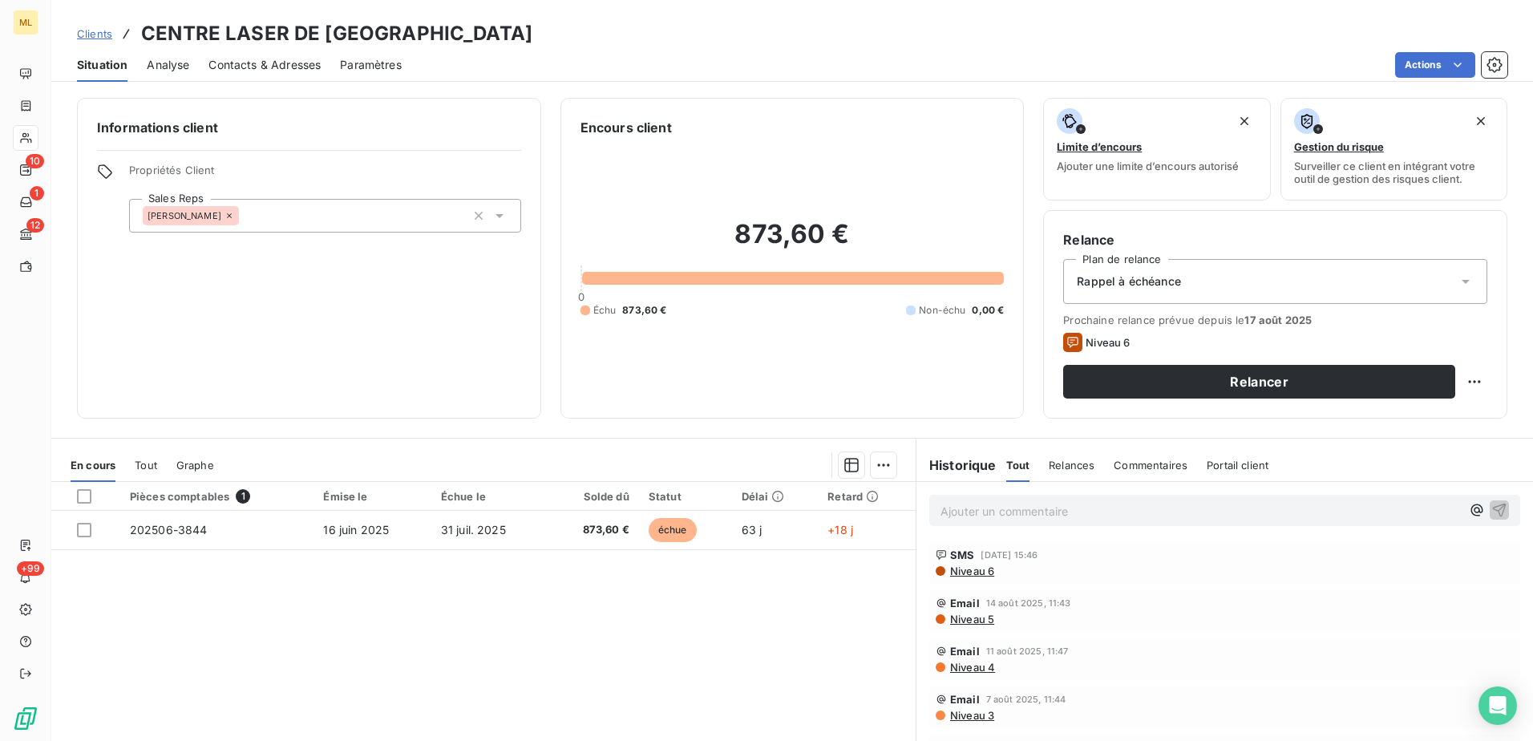
click at [274, 61] on span "Contacts & Adresses" at bounding box center [264, 65] width 112 height 16
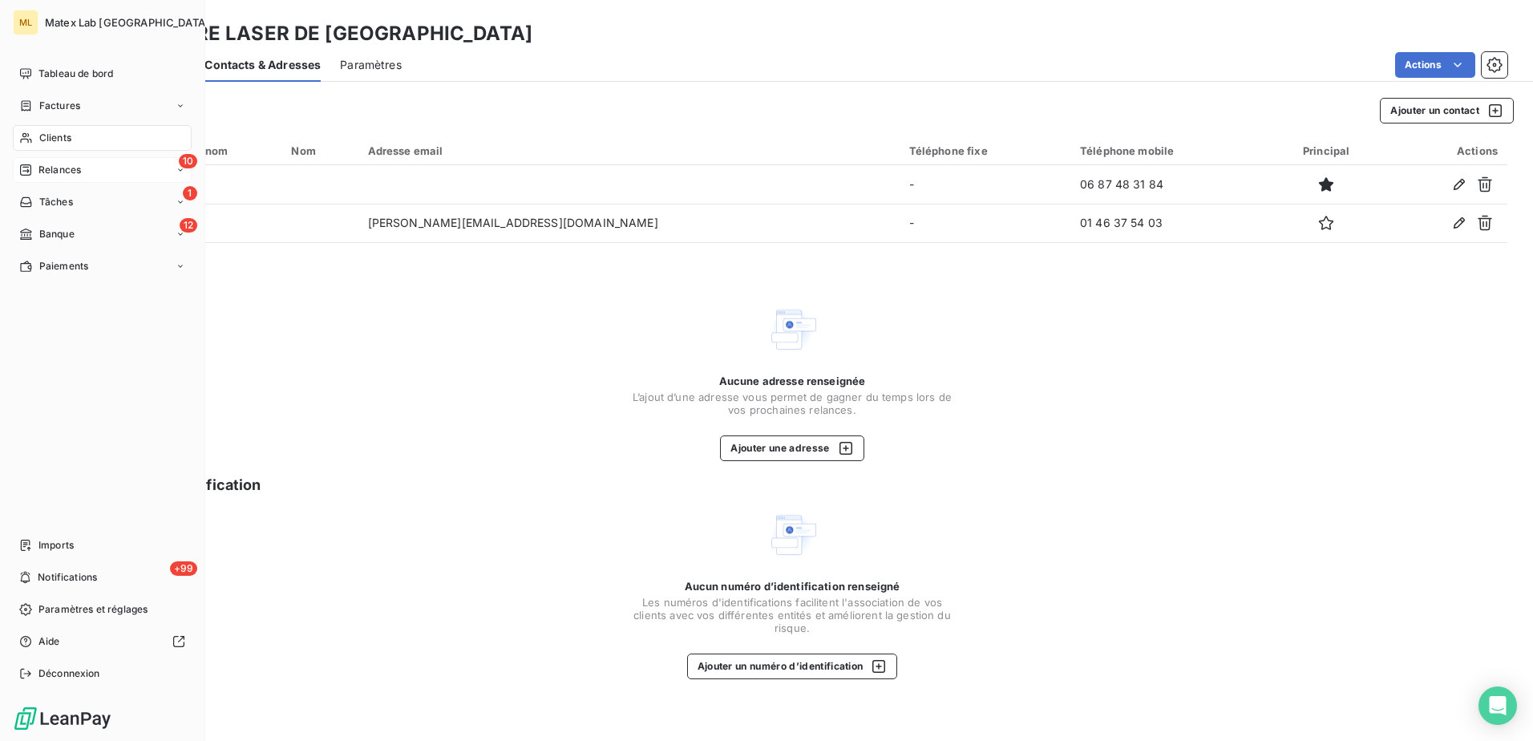
click at [71, 169] on span "Relances" at bounding box center [59, 170] width 42 height 14
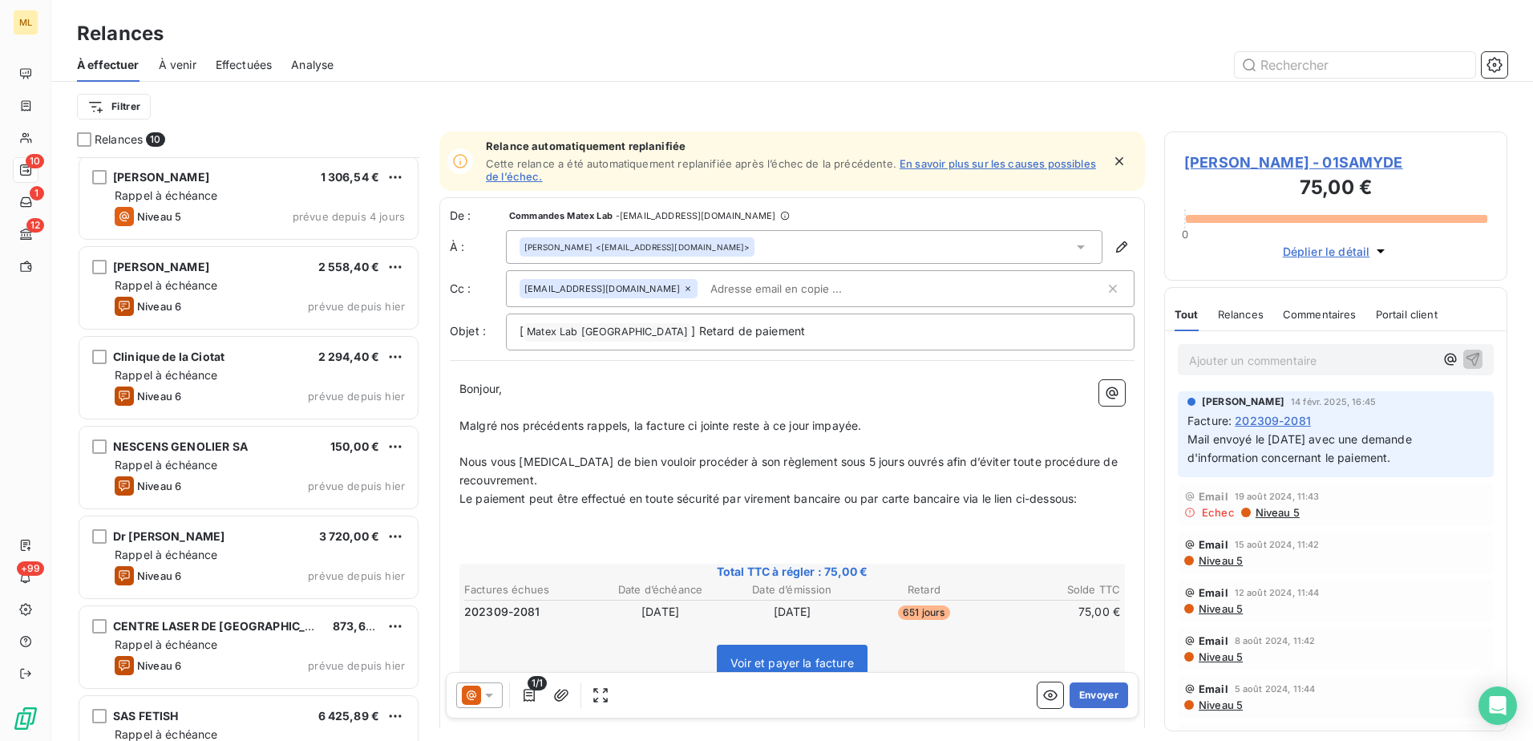
scroll to position [315, 0]
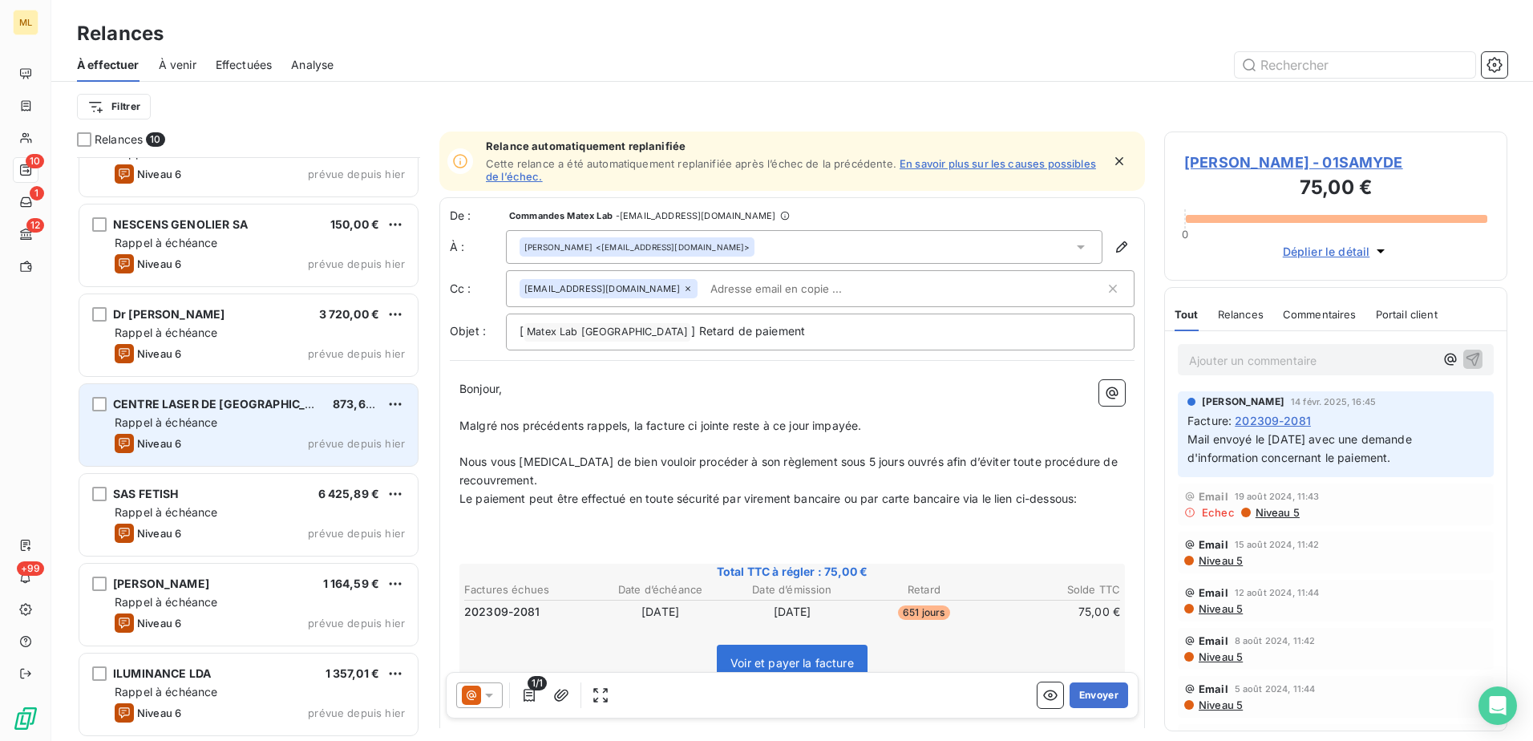
click at [224, 451] on div "Niveau 6 prévue depuis [DATE]" at bounding box center [260, 443] width 290 height 19
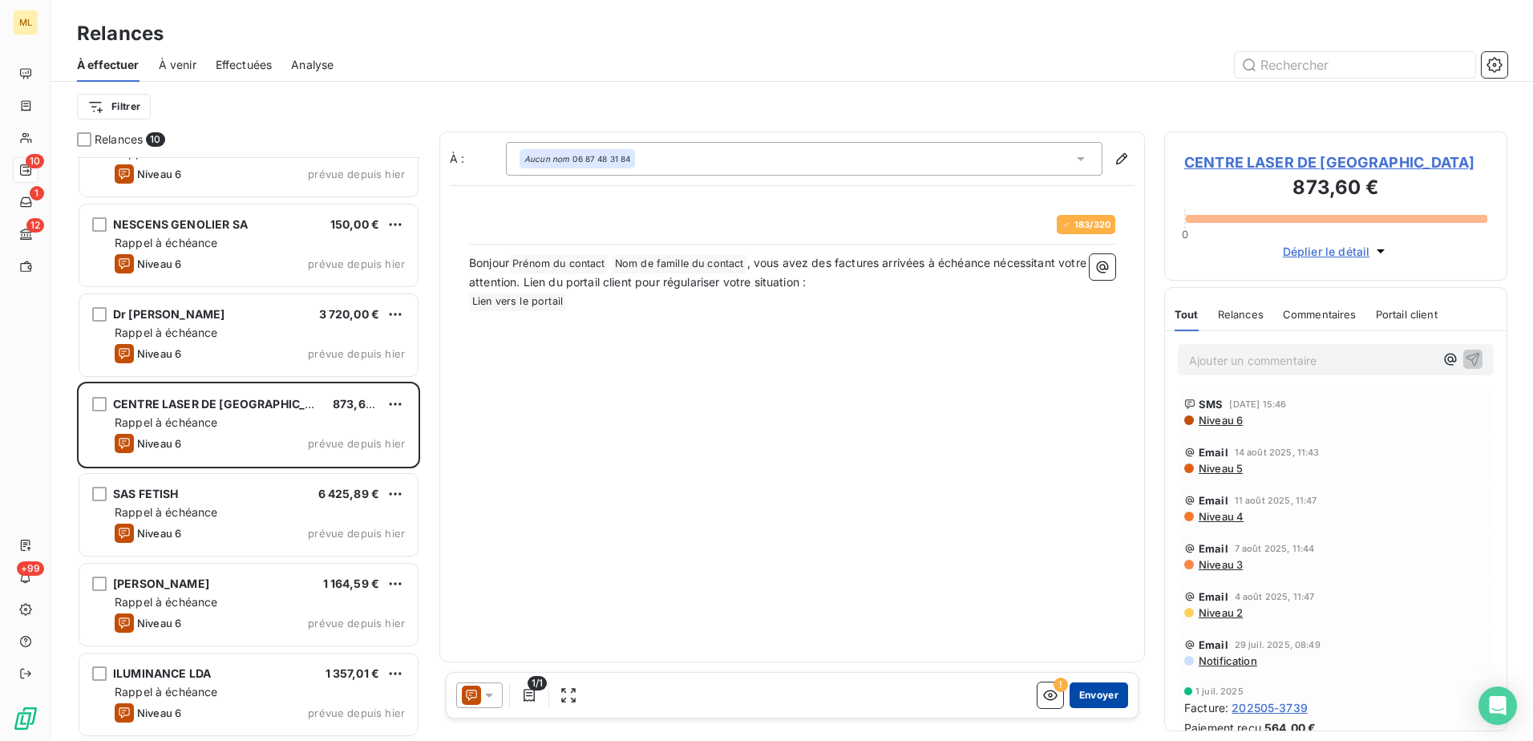
click at [1114, 701] on button "Envoyer" at bounding box center [1098, 695] width 59 height 26
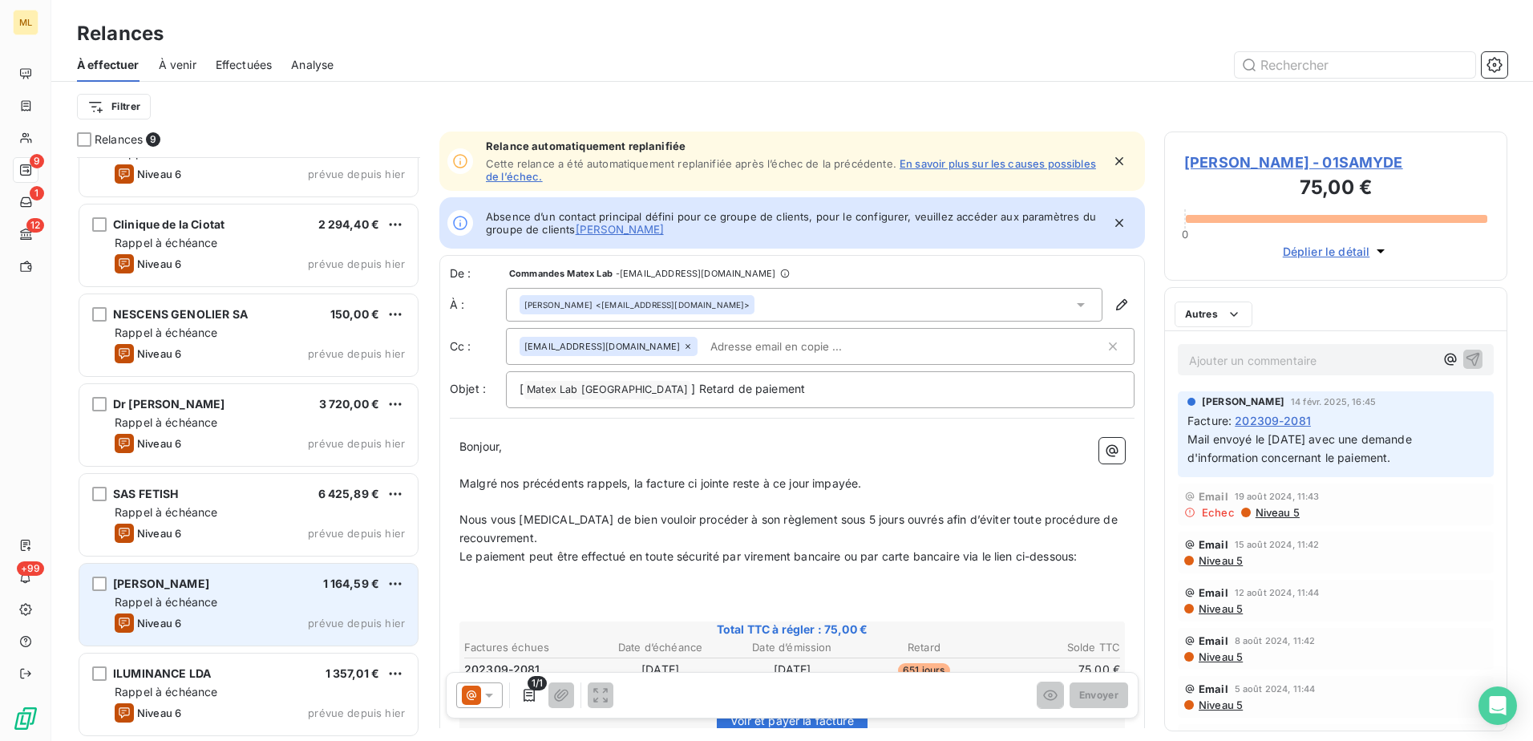
scroll to position [224, 0]
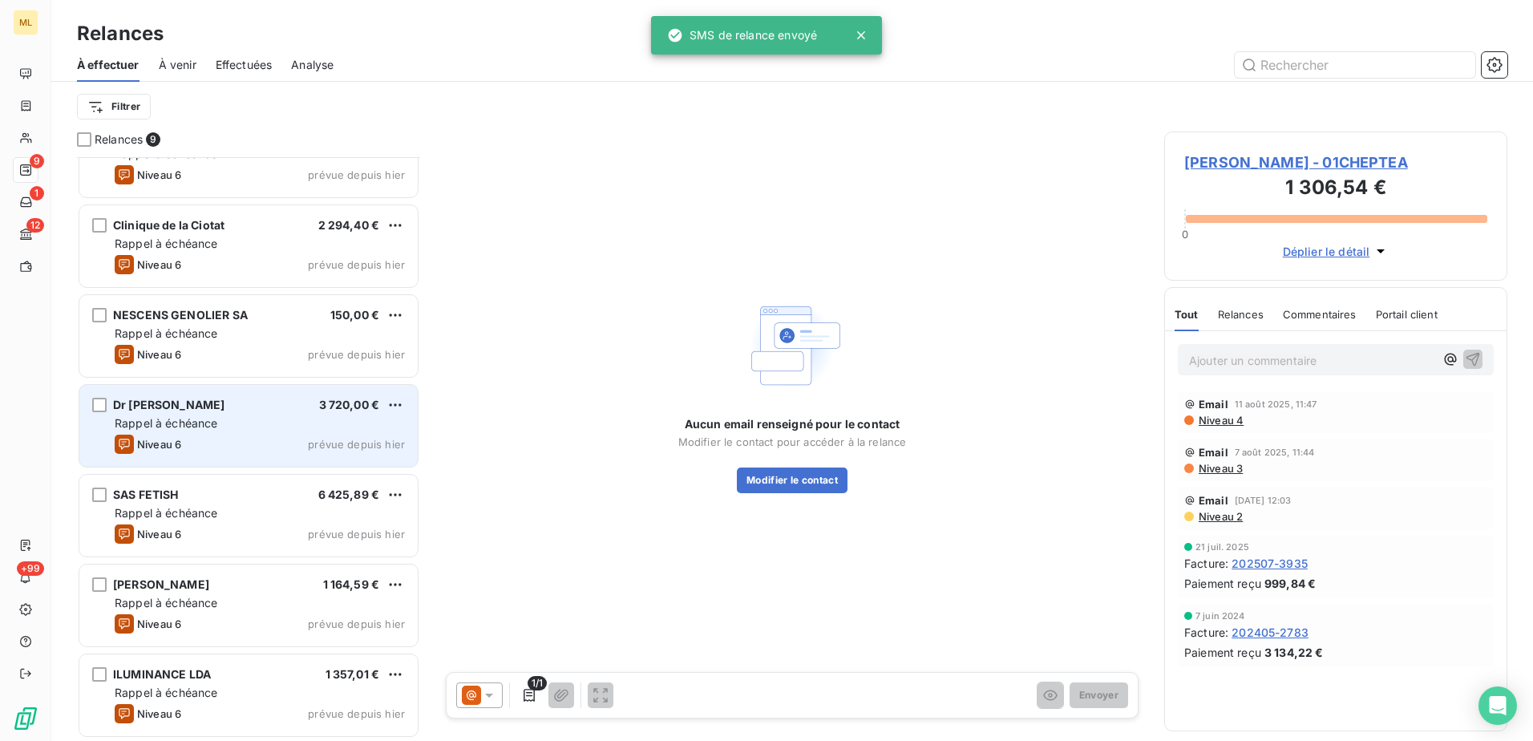
click at [211, 447] on div "Niveau 6 prévue depuis [DATE]" at bounding box center [260, 444] width 290 height 19
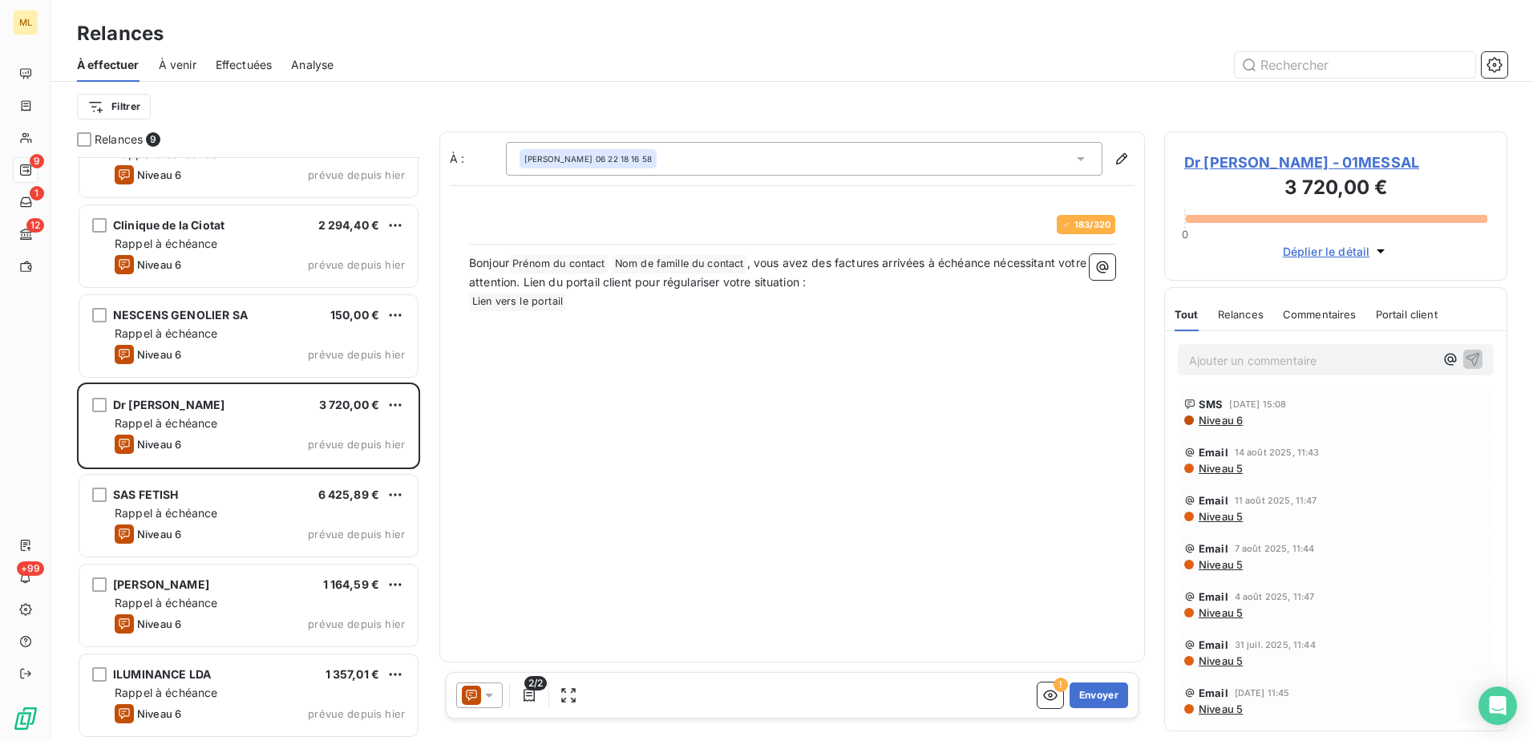
click at [1305, 162] on span "Dr [PERSON_NAME] - 01MESSAL" at bounding box center [1335, 163] width 303 height 22
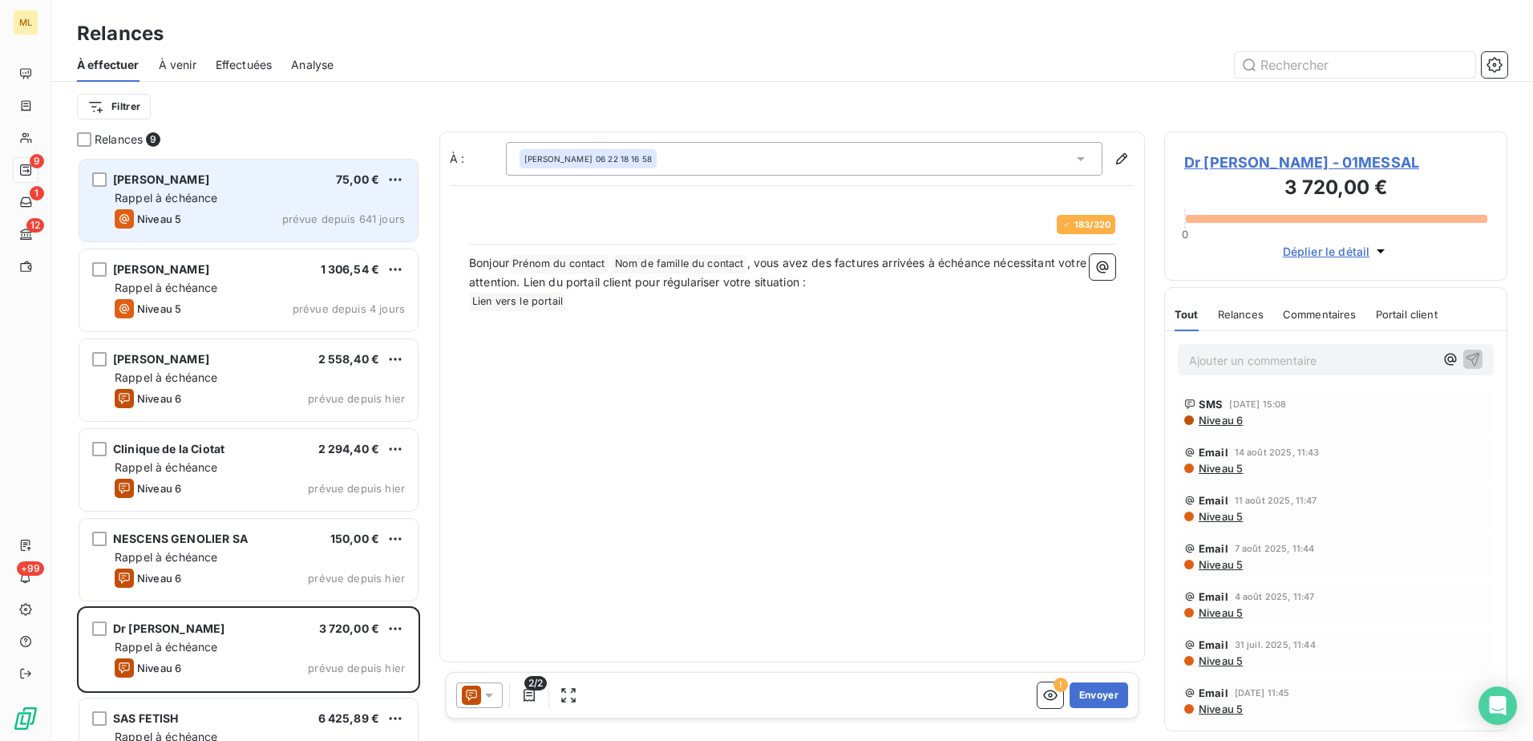
scroll to position [572, 331]
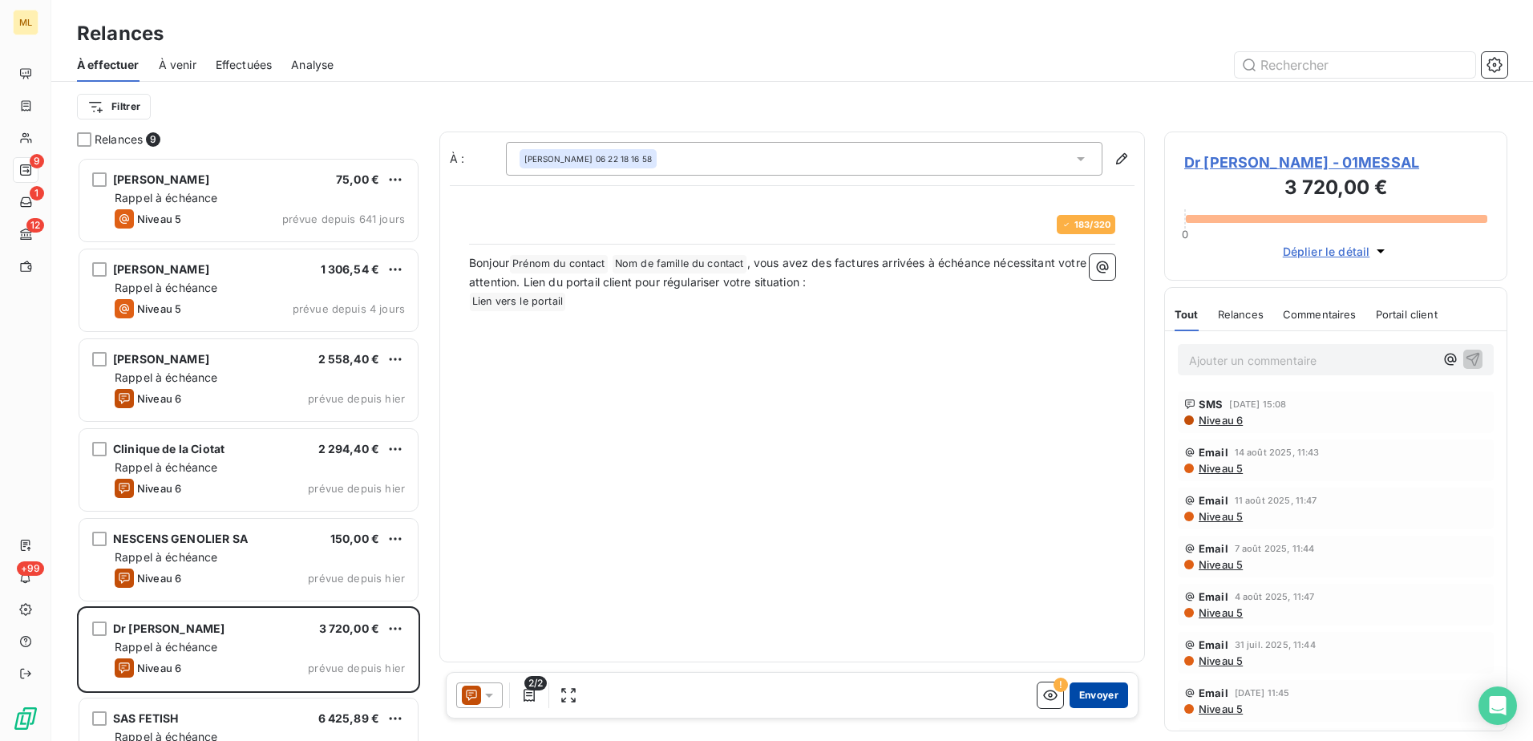
click at [1102, 690] on button "Envoyer" at bounding box center [1098, 695] width 59 height 26
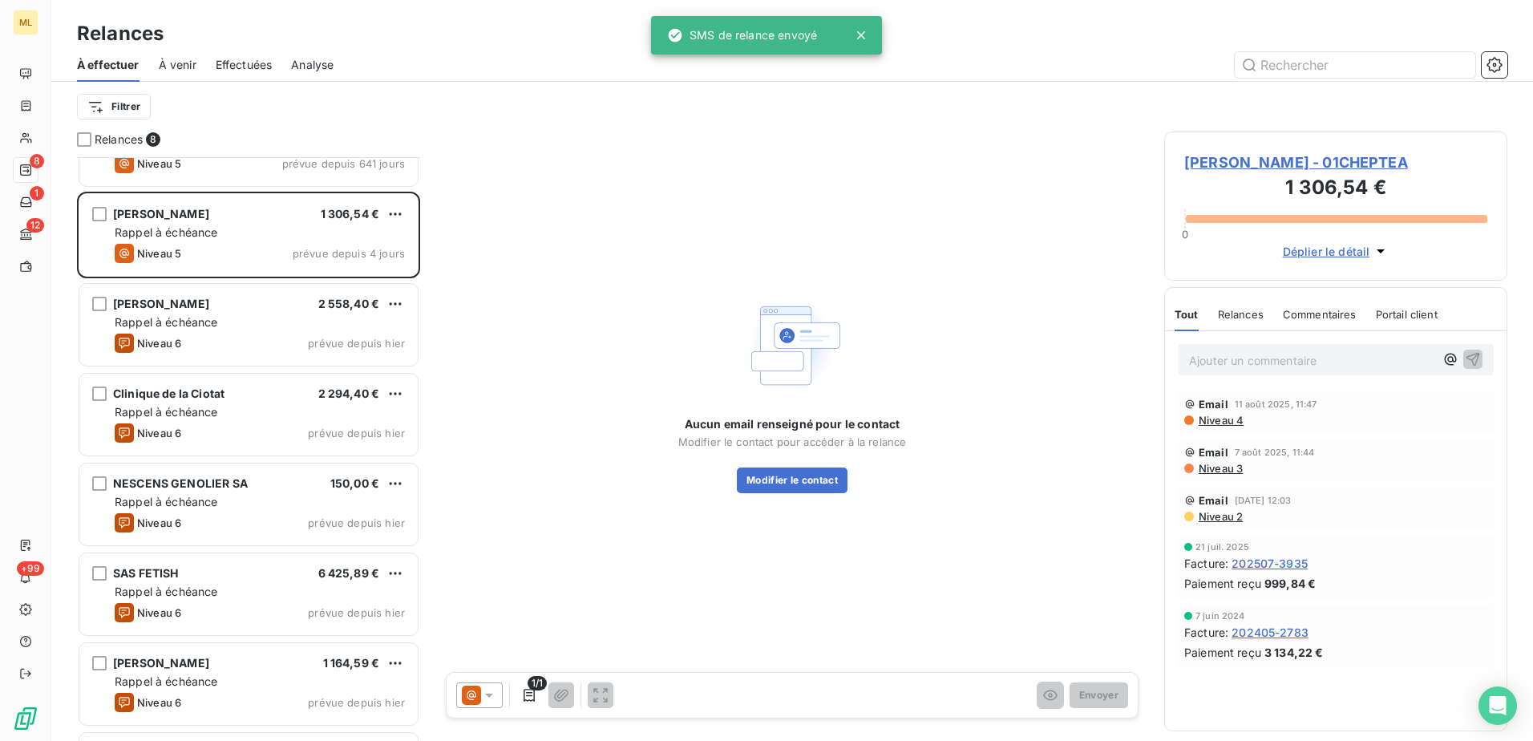
scroll to position [135, 0]
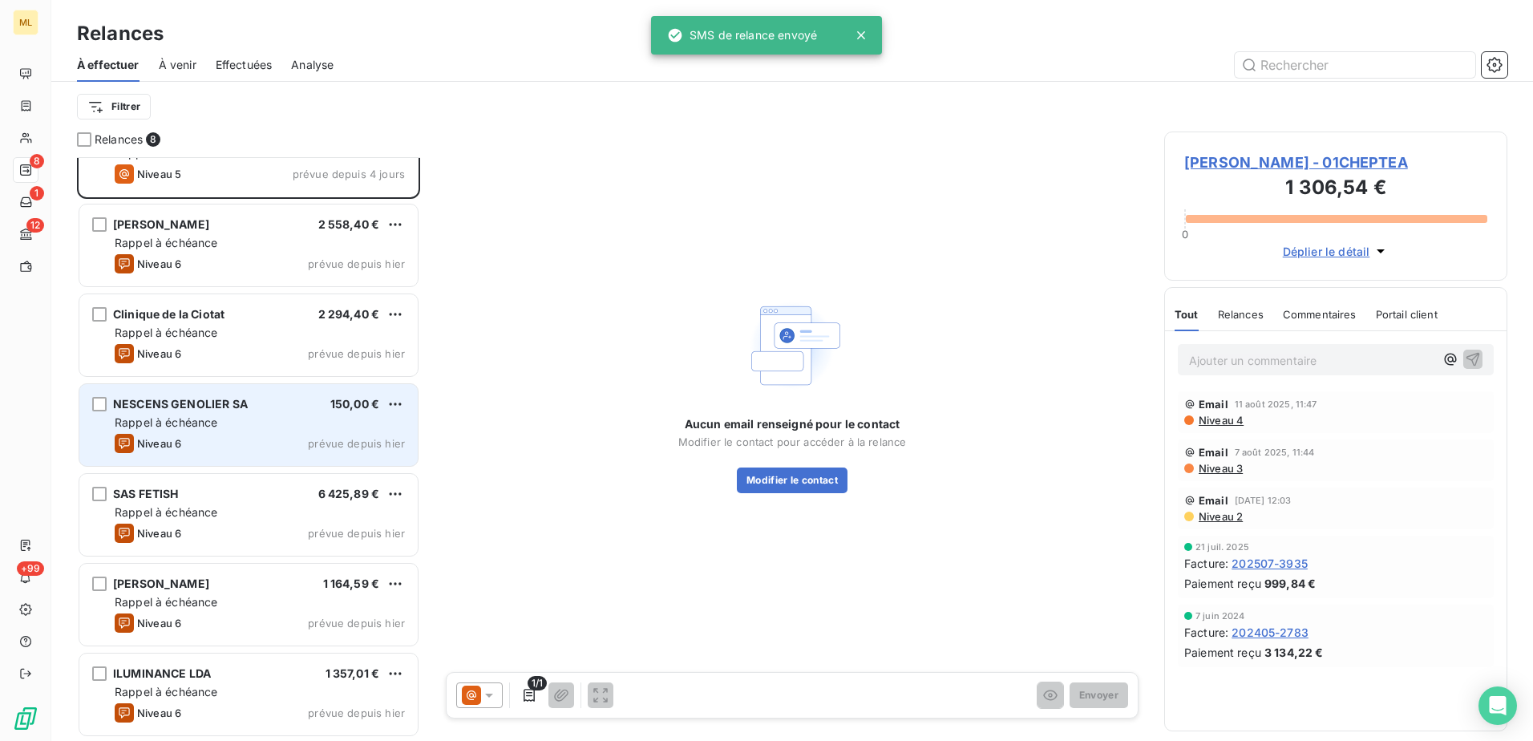
click at [248, 416] on div "Rappel à échéance" at bounding box center [260, 422] width 290 height 16
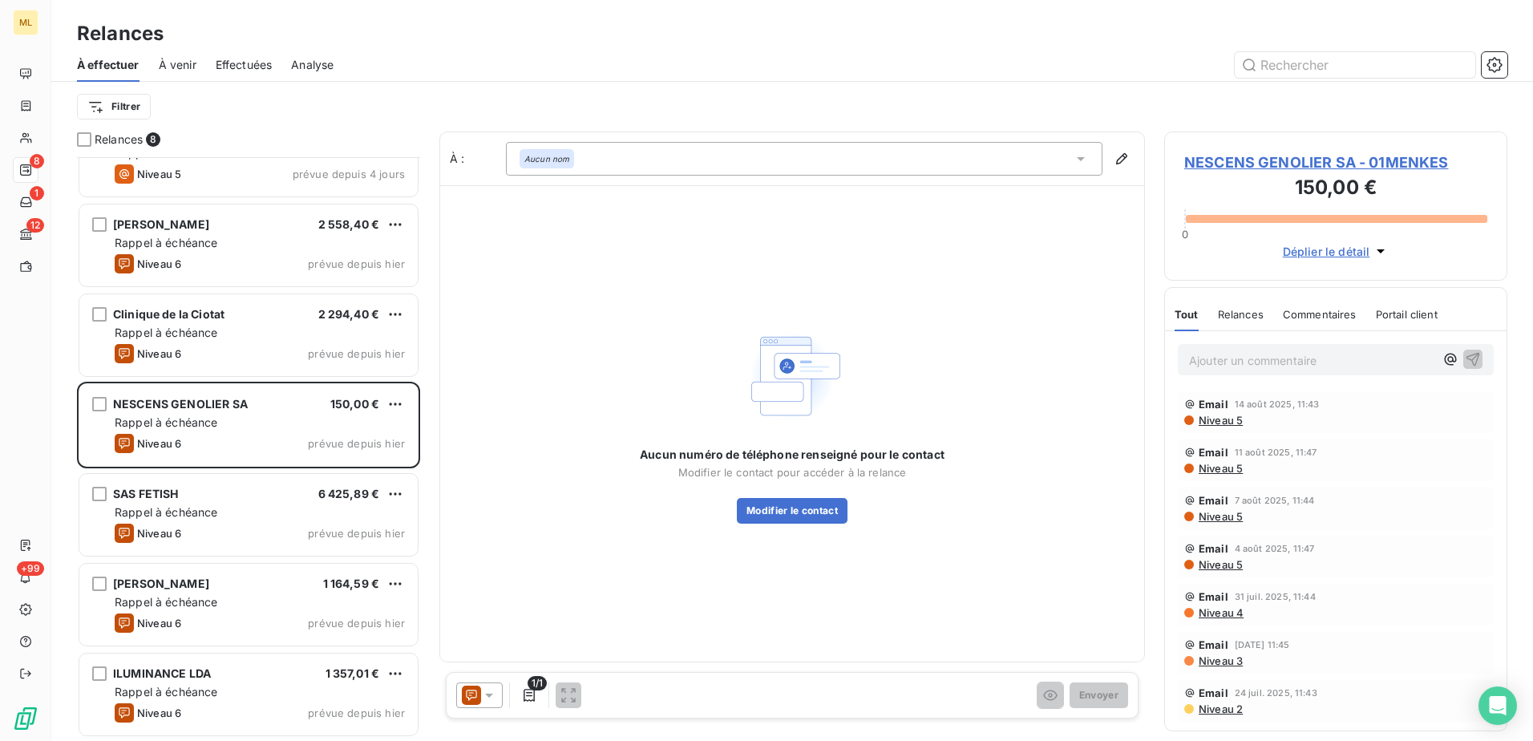
click at [1311, 160] on span "NESCENS GENOLIER SA - 01MENKES" at bounding box center [1335, 163] width 303 height 22
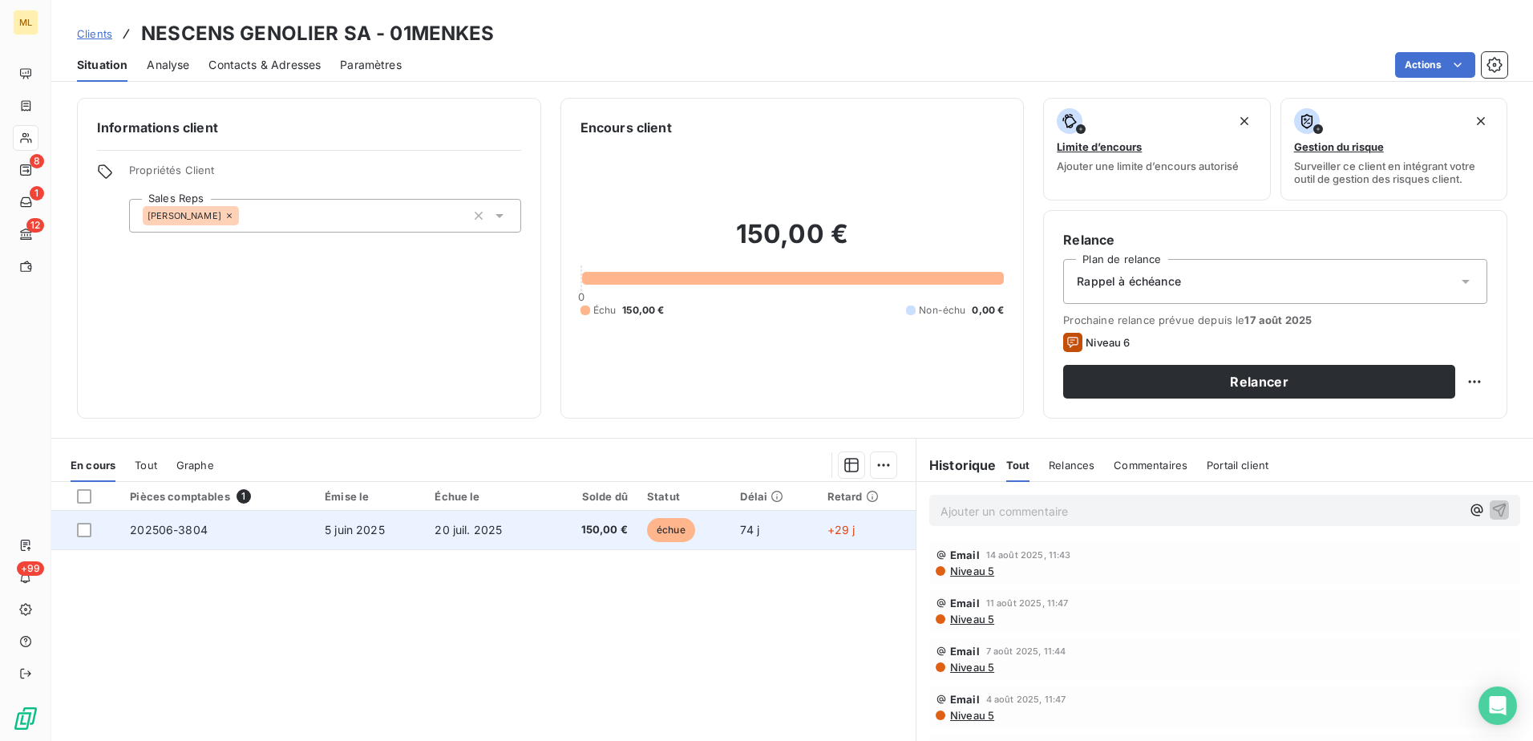
click at [285, 543] on td "202506-3804" at bounding box center [217, 530] width 195 height 38
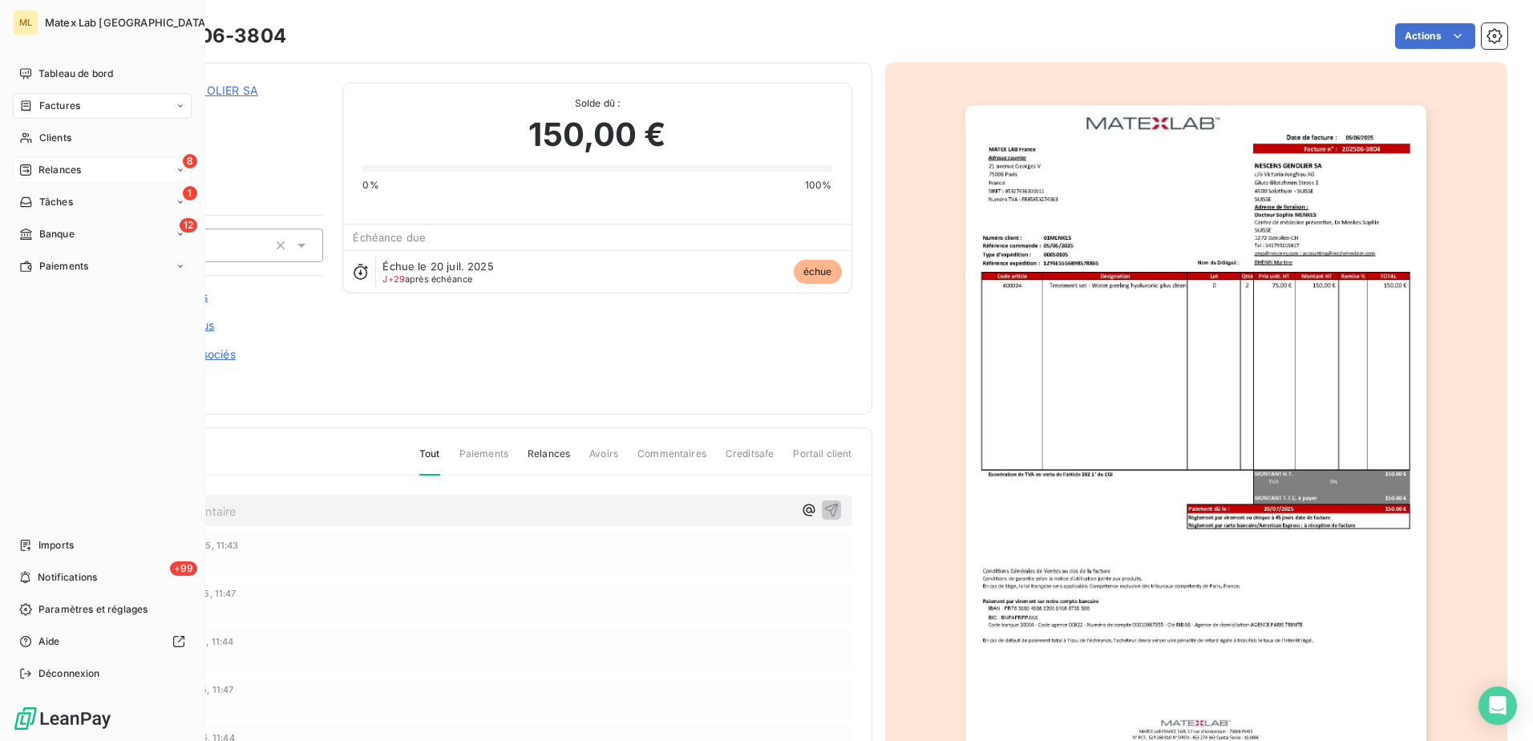
click at [76, 172] on span "Relances" at bounding box center [59, 170] width 42 height 14
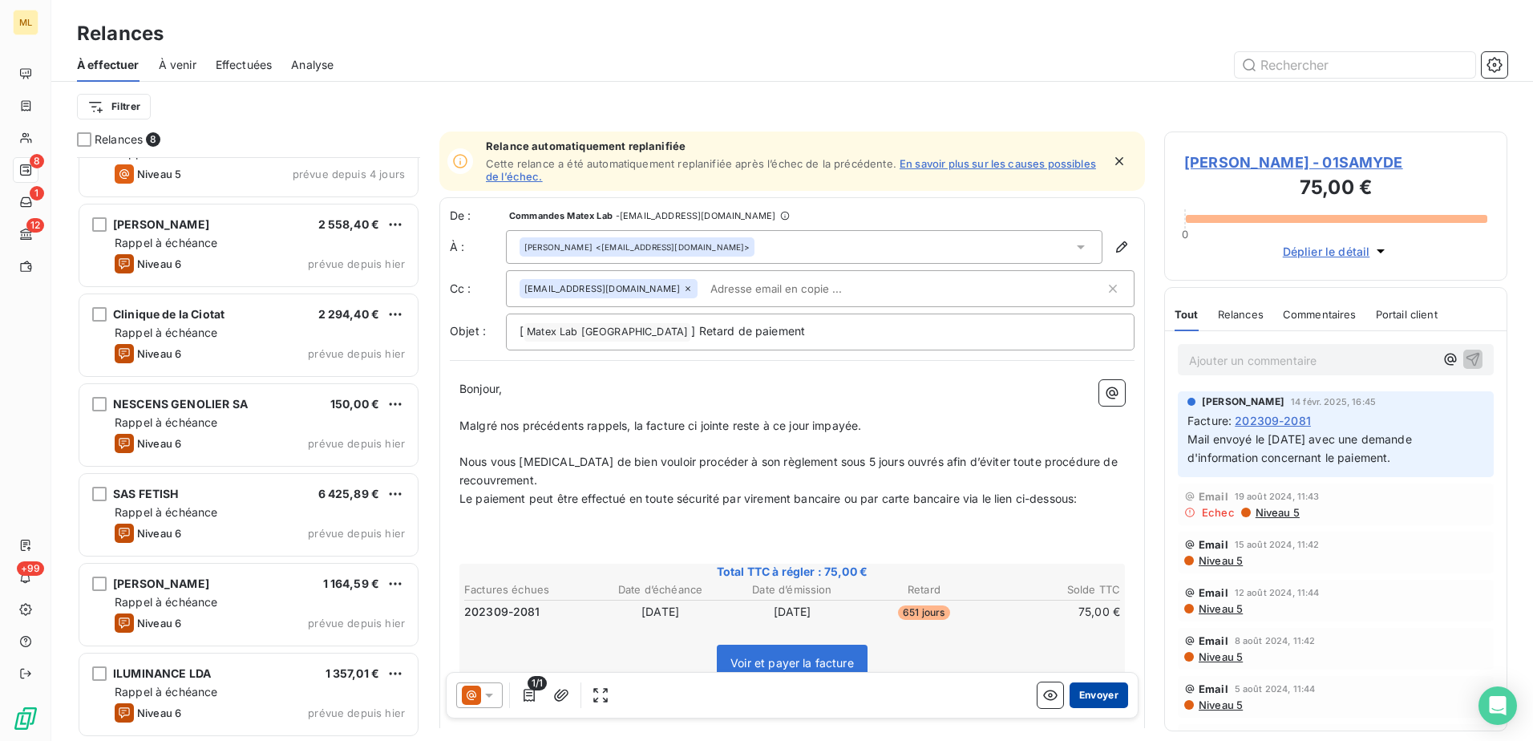
click at [1085, 697] on button "Envoyer" at bounding box center [1098, 695] width 59 height 26
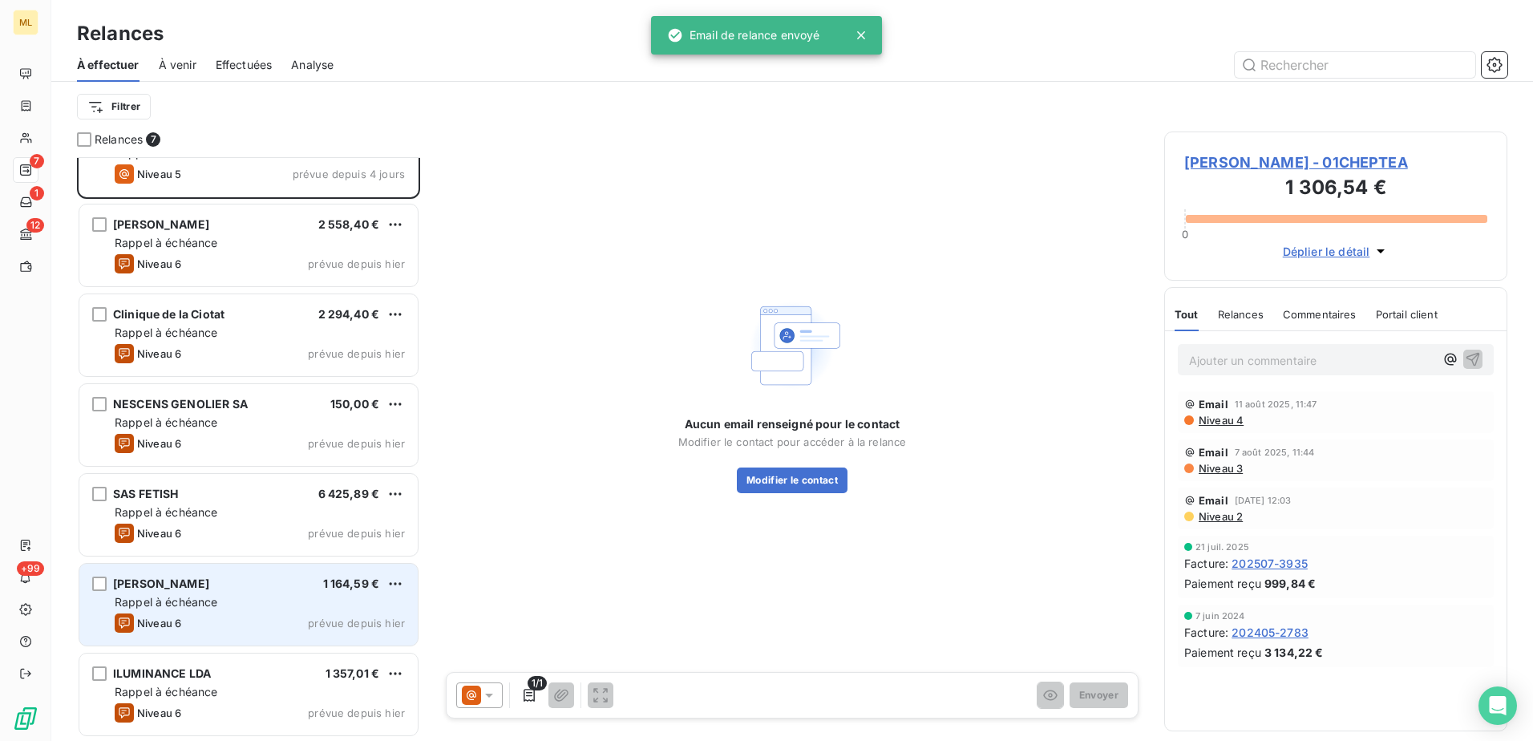
scroll to position [45, 0]
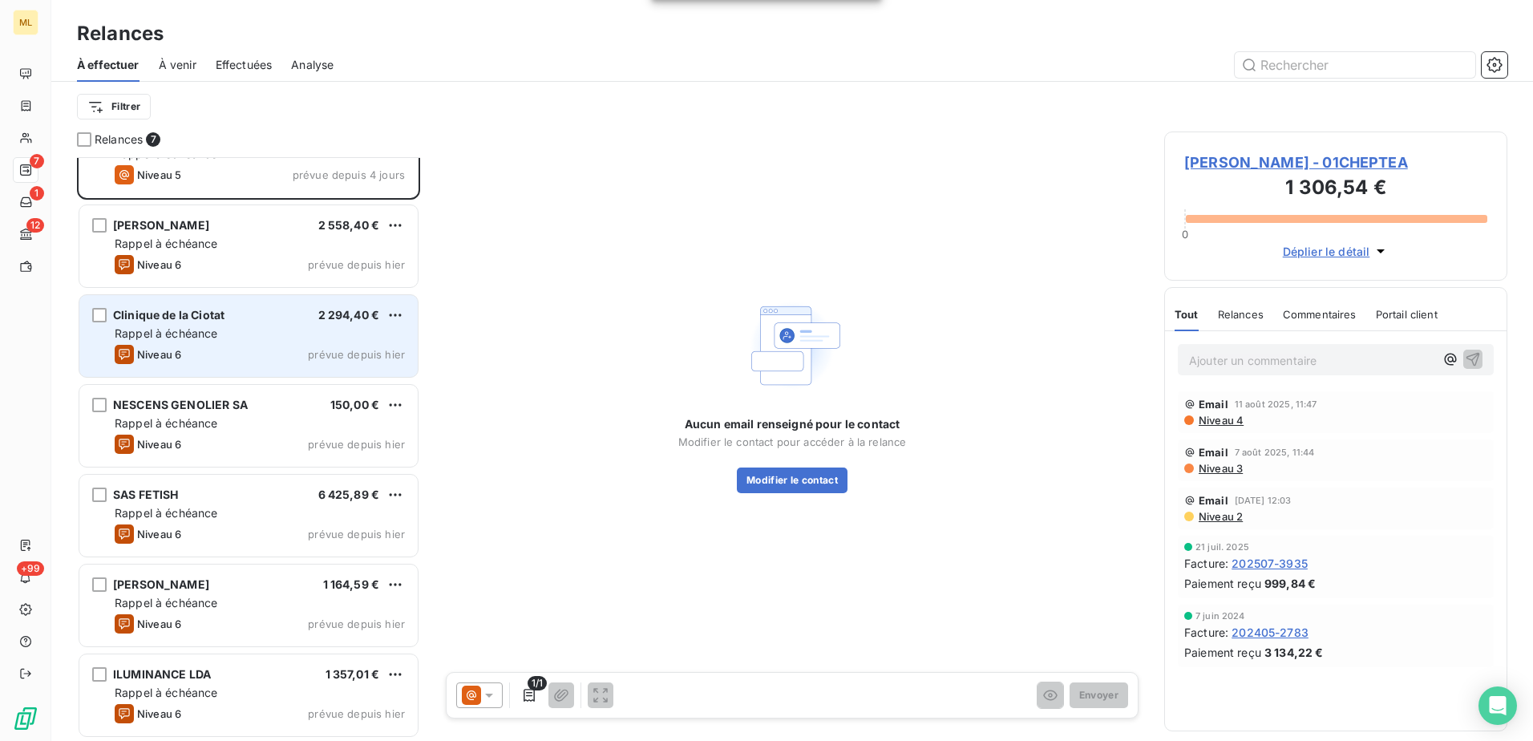
click at [237, 338] on div "Rappel à échéance" at bounding box center [260, 333] width 290 height 16
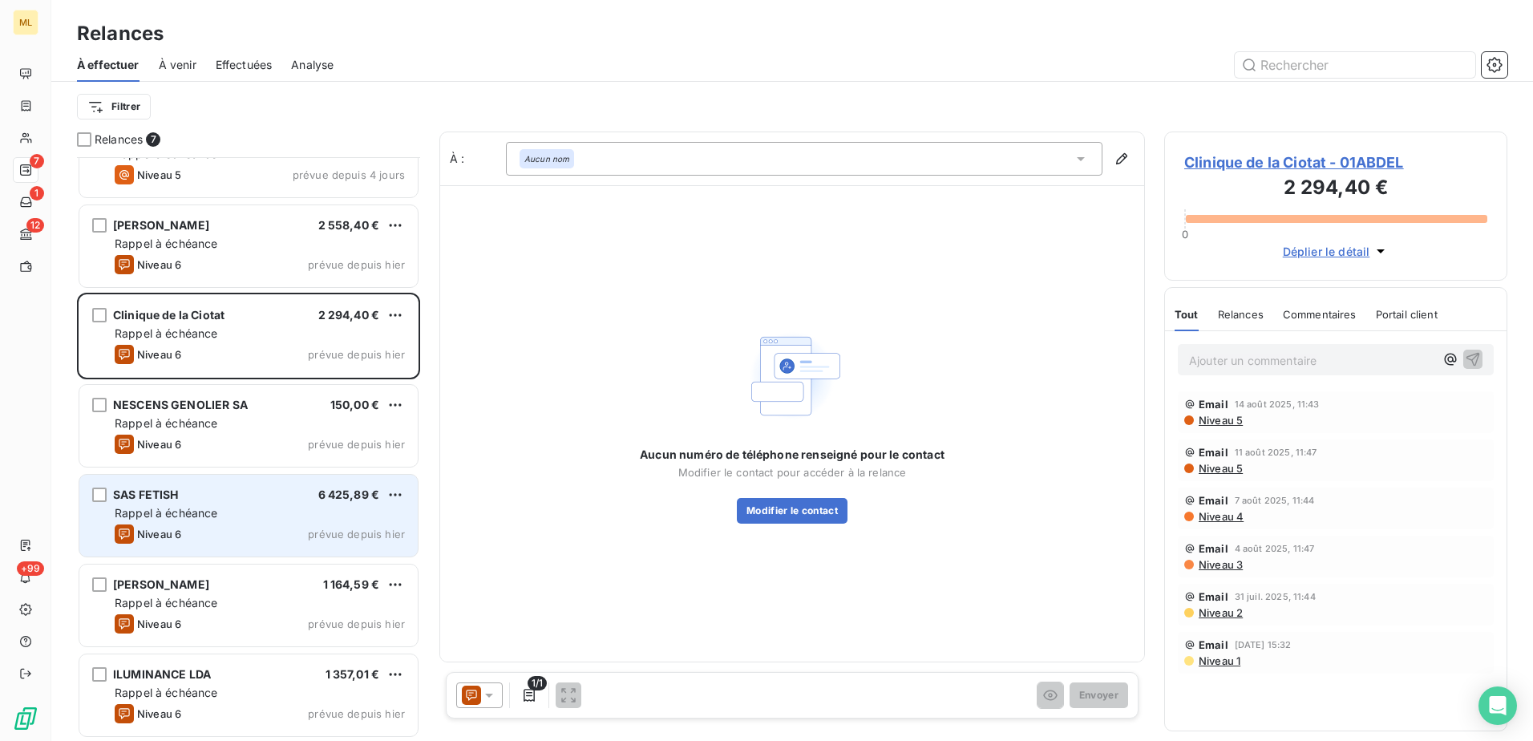
click at [284, 514] on div "Rappel à échéance" at bounding box center [260, 513] width 290 height 16
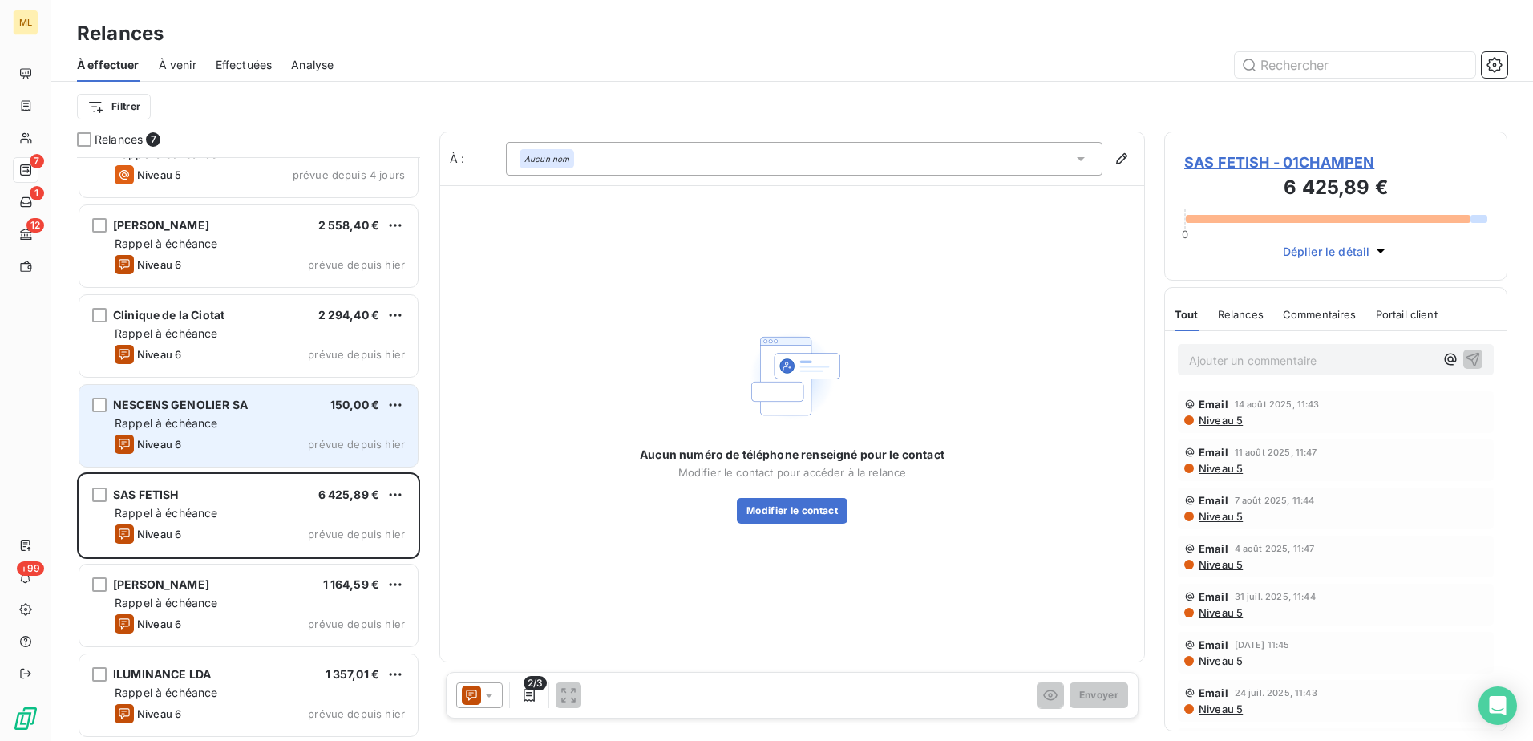
click at [209, 451] on div "Niveau 6 prévue depuis [DATE]" at bounding box center [260, 444] width 290 height 19
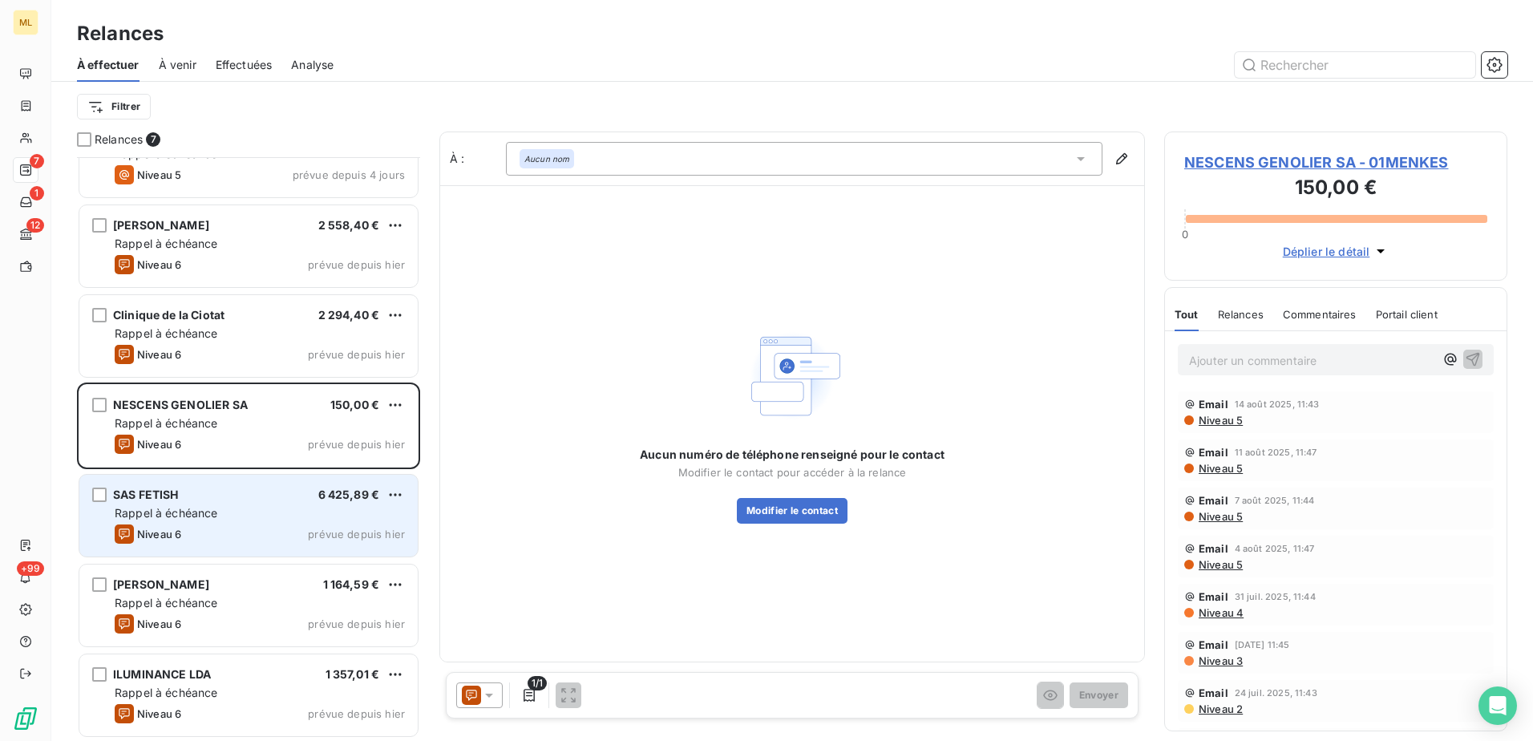
scroll to position [46, 0]
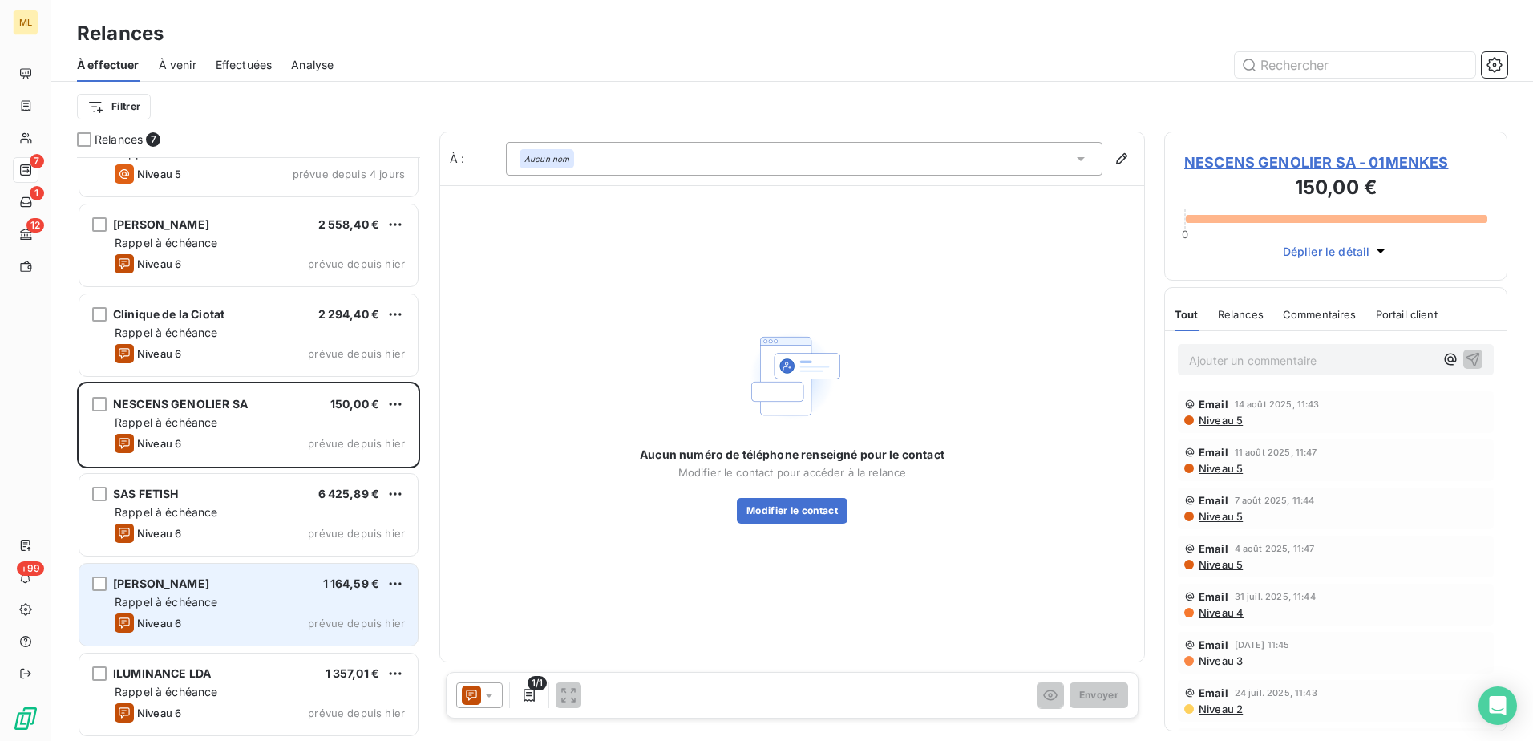
click at [240, 613] on div "Niveau 6 prévue depuis [DATE]" at bounding box center [260, 622] width 290 height 19
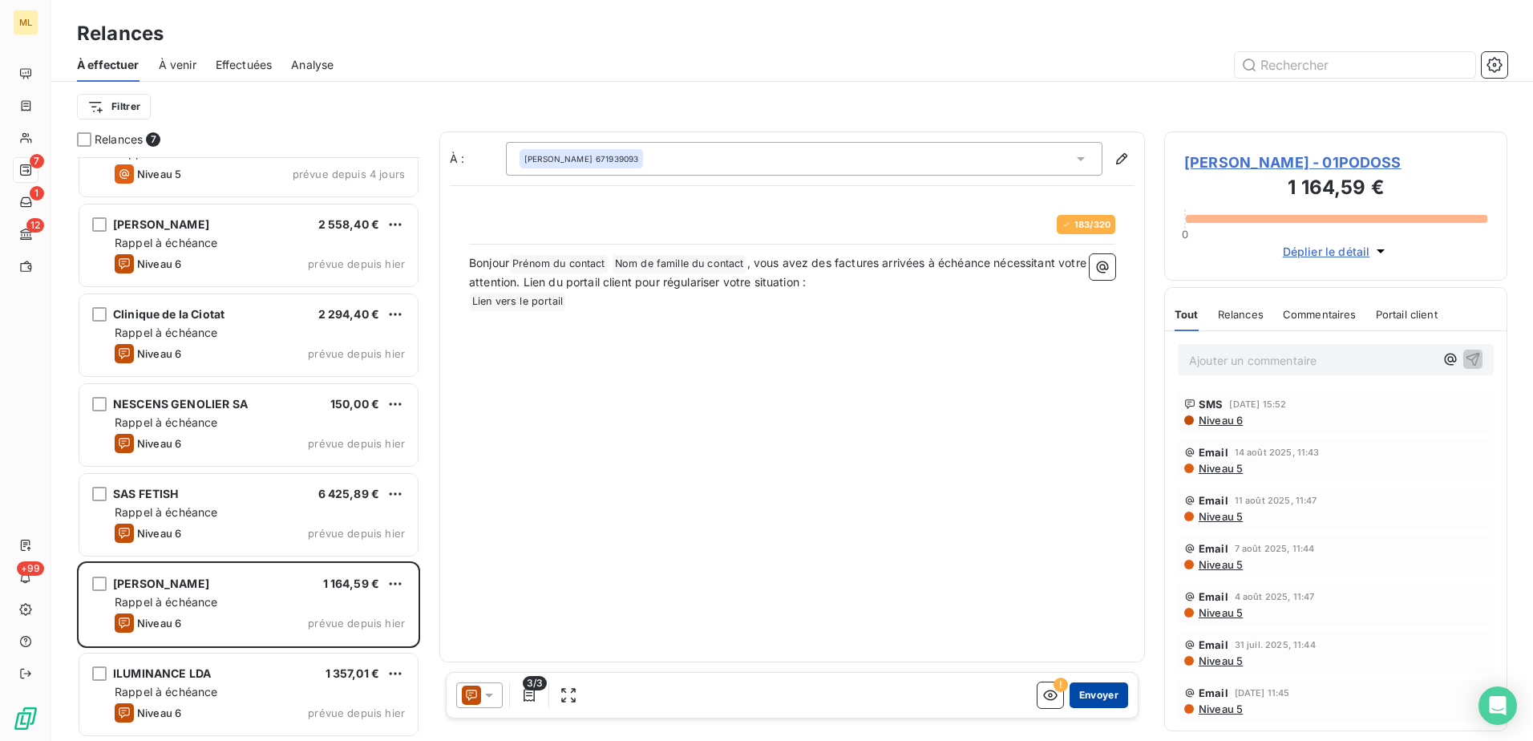
click at [1087, 706] on button "Envoyer" at bounding box center [1098, 695] width 59 height 26
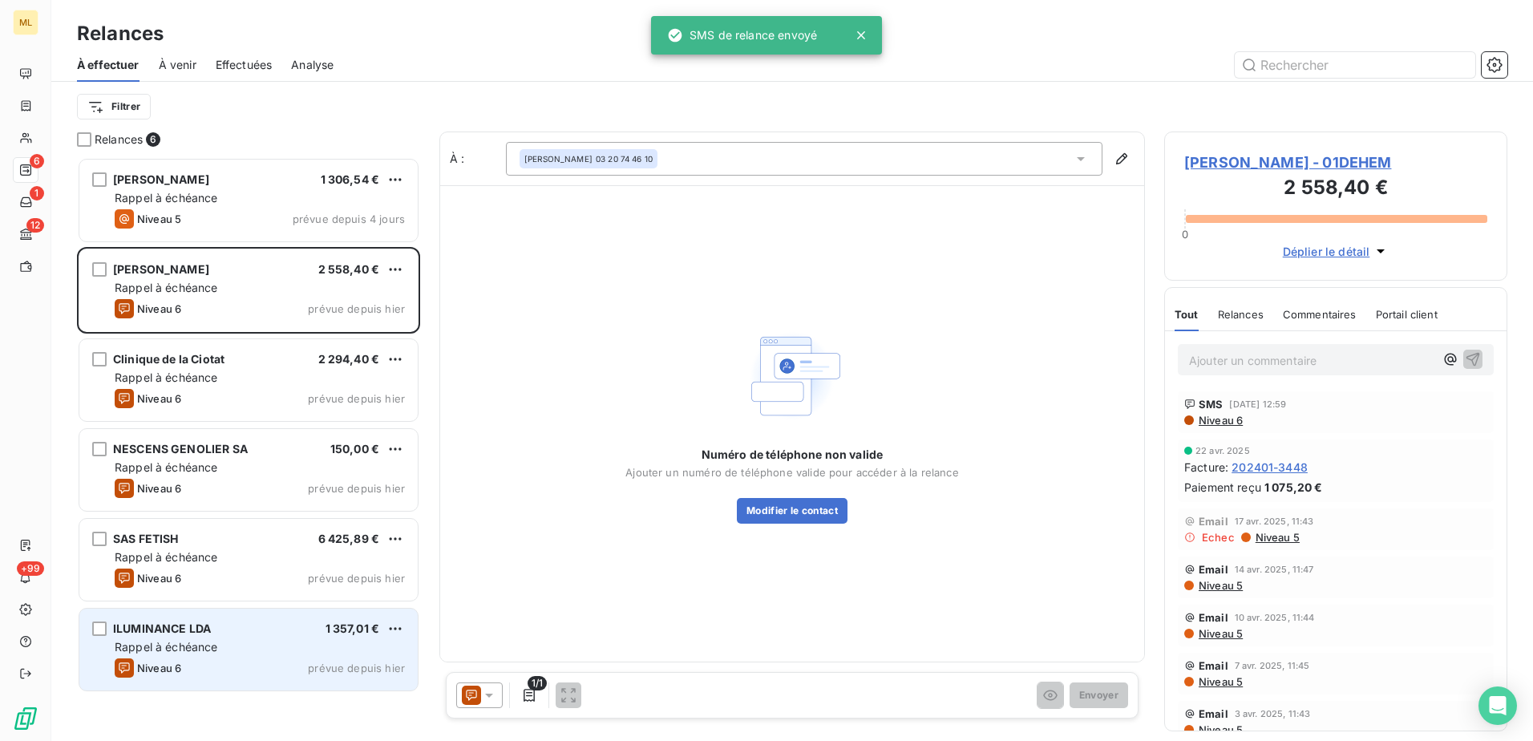
click at [237, 663] on div "Niveau 6 prévue depuis [DATE]" at bounding box center [260, 667] width 290 height 19
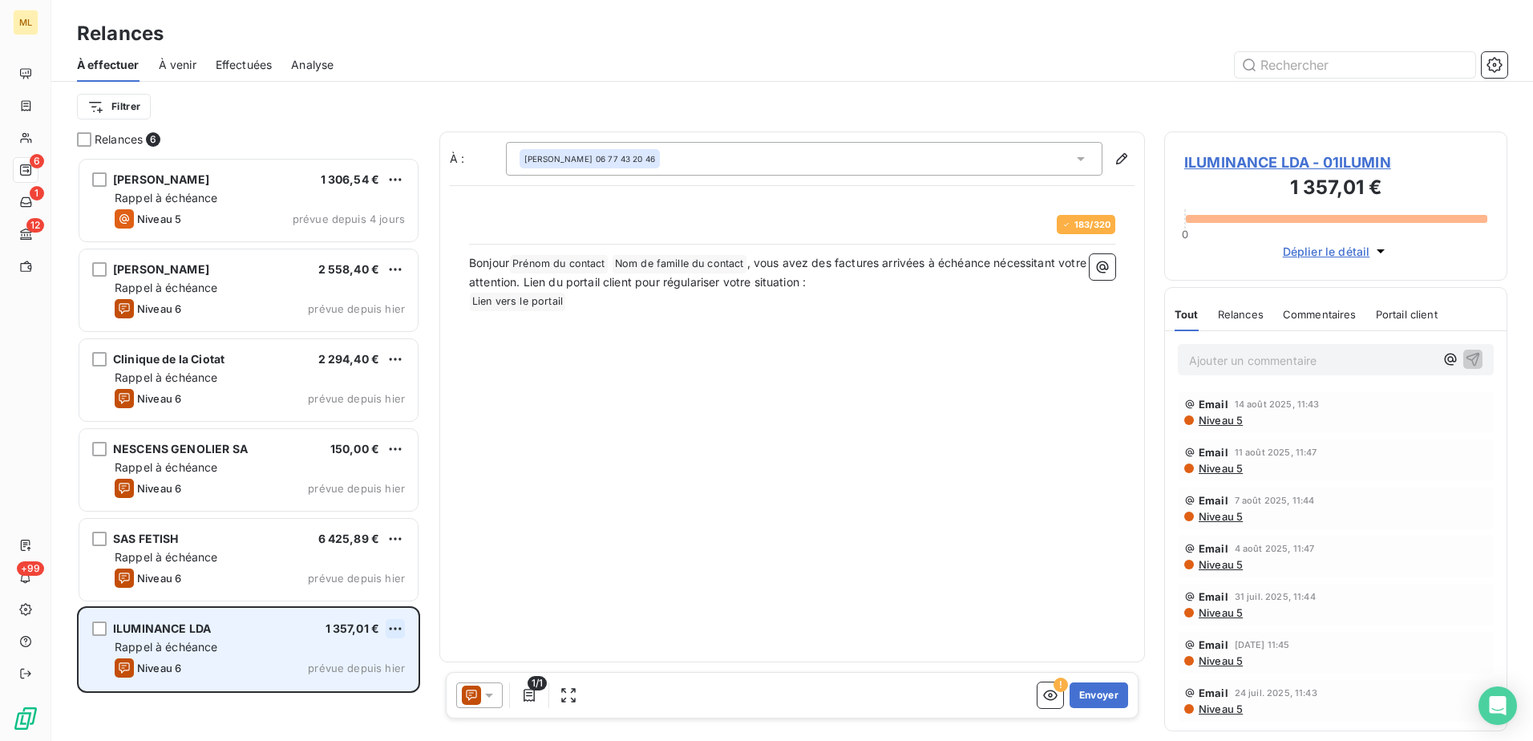
click at [401, 628] on html "ML 6 1 12 +99 Relances À effectuer À venir Effectuées Analyse Filtrer Relances …" at bounding box center [766, 370] width 1533 height 741
click at [354, 690] on div "Passer cette action" at bounding box center [326, 690] width 144 height 26
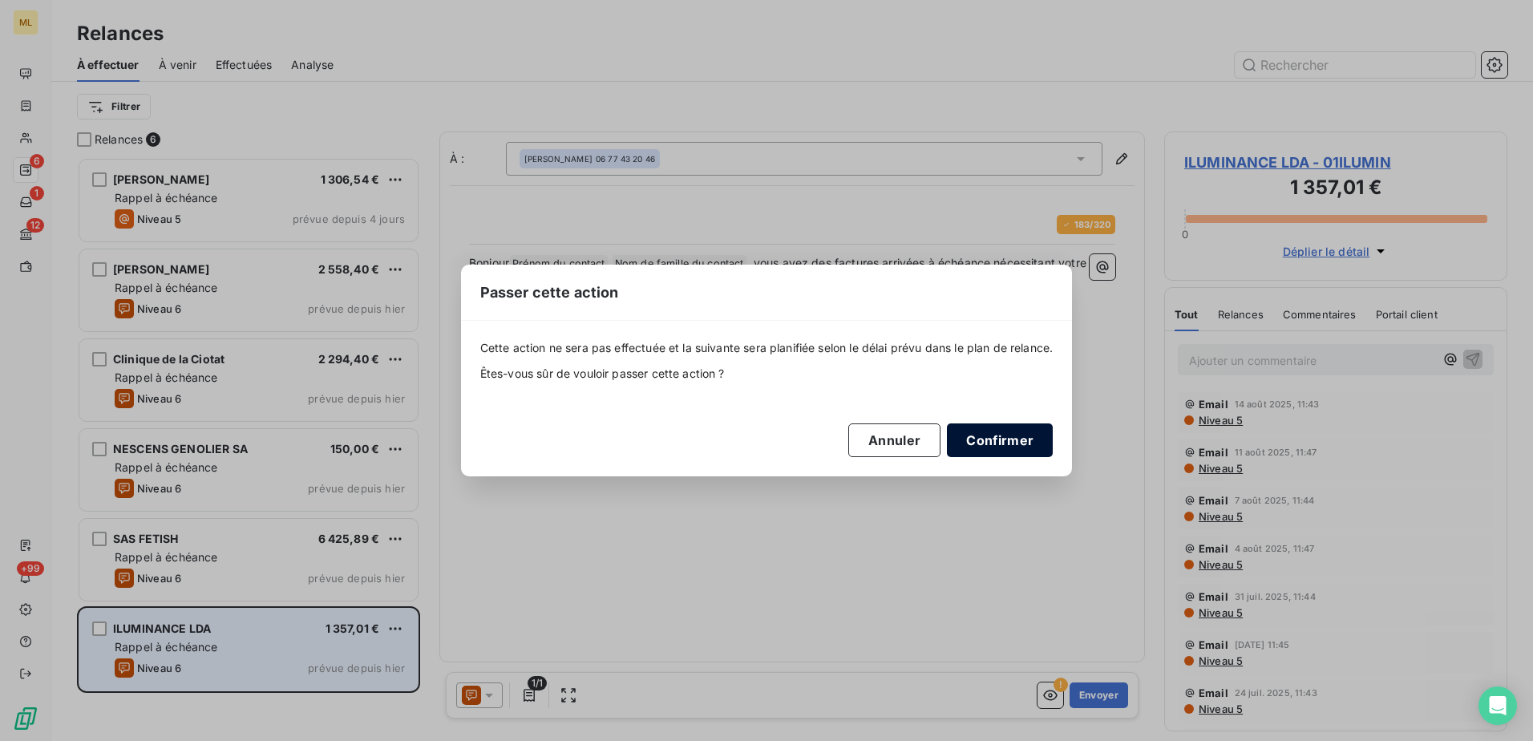
click at [994, 440] on button "Confirmer" at bounding box center [1000, 440] width 106 height 34
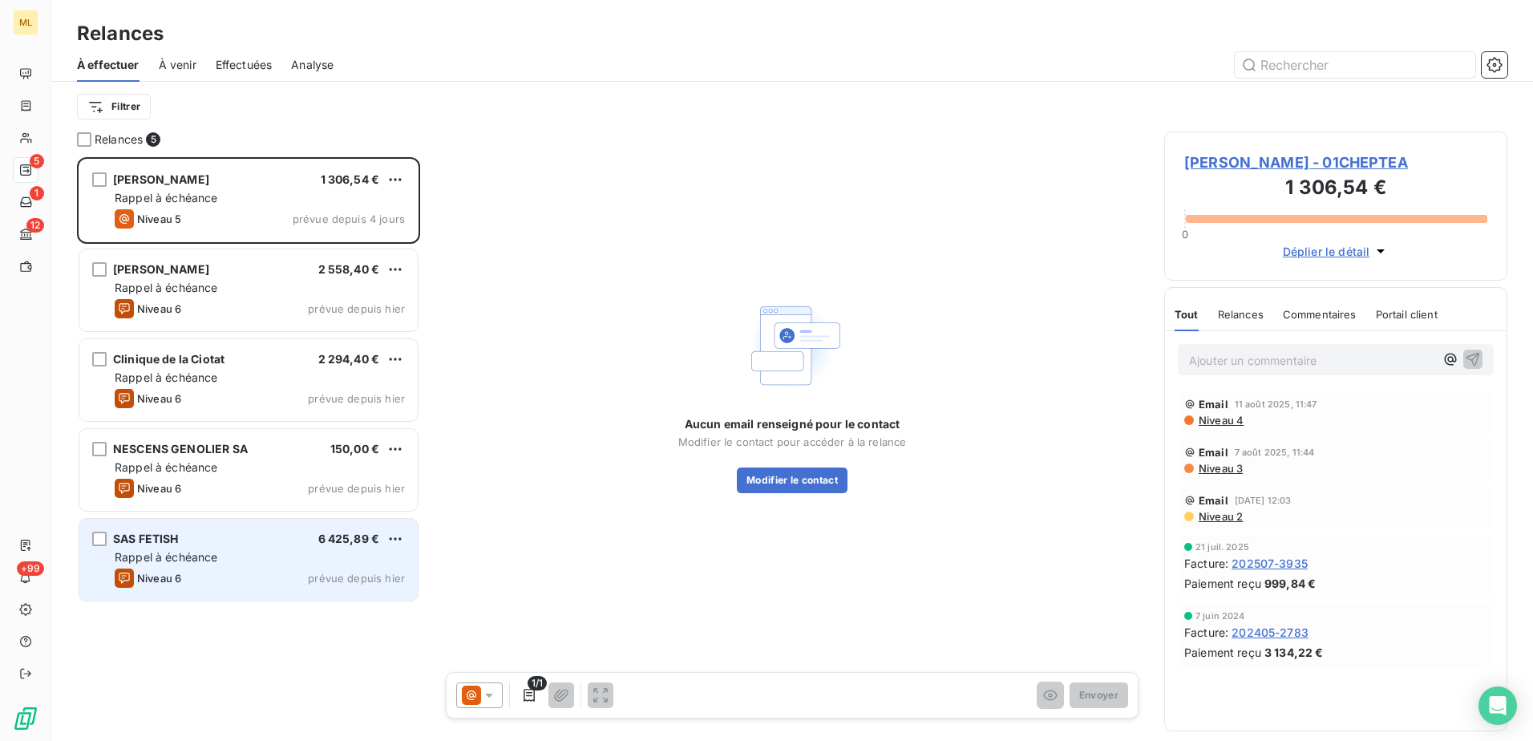
click at [205, 575] on div "Niveau 6 prévue depuis [DATE]" at bounding box center [260, 577] width 290 height 19
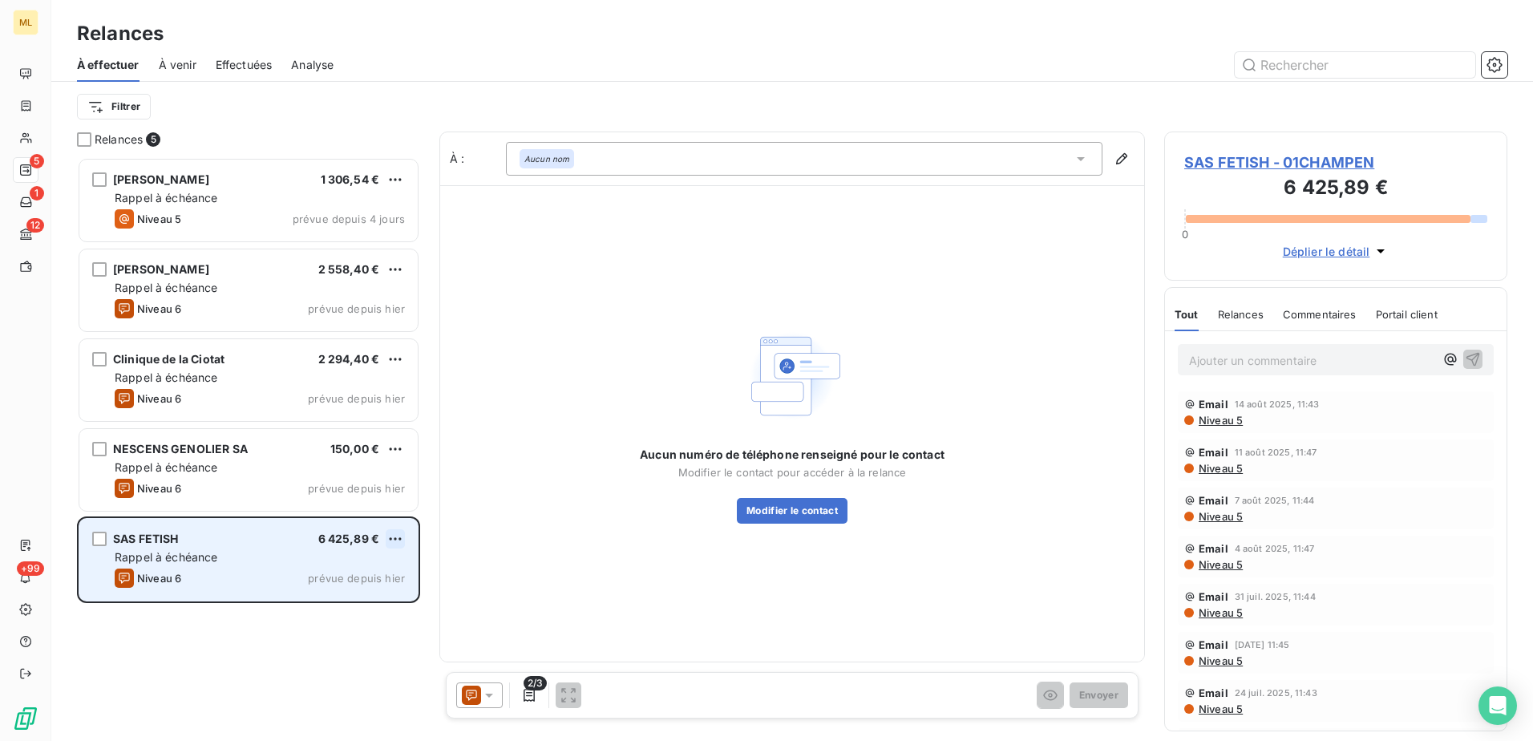
click at [394, 538] on html "ML 5 1 12 +99 Relances À effectuer À venir Effectuées Analyse Filtrer Relances …" at bounding box center [766, 370] width 1533 height 741
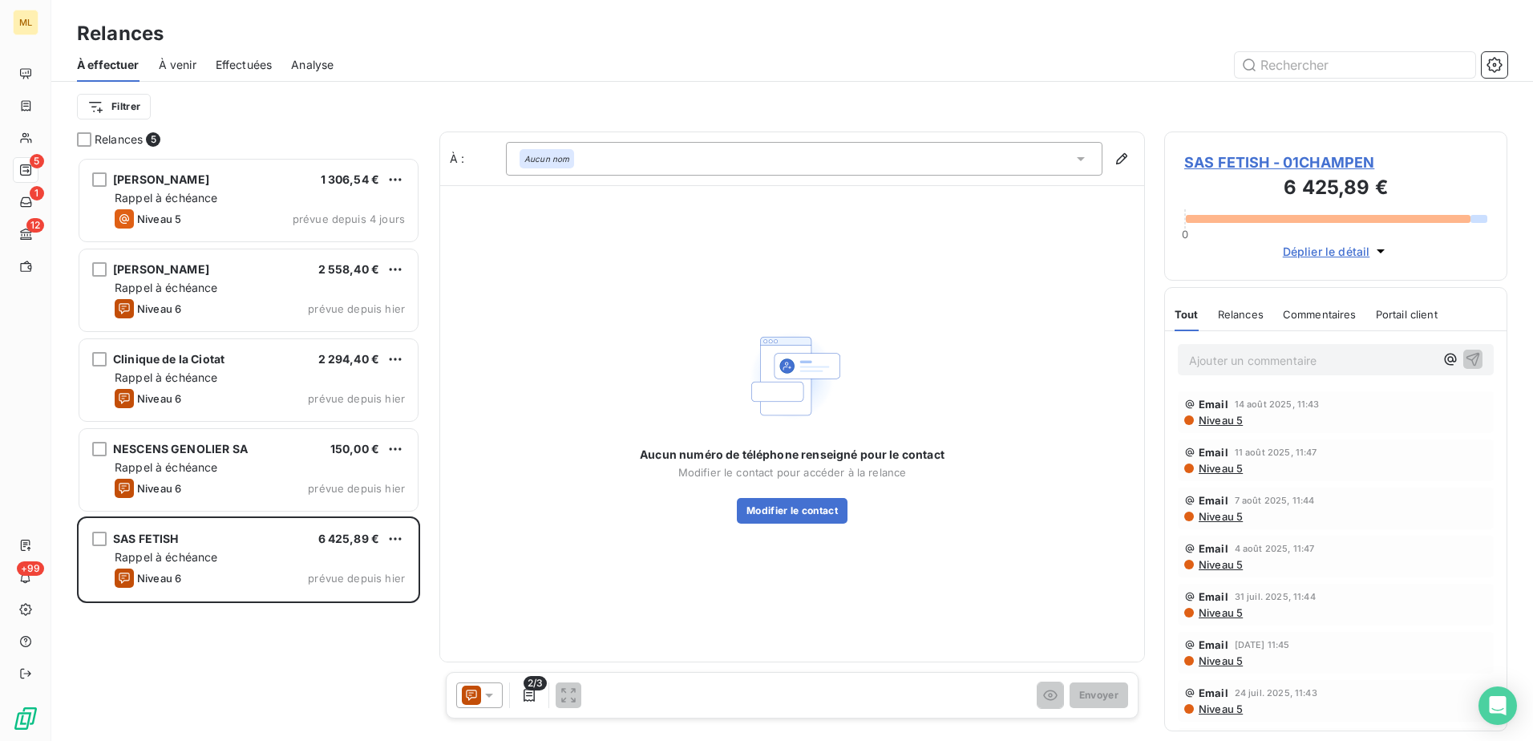
click at [797, 541] on html "ML 5 1 12 +99 Relances À effectuer À venir Effectuées Analyse Filtrer Relances …" at bounding box center [766, 370] width 1533 height 741
click at [796, 515] on button "Modifier le contact" at bounding box center [792, 511] width 111 height 26
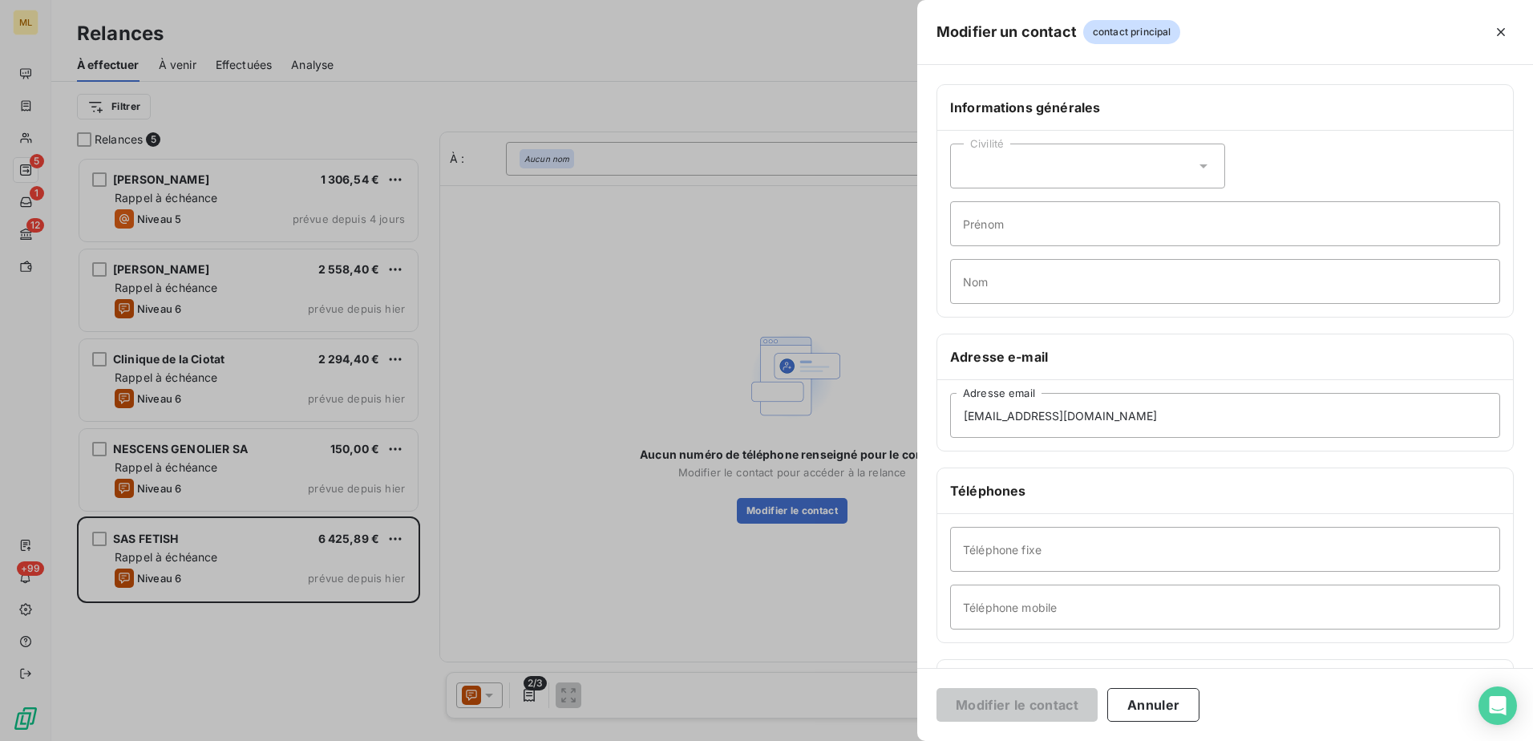
click at [553, 259] on div at bounding box center [766, 370] width 1533 height 741
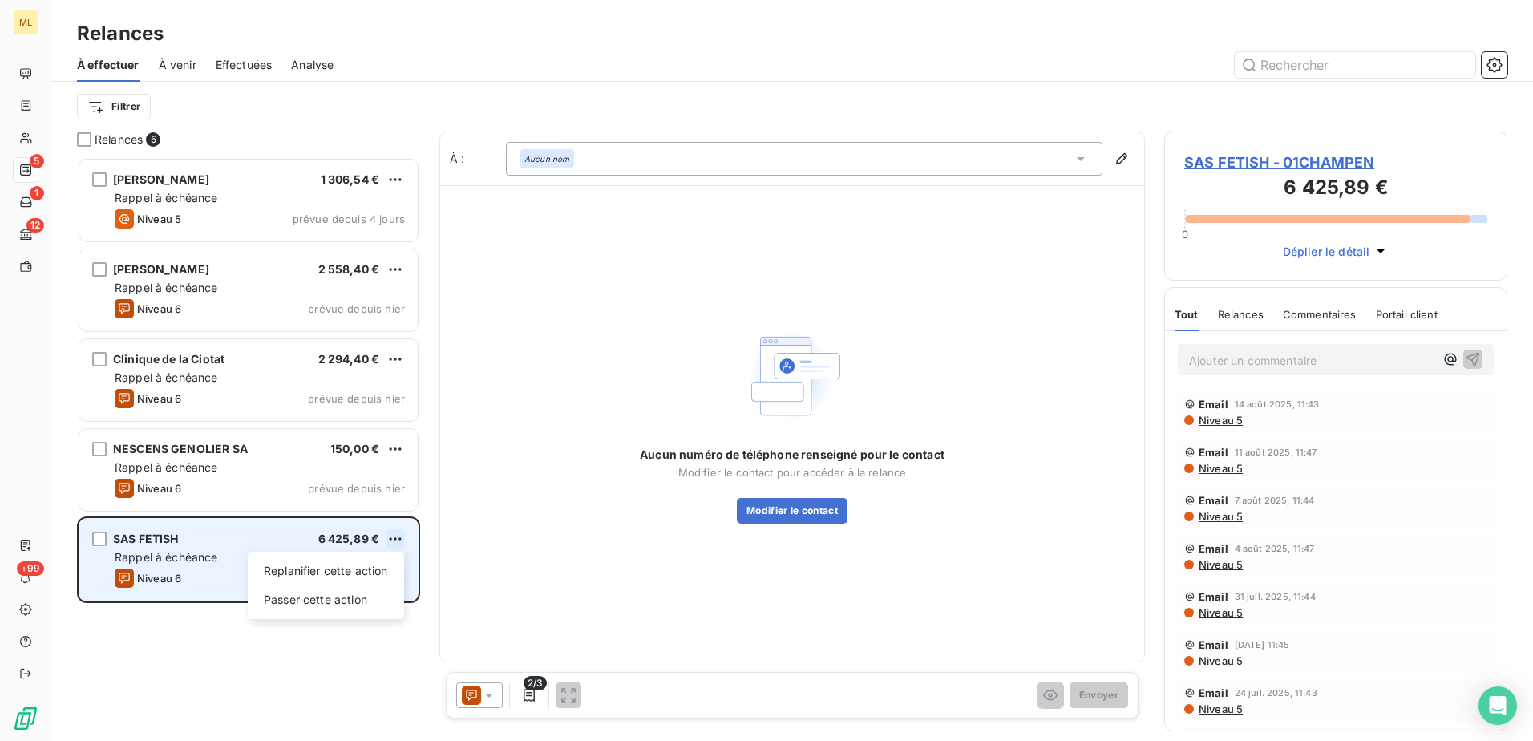
click at [398, 532] on html "ML 5 1 12 +99 Relances À effectuer À venir Effectuées Analyse Filtrer Relances …" at bounding box center [766, 370] width 1533 height 741
click at [306, 603] on div "Passer cette action" at bounding box center [326, 600] width 144 height 26
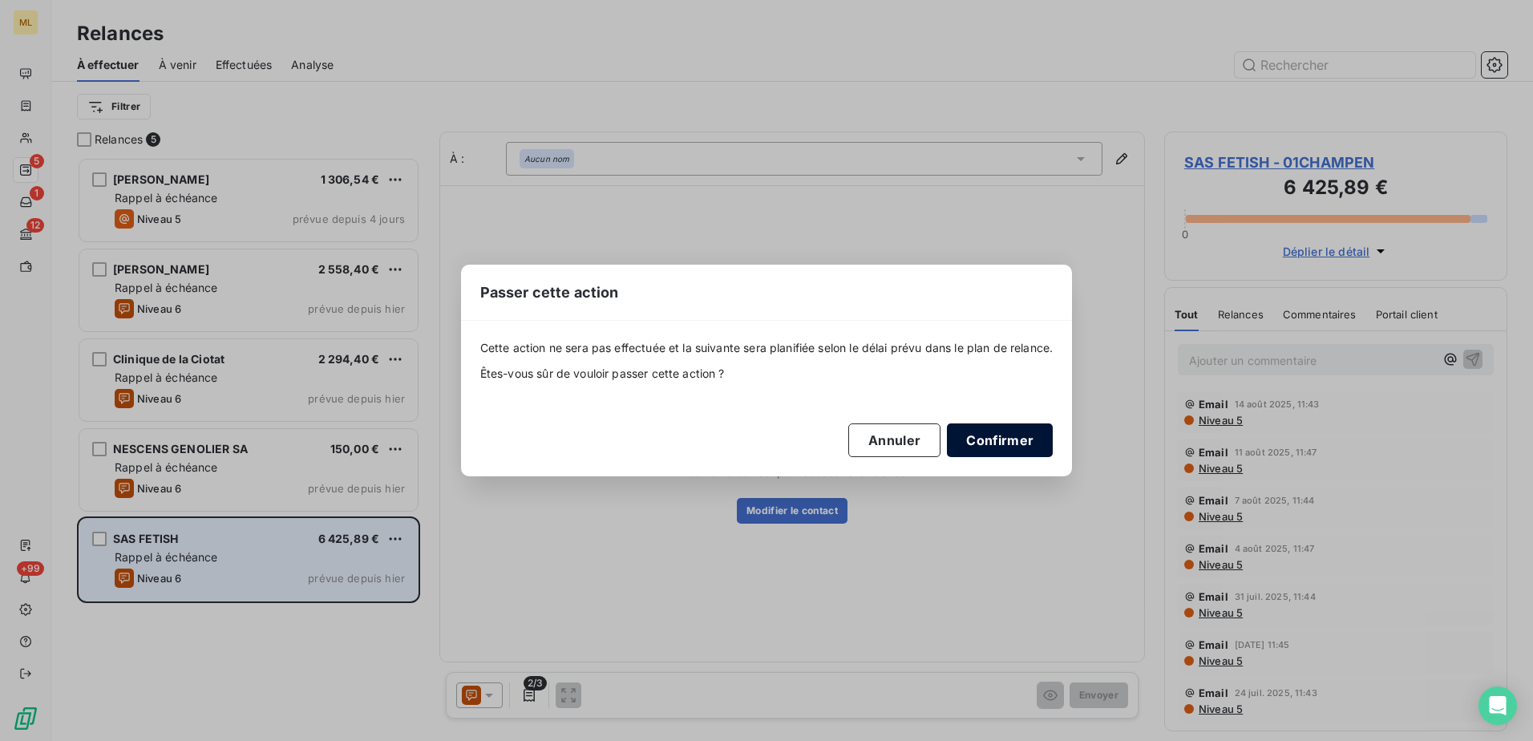
click at [1021, 439] on button "Confirmer" at bounding box center [1000, 440] width 106 height 34
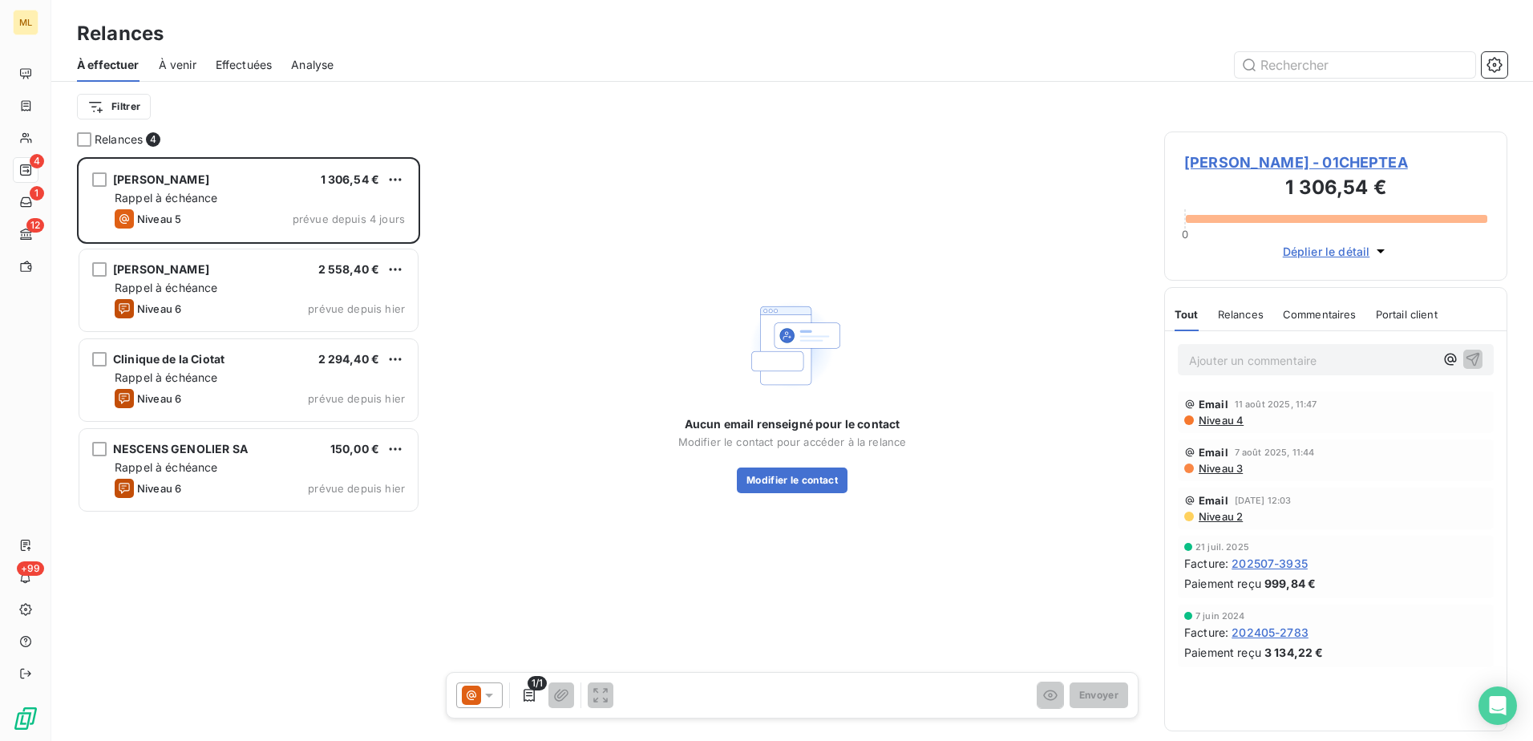
click at [232, 66] on span "Effectuées" at bounding box center [244, 65] width 57 height 16
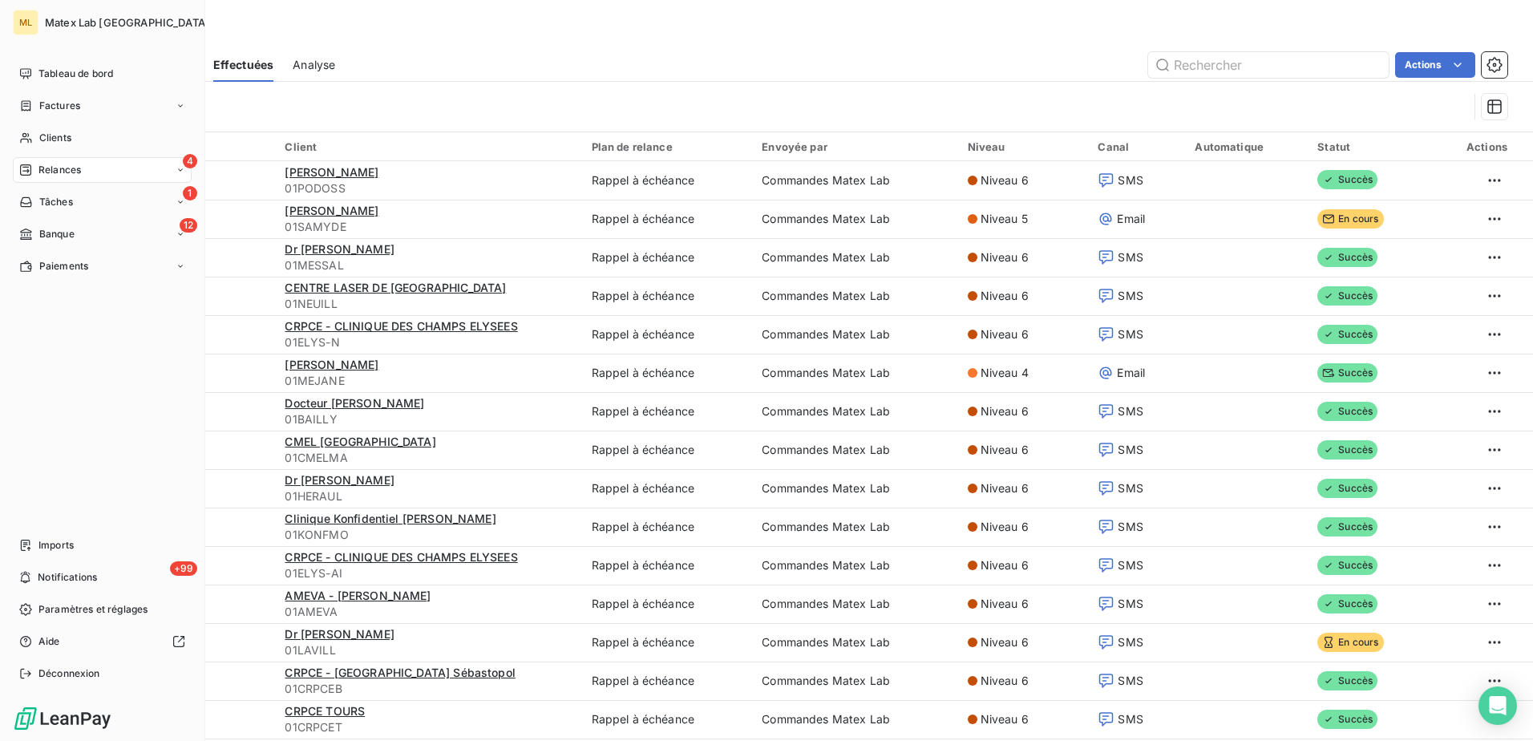
click at [71, 178] on div "4 Relances" at bounding box center [102, 170] width 179 height 26
click at [46, 152] on nav "Tableau de bord Factures Clients 4 Relances 1 Tâches 12 Banque Paiements" at bounding box center [102, 170] width 179 height 218
click at [368, 38] on div "Relances" at bounding box center [792, 33] width 1482 height 29
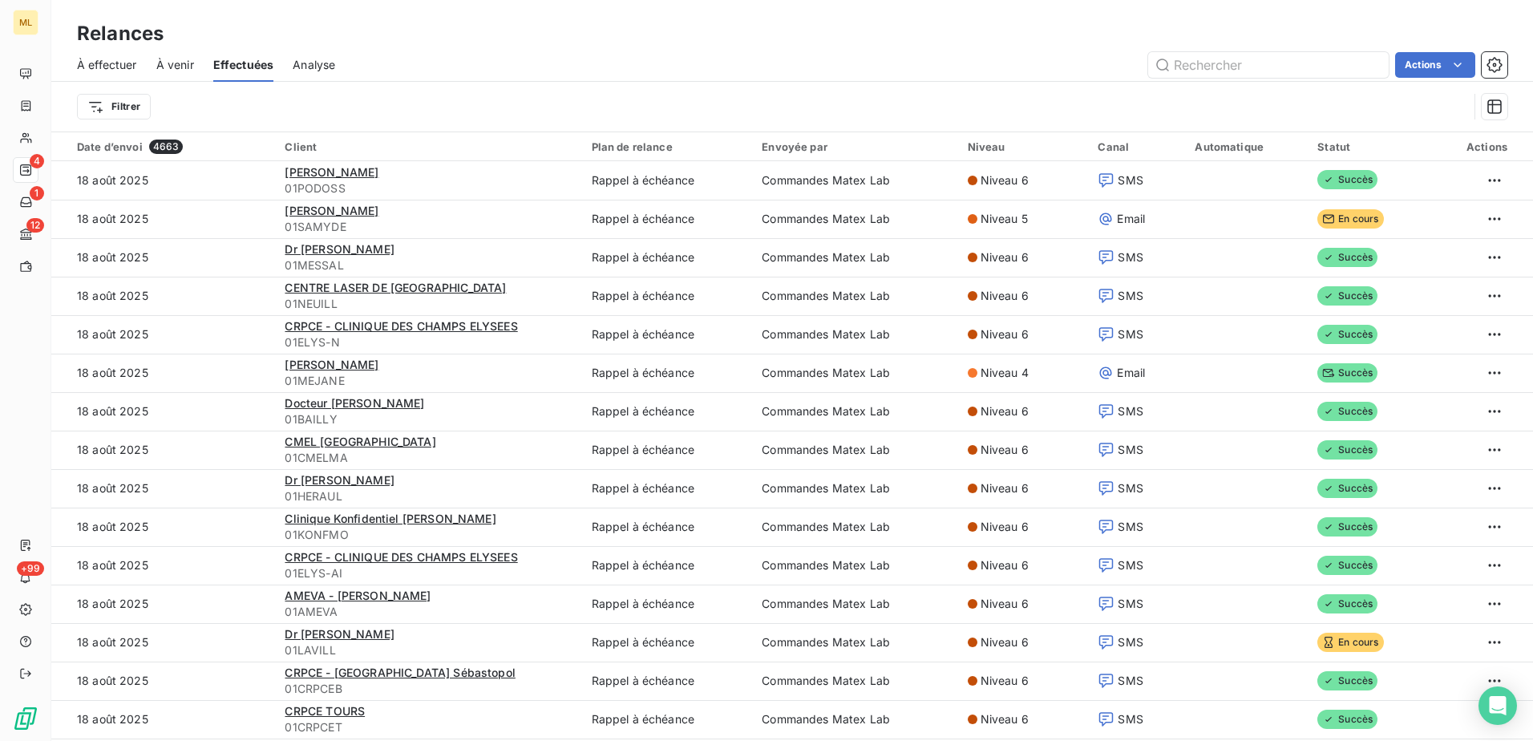
click at [121, 65] on span "À effectuer" at bounding box center [107, 65] width 60 height 16
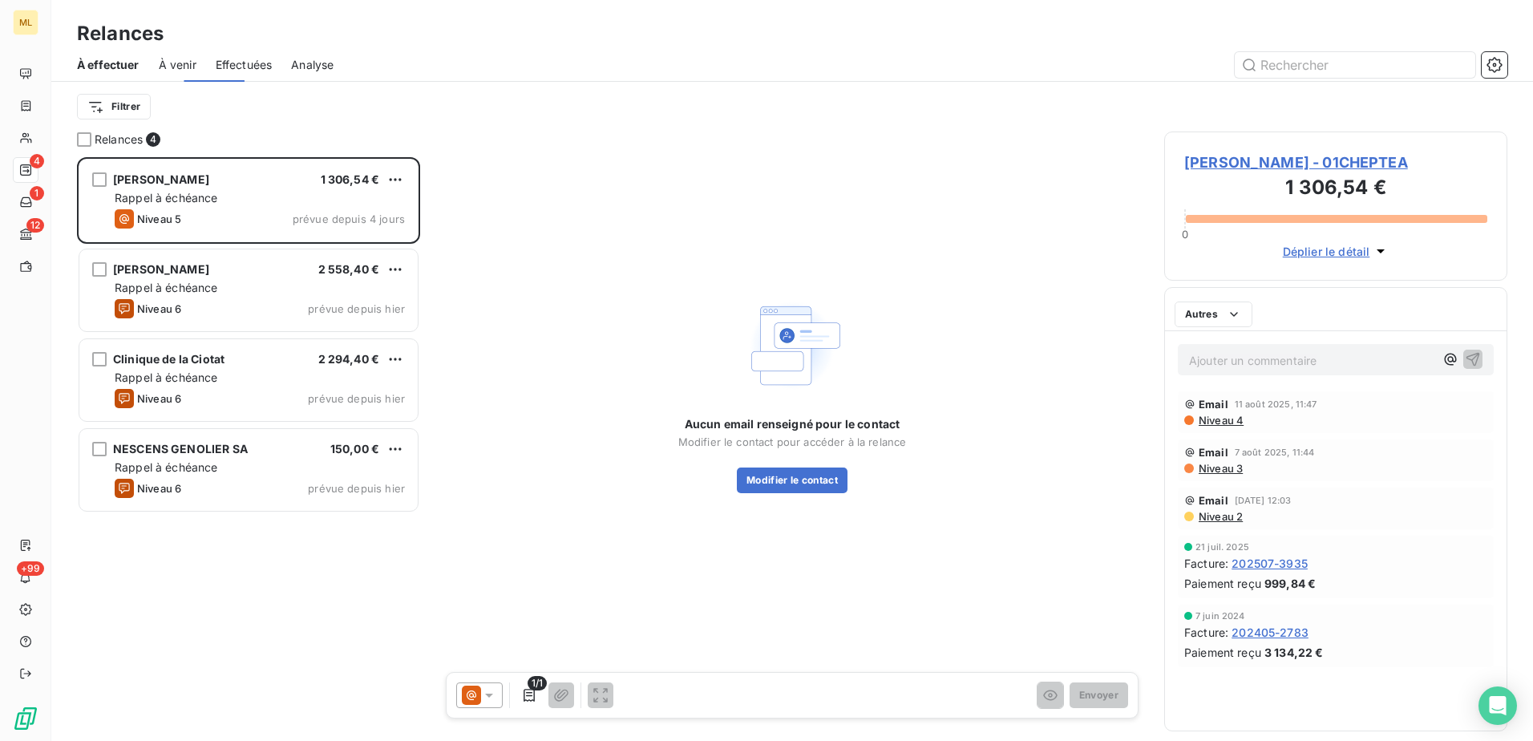
scroll to position [572, 331]
click at [182, 63] on span "À venir" at bounding box center [178, 65] width 38 height 16
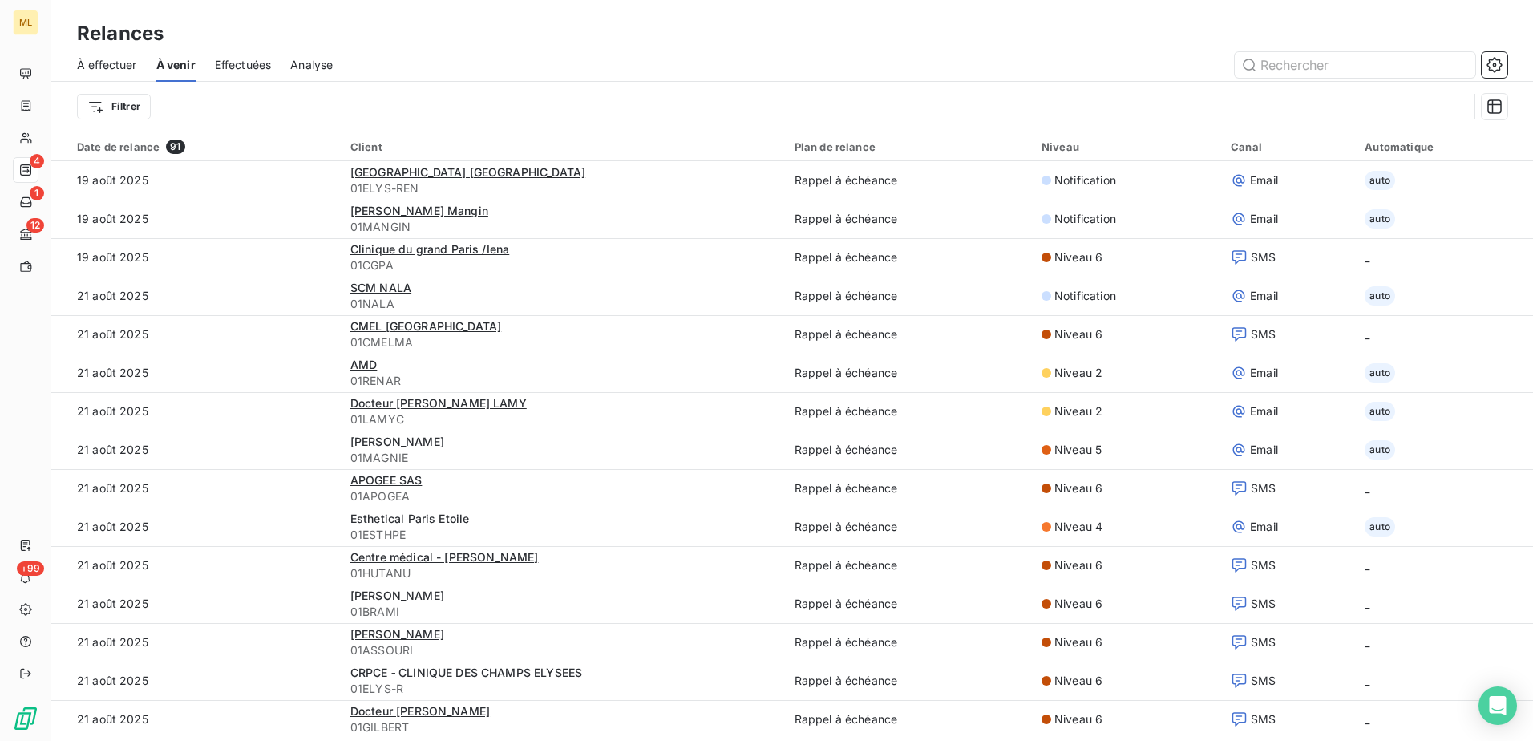
click at [106, 67] on span "À effectuer" at bounding box center [107, 65] width 60 height 16
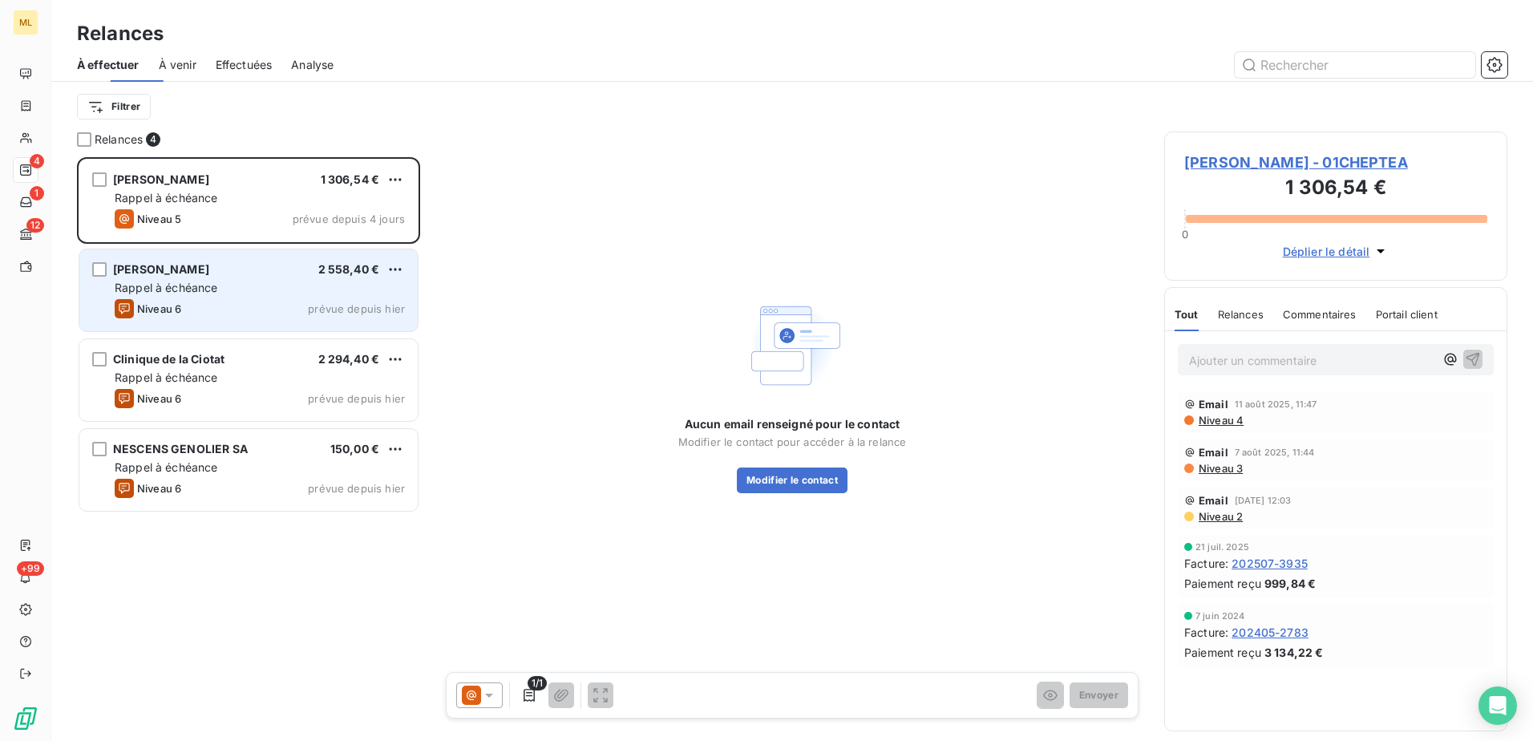
scroll to position [572, 331]
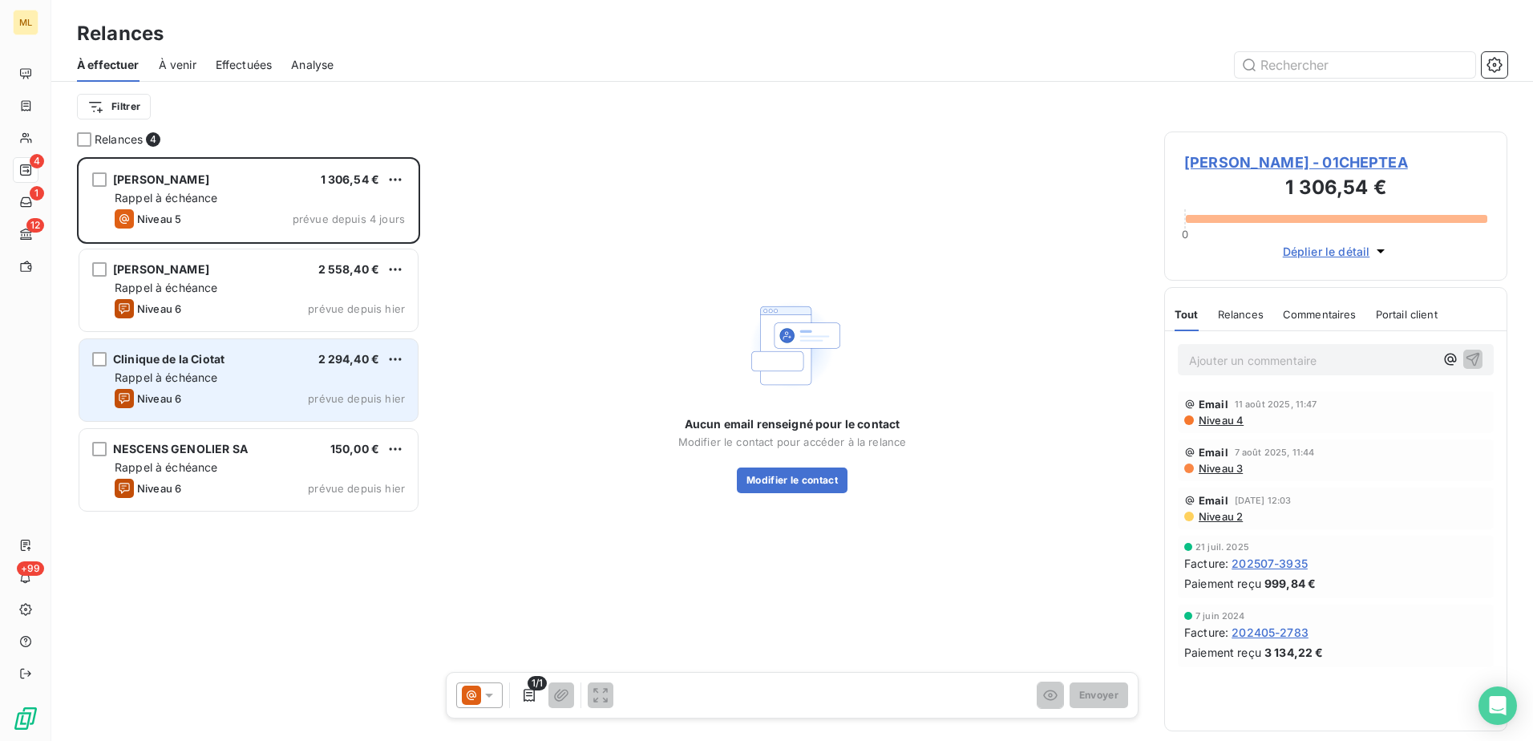
click at [221, 378] on div "Rappel à échéance" at bounding box center [260, 378] width 290 height 16
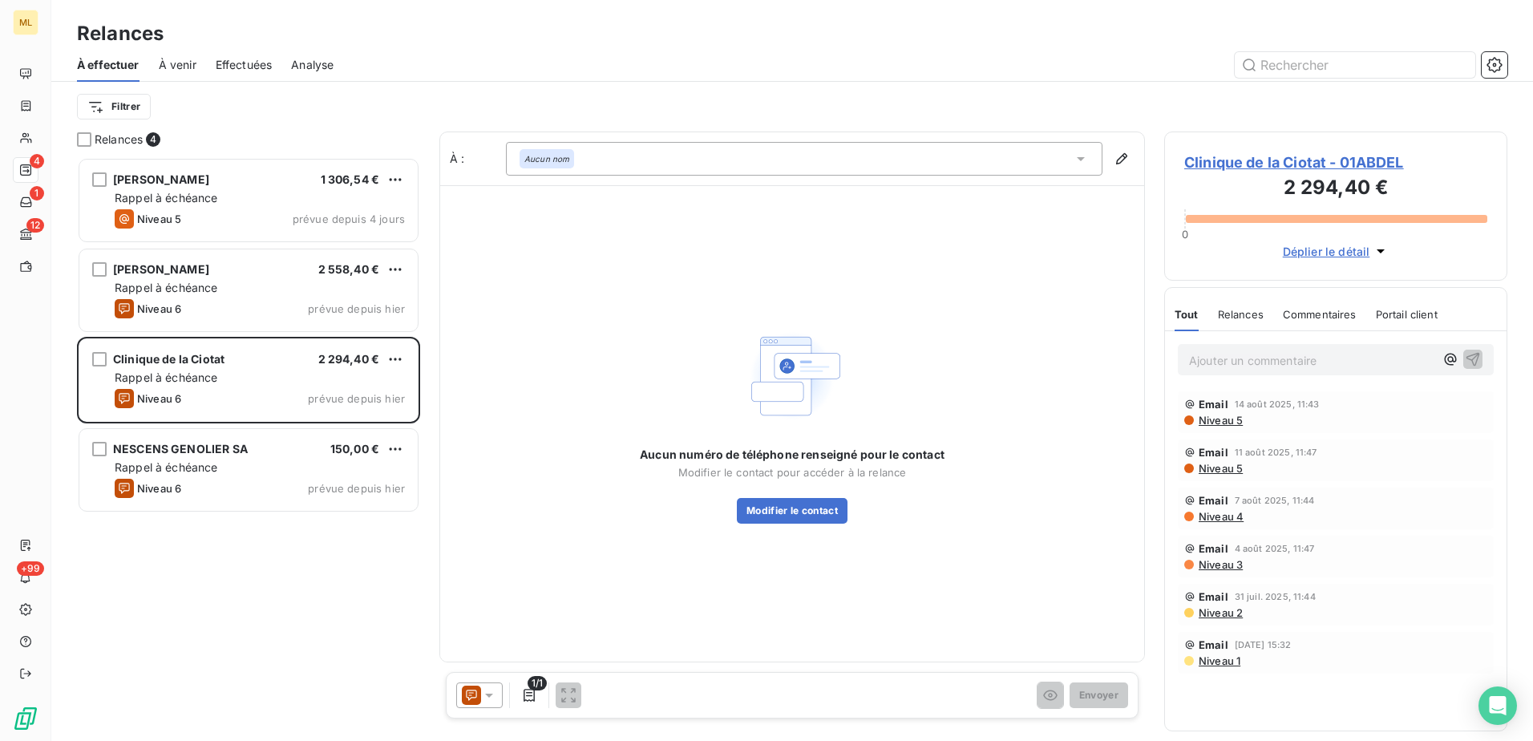
click at [1364, 162] on span "Clinique de la Ciotat - 01ABDEL" at bounding box center [1335, 163] width 303 height 22
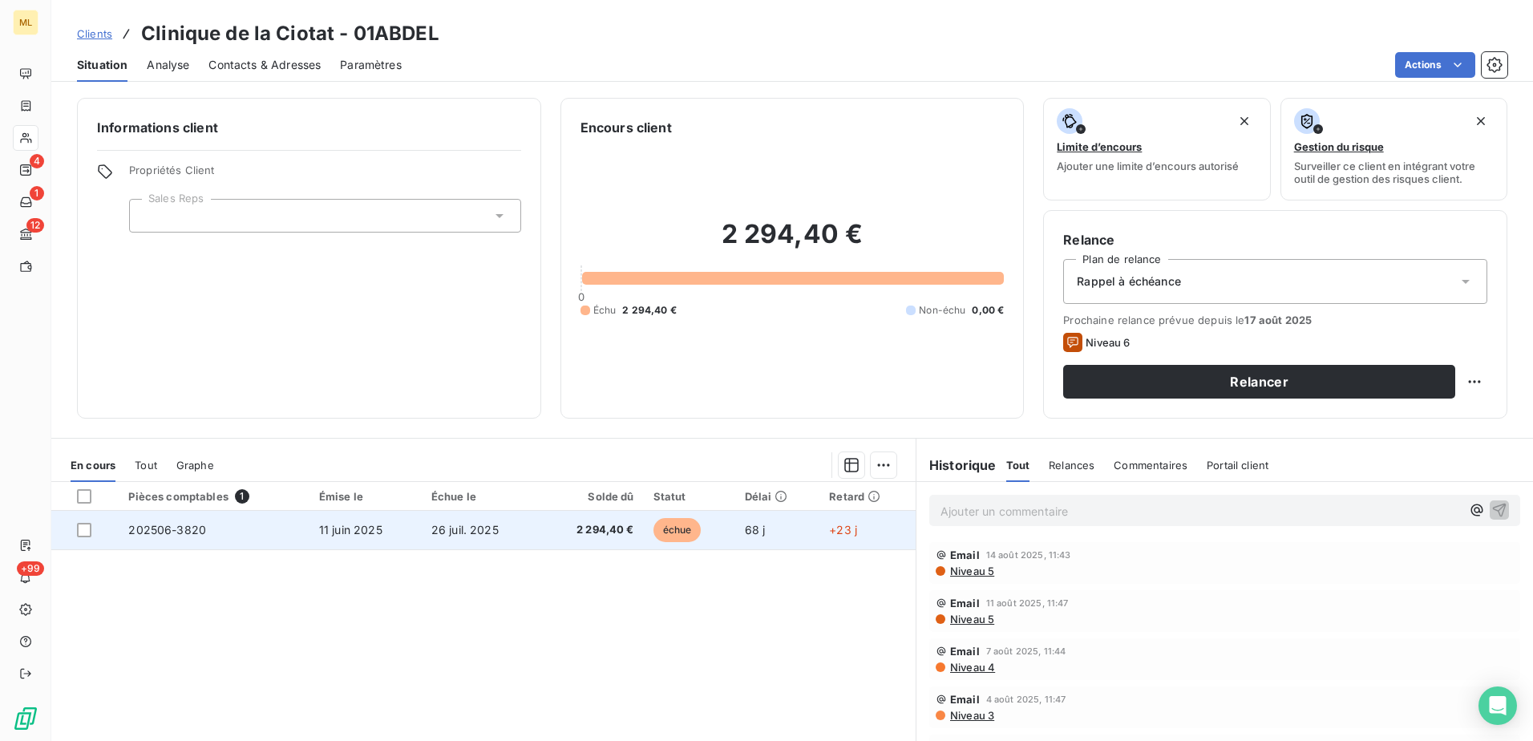
click at [475, 537] on td "26 juil. 2025" at bounding box center [481, 530] width 118 height 38
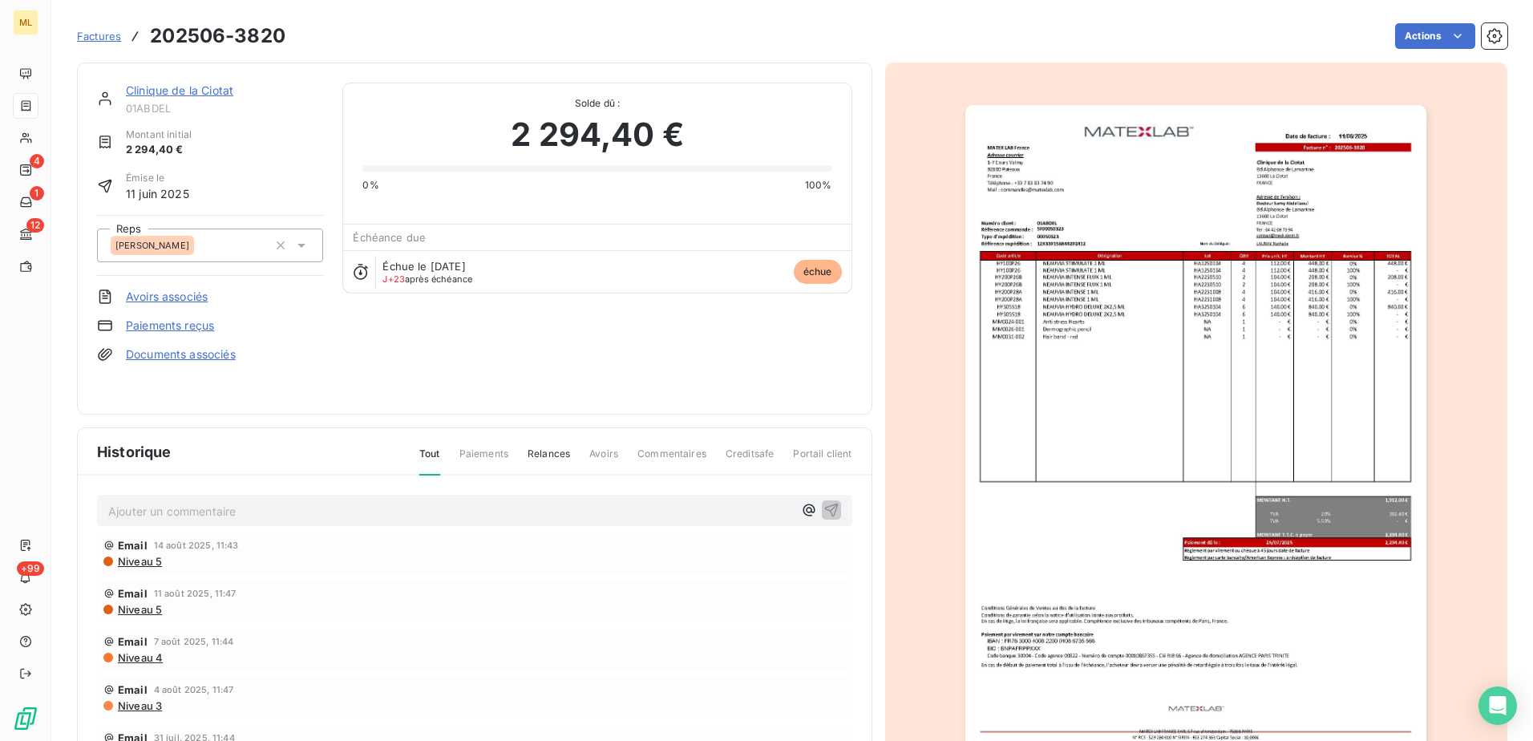
click at [1293, 212] on img "button" at bounding box center [1195, 431] width 461 height 653
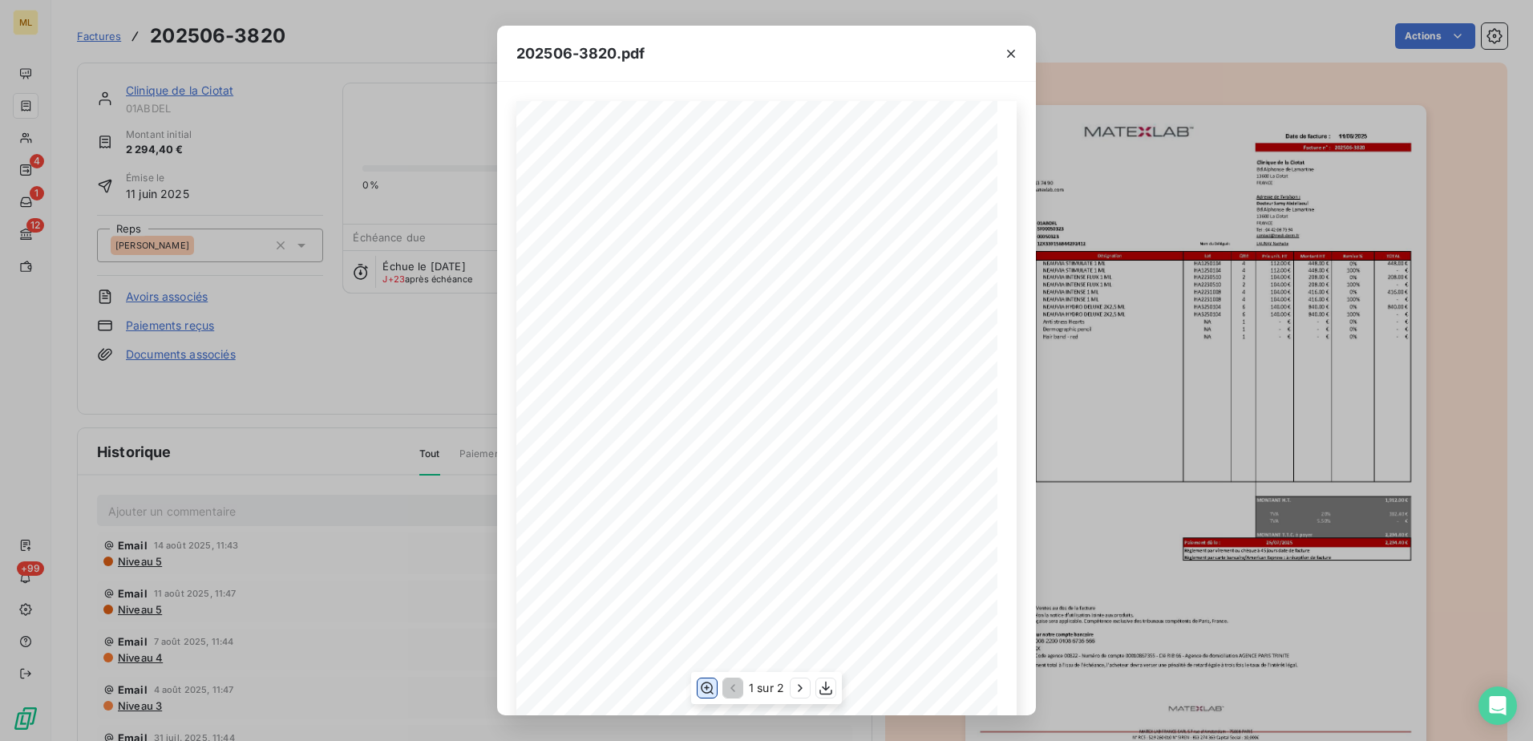
click at [699, 695] on icon "button" at bounding box center [707, 688] width 16 height 16
drag, startPoint x: 908, startPoint y: 470, endPoint x: 720, endPoint y: 475, distance: 188.5
click at [720, 475] on div "Date de facture : MATEX LAB [GEOGRAPHIC_DATA] Facture n° : 202506-3820 Adresse …" at bounding box center [767, 668] width 802 height 1134
click at [1015, 50] on icon "button" at bounding box center [1011, 54] width 16 height 16
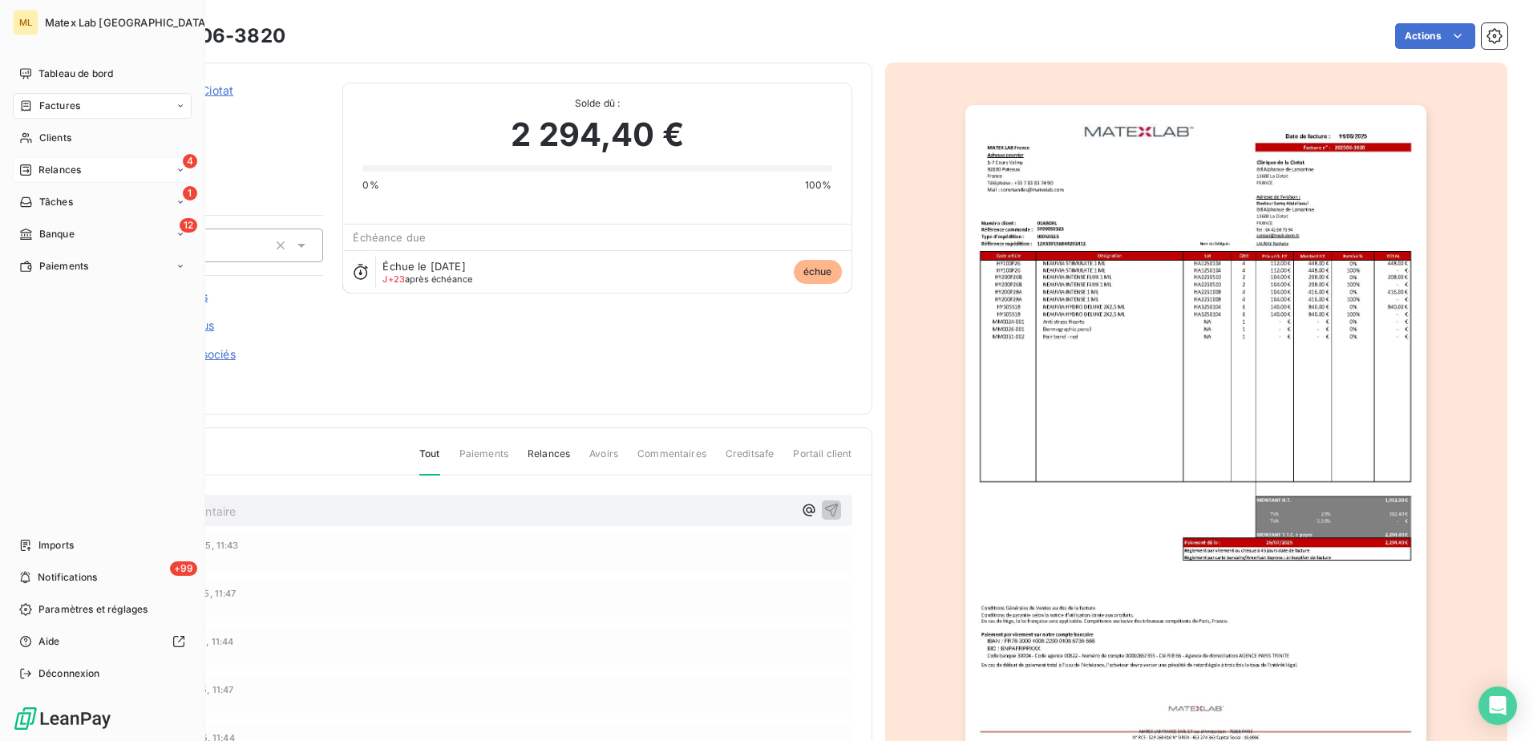
drag, startPoint x: 36, startPoint y: 172, endPoint x: 58, endPoint y: 180, distance: 23.1
click at [36, 172] on div "Relances" at bounding box center [50, 170] width 62 height 14
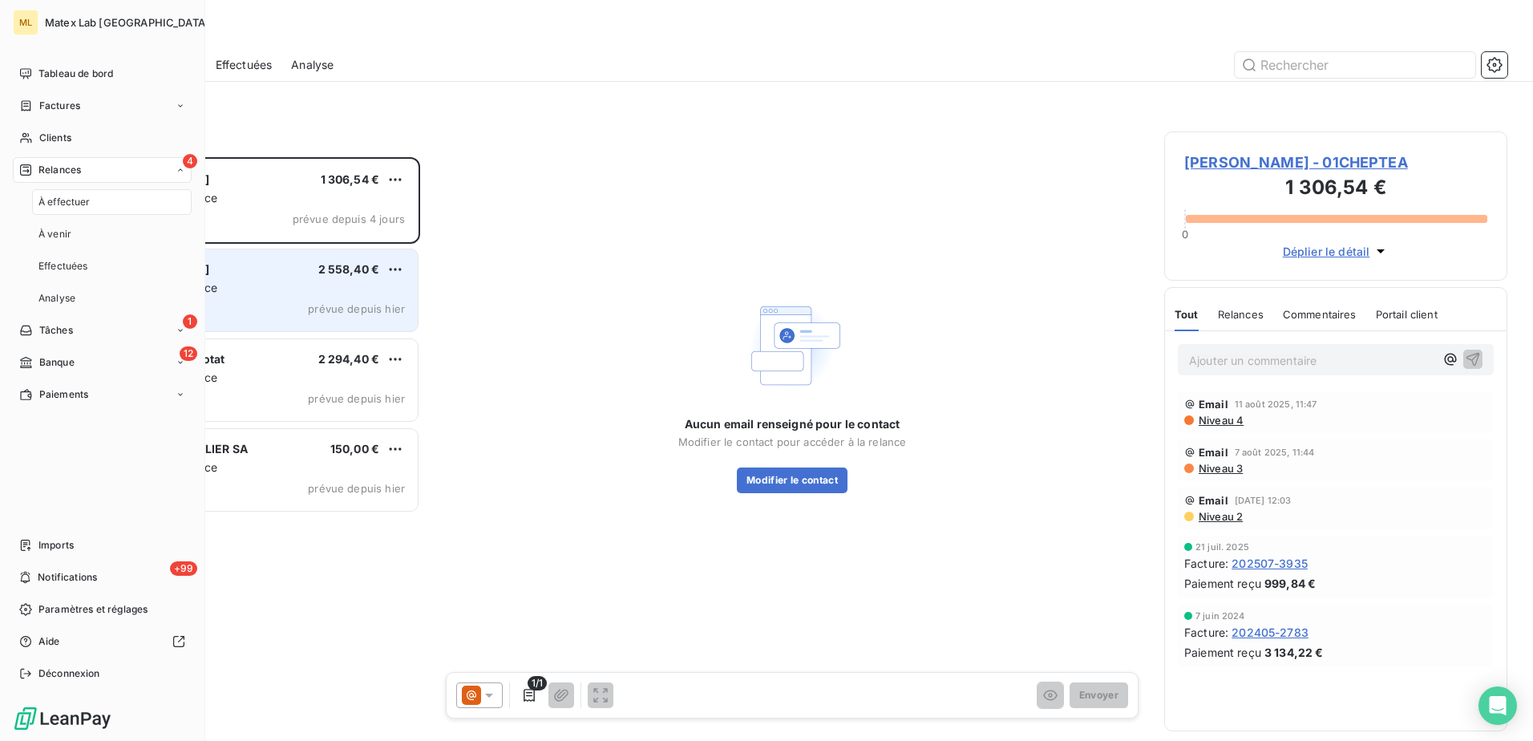
scroll to position [572, 331]
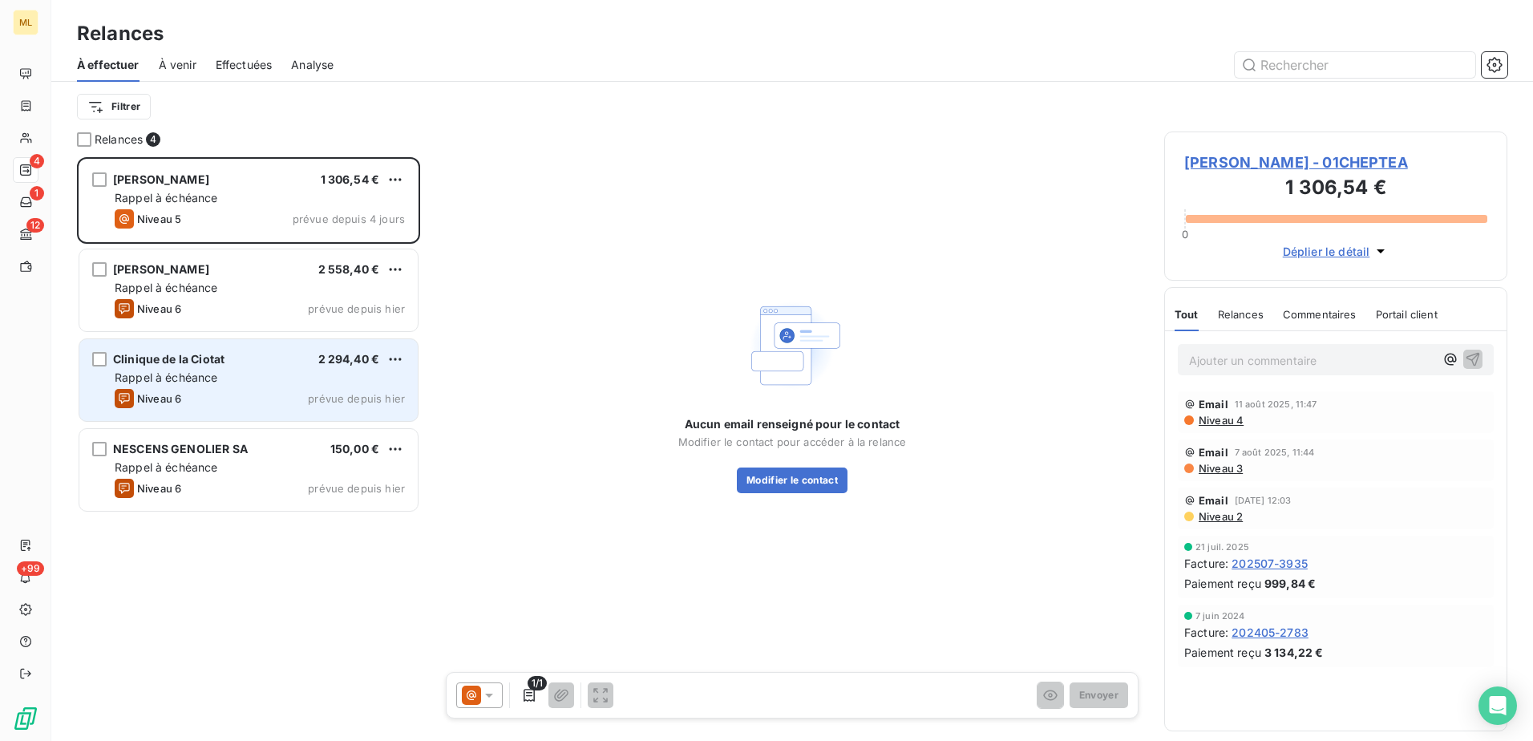
click at [215, 395] on div "Niveau 6 prévue depuis [DATE]" at bounding box center [260, 398] width 290 height 19
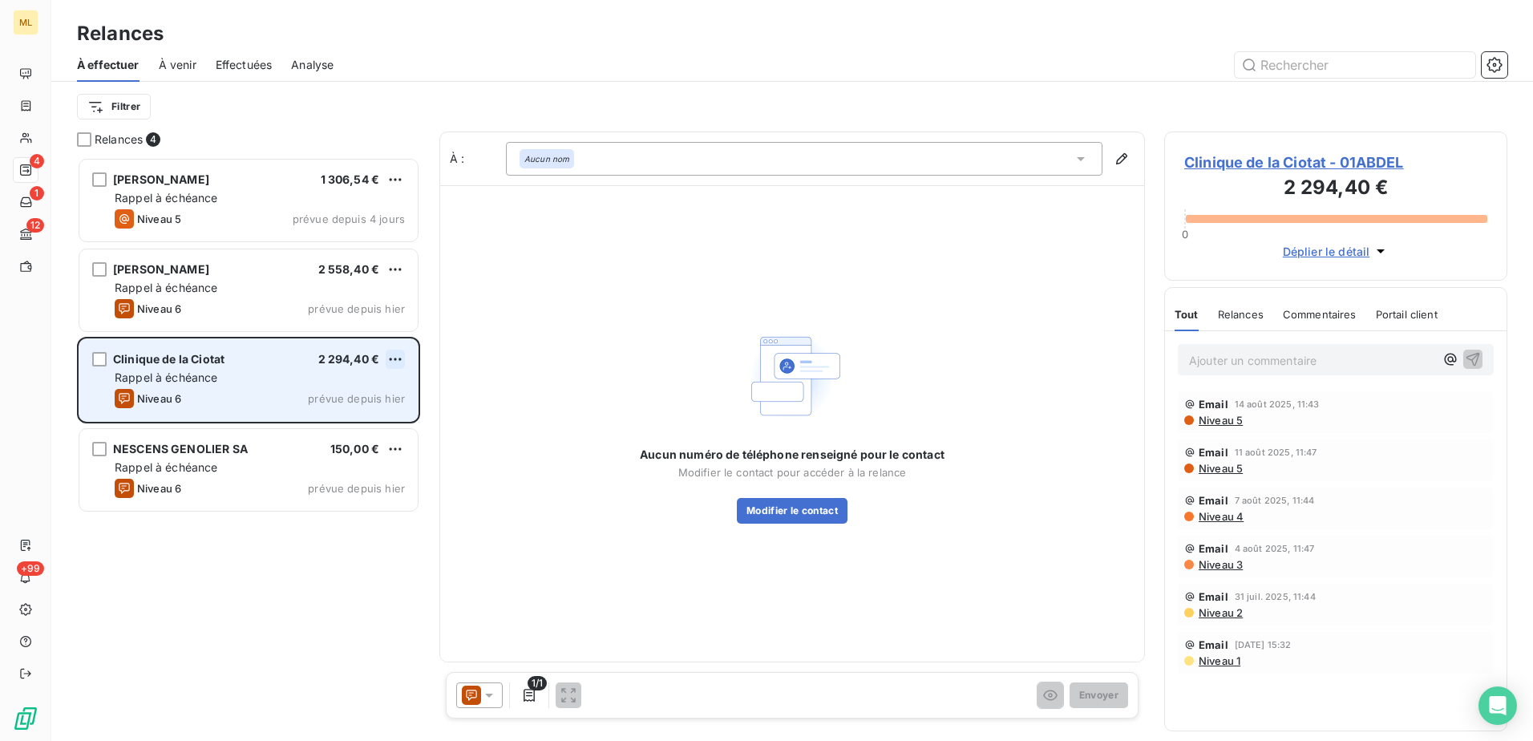
click at [394, 360] on html "ML 4 1 12 +99 Relances À effectuer À venir Effectuées Analyse Filtrer Relances …" at bounding box center [766, 370] width 1533 height 741
click at [315, 425] on div "Passer cette action" at bounding box center [326, 420] width 144 height 26
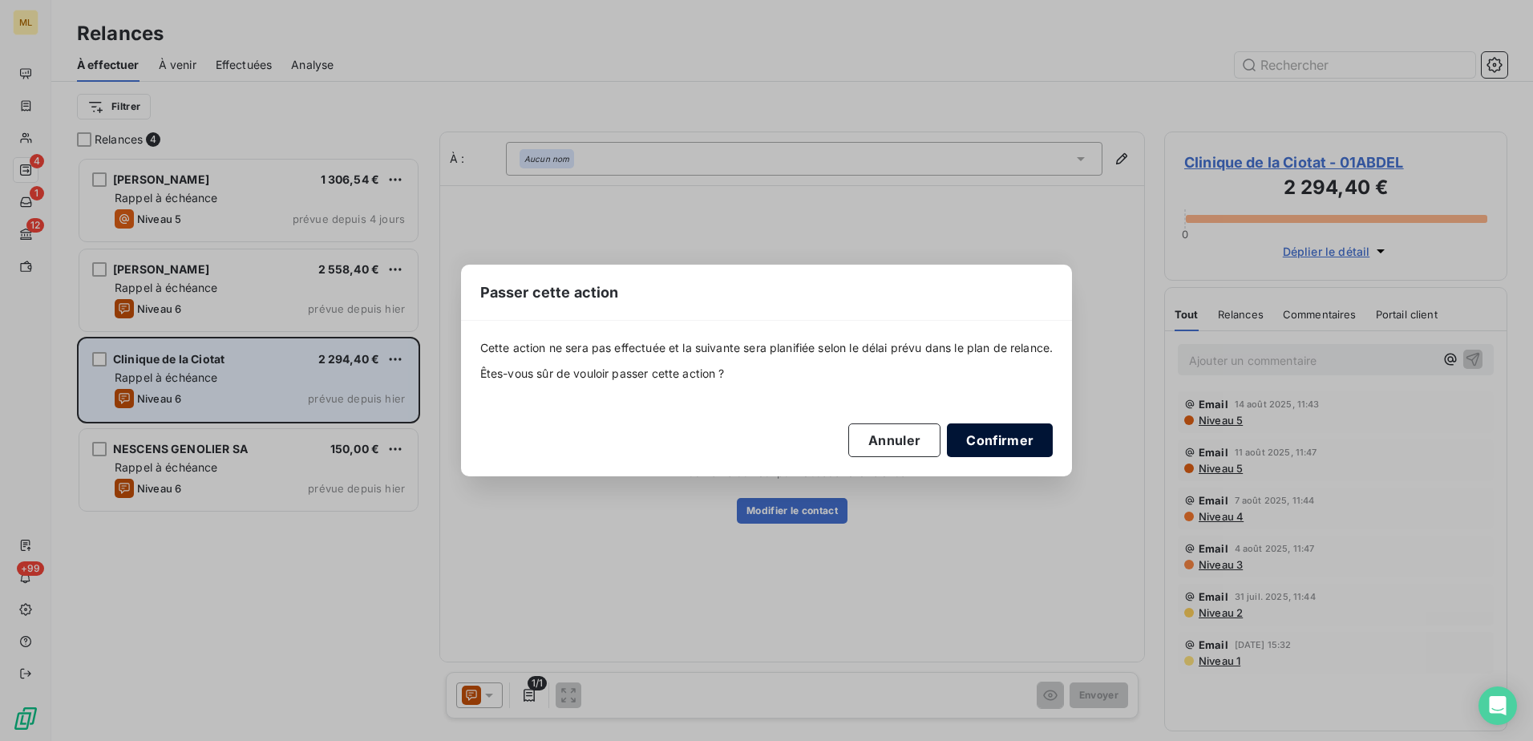
click at [1006, 443] on button "Confirmer" at bounding box center [1000, 440] width 106 height 34
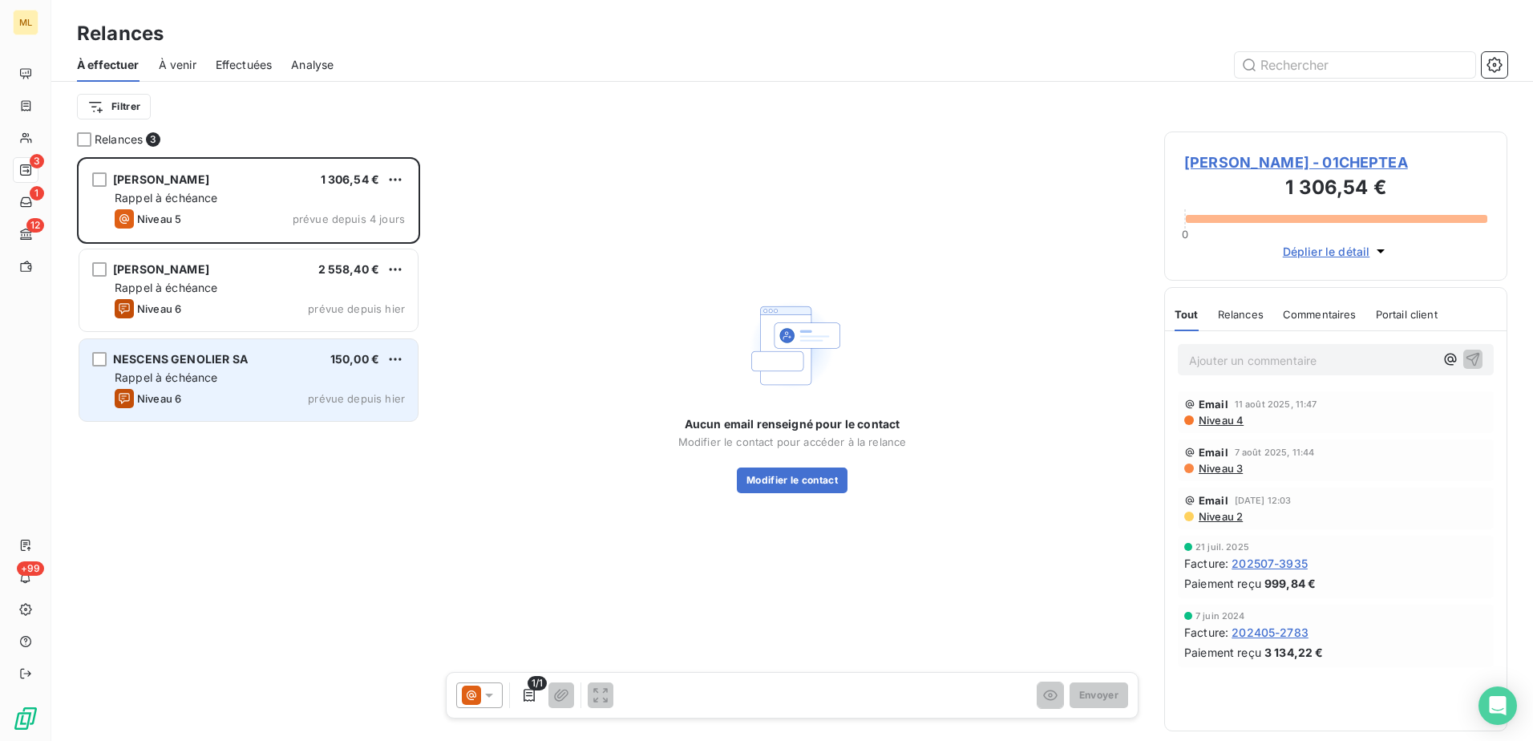
click at [271, 371] on div "Rappel à échéance" at bounding box center [260, 378] width 290 height 16
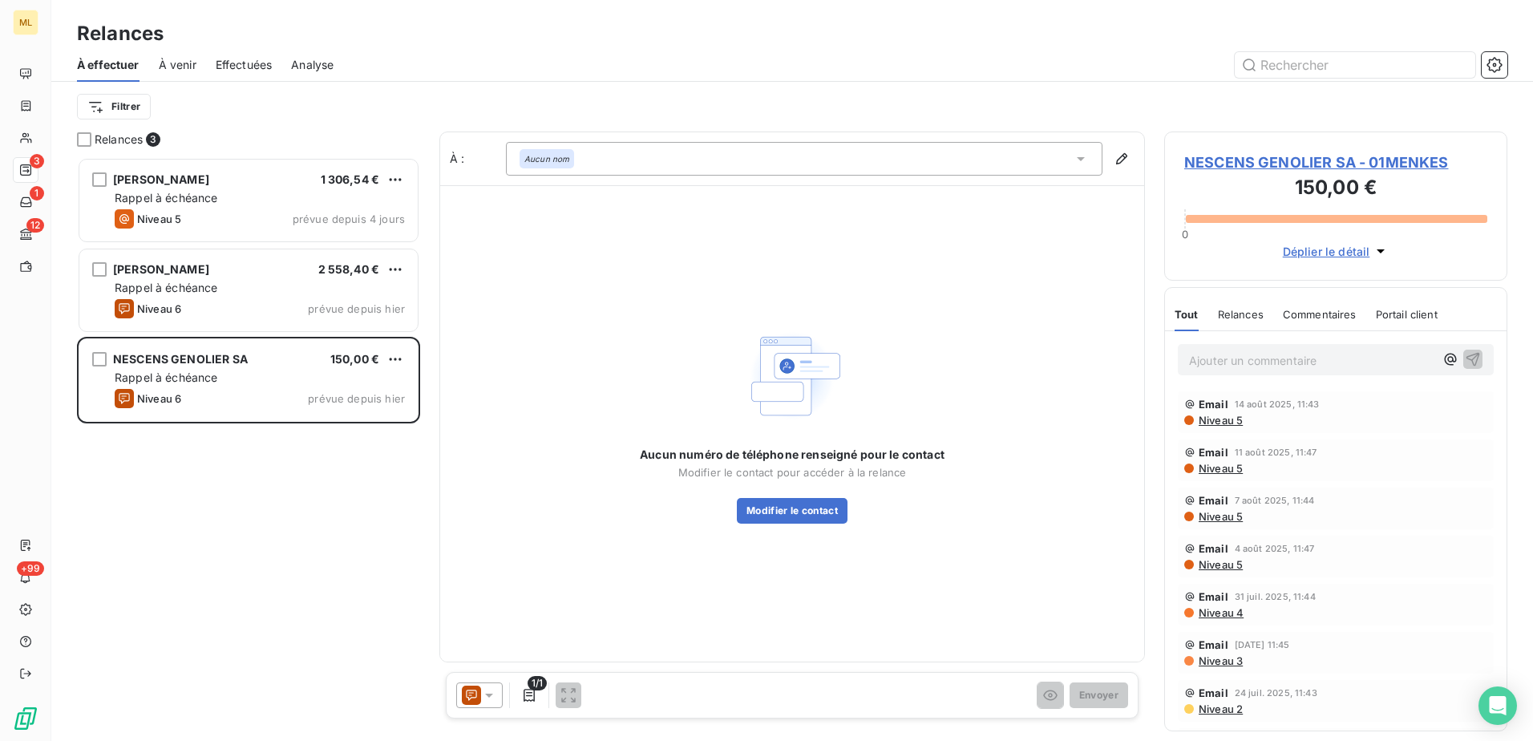
click at [1329, 164] on span "NESCENS GENOLIER SA - 01MENKES" at bounding box center [1335, 163] width 303 height 22
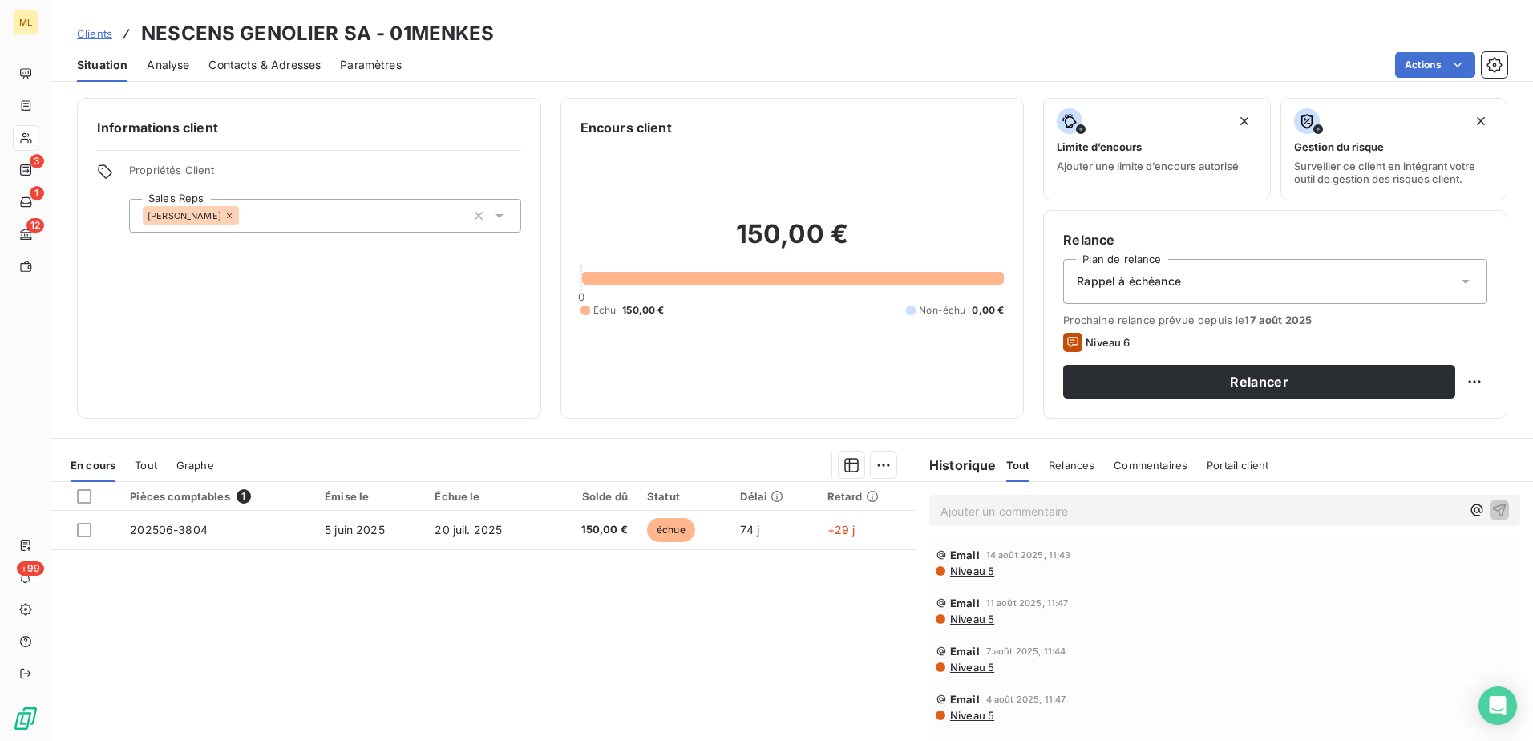
click at [144, 467] on span "Tout" at bounding box center [146, 465] width 22 height 13
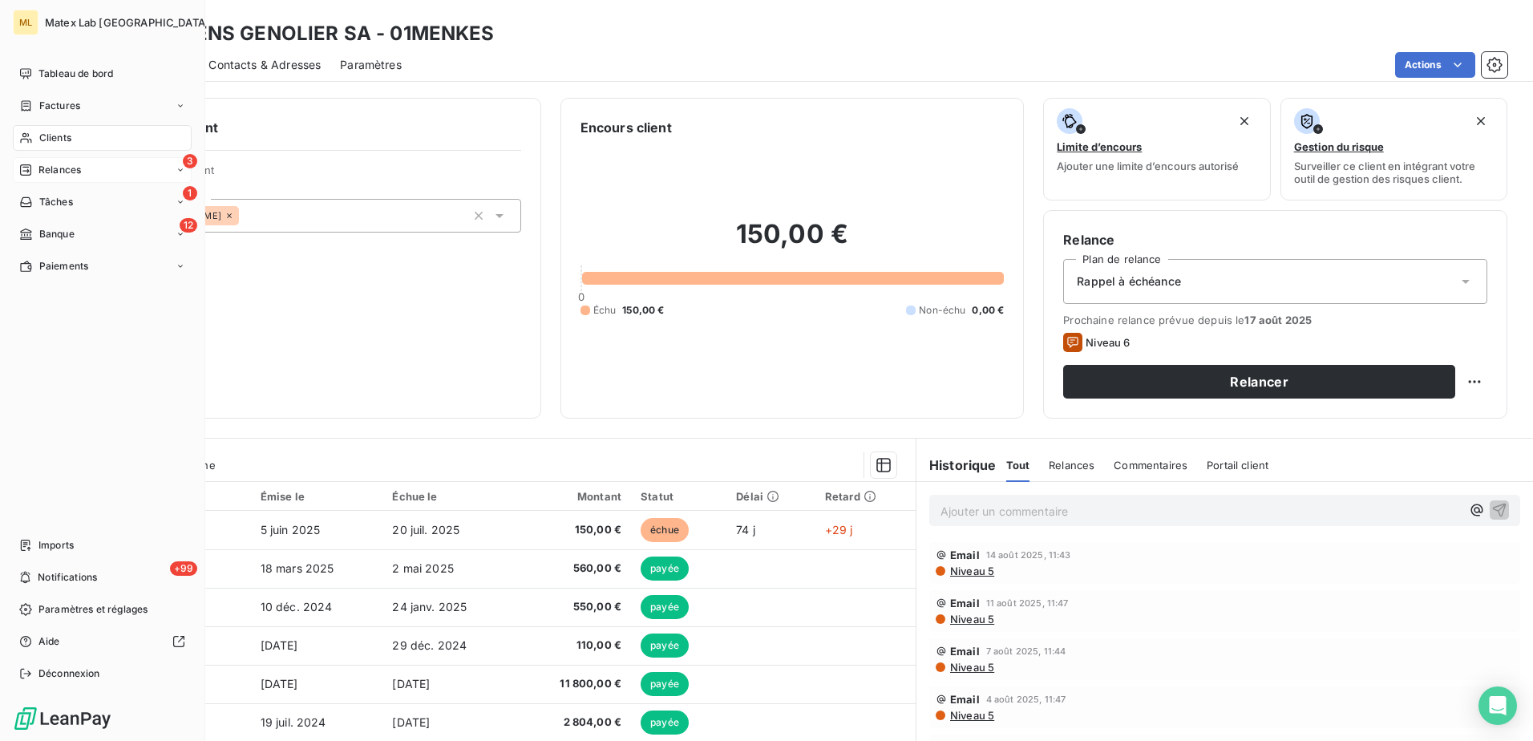
click at [45, 172] on span "Relances" at bounding box center [59, 170] width 42 height 14
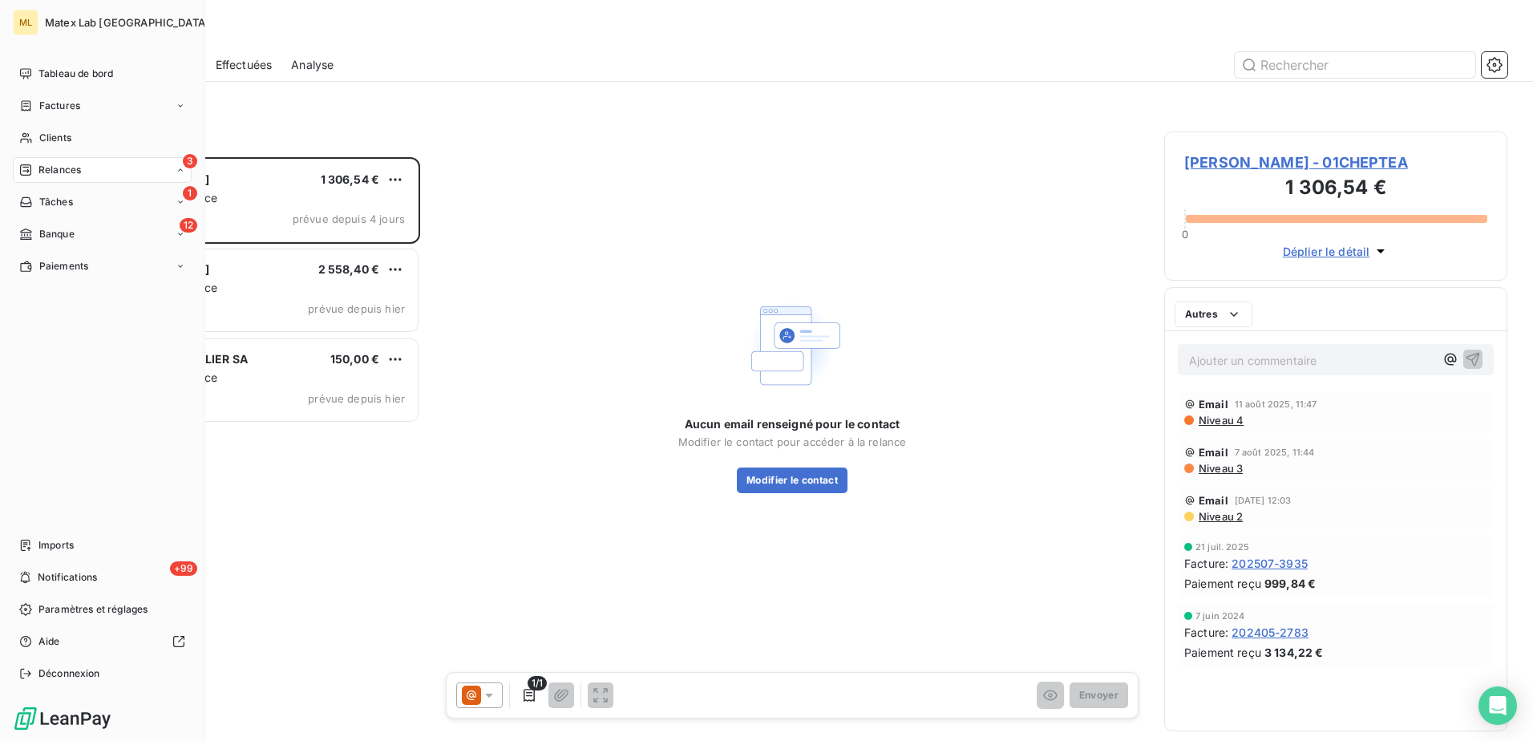
scroll to position [572, 331]
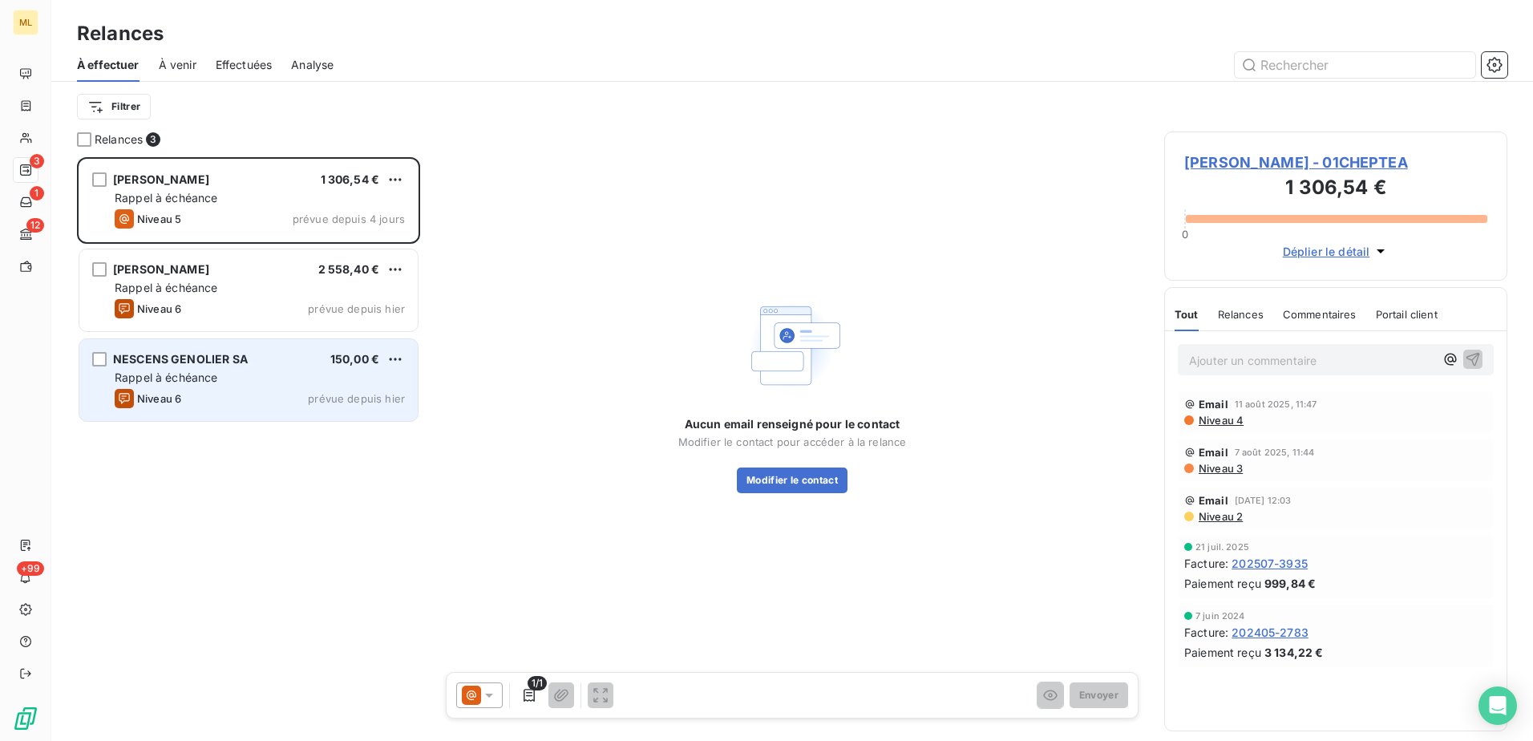
click at [210, 360] on span "NESCENS GENOLIER SA" at bounding box center [180, 359] width 135 height 14
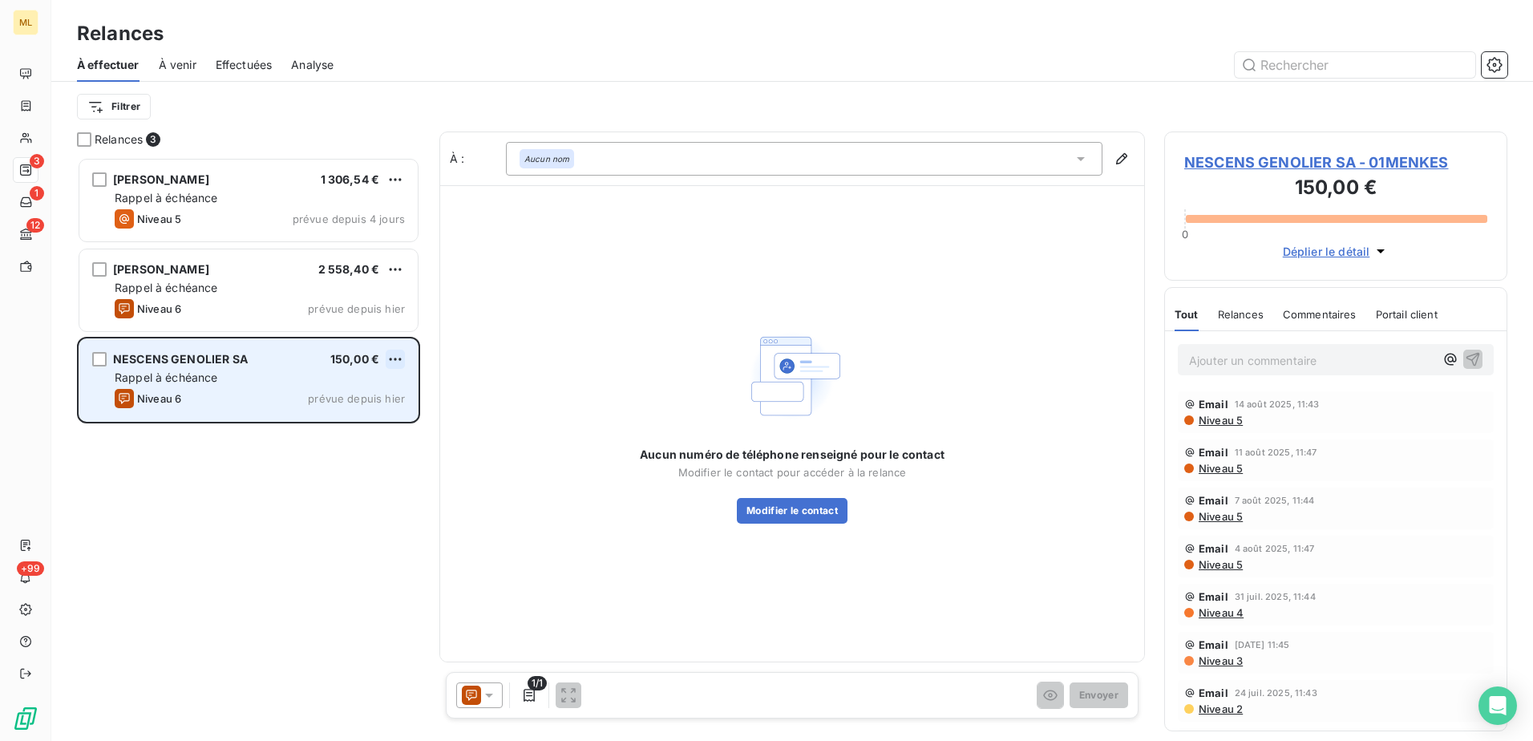
click at [402, 356] on html "ML 3 1 12 +99 Relances À effectuer À venir Effectuées Analyse Filtrer Relances …" at bounding box center [766, 370] width 1533 height 741
click at [325, 420] on div "Passer cette action" at bounding box center [326, 420] width 144 height 26
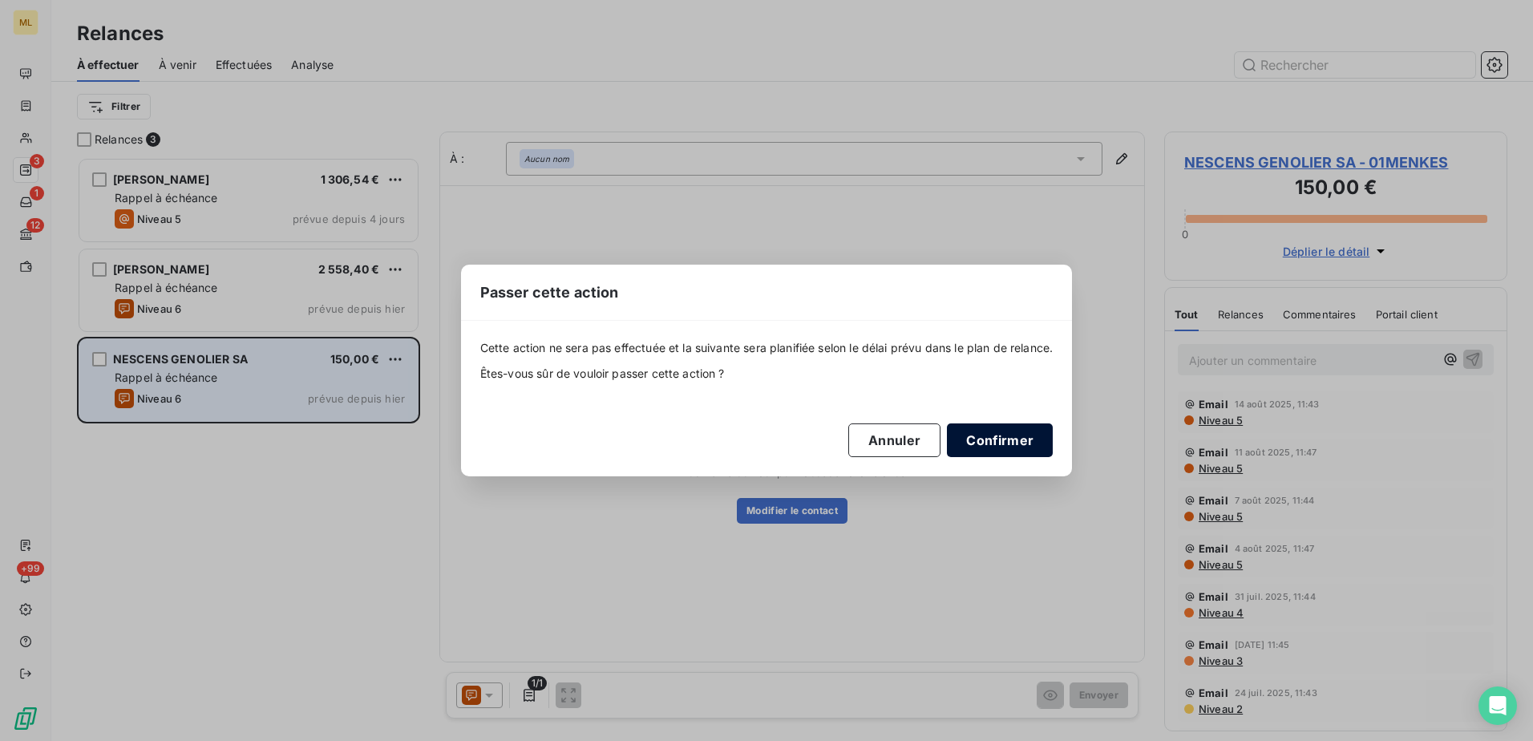
click at [1020, 438] on button "Confirmer" at bounding box center [1000, 440] width 106 height 34
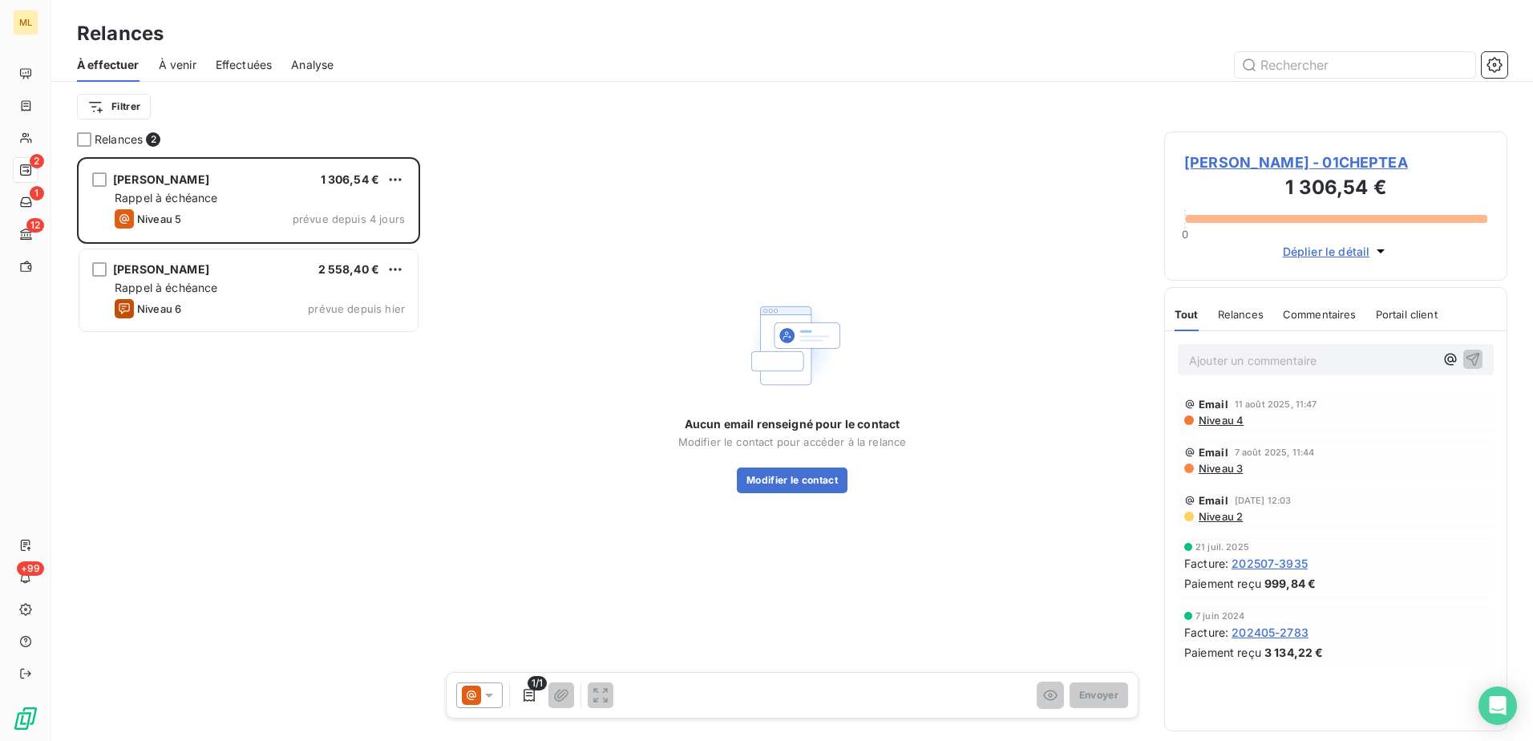
click at [308, 494] on div "[PERSON_NAME] 1 306,54 € Rappel à échéance Niveau 5 prévue depuis 4 jours [PERS…" at bounding box center [248, 449] width 343 height 584
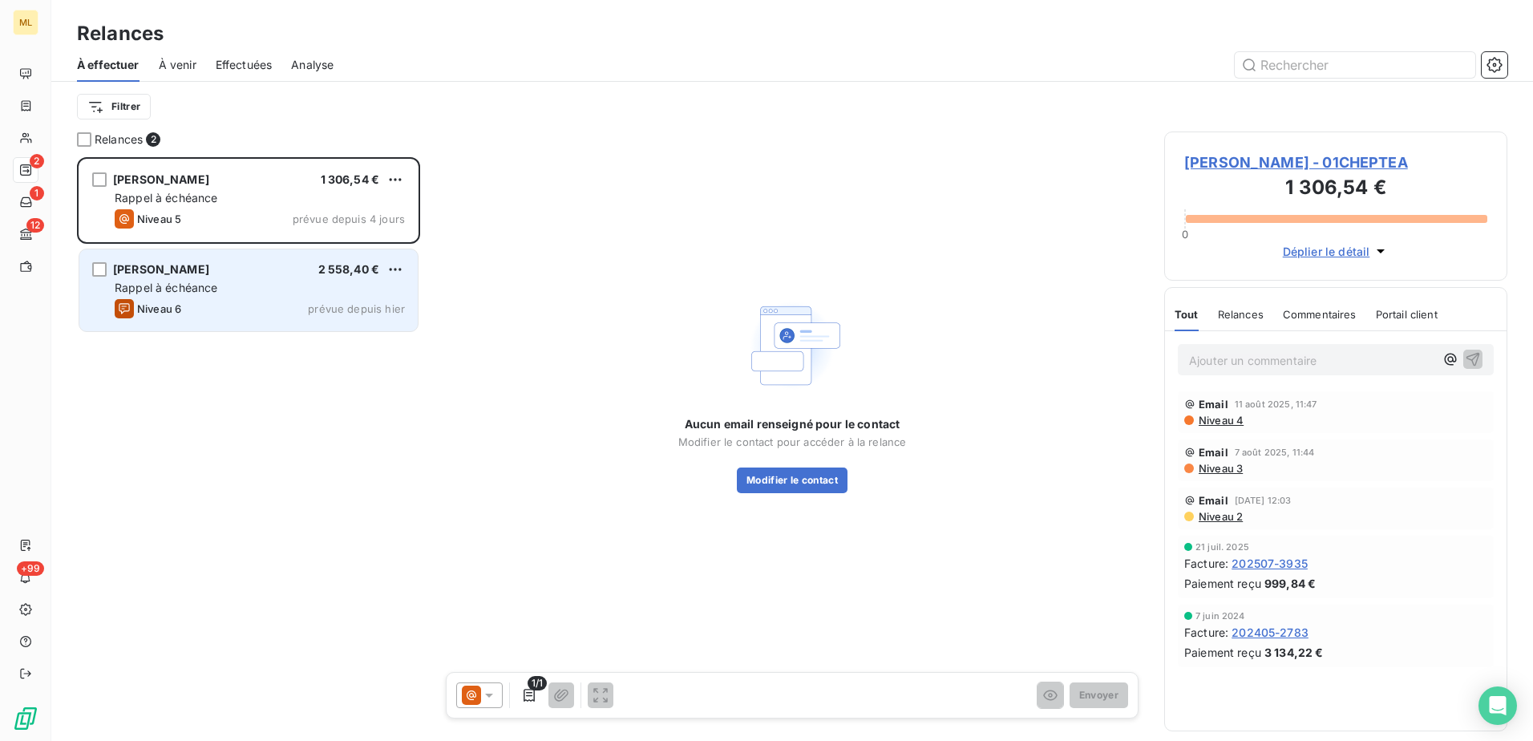
click at [171, 285] on span "Rappel à échéance" at bounding box center [166, 288] width 103 height 14
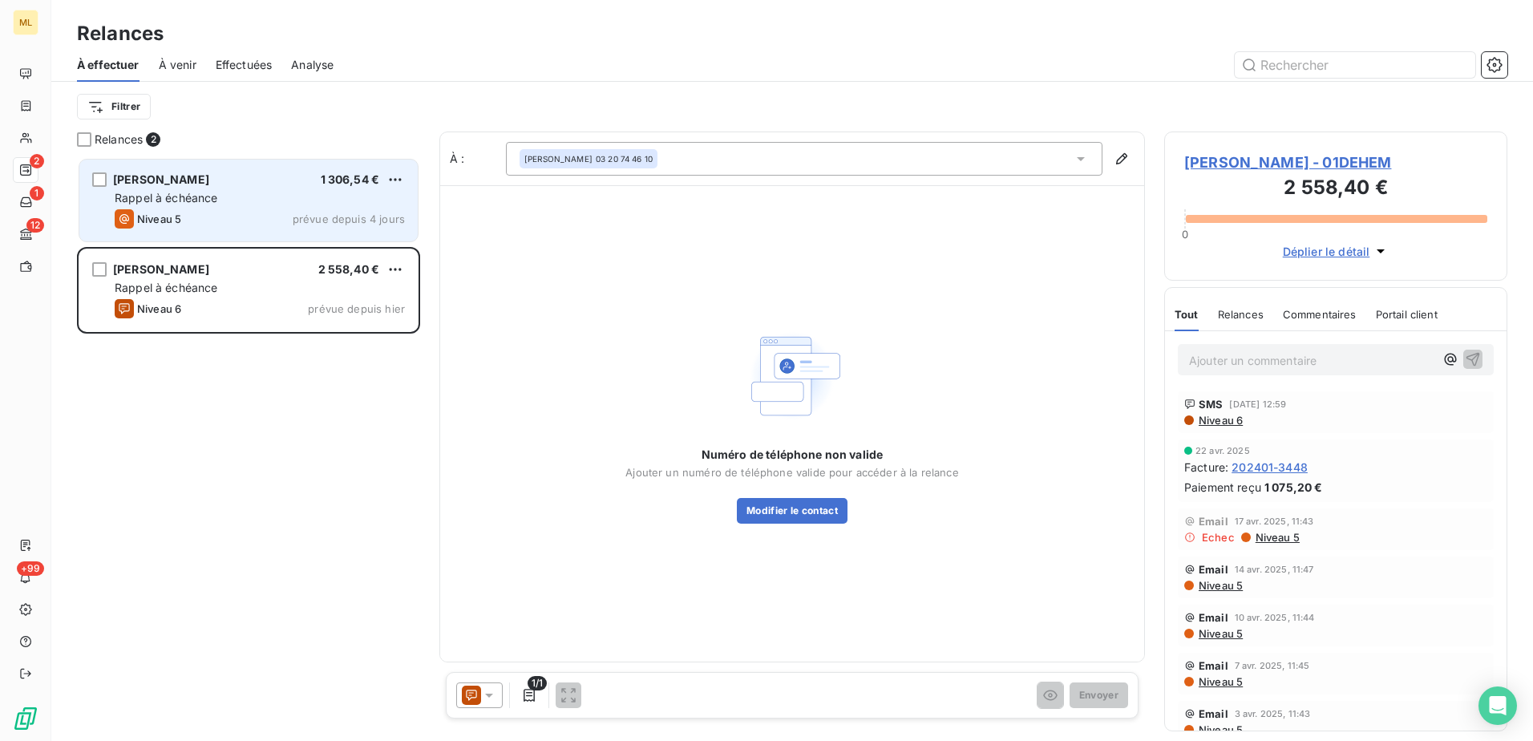
click at [253, 217] on div "Niveau 5 prévue depuis 4 jours" at bounding box center [260, 218] width 290 height 19
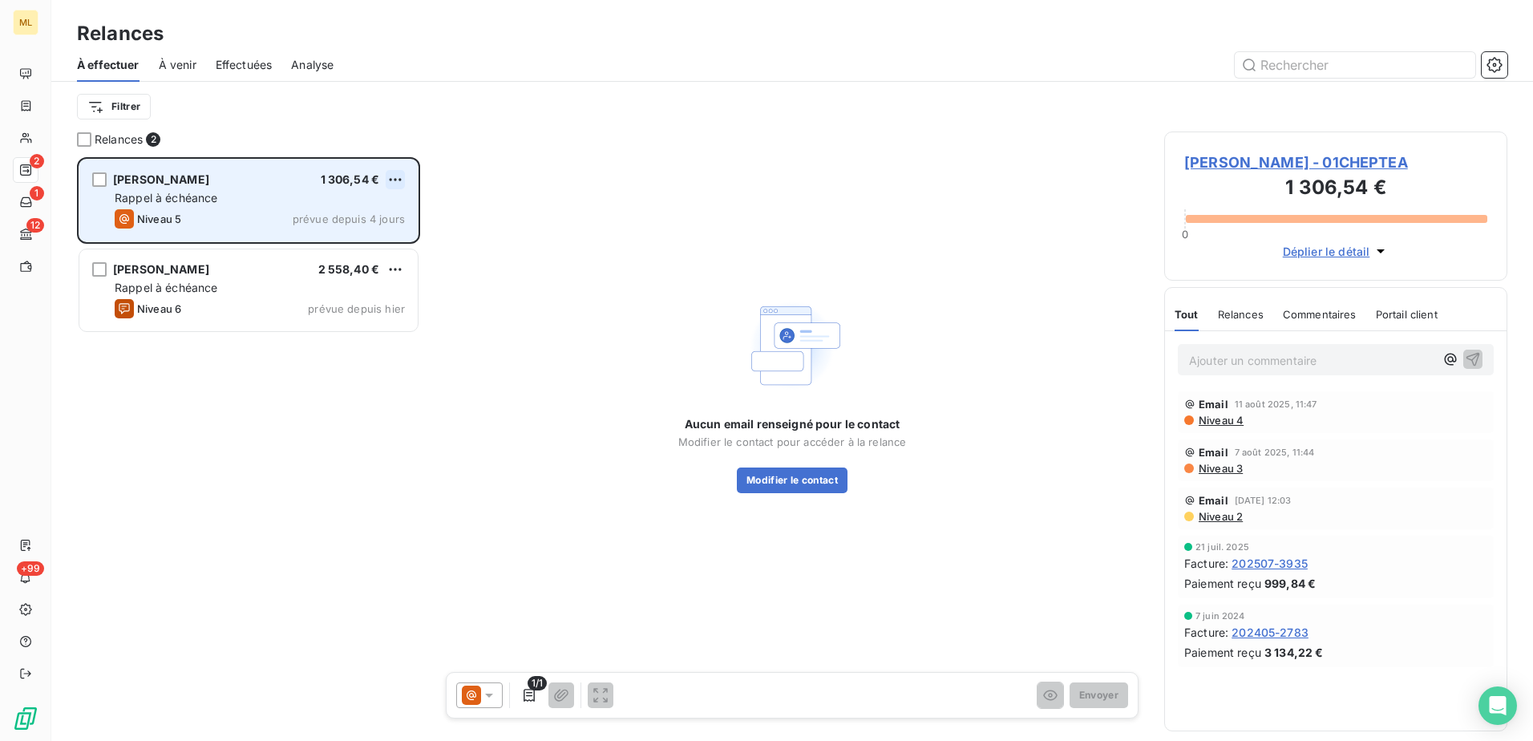
click at [398, 176] on html "ML 2 1 12 +99 Relances À effectuer À venir Effectuées Analyse Filtrer Relances …" at bounding box center [766, 370] width 1533 height 741
click at [325, 245] on div "Passer cette action" at bounding box center [326, 241] width 144 height 26
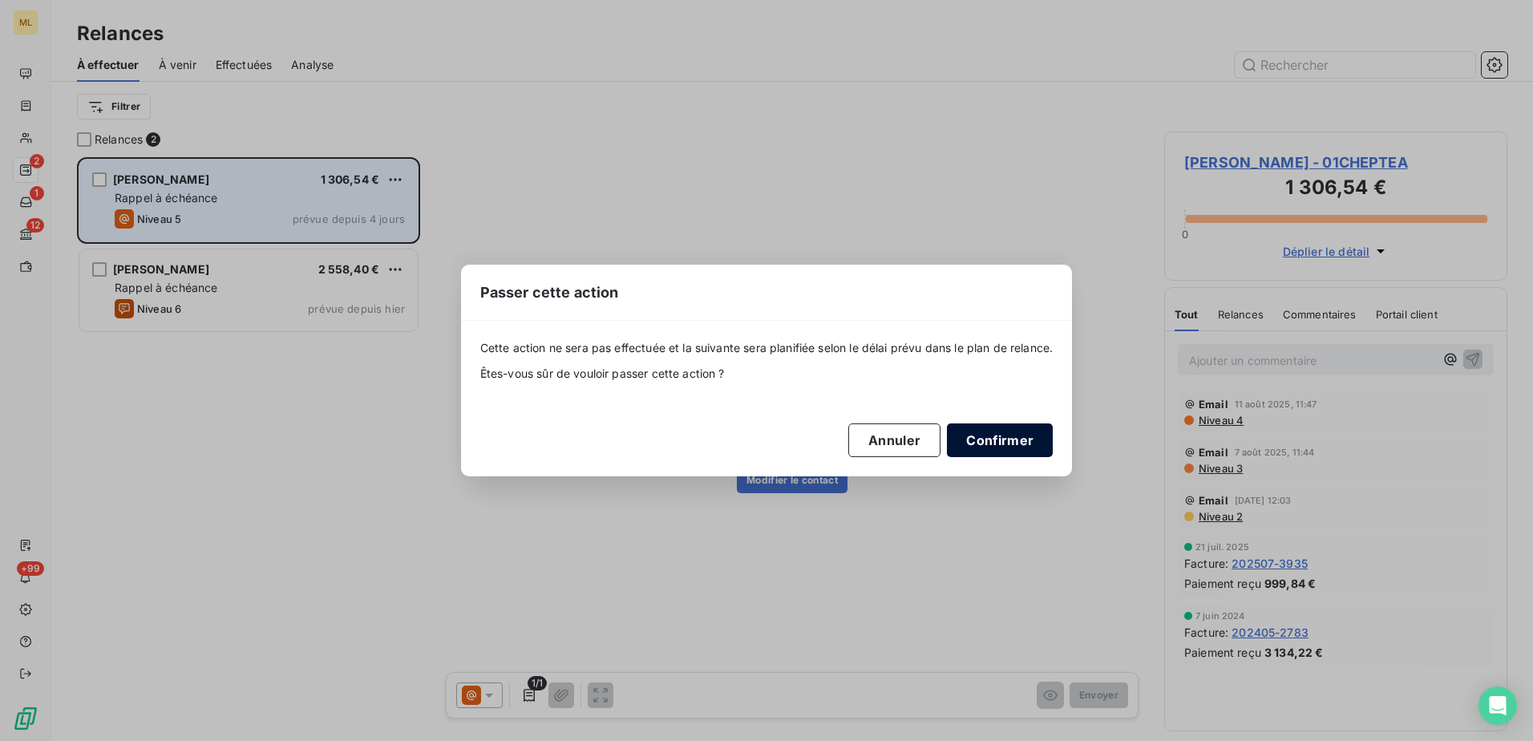
drag, startPoint x: 1049, startPoint y: 439, endPoint x: 1003, endPoint y: 447, distance: 46.5
click at [1049, 439] on button "Confirmer" at bounding box center [1000, 440] width 106 height 34
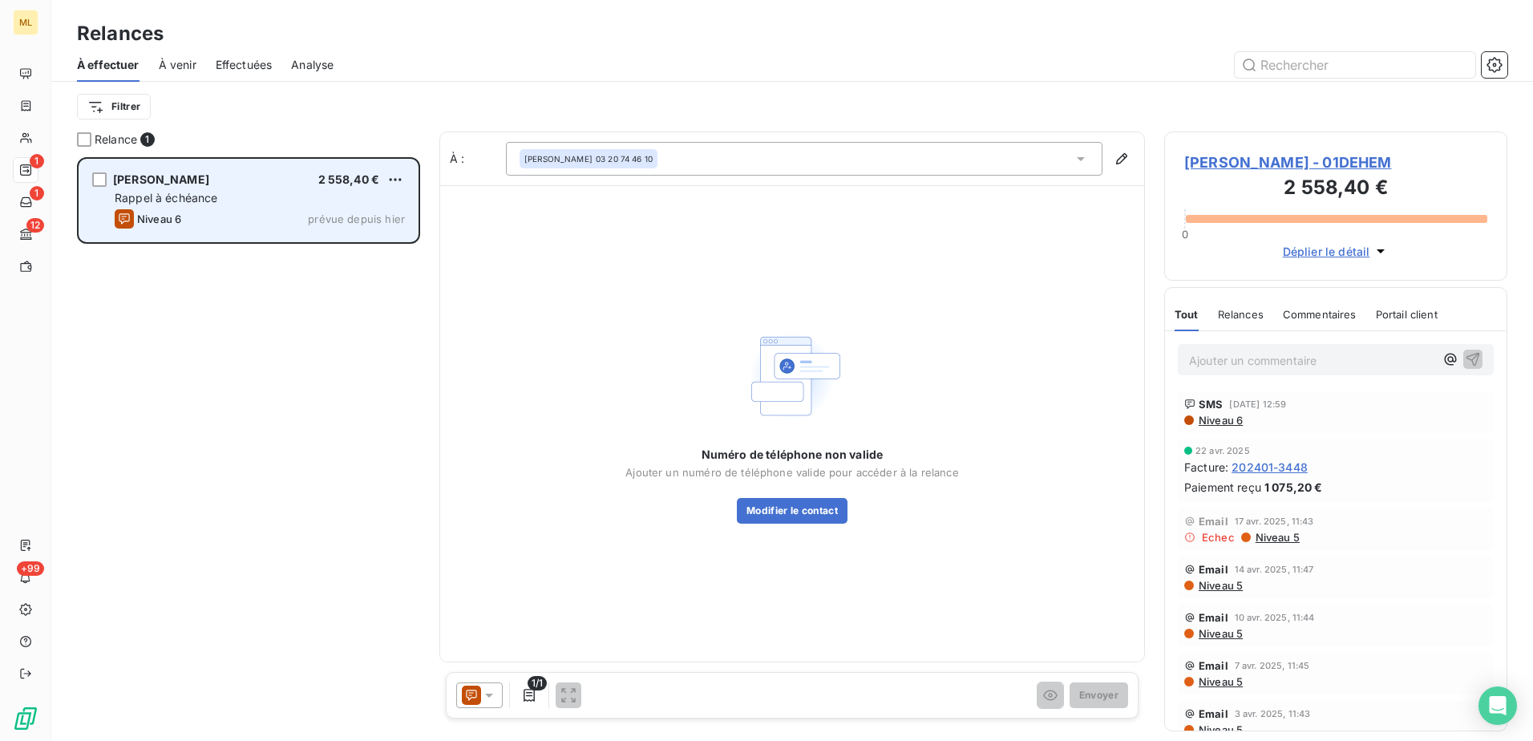
click at [293, 320] on div "[PERSON_NAME] 2 558,40 € Rappel à échéance Niveau 6 prévue depuis [DATE]" at bounding box center [248, 449] width 343 height 584
click at [264, 196] on div "Rappel à échéance" at bounding box center [260, 198] width 290 height 16
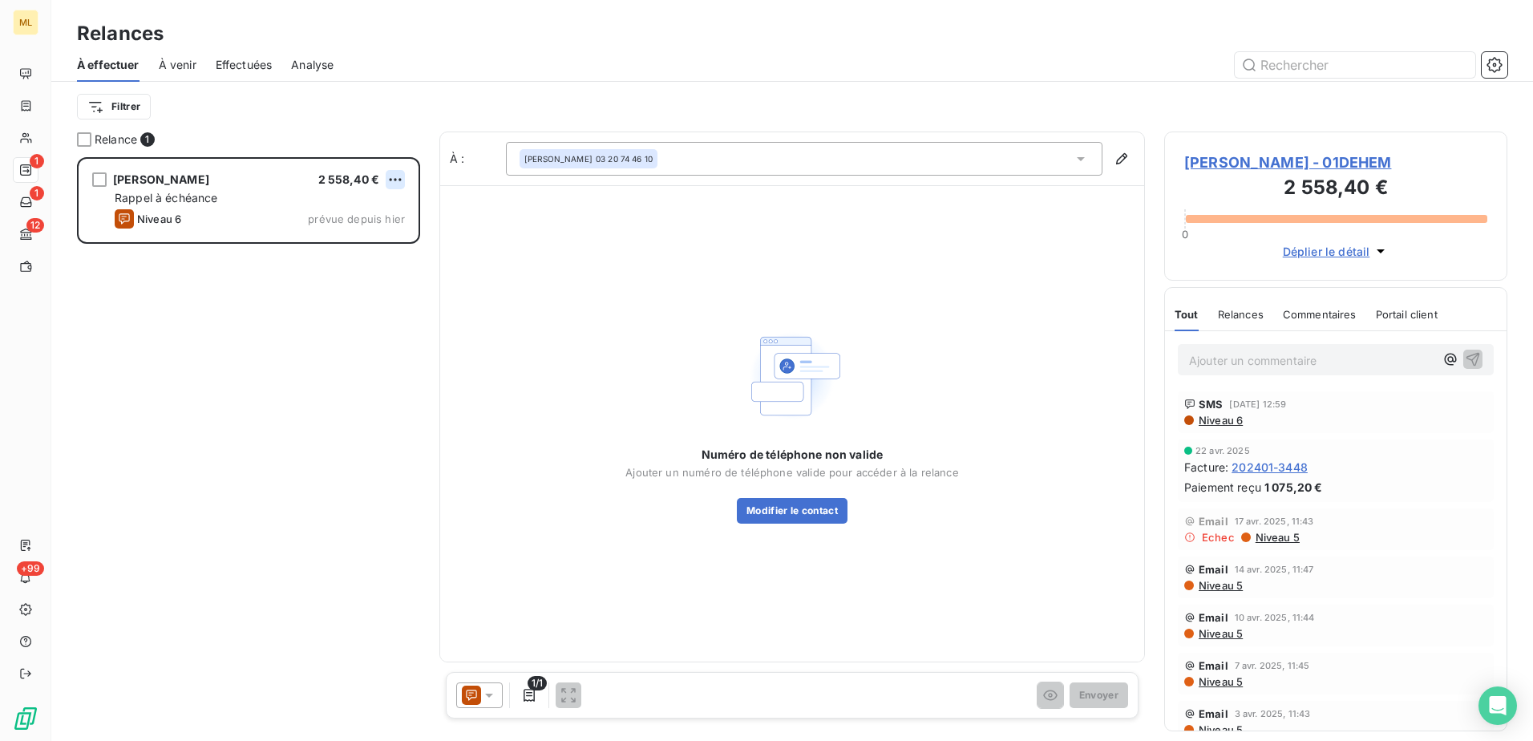
click at [391, 176] on html "ML 1 1 12 +99 Relances À effectuer À venir Effectuées Analyse Filtrer Relance 1…" at bounding box center [766, 370] width 1533 height 741
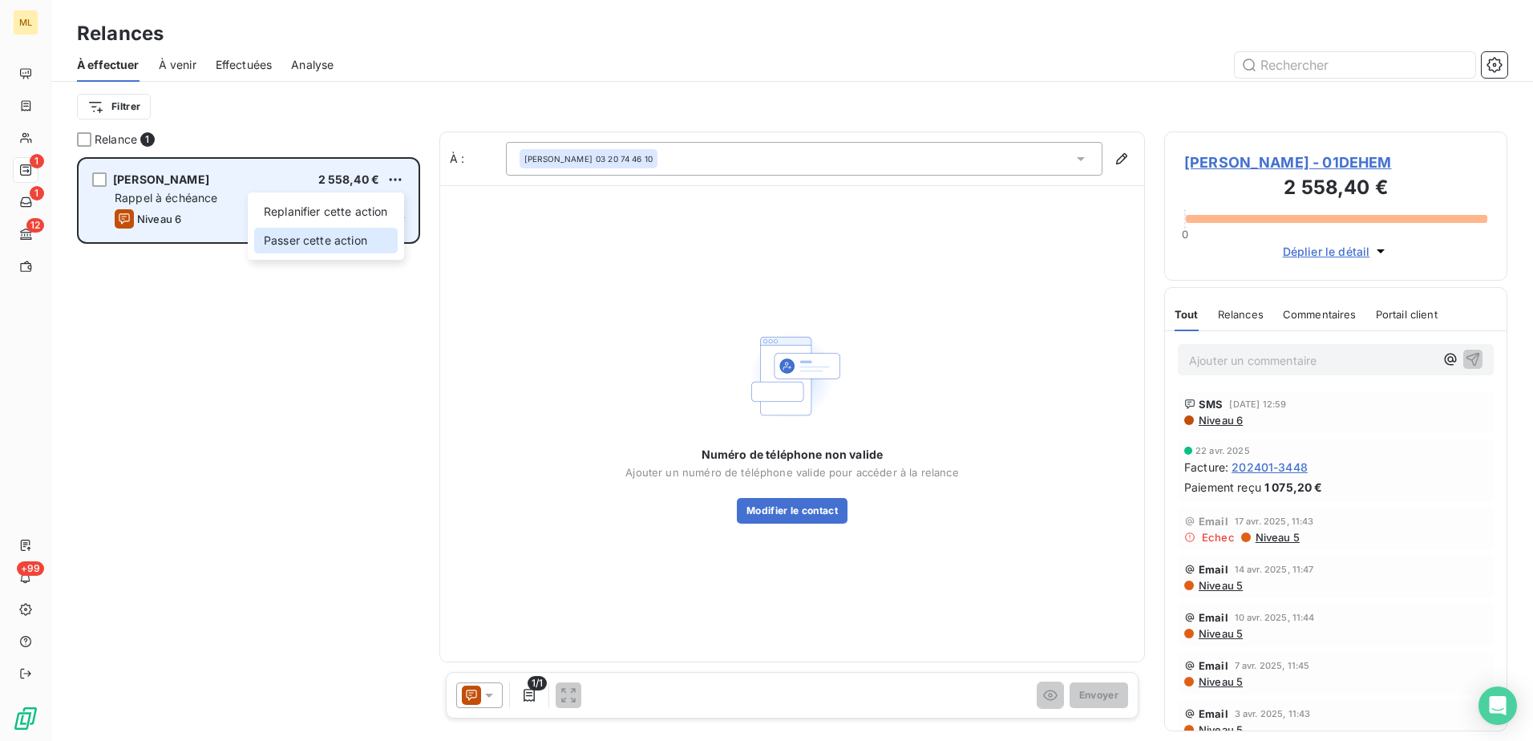
click at [325, 251] on div "Passer cette action" at bounding box center [326, 241] width 144 height 26
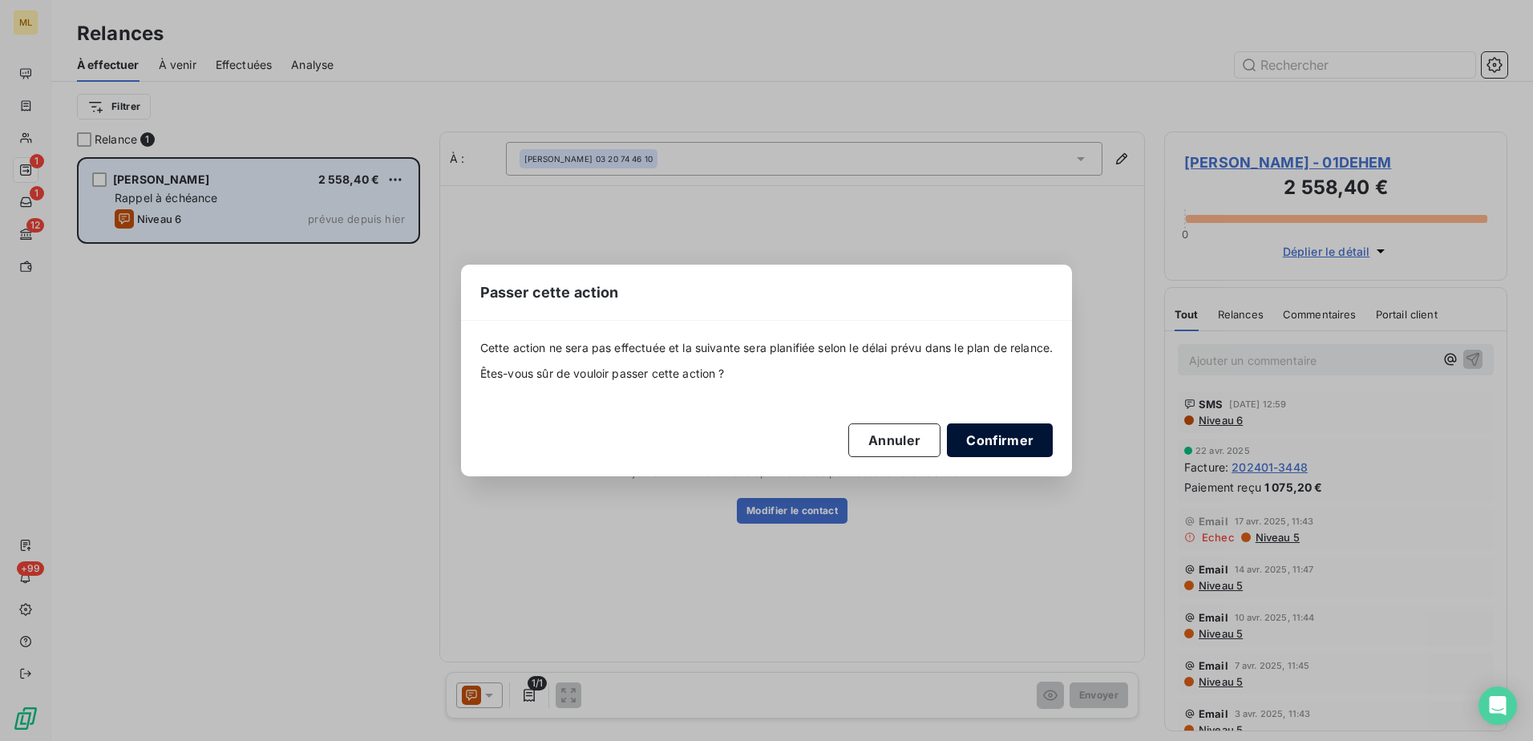
click at [1004, 440] on button "Confirmer" at bounding box center [1000, 440] width 106 height 34
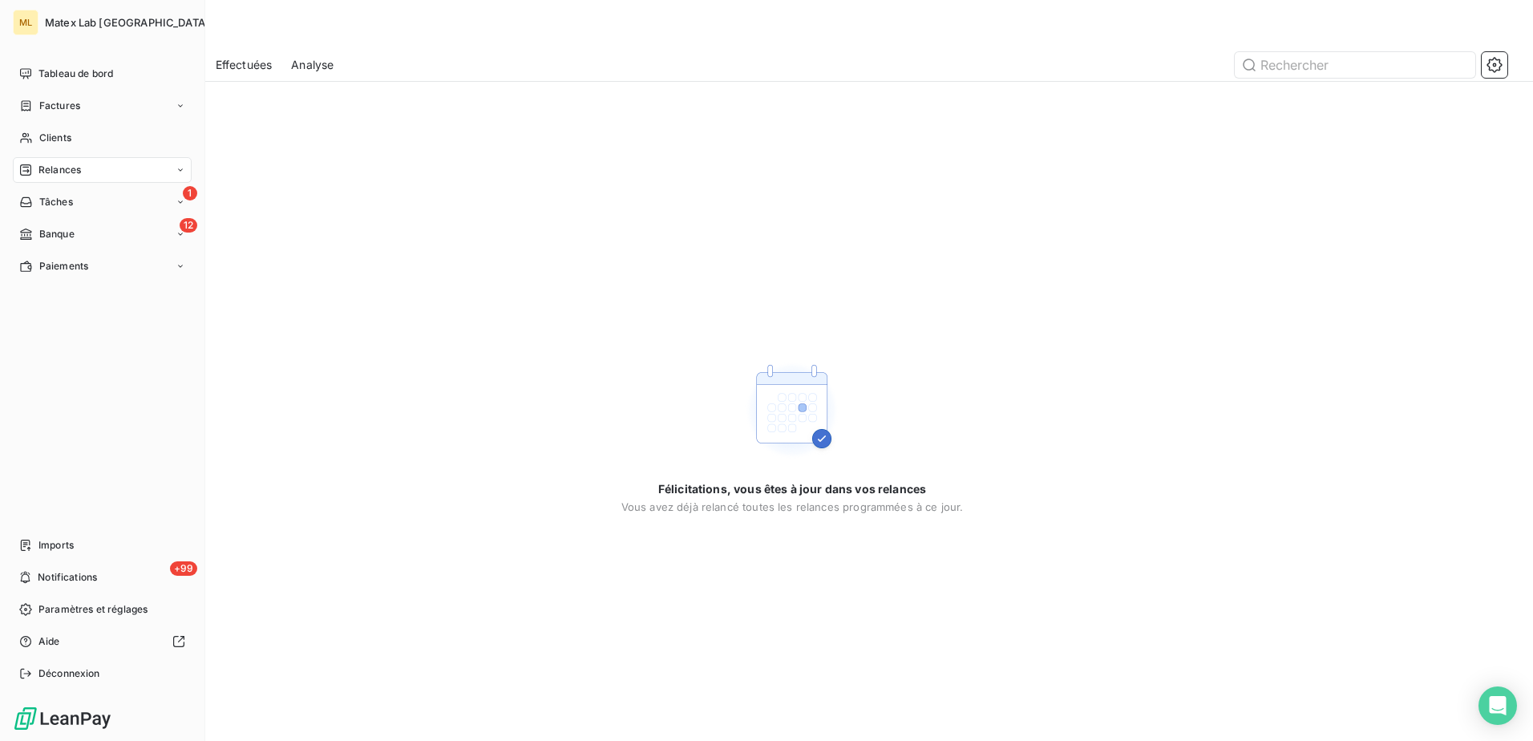
click at [18, 216] on nav "Tableau de bord Factures Clients Relances 1 Tâches 12 Banque Paiements" at bounding box center [102, 170] width 179 height 218
click at [20, 239] on icon at bounding box center [26, 234] width 14 height 13
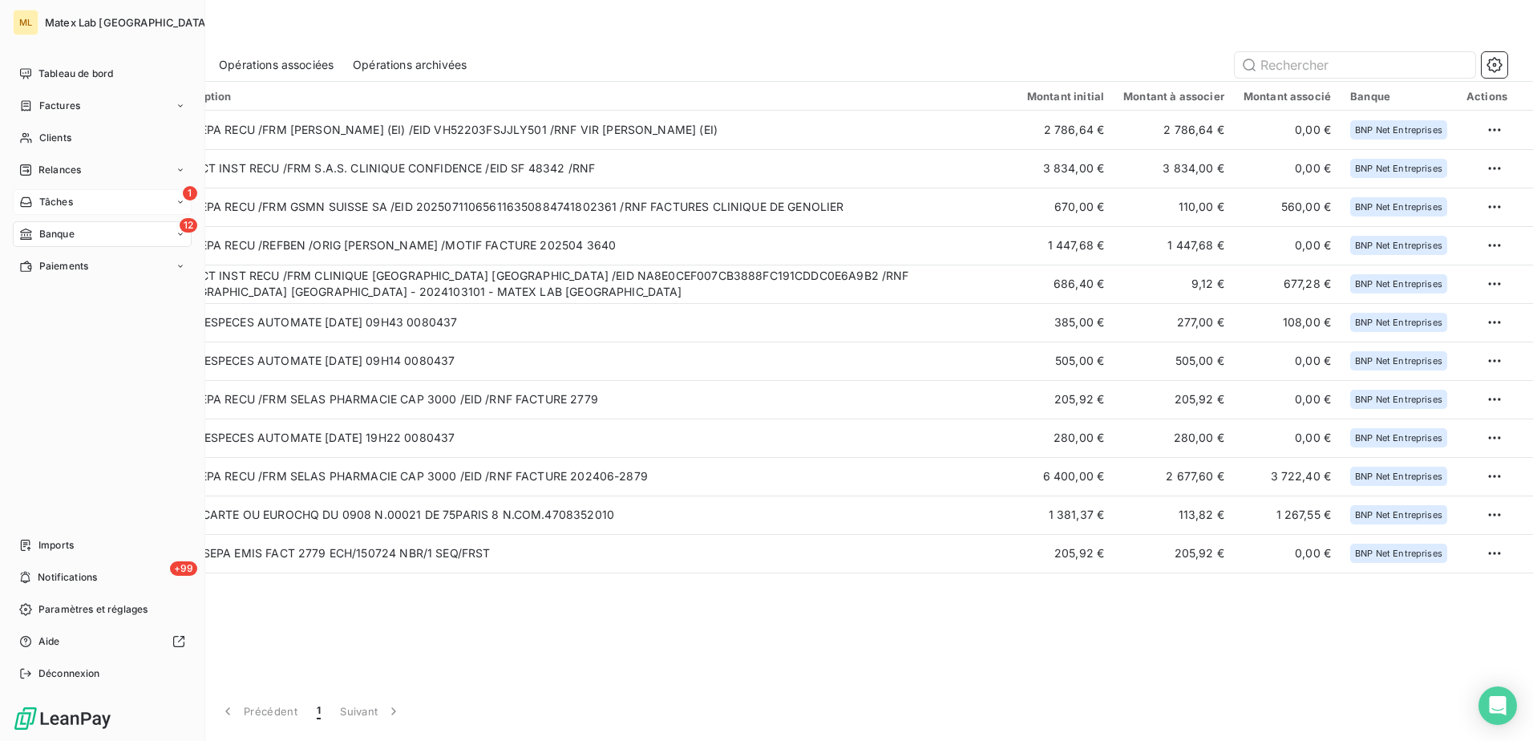
click at [50, 201] on span "Tâches" at bounding box center [56, 202] width 34 height 14
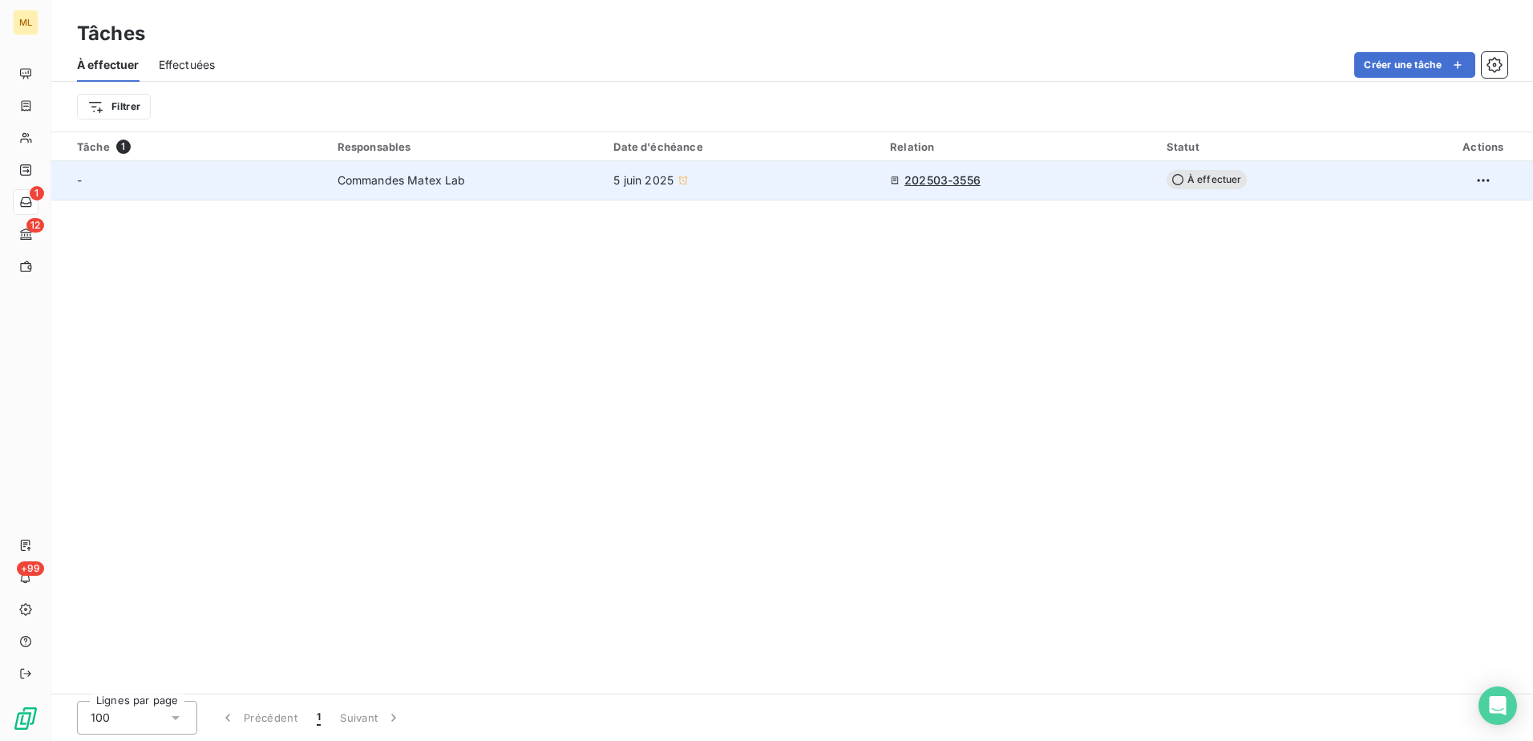
click at [952, 177] on span "202503-3556" at bounding box center [942, 180] width 76 height 16
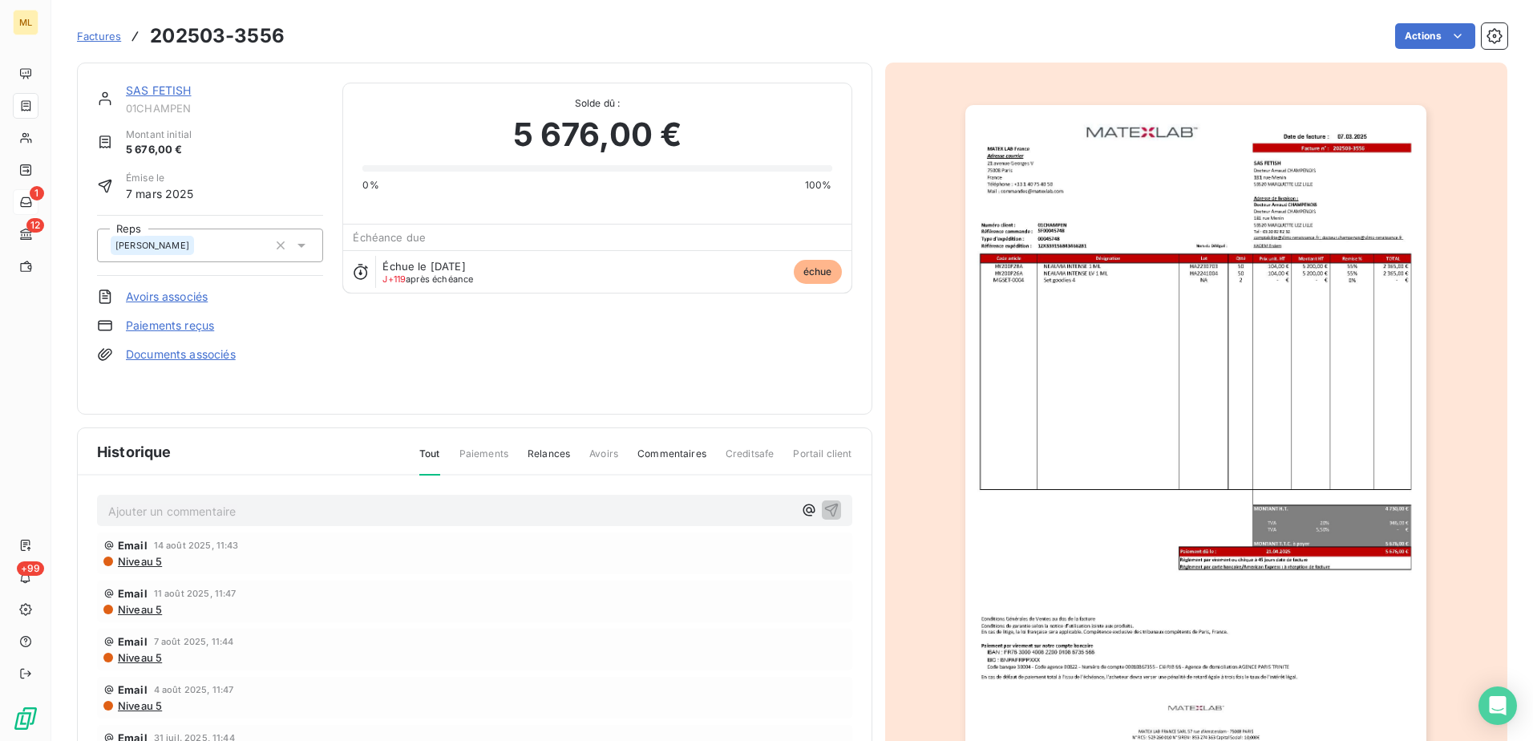
click at [596, 457] on span "Avoirs" at bounding box center [603, 460] width 29 height 27
click at [608, 454] on span "Avoirs" at bounding box center [603, 460] width 29 height 27
click at [600, 453] on span "Avoirs" at bounding box center [603, 460] width 29 height 27
click at [156, 300] on link "Avoirs associés" at bounding box center [167, 297] width 82 height 16
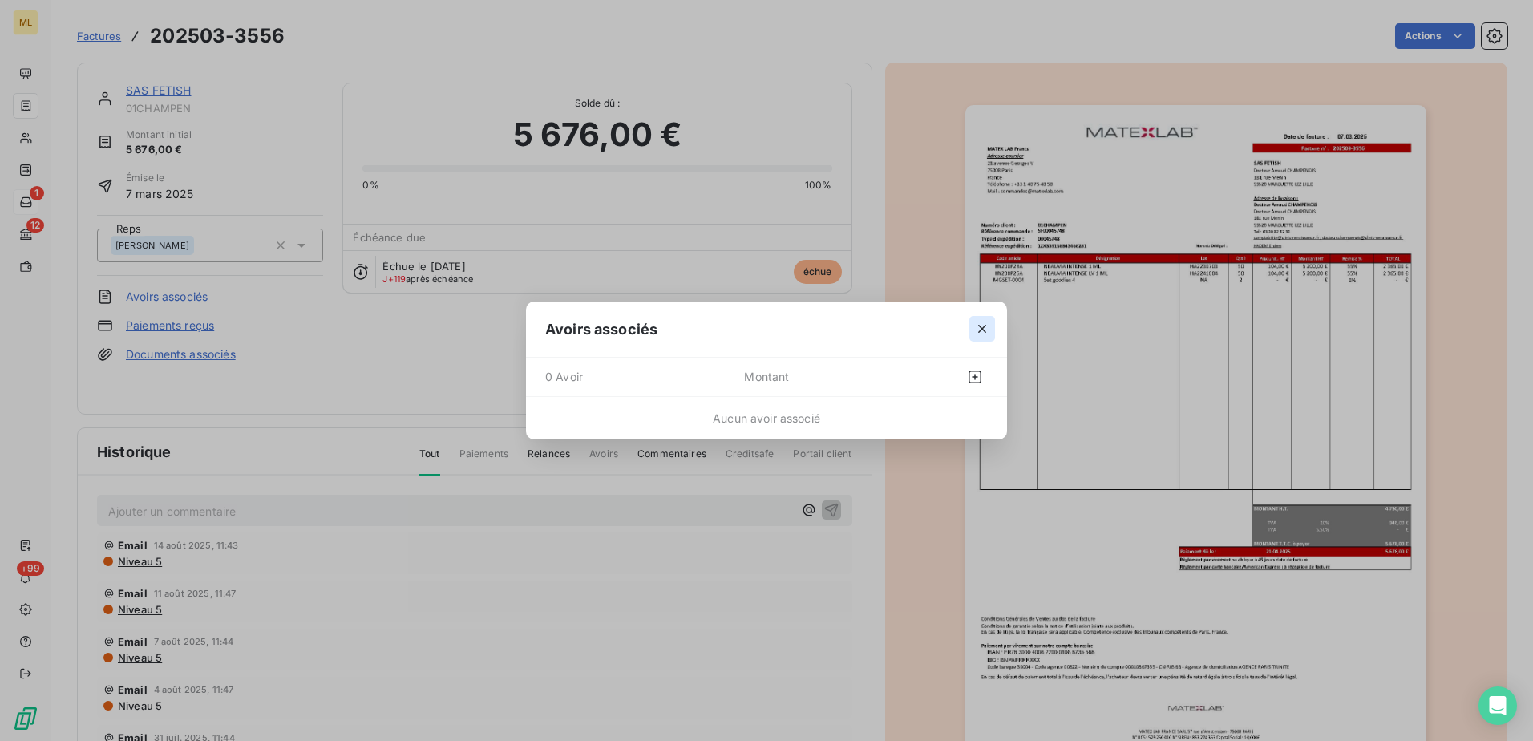
click at [978, 330] on icon "button" at bounding box center [982, 329] width 16 height 16
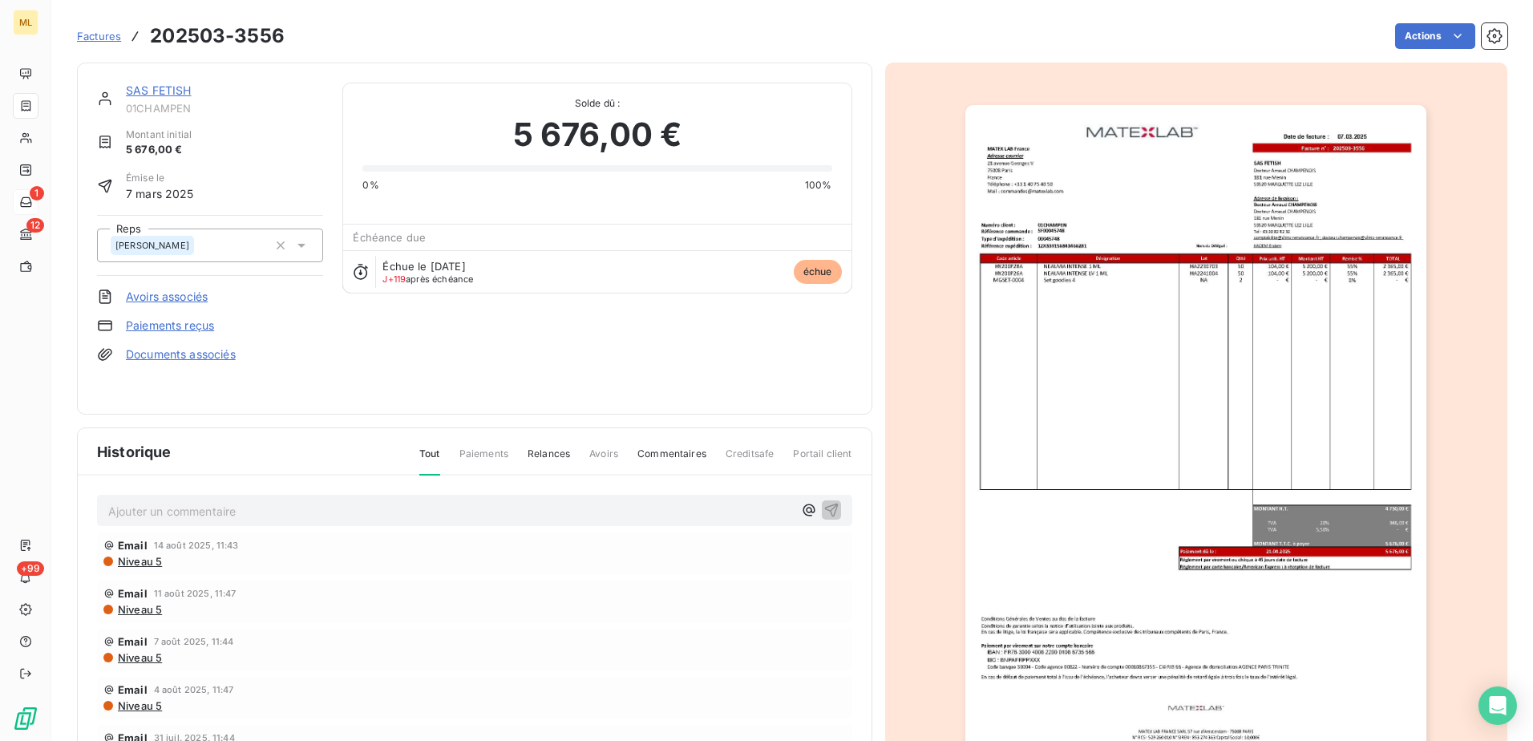
click at [914, 90] on div at bounding box center [1196, 432] width 623 height 738
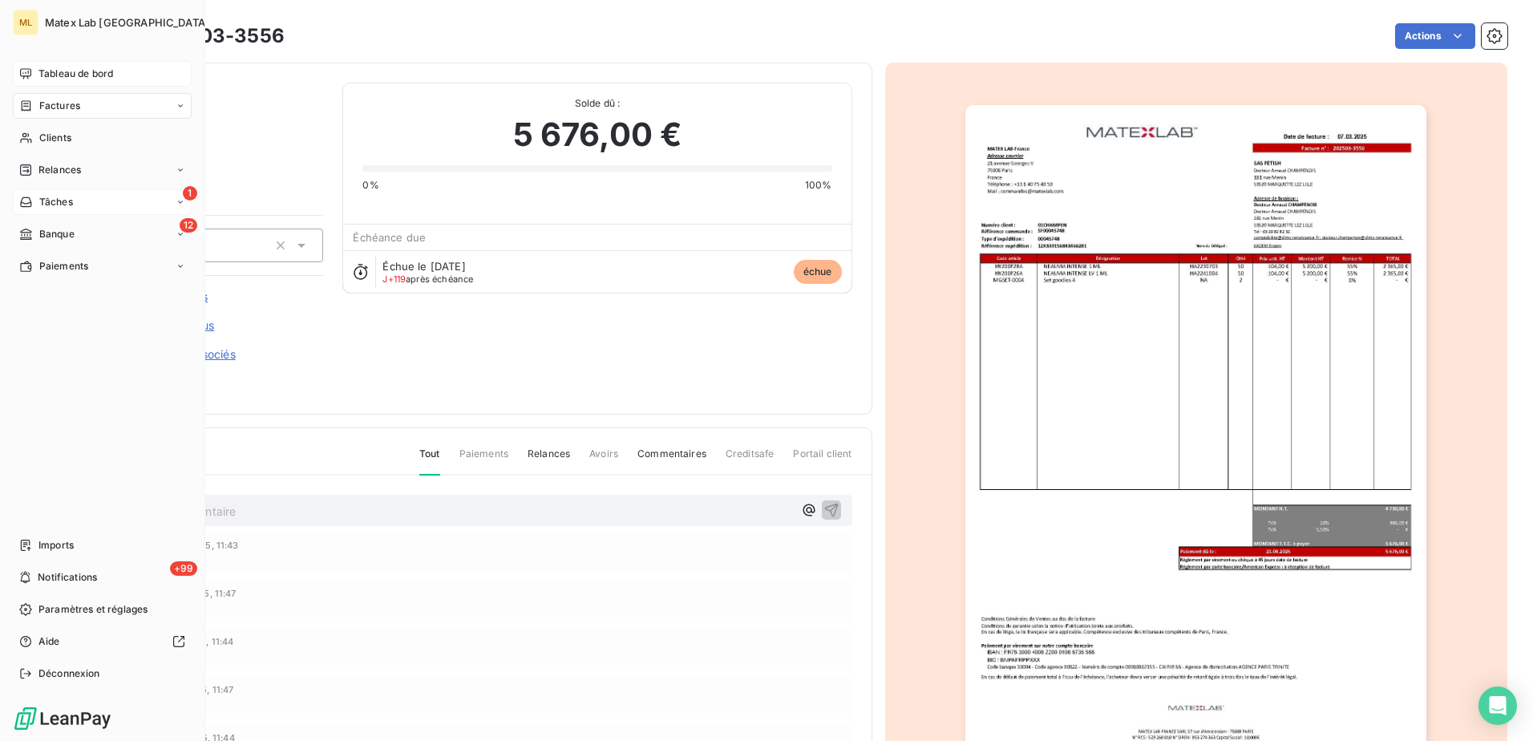
click at [86, 79] on span "Tableau de bord" at bounding box center [75, 74] width 75 height 14
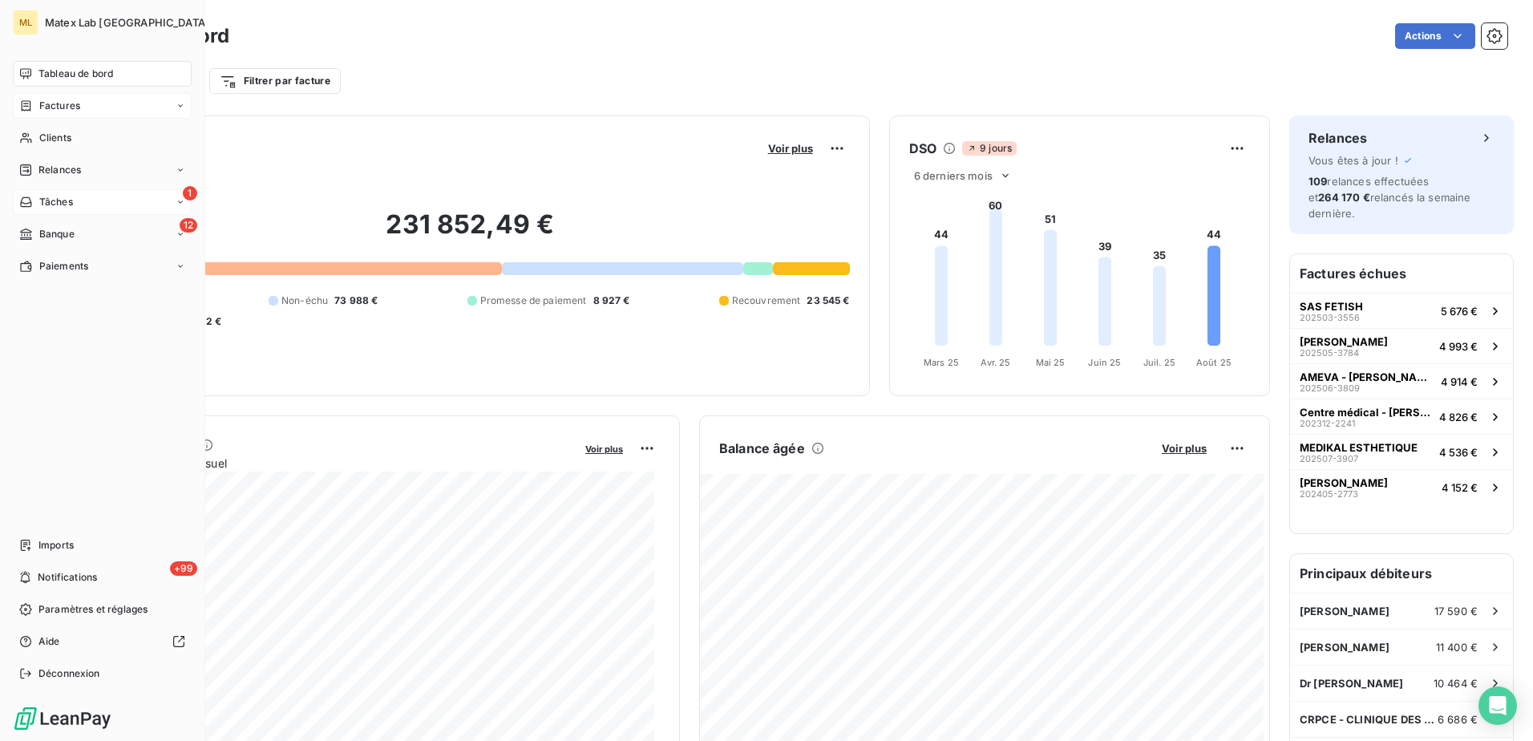
click at [66, 96] on div "Factures" at bounding box center [102, 106] width 179 height 26
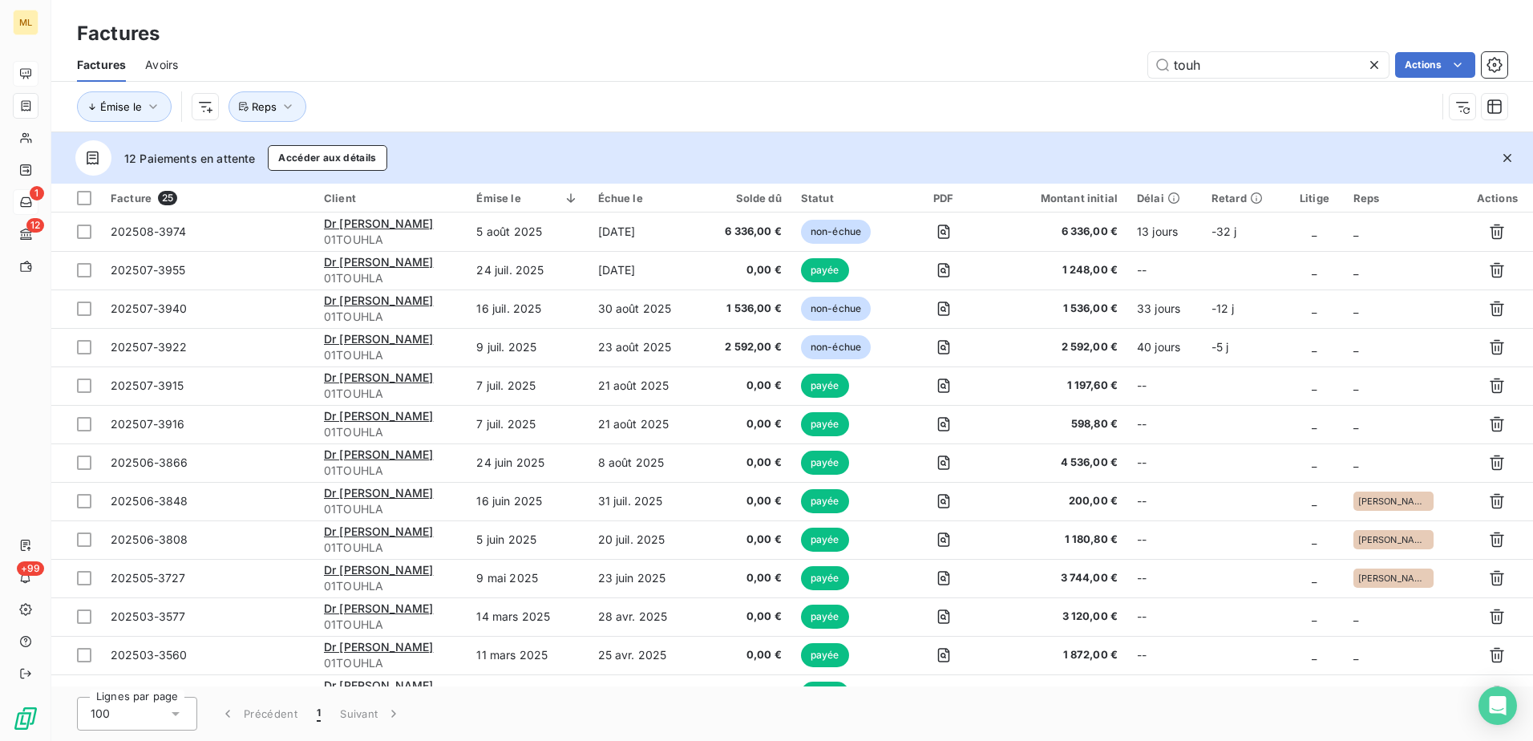
click at [1373, 67] on icon at bounding box center [1374, 65] width 16 height 16
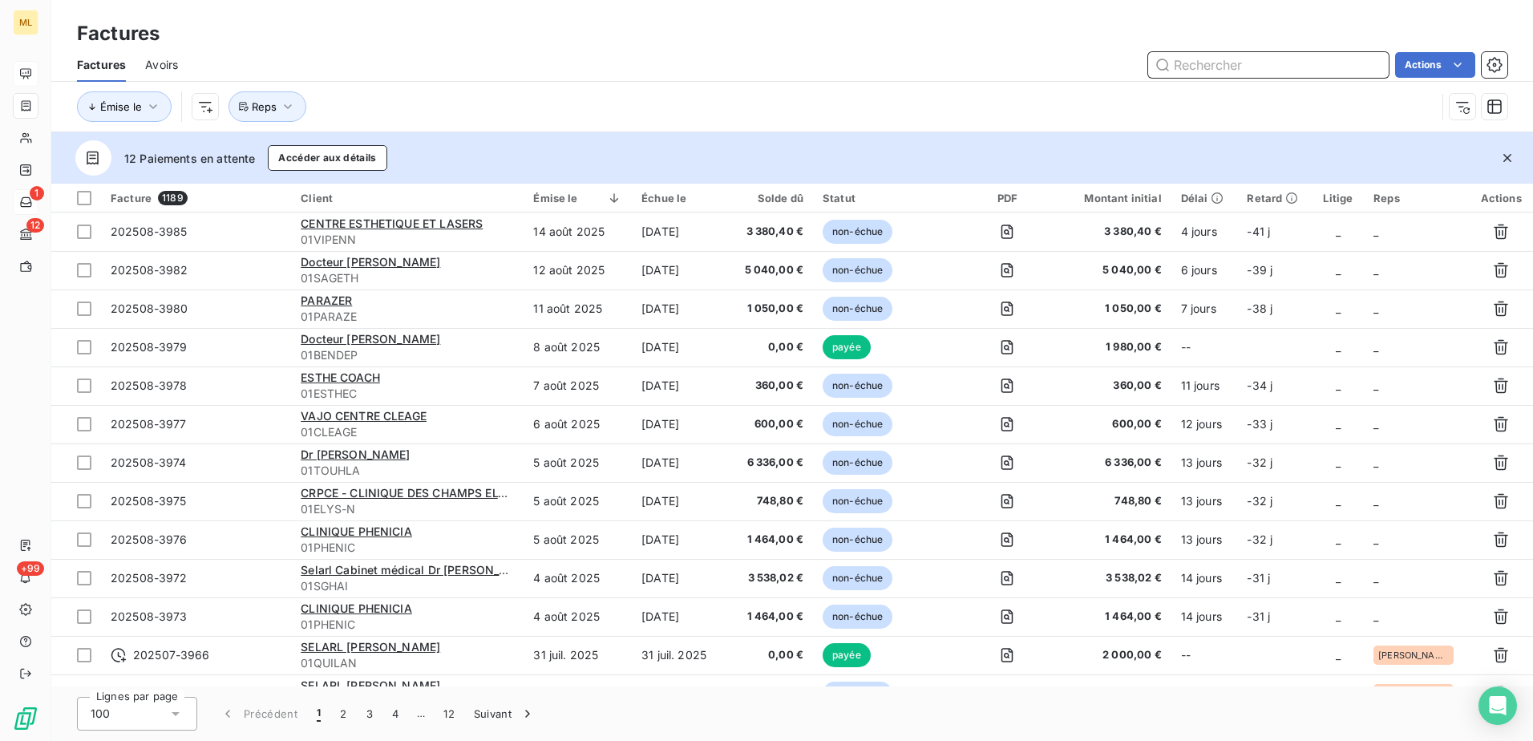
click at [1246, 69] on input "text" at bounding box center [1268, 65] width 241 height 26
type input "3984"
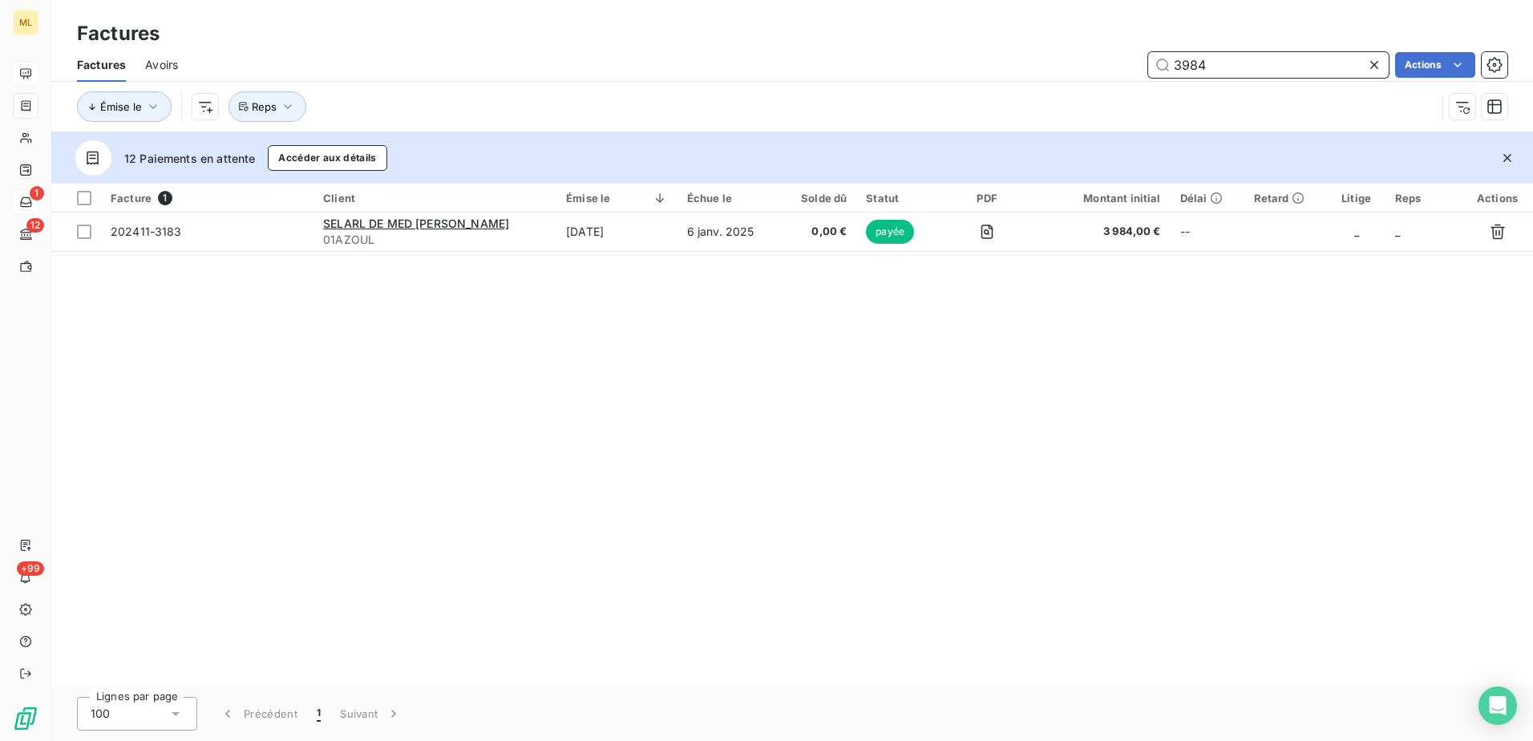
drag, startPoint x: 1255, startPoint y: 67, endPoint x: 1130, endPoint y: 67, distance: 125.1
click at [1130, 67] on div "3984 Actions" at bounding box center [852, 65] width 1310 height 26
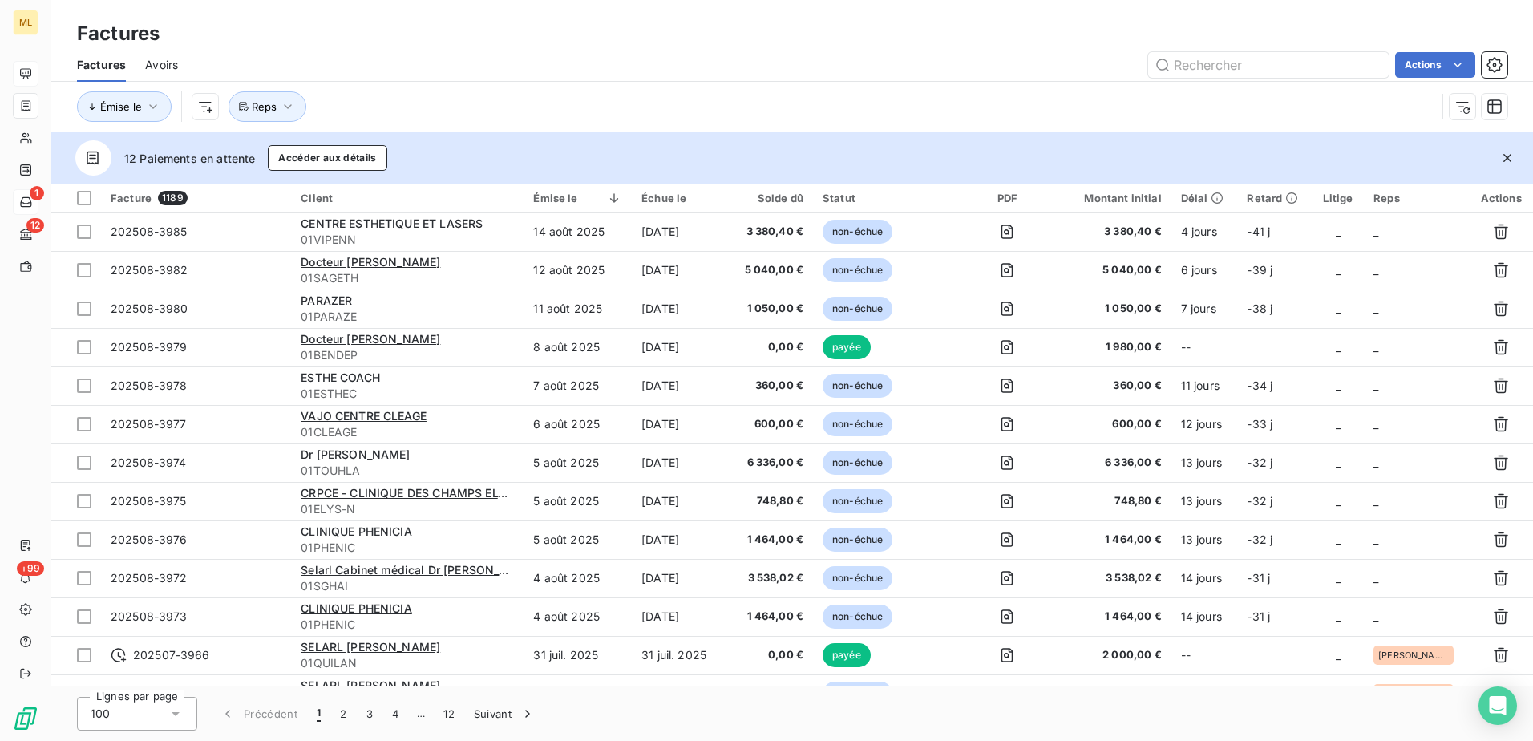
click at [490, 64] on div "Actions" at bounding box center [852, 65] width 1310 height 26
